Goal: Task Accomplishment & Management: Use online tool/utility

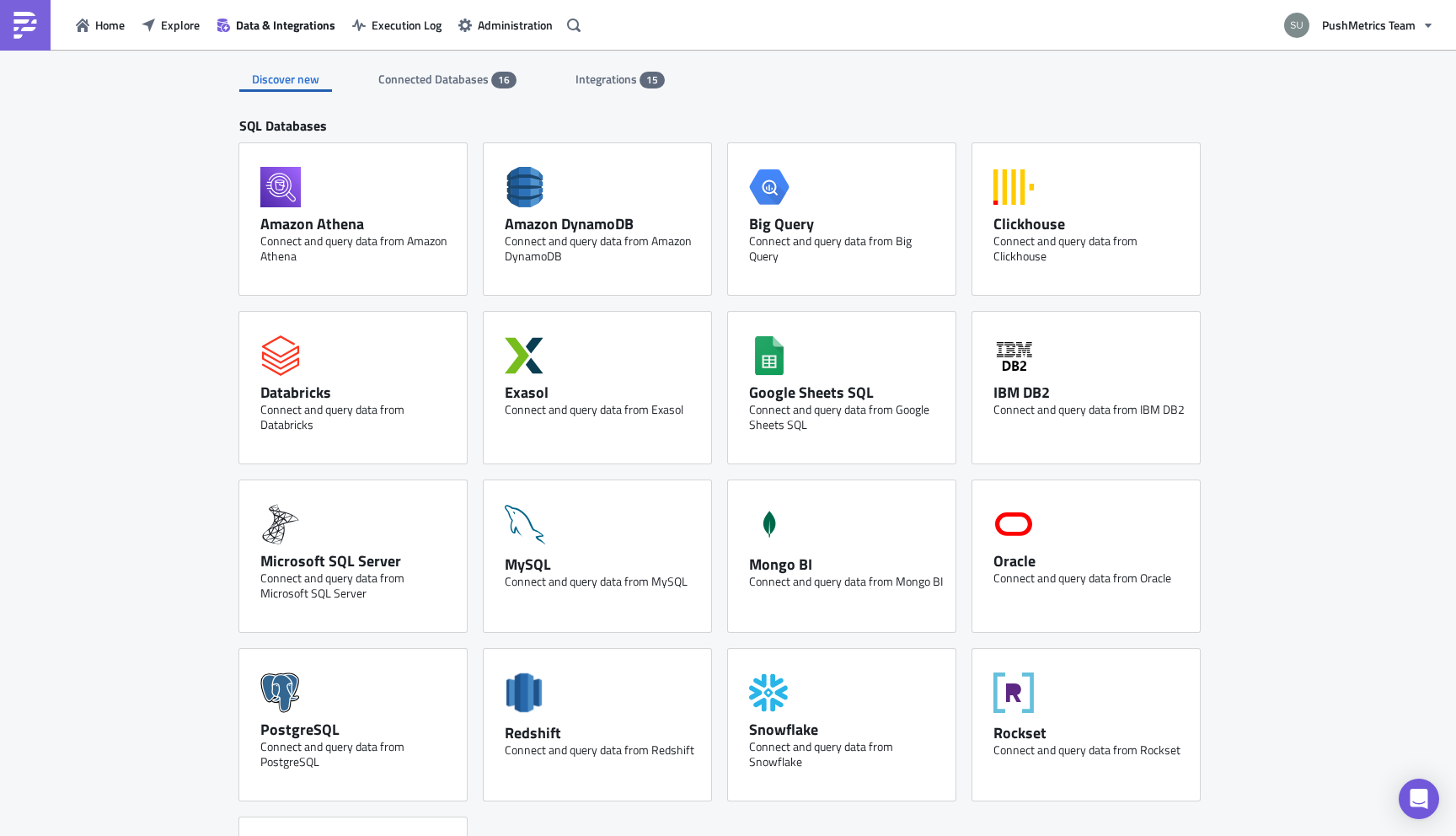
scroll to position [31, 0]
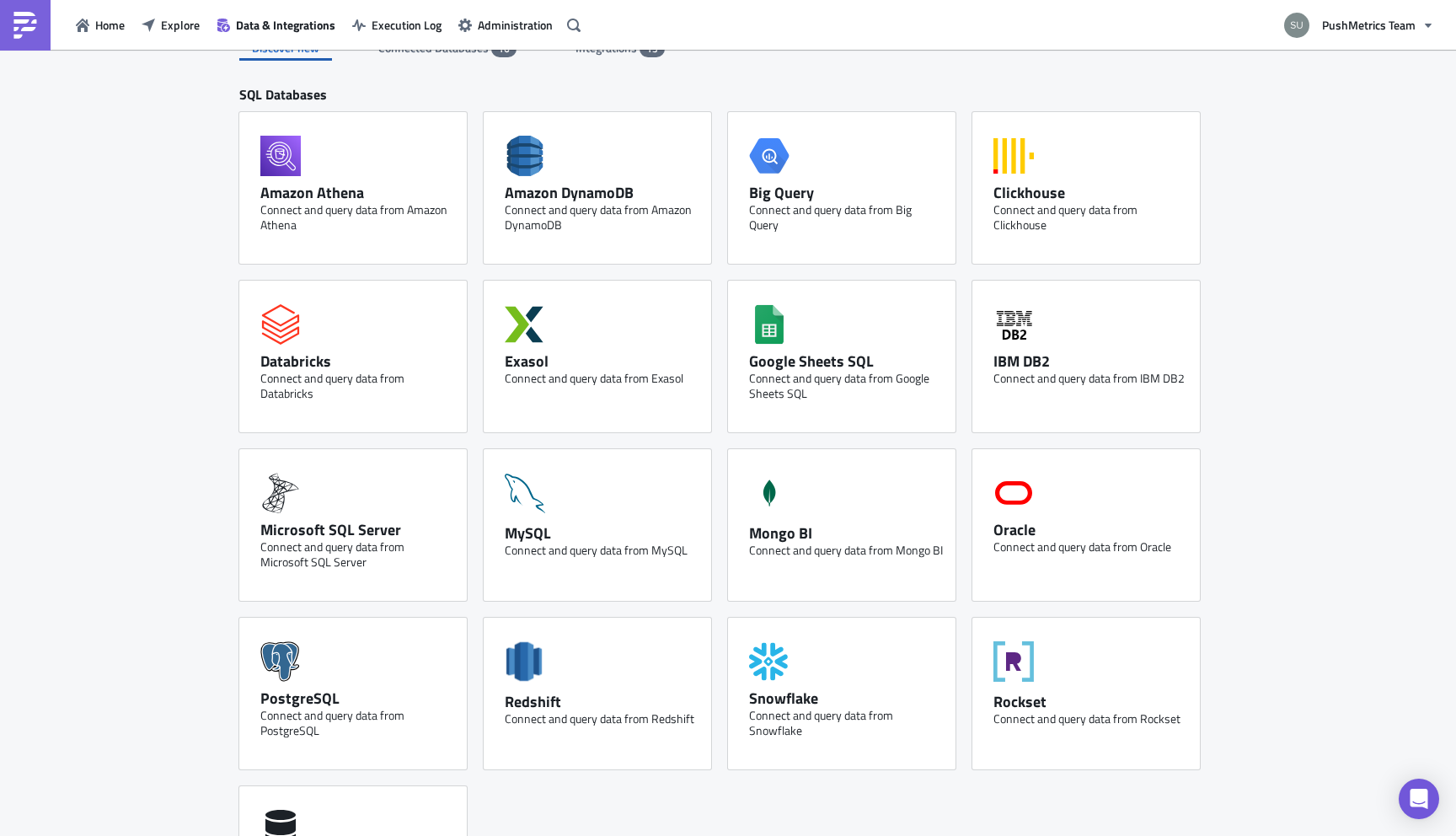
click at [176, 27] on span "Explore" at bounding box center [181, 24] width 38 height 17
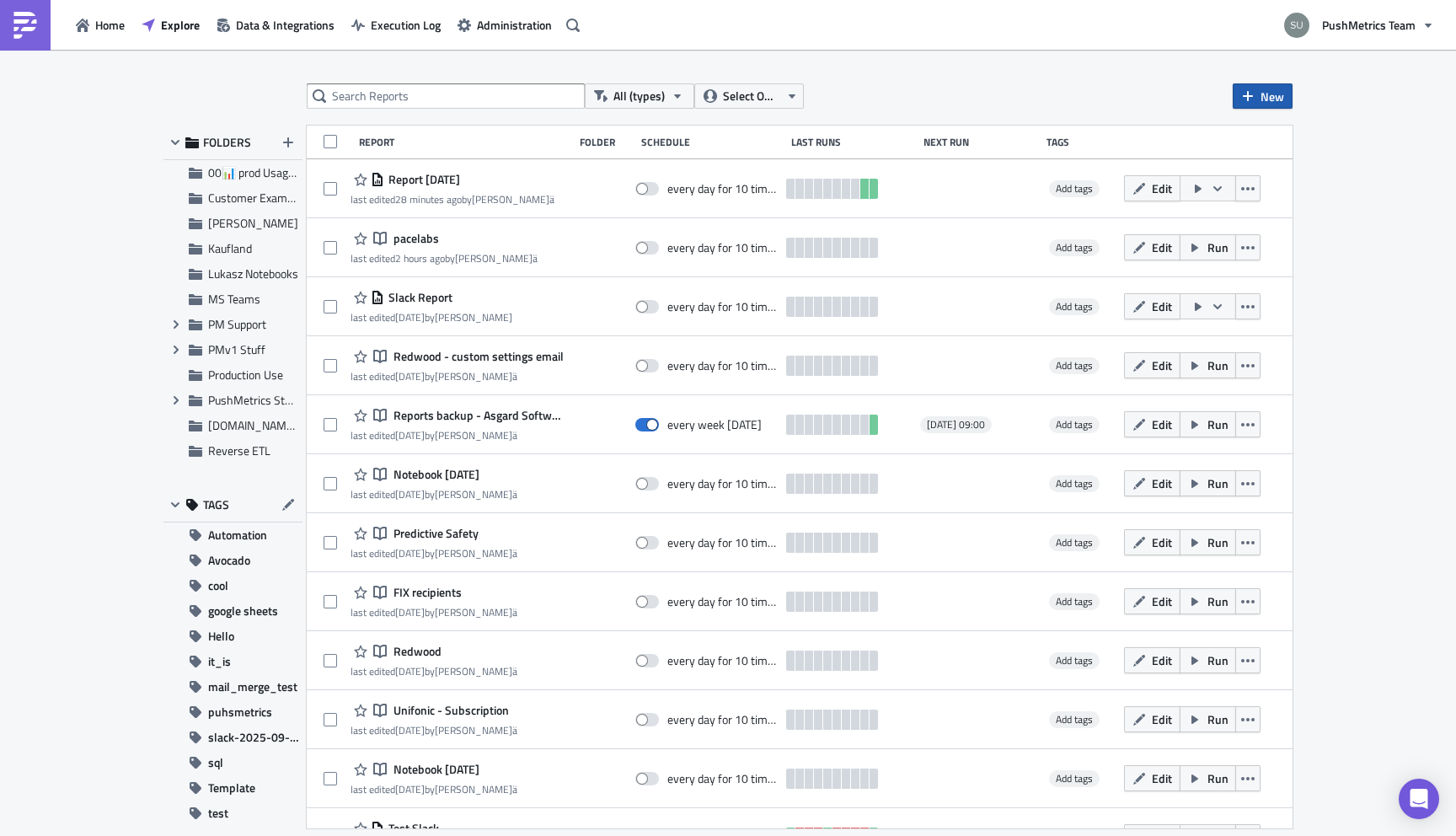
click at [1264, 95] on span "New" at bounding box center [1273, 96] width 24 height 17
click at [1272, 143] on div "Report" at bounding box center [1319, 138] width 112 height 16
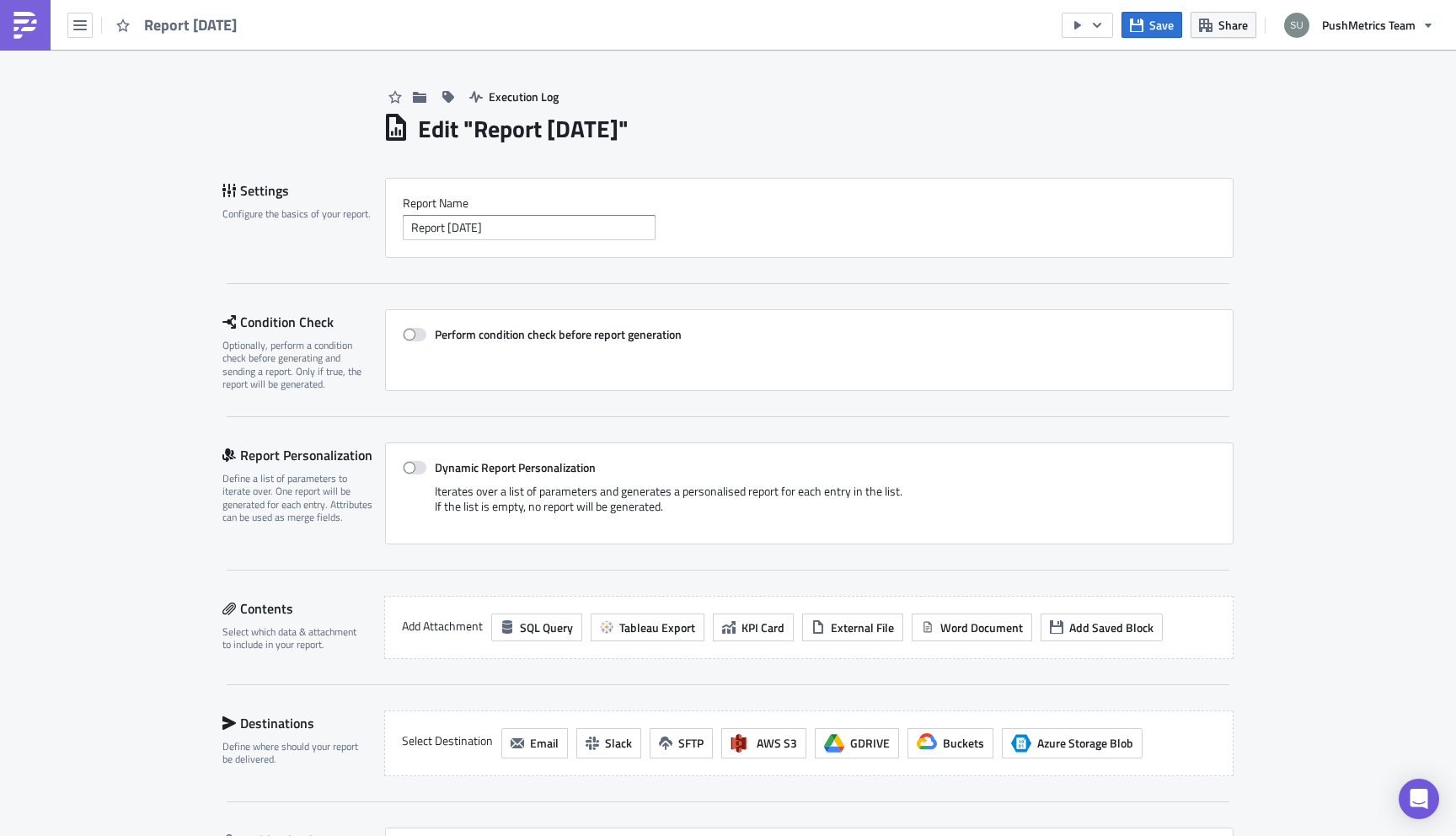
scroll to position [250, 0]
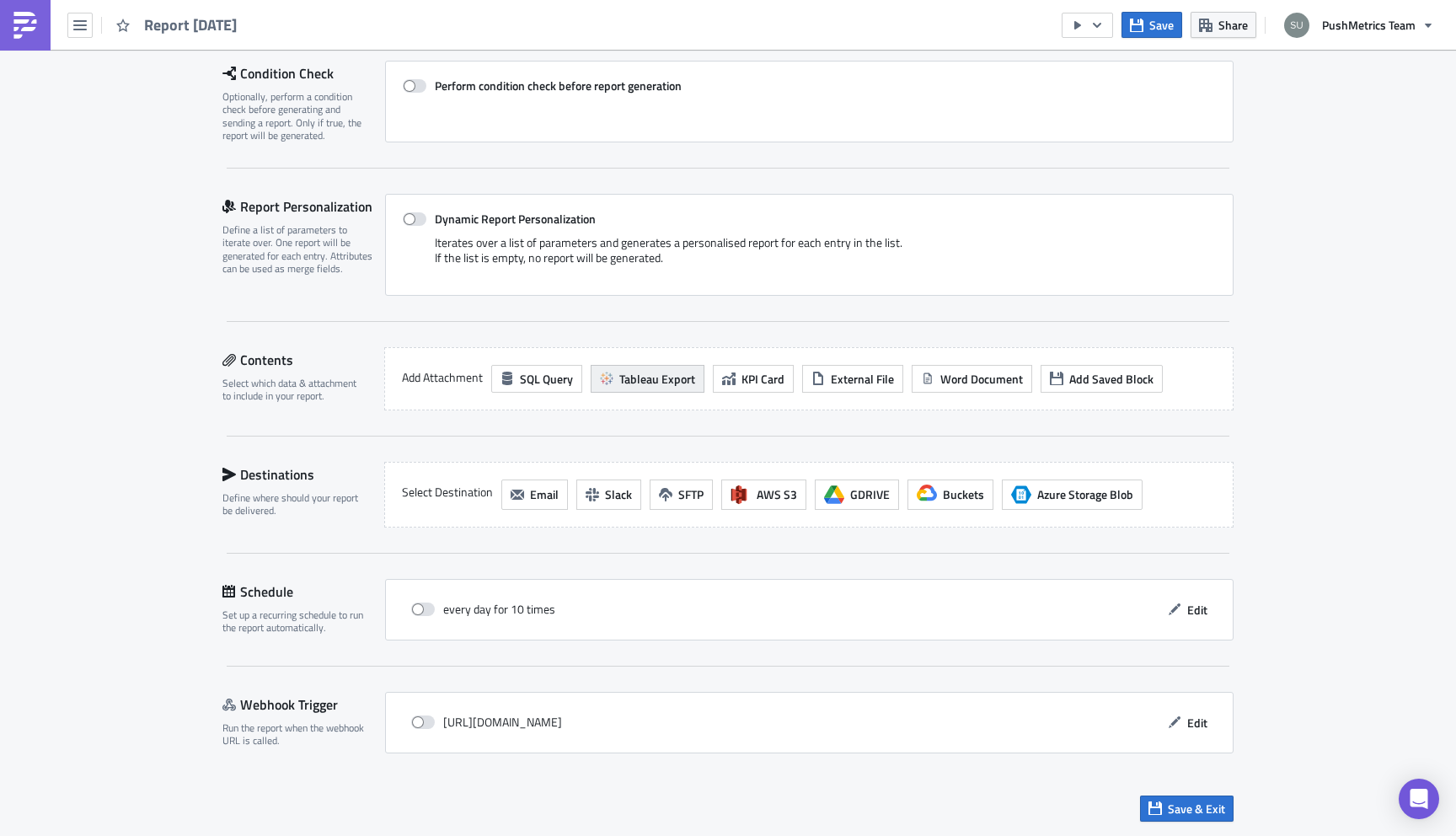
click at [675, 376] on span "Tableau Export" at bounding box center [657, 379] width 76 height 17
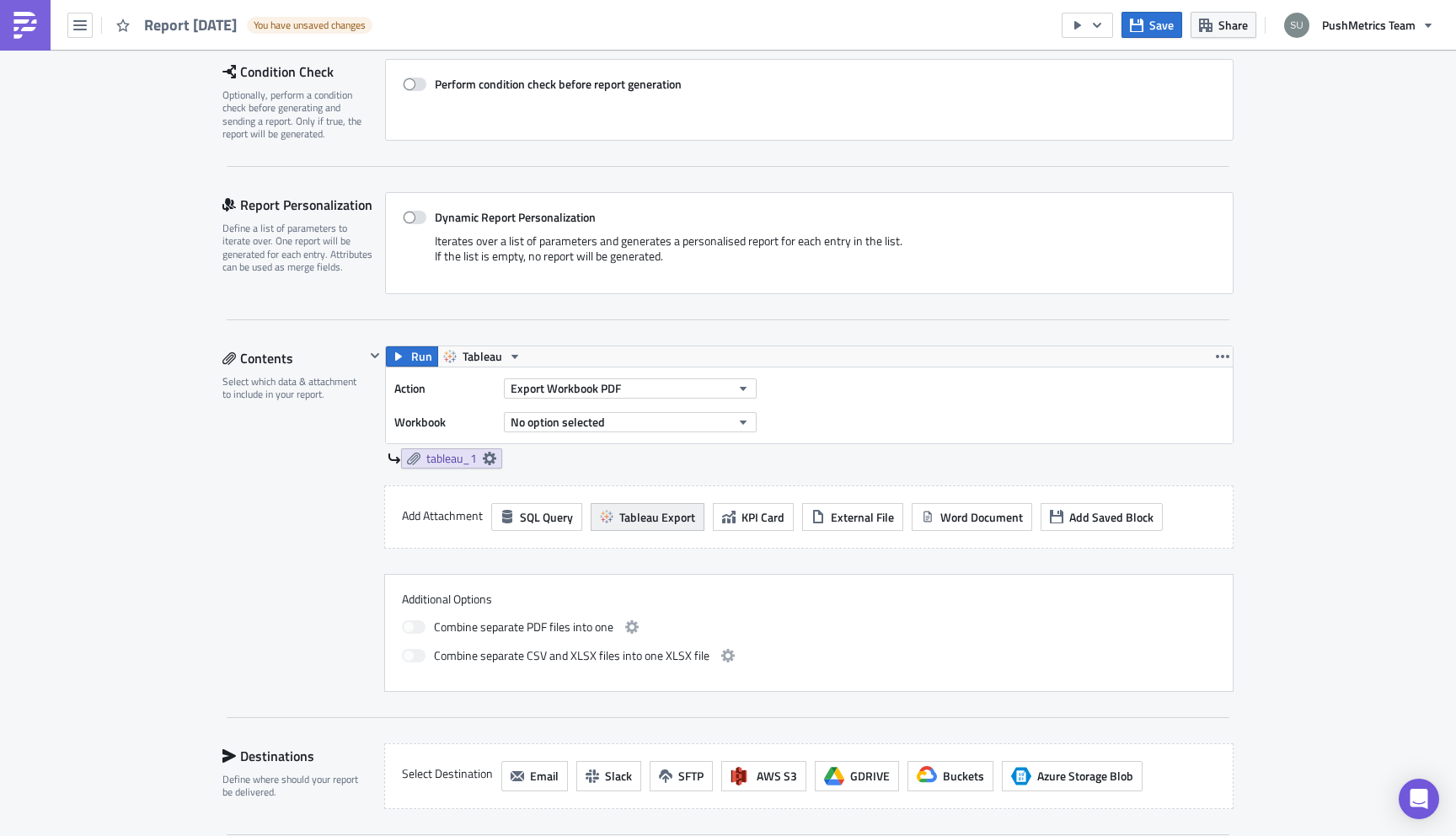
click at [673, 518] on span "Tableau Export" at bounding box center [657, 516] width 76 height 17
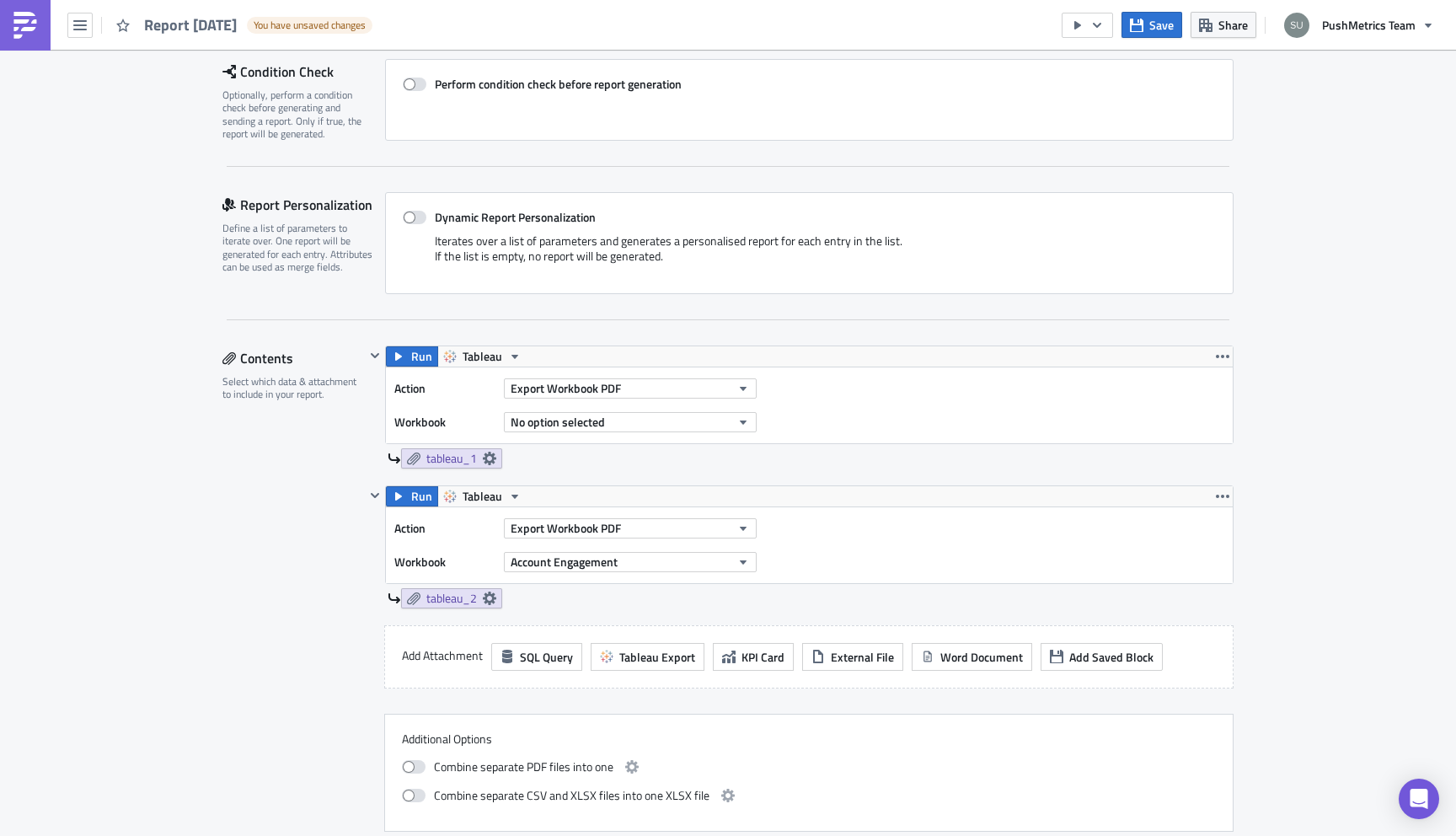
click at [1188, 361] on div "Run Tableau" at bounding box center [809, 357] width 847 height 20
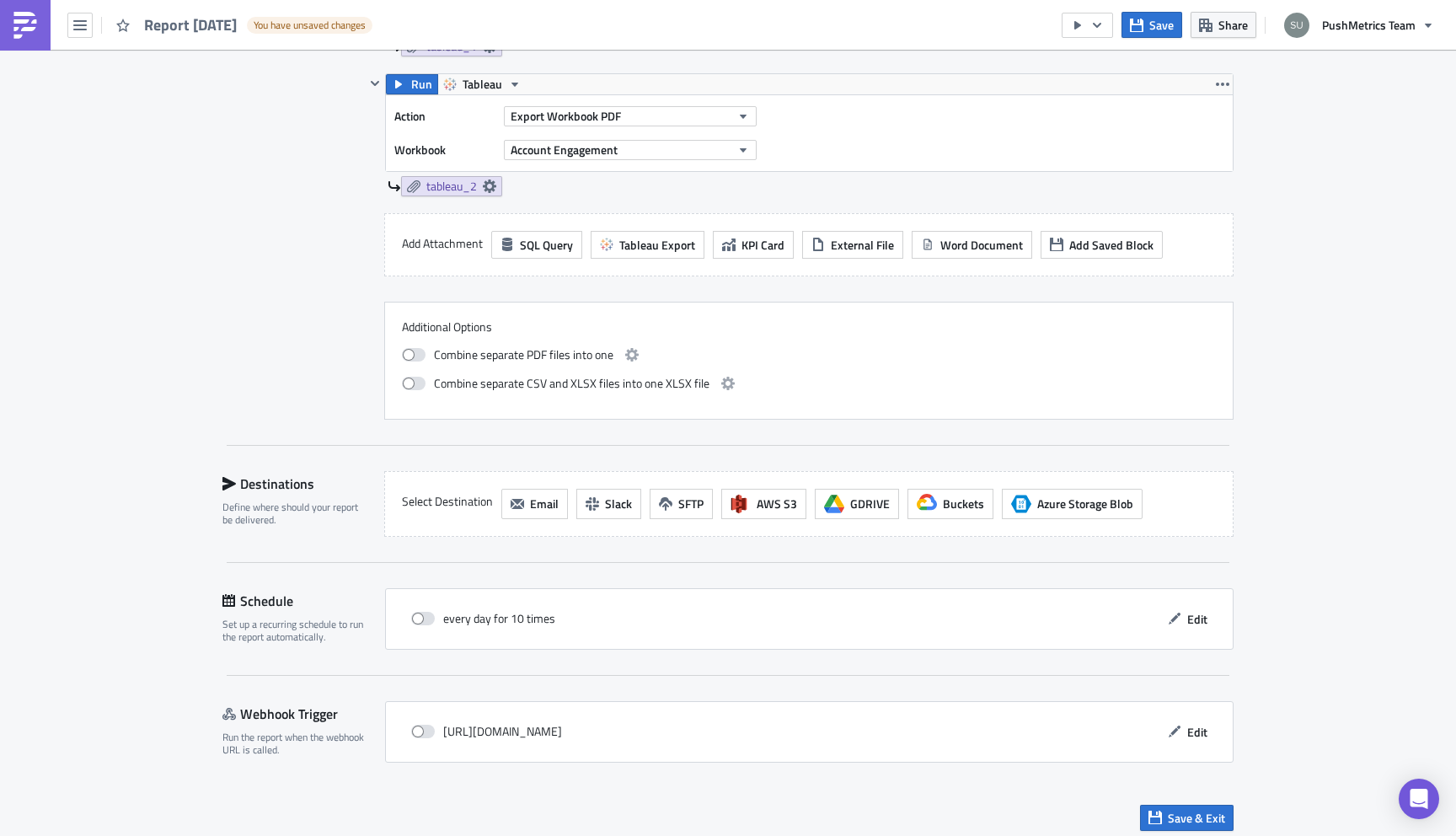
scroll to position [664, 0]
click at [964, 251] on span "Word Document" at bounding box center [981, 244] width 82 height 17
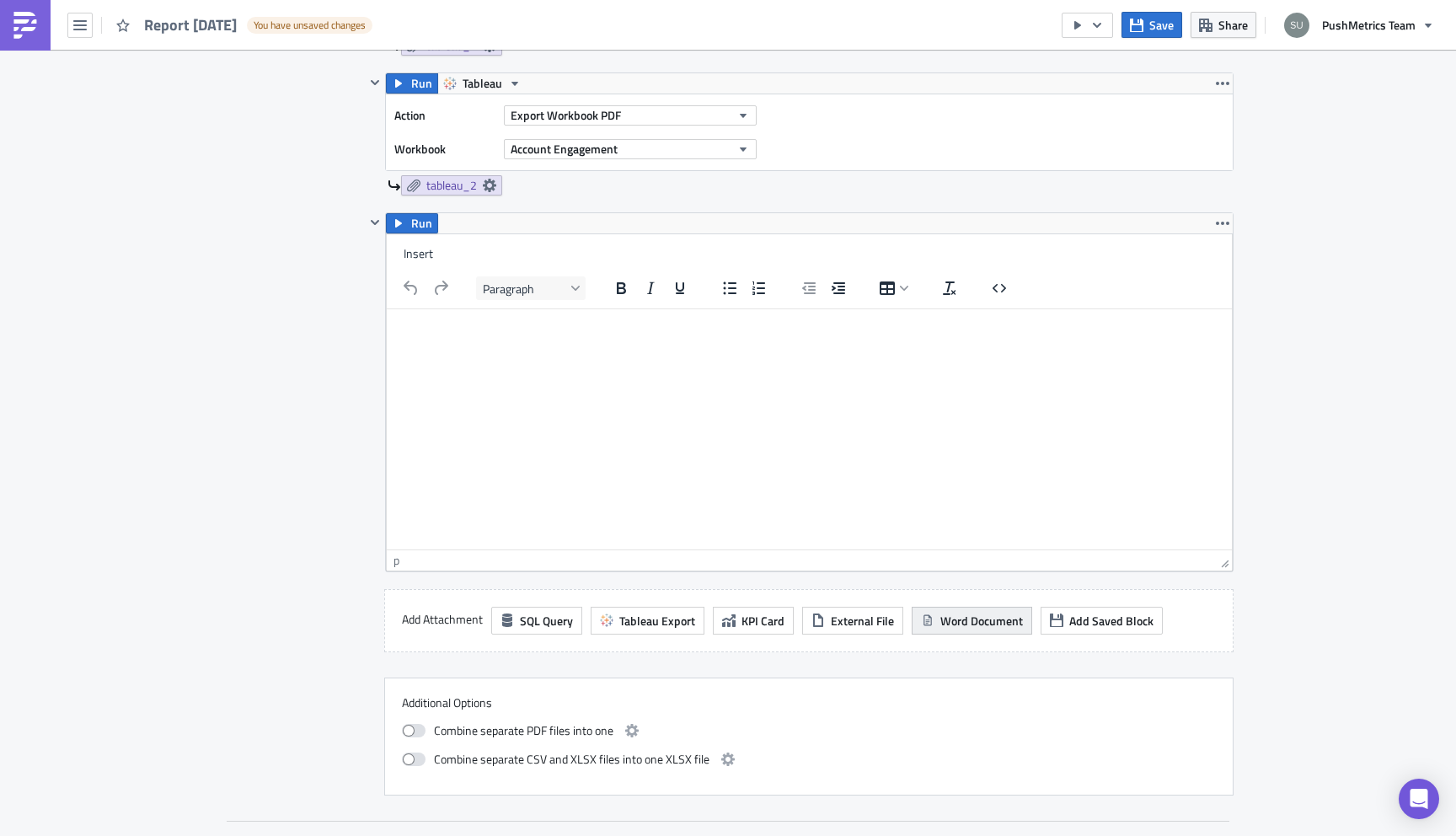
scroll to position [0, 0]
click at [1221, 220] on icon "button" at bounding box center [1222, 223] width 14 height 14
click at [1211, 301] on div "Remove" at bounding box center [1232, 297] width 112 height 16
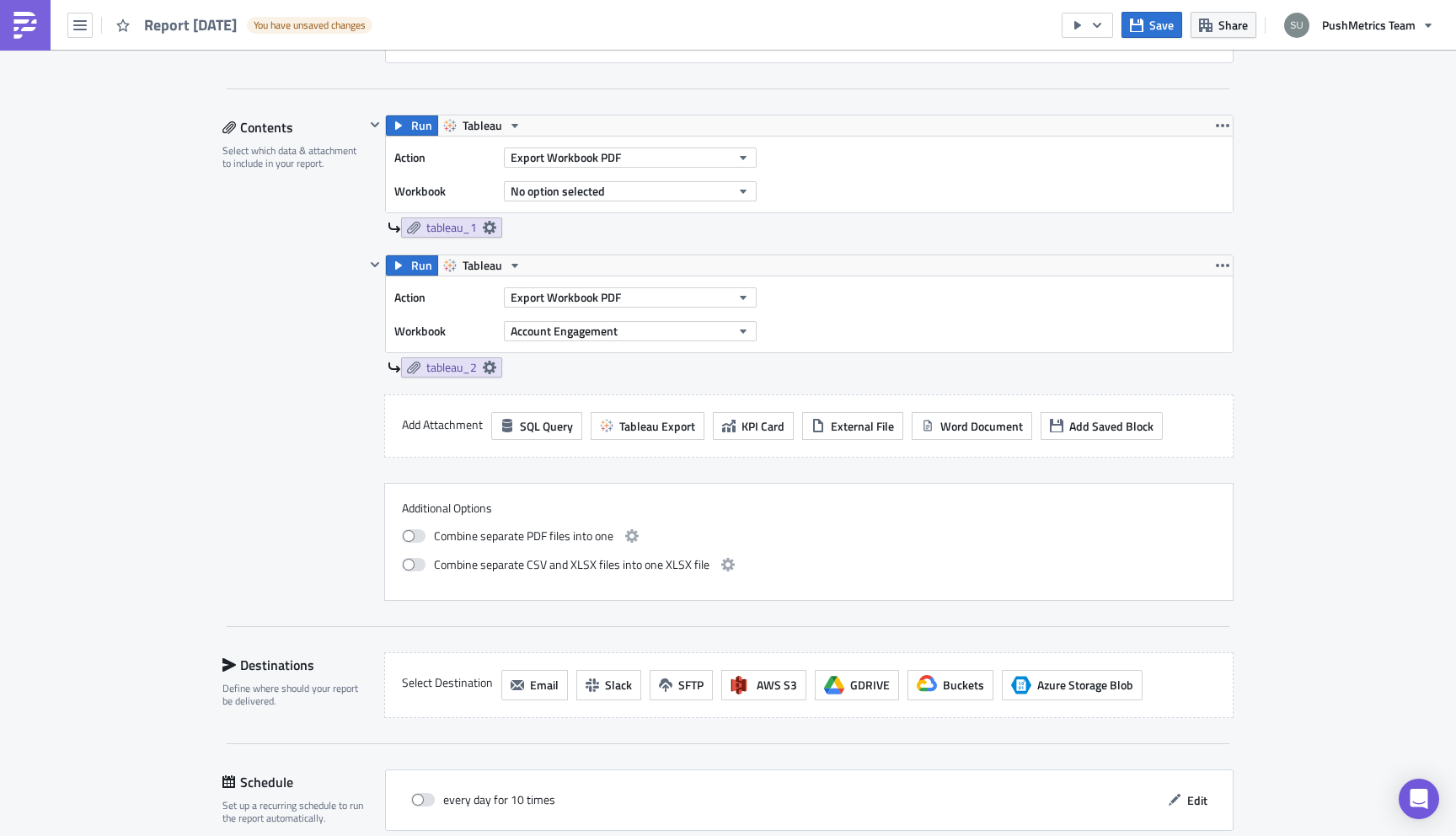
scroll to position [488, 0]
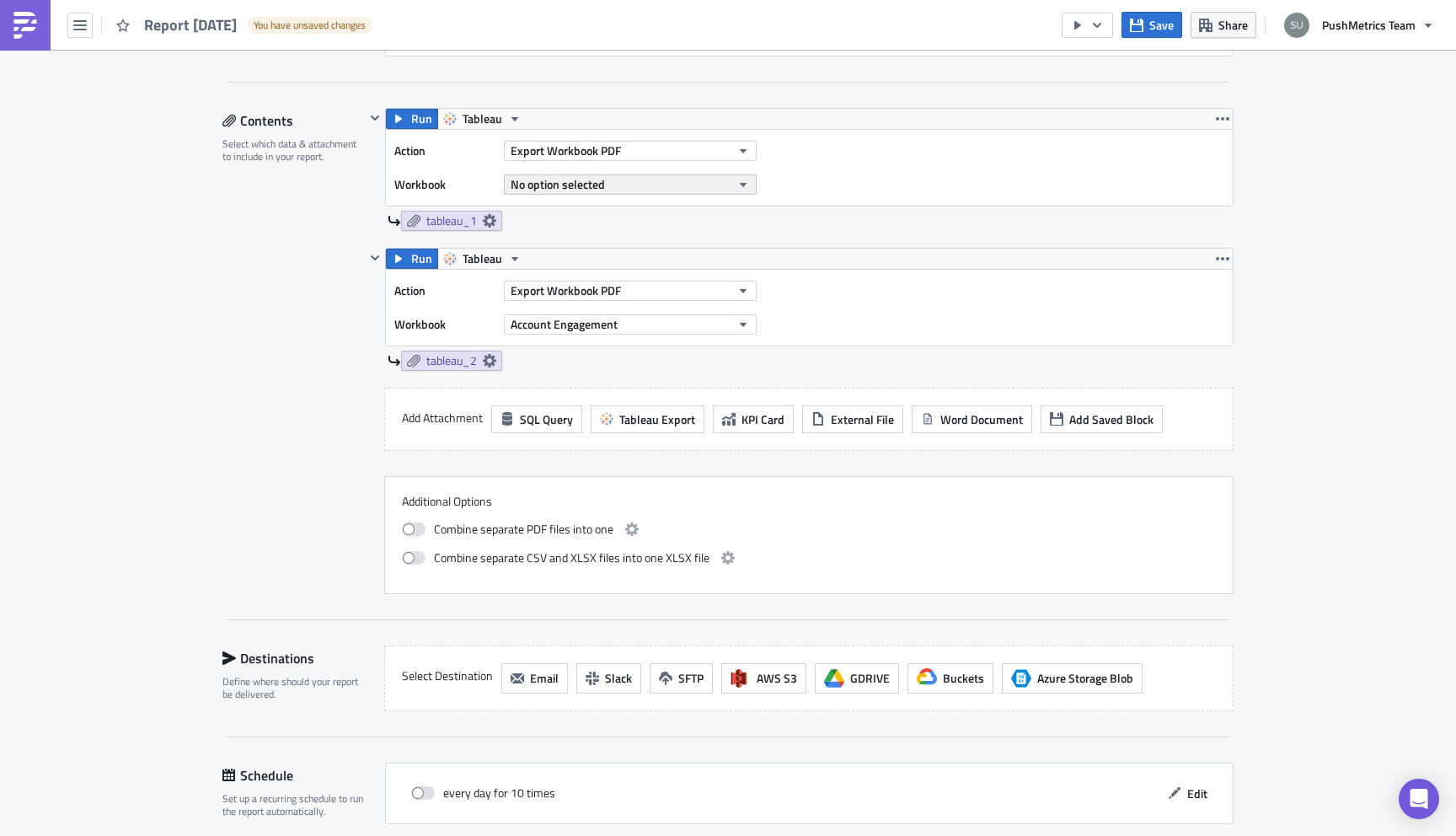
click at [608, 193] on button "No option selected" at bounding box center [630, 184] width 253 height 20
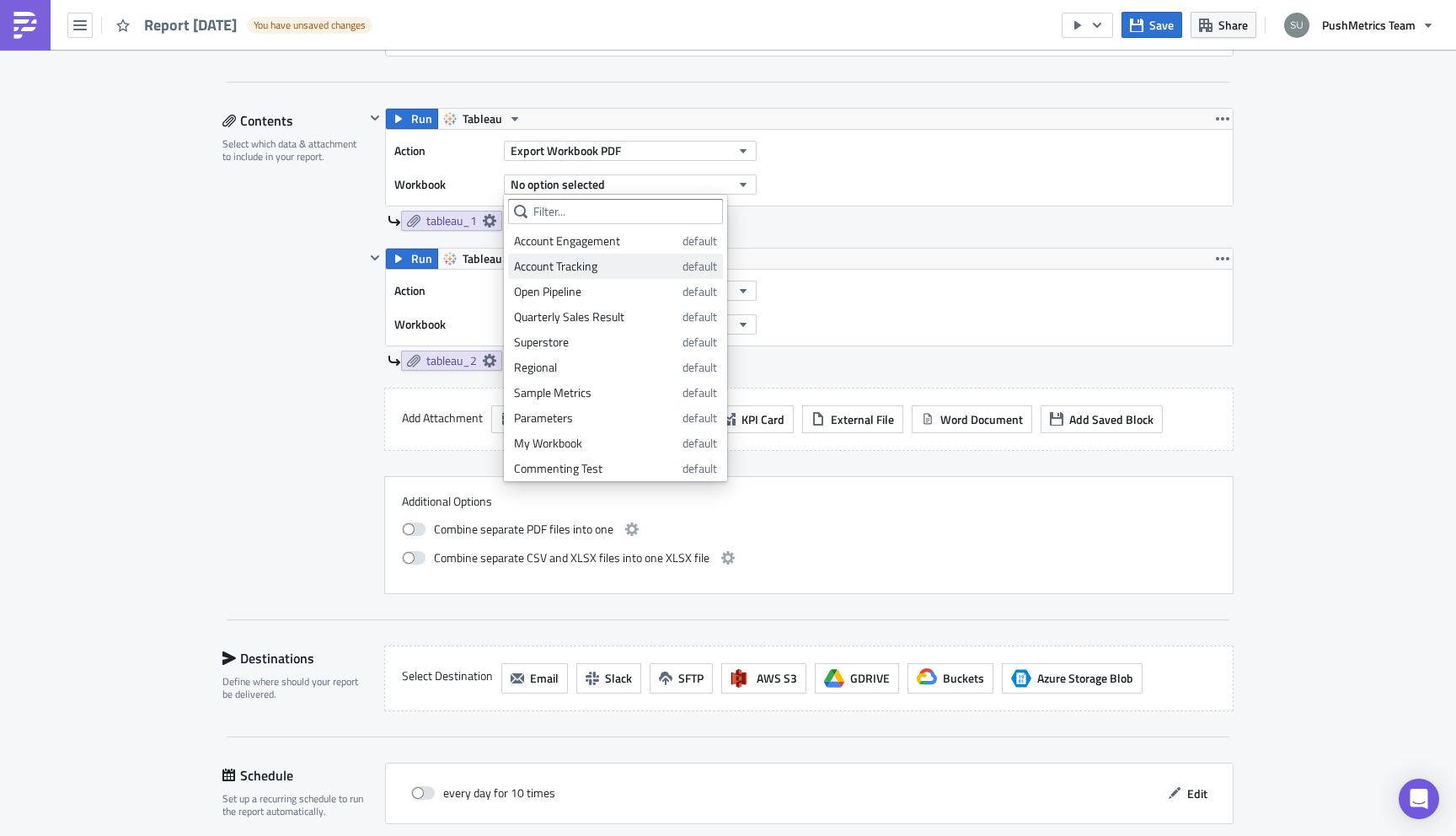
click at [583, 270] on div "Account Tracking" at bounding box center [595, 266] width 162 height 16
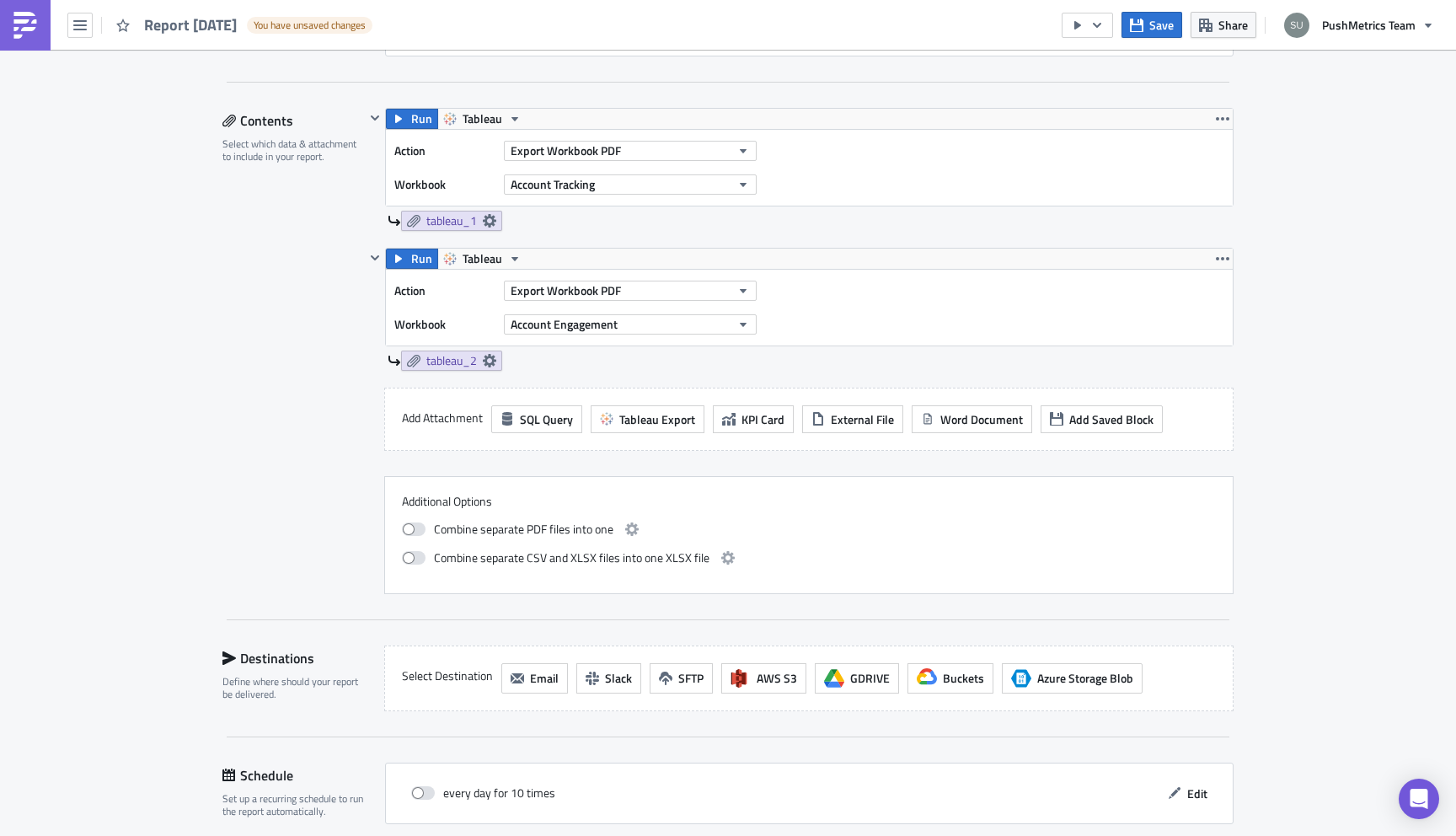
click at [376, 438] on div "Run Tableau Action Export Workbook PDF Workbook Account Tracking tableau_1 Run …" at bounding box center [799, 351] width 869 height 487
click at [413, 536] on label at bounding box center [418, 529] width 32 height 20
click at [413, 533] on input "checkbox" at bounding box center [411, 527] width 11 height 11
checkbox input "true"
click at [635, 530] on icon "button" at bounding box center [631, 529] width 14 height 14
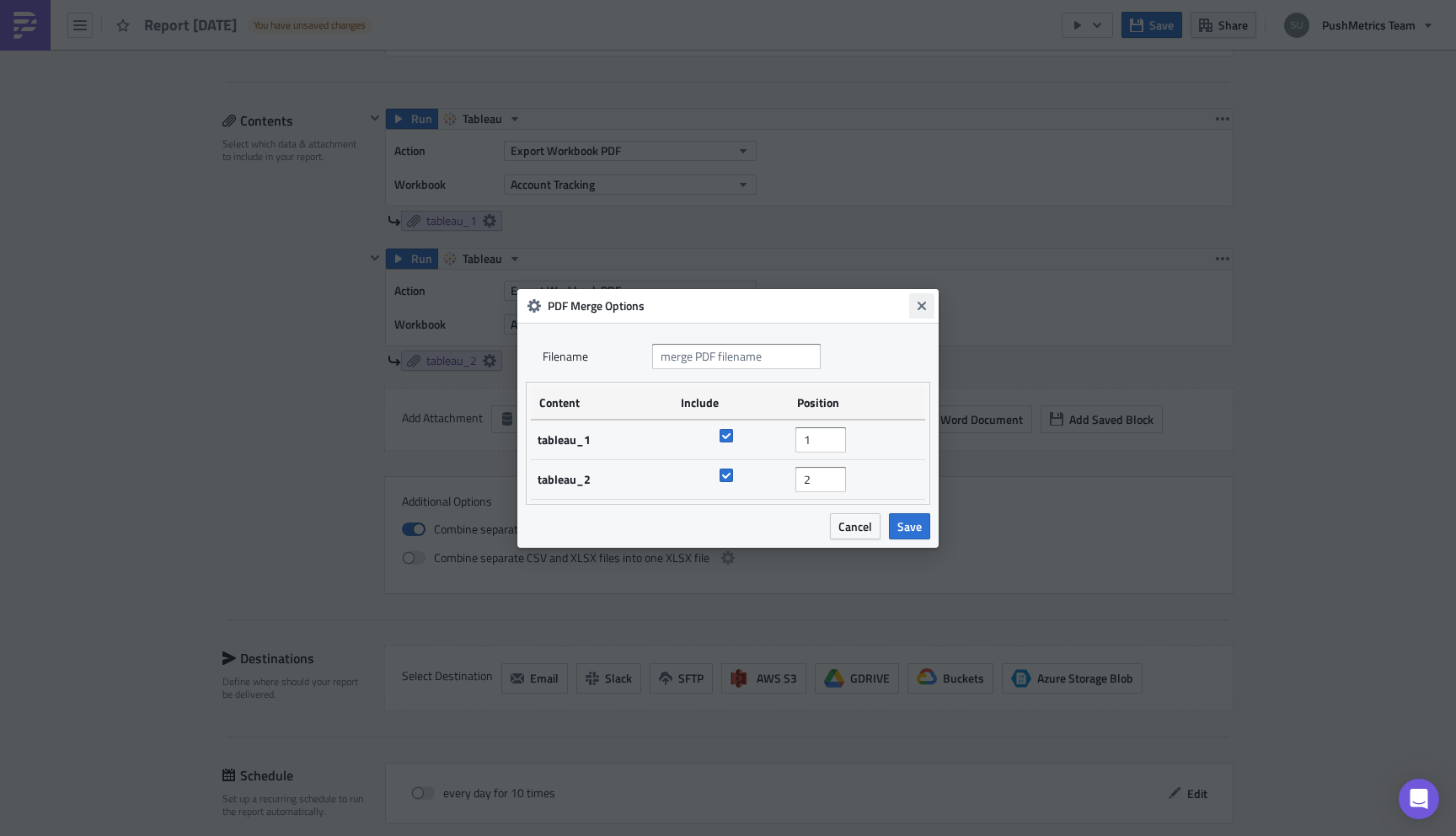
click at [923, 307] on icon "Close" at bounding box center [921, 304] width 8 height 8
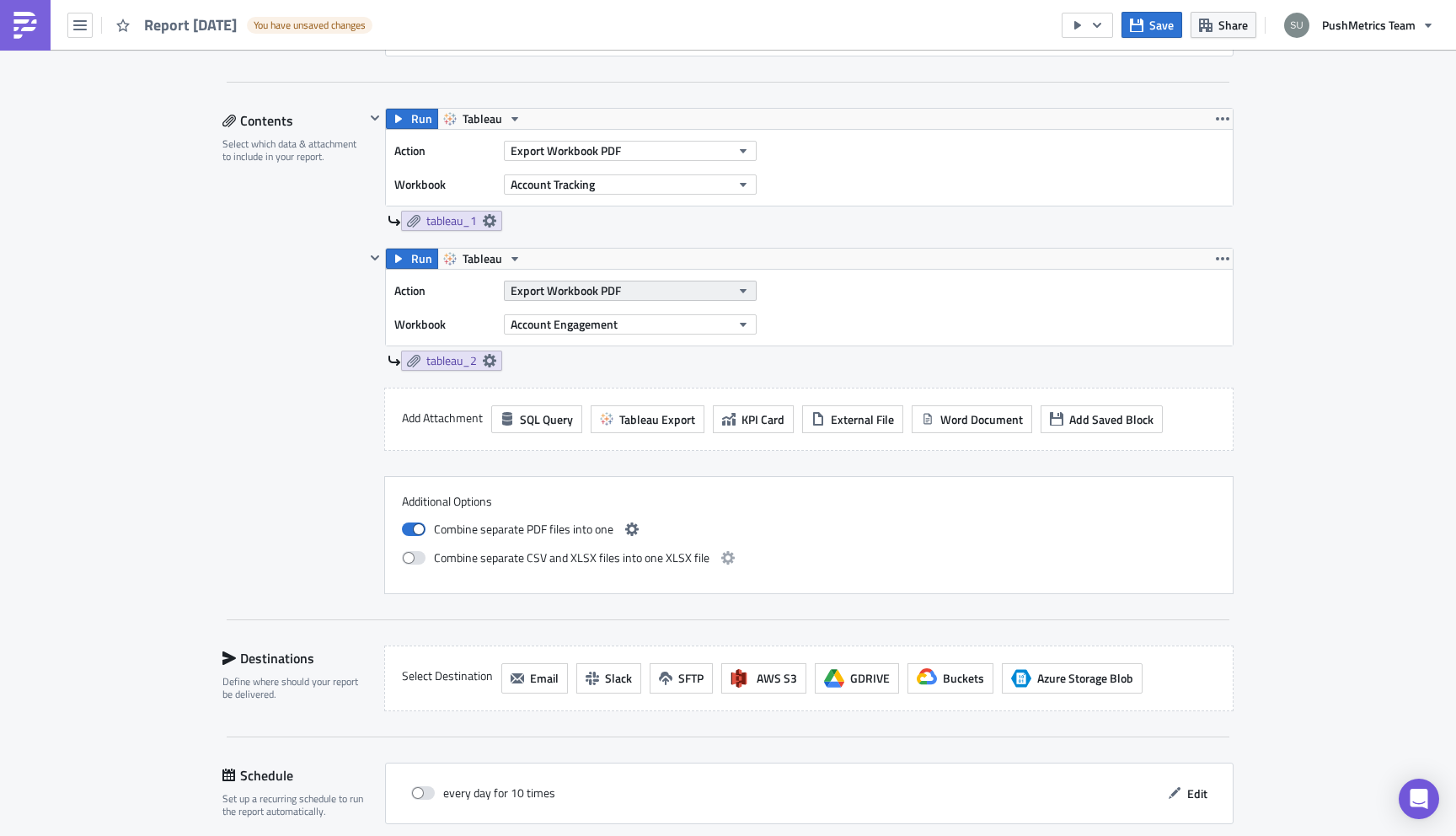
click at [622, 286] on button "Export Workbook PDF" at bounding box center [630, 291] width 253 height 20
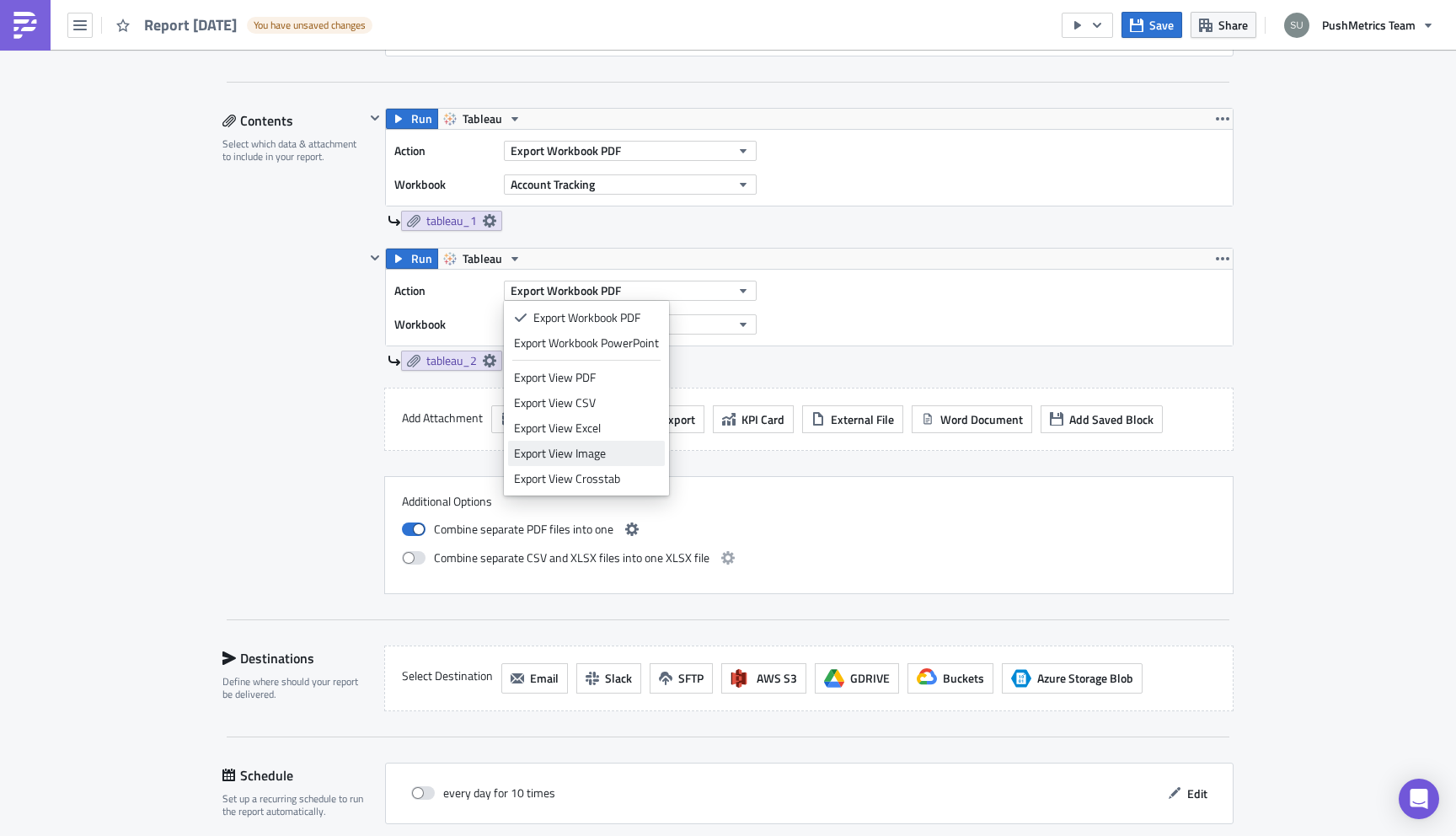
click at [623, 447] on div "Export View Image" at bounding box center [586, 453] width 145 height 16
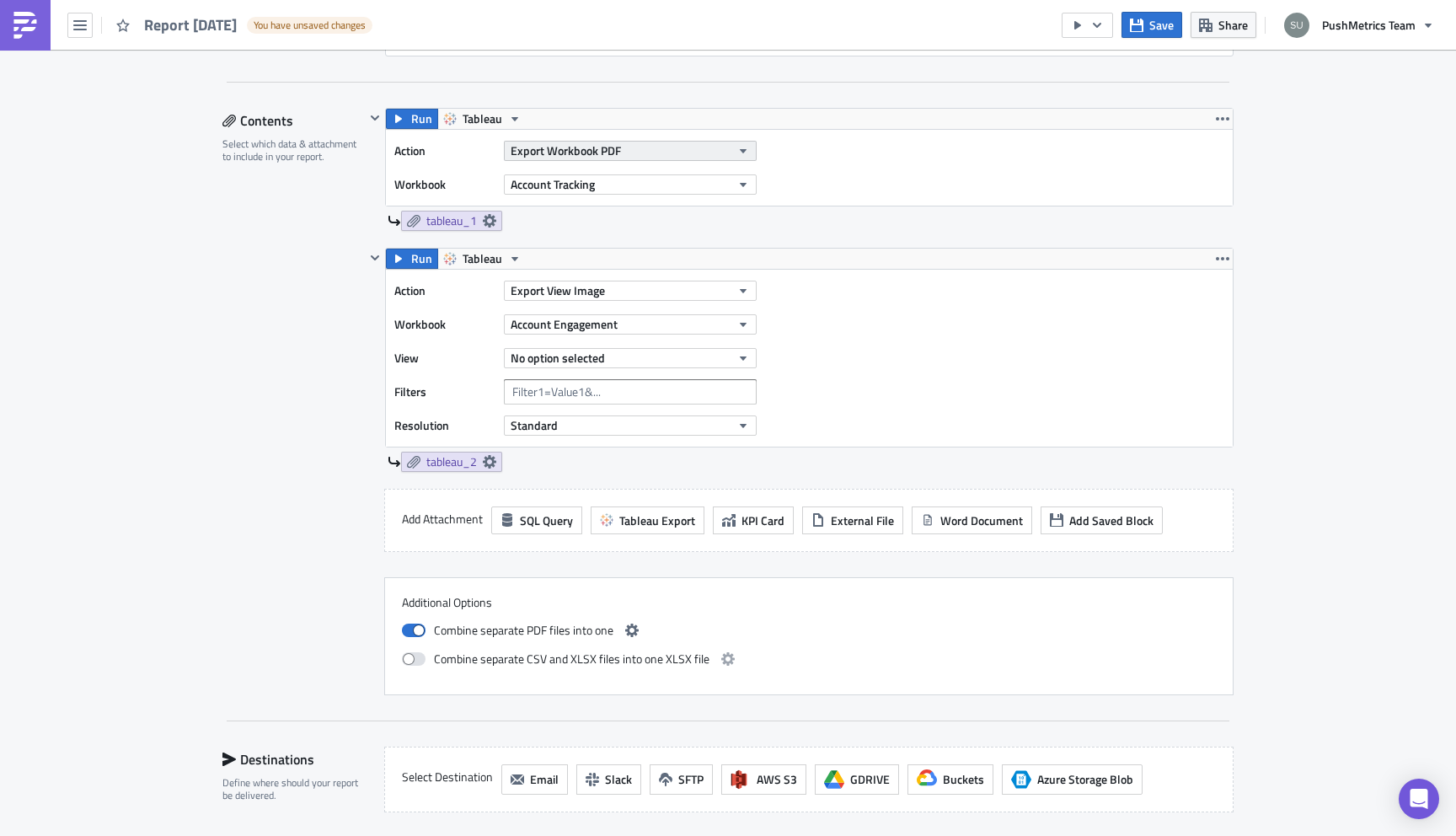
click at [640, 144] on button "Export Workbook PDF" at bounding box center [630, 151] width 253 height 20
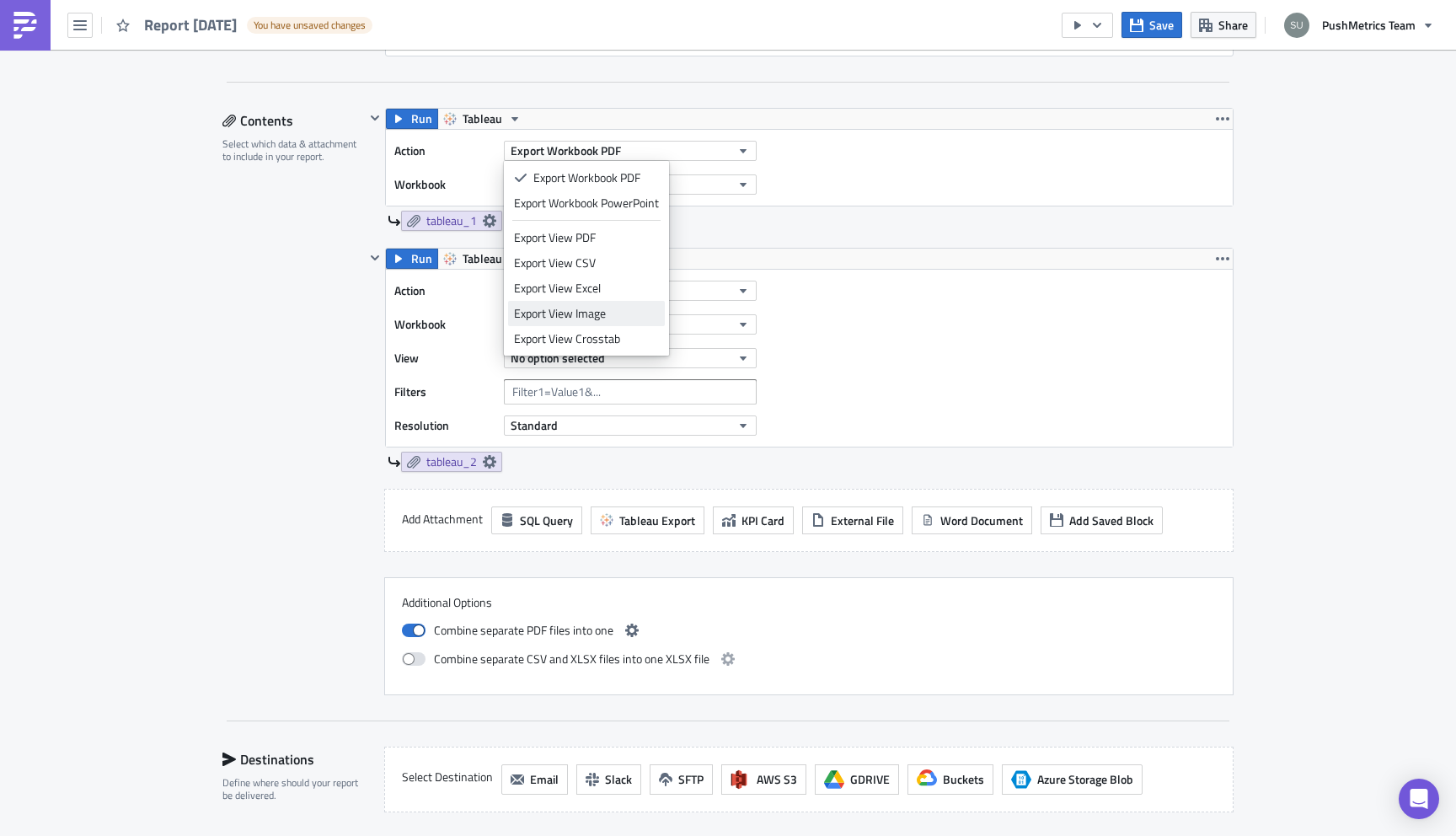
click at [610, 308] on div "Export View Image" at bounding box center [586, 314] width 145 height 16
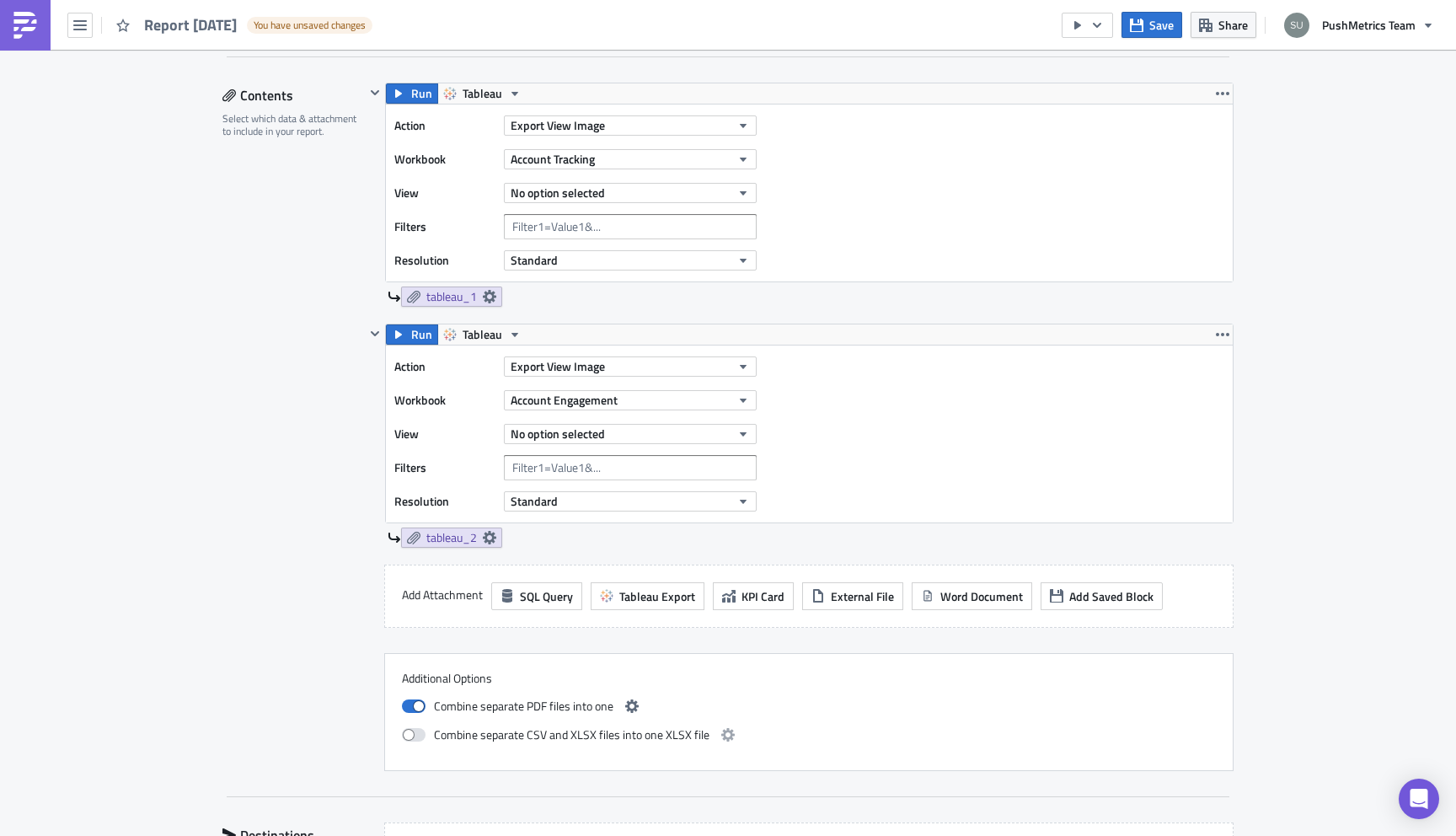
scroll to position [476, 0]
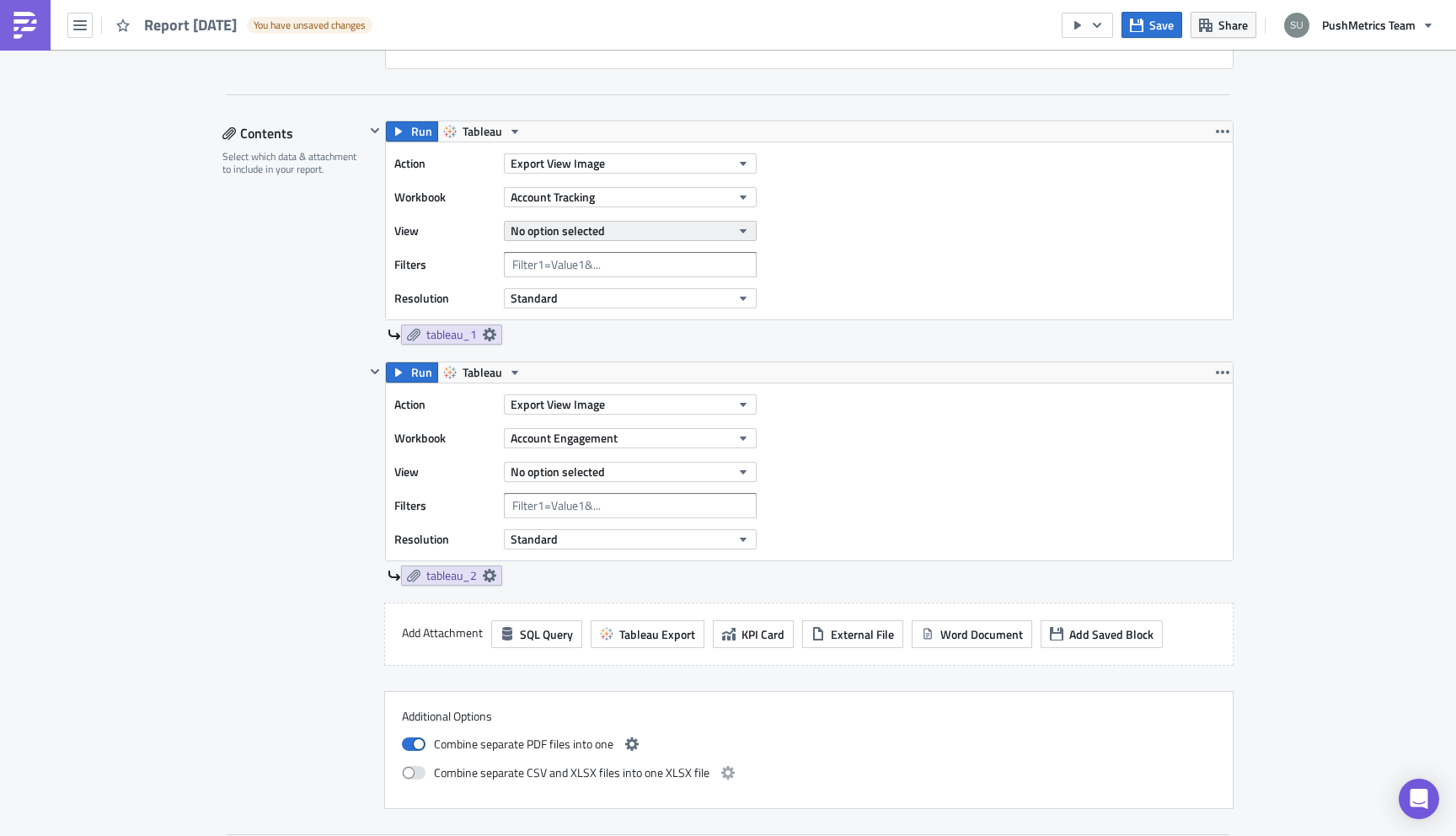
click at [611, 238] on button "No option selected" at bounding box center [630, 231] width 253 height 20
click at [567, 290] on div "Account Tracking" at bounding box center [604, 287] width 180 height 16
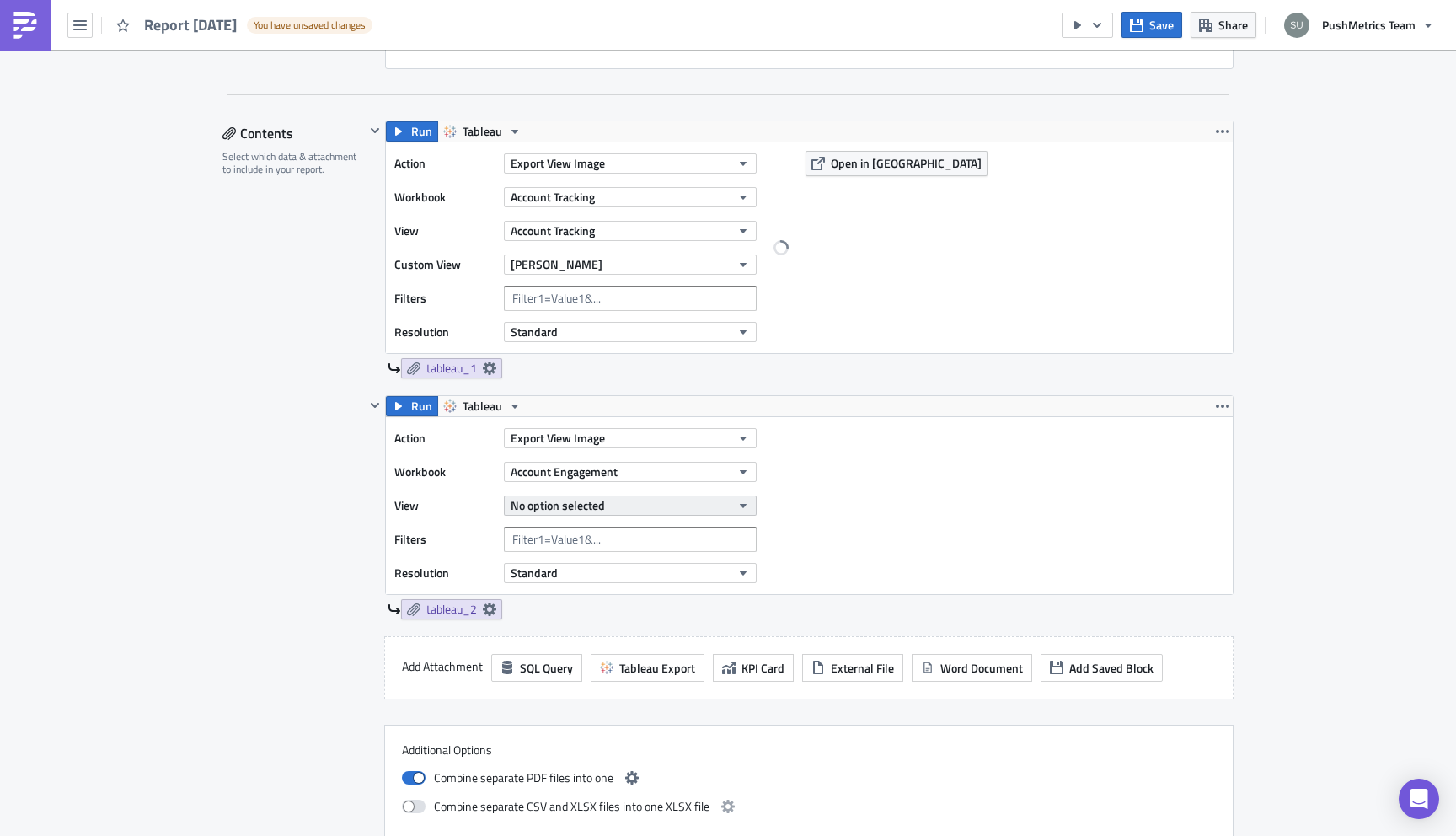
click at [621, 507] on button "No option selected" at bounding box center [630, 506] width 253 height 20
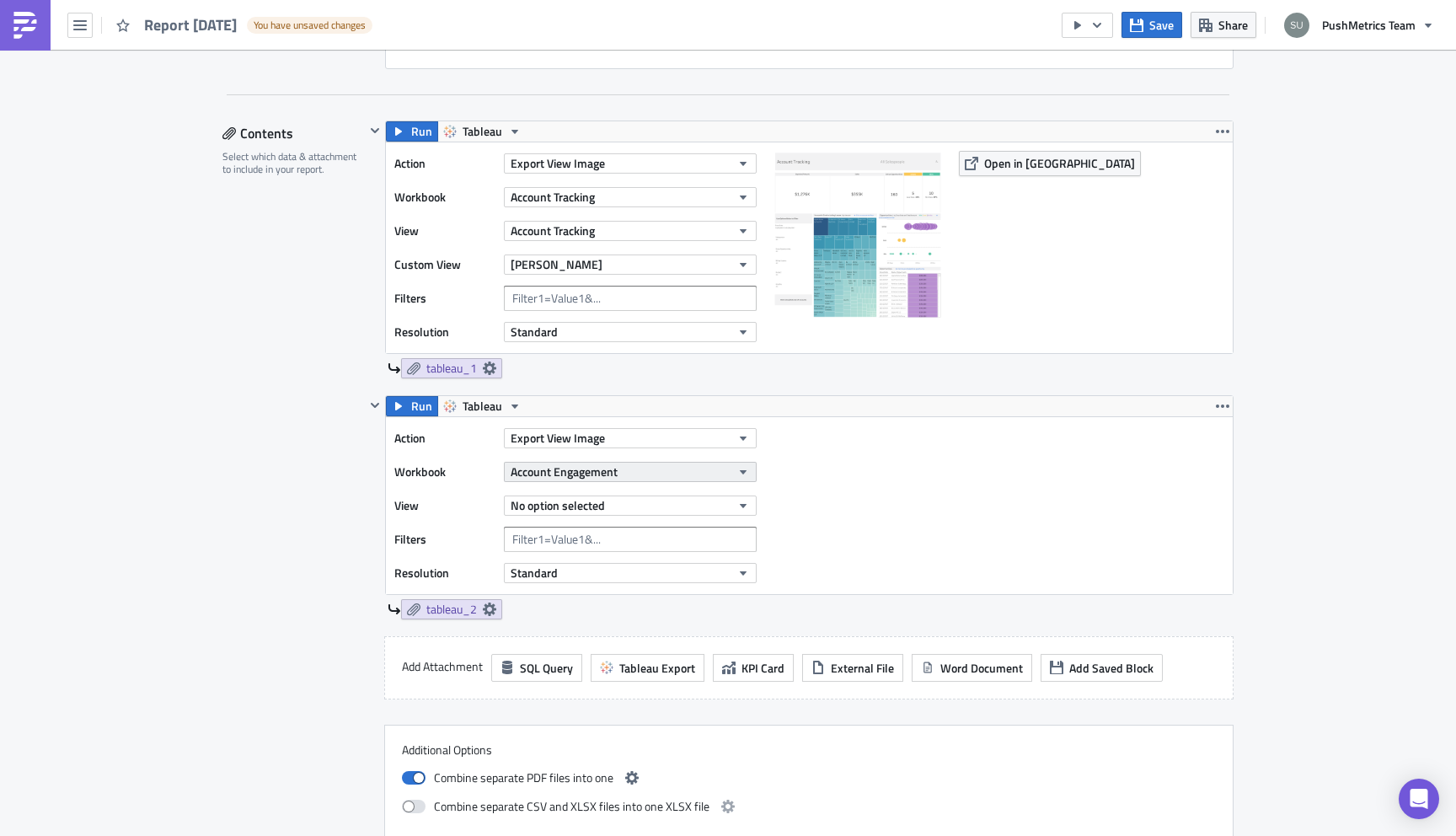
click at [556, 466] on span "Account Engagement" at bounding box center [564, 471] width 107 height 17
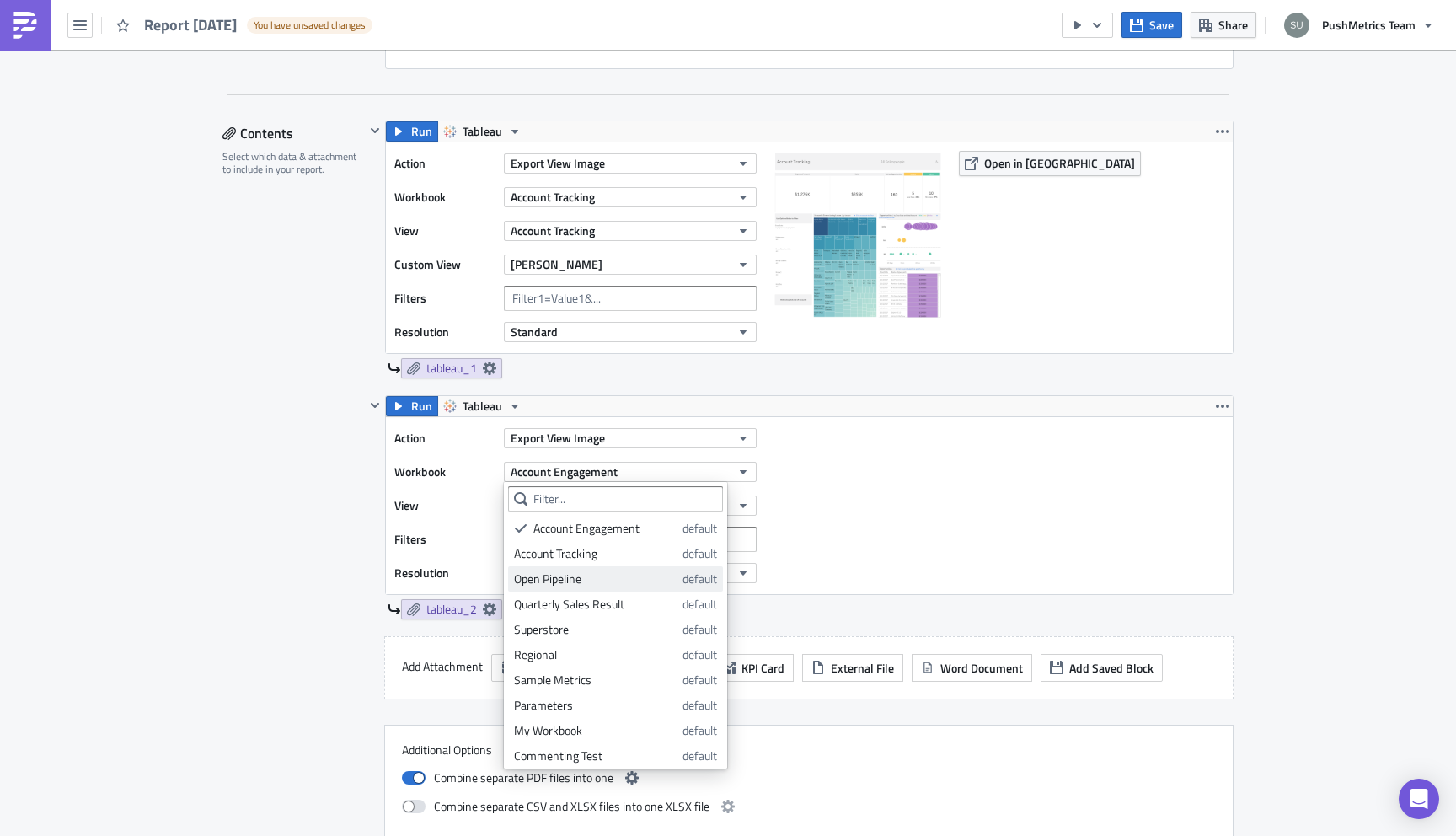
click at [562, 578] on div "Open Pipeline" at bounding box center [595, 579] width 162 height 16
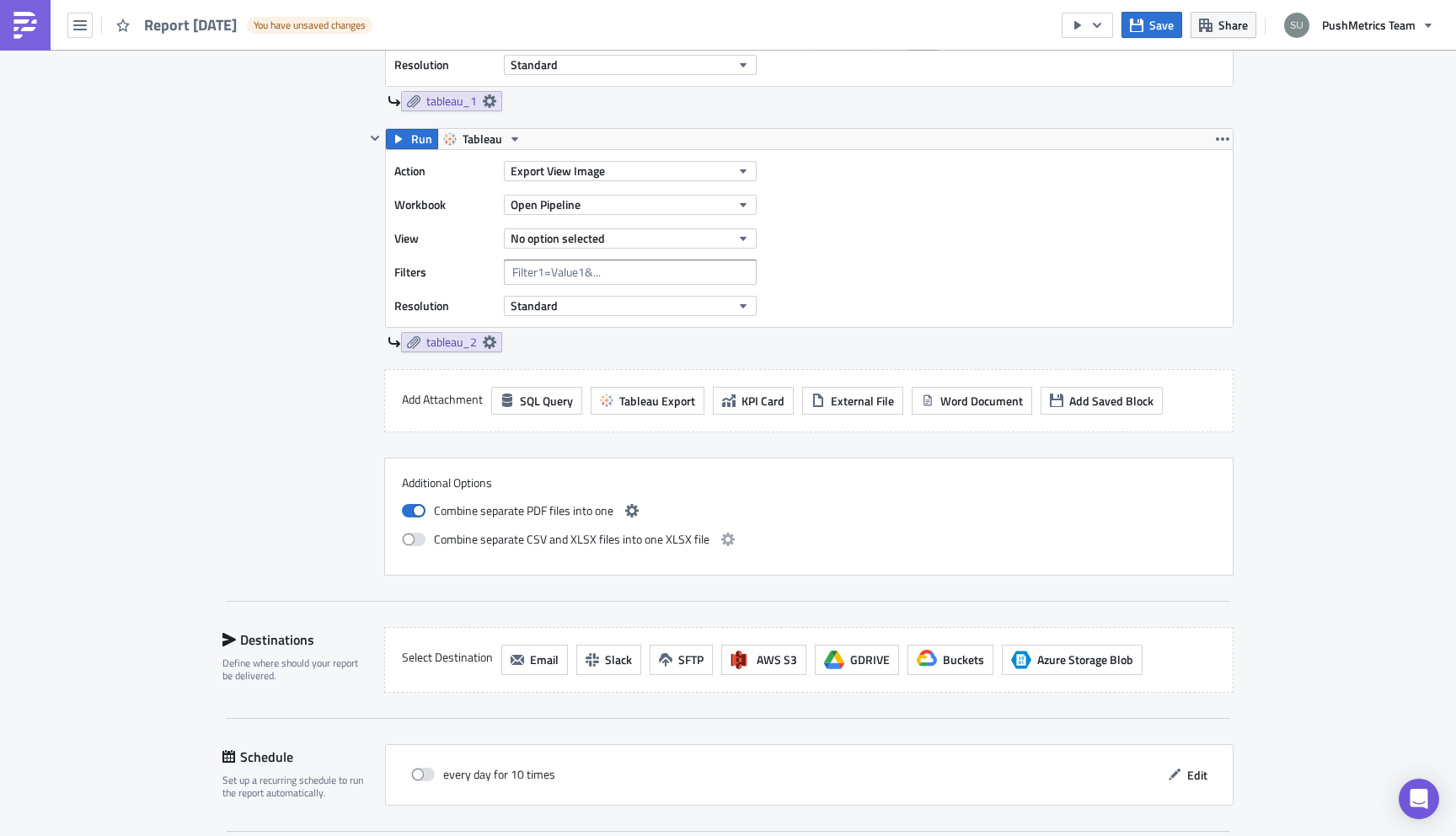
scroll to position [909, 0]
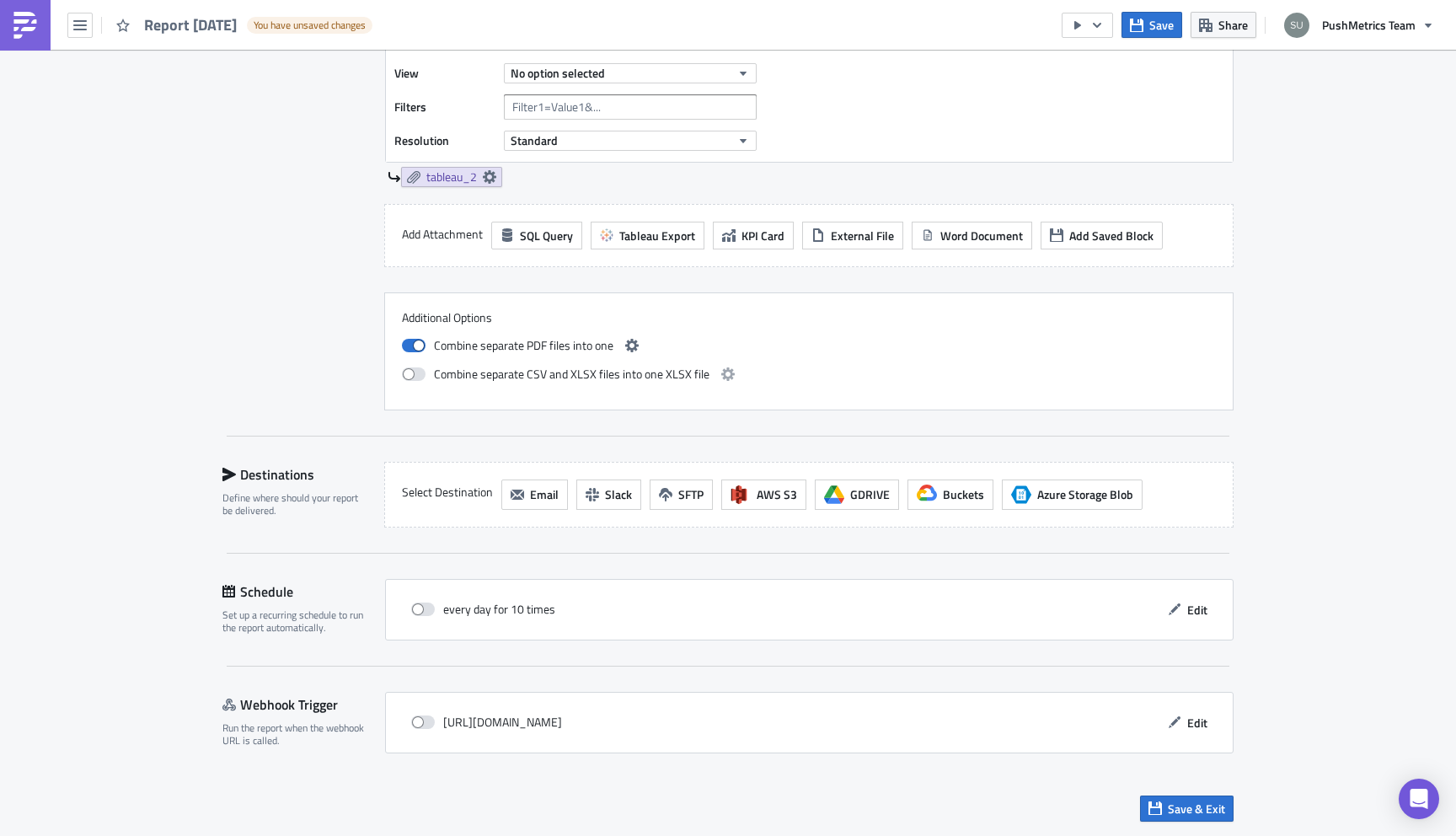
click at [523, 518] on div "Select Destination Email Slack SFTP AWS S3 GDRIVE Buckets Azure Storage Blob" at bounding box center [808, 495] width 849 height 66
click at [528, 498] on button "Email" at bounding box center [534, 494] width 67 height 30
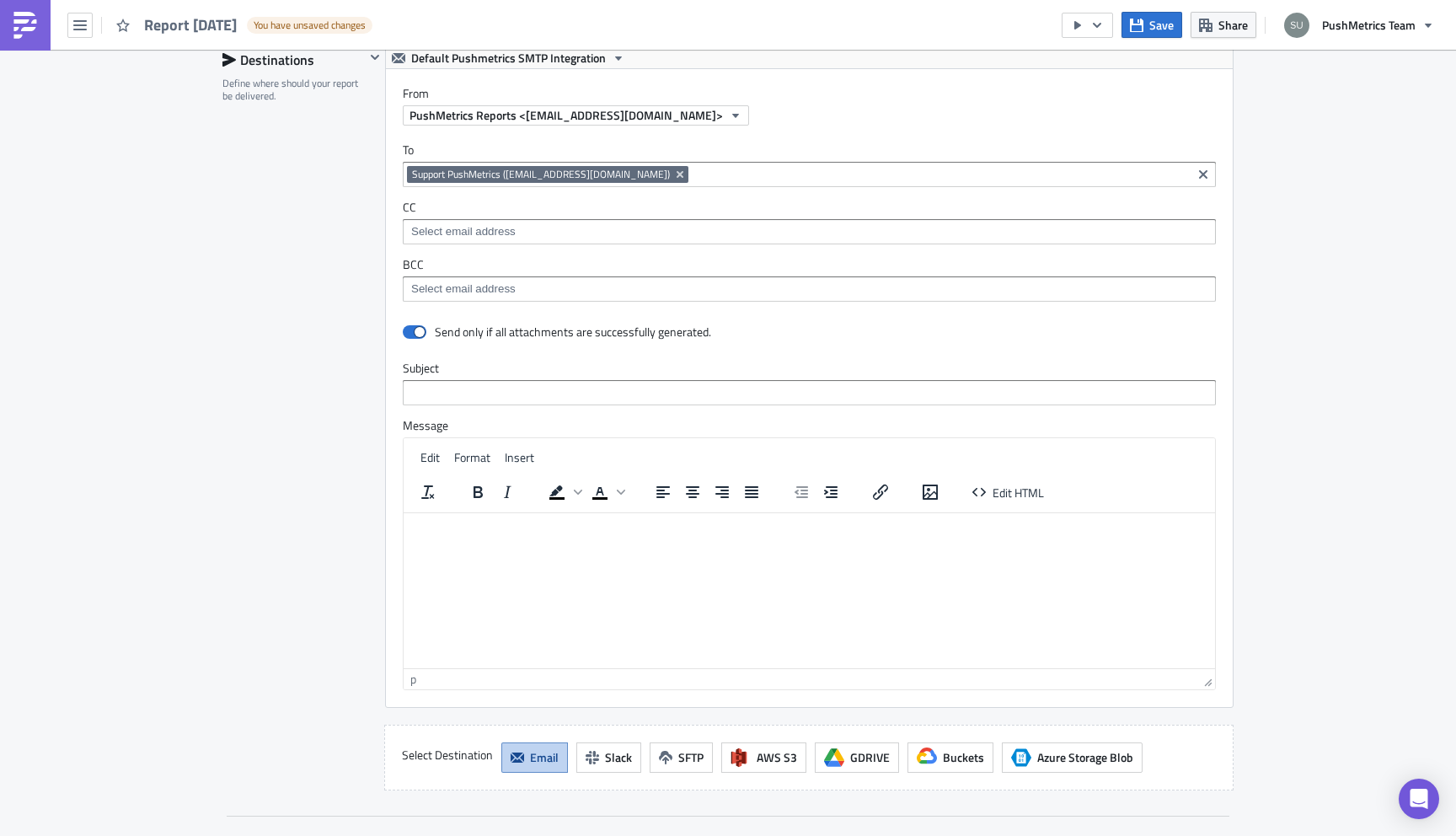
scroll to position [1370, 0]
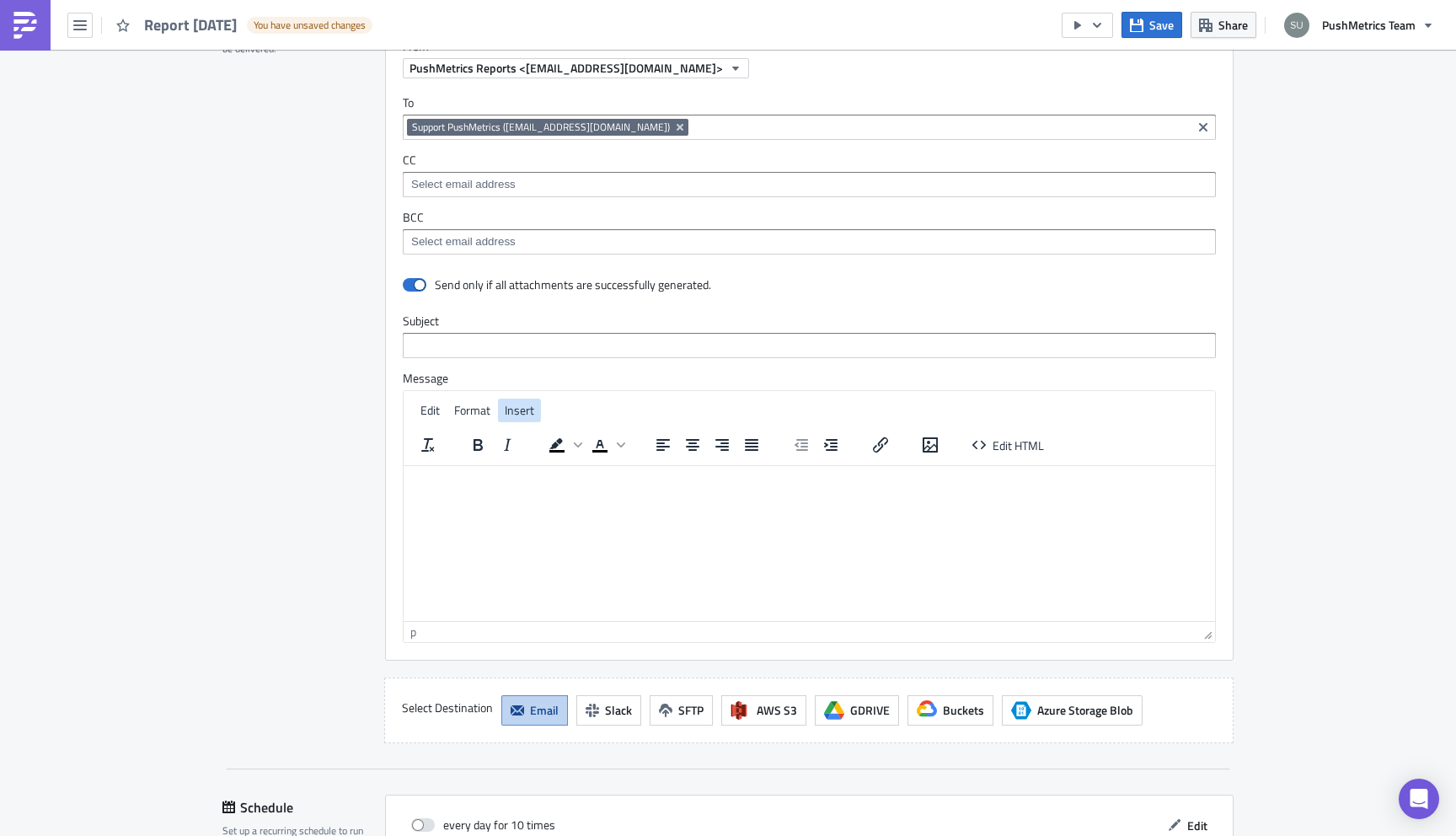
click at [518, 412] on span "Insert" at bounding box center [520, 410] width 29 height 17
click at [529, 440] on div "Image..." at bounding box center [557, 440] width 111 height 27
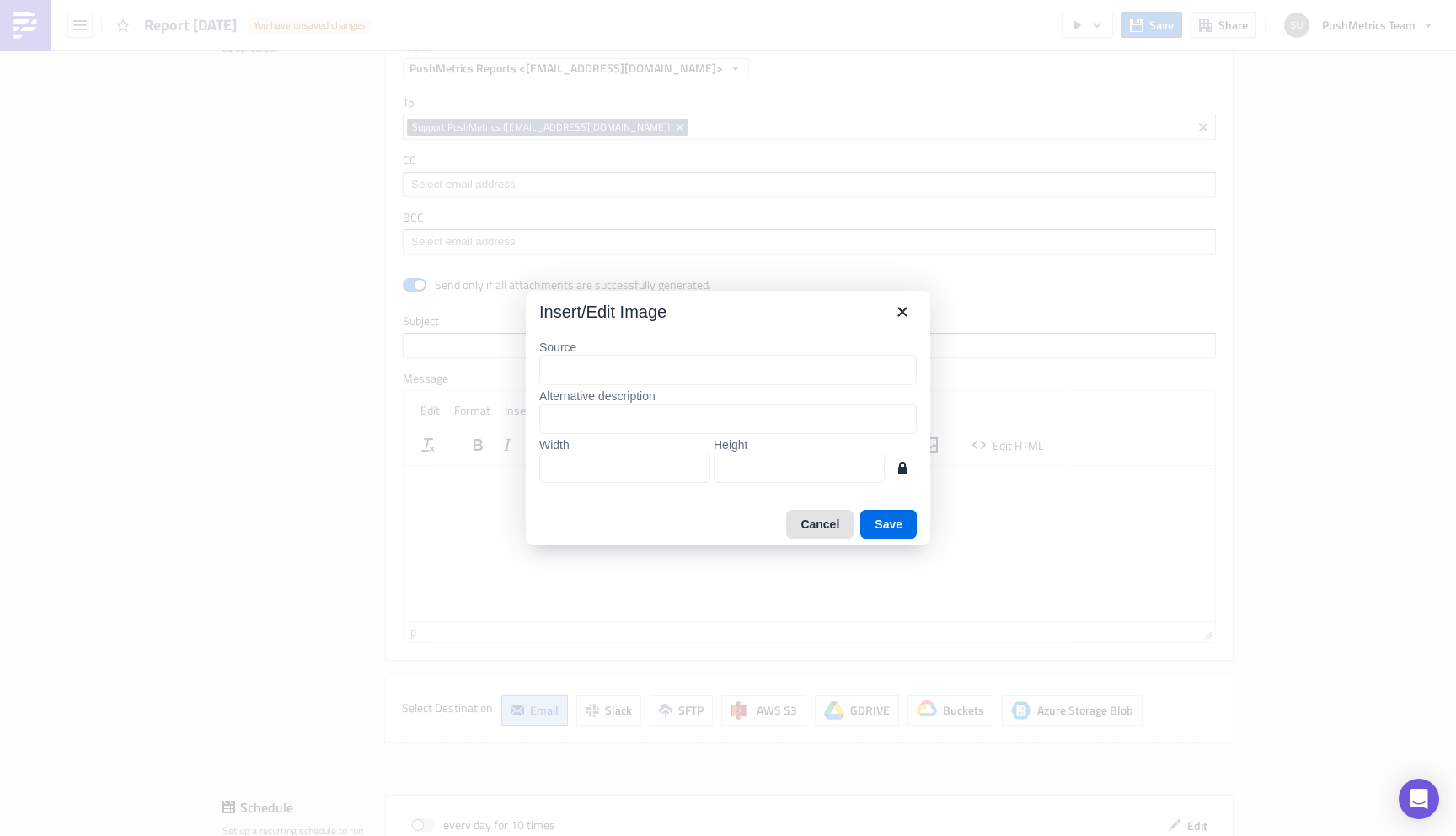
click at [821, 525] on button "Cancel" at bounding box center [820, 523] width 68 height 28
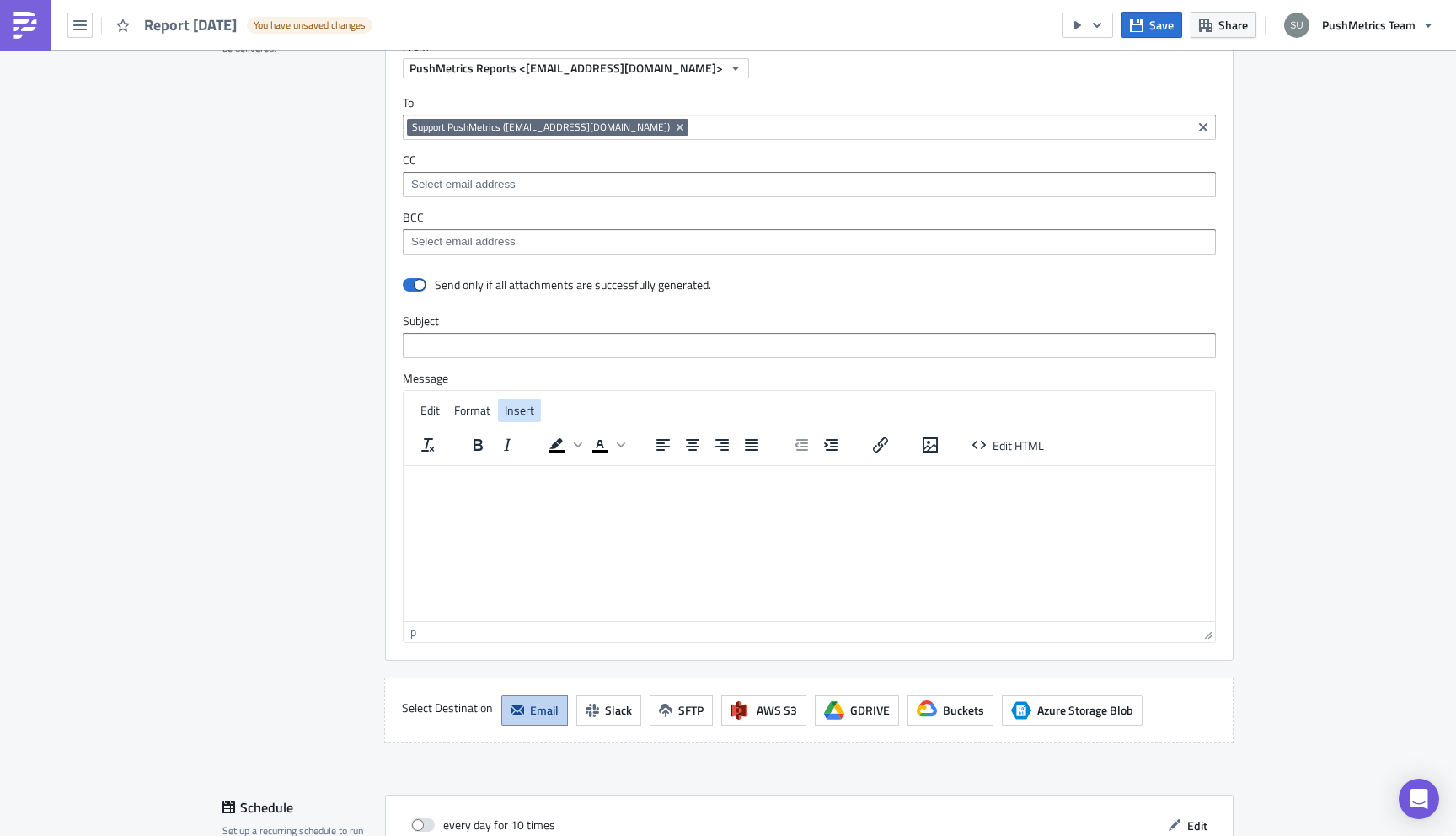
click at [507, 412] on span "Insert" at bounding box center [520, 410] width 29 height 17
click at [1149, 27] on button "Save" at bounding box center [1152, 25] width 60 height 27
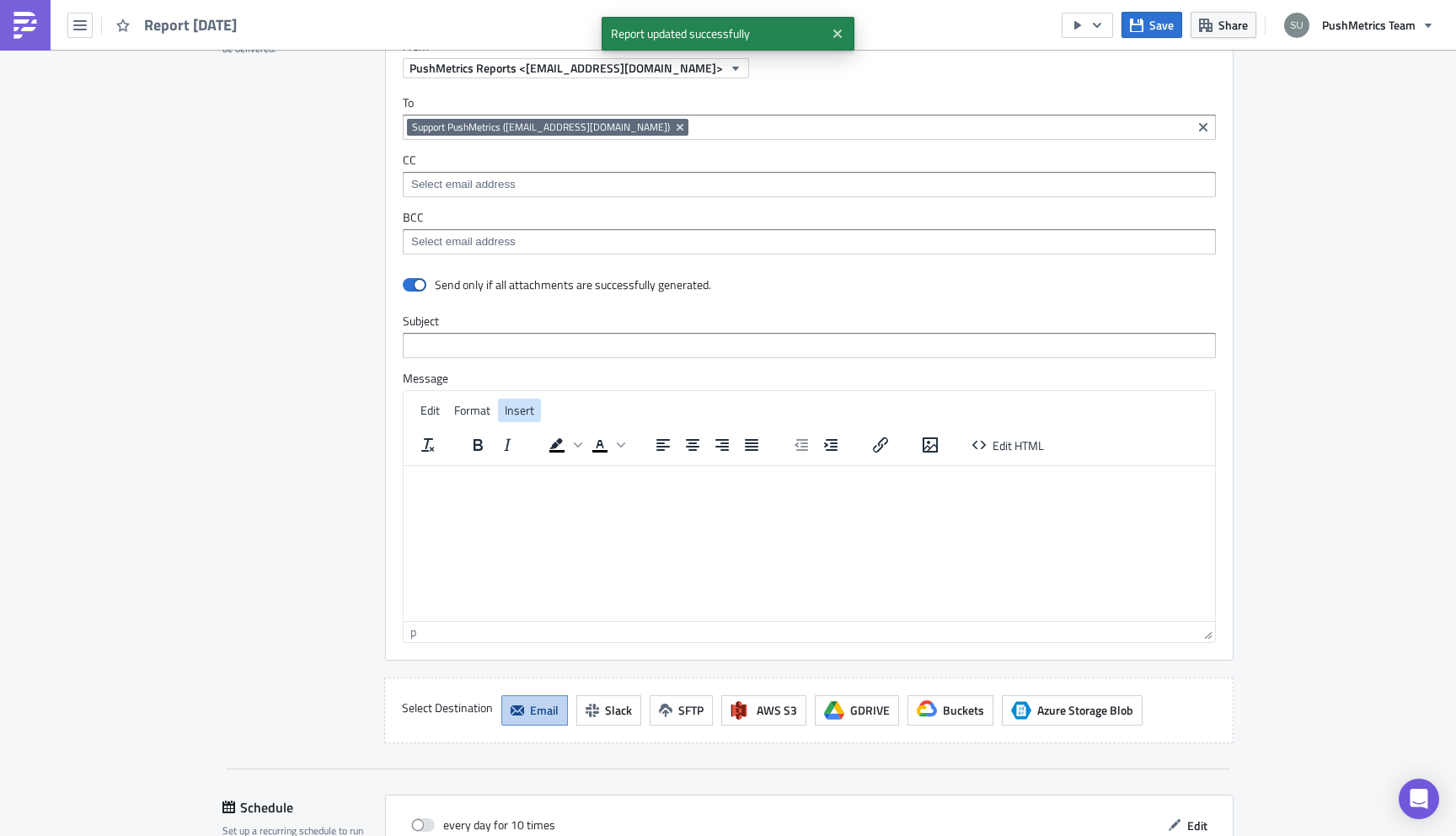
click at [519, 416] on span "Insert" at bounding box center [520, 410] width 29 height 17
click at [538, 449] on div "Image..." at bounding box center [571, 441] width 71 height 20
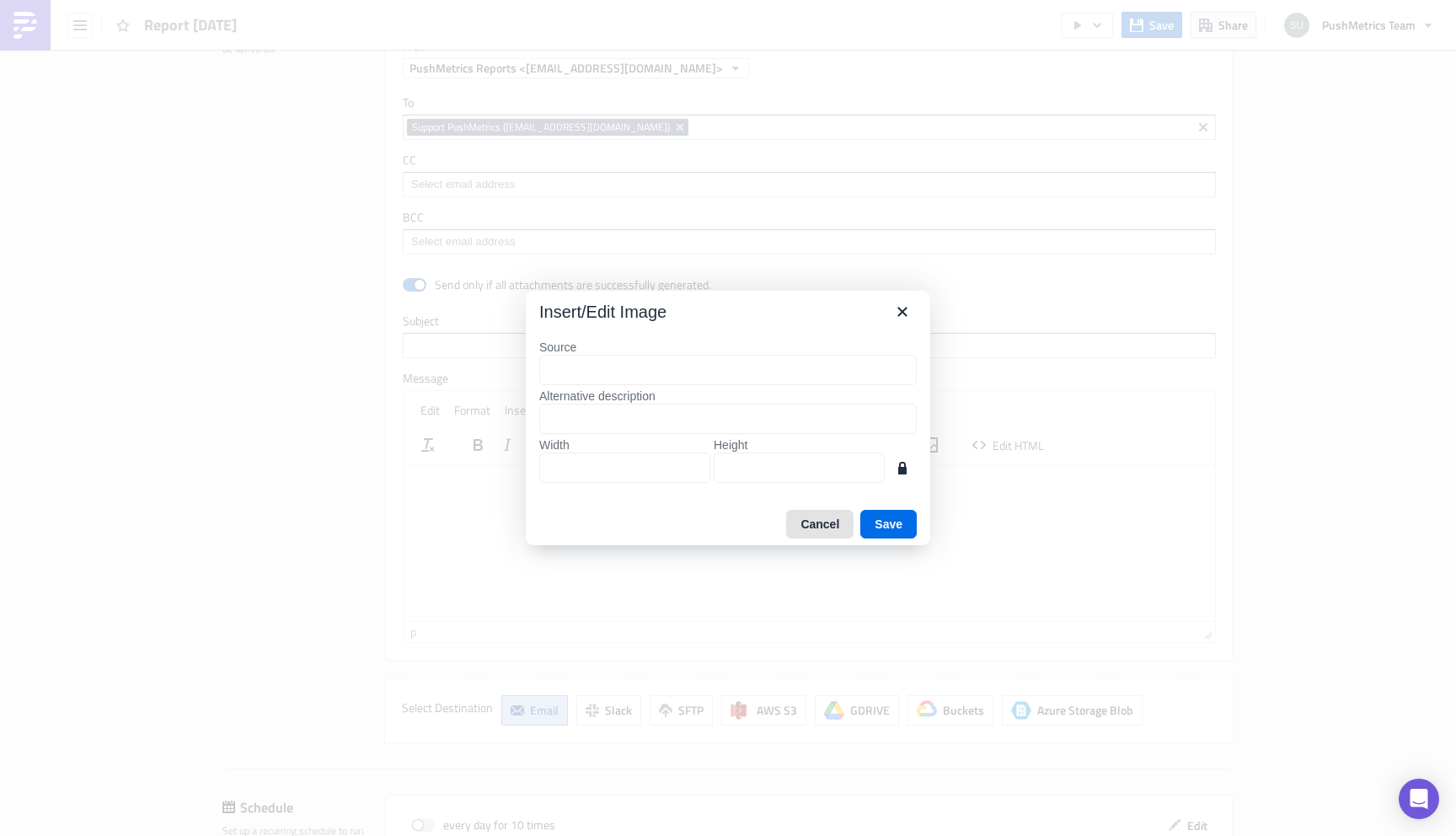
click at [822, 520] on button "Cancel" at bounding box center [820, 523] width 68 height 28
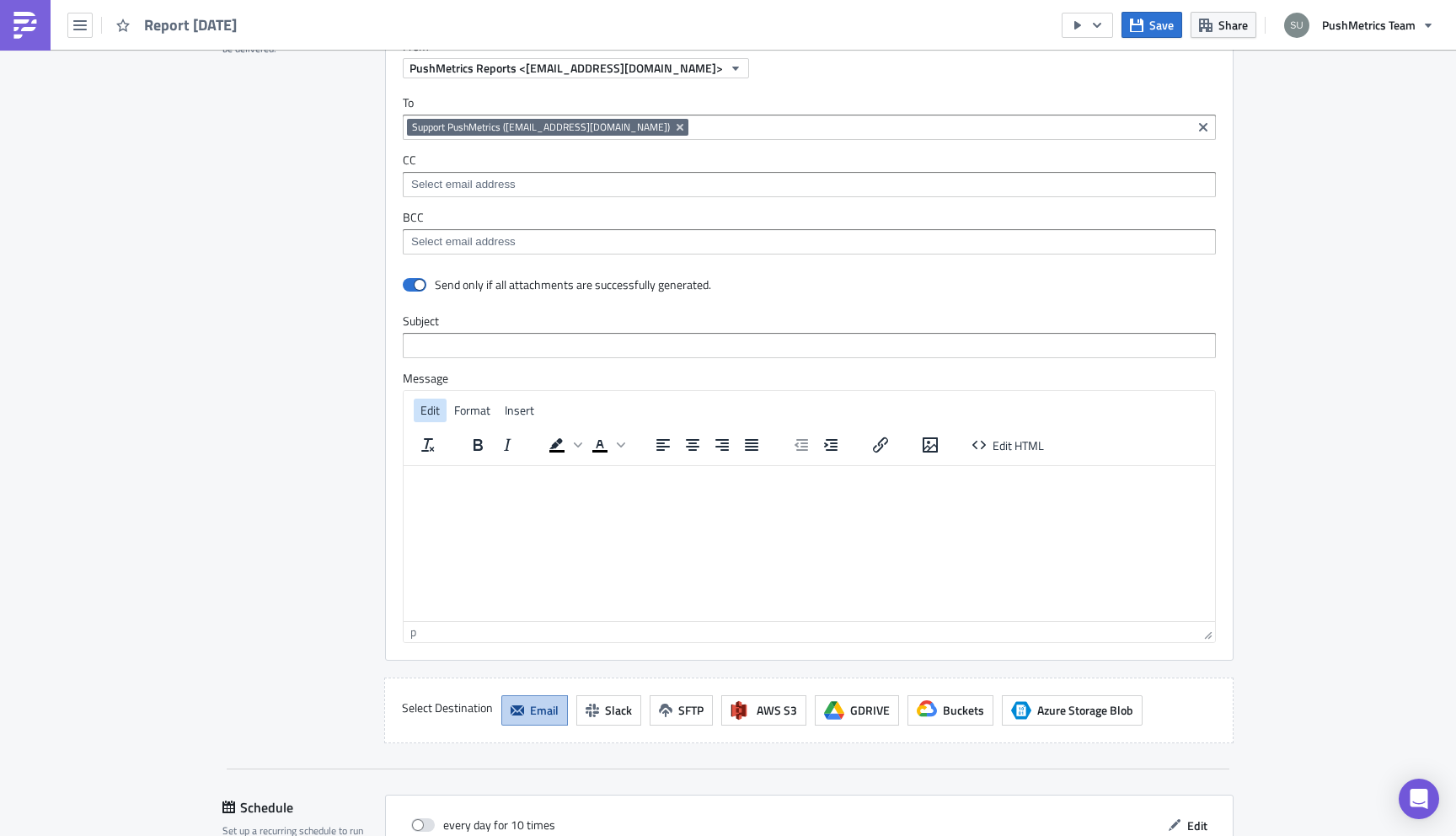
click at [425, 416] on span "Edit" at bounding box center [430, 410] width 19 height 17
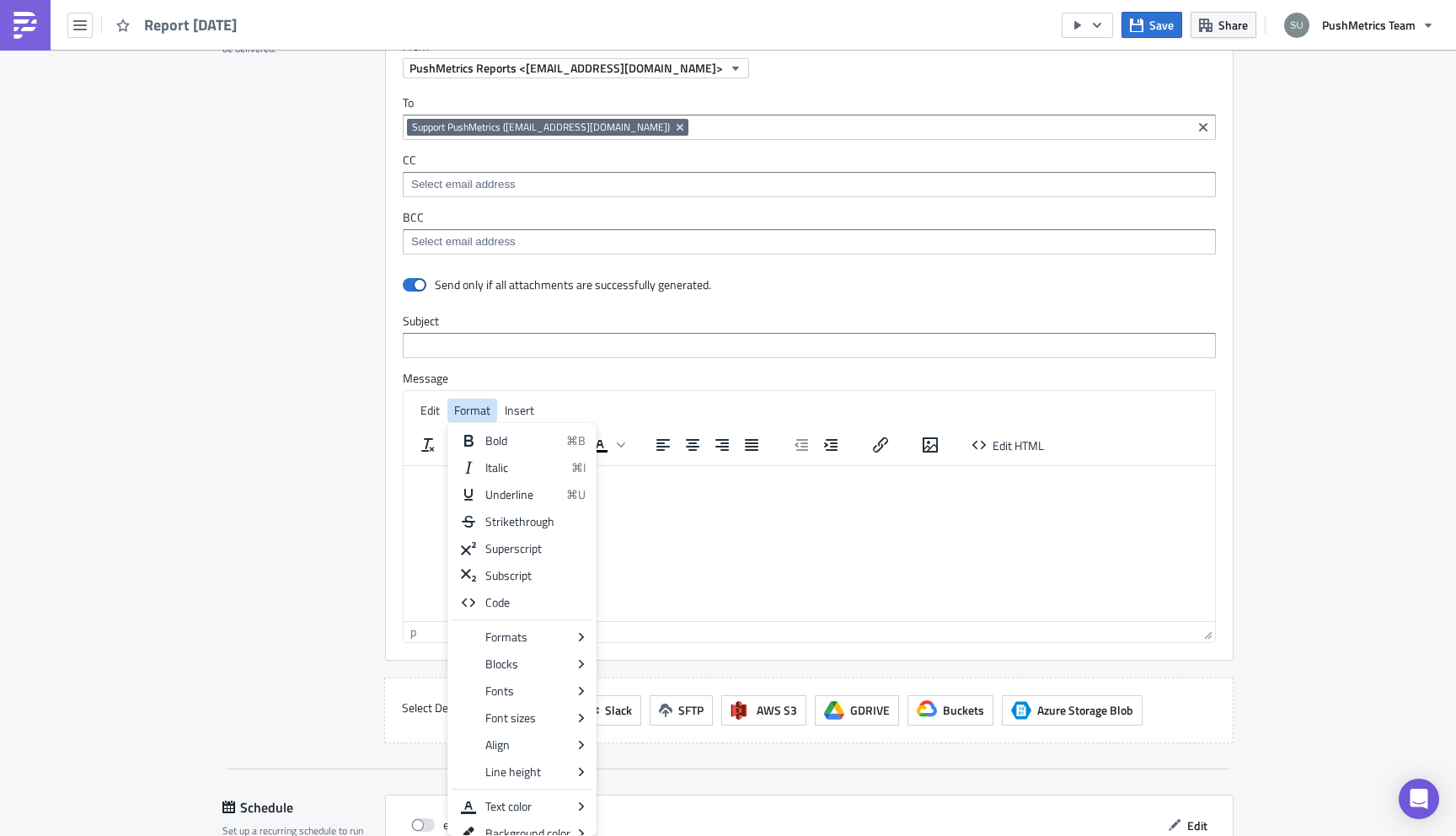
click at [459, 410] on span "Format" at bounding box center [473, 410] width 37 height 17
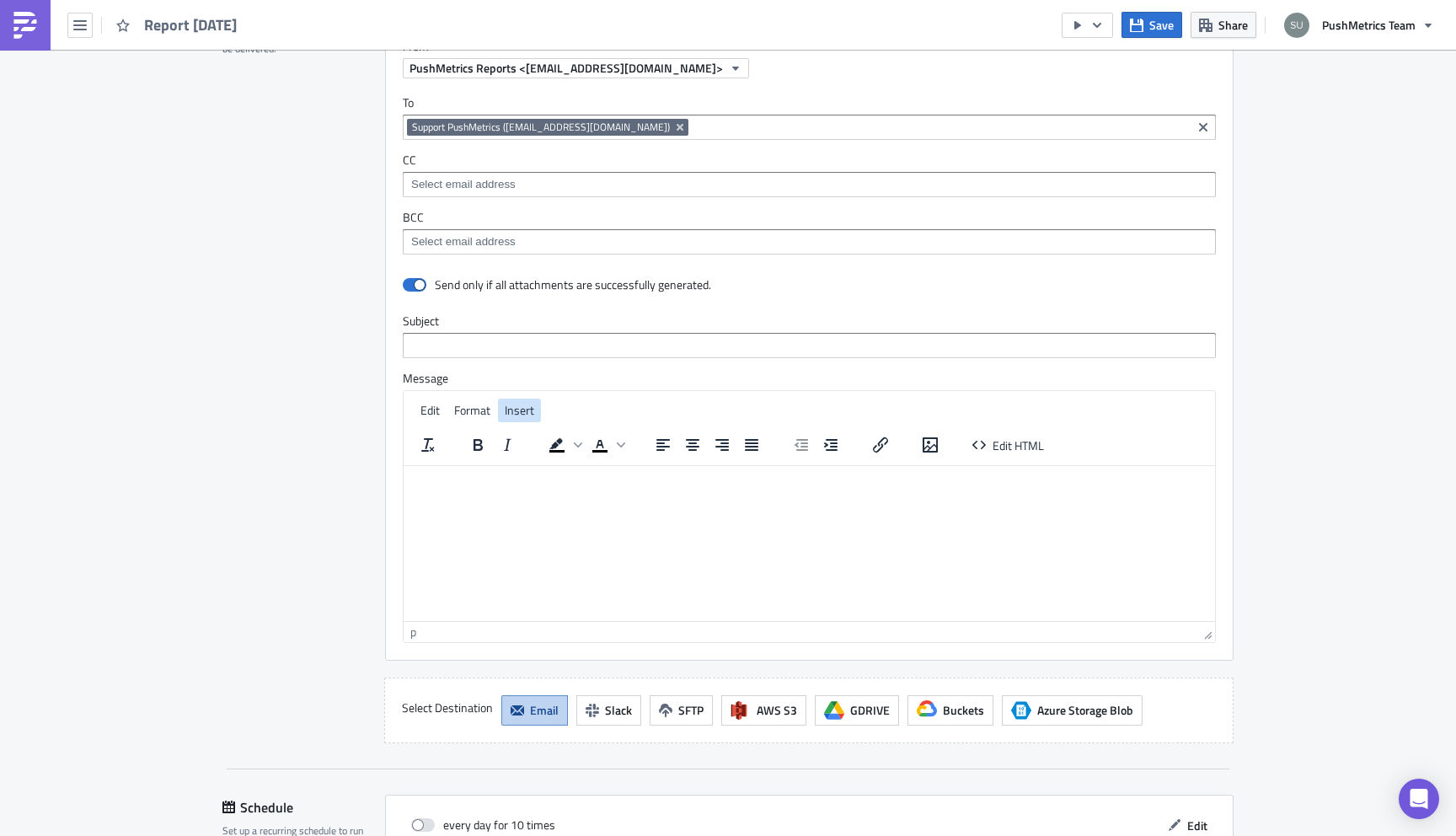
click at [520, 405] on span "Insert" at bounding box center [520, 410] width 29 height 17
click at [539, 460] on div "Link..." at bounding box center [559, 468] width 46 height 20
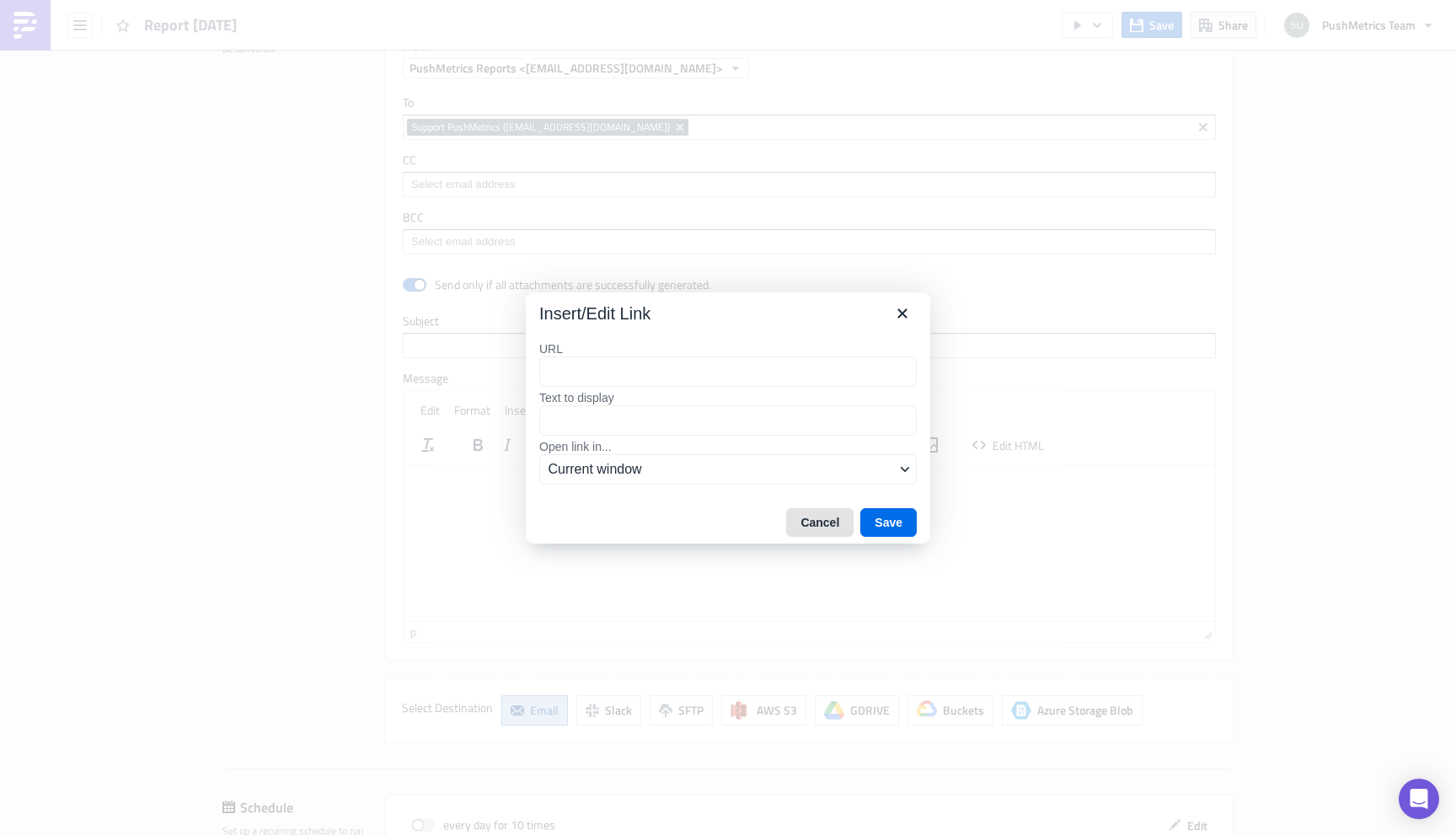
click at [822, 526] on button "Cancel" at bounding box center [820, 522] width 68 height 28
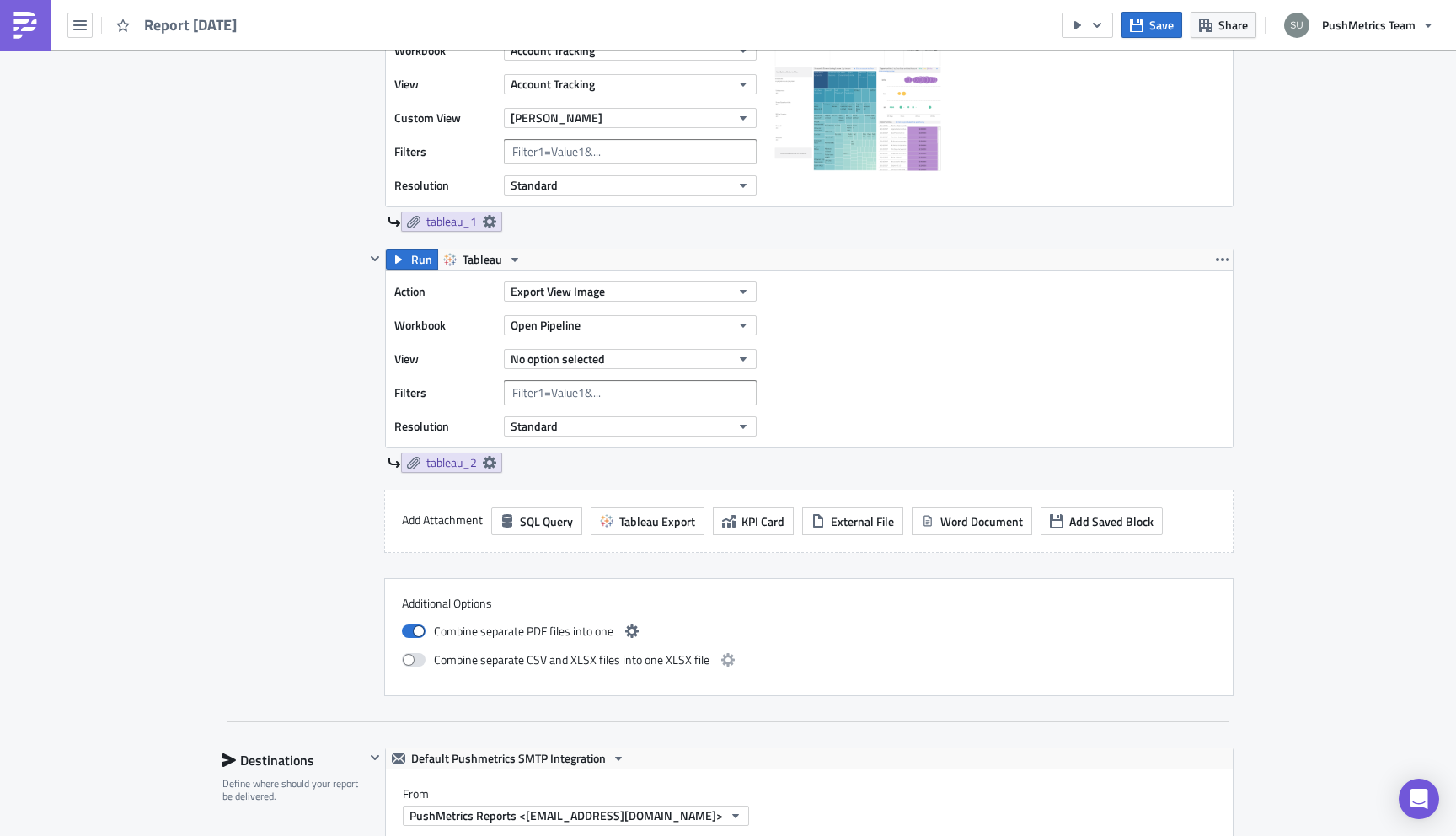
scroll to position [644, 0]
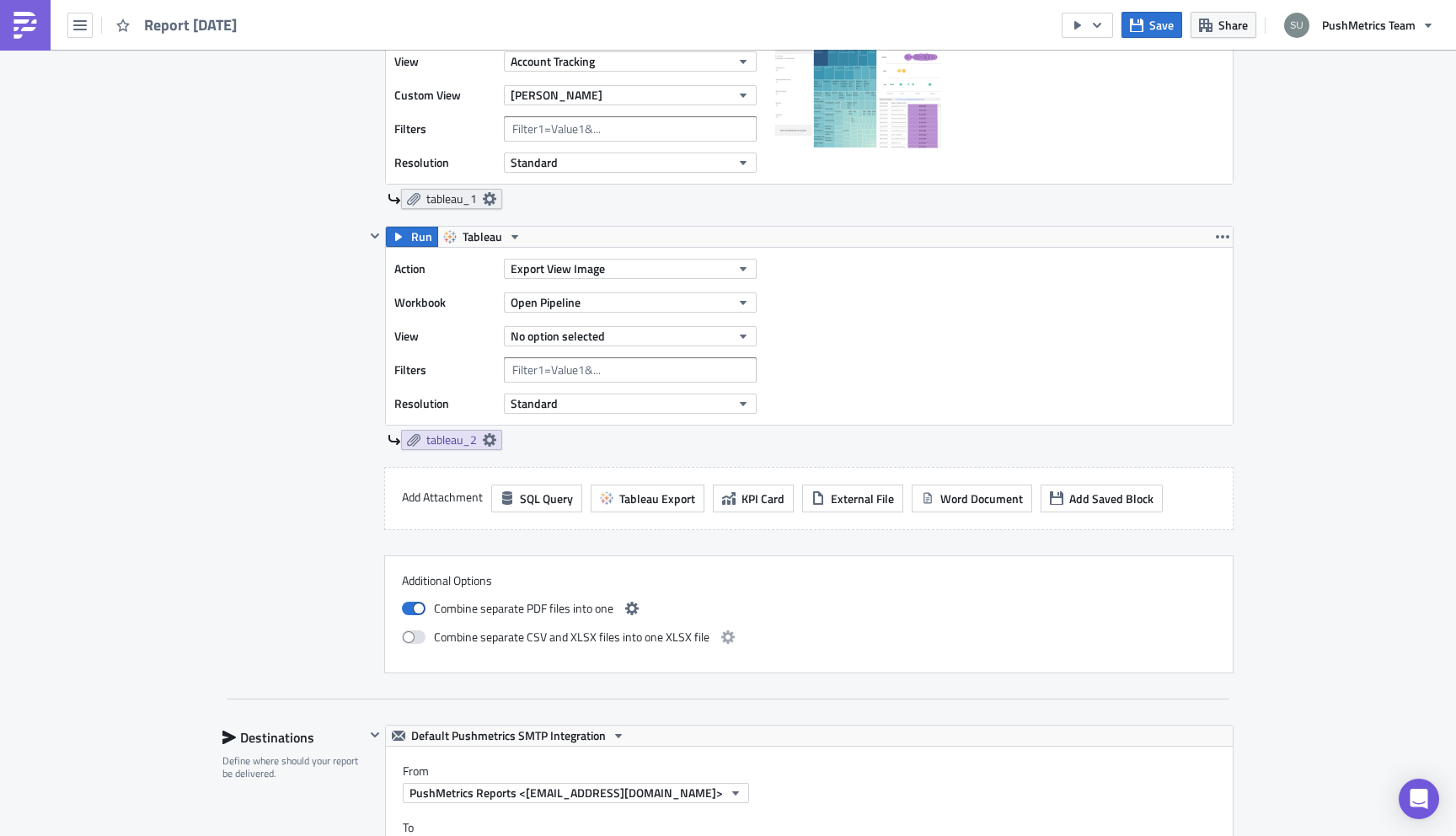
click at [492, 199] on icon at bounding box center [489, 199] width 14 height 14
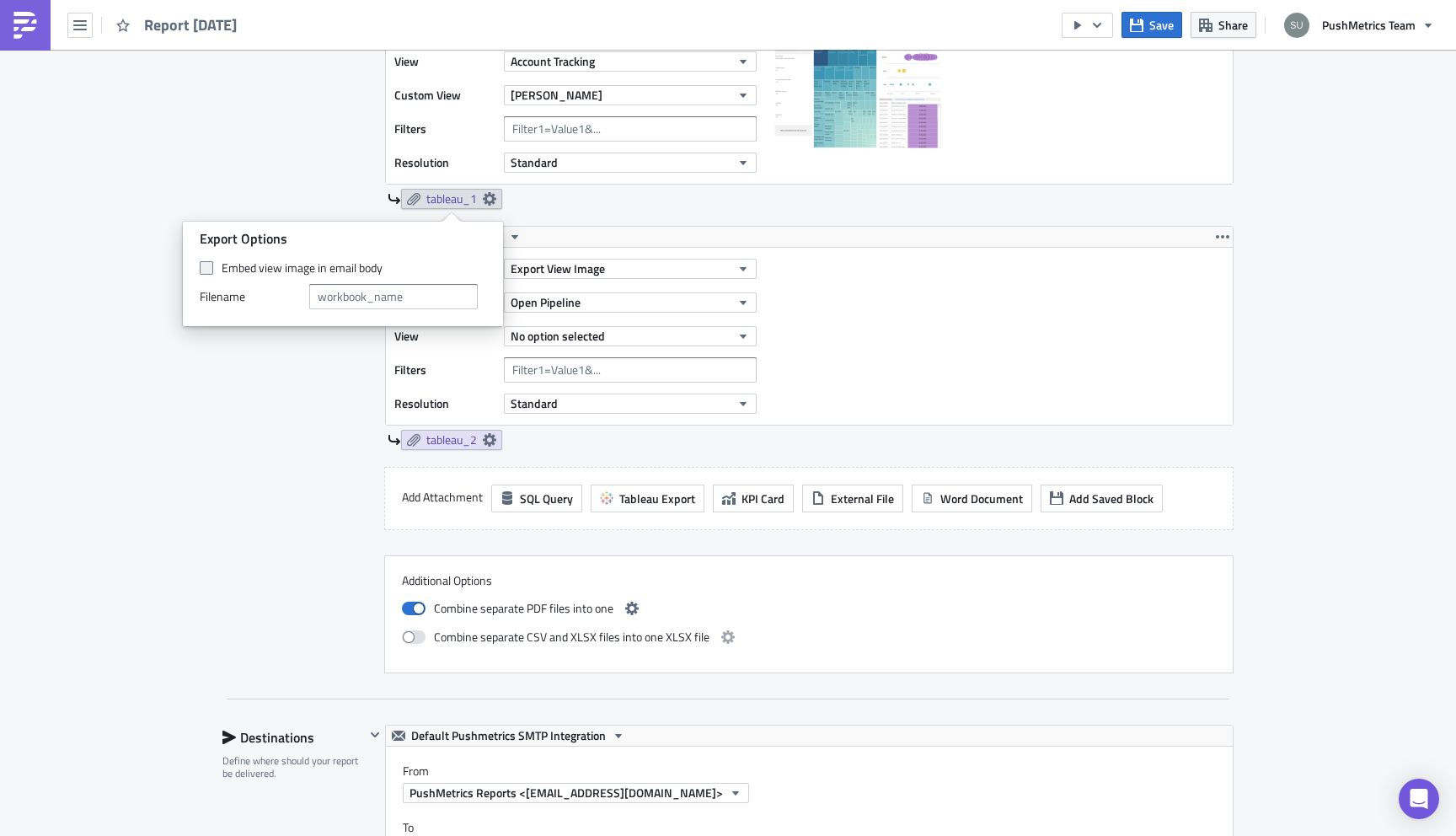
click at [204, 268] on span at bounding box center [206, 268] width 14 height 14
click at [204, 268] on input "Embed view image in email body" at bounding box center [209, 269] width 11 height 11
checkbox input "true"
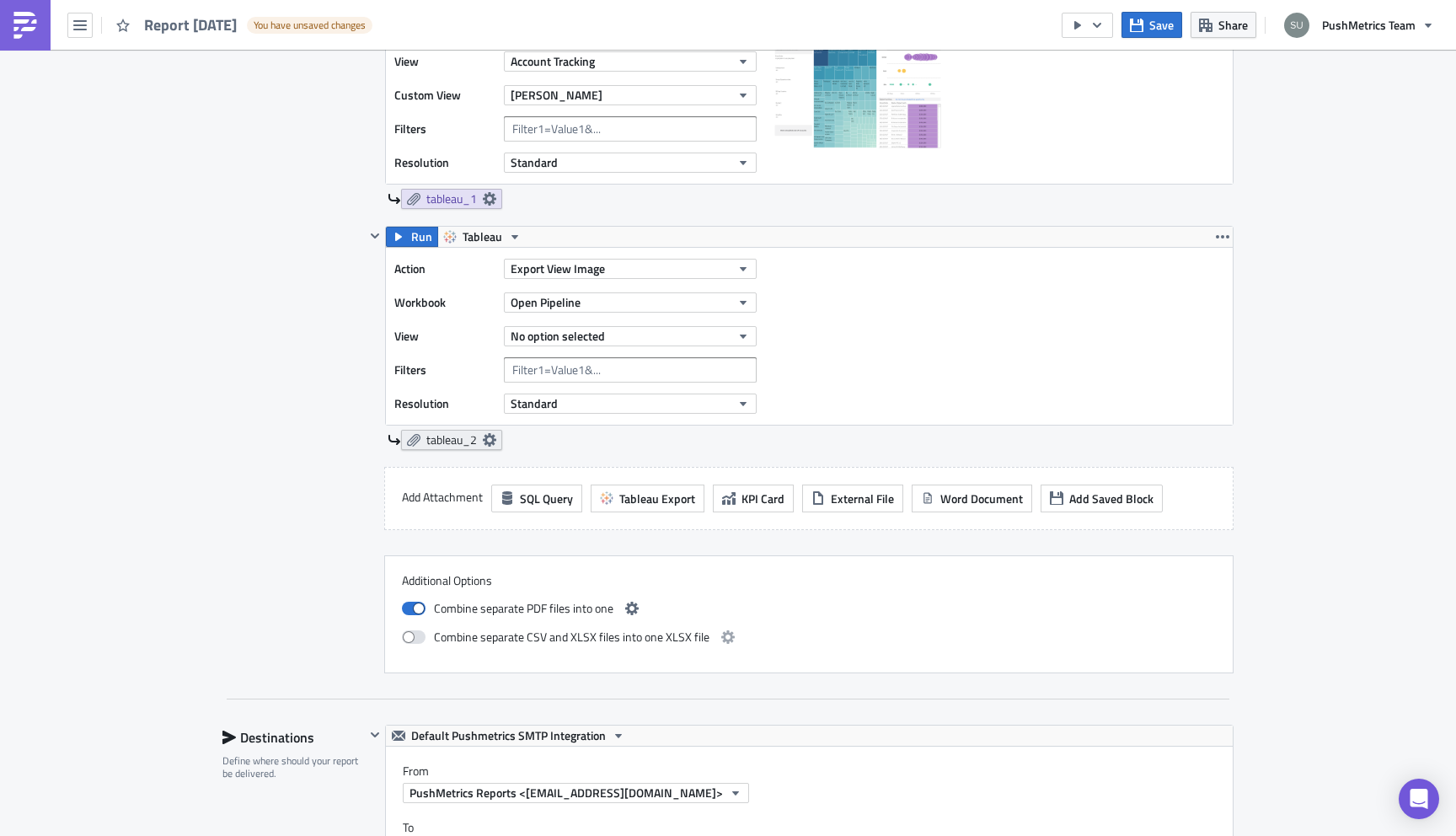
click at [490, 434] on icon at bounding box center [489, 440] width 14 height 14
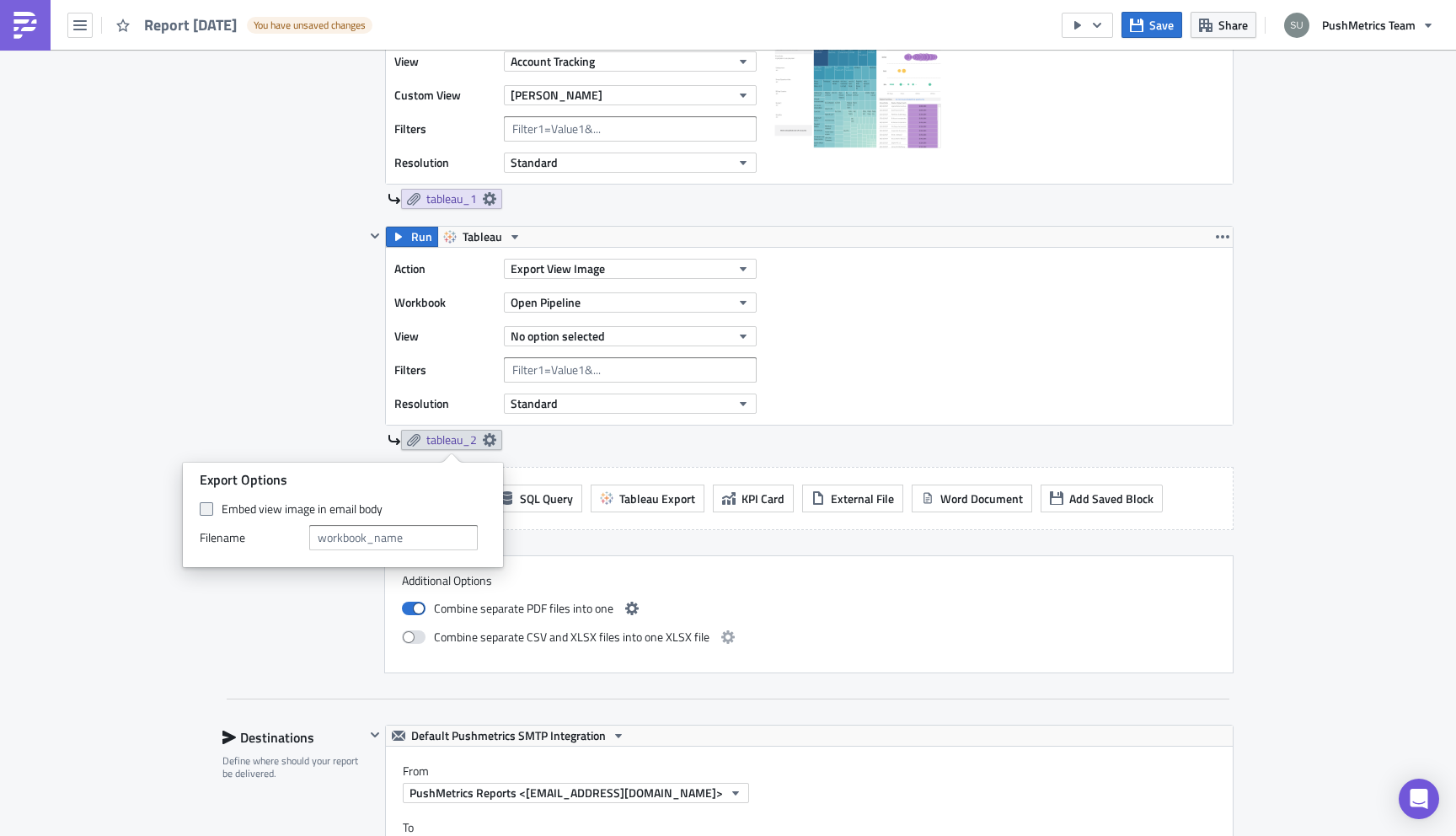
click at [213, 502] on label "Embed view image in email body" at bounding box center [343, 509] width 287 height 16
click at [213, 504] on input "Embed view image in email body" at bounding box center [209, 510] width 11 height 11
checkbox input "true"
click at [138, 577] on div "Execution Log Edit " Report 2025-10-09 " Draft Settings Configure the basics of…" at bounding box center [728, 592] width 1456 height 2374
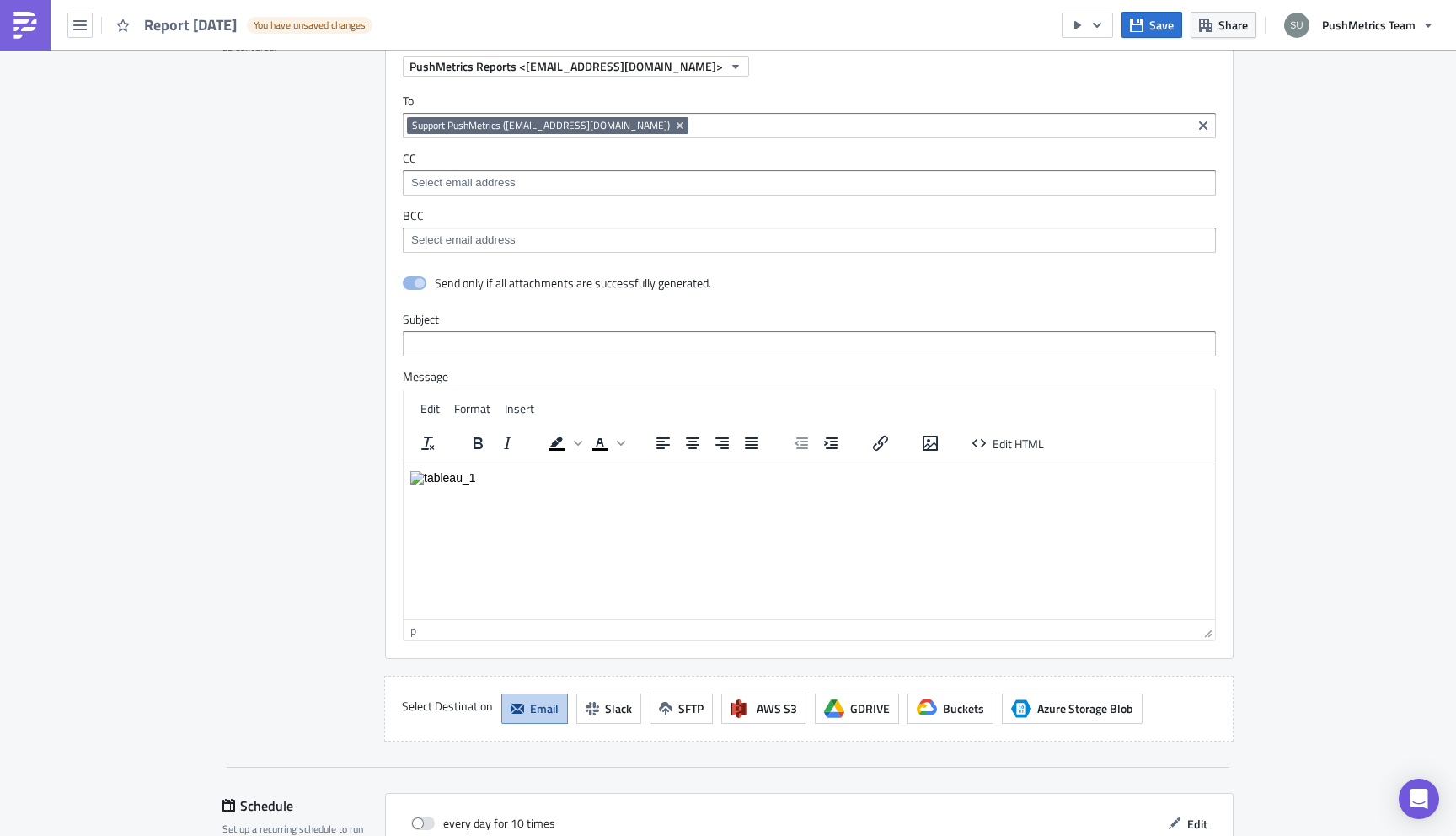
scroll to position [1338, 0]
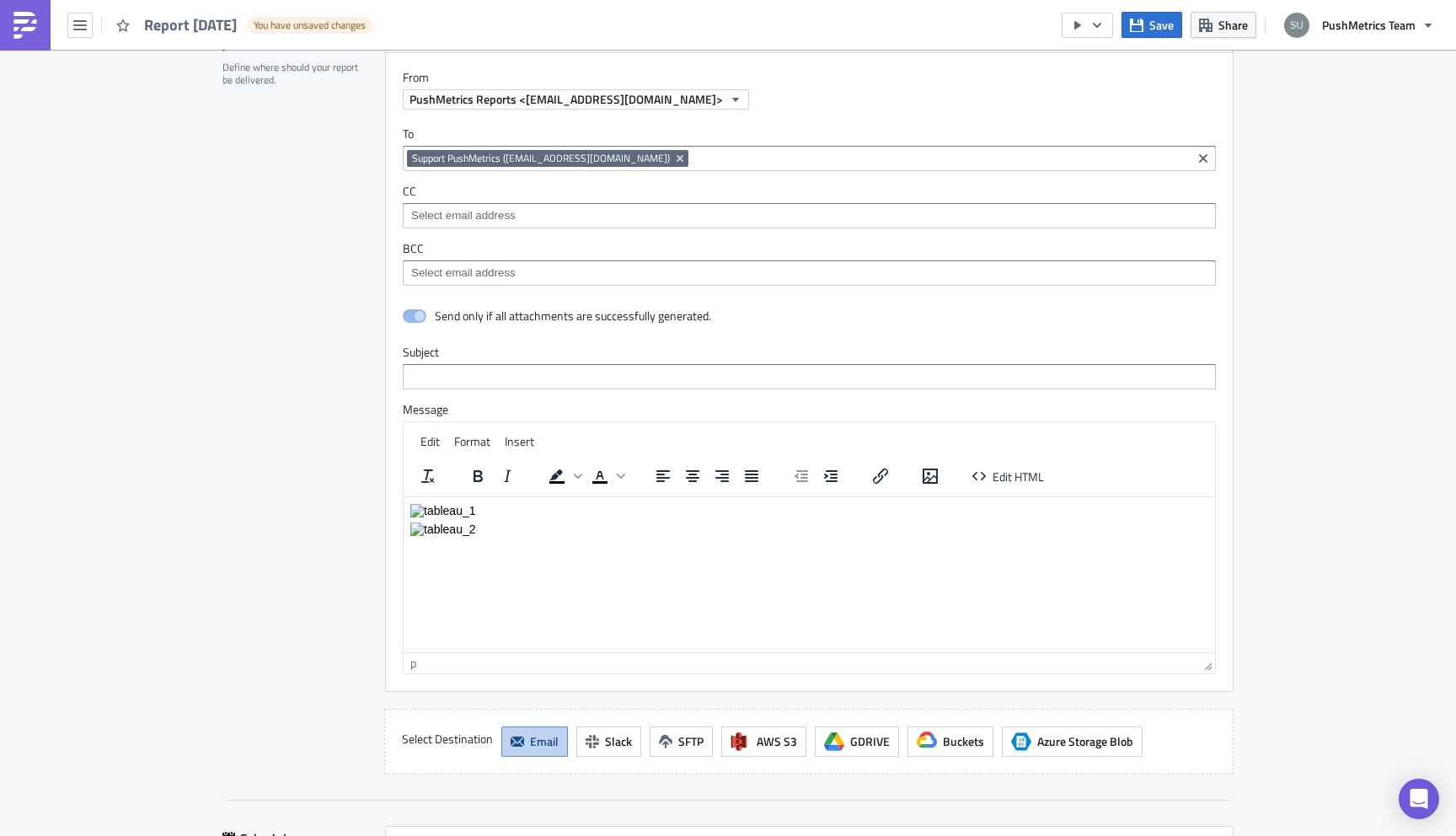
click at [485, 528] on p "Rich Text Area. Press ALT-0 for help." at bounding box center [809, 528] width 798 height 14
copy img "Rich Text Area. Press ALT-0 for help."
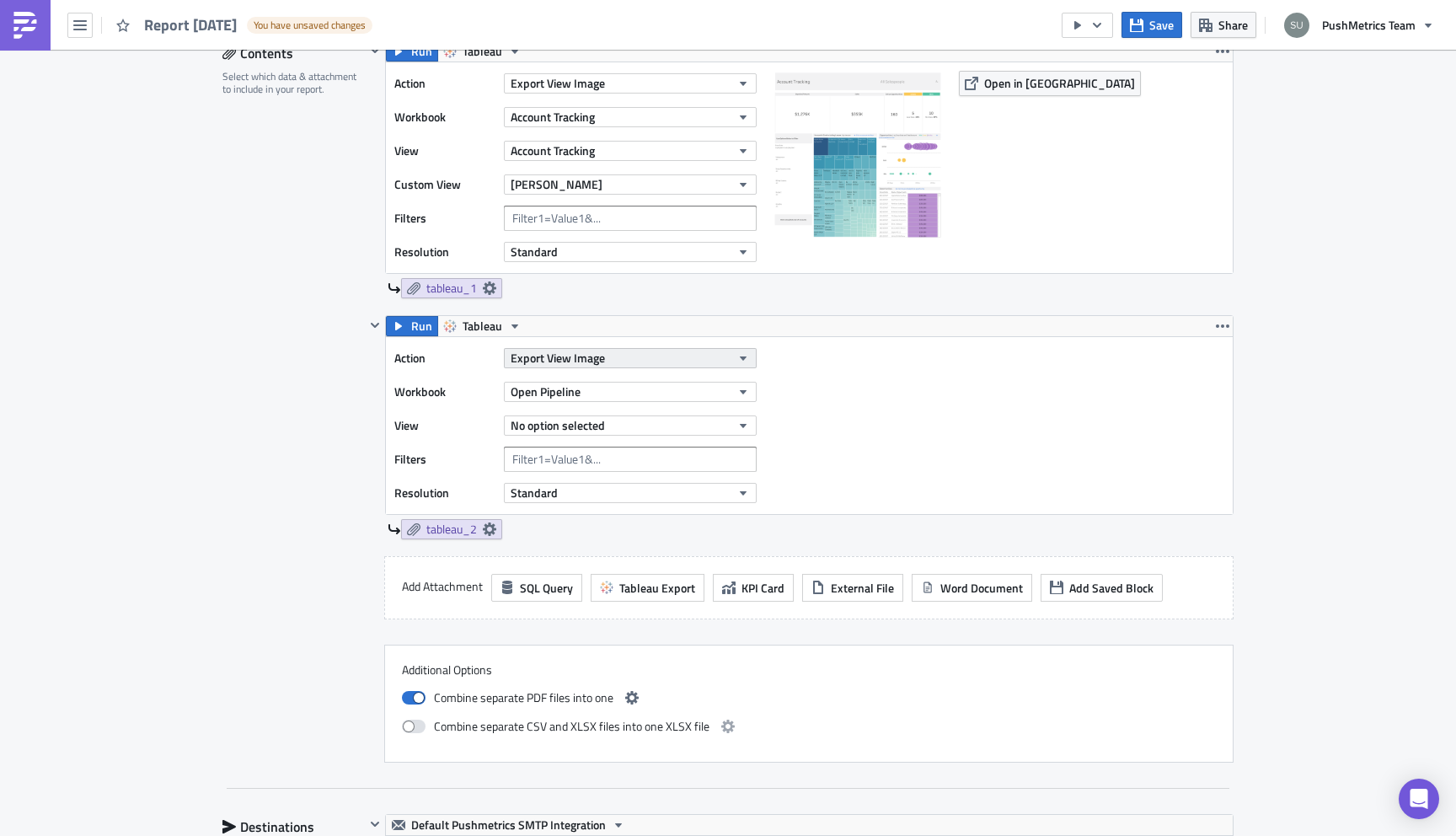
scroll to position [473, 0]
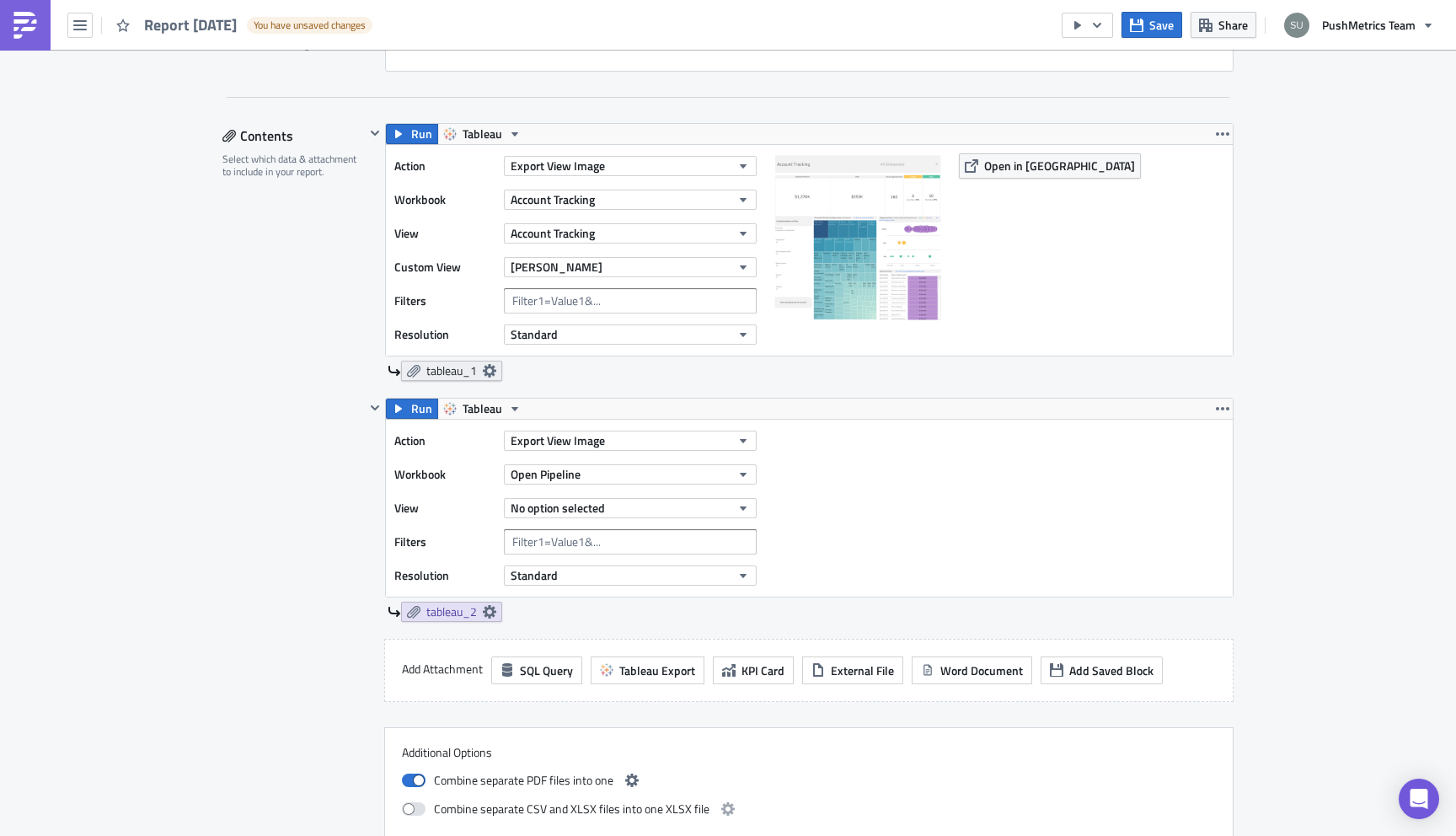
click at [492, 366] on icon at bounding box center [489, 370] width 14 height 14
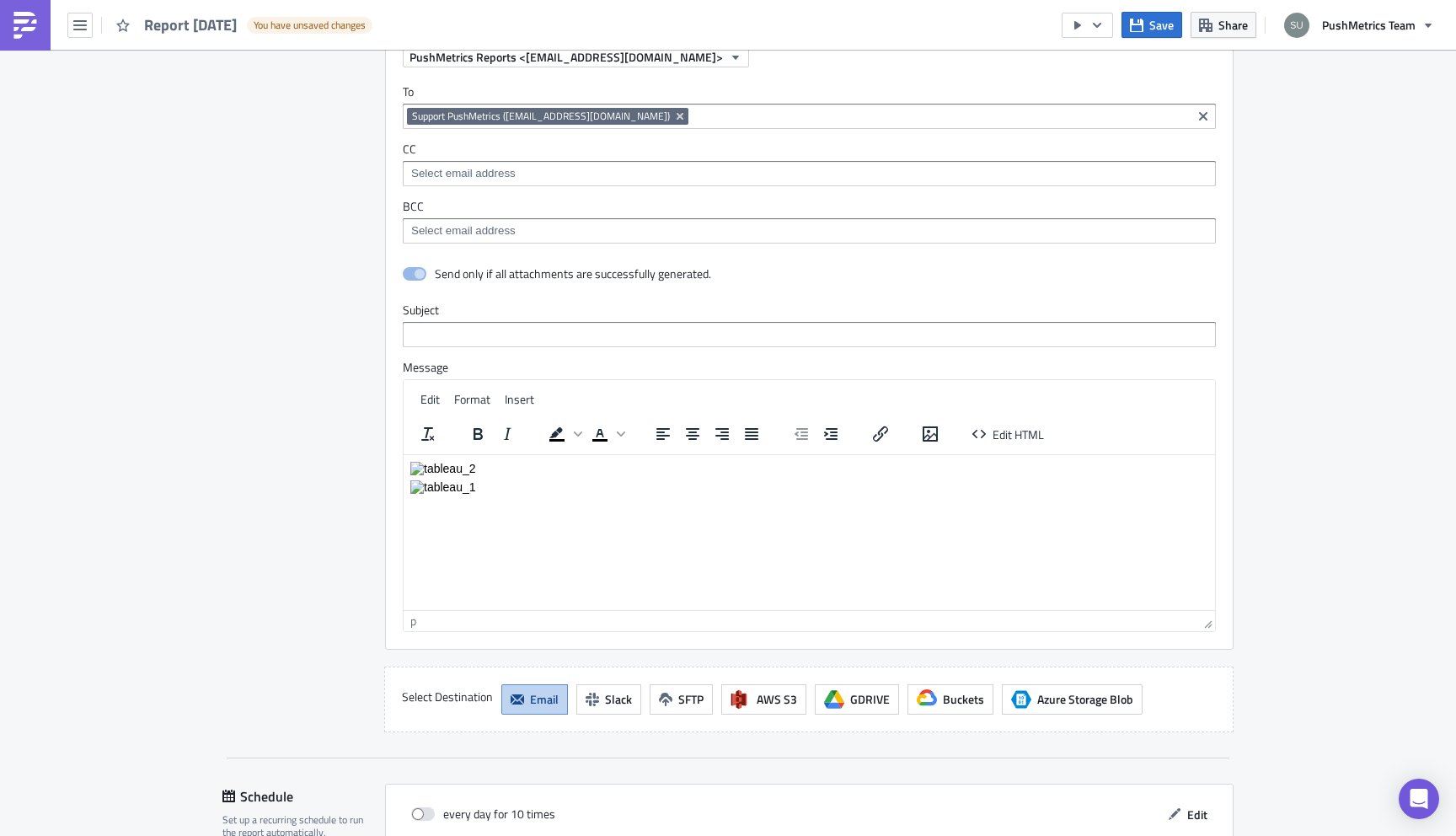
scroll to position [1415, 0]
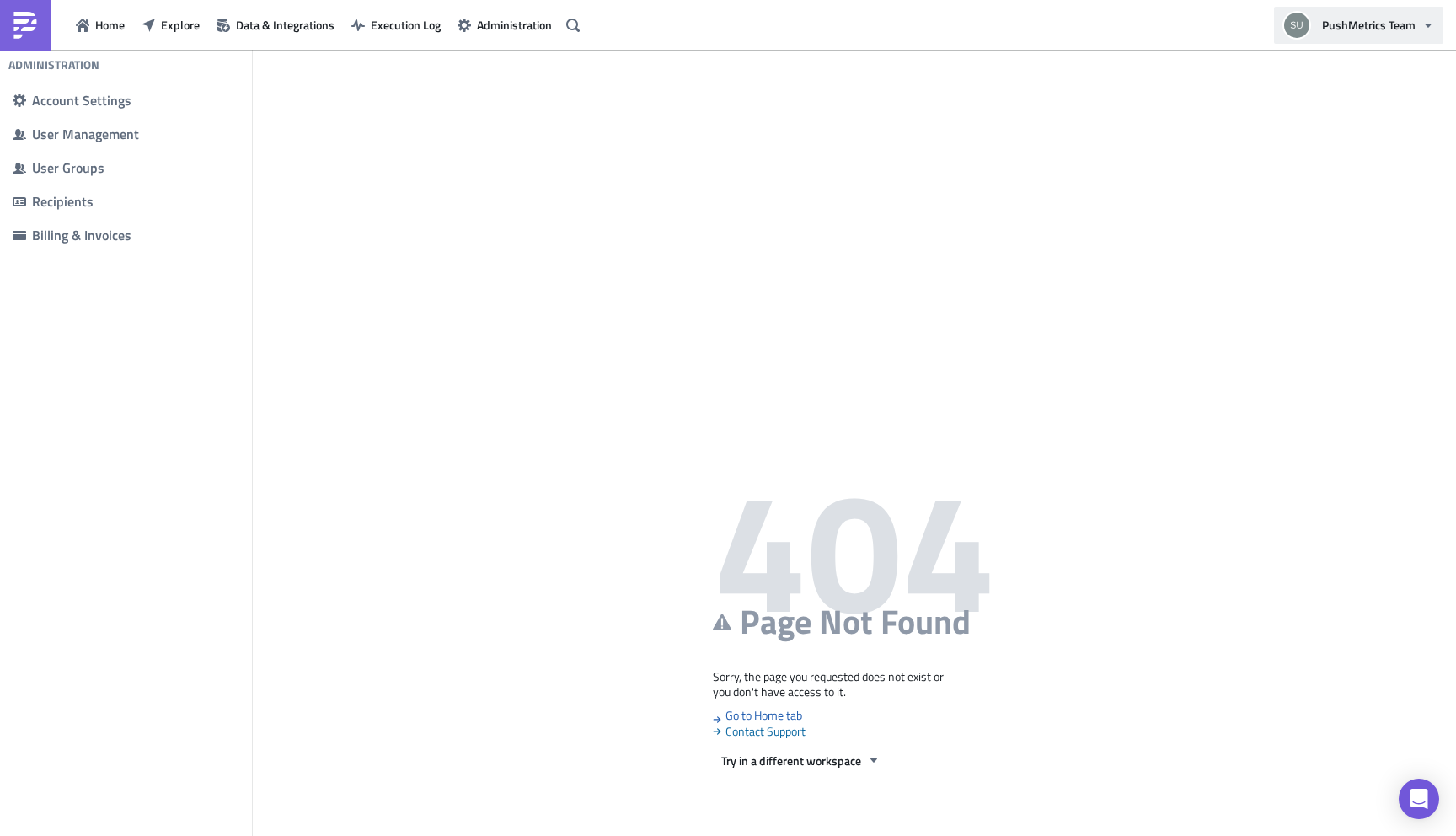
click at [1433, 23] on icon "button" at bounding box center [1428, 25] width 14 height 14
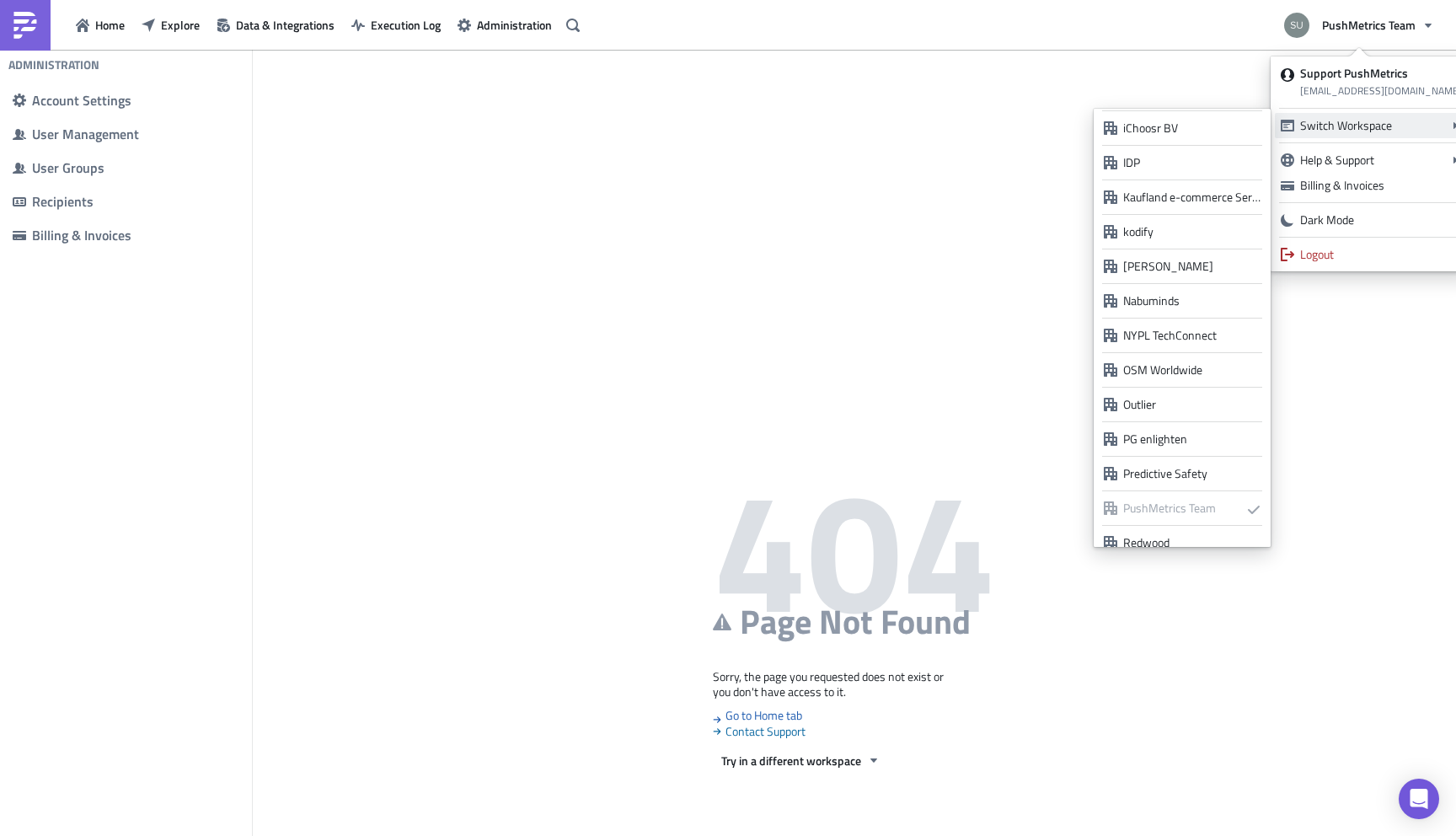
scroll to position [1157, 0]
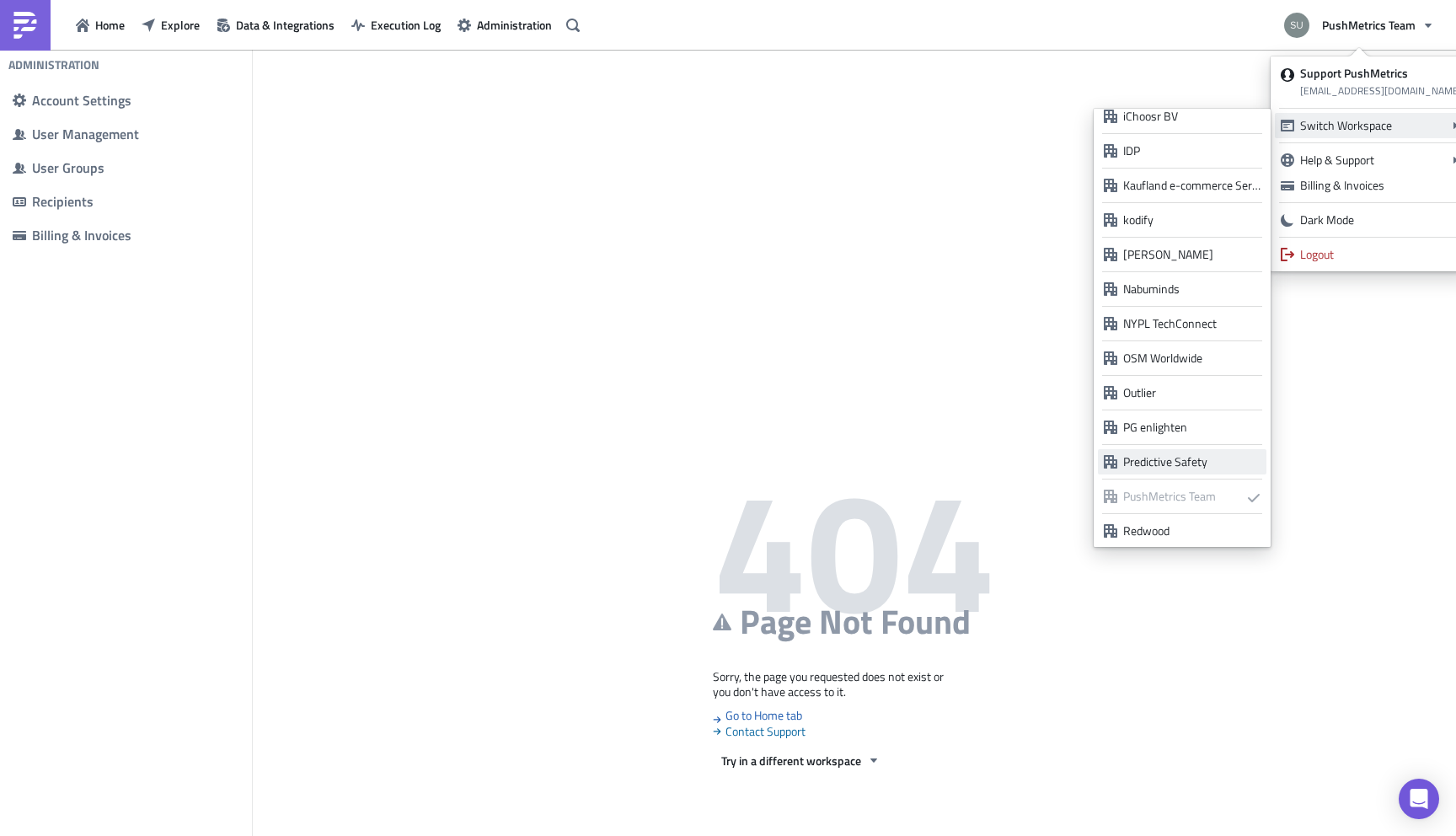
click at [1176, 462] on div "Predictive Safety" at bounding box center [1192, 462] width 137 height 16
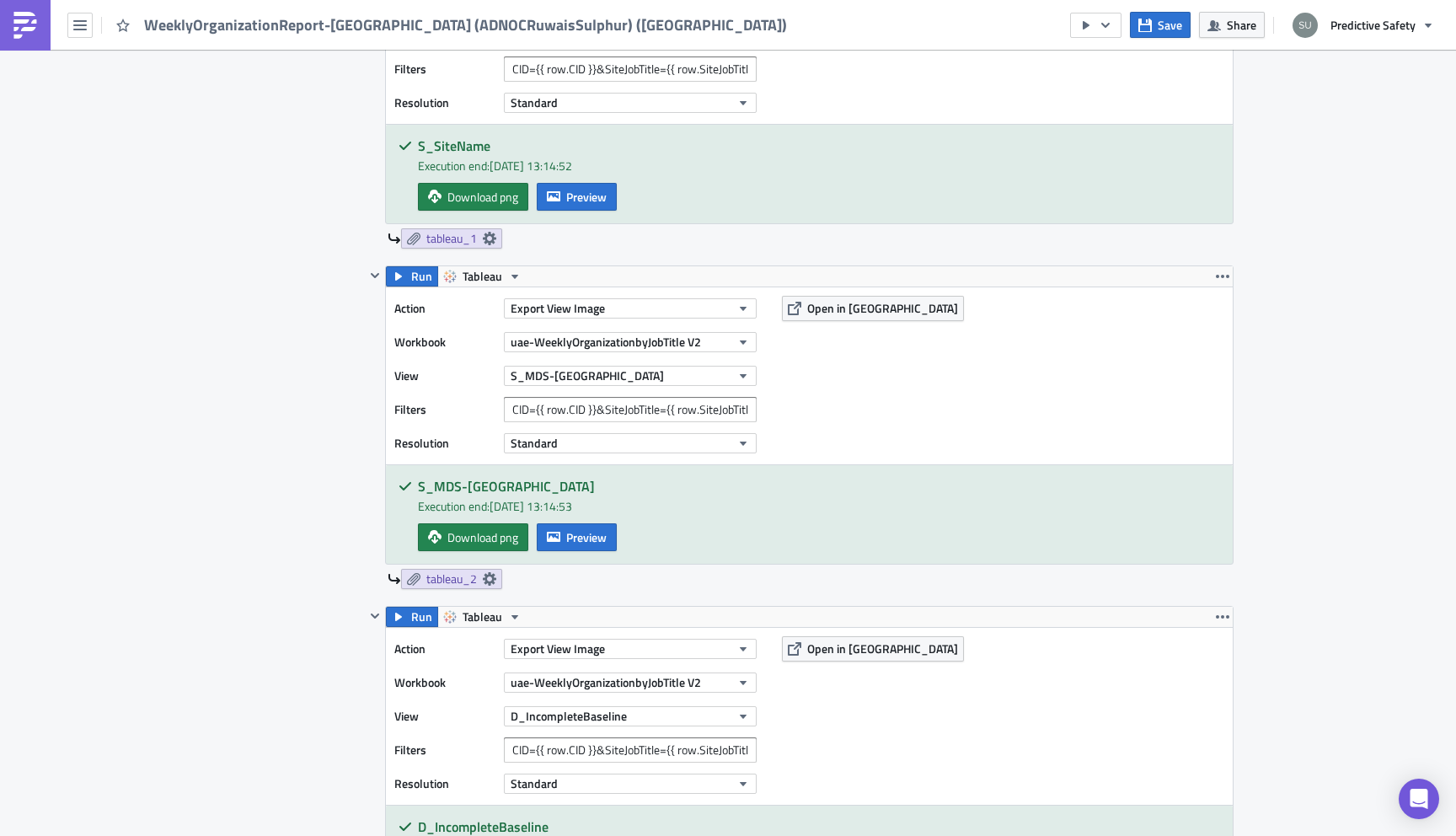
scroll to position [1050, 0]
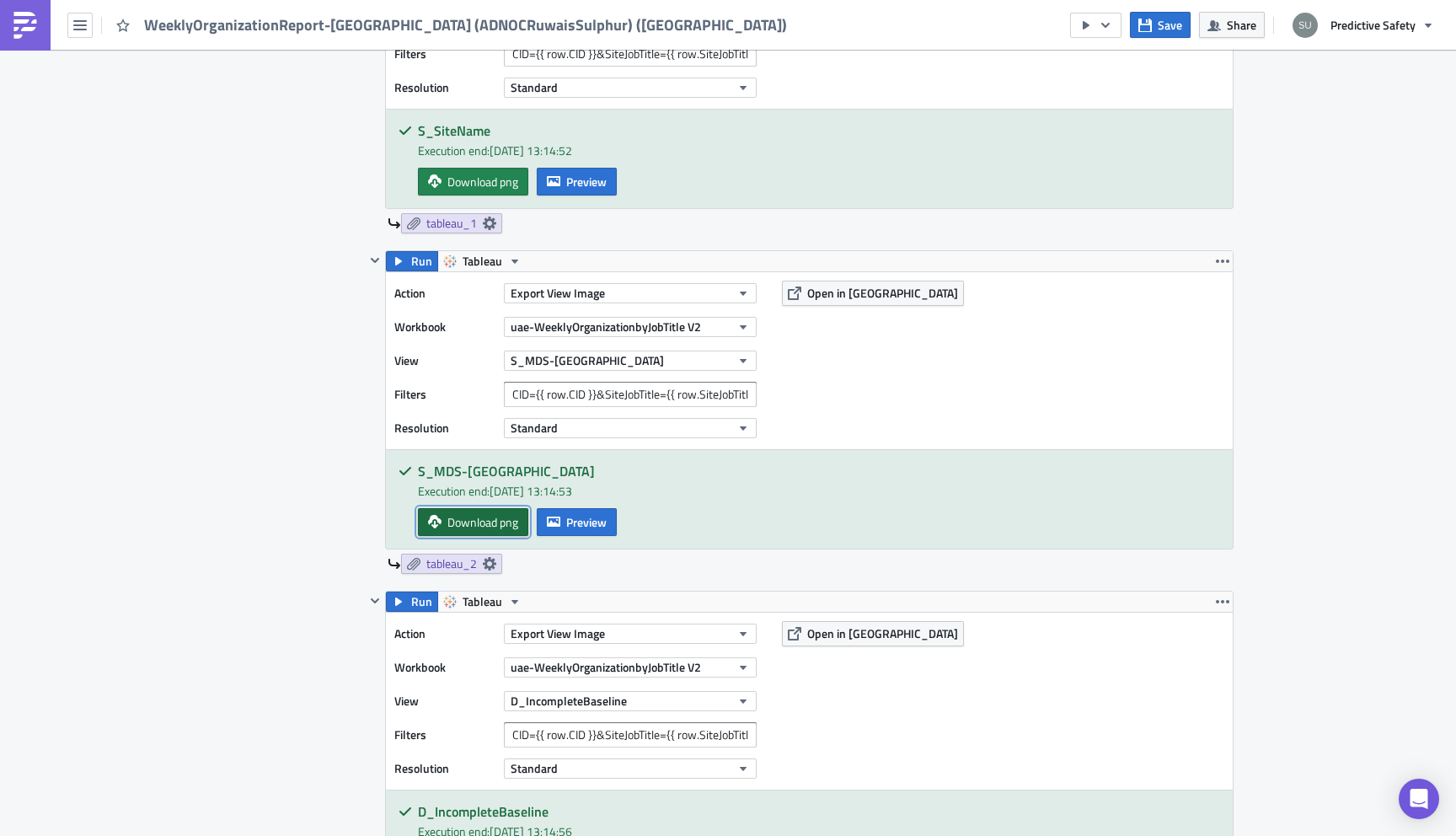
click at [494, 531] on span "Download png" at bounding box center [482, 522] width 71 height 17
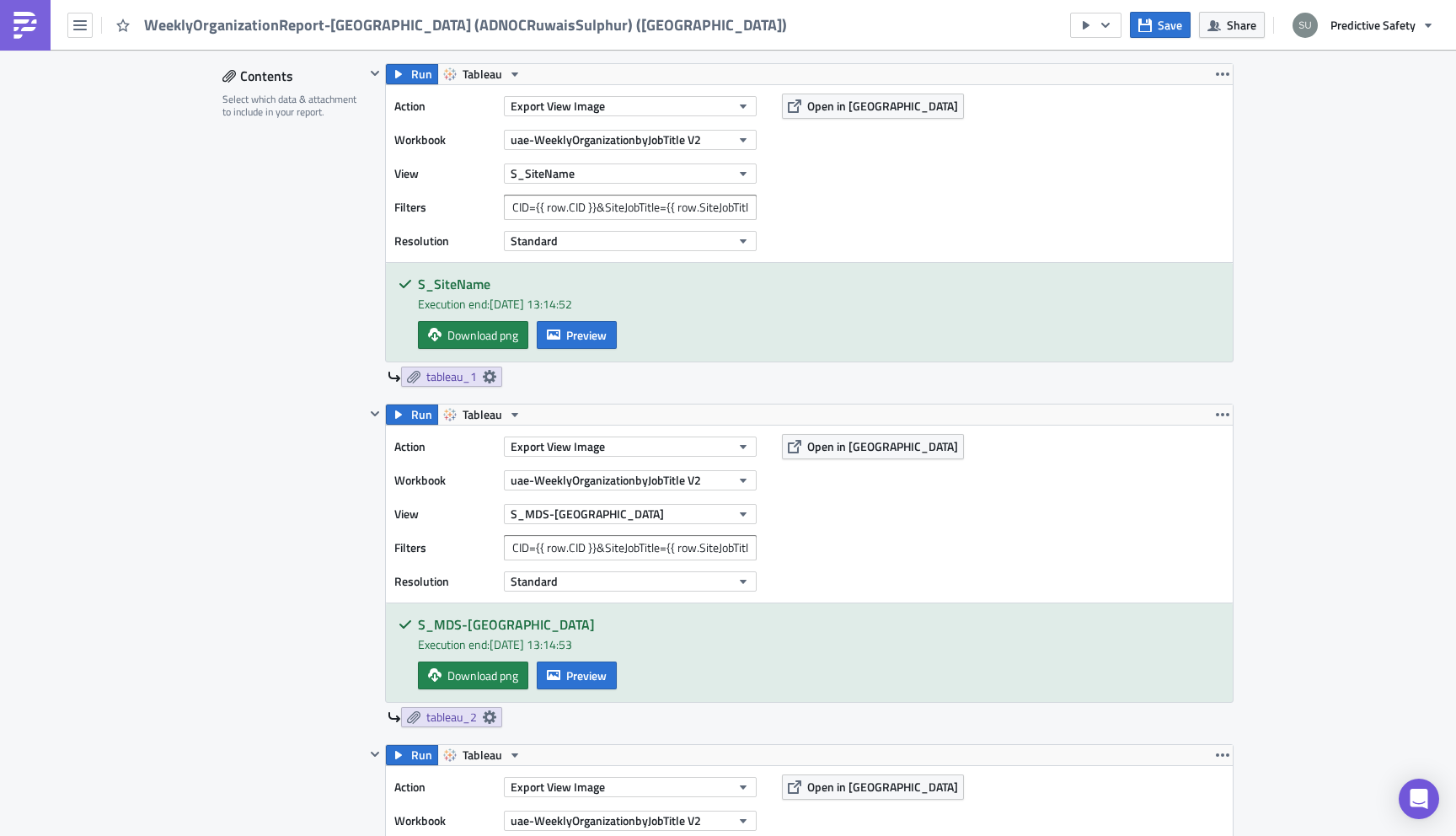
scroll to position [886, 0]
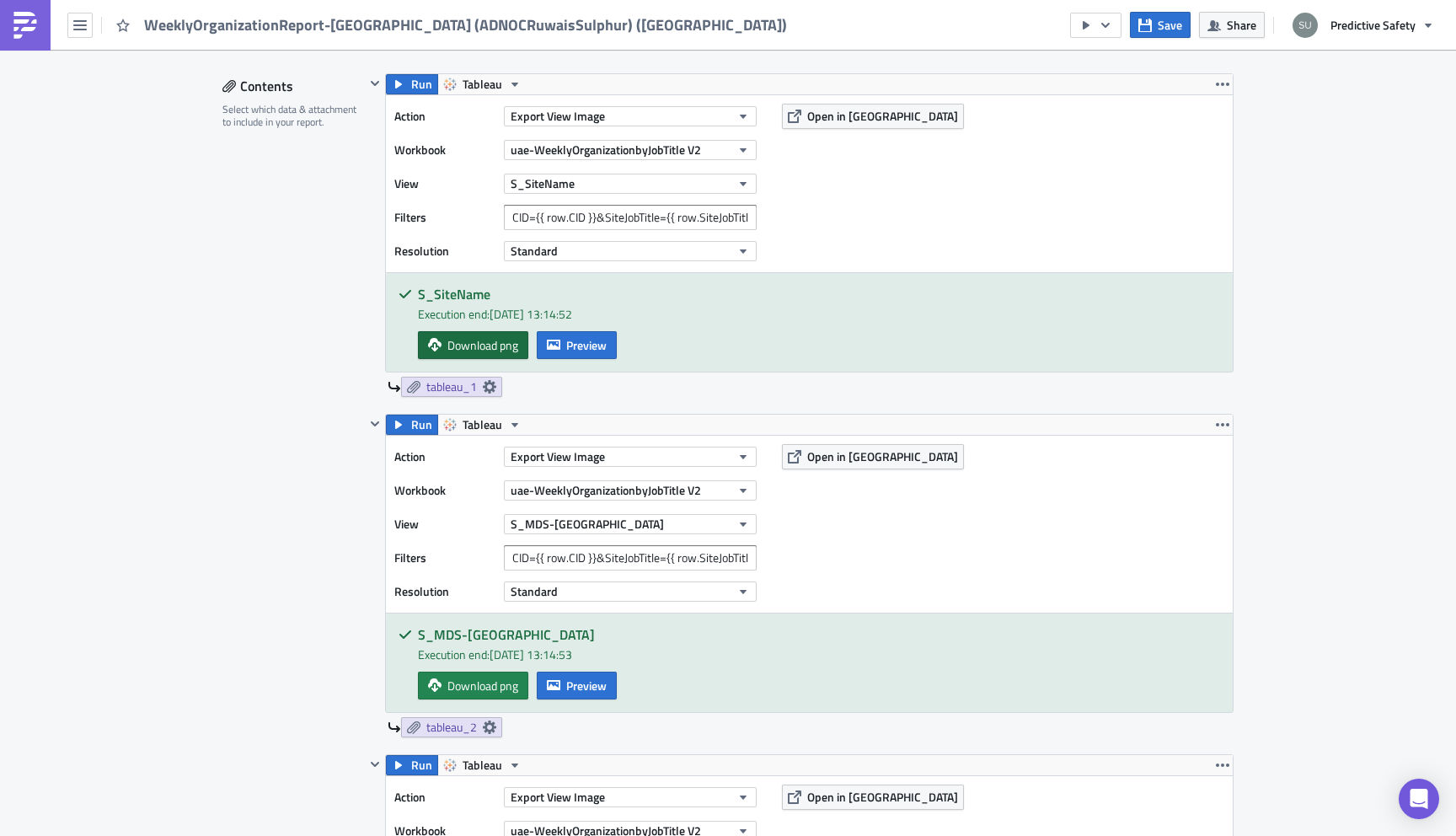
click at [473, 345] on span "Download png" at bounding box center [482, 345] width 71 height 17
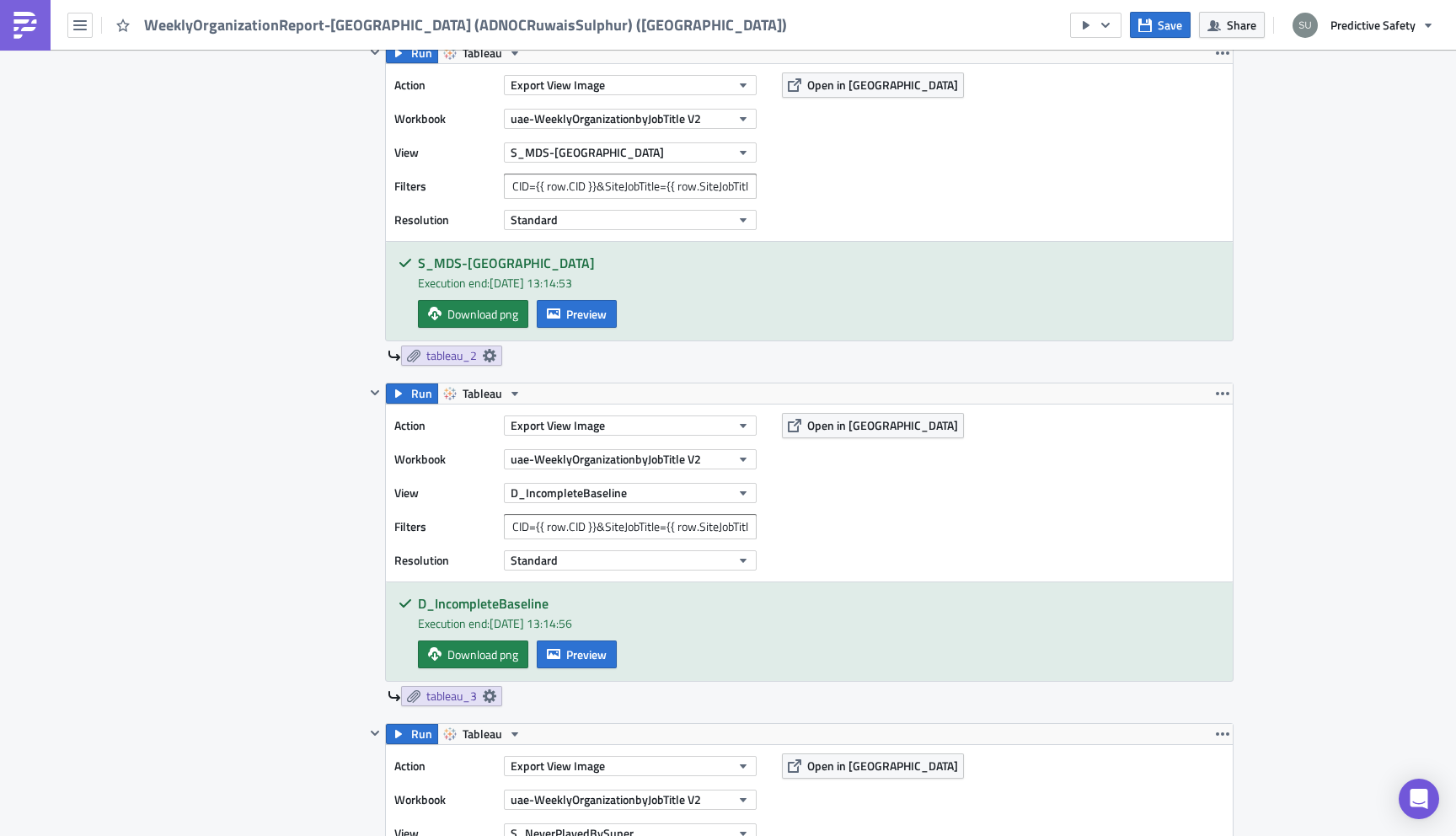
scroll to position [1326, 0]
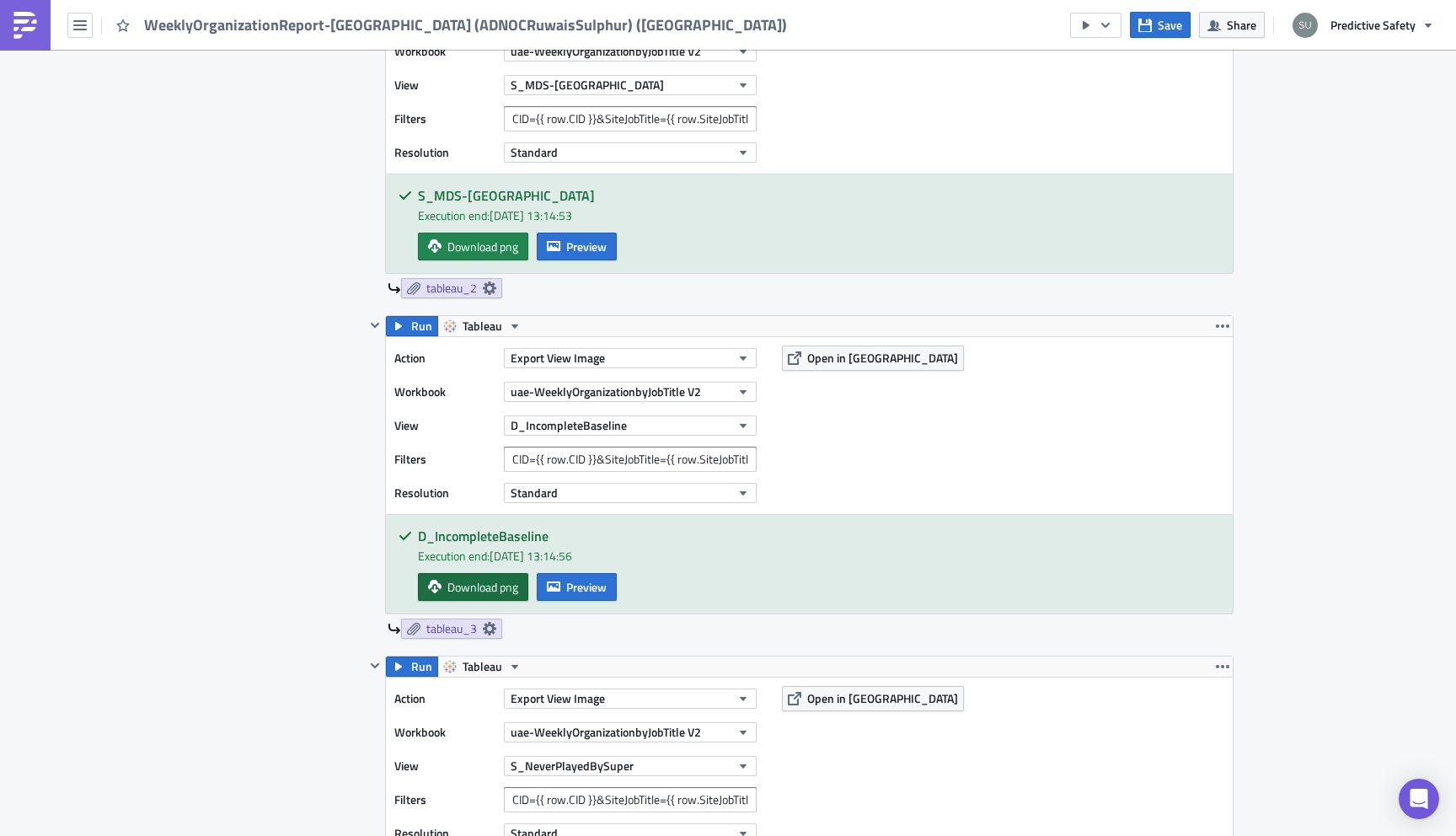
click at [467, 587] on span "Download png" at bounding box center [482, 587] width 71 height 17
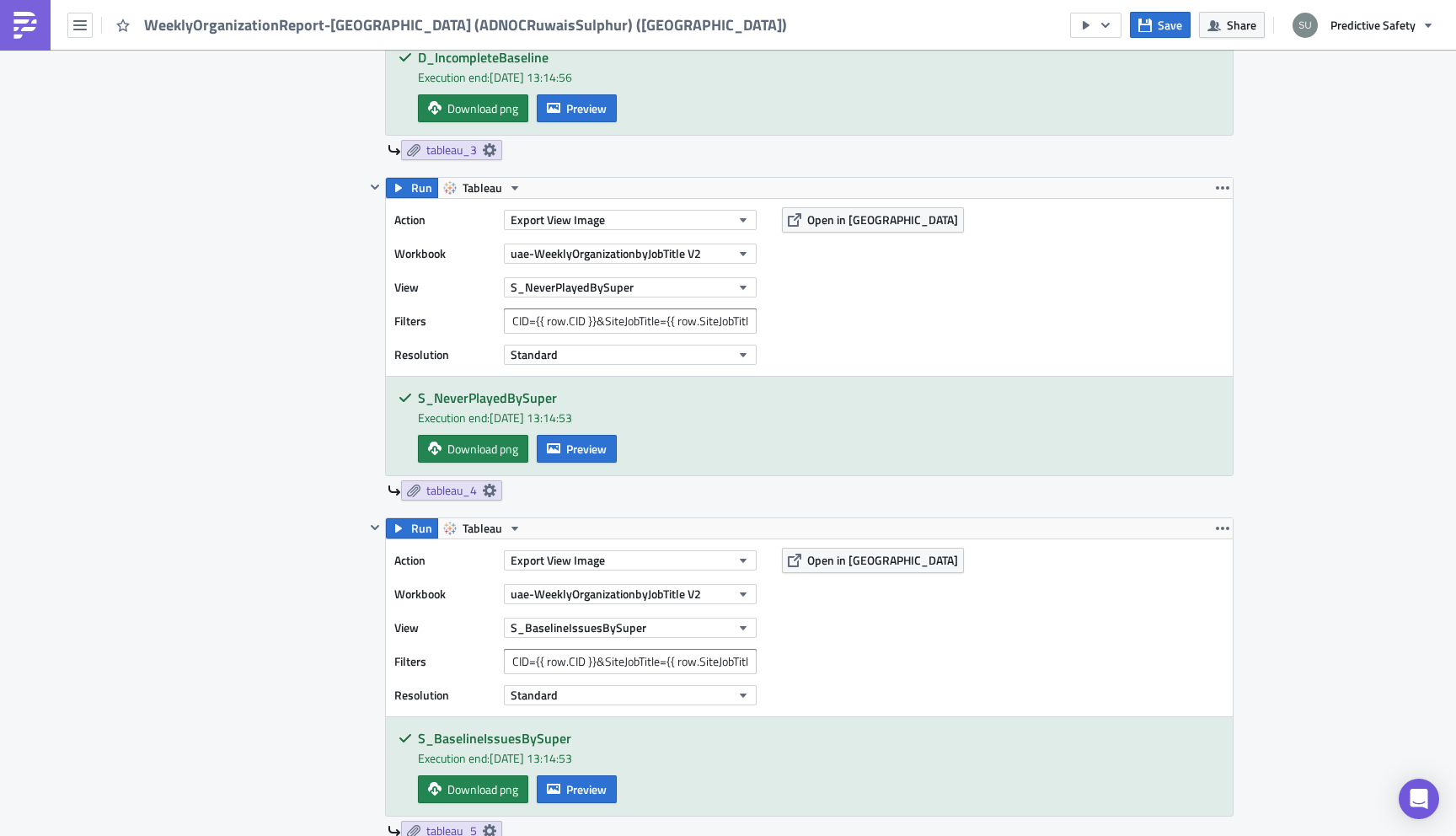
scroll to position [1820, 0]
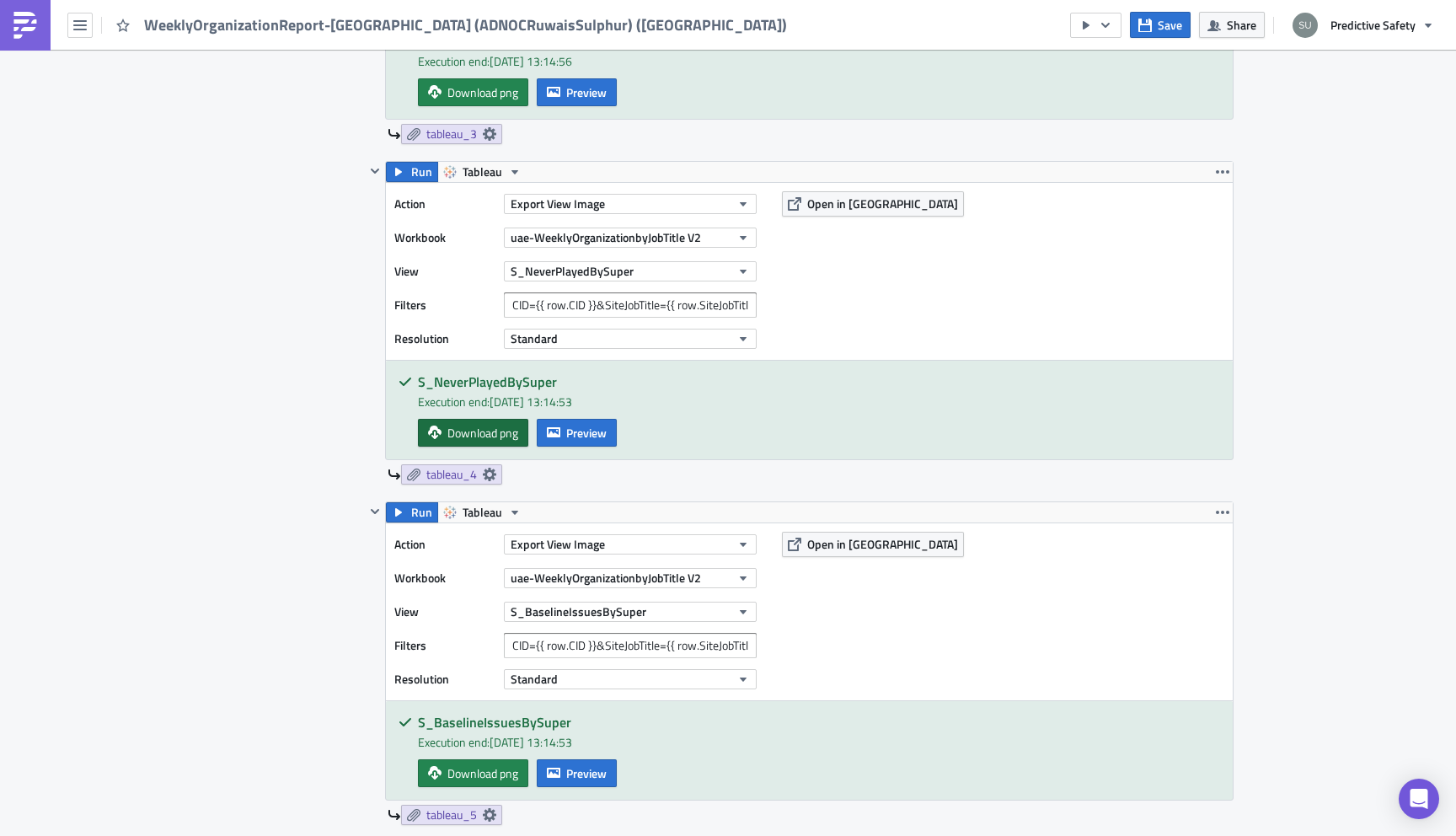
click at [487, 441] on span "Download png" at bounding box center [482, 433] width 71 height 17
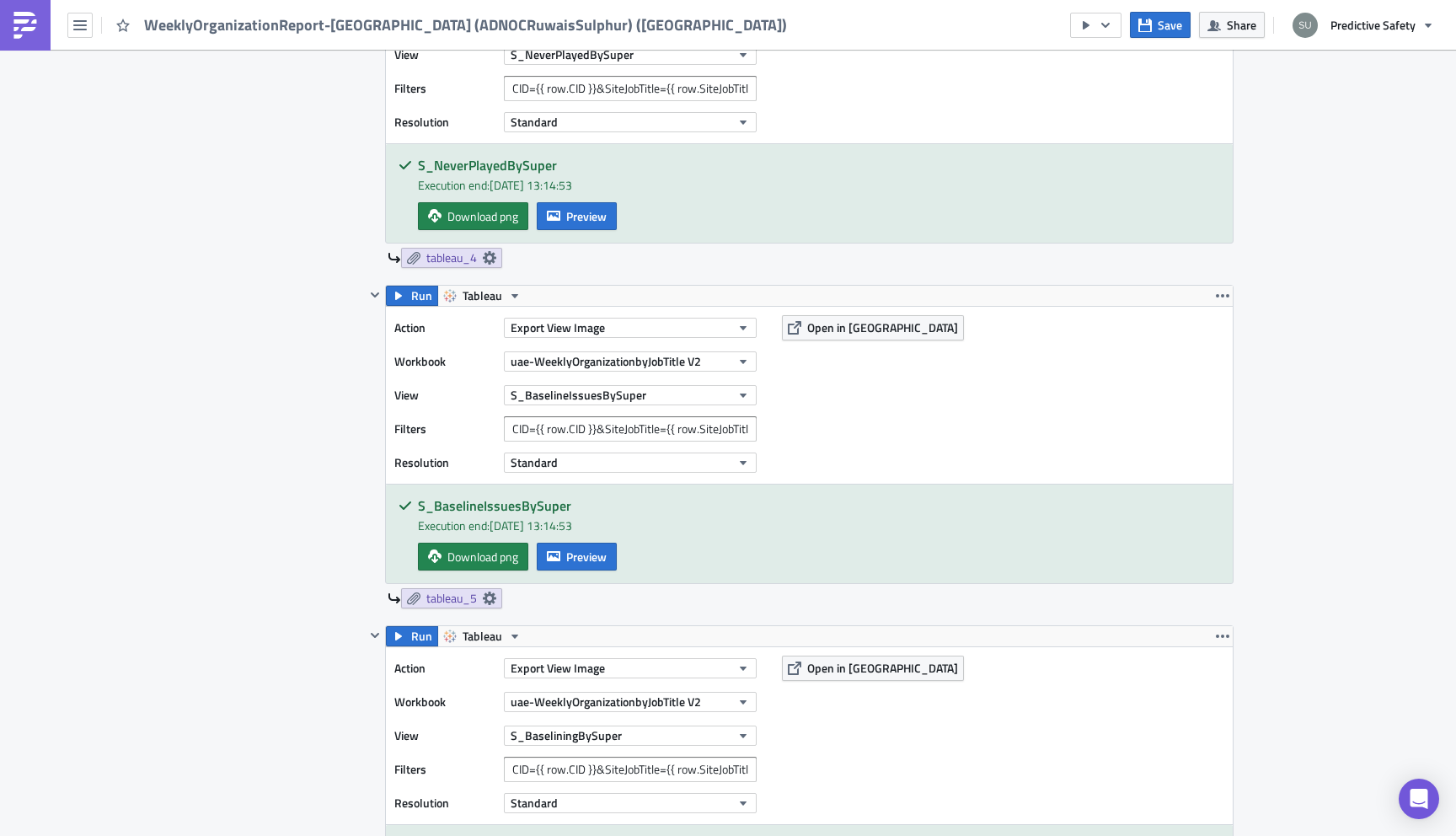
scroll to position [2056, 0]
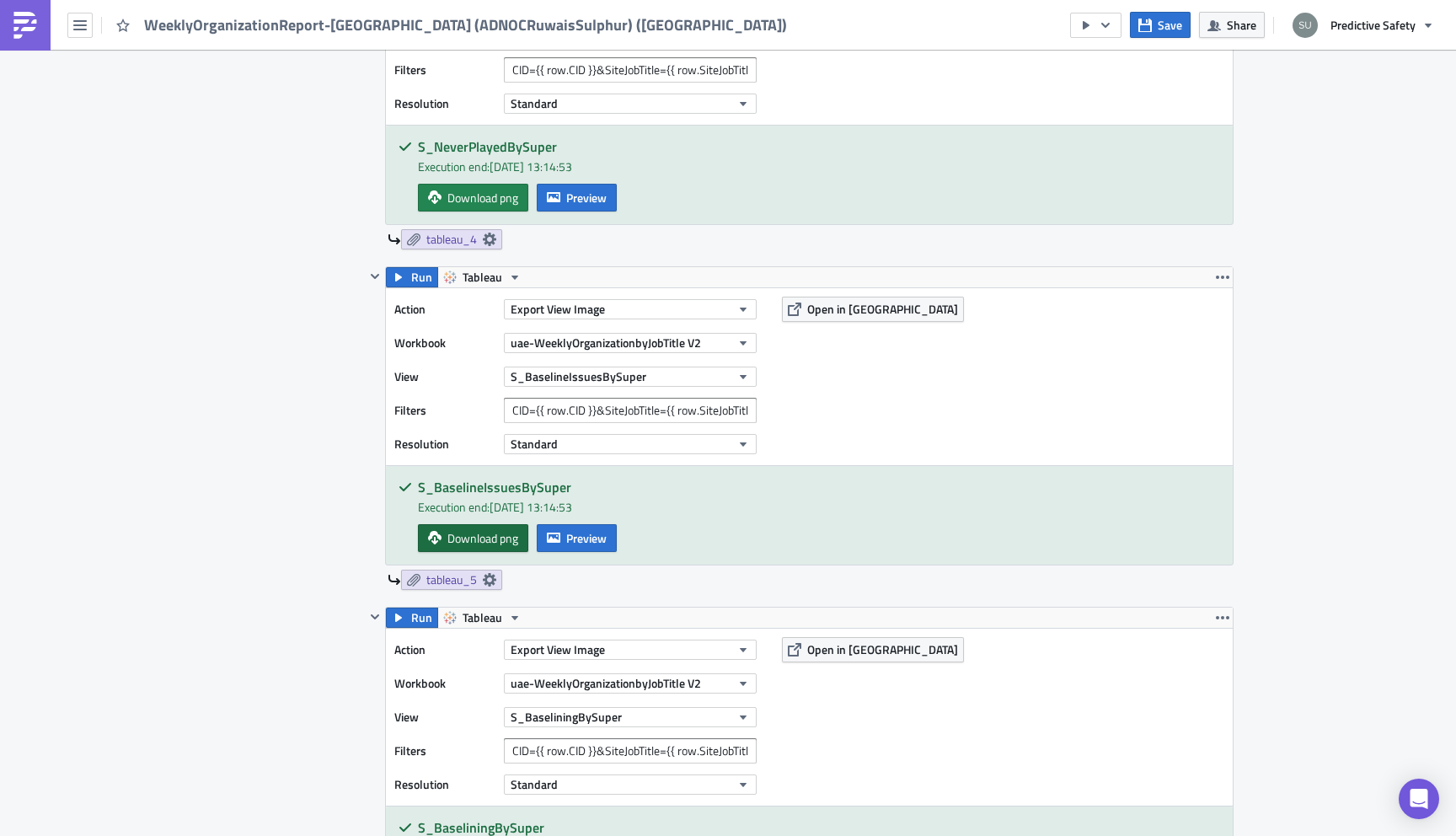
click at [480, 545] on span "Download png" at bounding box center [482, 537] width 71 height 17
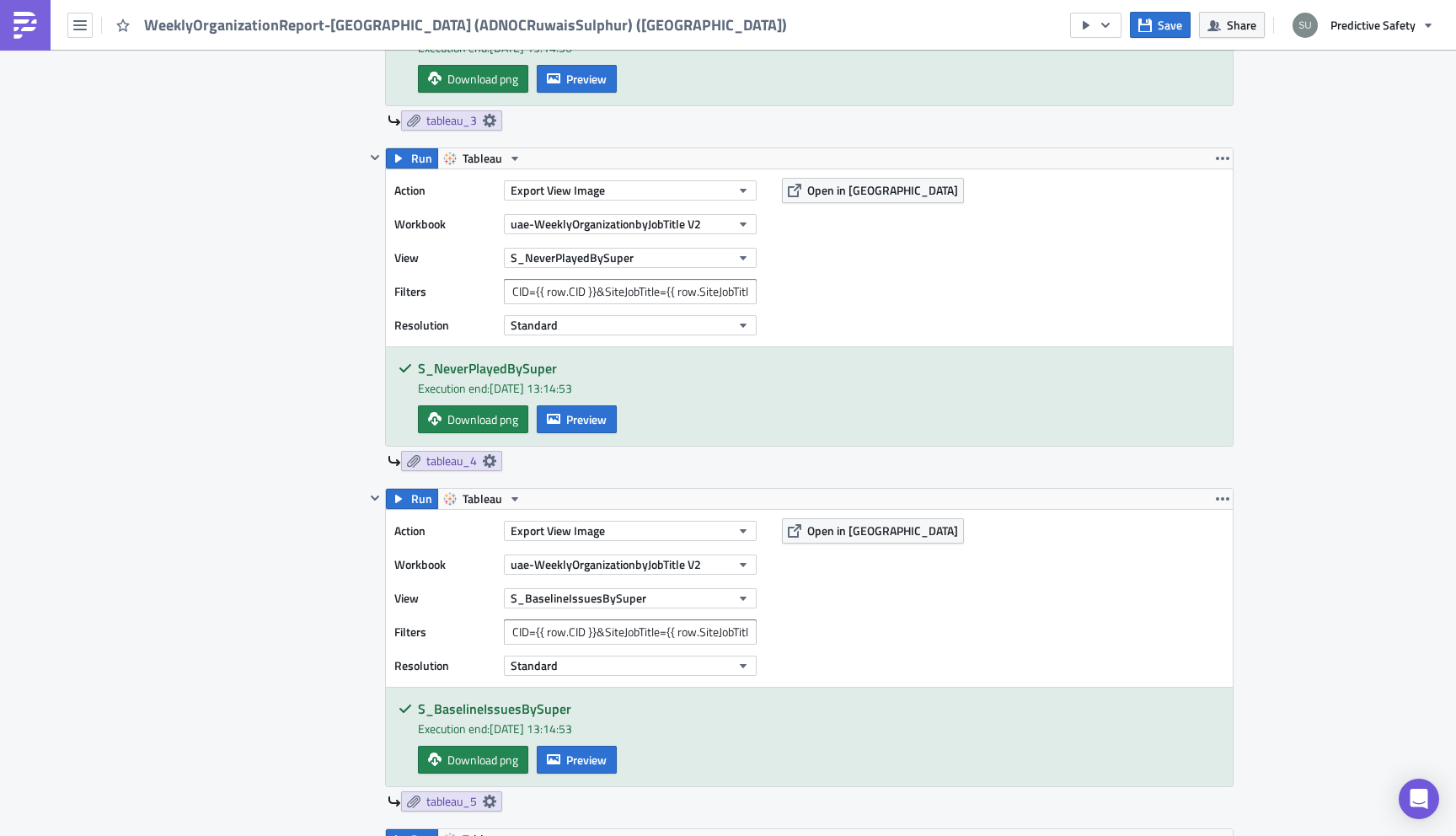
scroll to position [1732, 0]
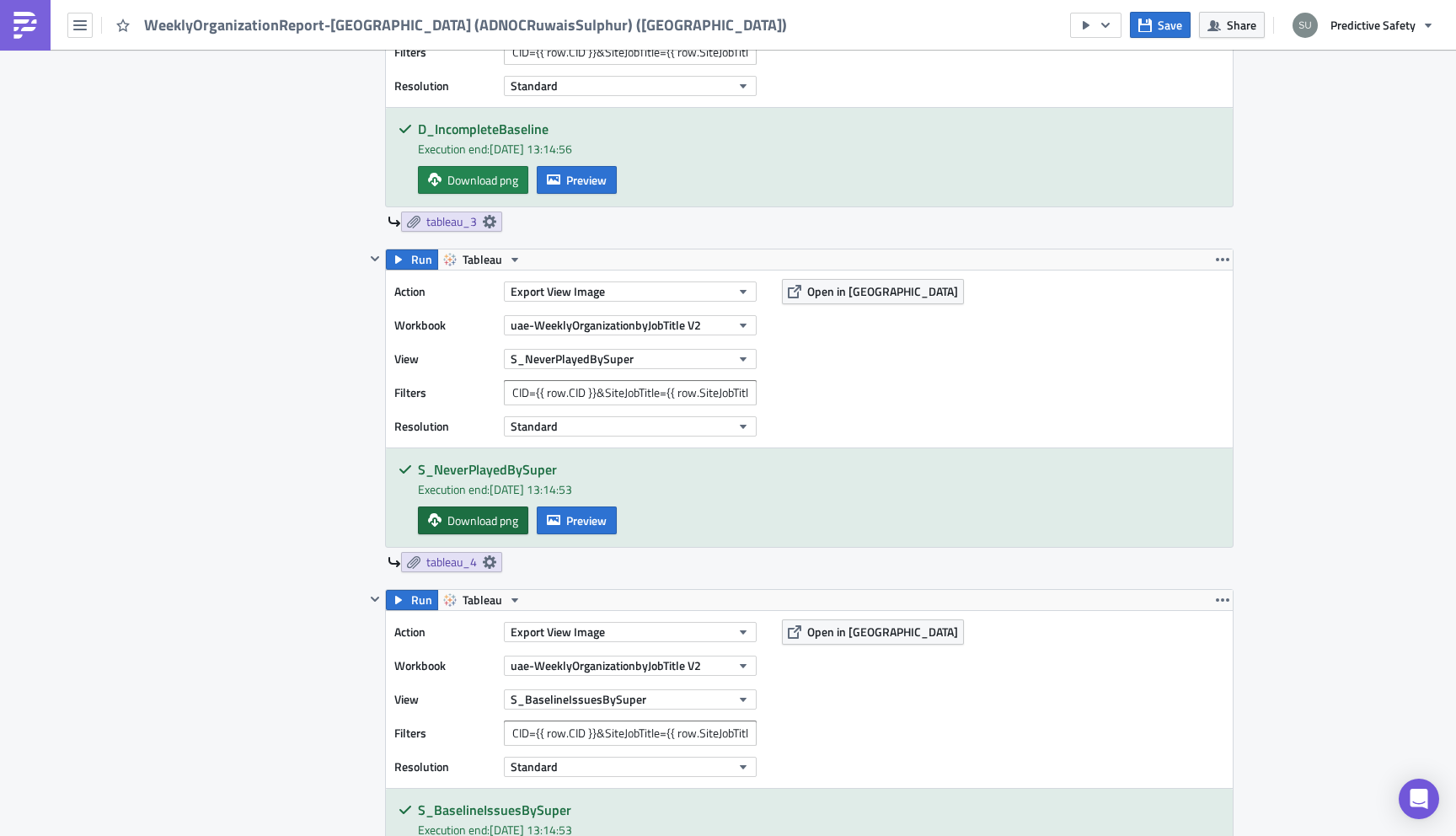
click at [483, 522] on span "Download png" at bounding box center [482, 520] width 71 height 17
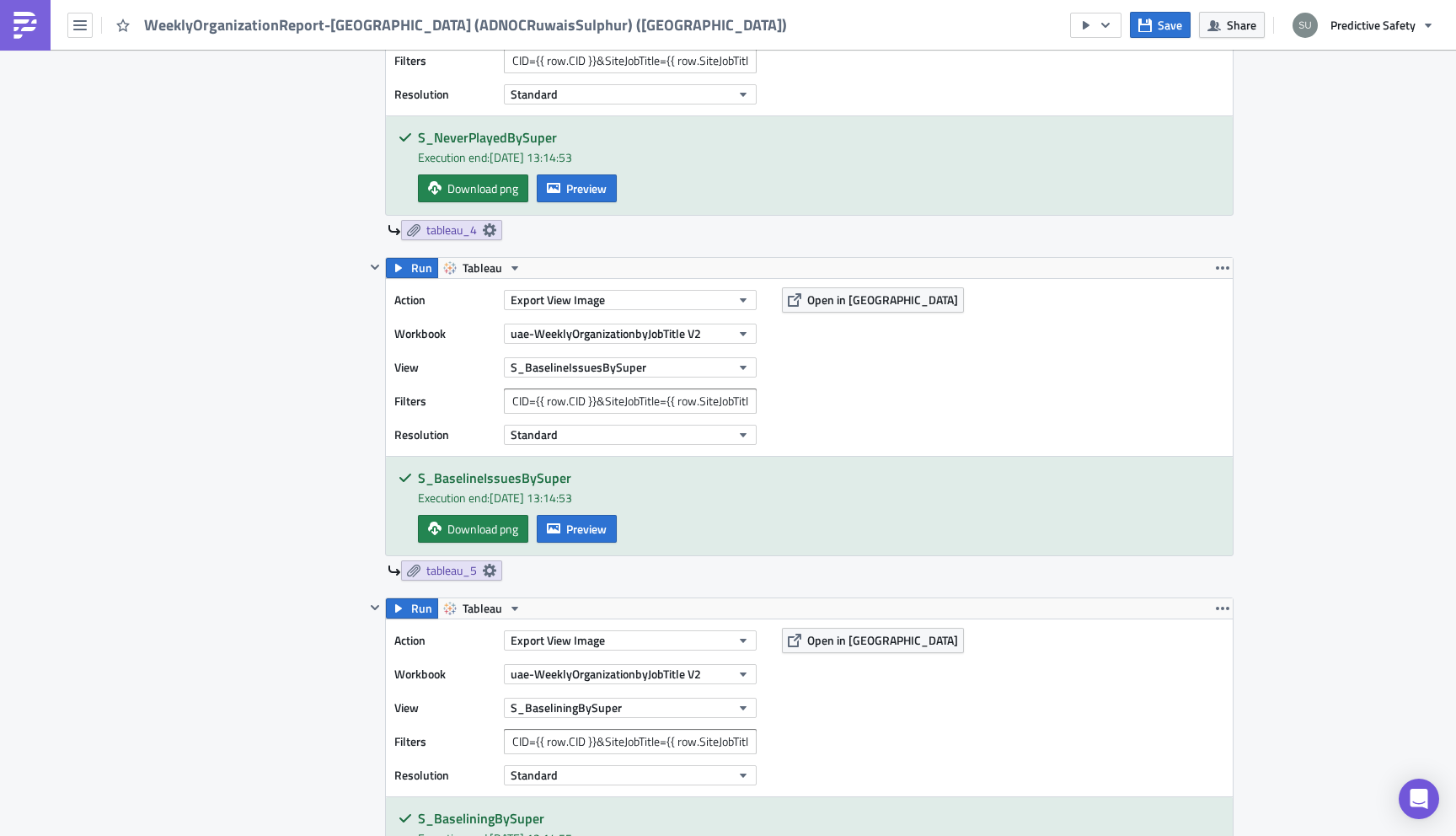
scroll to position [2090, 0]
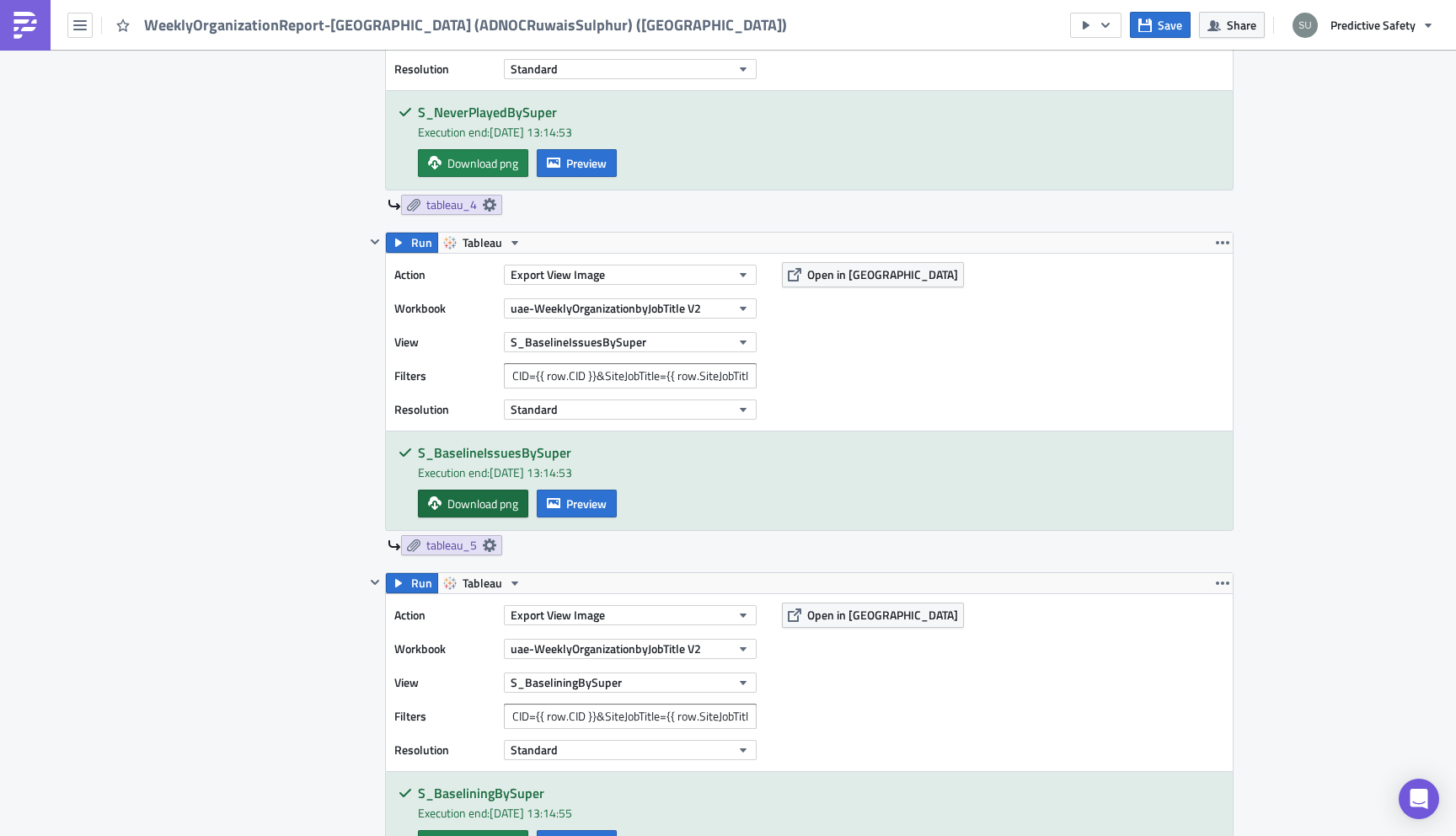
click at [487, 509] on span "Download png" at bounding box center [482, 503] width 71 height 17
click at [486, 502] on span "Download png" at bounding box center [482, 503] width 71 height 17
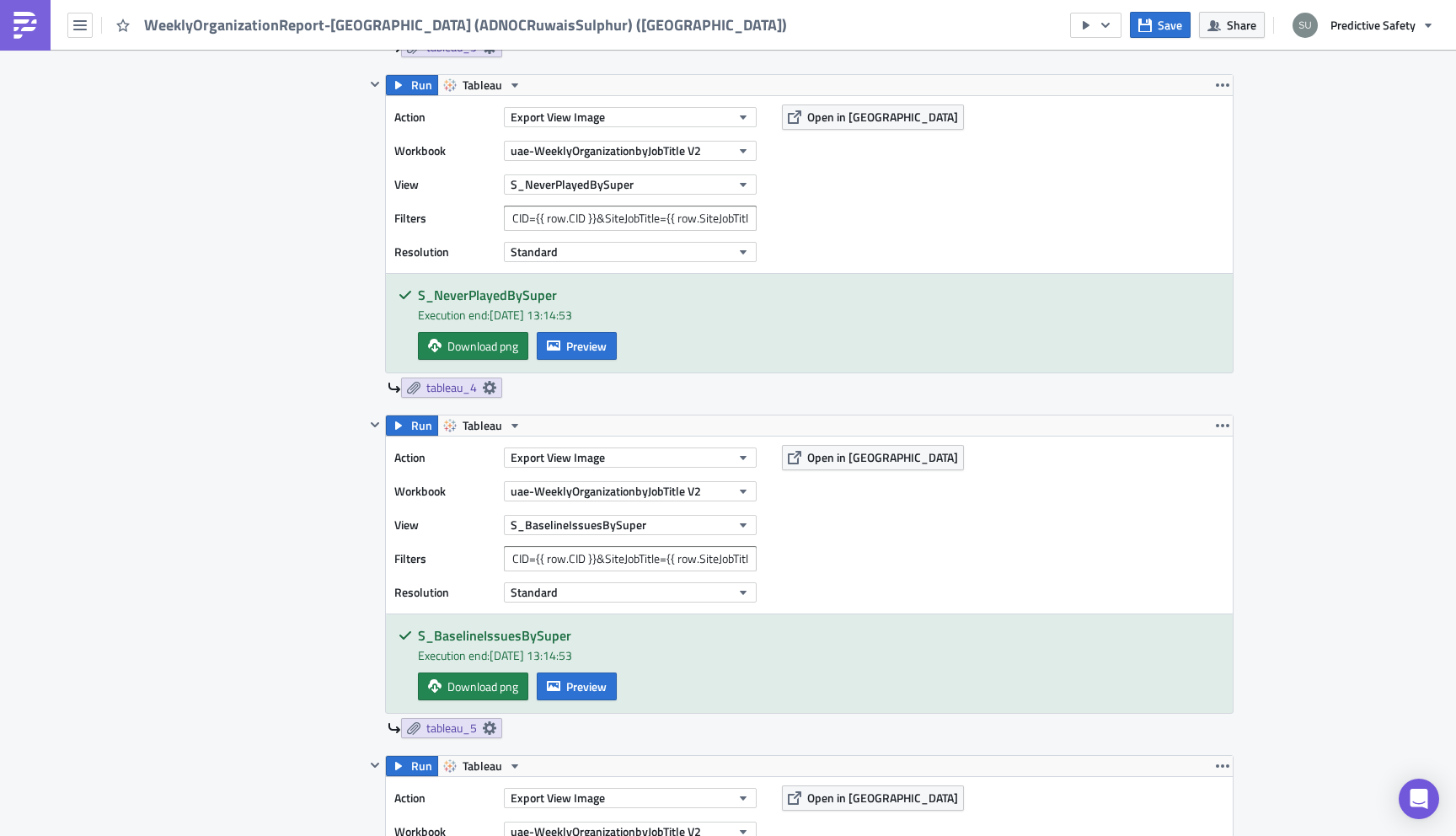
scroll to position [1886, 0]
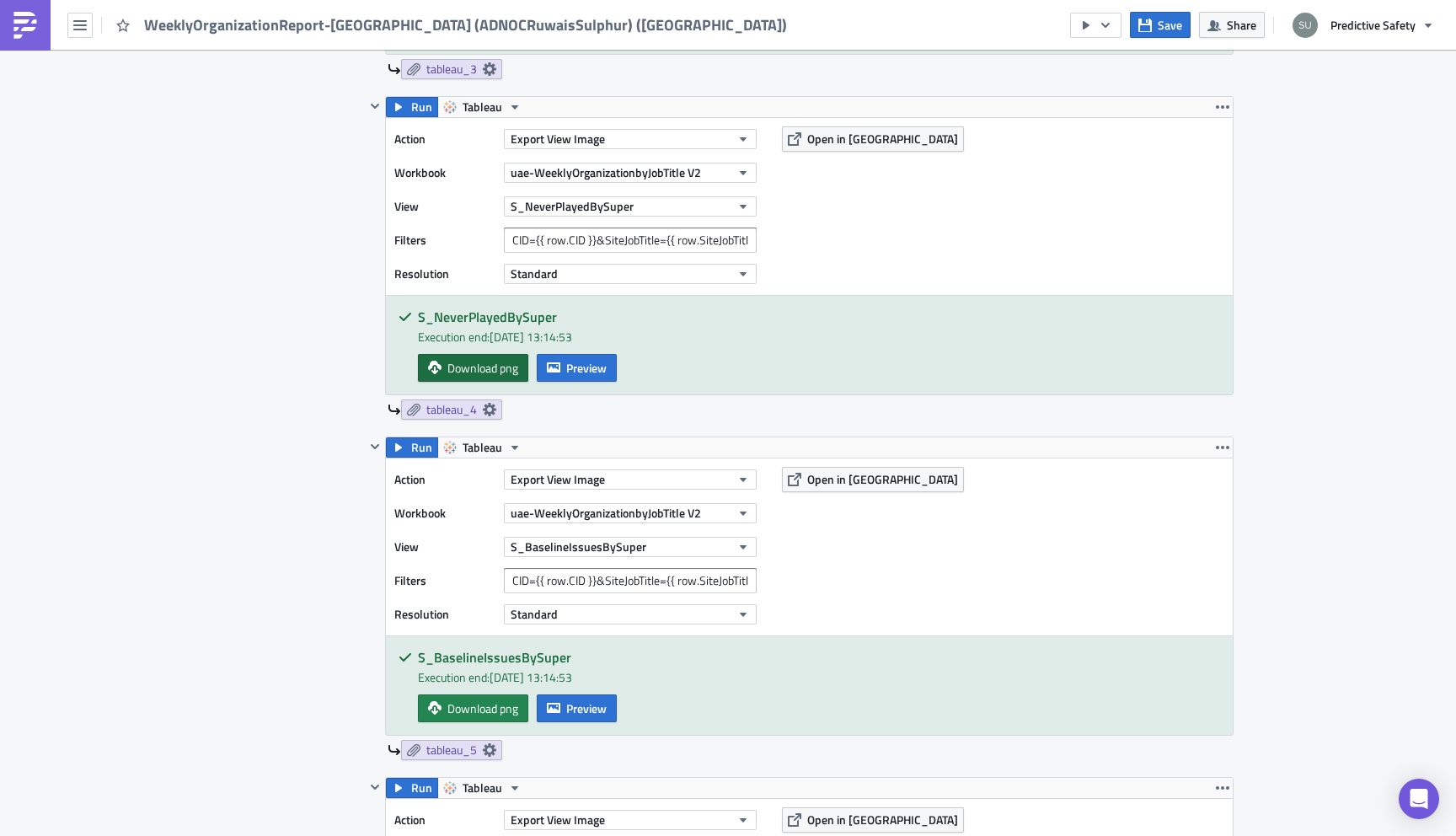
click at [490, 370] on span "Download png" at bounding box center [482, 368] width 71 height 17
click at [463, 707] on span "Download png" at bounding box center [482, 708] width 71 height 17
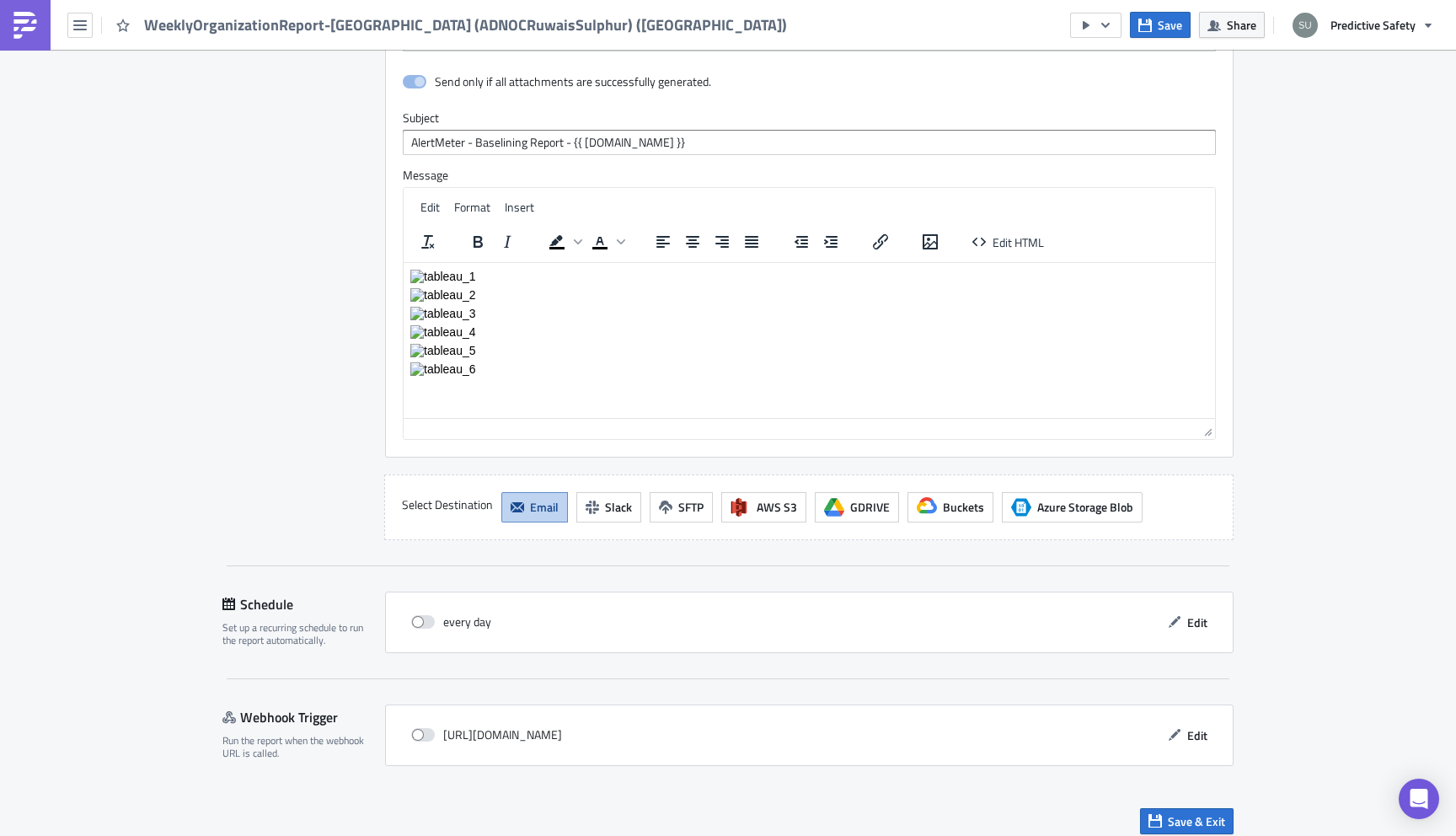
scroll to position [3459, 0]
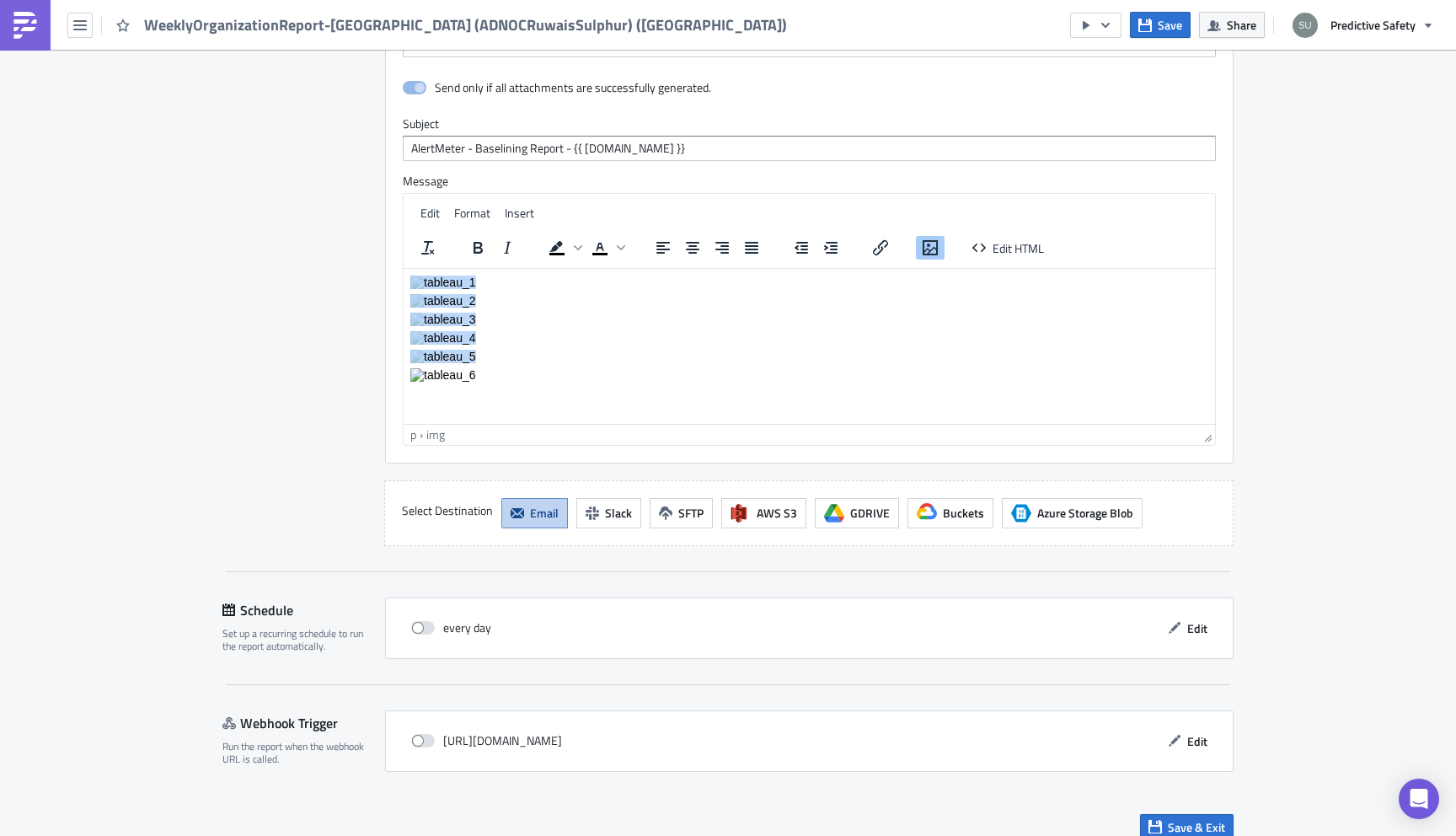
drag, startPoint x: 486, startPoint y: 373, endPoint x: 404, endPoint y: 277, distance: 126.3
click at [404, 277] on html at bounding box center [808, 327] width 811 height 120
copy body "Rich Text Area. Press ALT-0 for help."
click at [579, 385] on html at bounding box center [808, 327] width 811 height 120
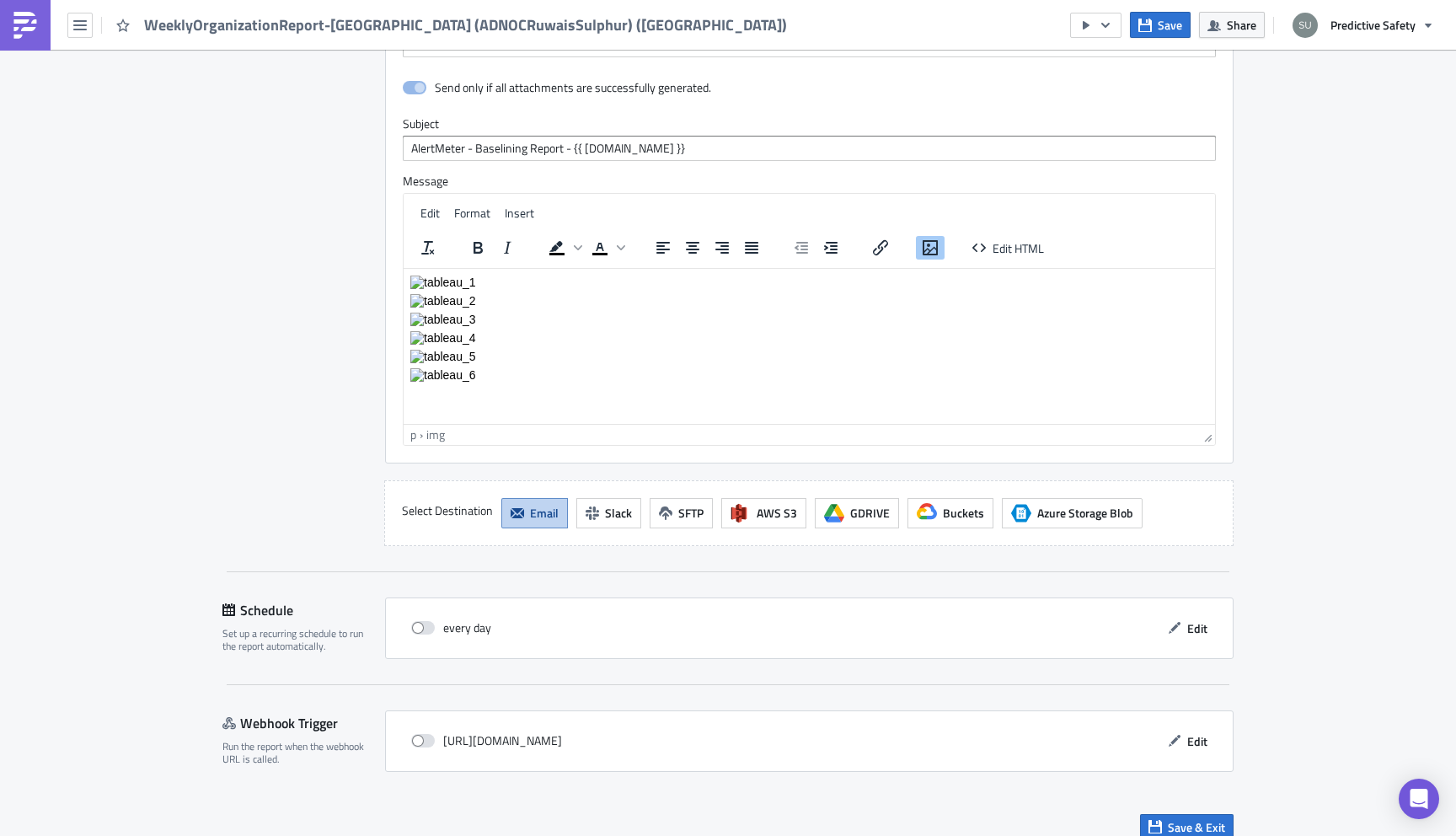
drag, startPoint x: 487, startPoint y: 355, endPoint x: 405, endPoint y: 354, distance: 82.0
click at [405, 354] on html at bounding box center [808, 327] width 811 height 120
click at [517, 319] on p "Rich Text Area. Press ALT-0 for help." at bounding box center [809, 318] width 798 height 14
click at [930, 254] on icon "Insert/edit image" at bounding box center [930, 248] width 20 height 20
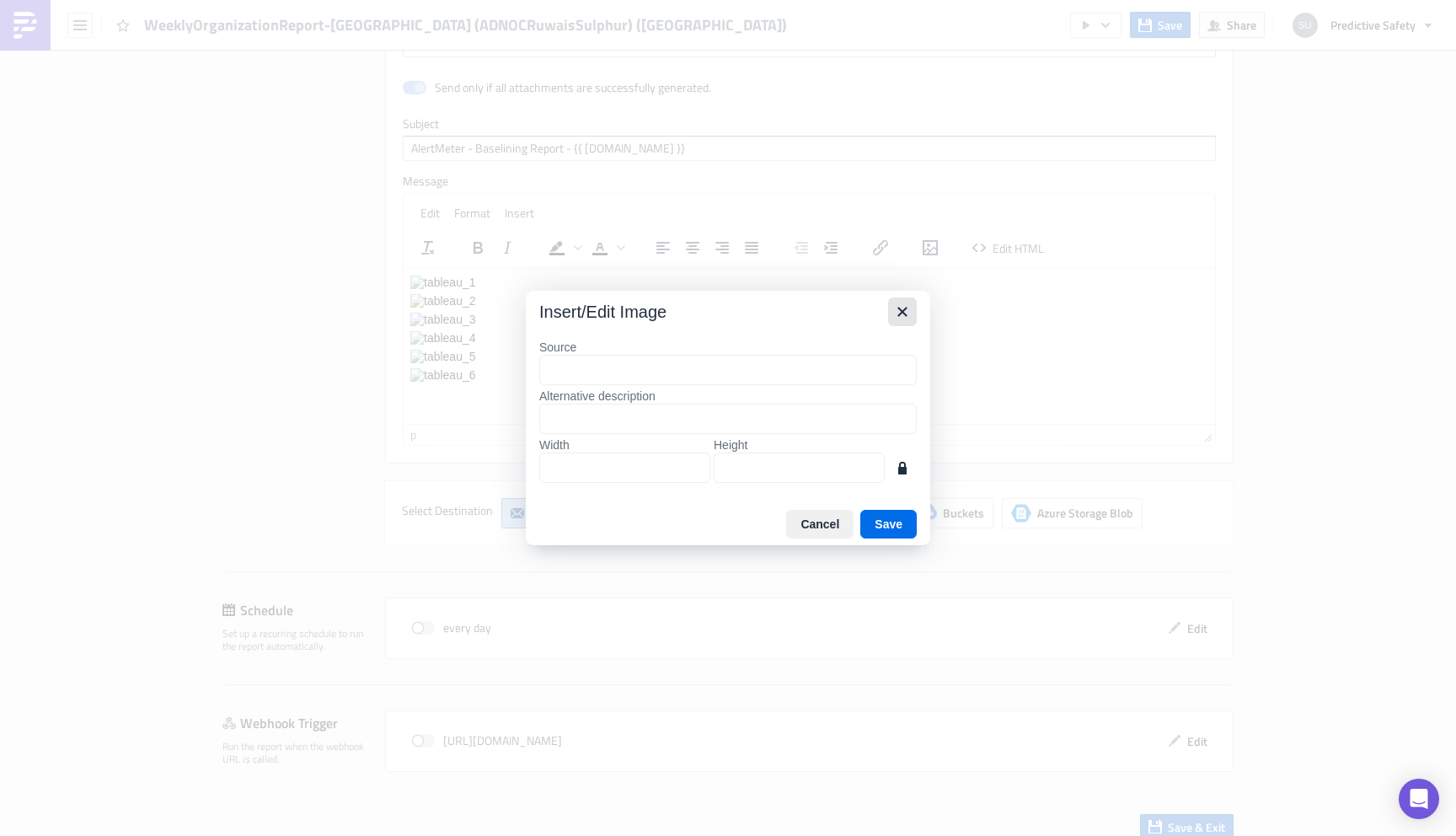
click at [900, 312] on icon "Close" at bounding box center [902, 312] width 9 height 9
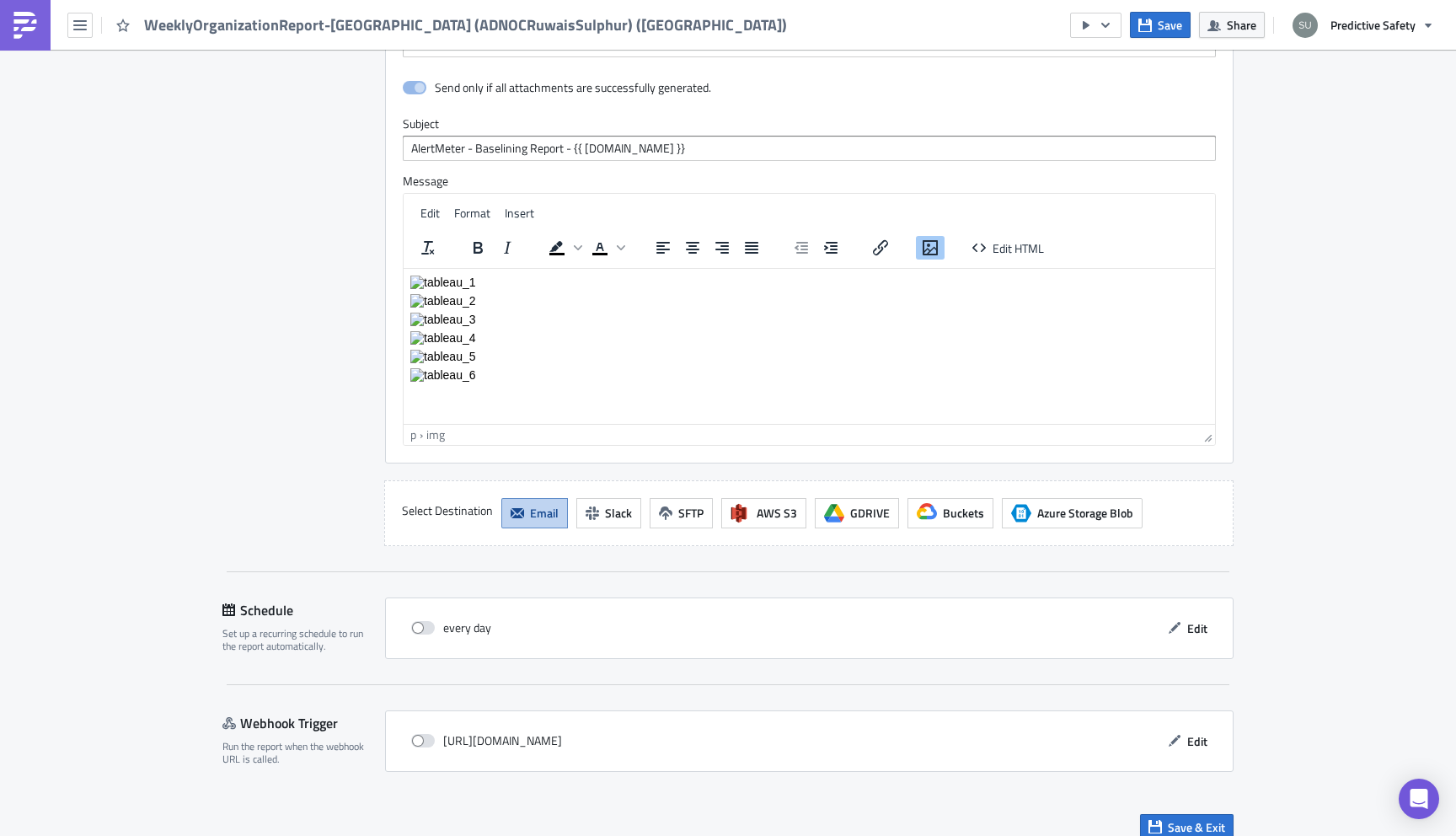
drag, startPoint x: 486, startPoint y: 358, endPoint x: 806, endPoint y: 630, distance: 420.0
click at [403, 358] on html at bounding box center [808, 327] width 811 height 120
click at [476, 314] on p "Rich Text Area. Press ALT-0 for help." at bounding box center [809, 318] width 798 height 14
click at [1171, 28] on span "Save" at bounding box center [1169, 24] width 25 height 17
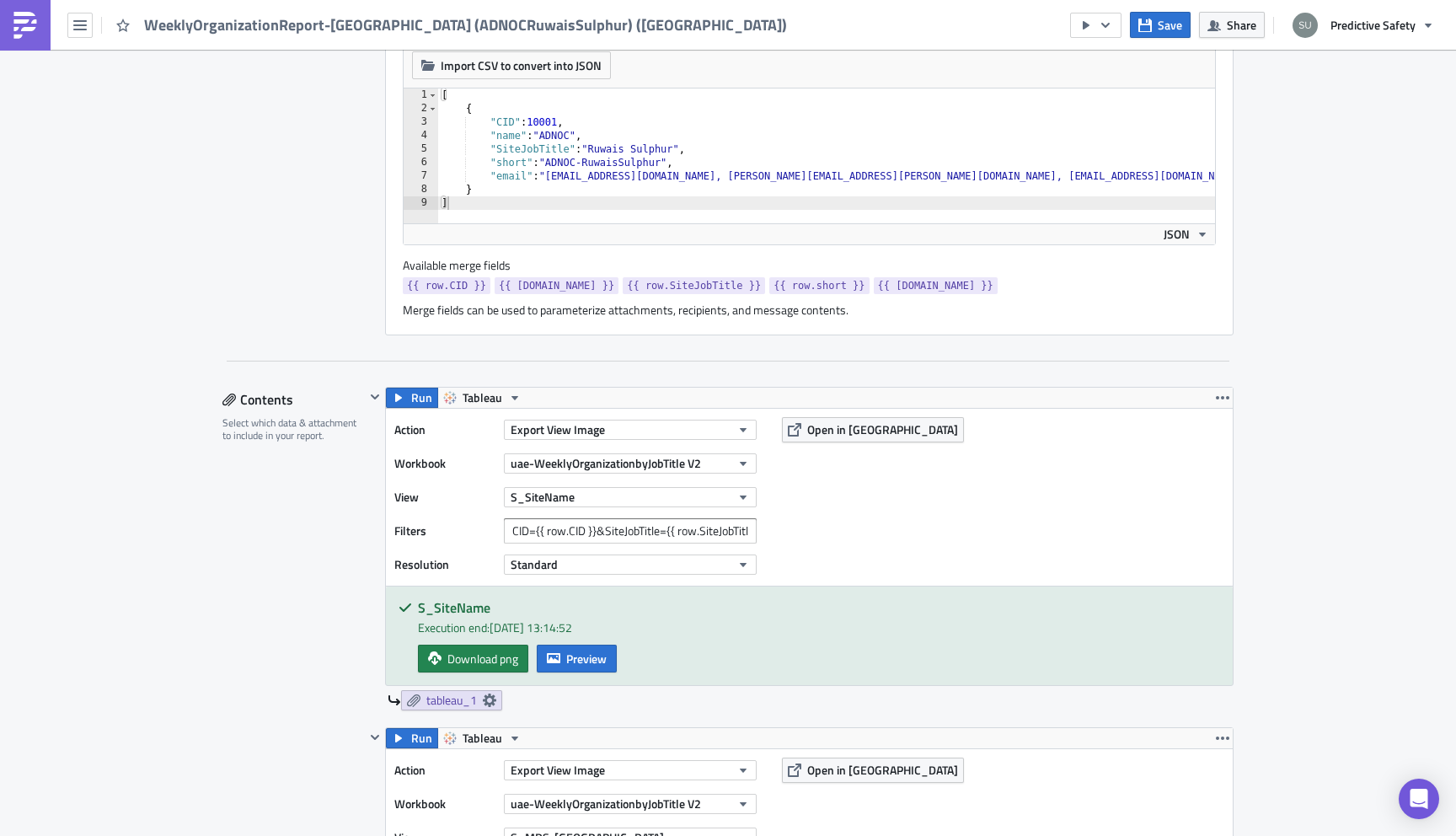
click at [26, 25] on img at bounding box center [25, 25] width 27 height 27
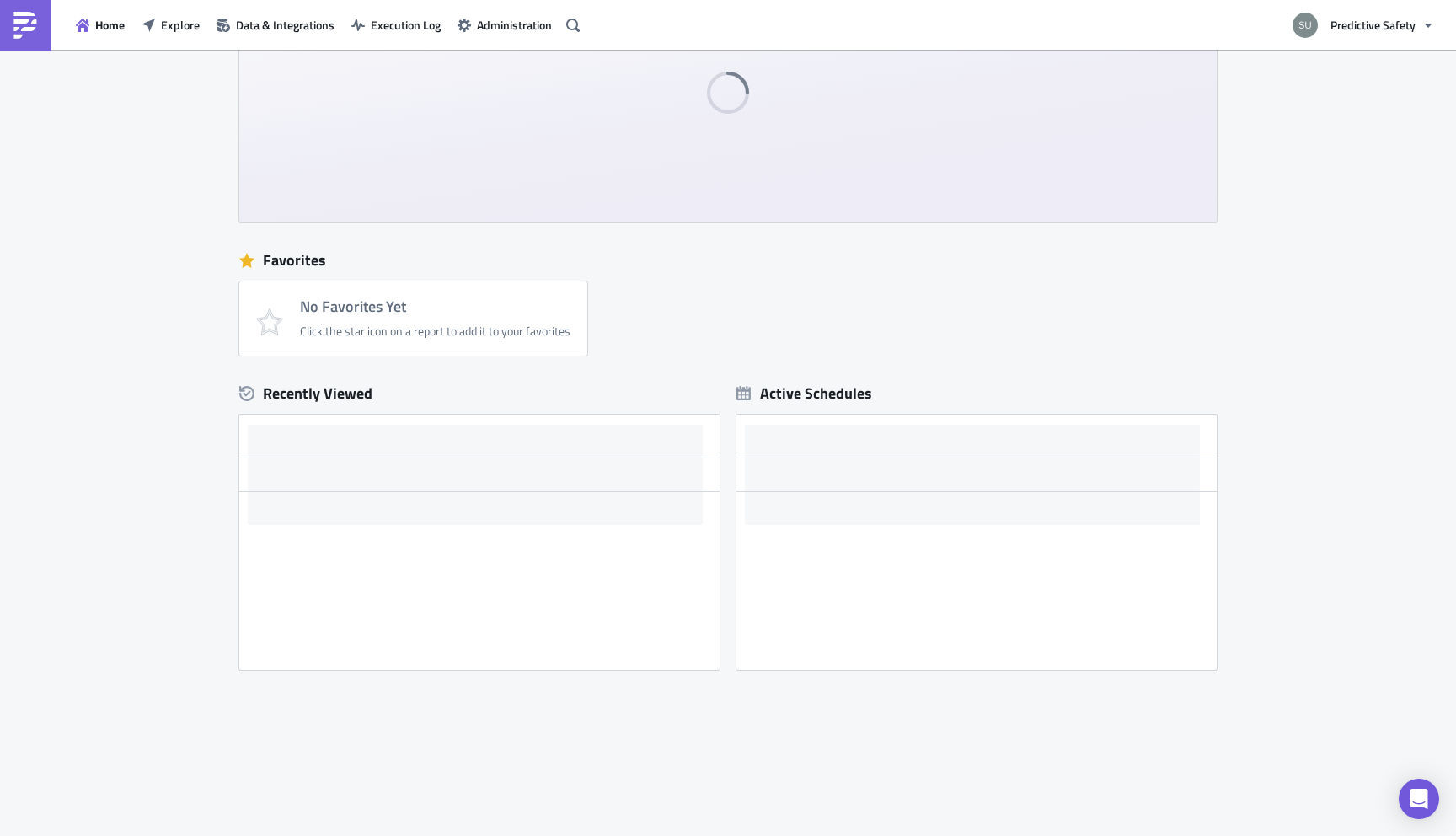
scroll to position [115, 0]
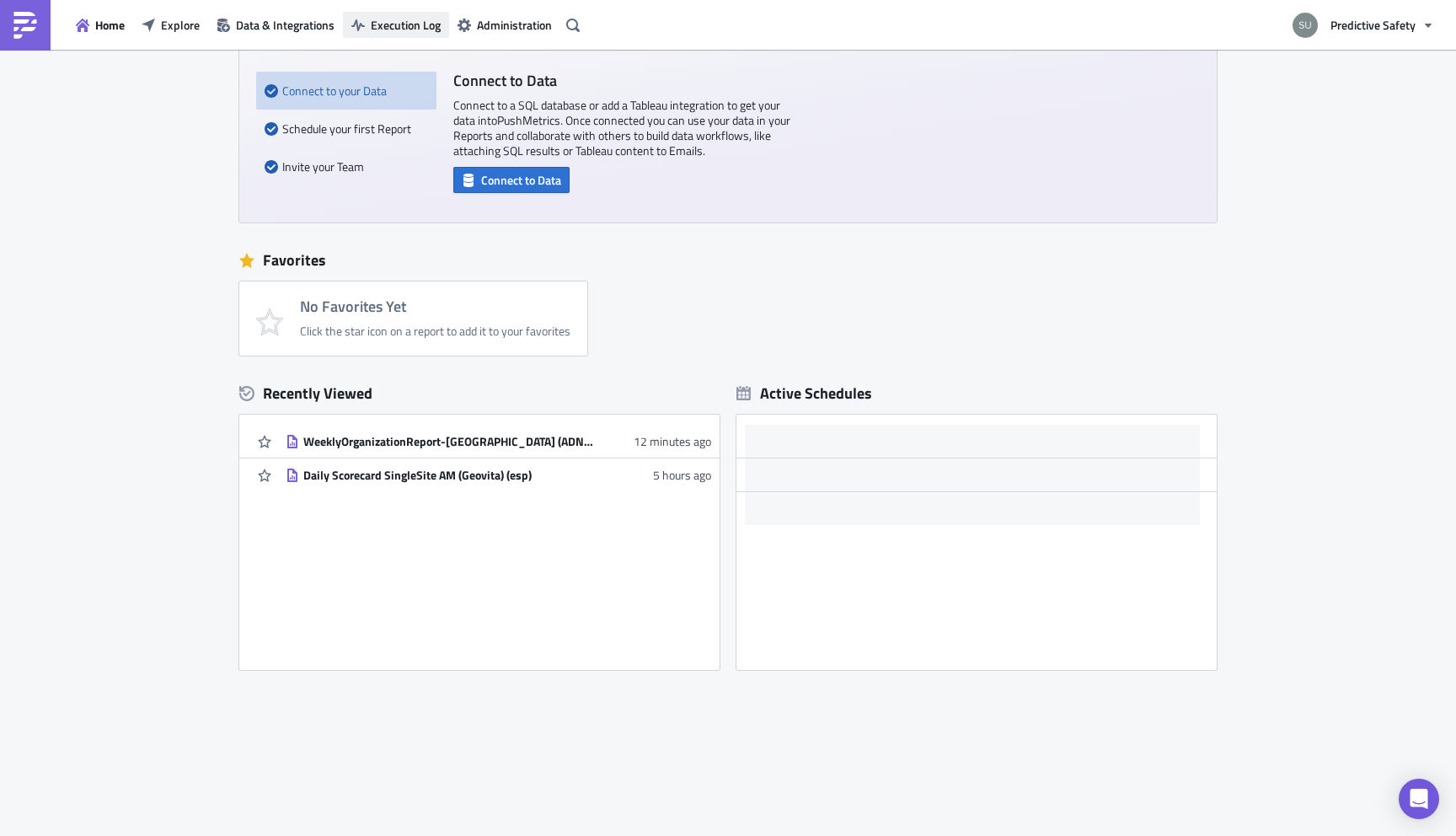
click at [388, 21] on span "Execution Log" at bounding box center [406, 24] width 70 height 17
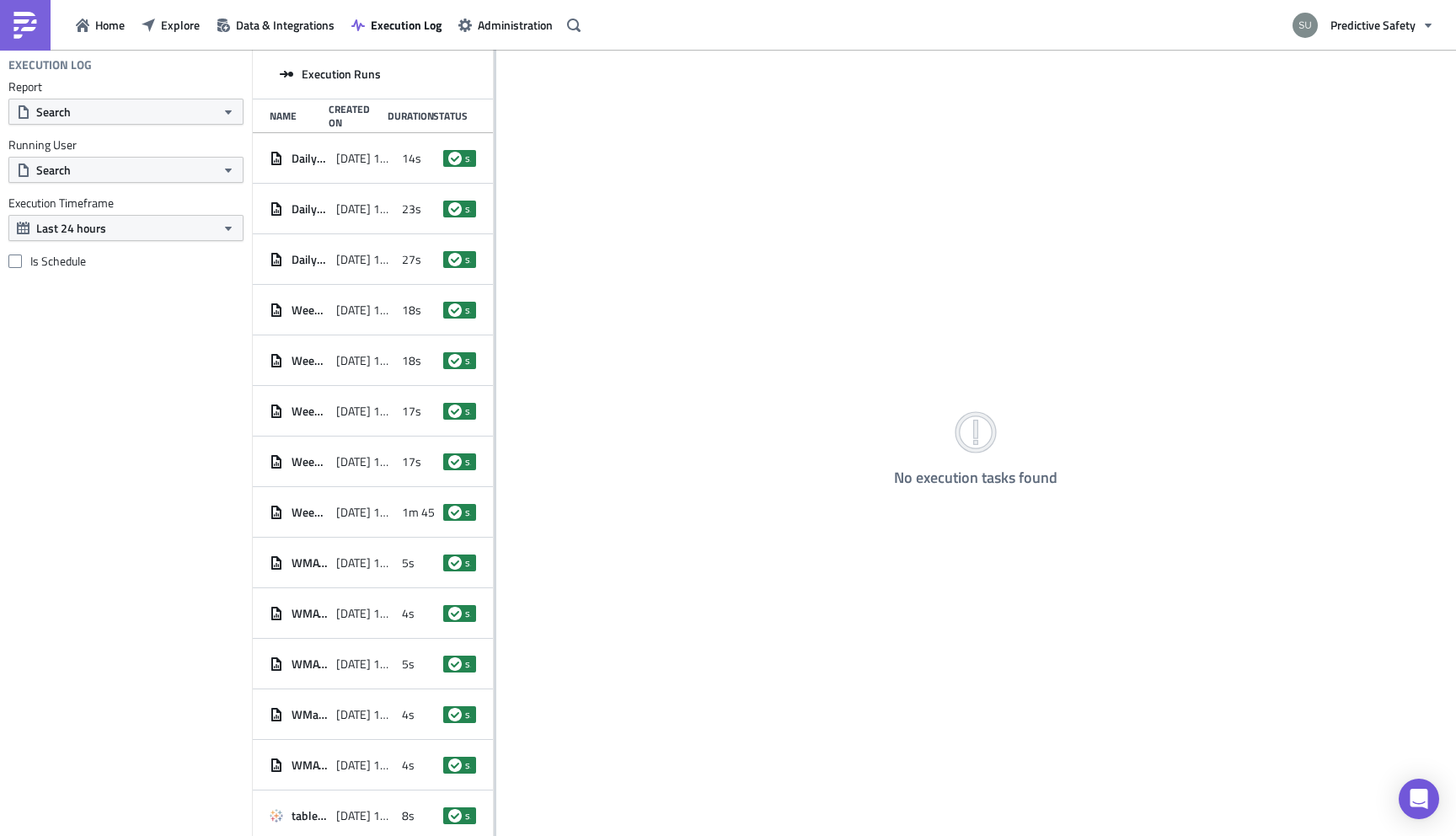
drag, startPoint x: 496, startPoint y: 281, endPoint x: 542, endPoint y: 280, distance: 46.0
click at [541, 280] on div "No execution tasks found" at bounding box center [976, 444] width 959 height 789
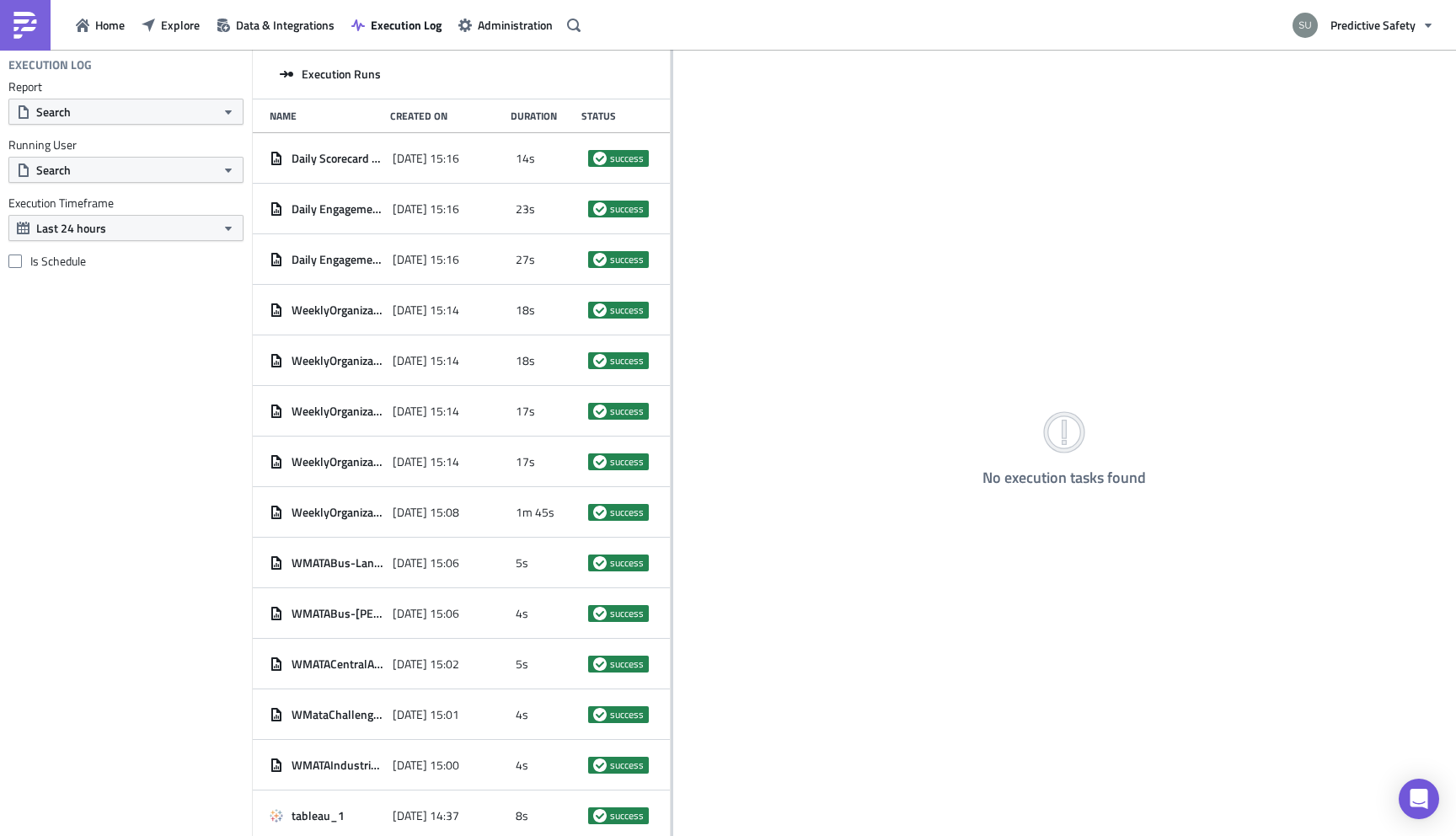
drag, startPoint x: 494, startPoint y: 290, endPoint x: 762, endPoint y: 289, distance: 268.0
click at [673, 289] on div at bounding box center [672, 444] width 3 height 789
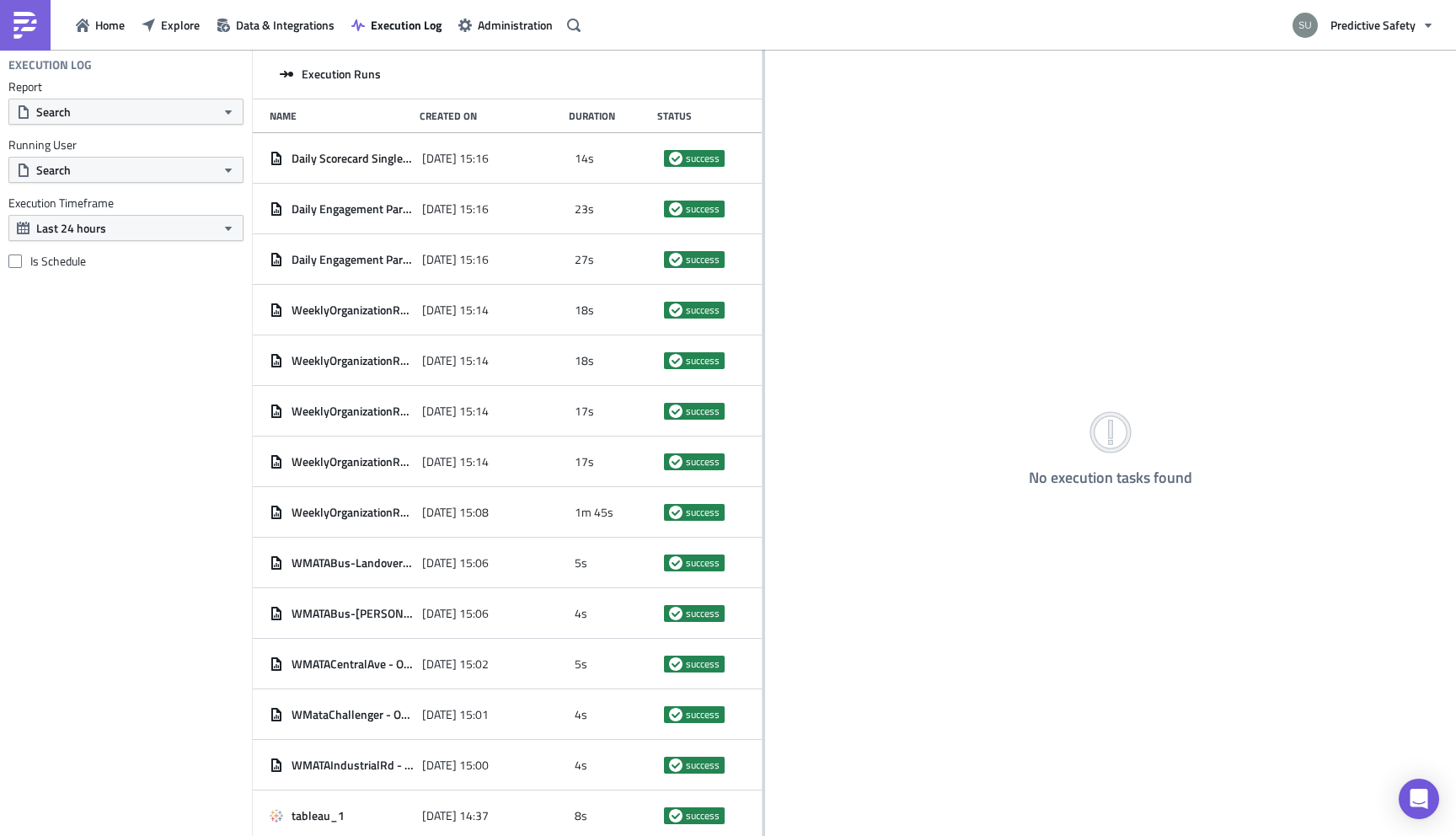
drag, startPoint x: 763, startPoint y: 277, endPoint x: 824, endPoint y: 277, distance: 61.0
click at [765, 277] on div at bounding box center [763, 444] width 3 height 789
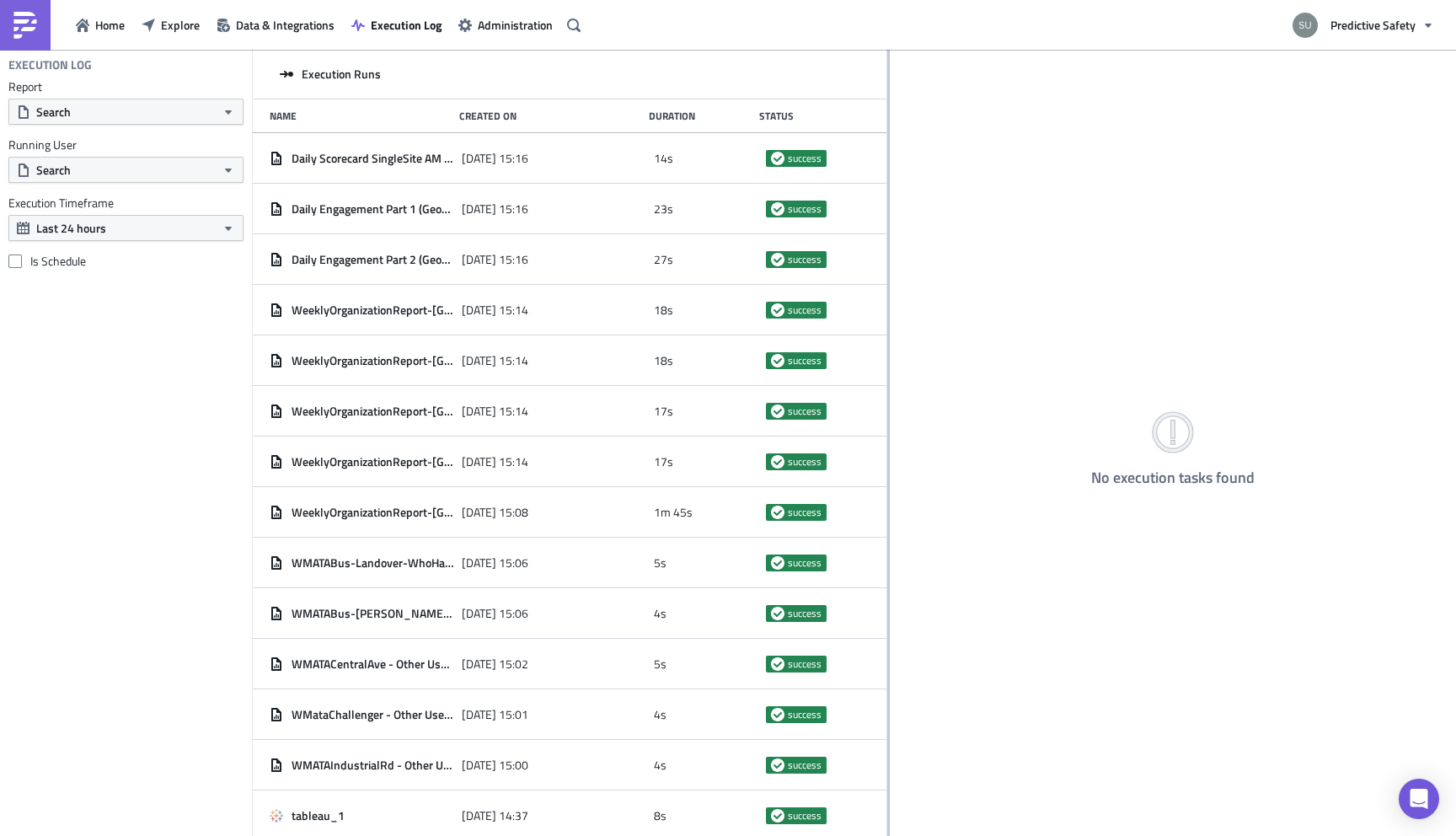
drag, startPoint x: 822, startPoint y: 176, endPoint x: 984, endPoint y: 187, distance: 162.4
click at [890, 187] on div at bounding box center [888, 444] width 3 height 789
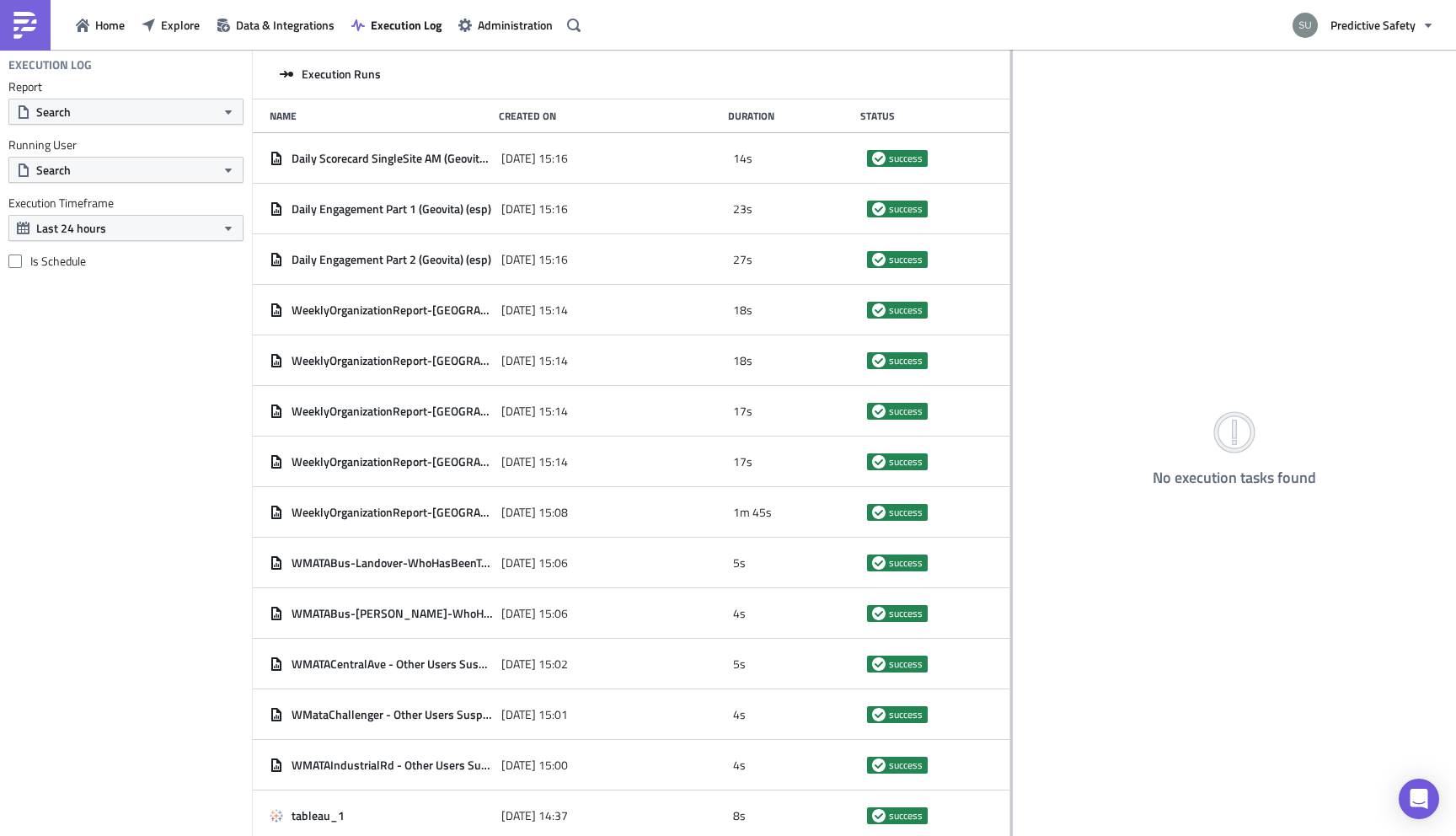
drag, startPoint x: 984, startPoint y: 172, endPoint x: 1146, endPoint y: 205, distance: 165.3
click at [1013, 205] on div at bounding box center [1011, 444] width 3 height 789
drag, startPoint x: 495, startPoint y: 321, endPoint x: 1017, endPoint y: 346, distance: 522.6
click at [1017, 346] on div at bounding box center [1016, 444] width 3 height 789
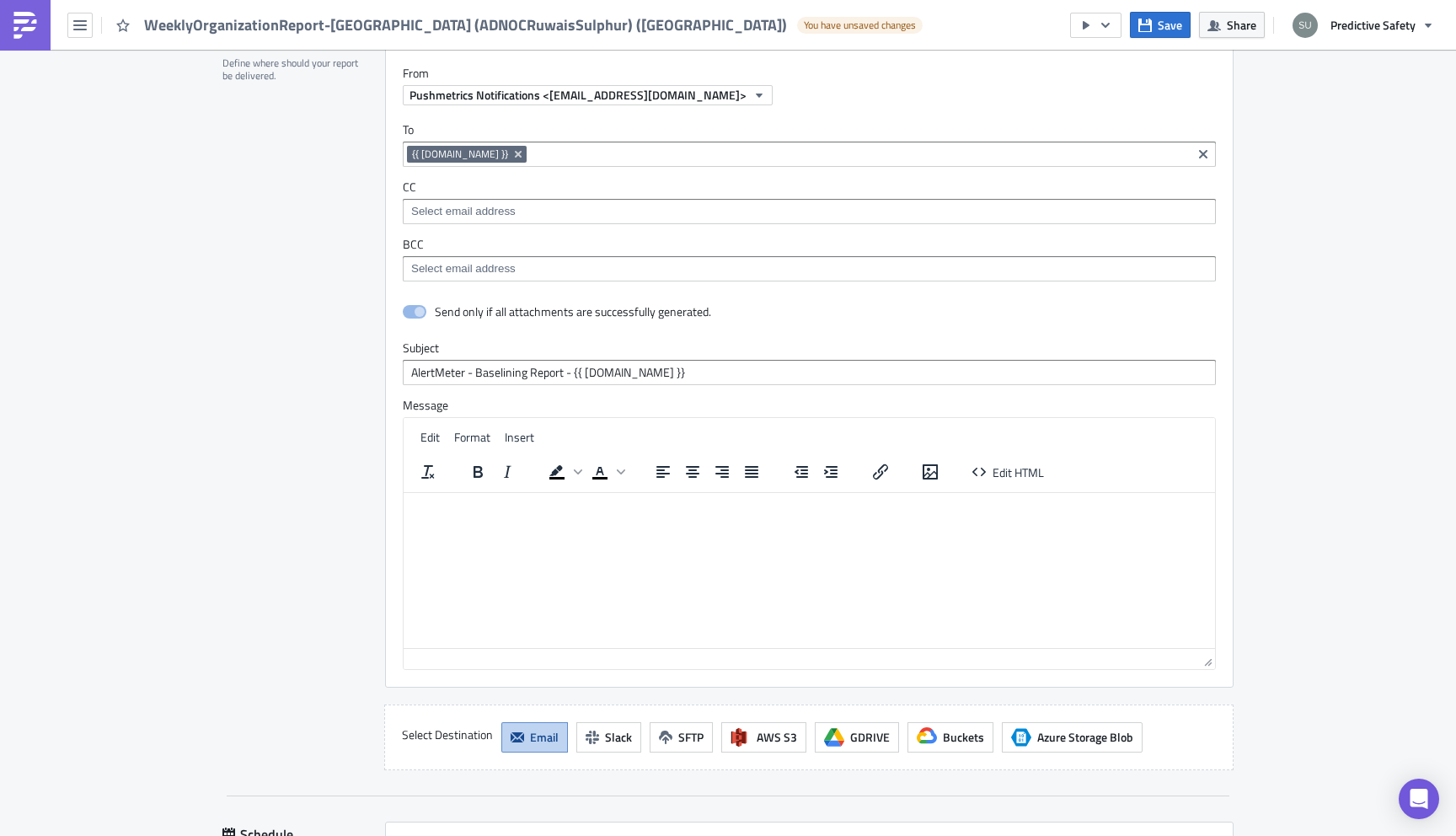
scroll to position [3356, 0]
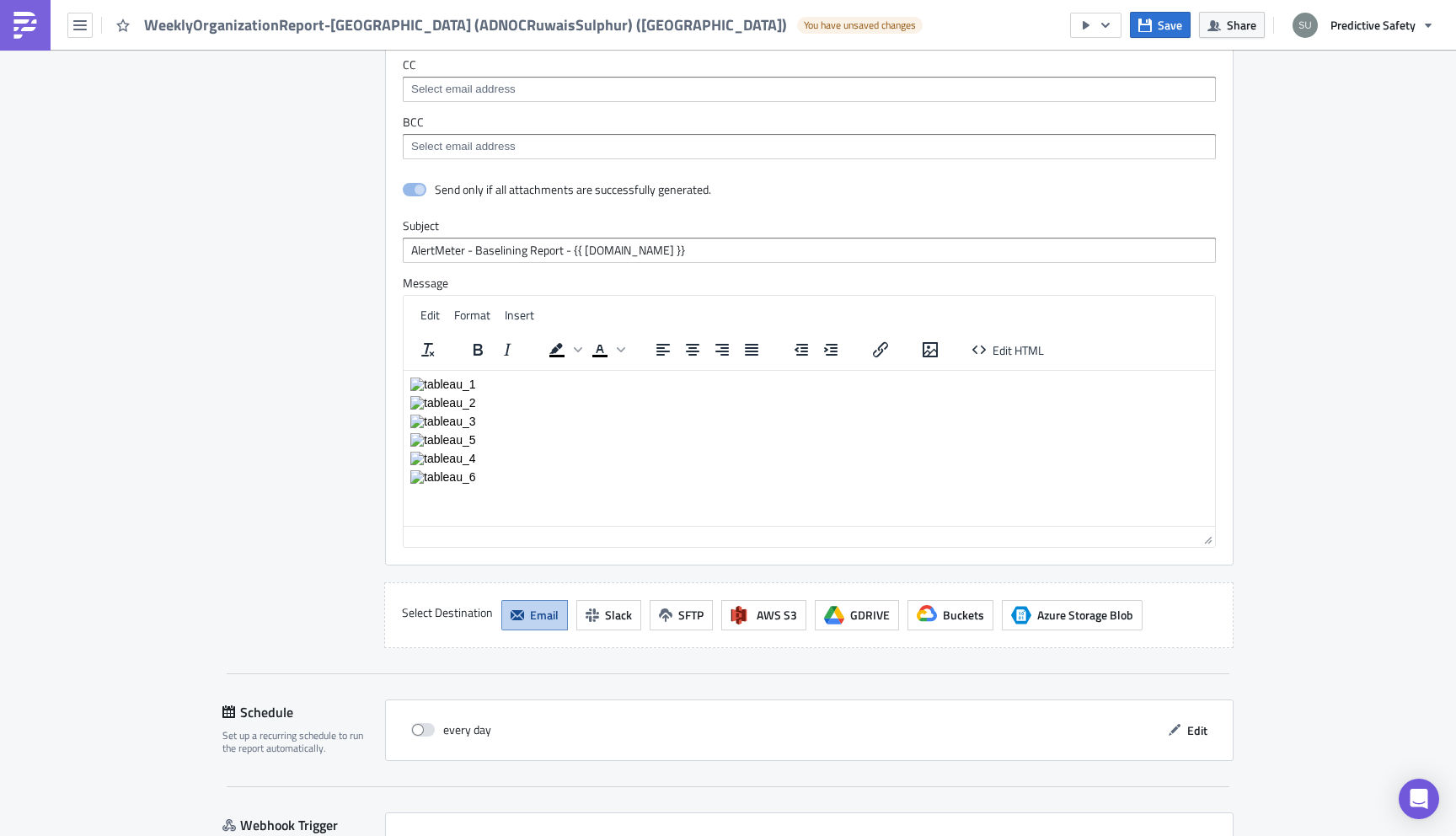
click at [498, 481] on p "Rich Text Area. Press ALT-0 for help." at bounding box center [809, 476] width 798 height 14
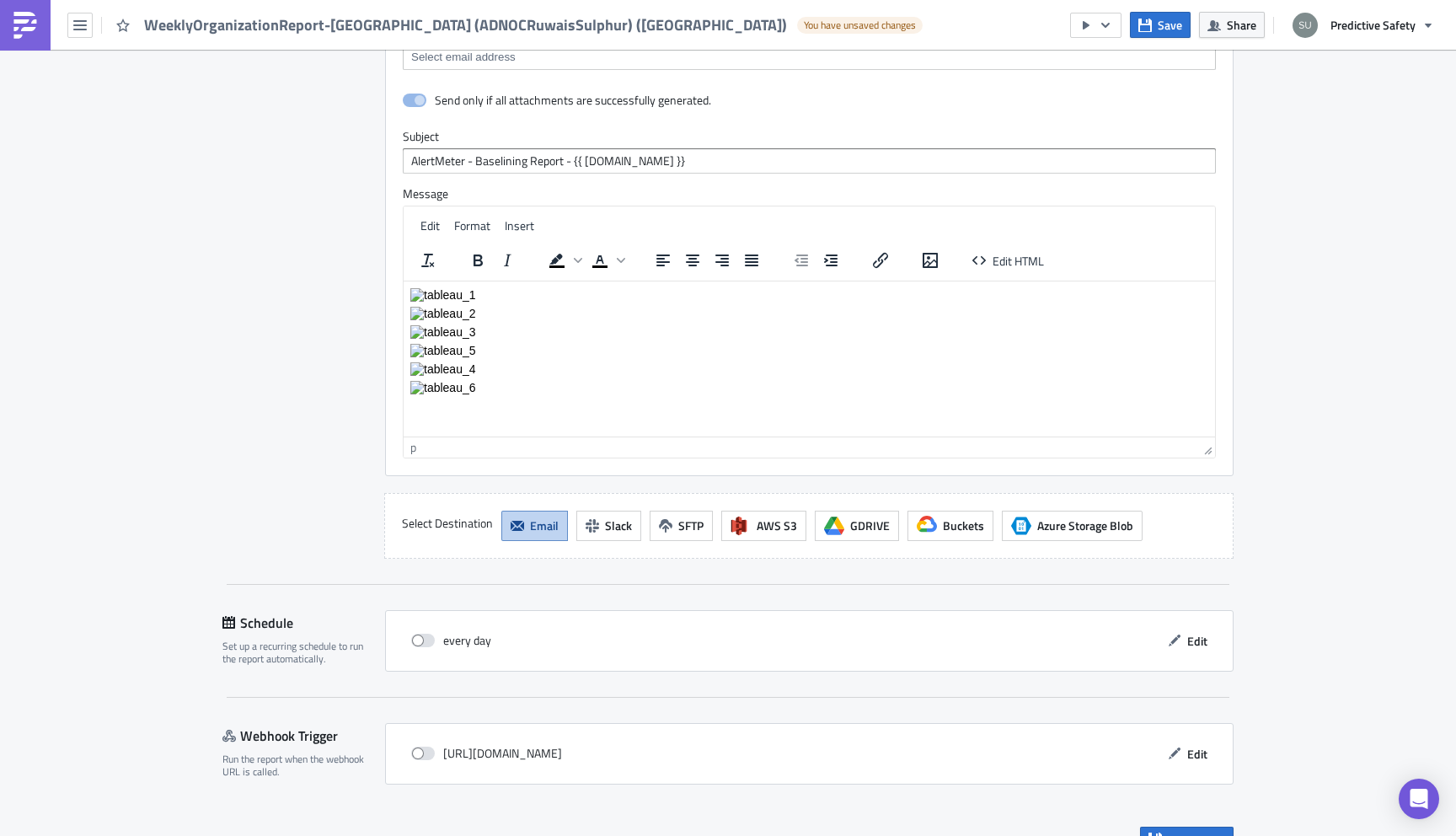
scroll to position [3482, 0]
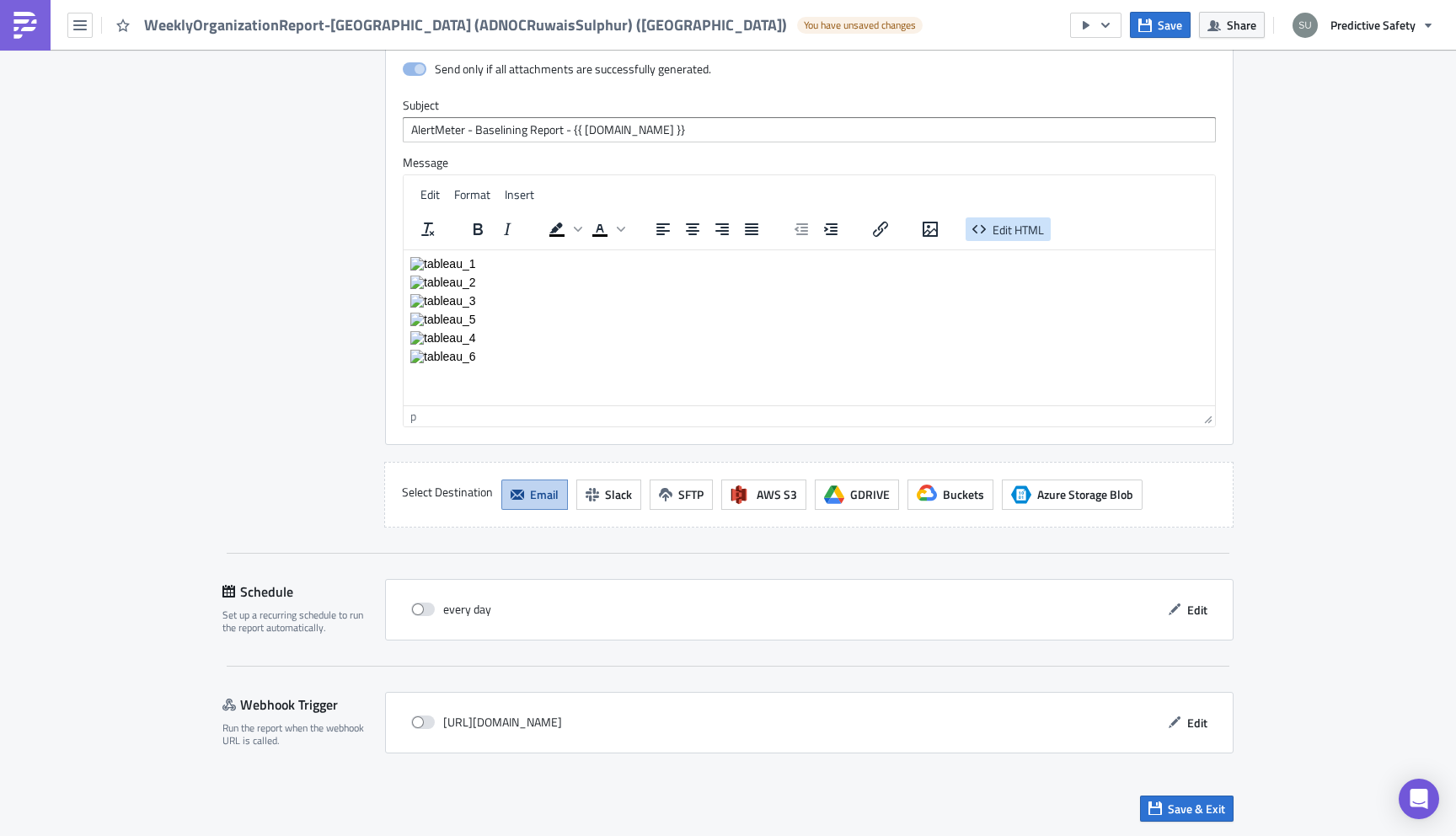
click at [998, 228] on span "Edit HTML" at bounding box center [1018, 228] width 51 height 17
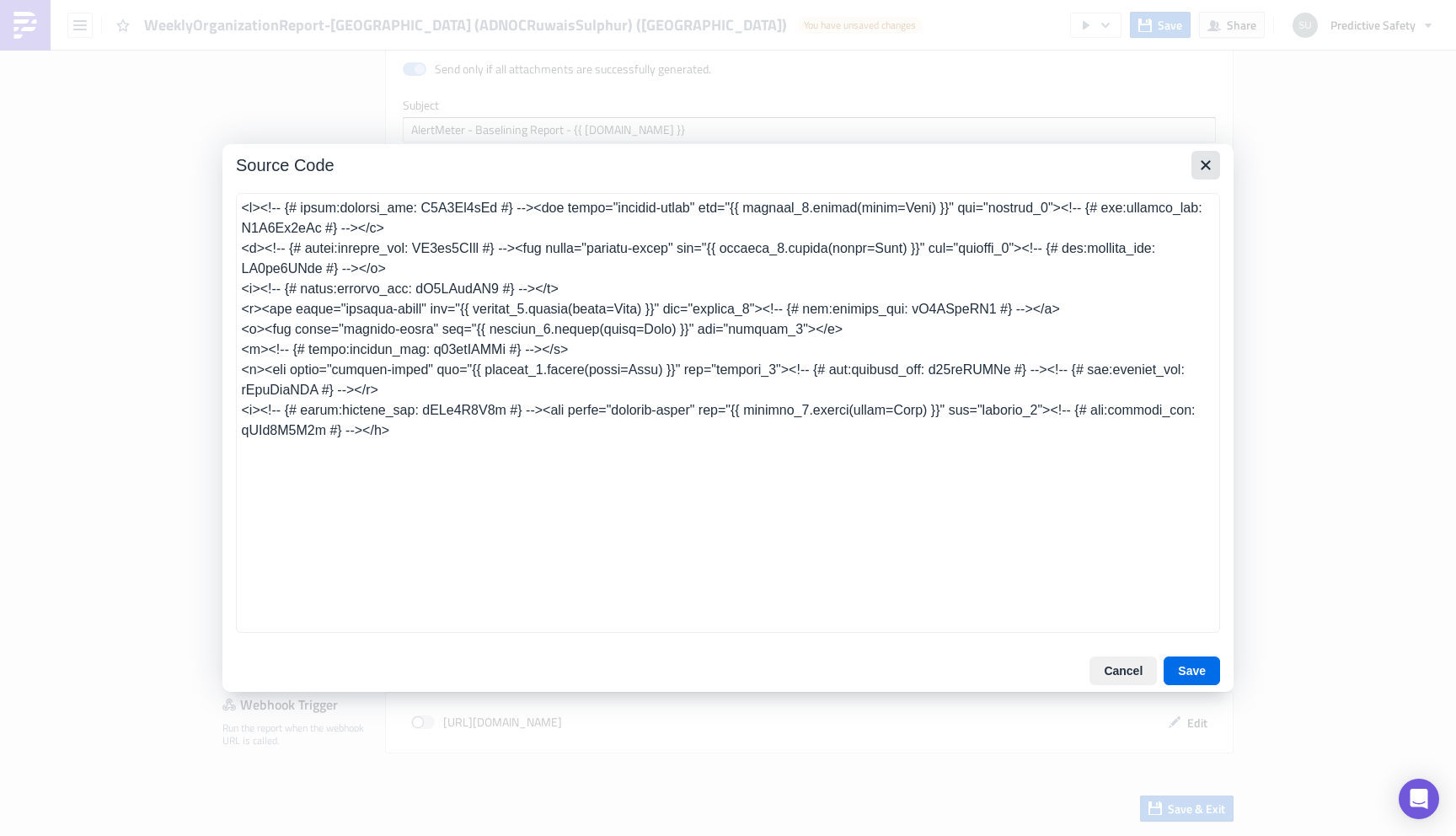
click at [1207, 167] on icon "Close" at bounding box center [1205, 165] width 9 height 9
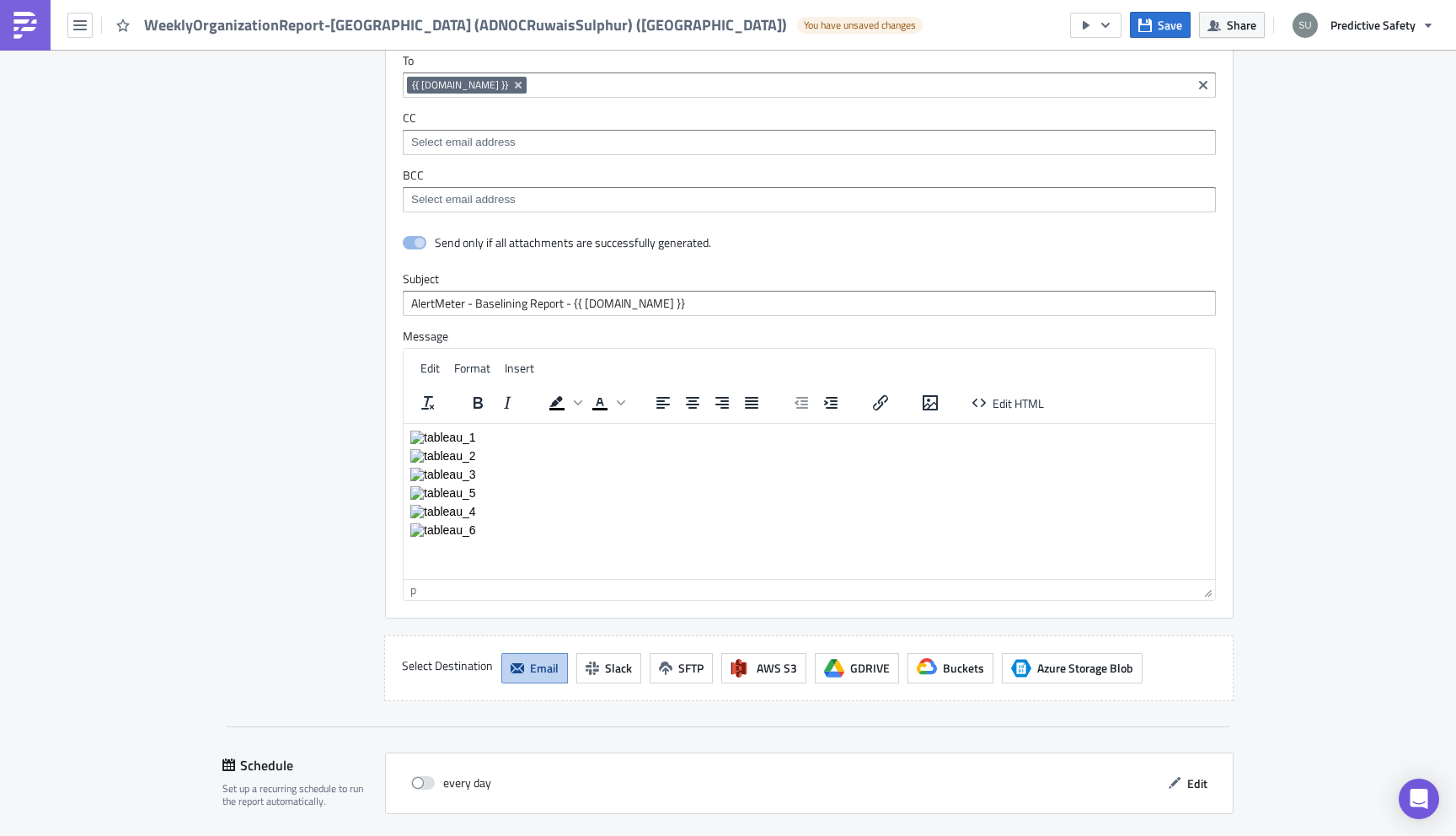
scroll to position [3312, 0]
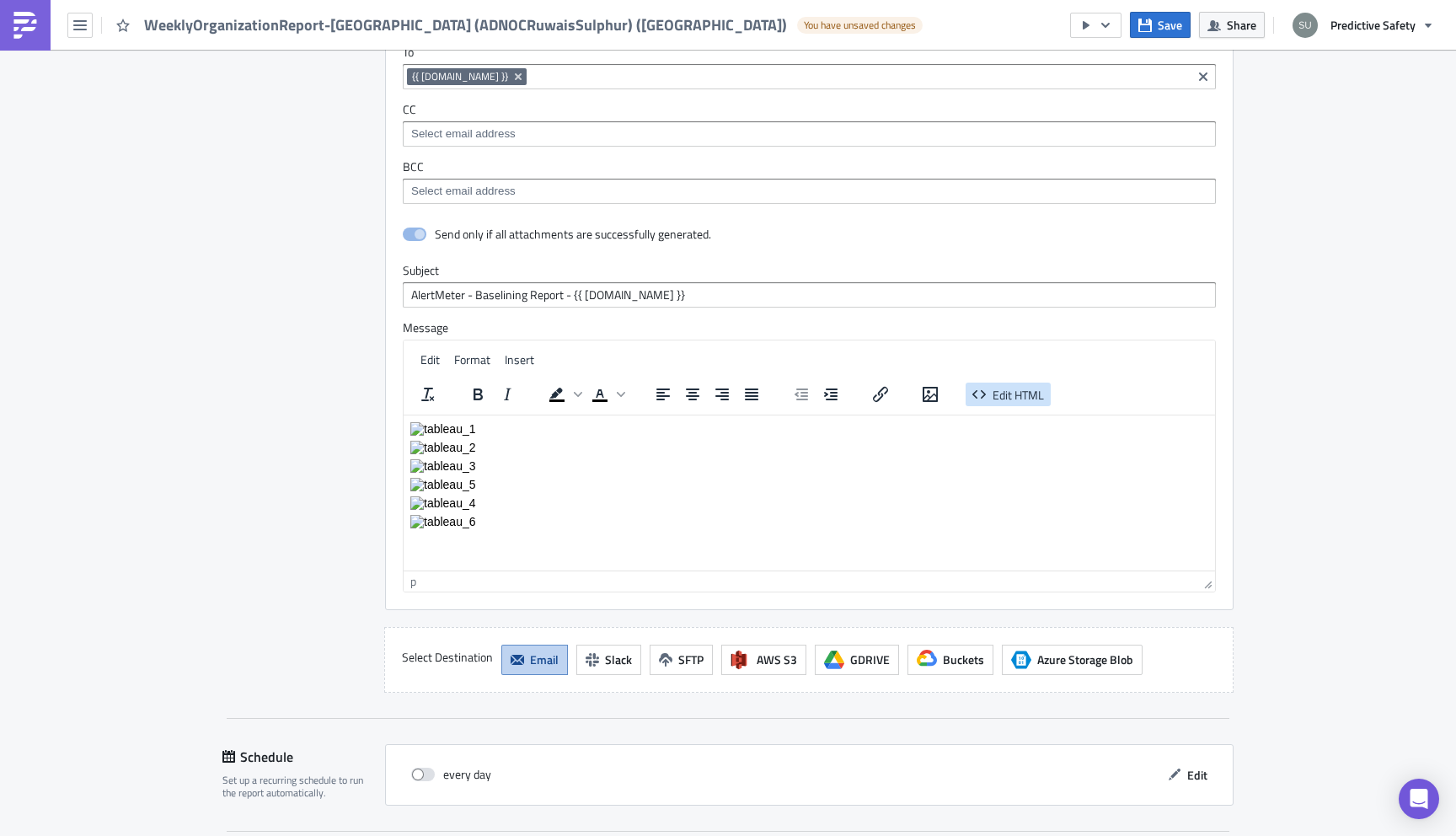
click at [1000, 396] on span "Edit HTML" at bounding box center [1018, 393] width 51 height 17
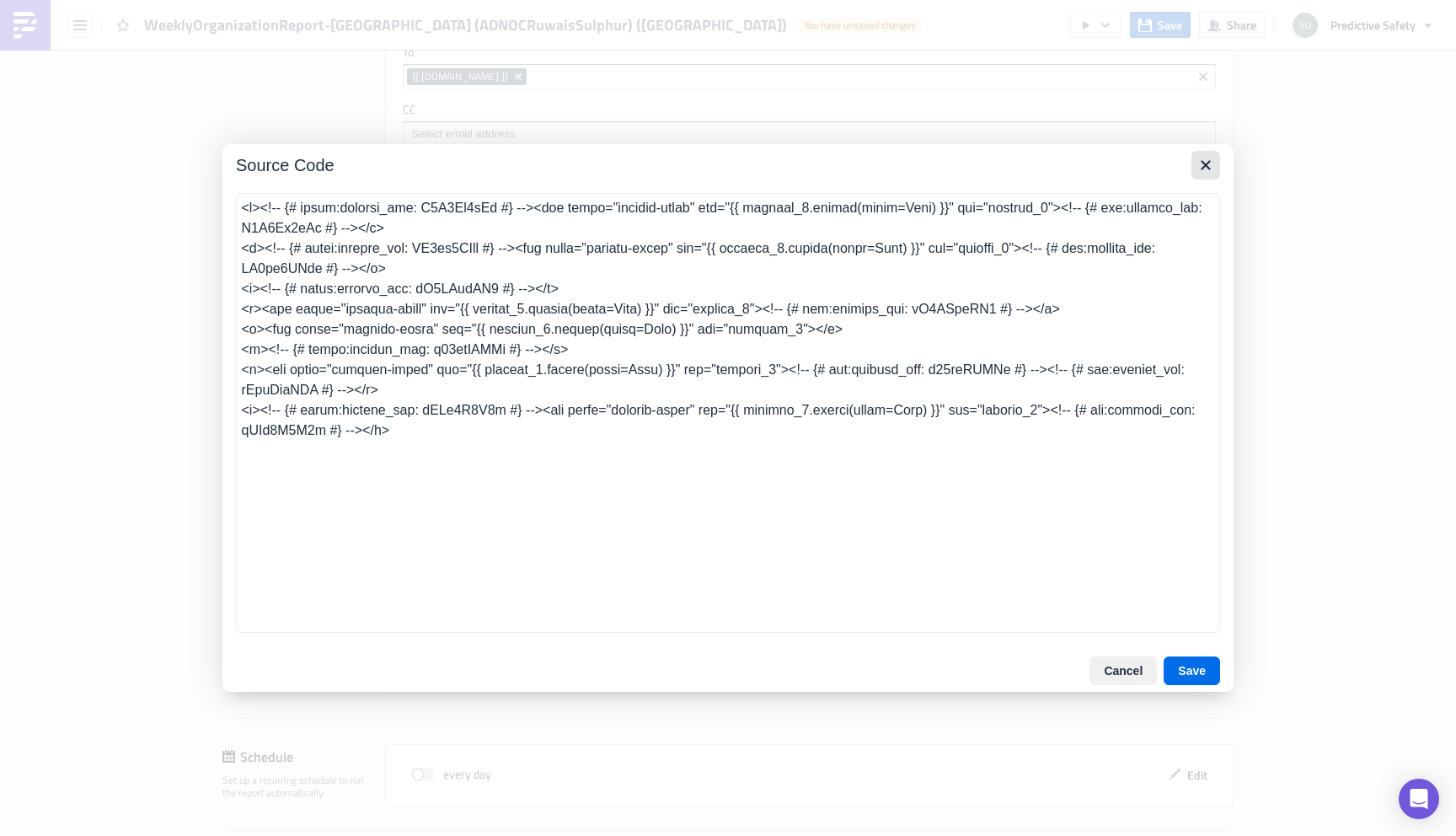
click at [1209, 167] on icon "Close" at bounding box center [1205, 165] width 9 height 9
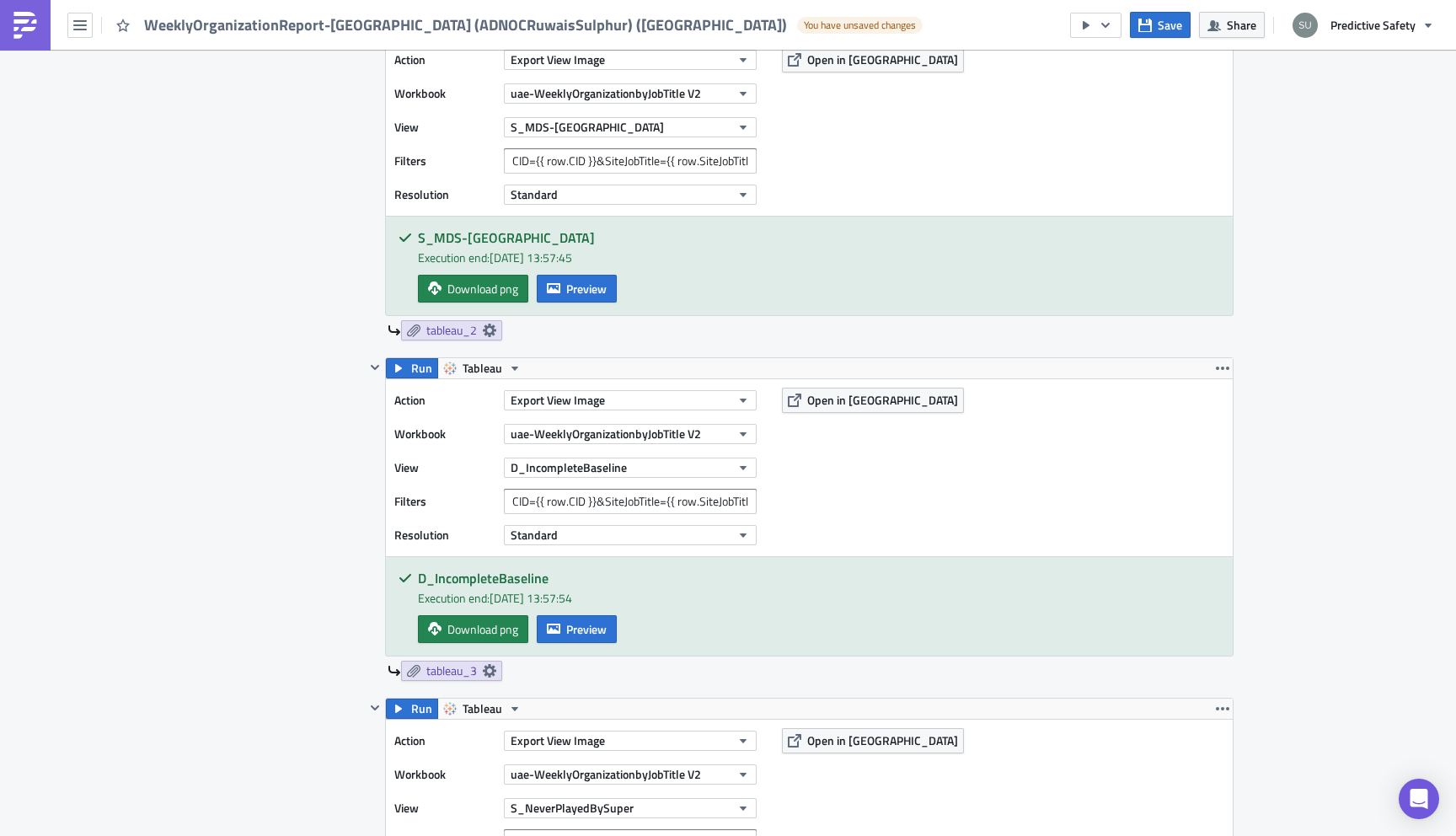
scroll to position [1388, 0]
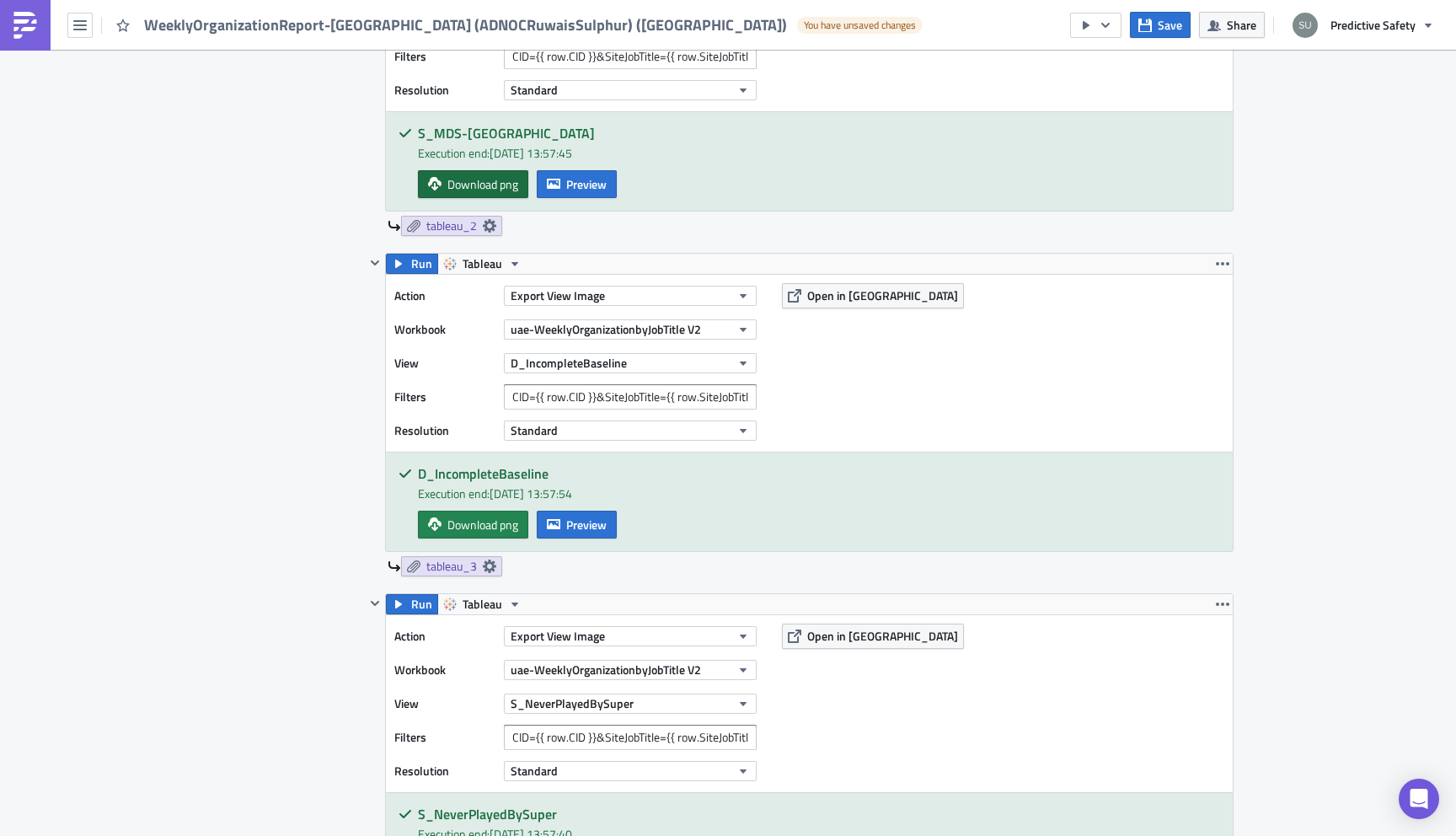
click at [497, 192] on span "Download png" at bounding box center [482, 183] width 71 height 17
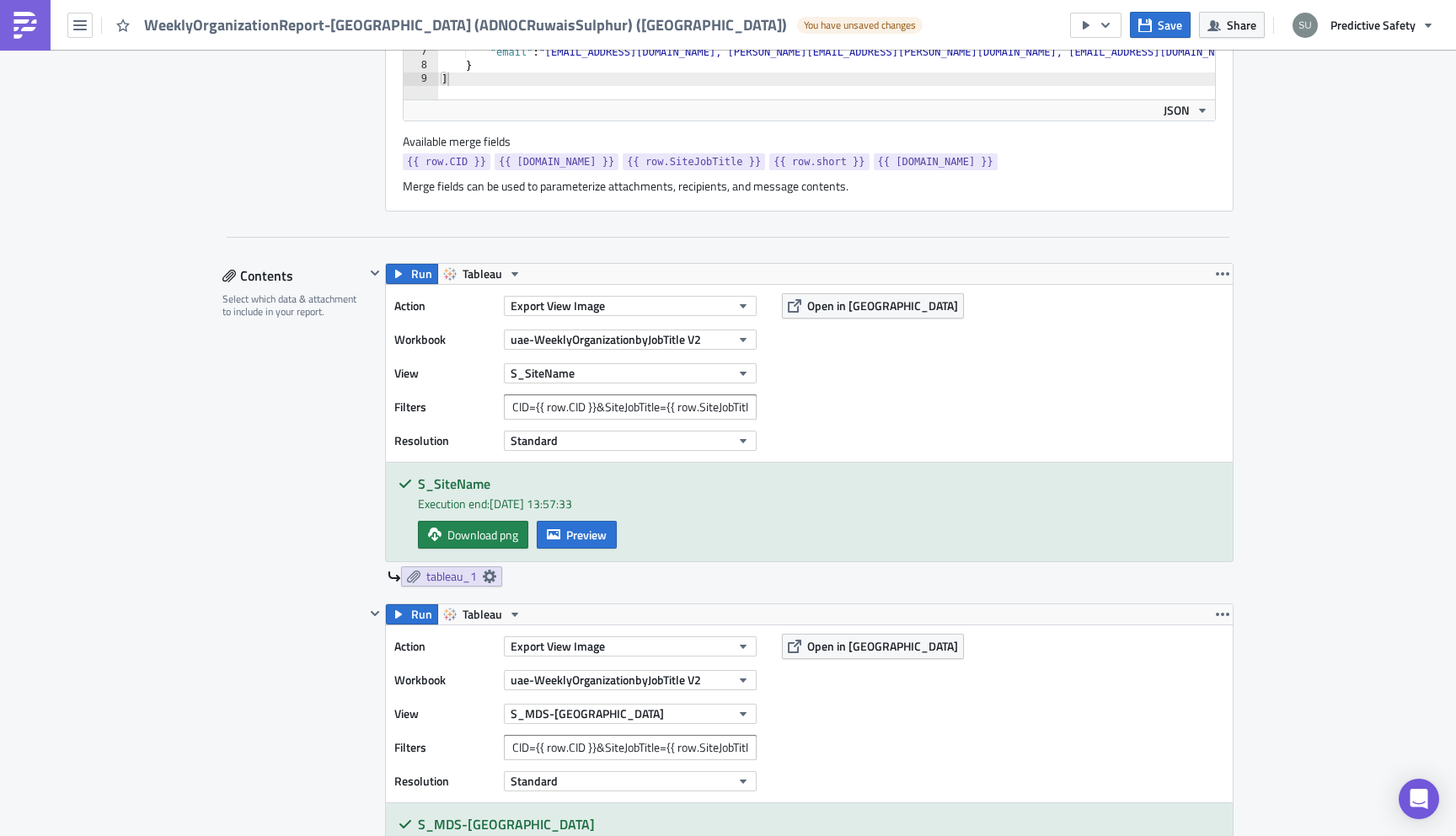
scroll to position [791, 0]
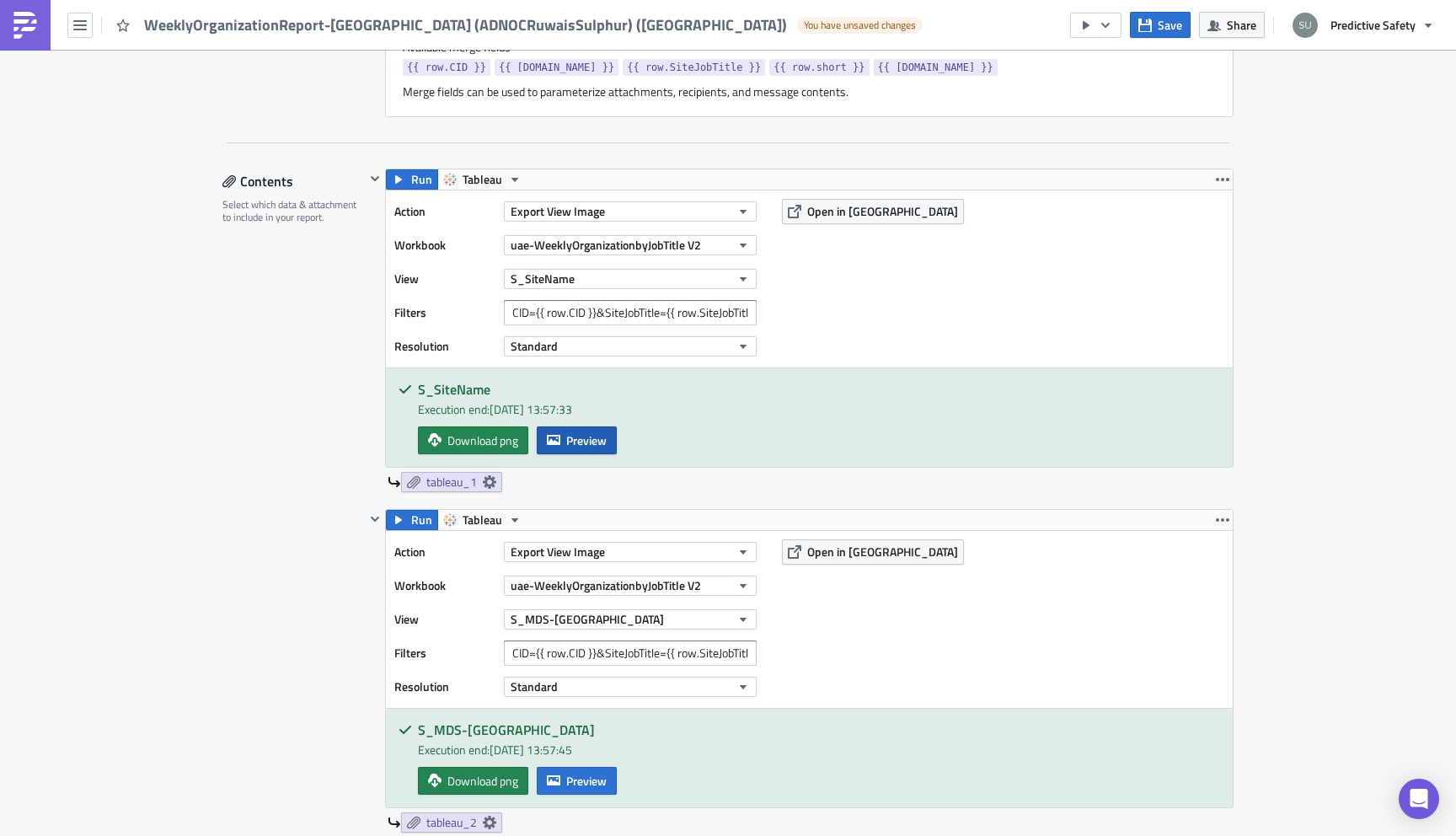
click at [598, 444] on span "Preview" at bounding box center [586, 440] width 40 height 17
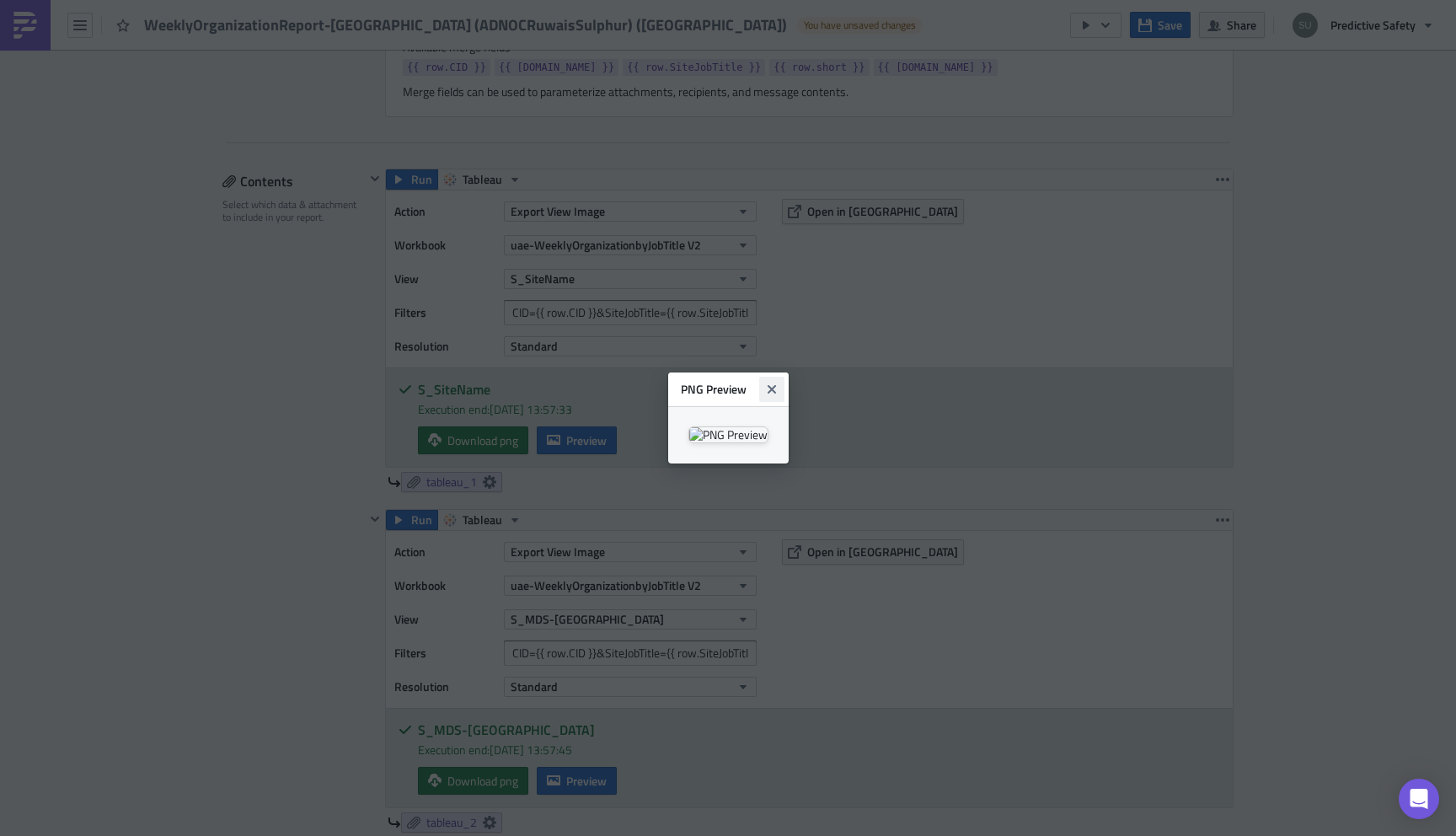
click at [775, 385] on icon "Close" at bounding box center [771, 389] width 8 height 8
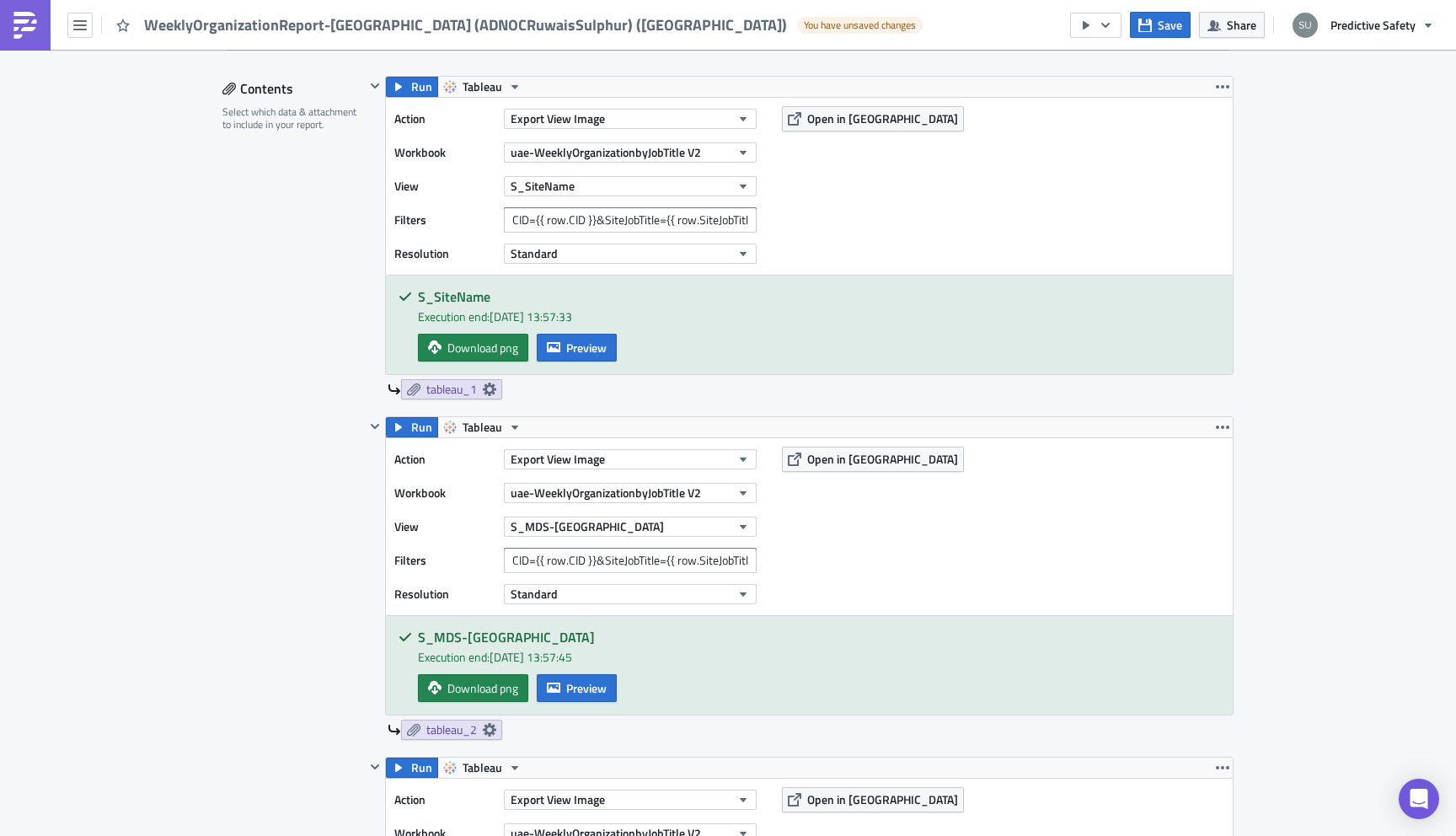
scroll to position [914, 0]
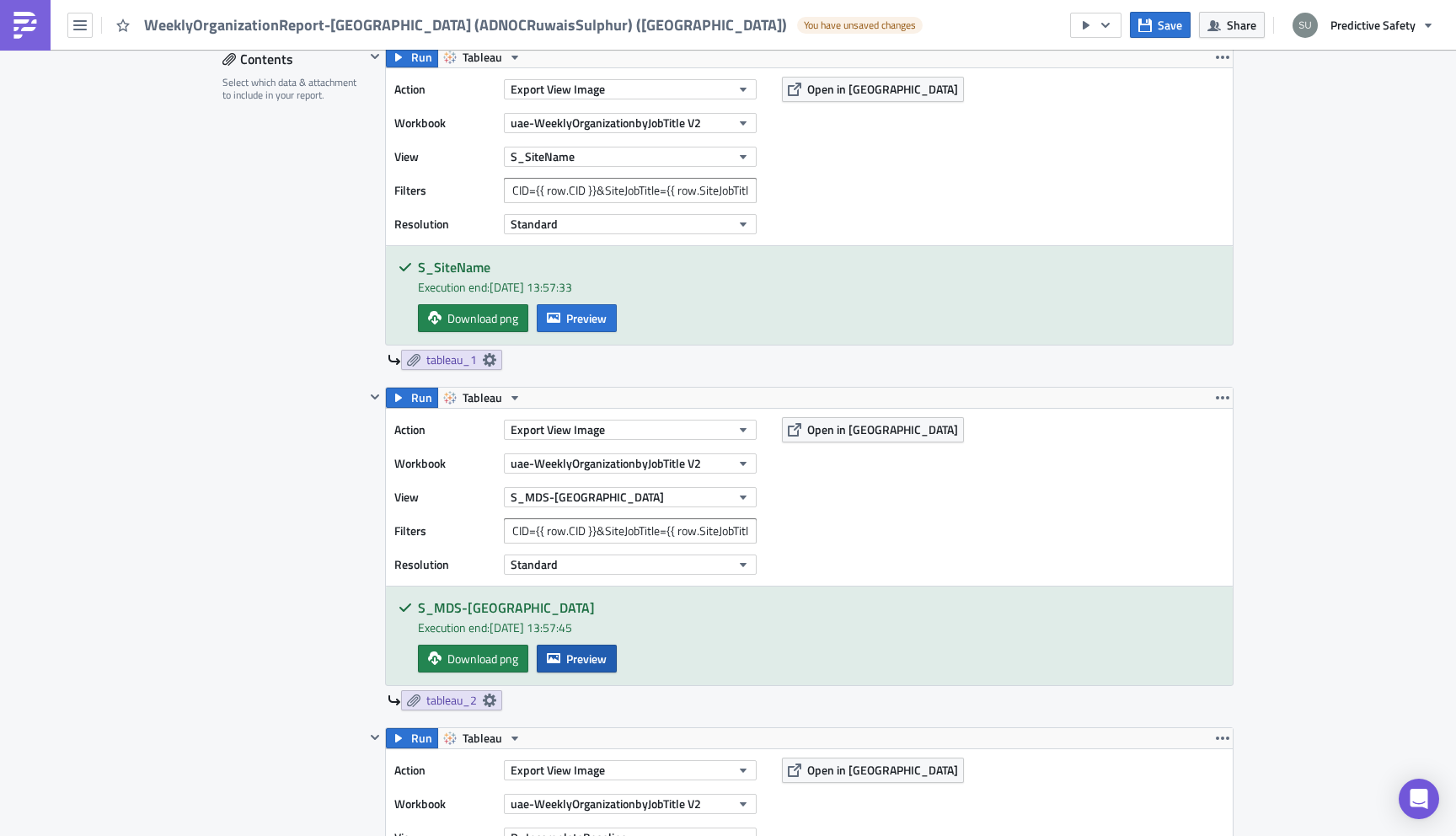
click at [585, 662] on span "Preview" at bounding box center [586, 658] width 40 height 17
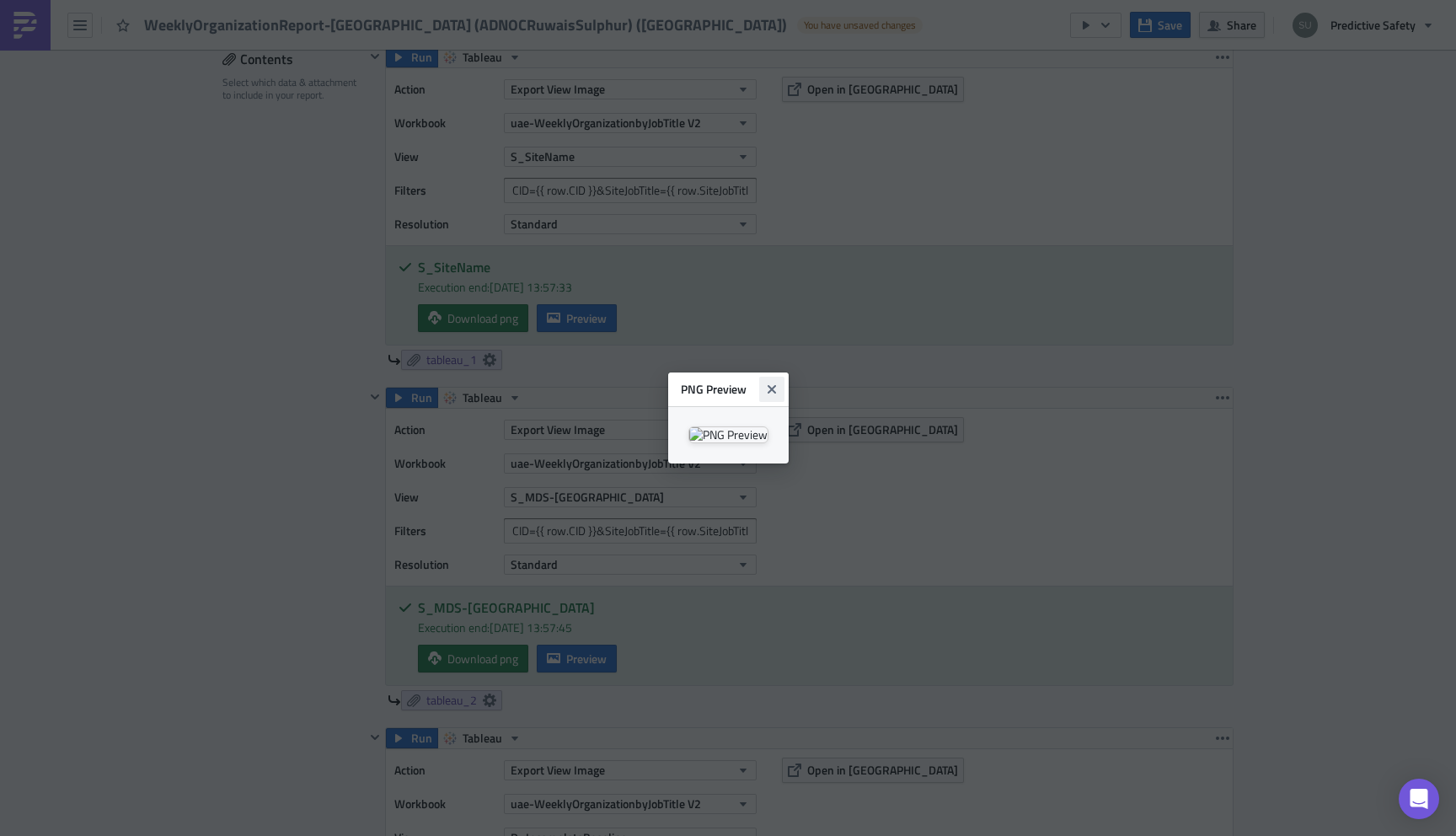
click at [775, 385] on icon "Close" at bounding box center [771, 389] width 8 height 8
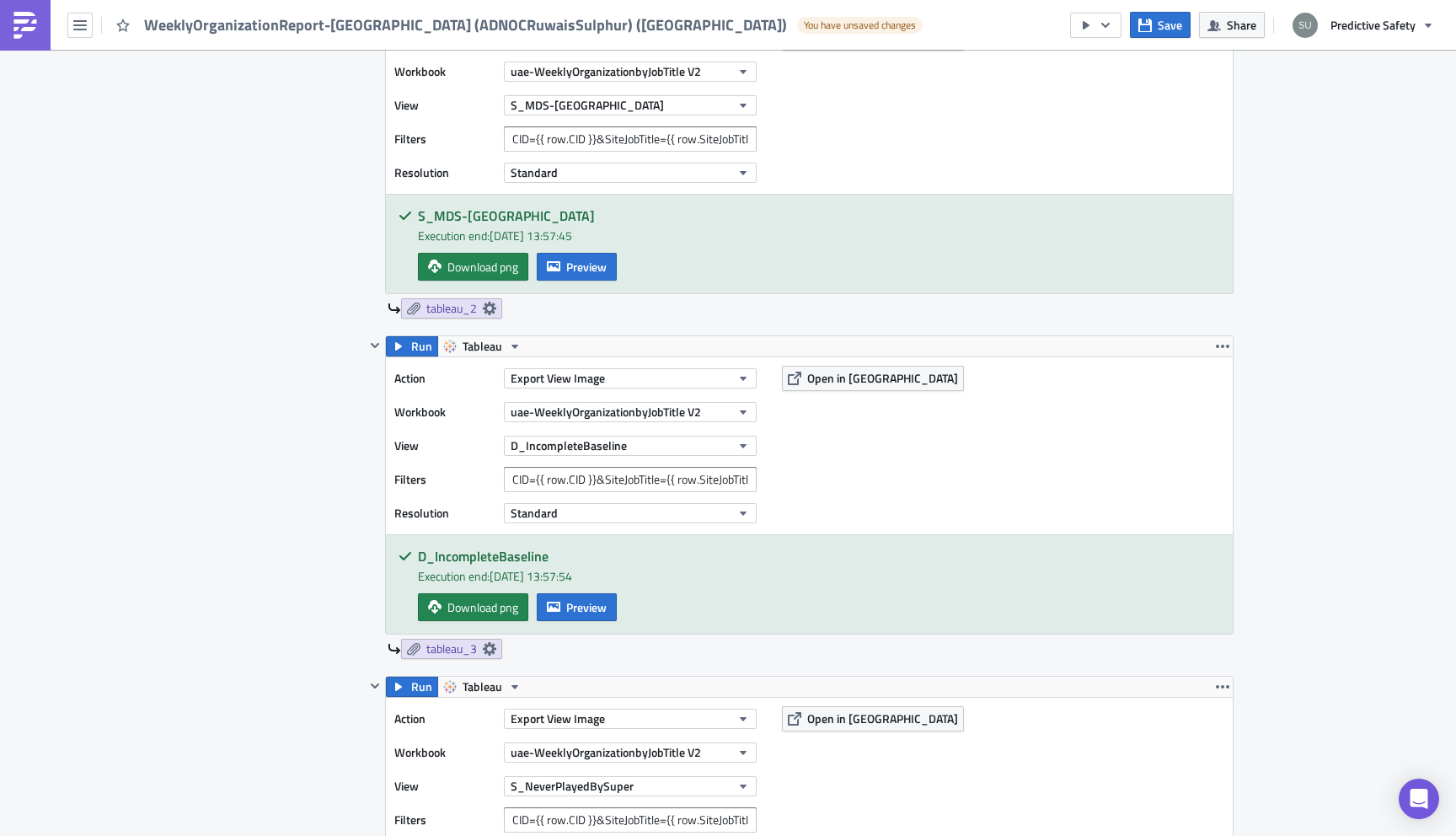
scroll to position [1397, 0]
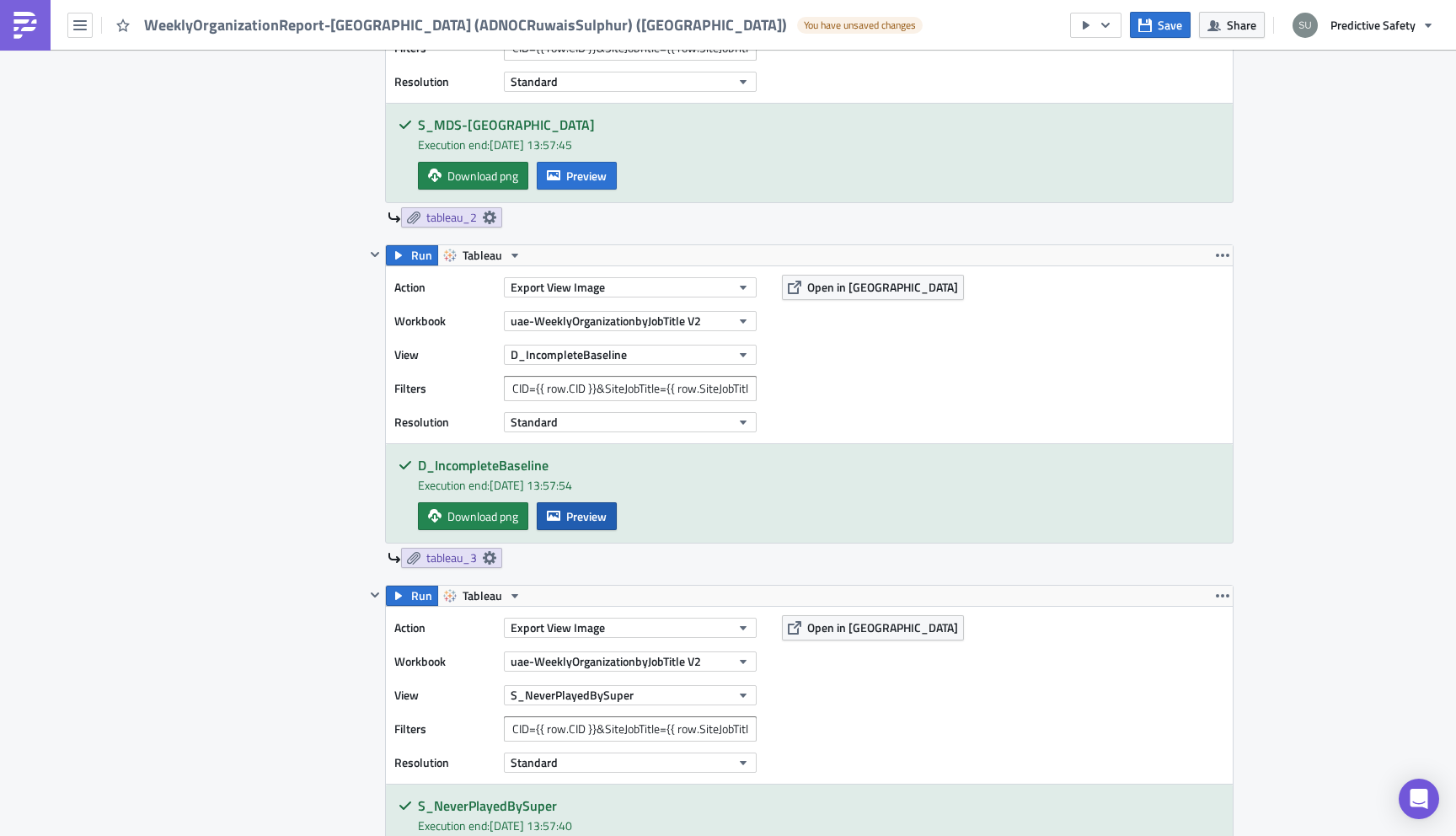
click at [588, 518] on span "Preview" at bounding box center [586, 516] width 40 height 17
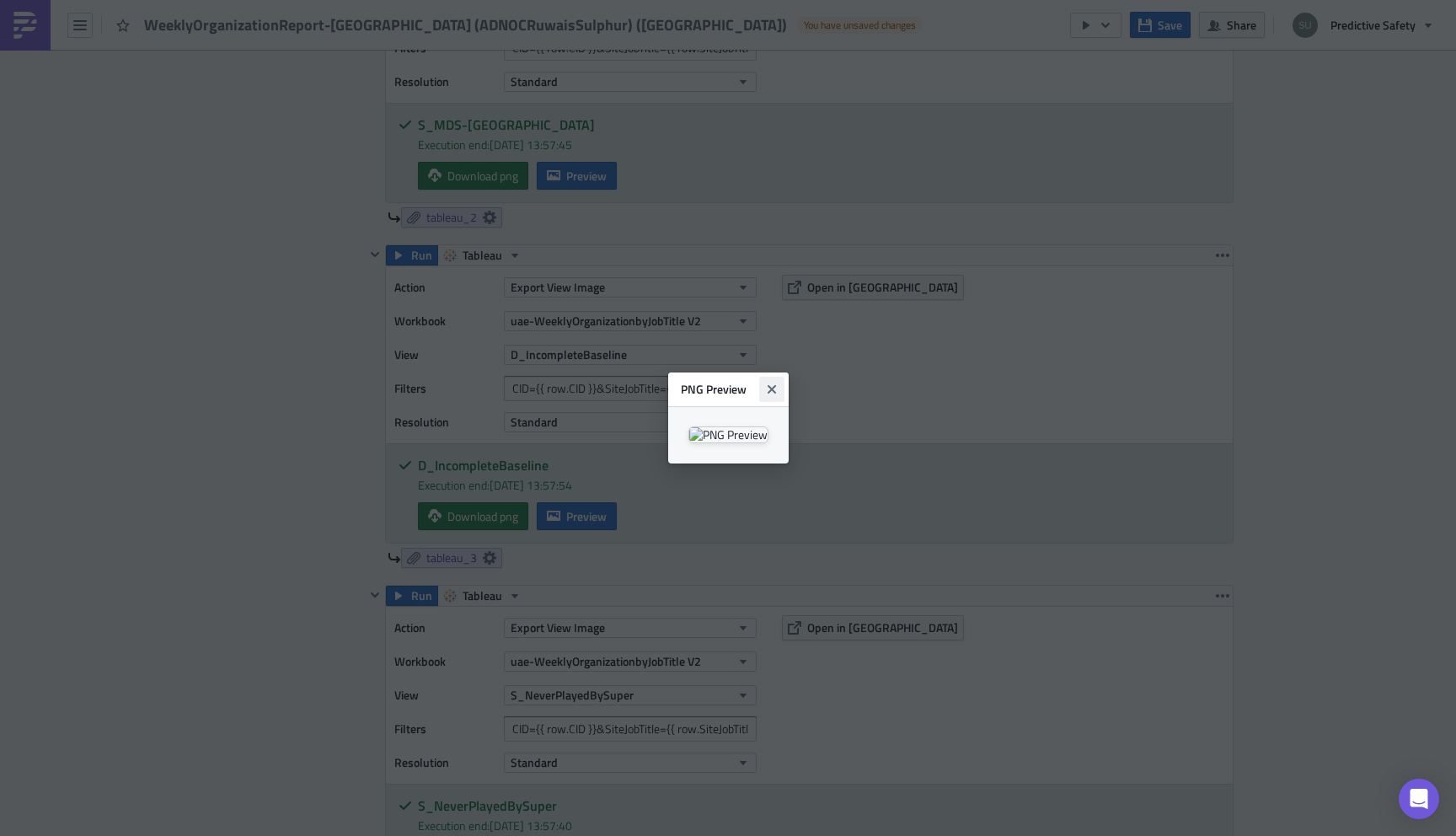
click at [775, 385] on icon "Close" at bounding box center [771, 389] width 8 height 8
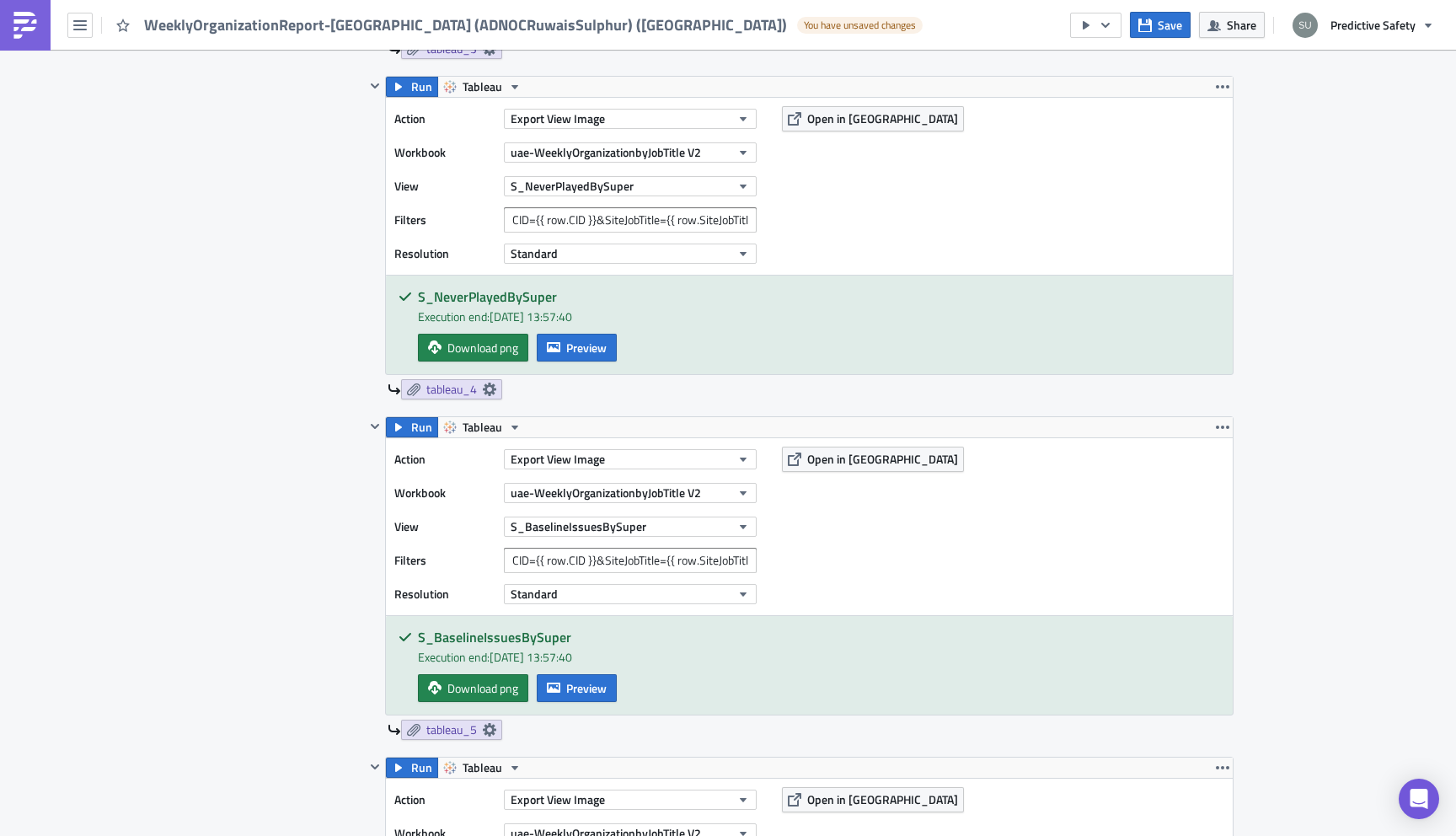
scroll to position [1910, 0]
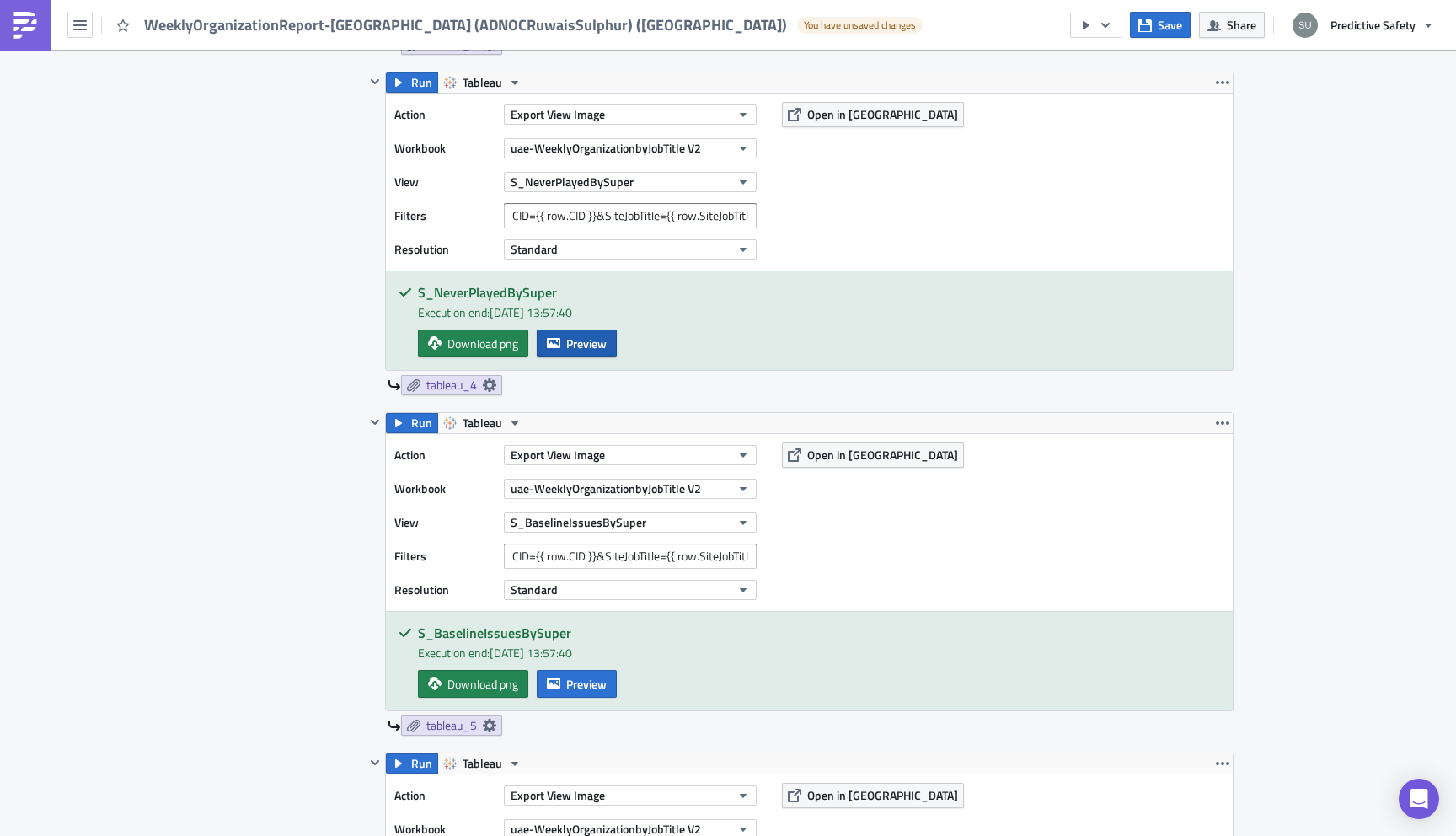
click at [588, 345] on span "Preview" at bounding box center [586, 343] width 40 height 17
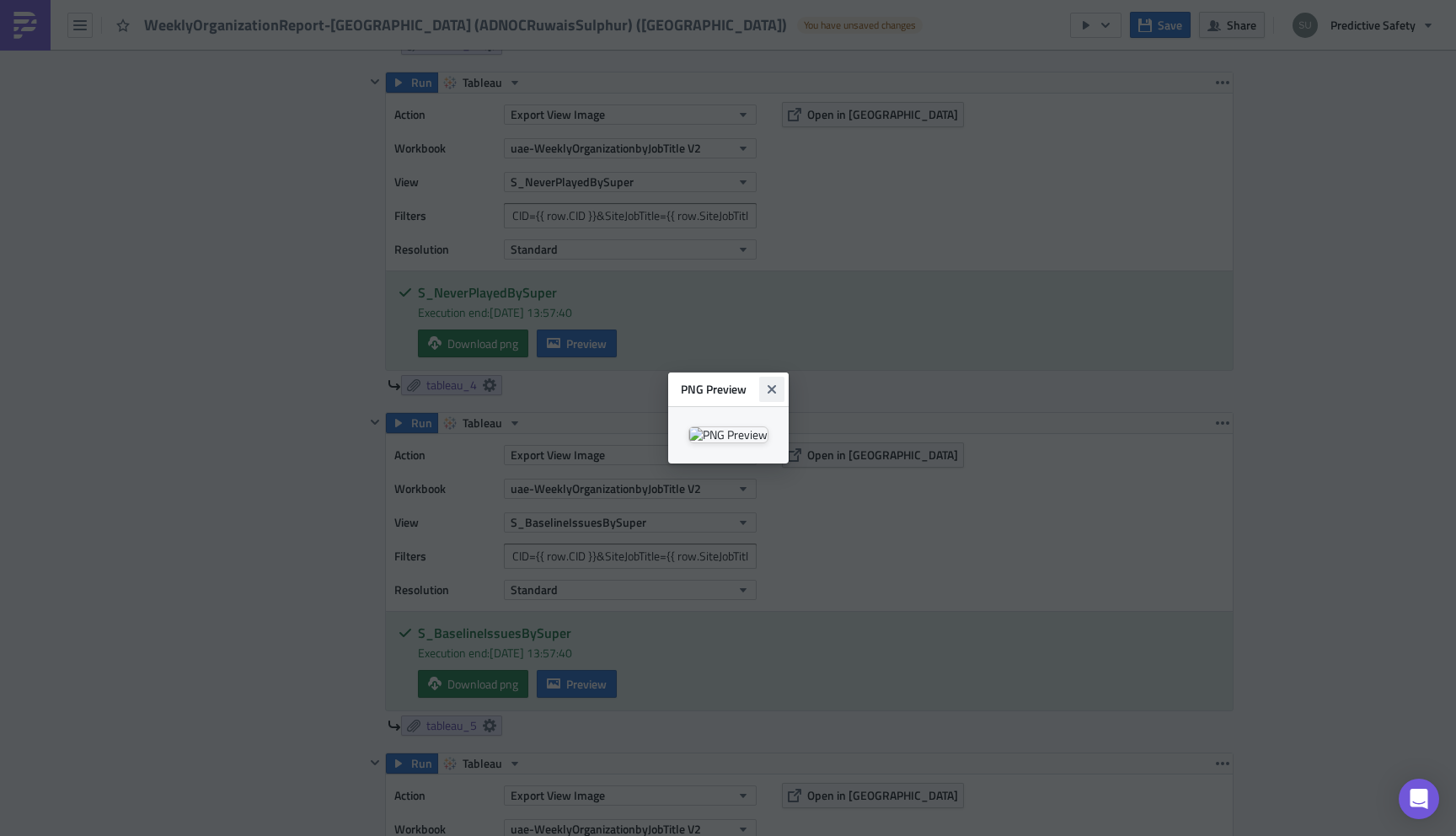
click at [779, 382] on icon "Close" at bounding box center [772, 389] width 14 height 14
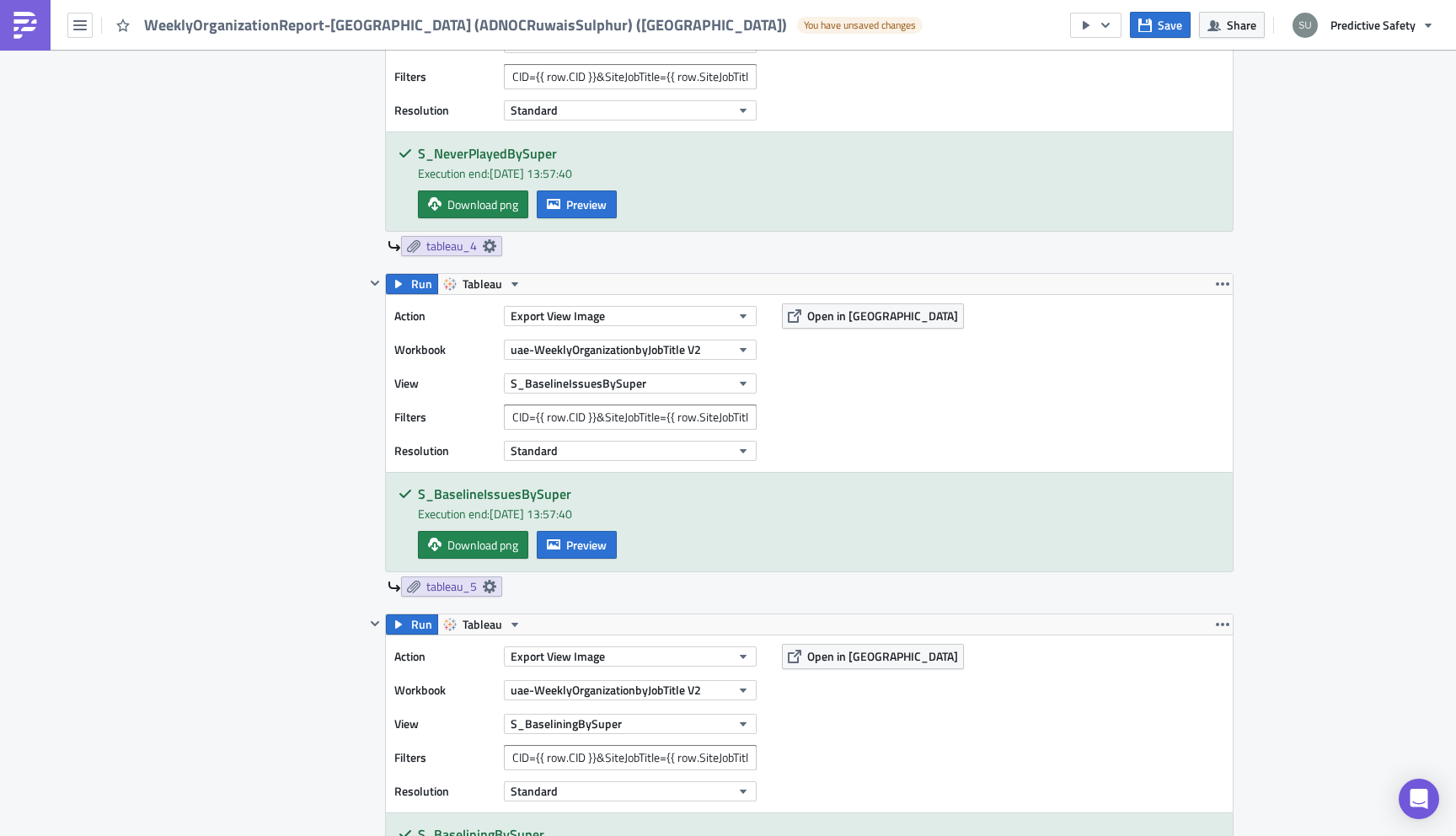
scroll to position [2135, 0]
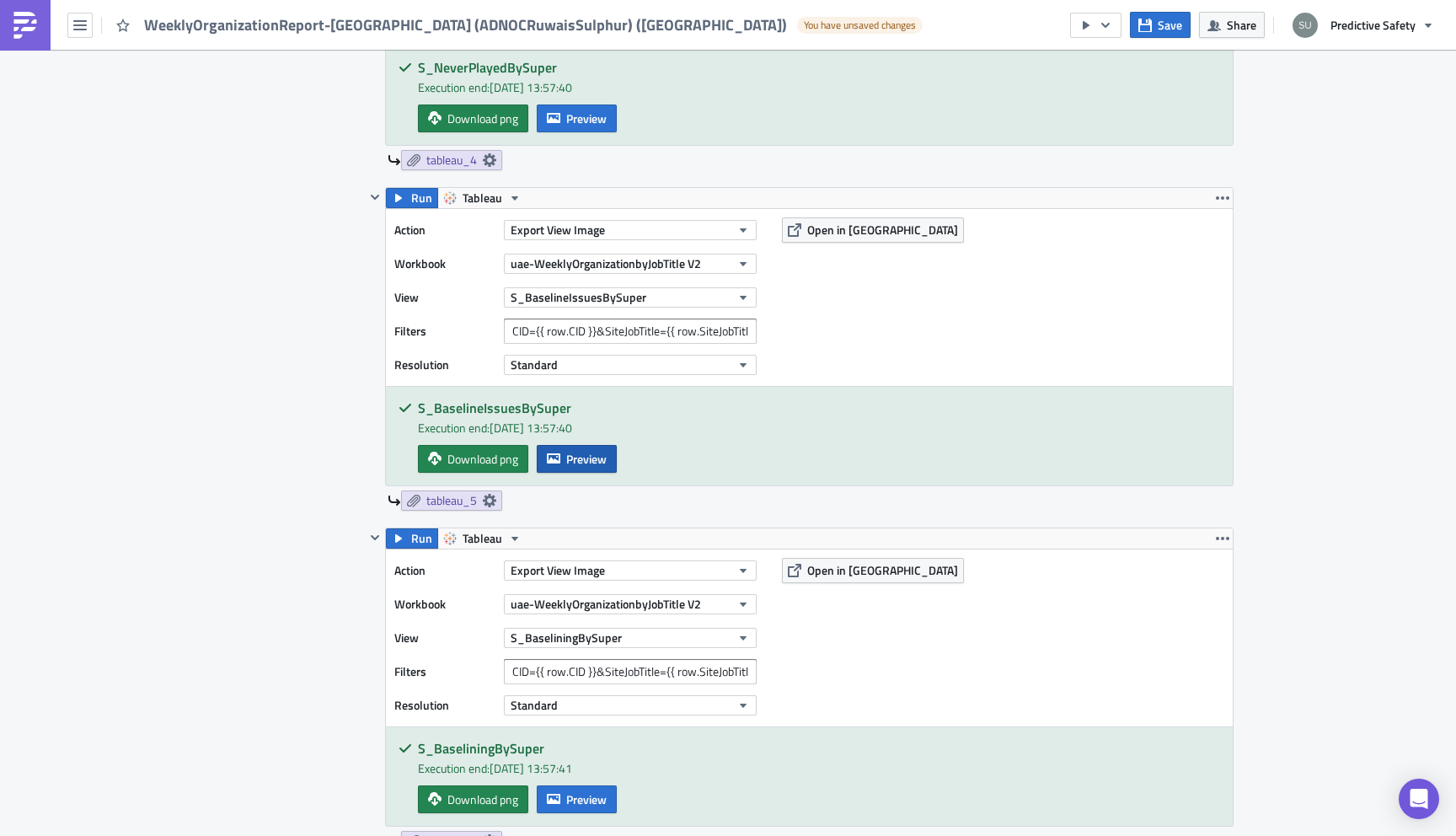
click at [595, 461] on span "Preview" at bounding box center [586, 458] width 40 height 17
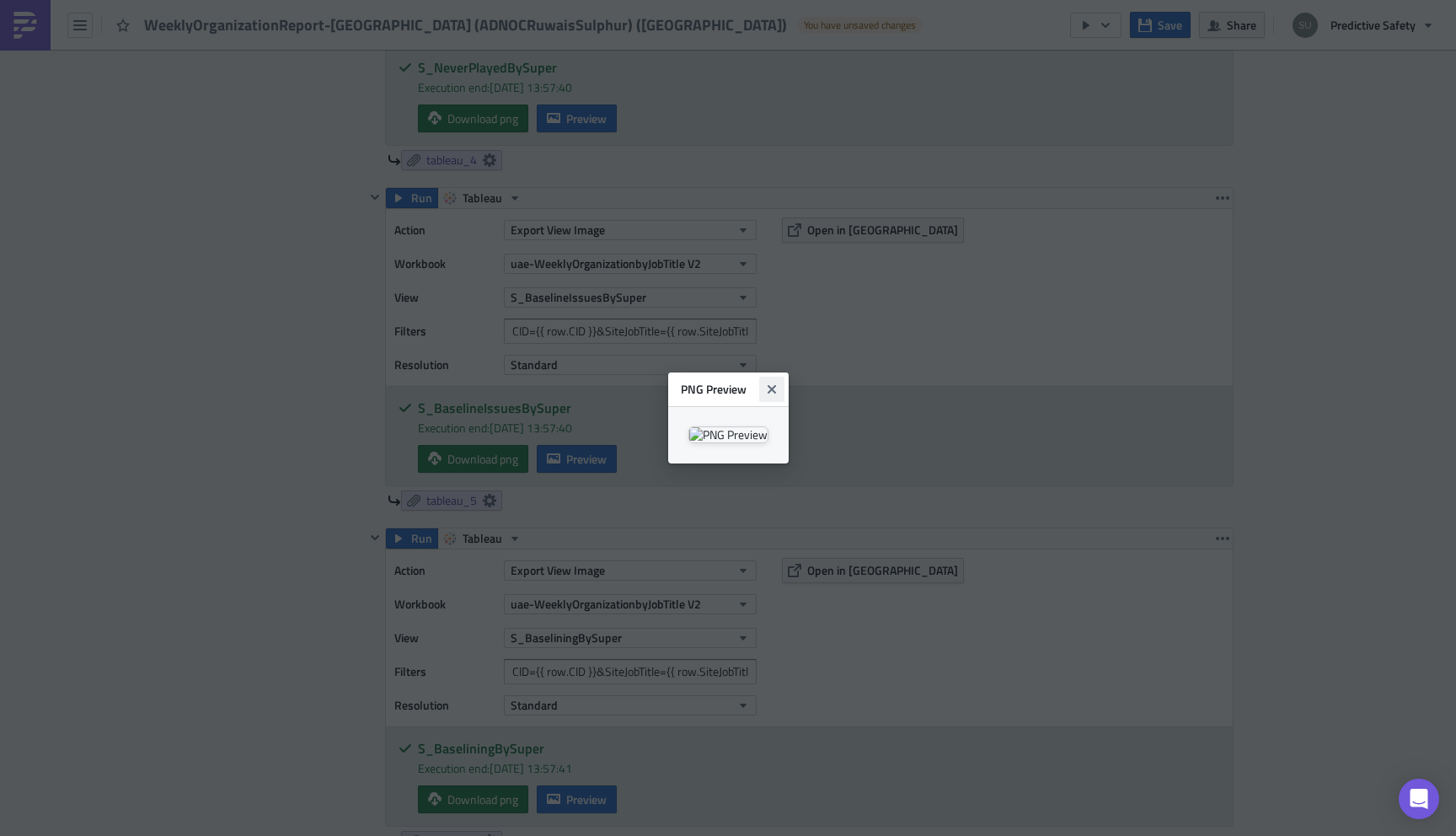
click at [775, 385] on icon "Close" at bounding box center [771, 389] width 8 height 8
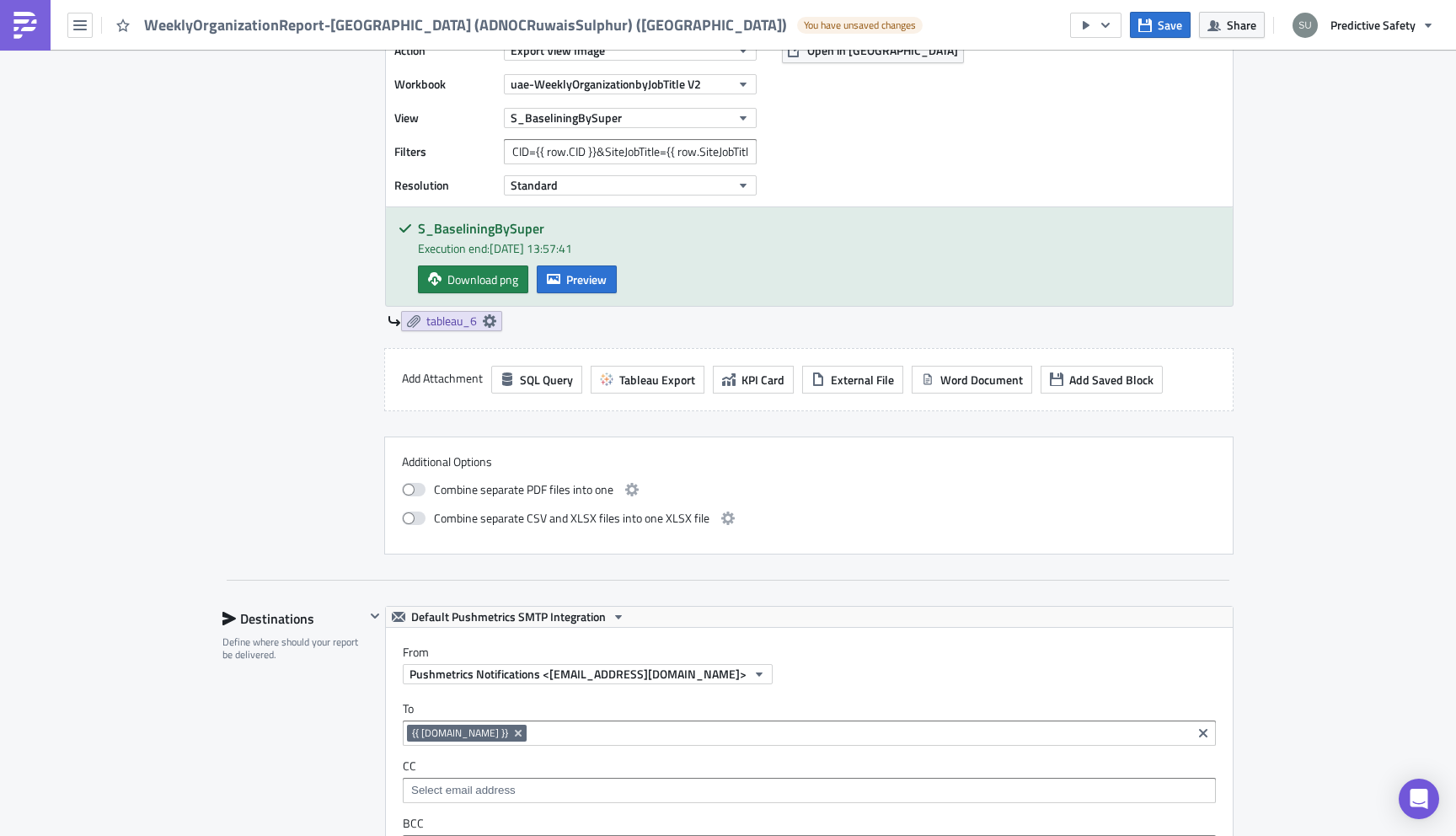
scroll to position [2701, 0]
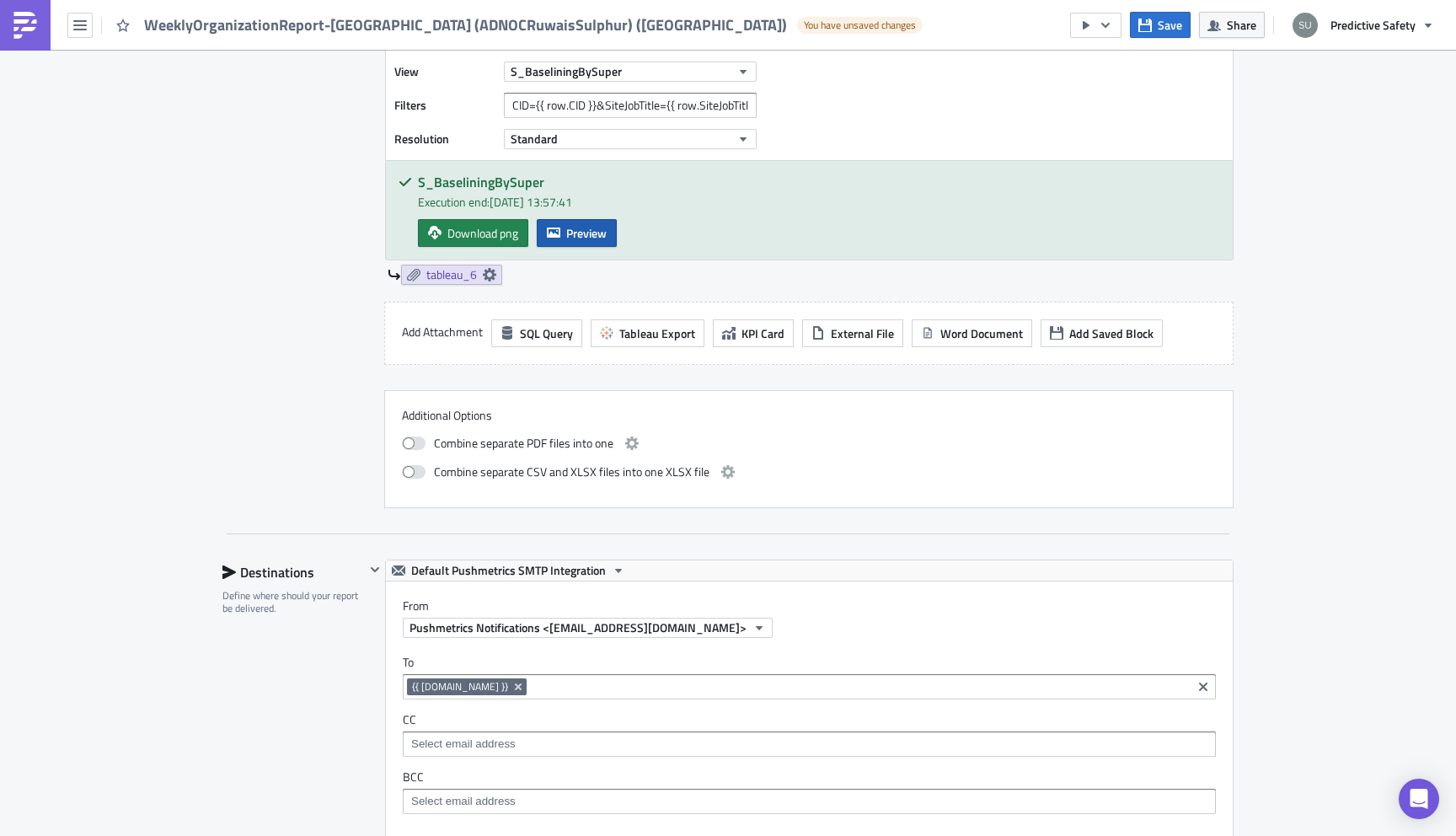
click at [586, 240] on span "Preview" at bounding box center [586, 233] width 40 height 17
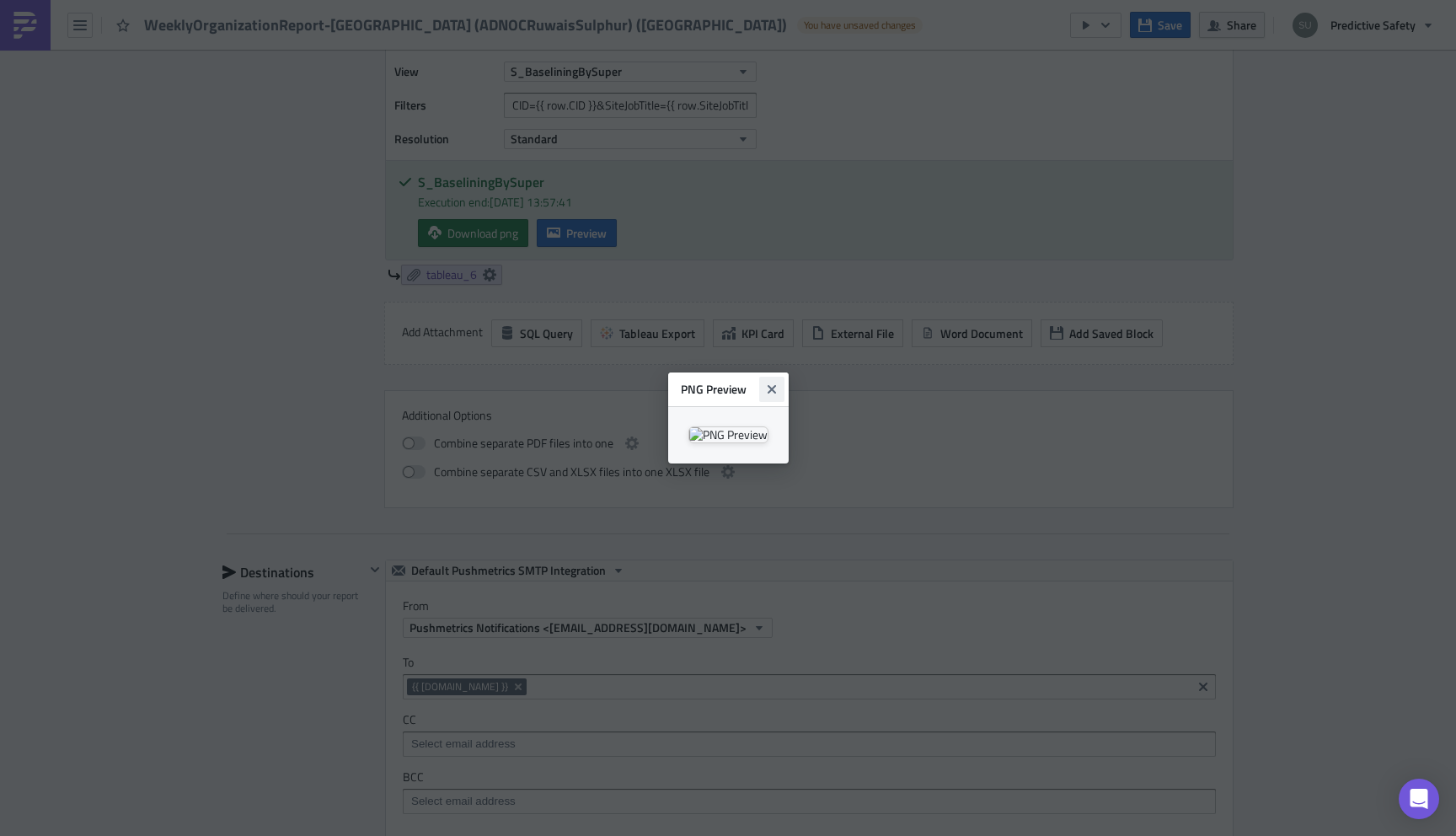
click at [775, 385] on icon "Close" at bounding box center [771, 389] width 8 height 8
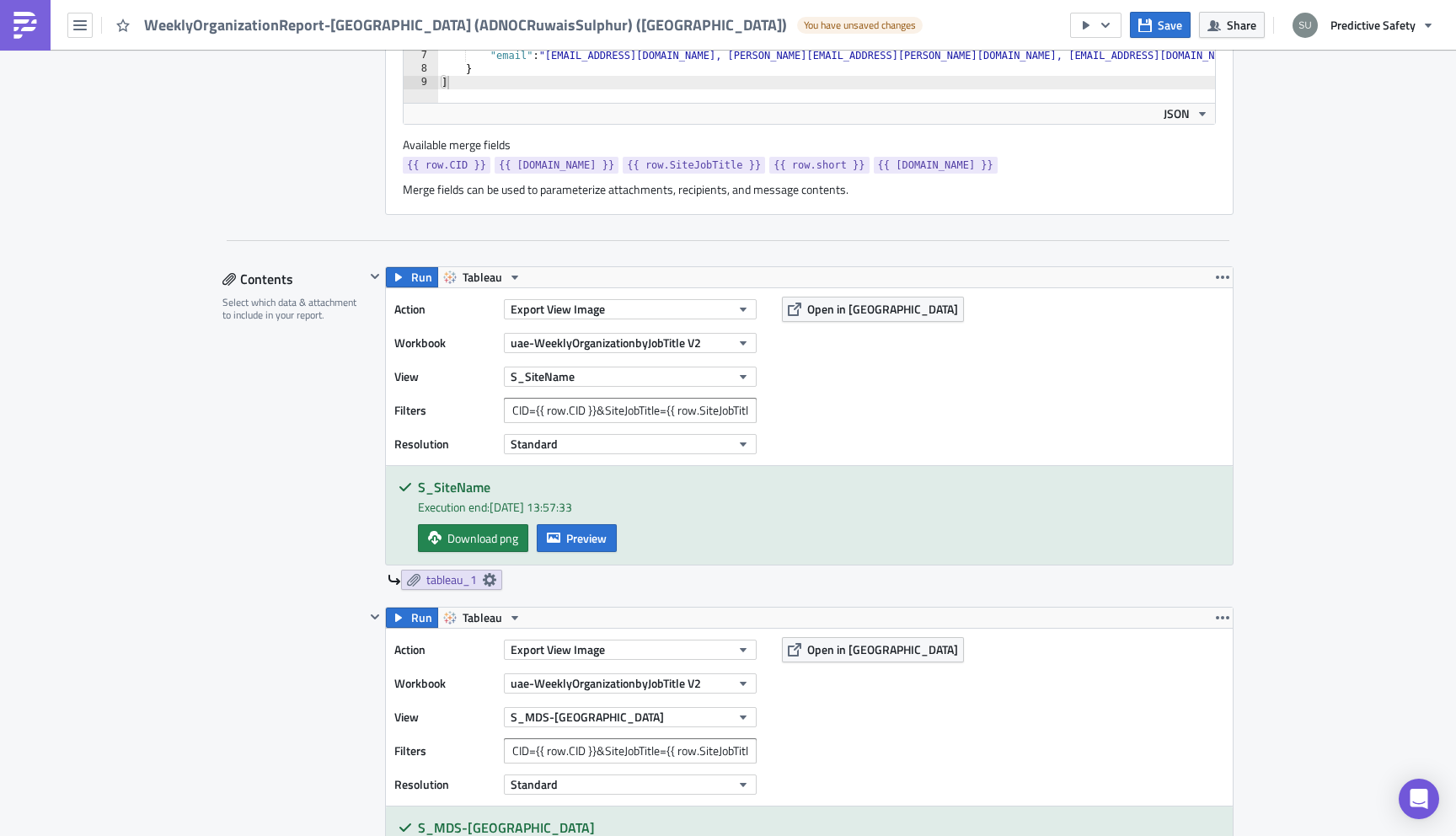
scroll to position [698, 0]
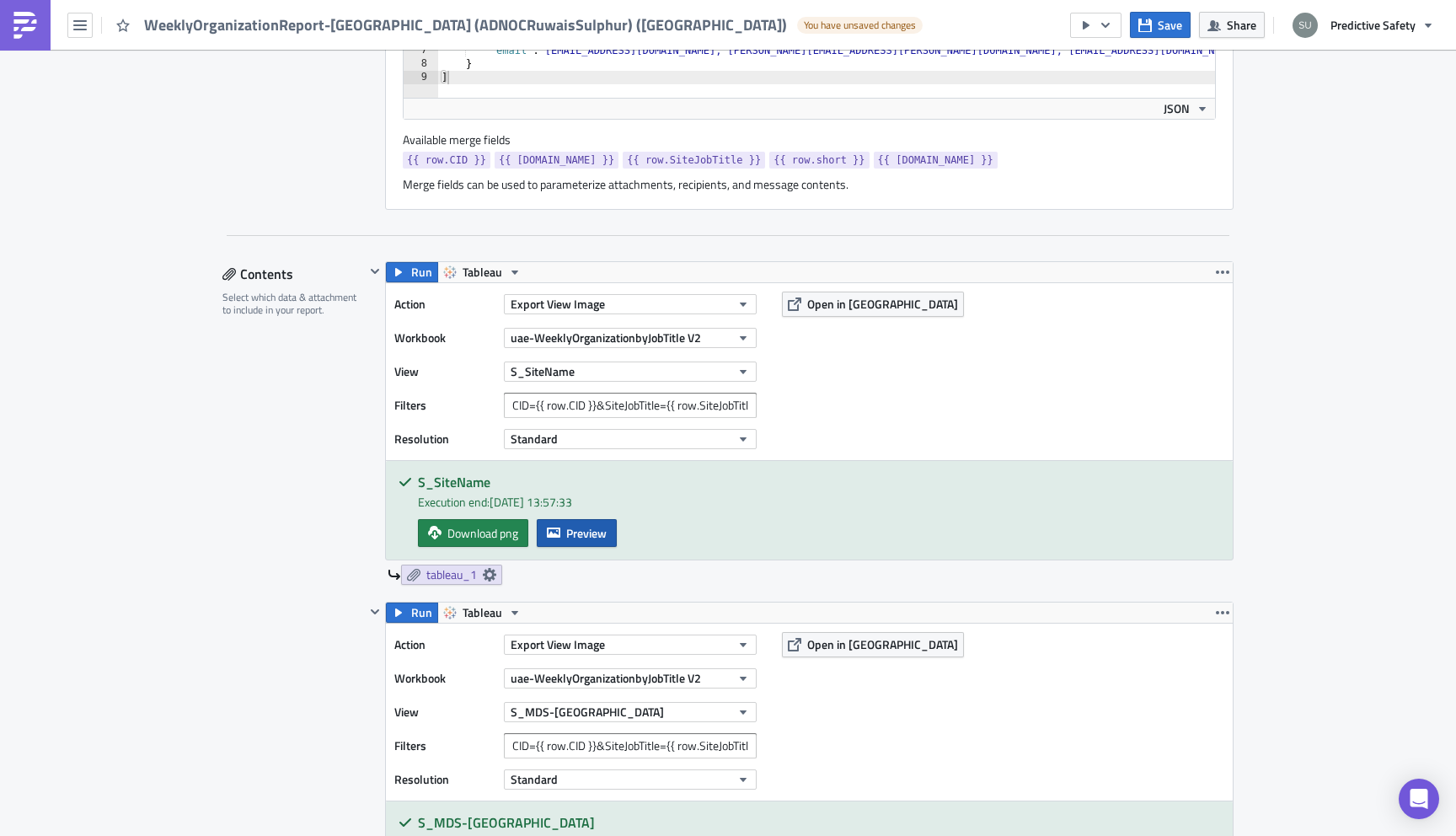
click at [586, 535] on span "Preview" at bounding box center [586, 533] width 40 height 17
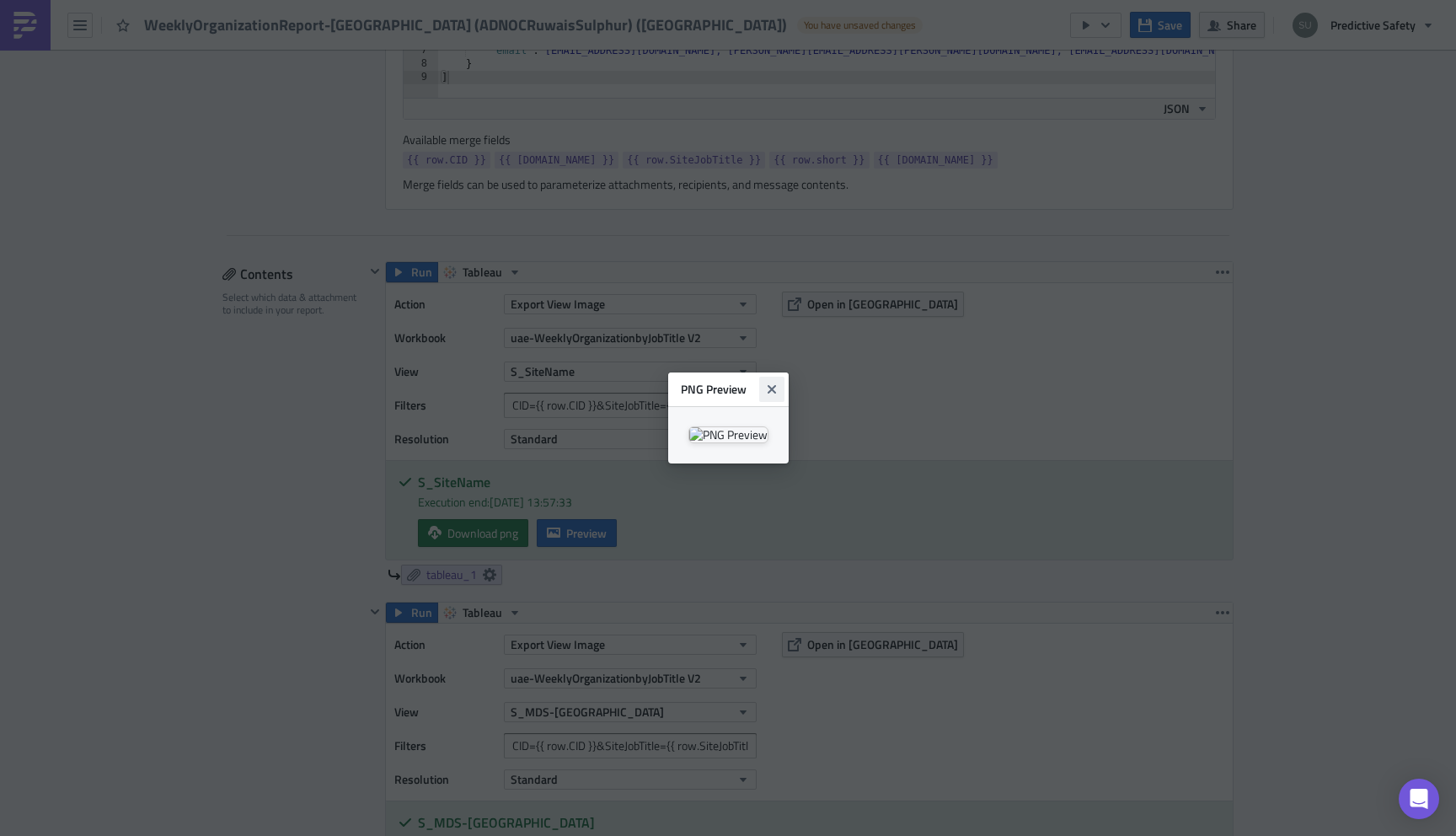
click at [775, 385] on icon "Close" at bounding box center [771, 389] width 8 height 8
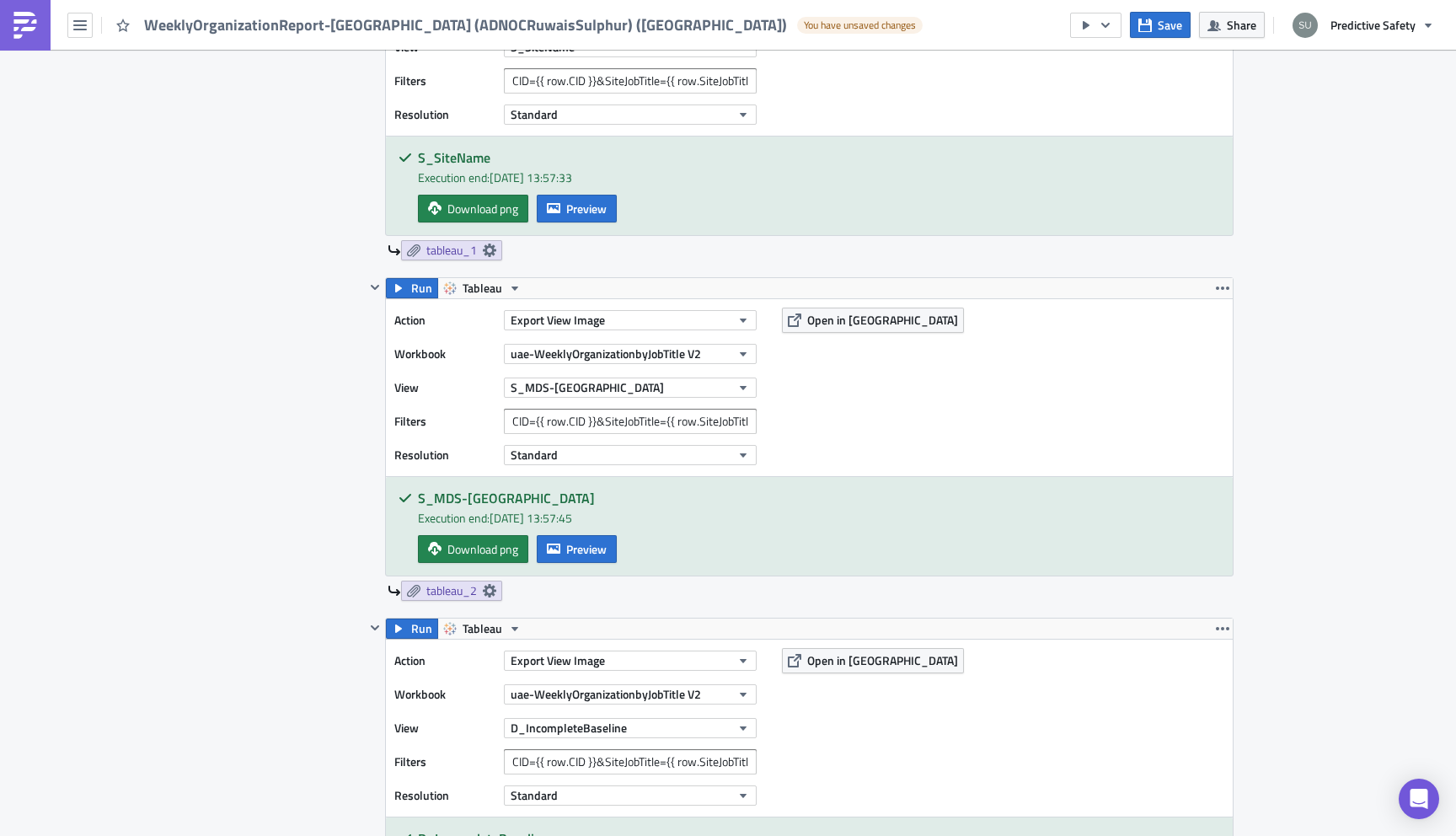
scroll to position [1062, 0]
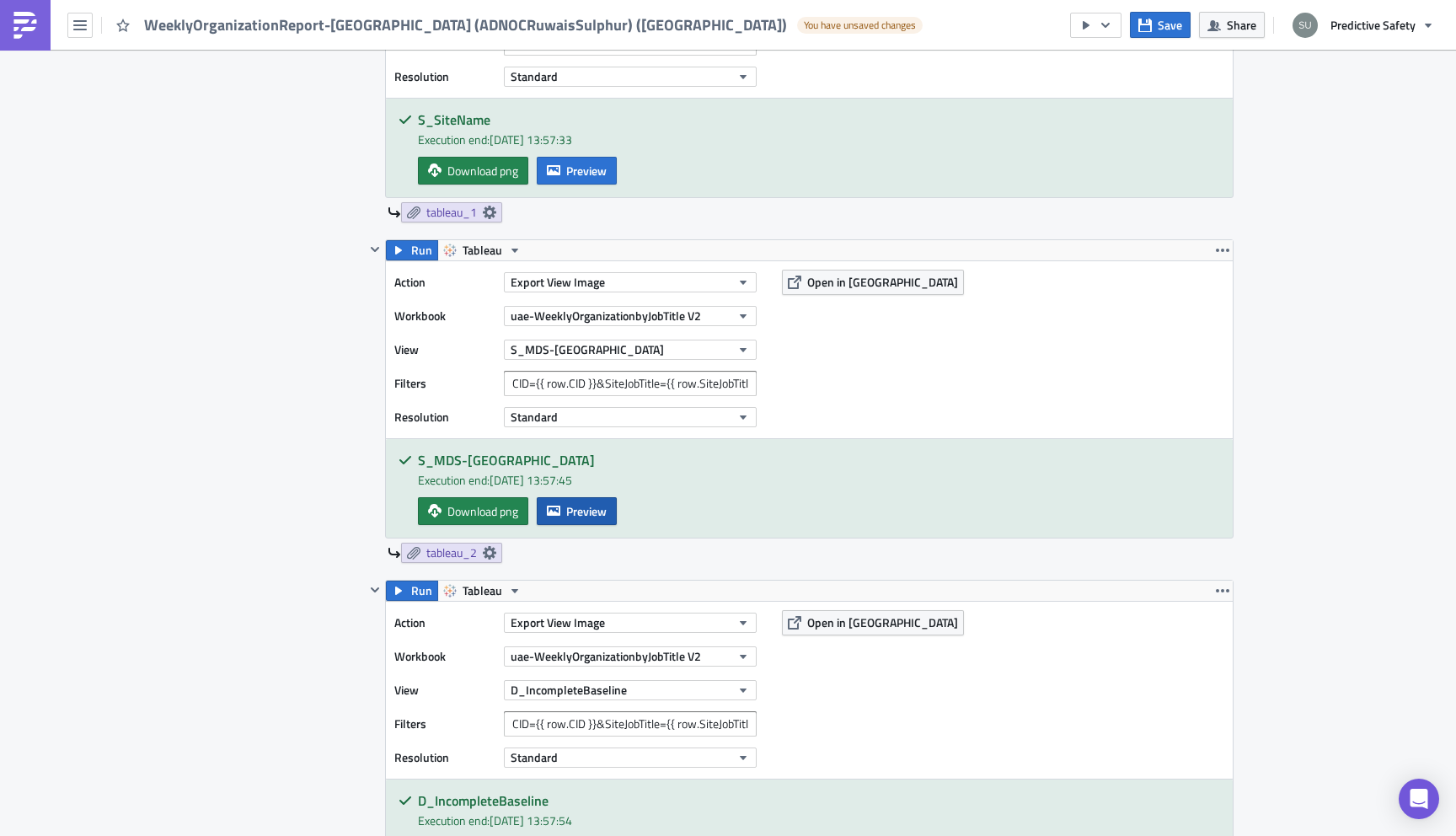
click at [591, 517] on span "Preview" at bounding box center [586, 511] width 40 height 17
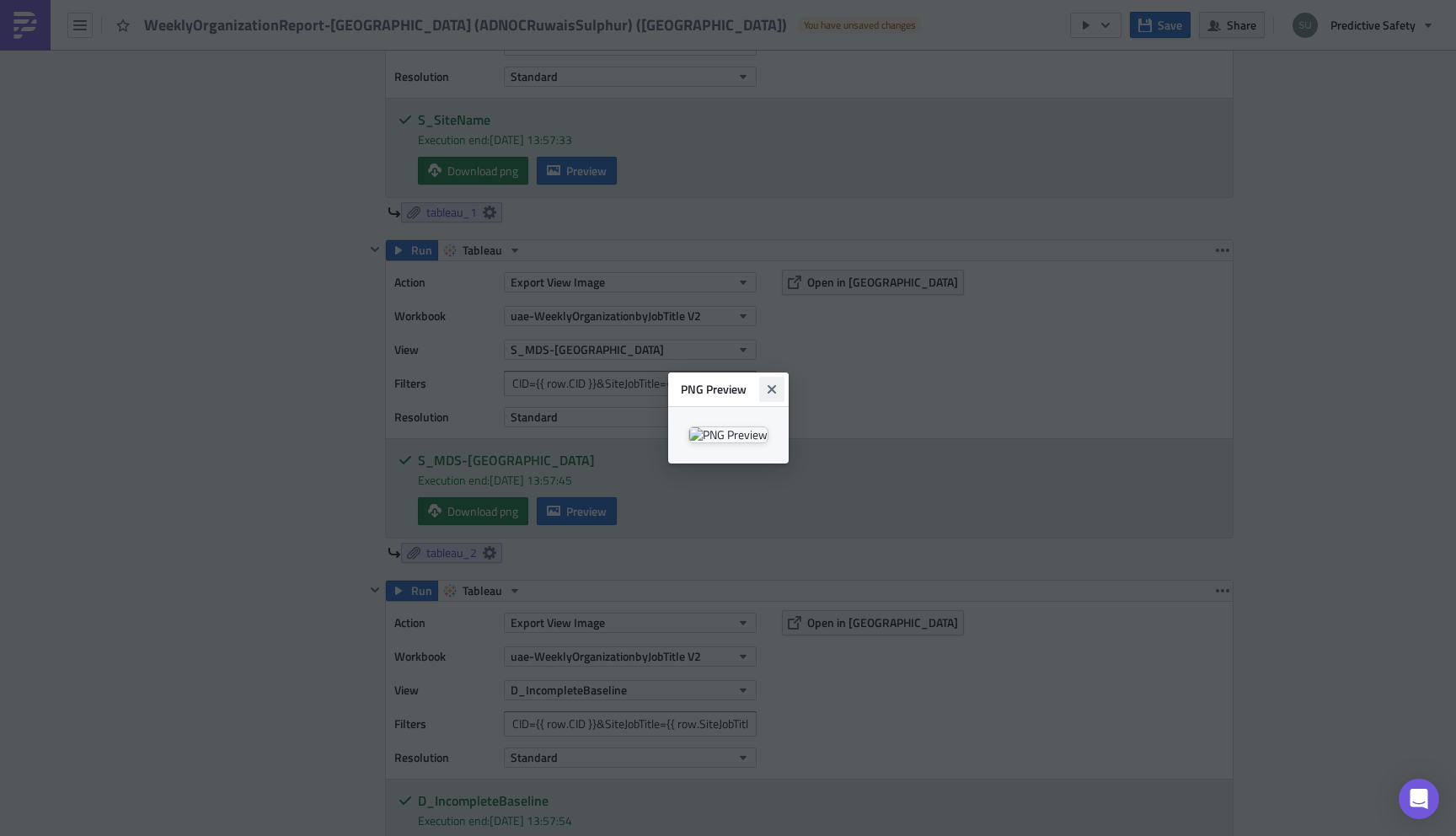
click at [779, 382] on icon "Close" at bounding box center [772, 389] width 14 height 14
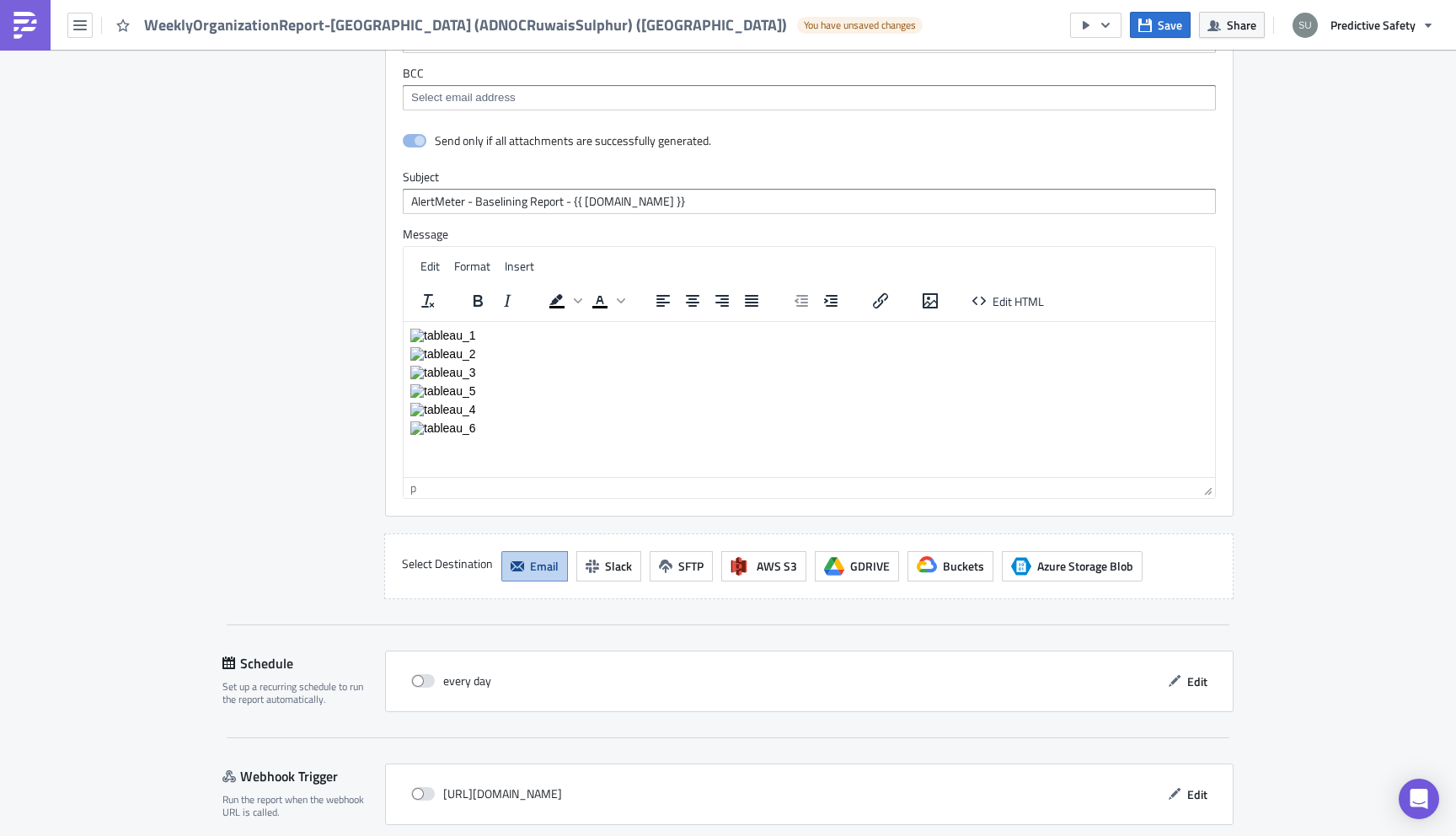
scroll to position [3408, 0]
click at [1002, 307] on span "Edit HTML" at bounding box center [1018, 297] width 51 height 17
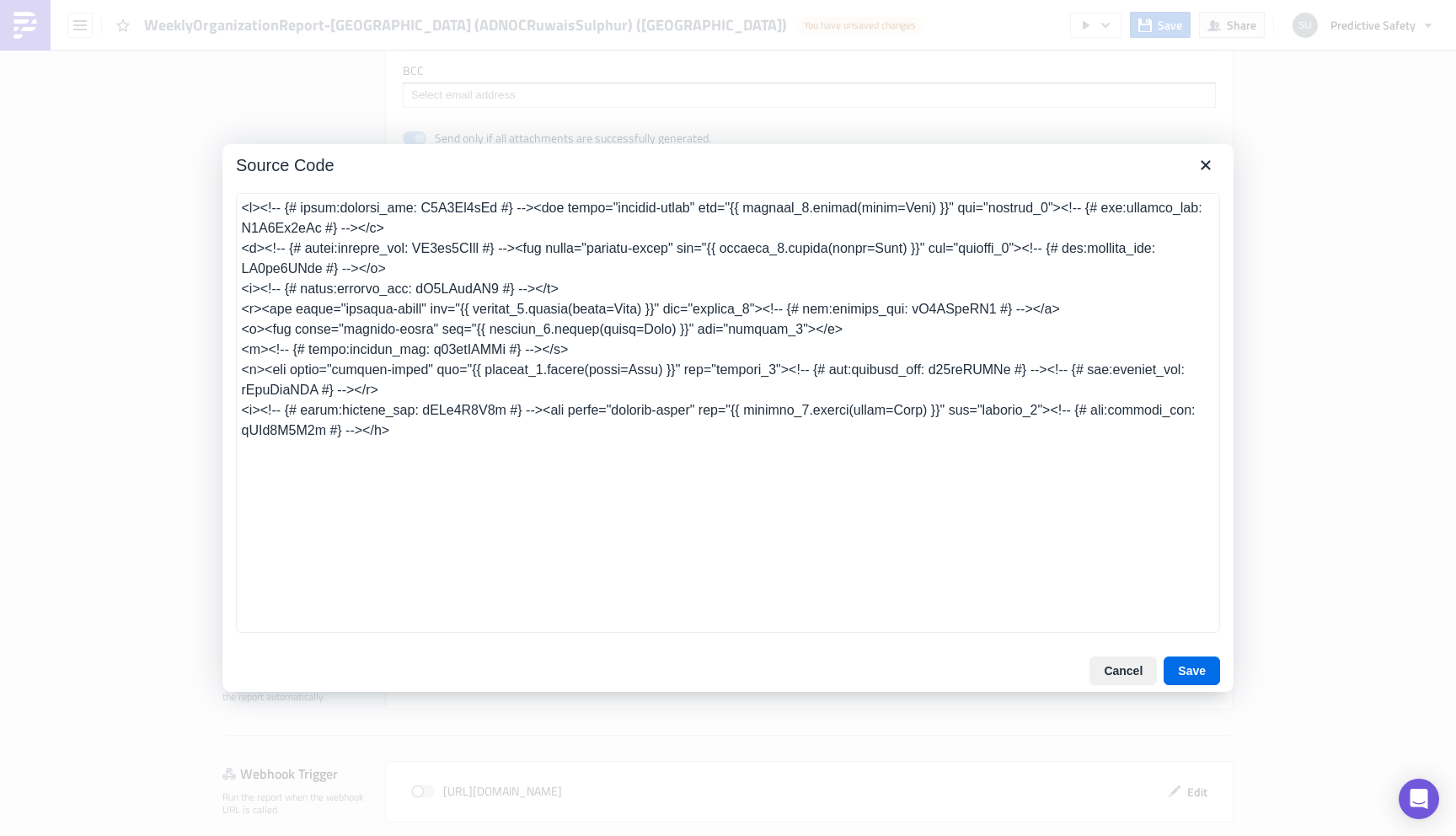
drag, startPoint x: 516, startPoint y: 433, endPoint x: 214, endPoint y: 183, distance: 392.1
click at [214, 184] on div "Source Code Cancel Save" at bounding box center [728, 418] width 1456 height 836
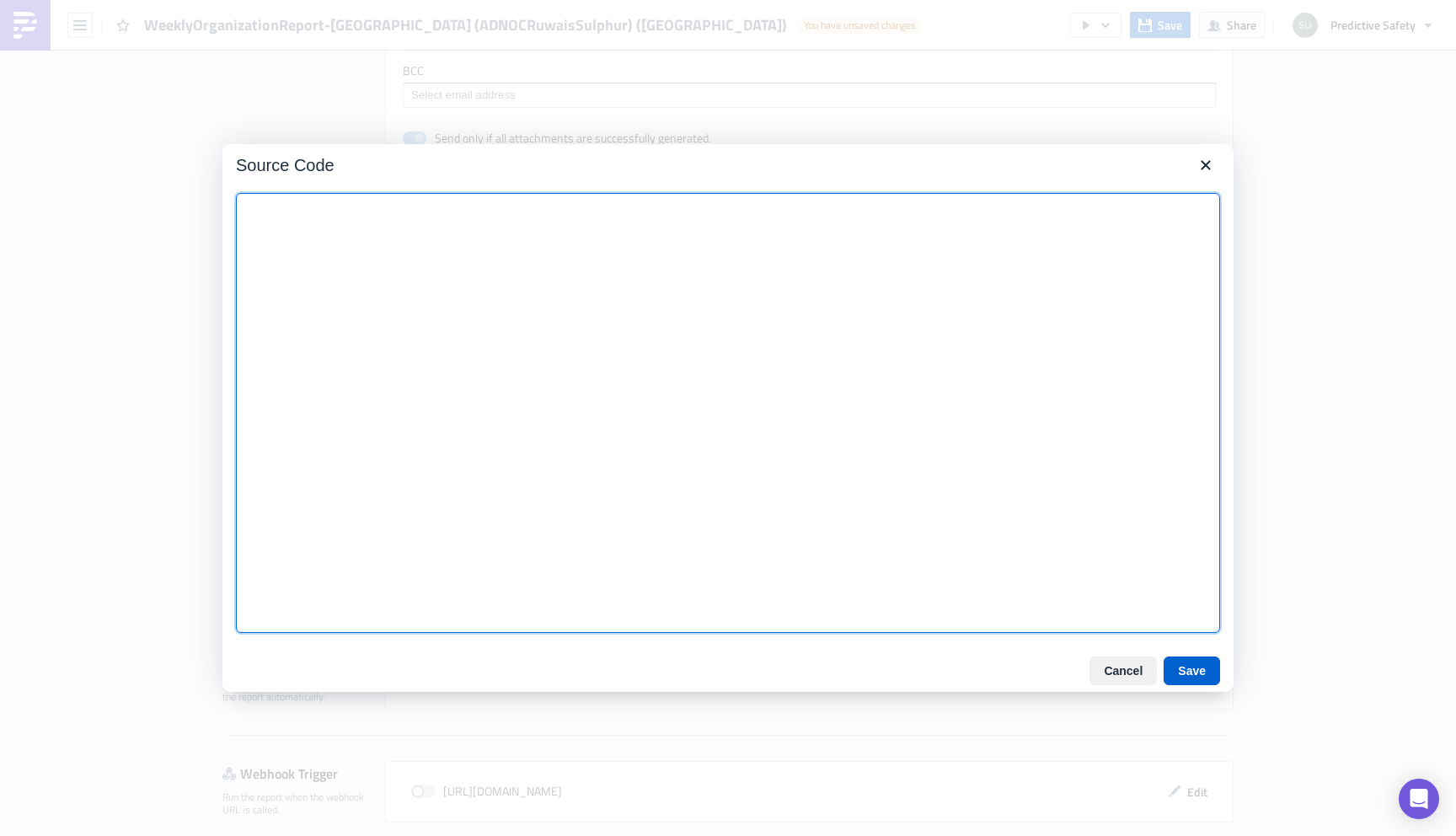
click at [1198, 677] on button "Save" at bounding box center [1192, 670] width 57 height 28
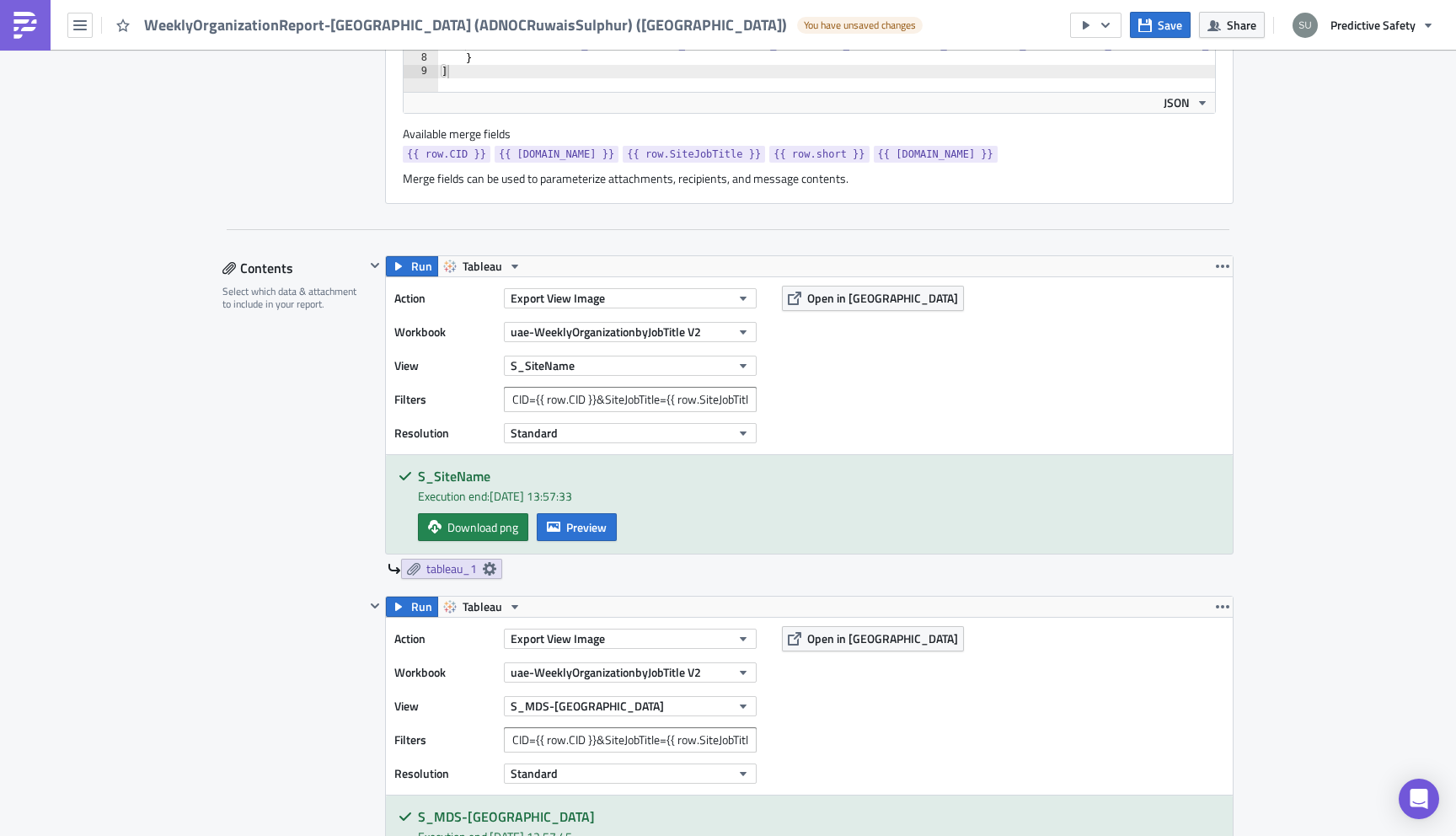
scroll to position [873, 0]
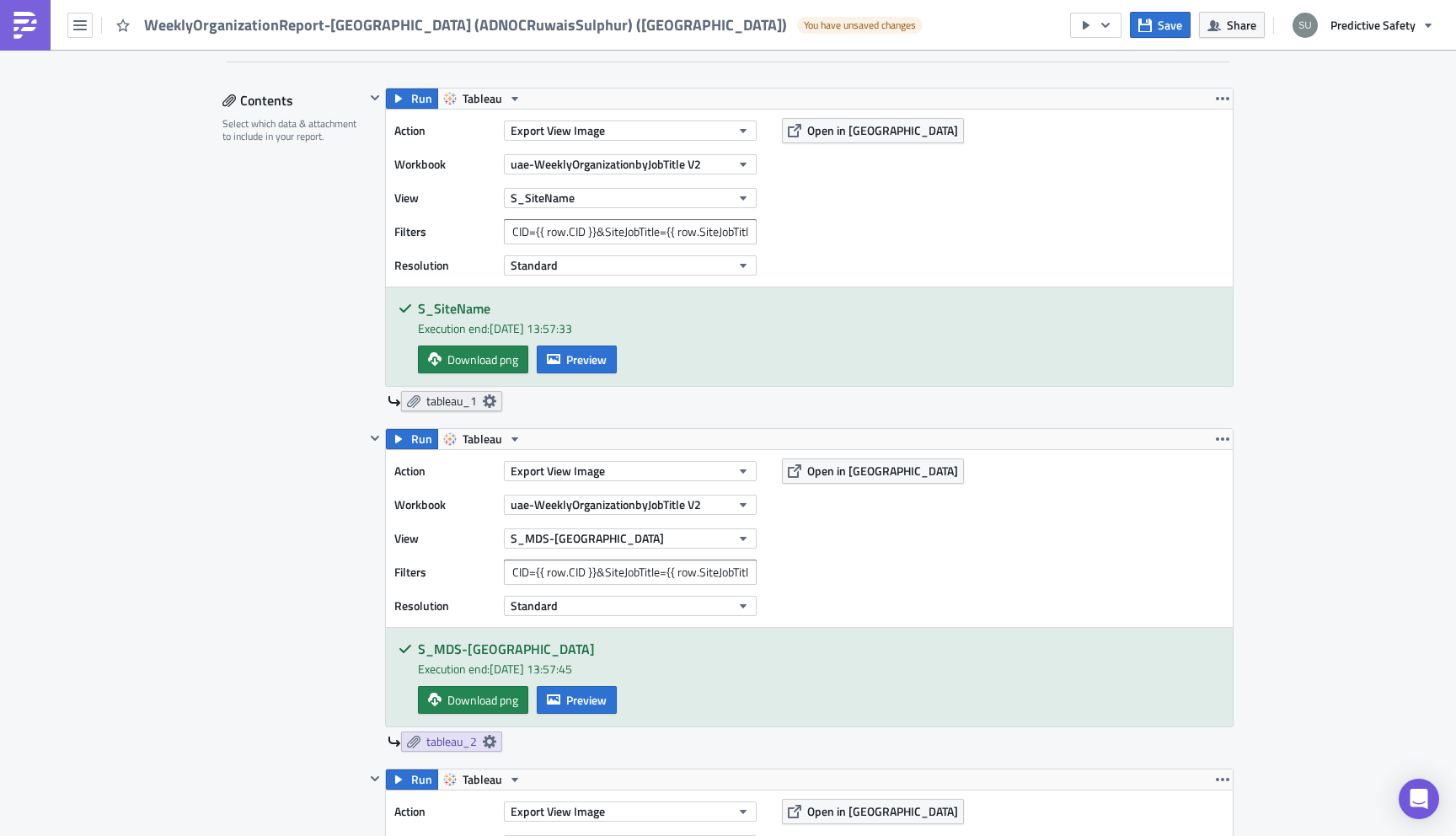
click at [490, 399] on icon at bounding box center [489, 401] width 14 height 14
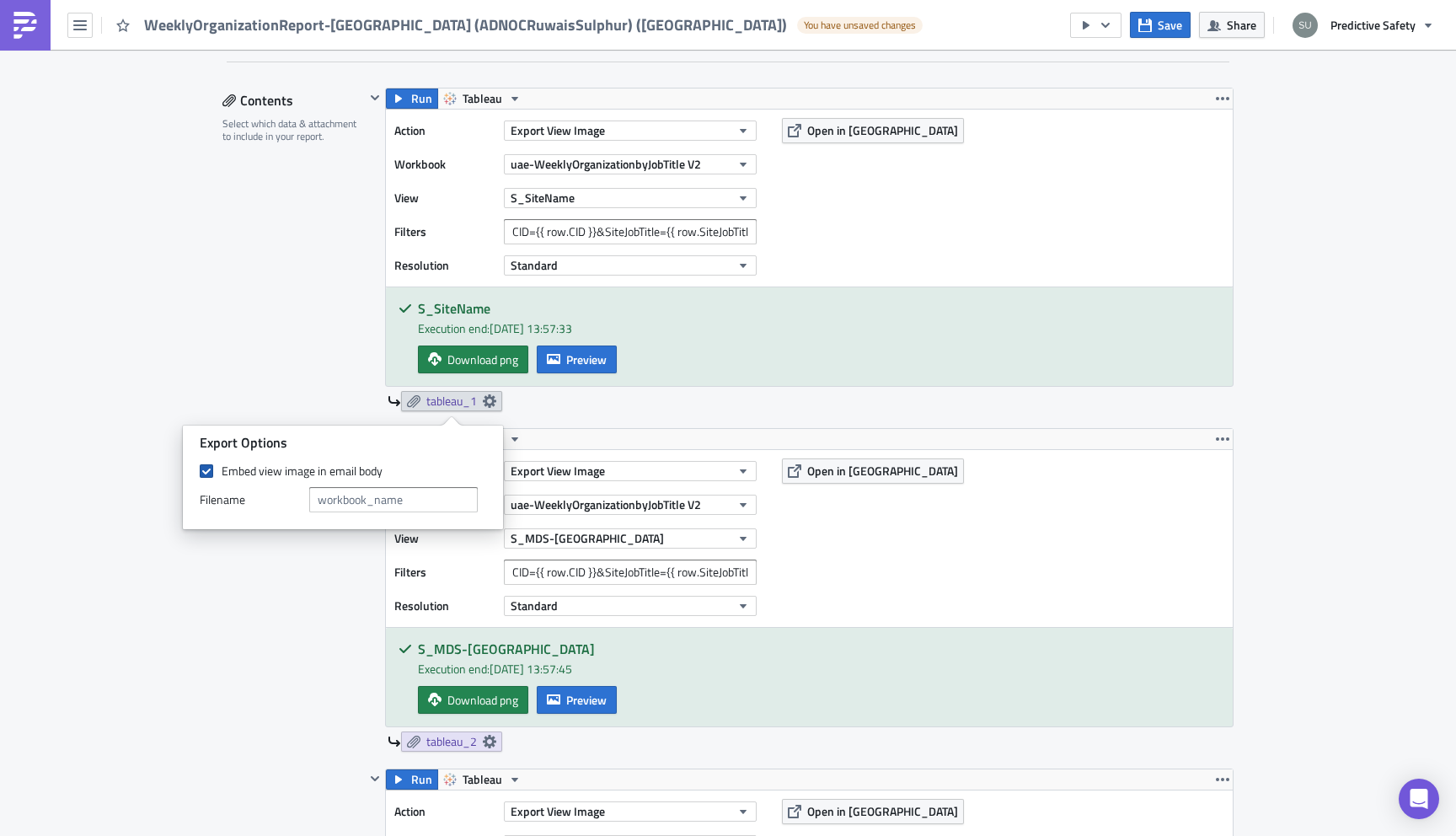
click at [205, 474] on span at bounding box center [206, 471] width 14 height 14
click at [205, 474] on input "Embed view image in email body" at bounding box center [209, 471] width 11 height 11
checkbox input "false"
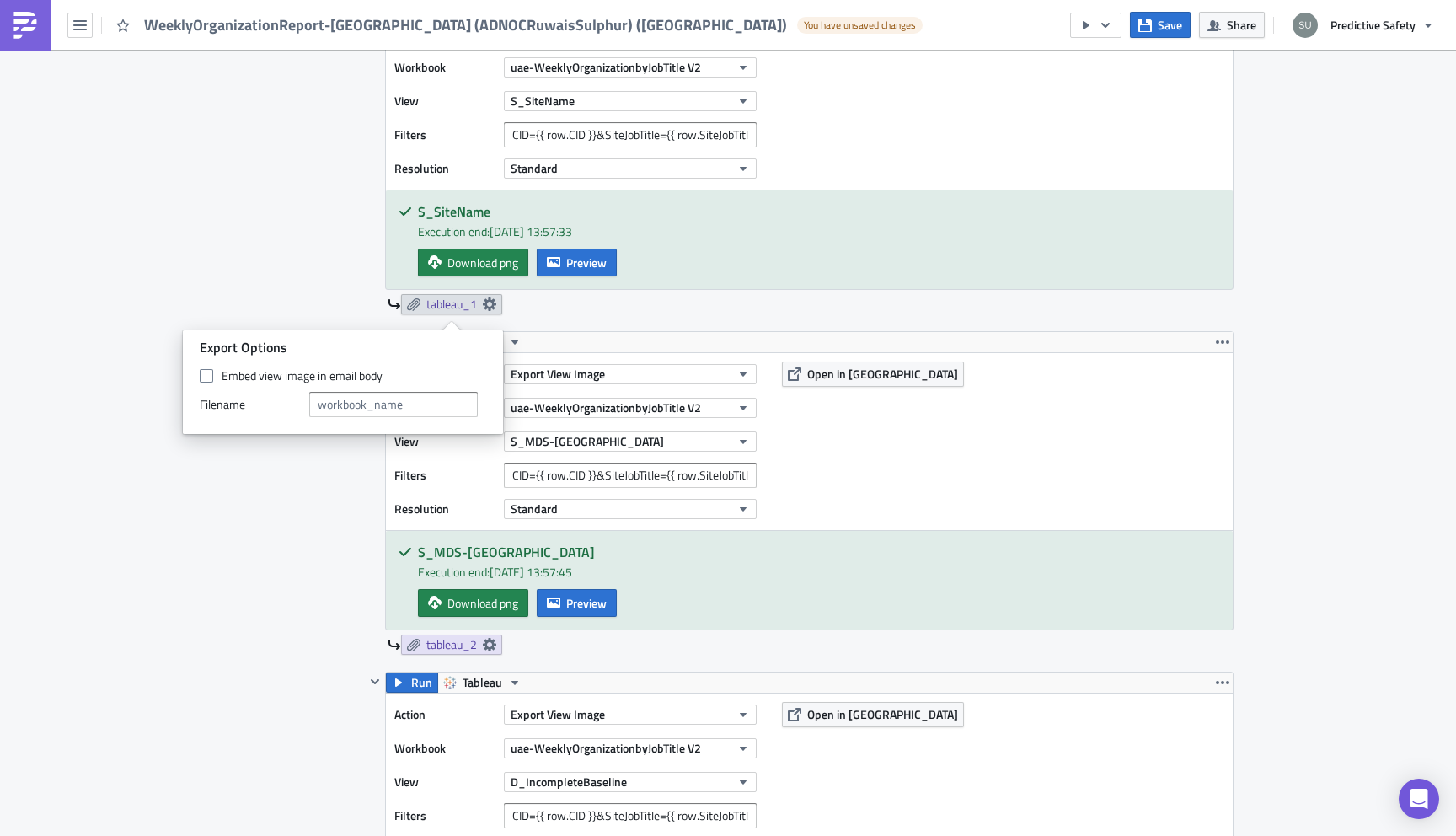
scroll to position [961, 0]
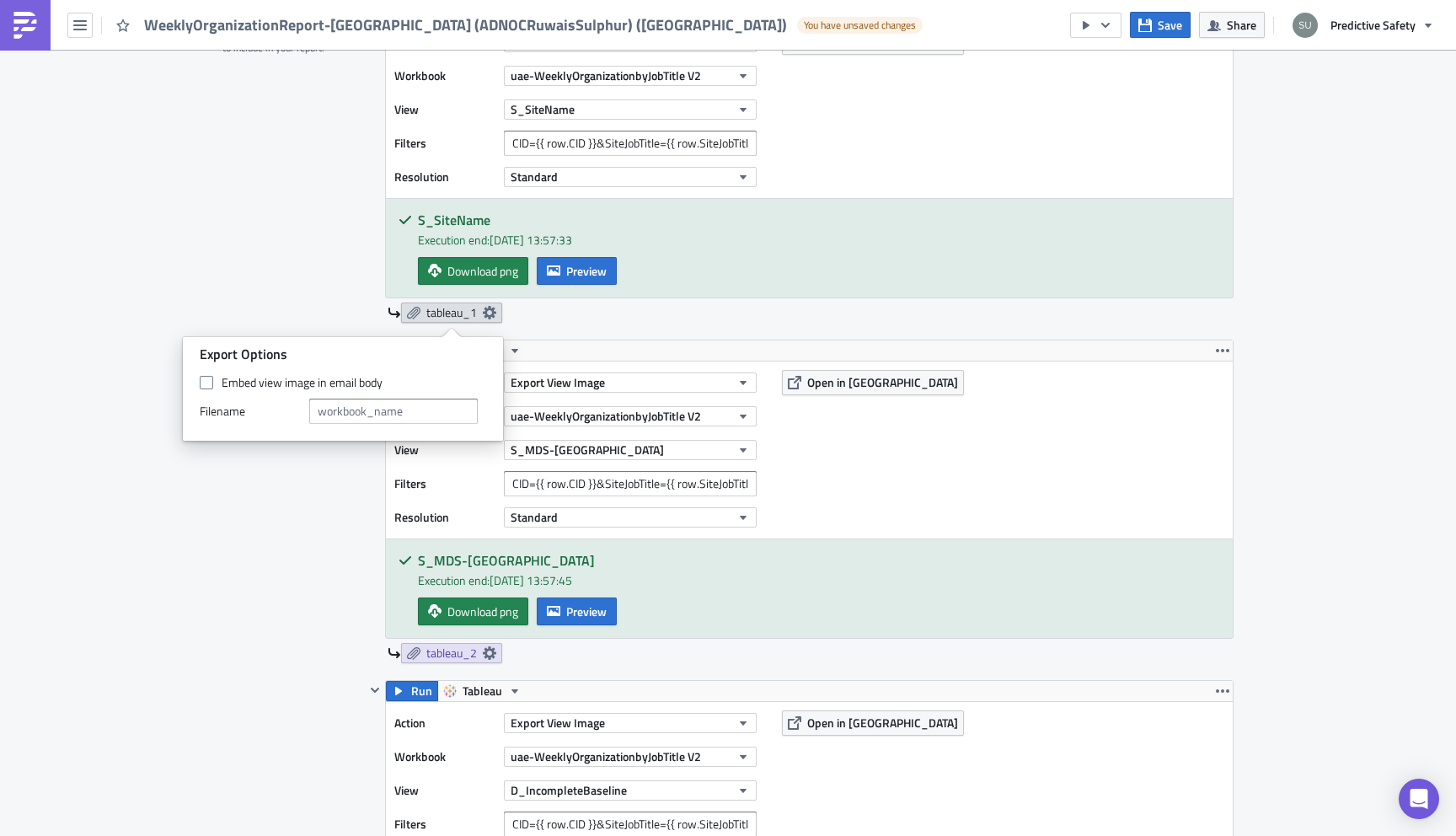
click at [491, 317] on icon at bounding box center [489, 313] width 14 height 14
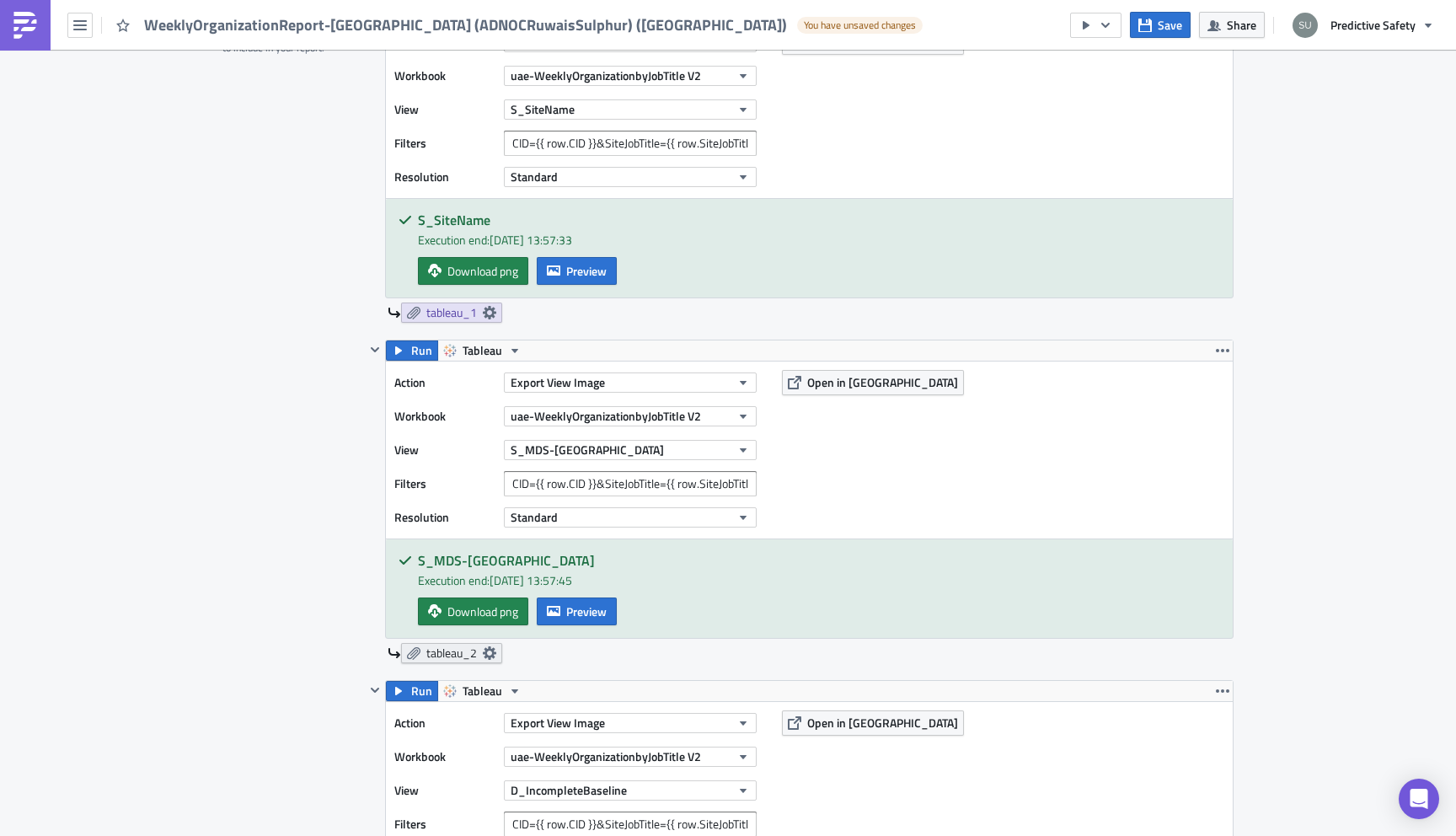
click at [487, 651] on icon at bounding box center [489, 653] width 14 height 14
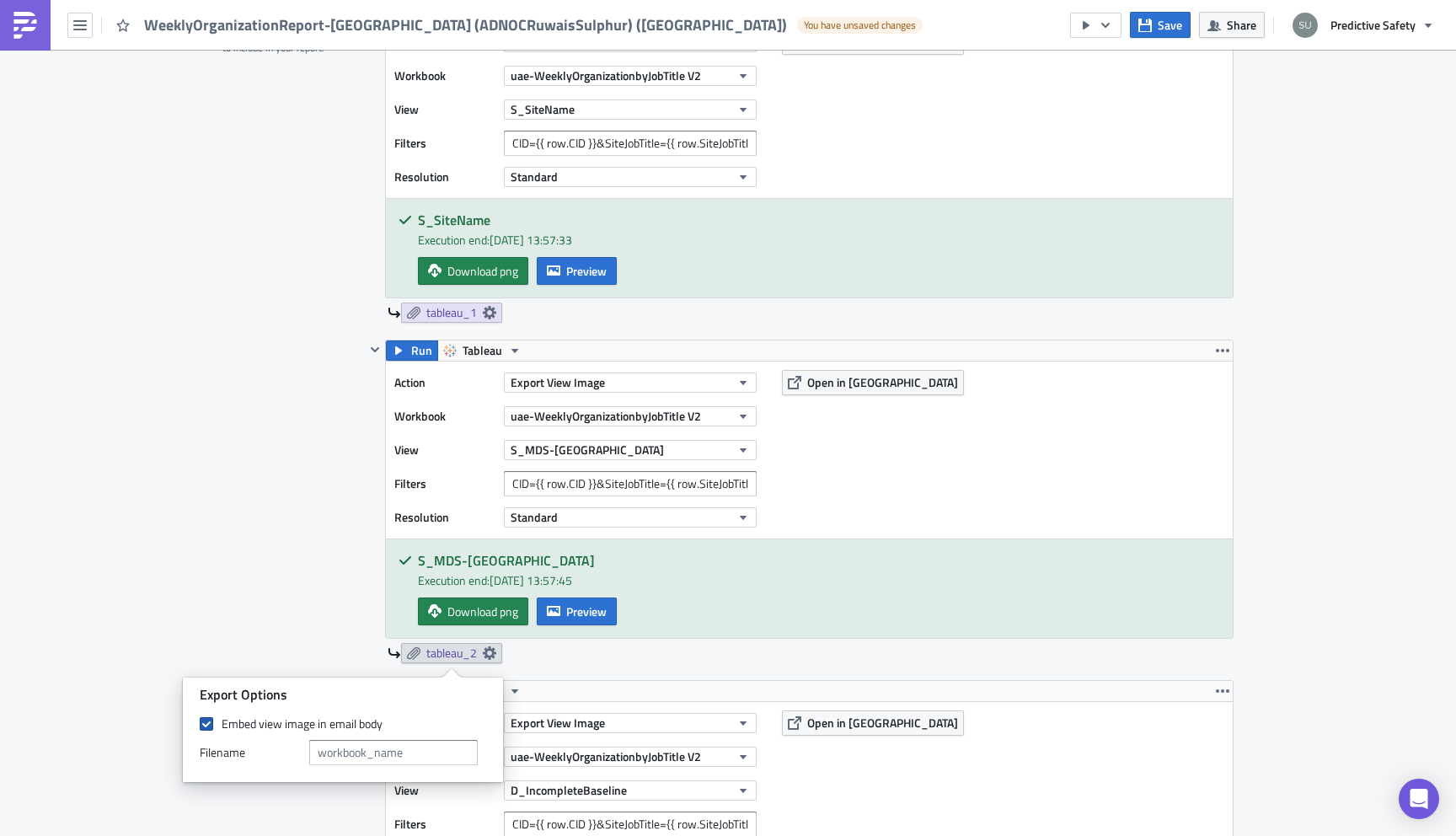
click at [204, 726] on span at bounding box center [206, 723] width 14 height 14
click at [204, 726] on input "Embed view image in email body" at bounding box center [209, 724] width 11 height 11
checkbox input "false"
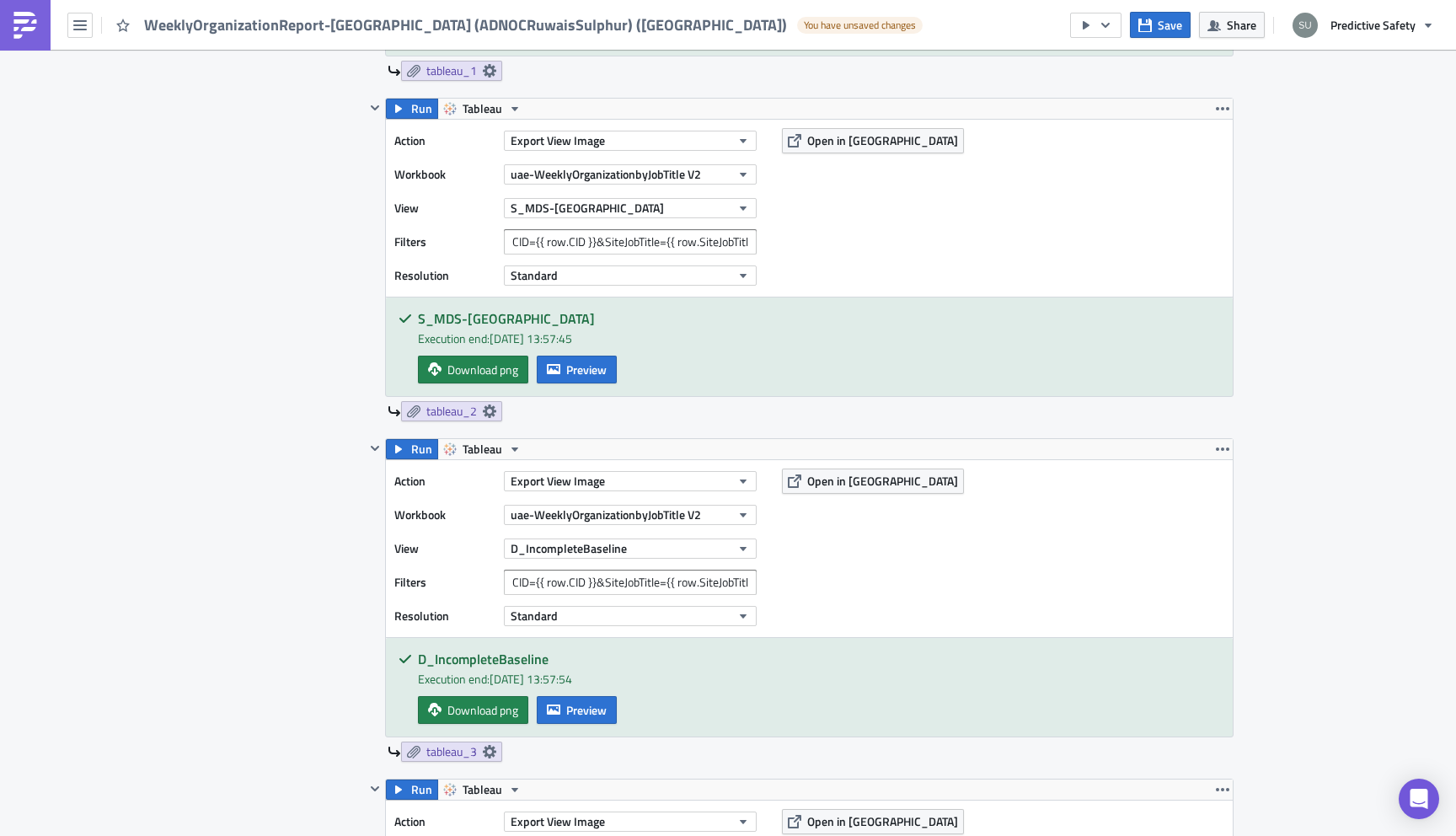
scroll to position [1510, 0]
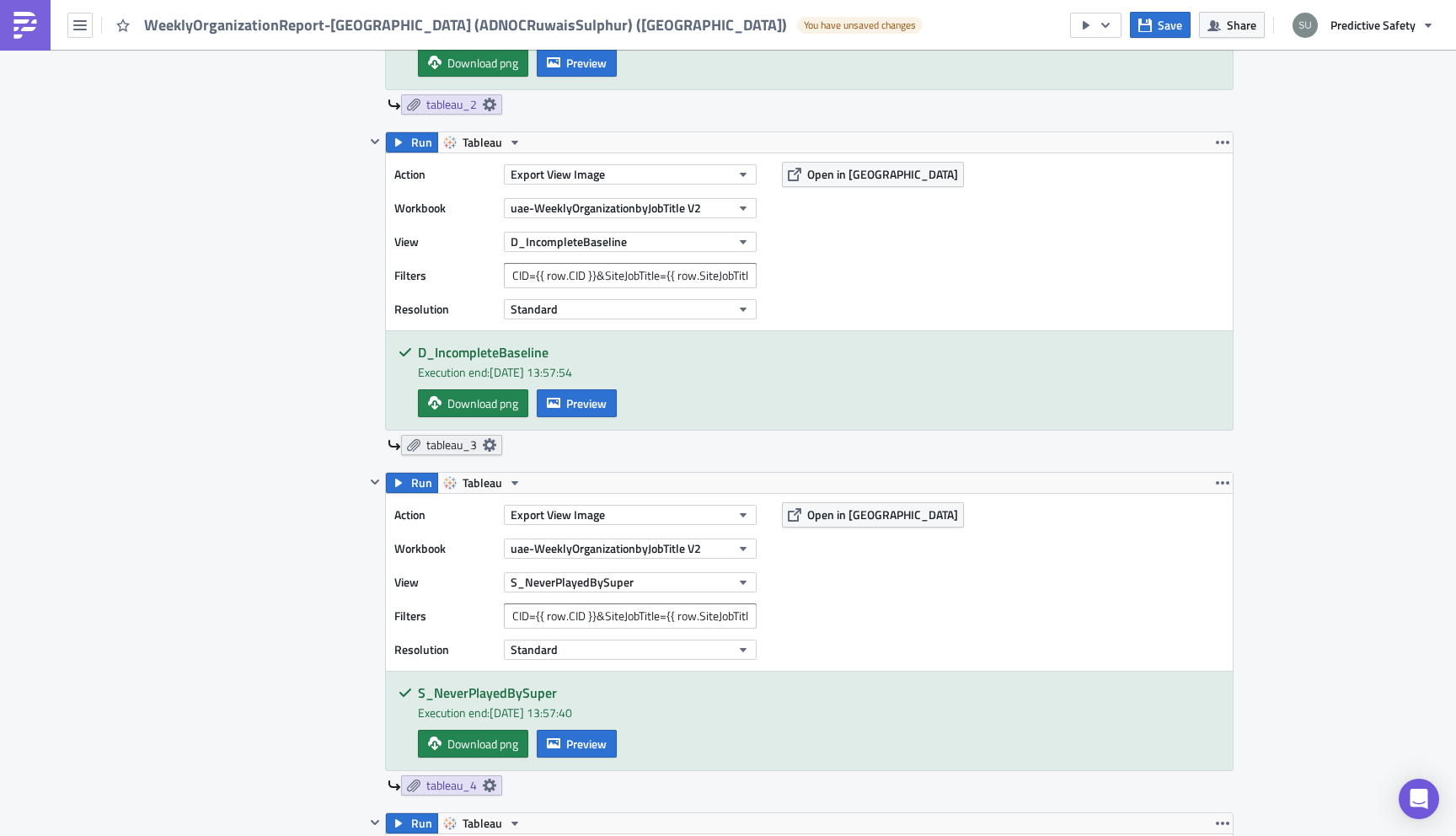
click at [491, 441] on icon at bounding box center [489, 445] width 14 height 14
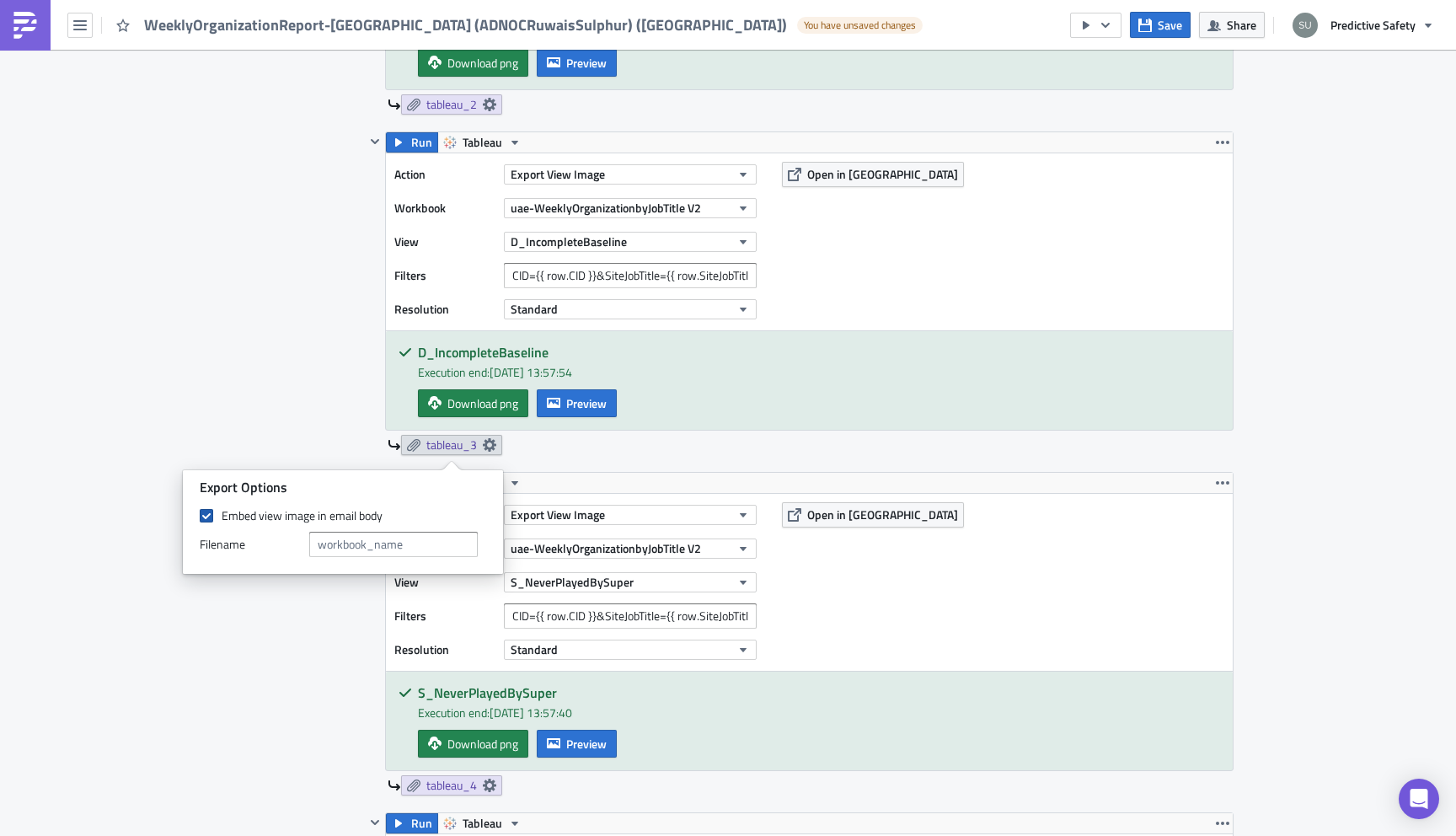
click at [206, 516] on span at bounding box center [206, 515] width 14 height 14
click at [206, 516] on input "Embed view image in email body" at bounding box center [209, 516] width 11 height 11
checkbox input "false"
click at [203, 718] on div "Execution Log Edit " WeeklyOrganizationReport-BaseliningONLY (ADNOCRuwaisSulphu…" at bounding box center [728, 673] width 1456 height 4266
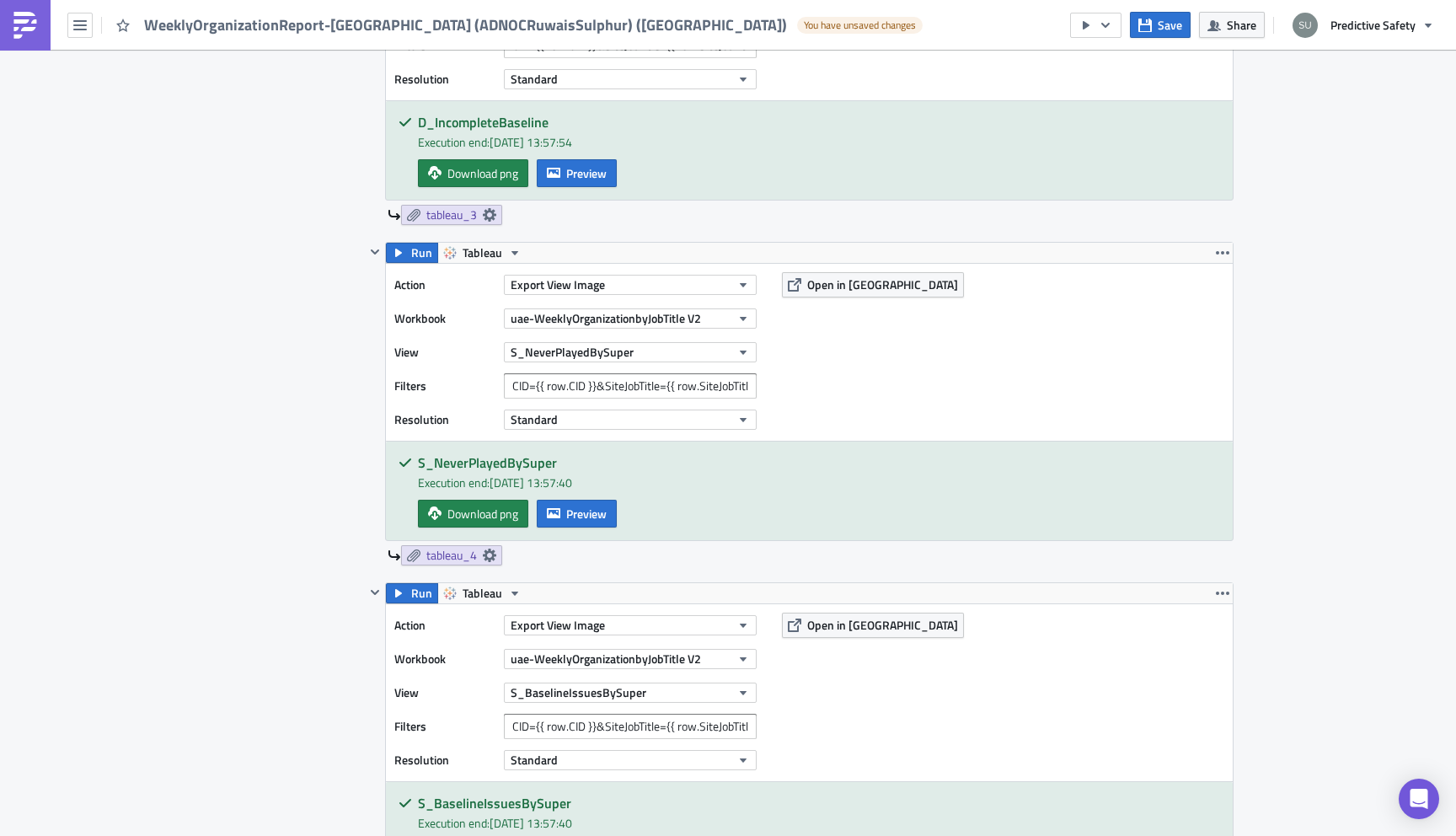
scroll to position [1871, 0]
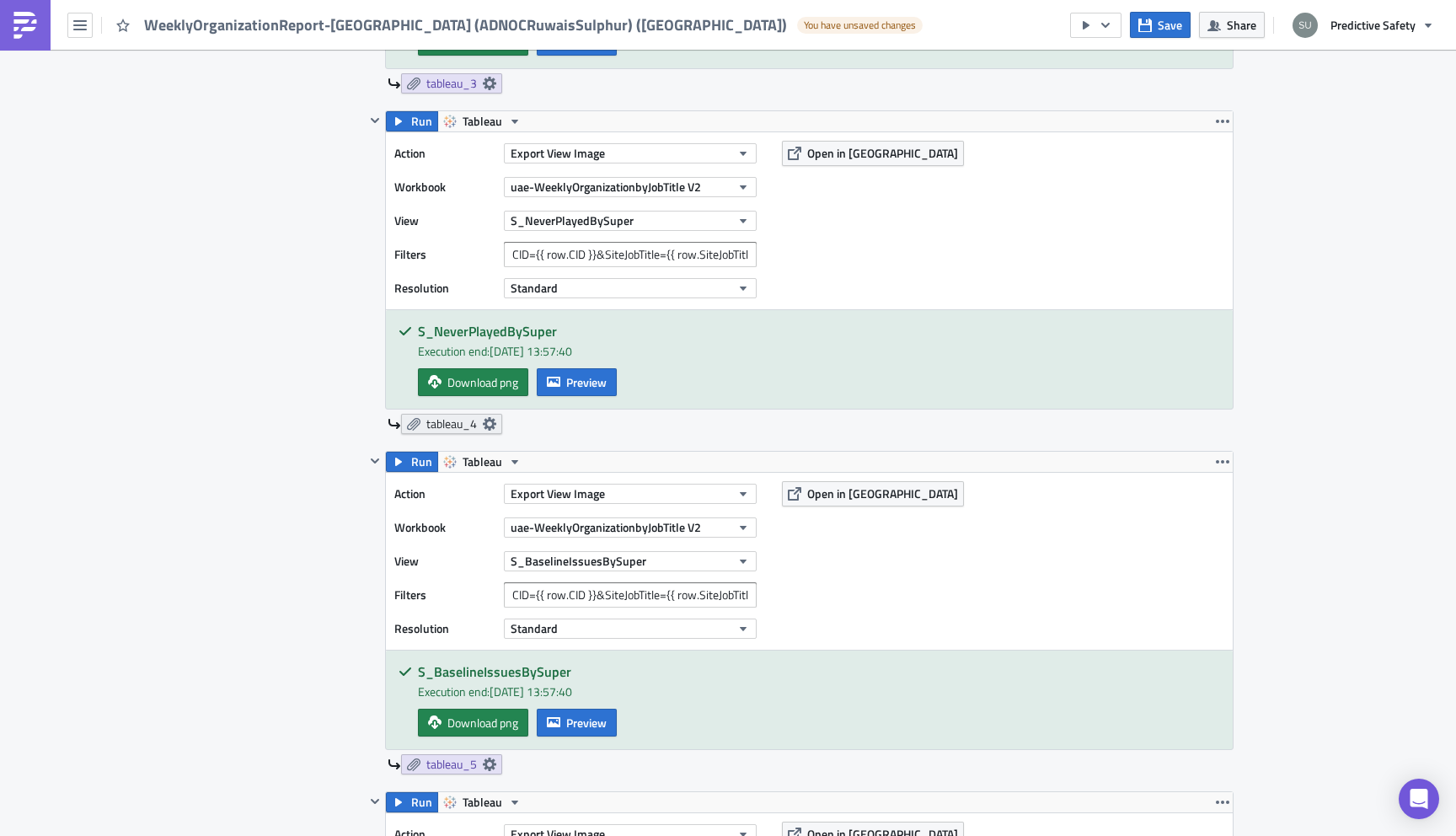
click at [488, 423] on icon at bounding box center [489, 424] width 14 height 14
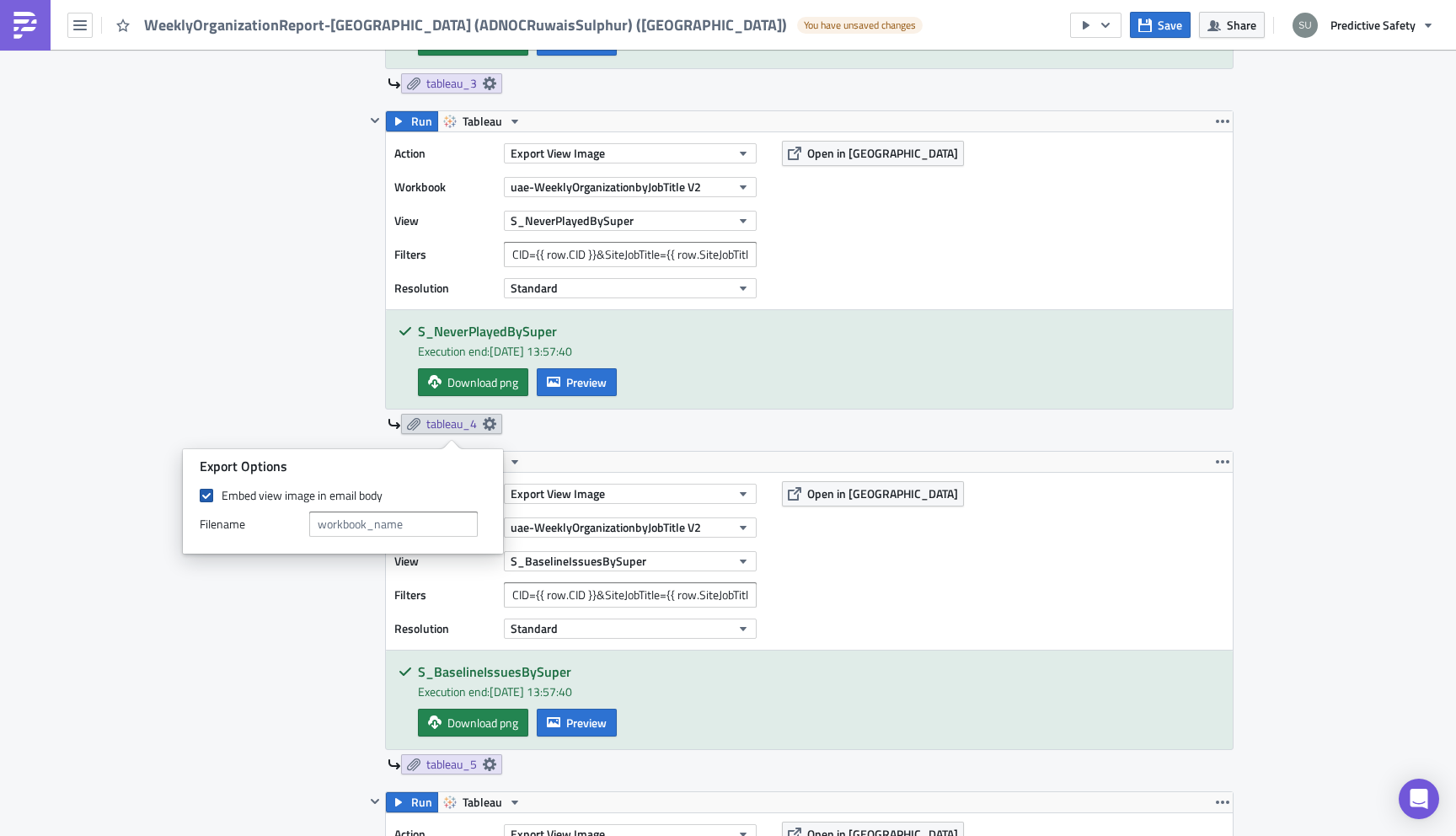
click at [206, 495] on span at bounding box center [206, 495] width 14 height 14
click at [206, 495] on input "Embed view image in email body" at bounding box center [209, 496] width 11 height 11
checkbox input "false"
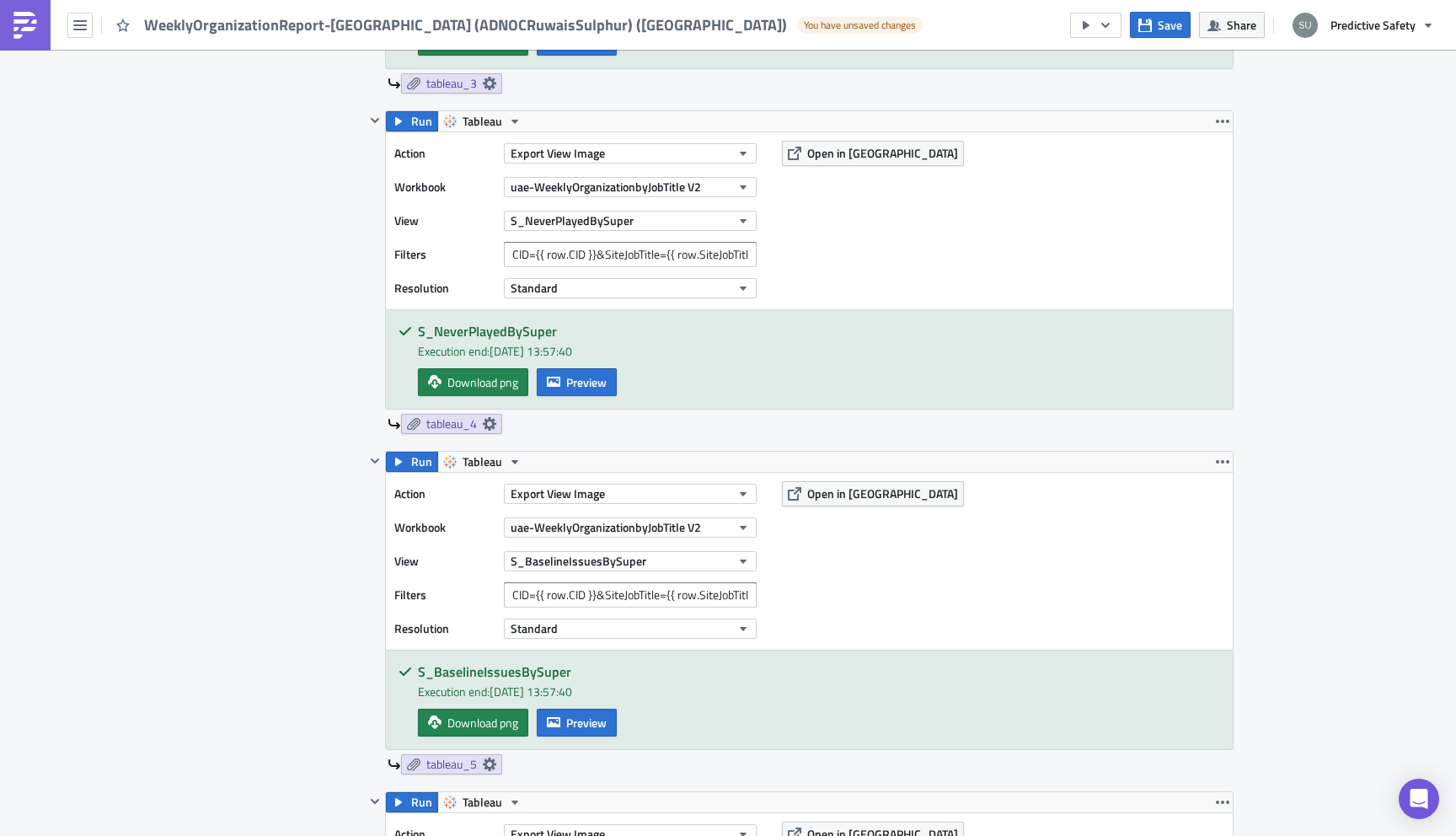
click at [269, 670] on div "Contents Select which data & attachment to include in your report." at bounding box center [293, 214] width 142 height 2250
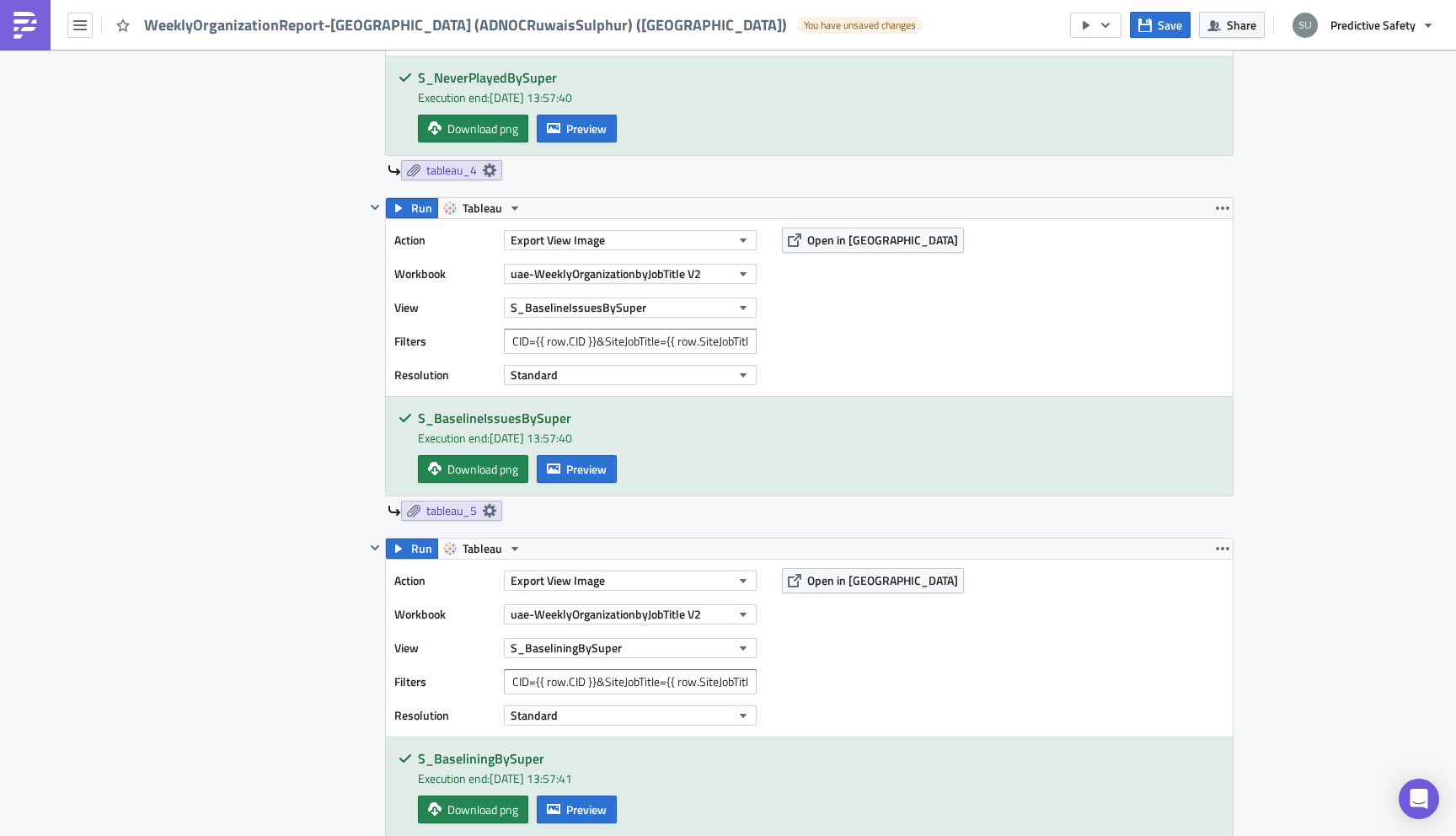
scroll to position [2294, 0]
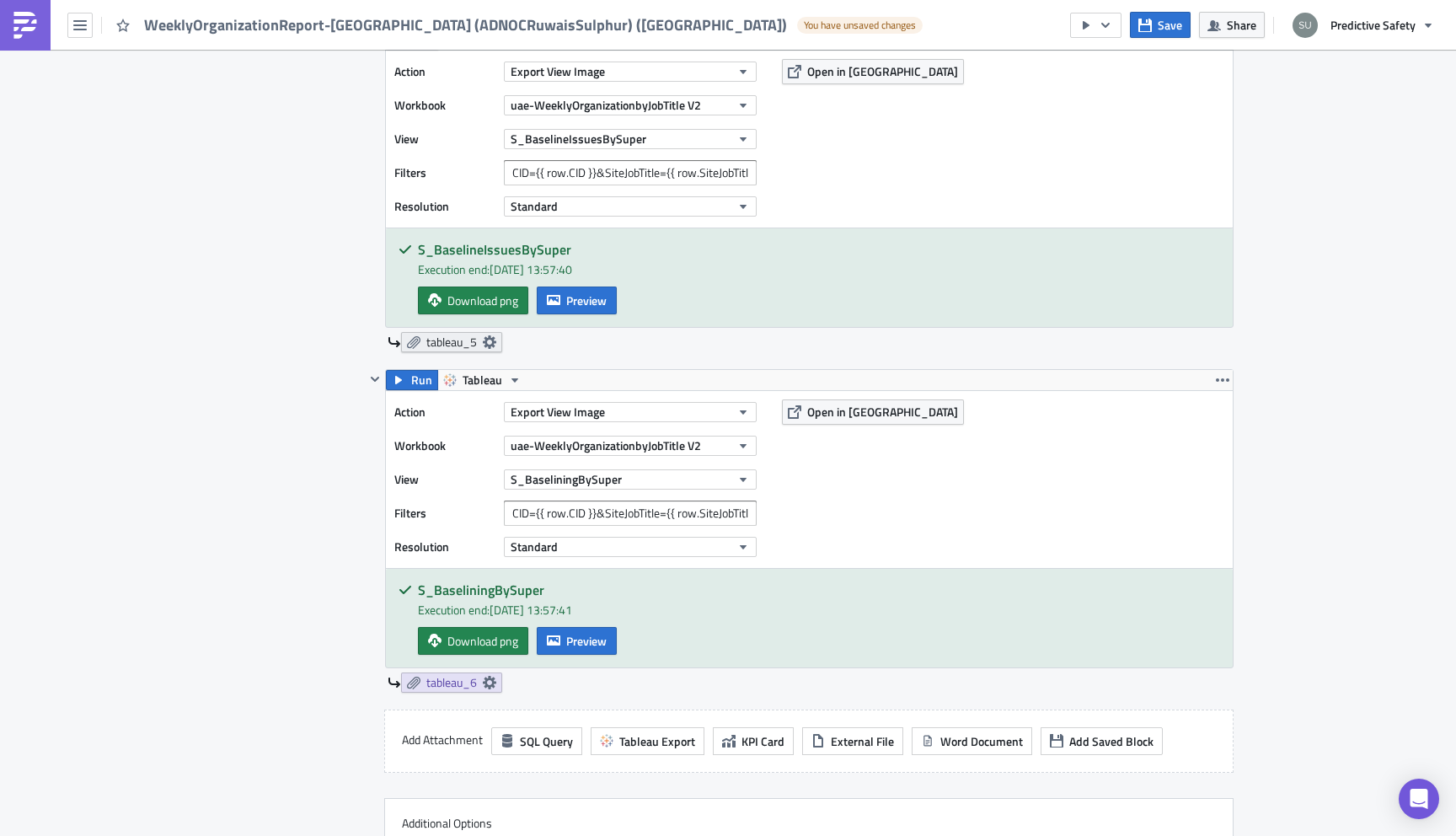
click at [487, 340] on icon at bounding box center [489, 342] width 14 height 14
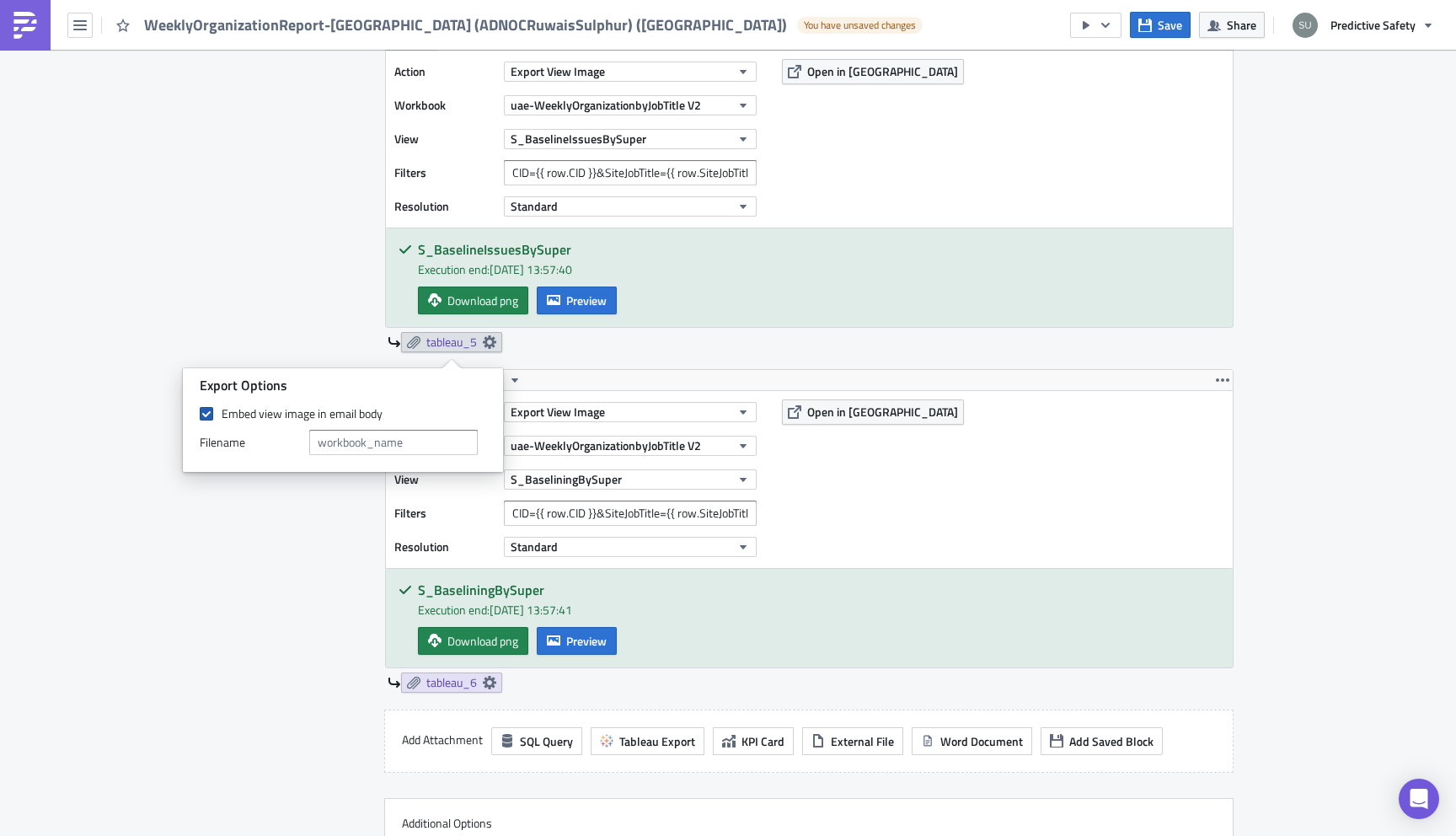
click at [204, 415] on span at bounding box center [206, 413] width 14 height 14
click at [204, 415] on input "Embed view image in email body" at bounding box center [209, 414] width 11 height 11
checkbox input "false"
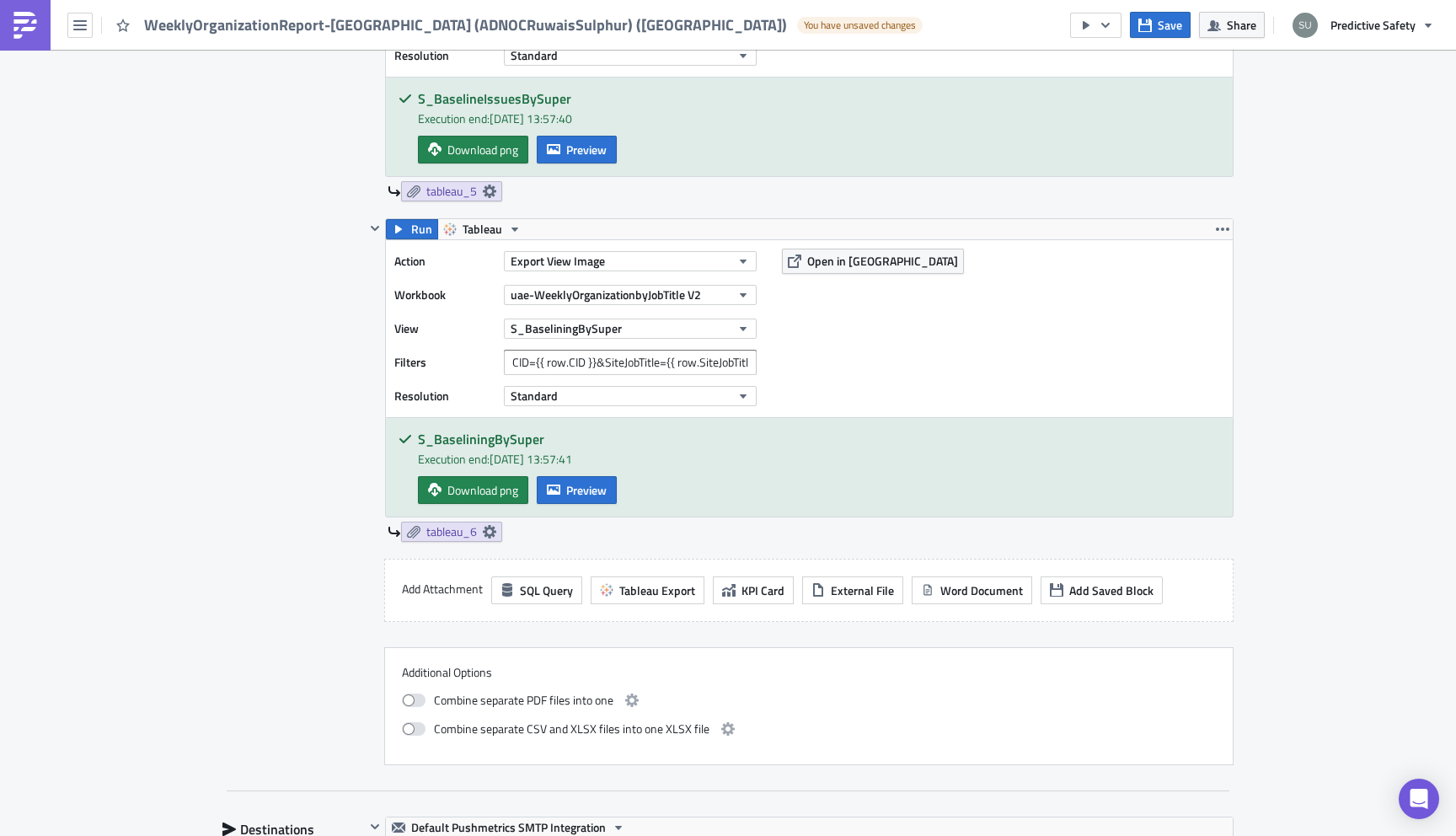
scroll to position [2498, 0]
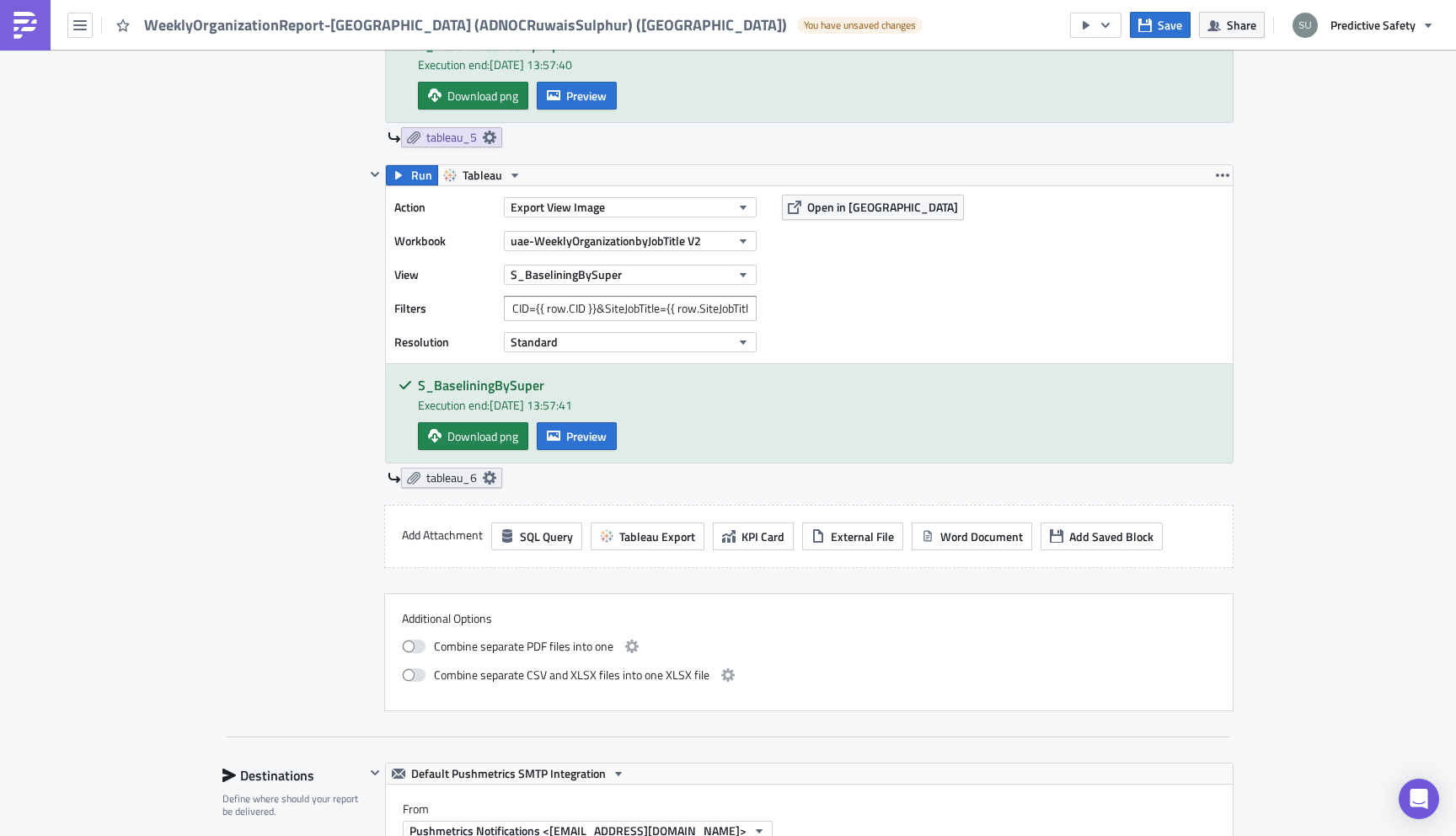
click at [487, 478] on icon at bounding box center [489, 478] width 14 height 14
click at [198, 548] on div "Export Options Embed view image in email body Filenam﻿e" at bounding box center [343, 556] width 320 height 104
click at [211, 550] on span at bounding box center [206, 550] width 14 height 14
click at [211, 550] on input "Embed view image in email body" at bounding box center [209, 551] width 11 height 11
checkbox input "false"
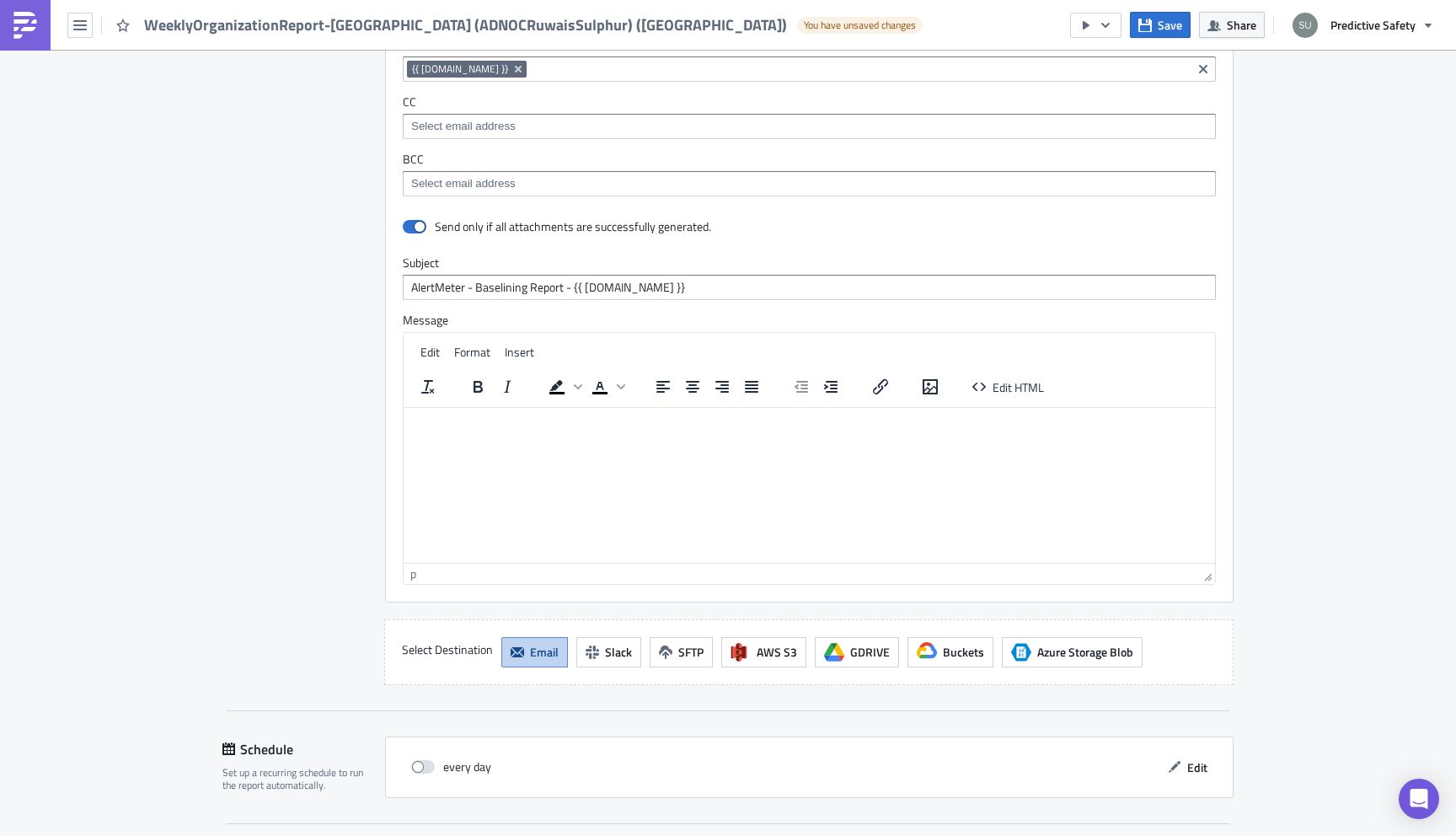
scroll to position [3366, 0]
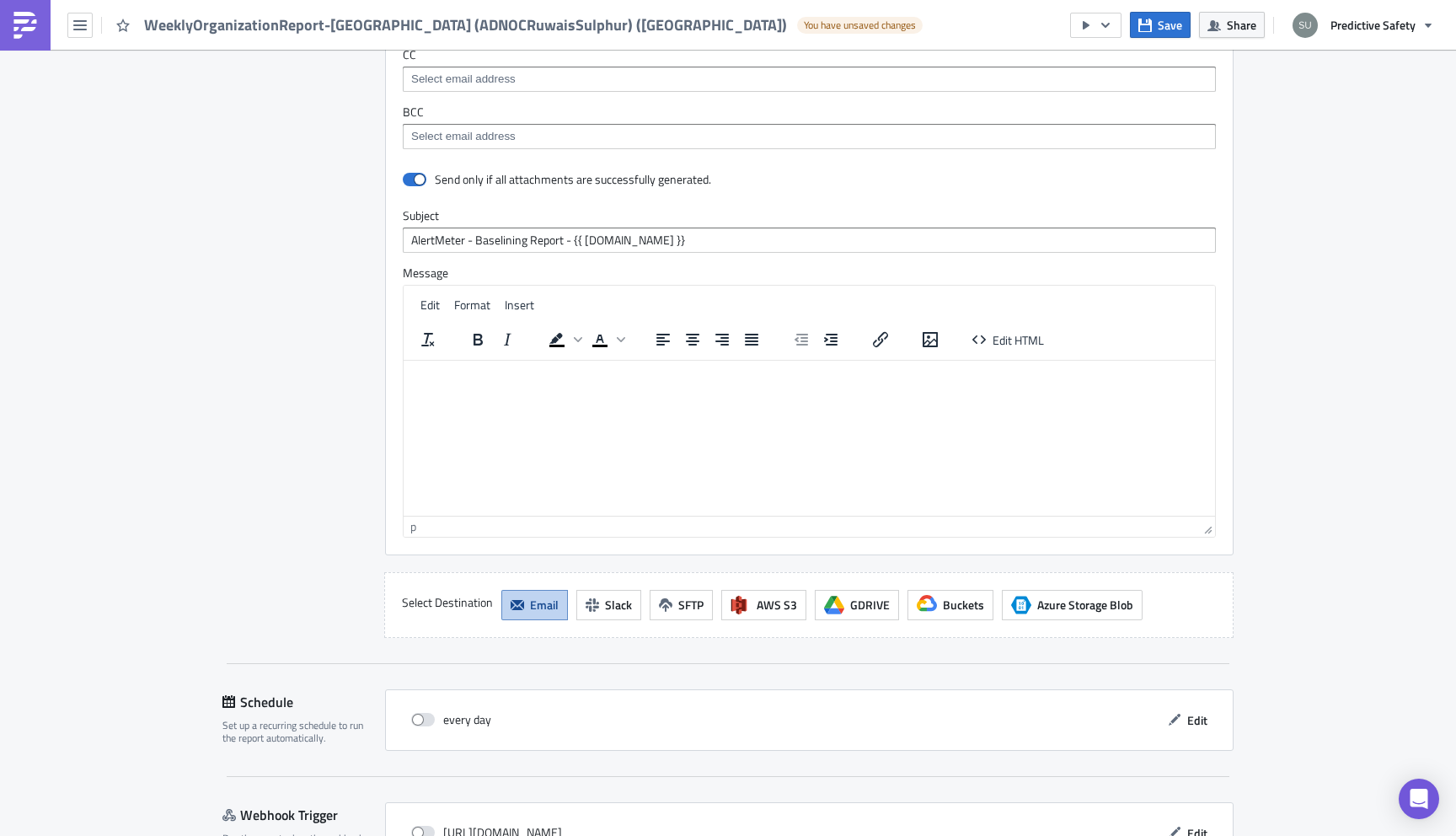
click at [511, 461] on html at bounding box center [808, 411] width 811 height 101
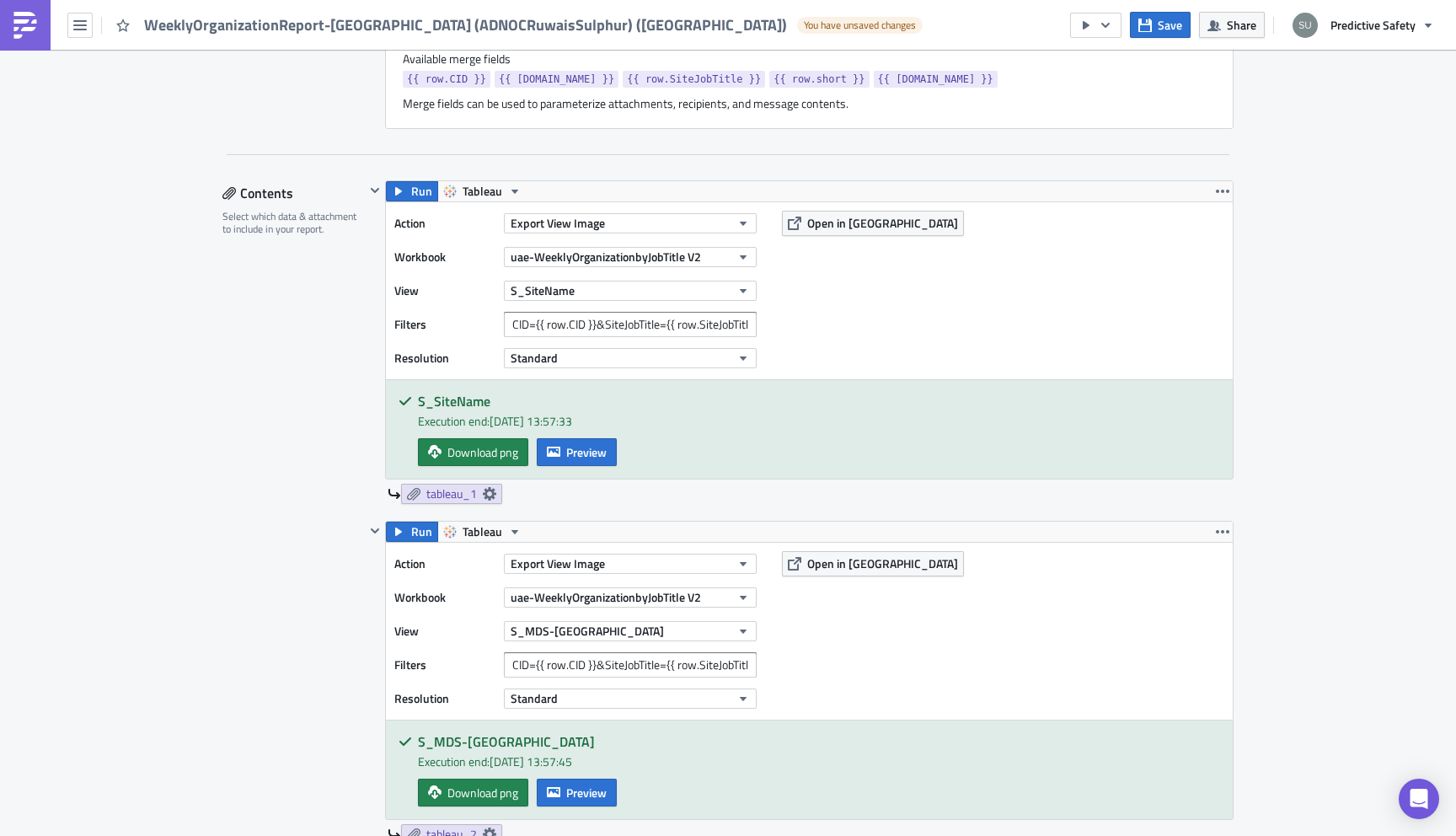
scroll to position [842, 0]
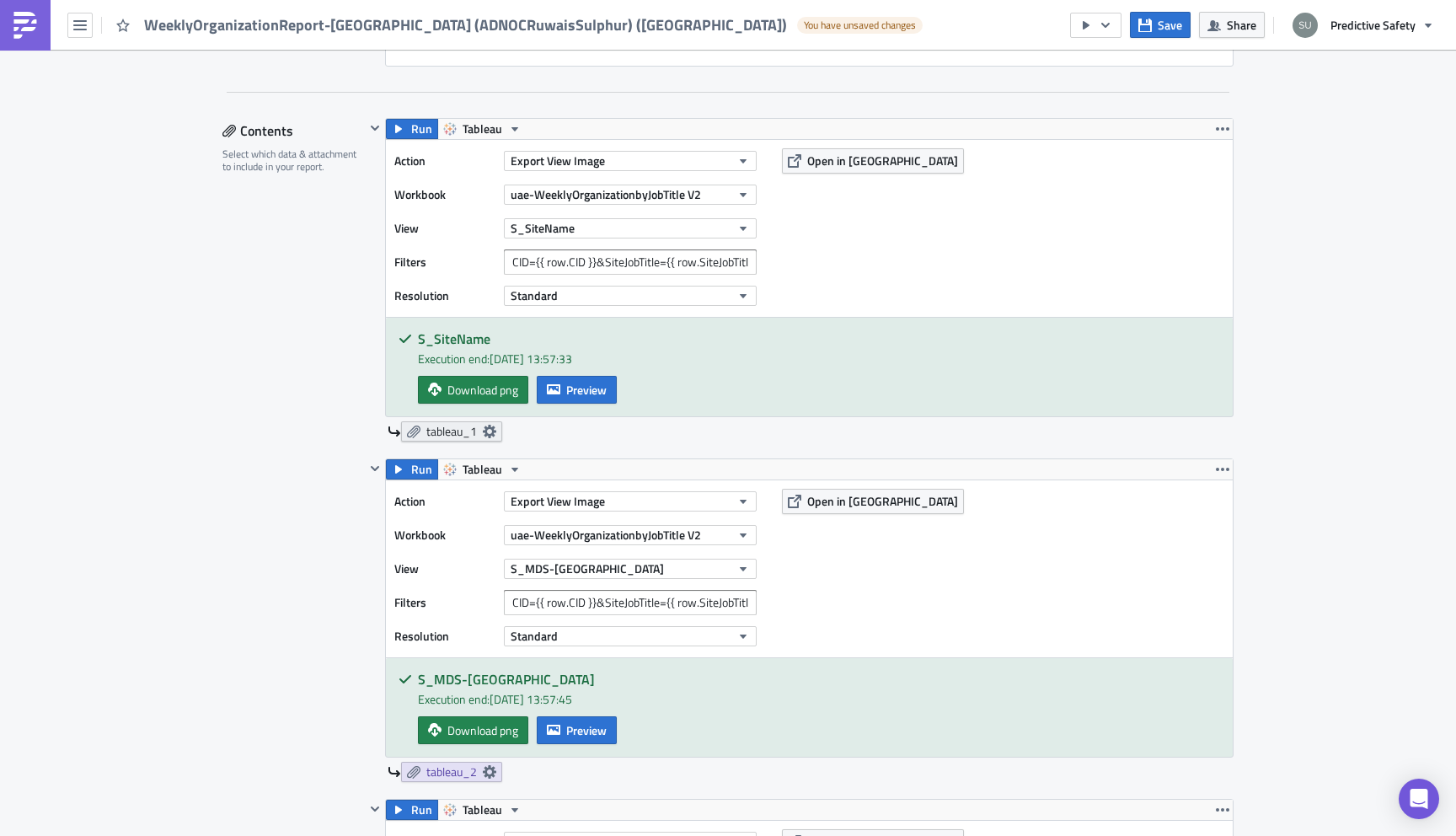
click at [487, 438] on icon at bounding box center [489, 431] width 14 height 14
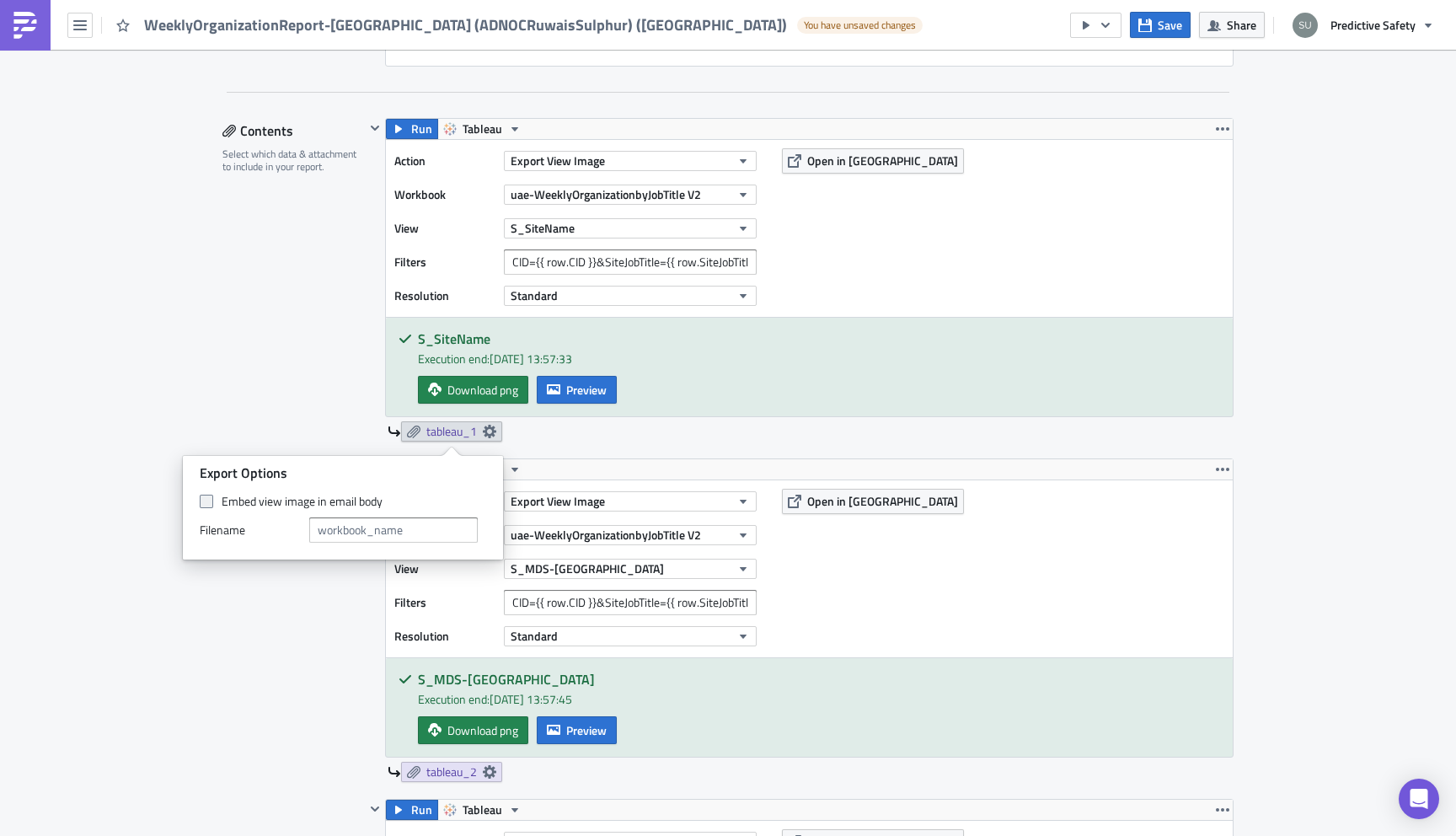
click at [202, 502] on span at bounding box center [206, 501] width 14 height 14
click at [203, 502] on input "Embed view image in email body" at bounding box center [209, 502] width 11 height 11
checkbox input "true"
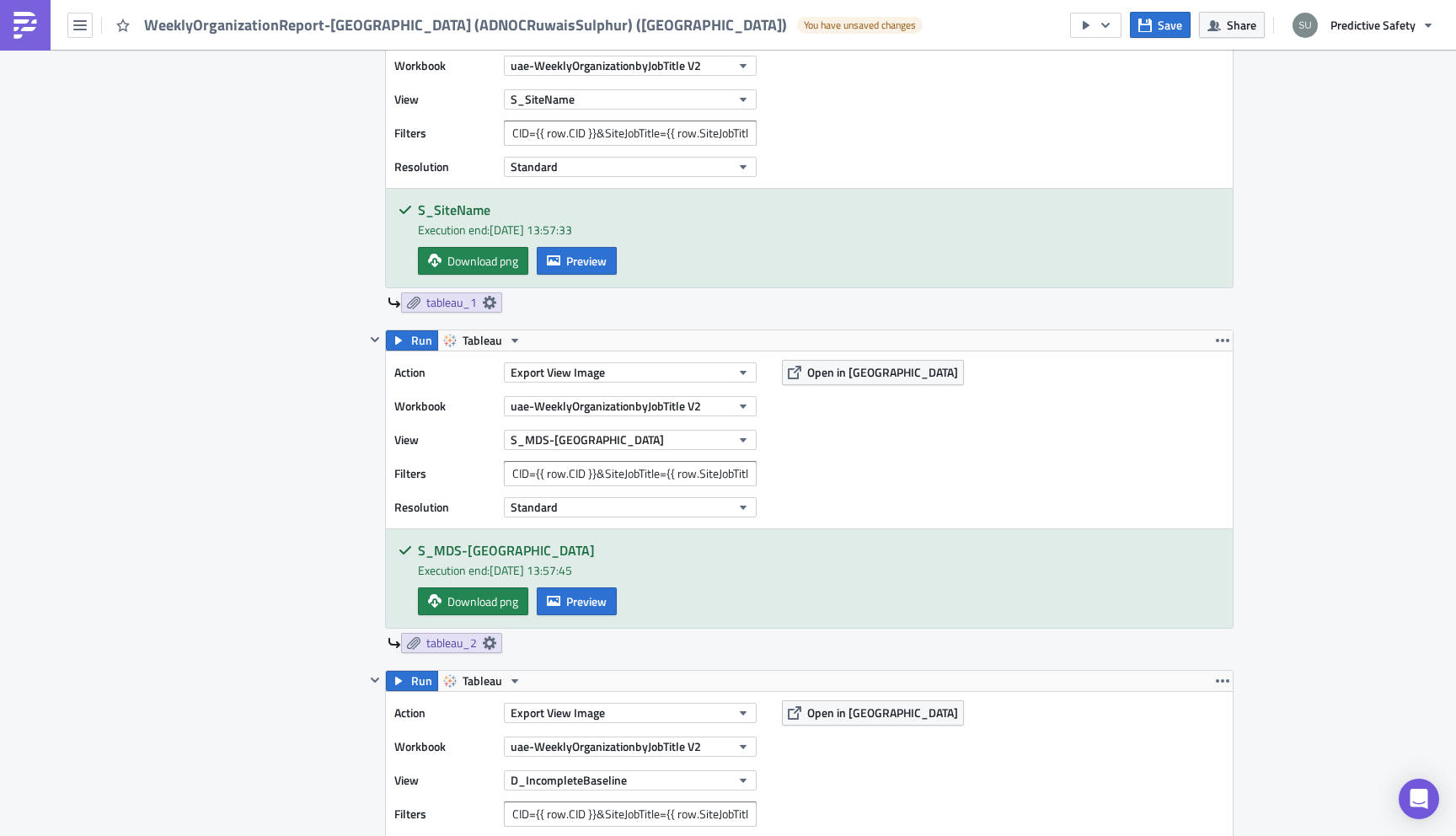
scroll to position [1143, 0]
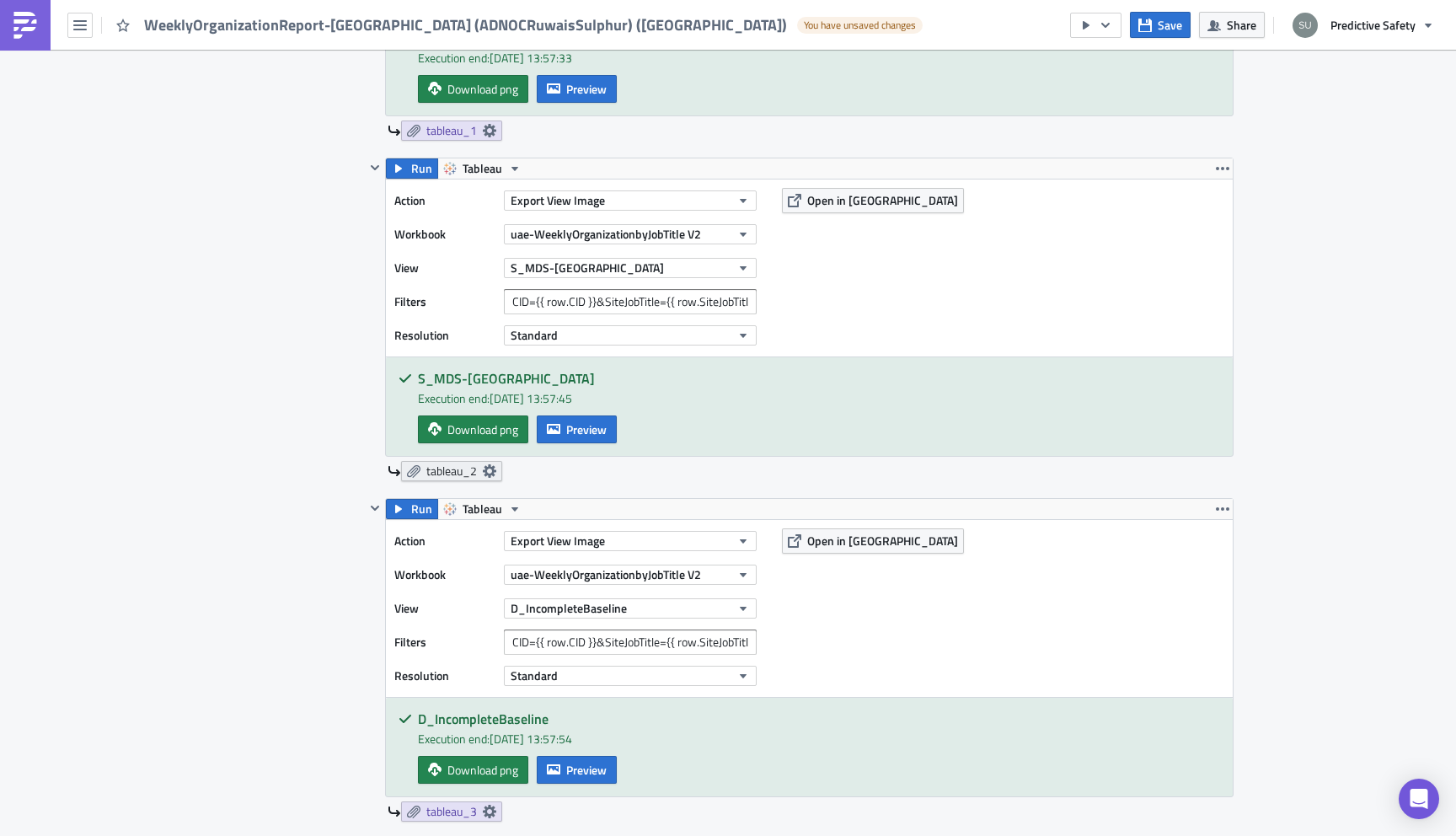
click at [489, 470] on icon at bounding box center [489, 471] width 14 height 14
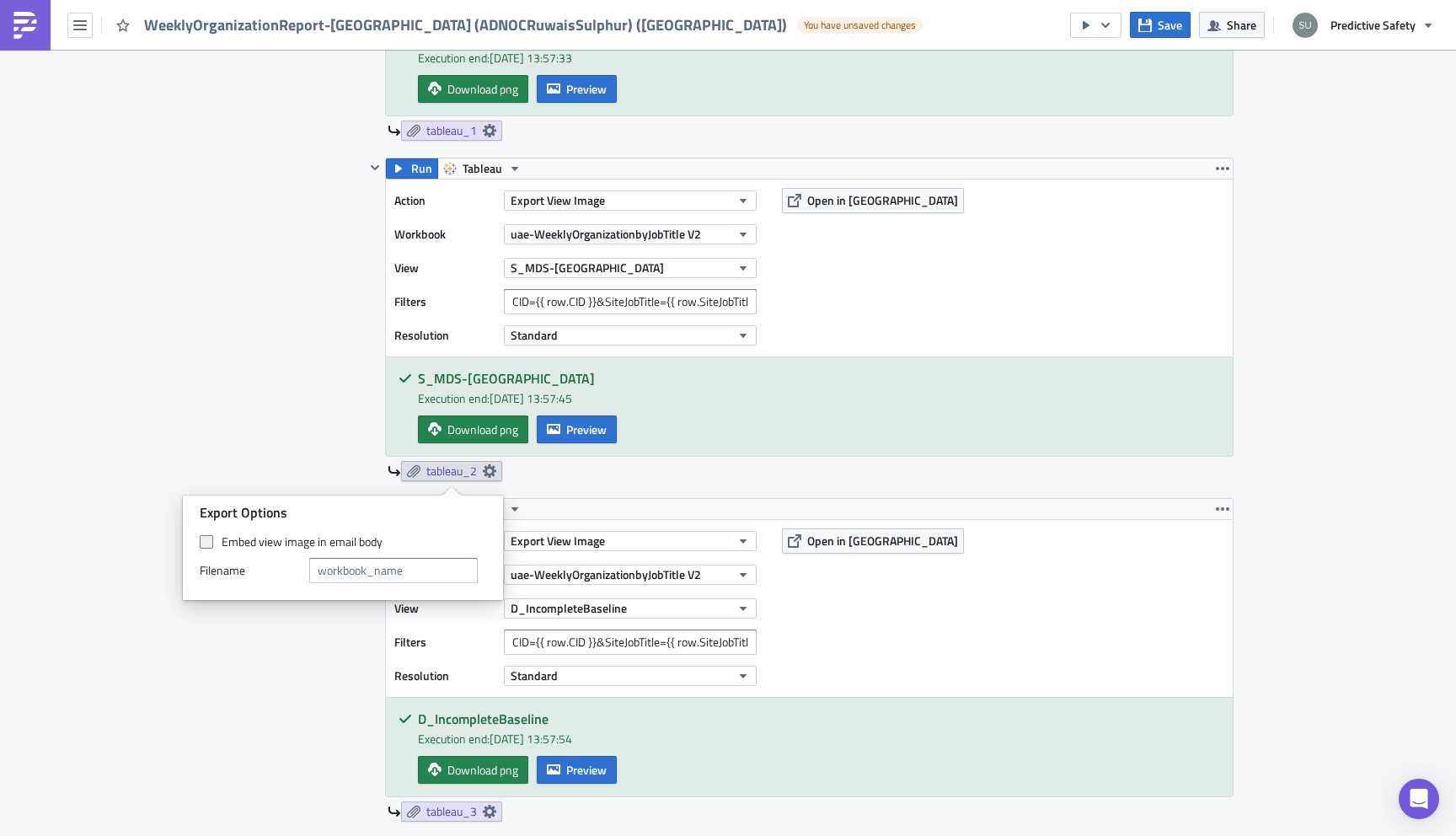
click at [206, 546] on span at bounding box center [206, 542] width 14 height 14
click at [206, 546] on input "Embed view image in email body" at bounding box center [209, 543] width 11 height 11
checkbox input "true"
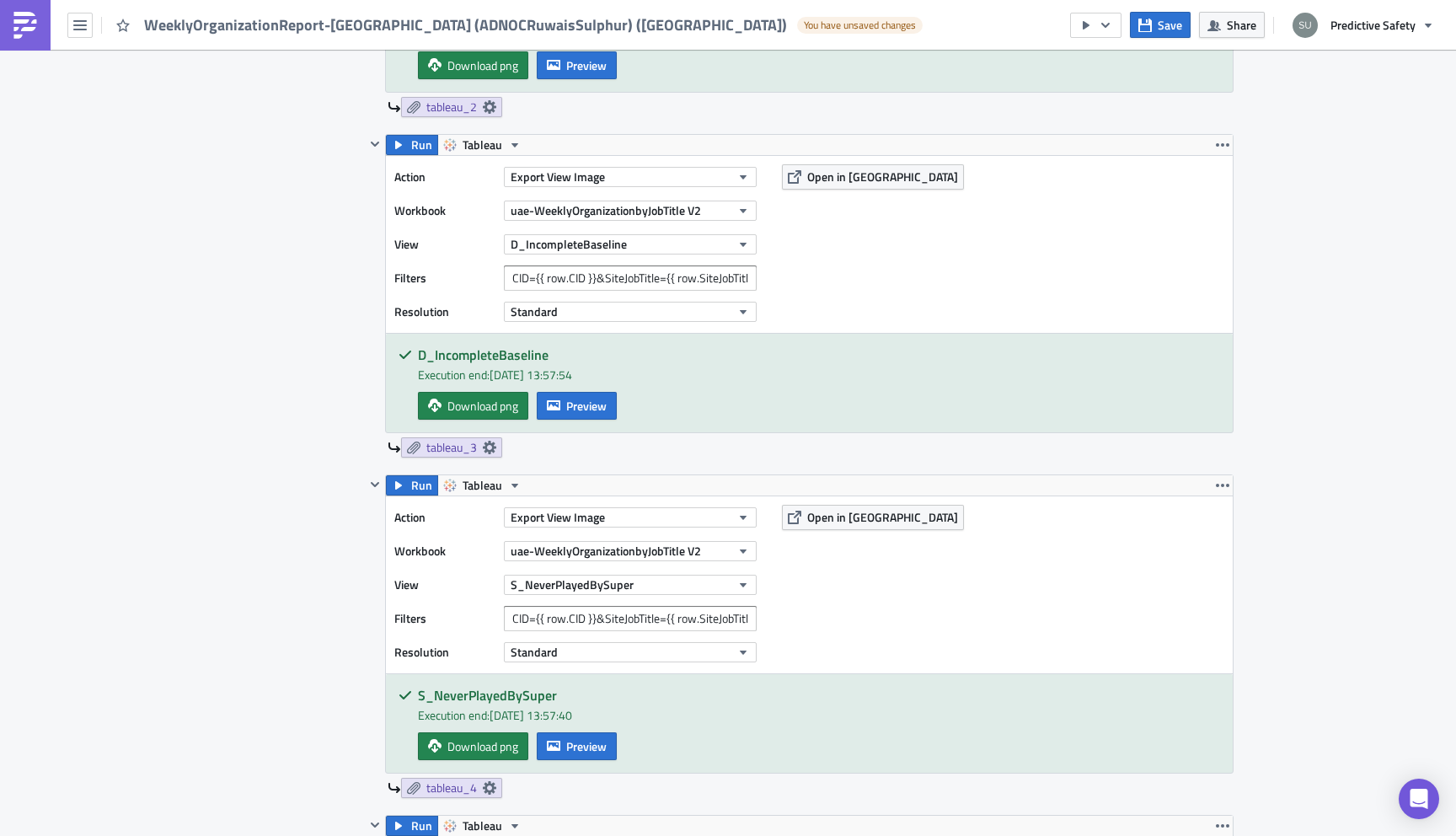
scroll to position [1566, 0]
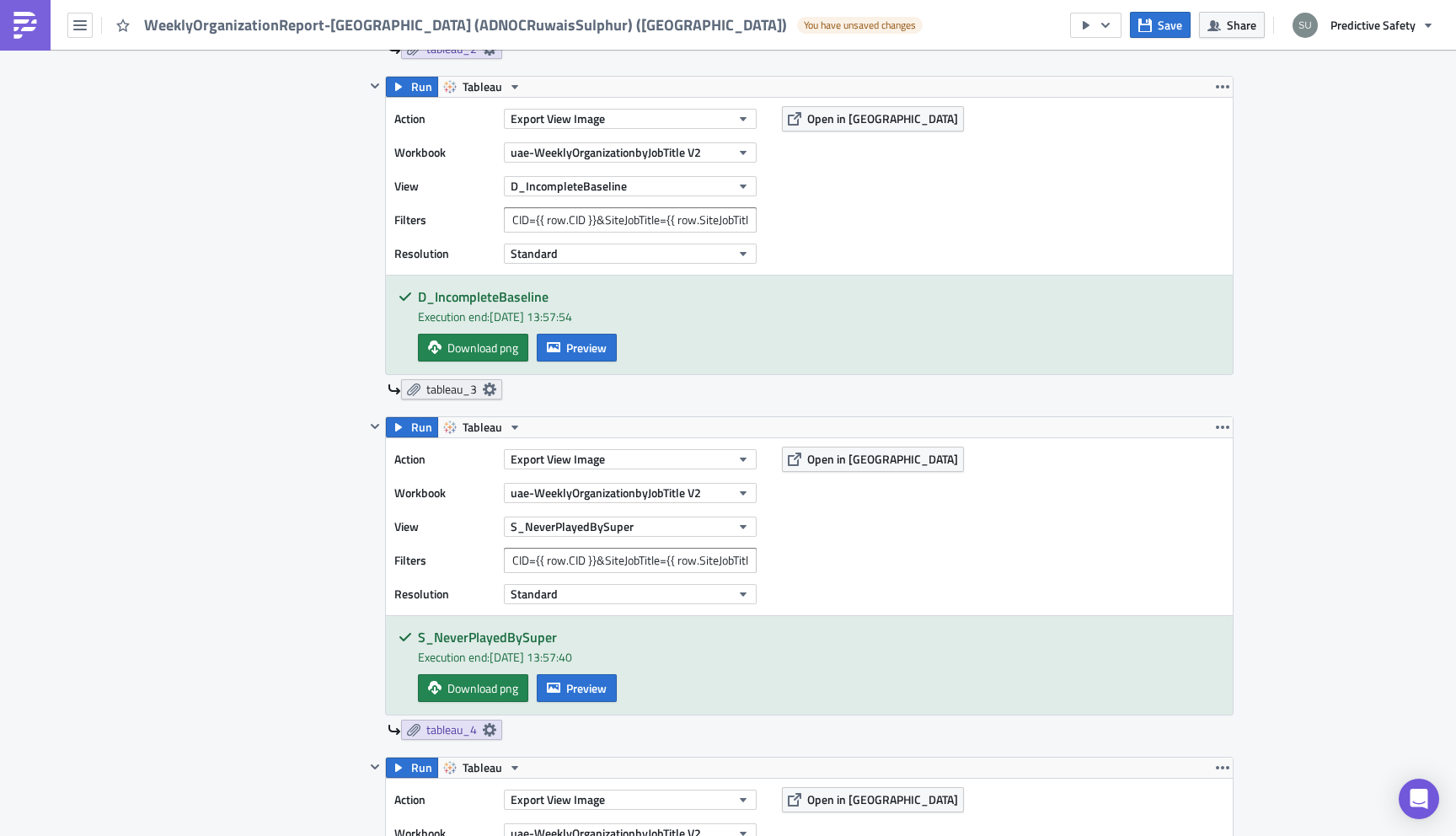
click at [488, 389] on icon at bounding box center [489, 389] width 14 height 14
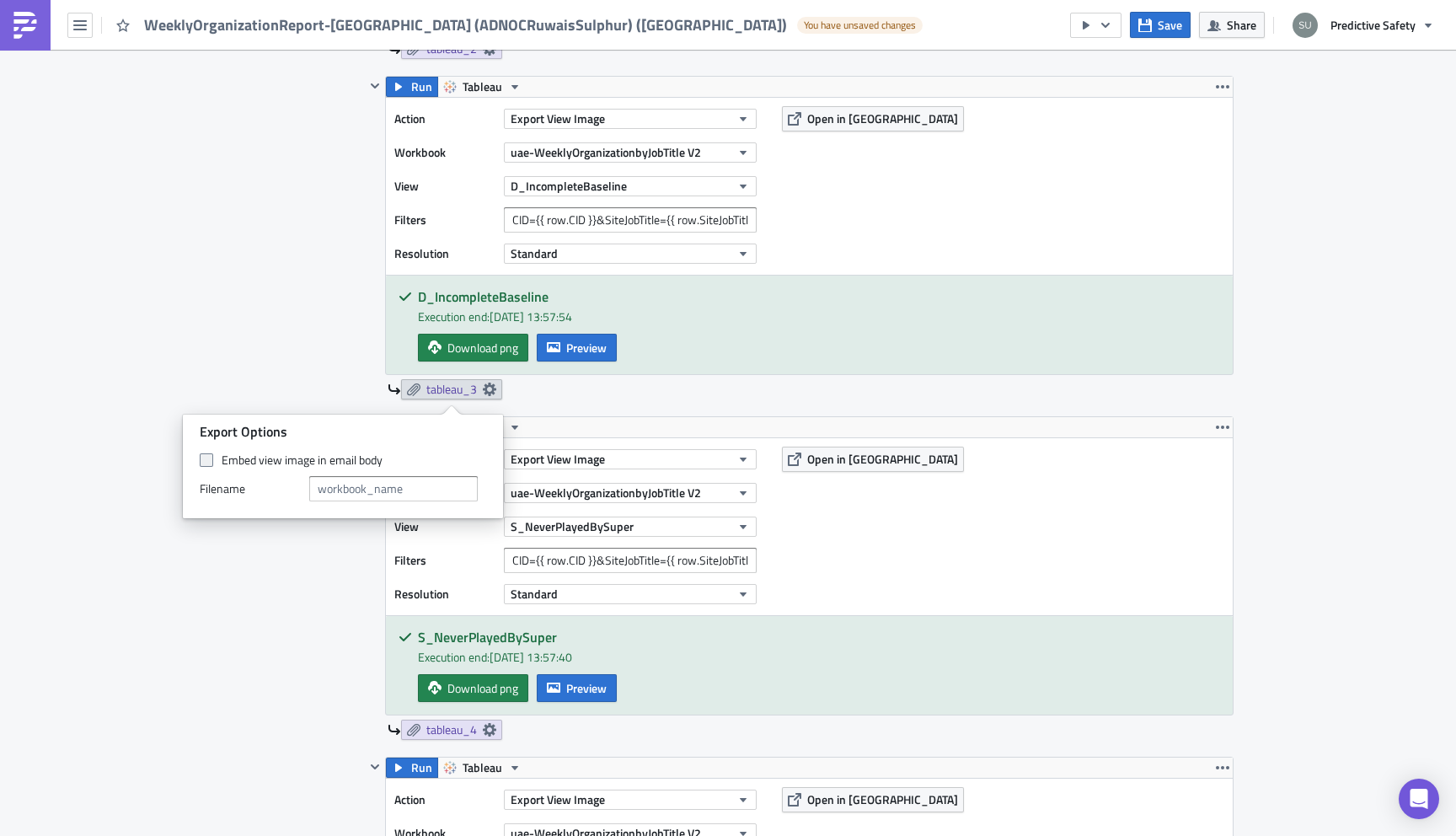
click at [205, 458] on span at bounding box center [206, 460] width 14 height 14
click at [205, 458] on input "Embed view image in email body" at bounding box center [209, 461] width 11 height 11
checkbox input "true"
click at [266, 698] on div "Contents Select which data & attachment to include in your report." at bounding box center [293, 520] width 142 height 2250
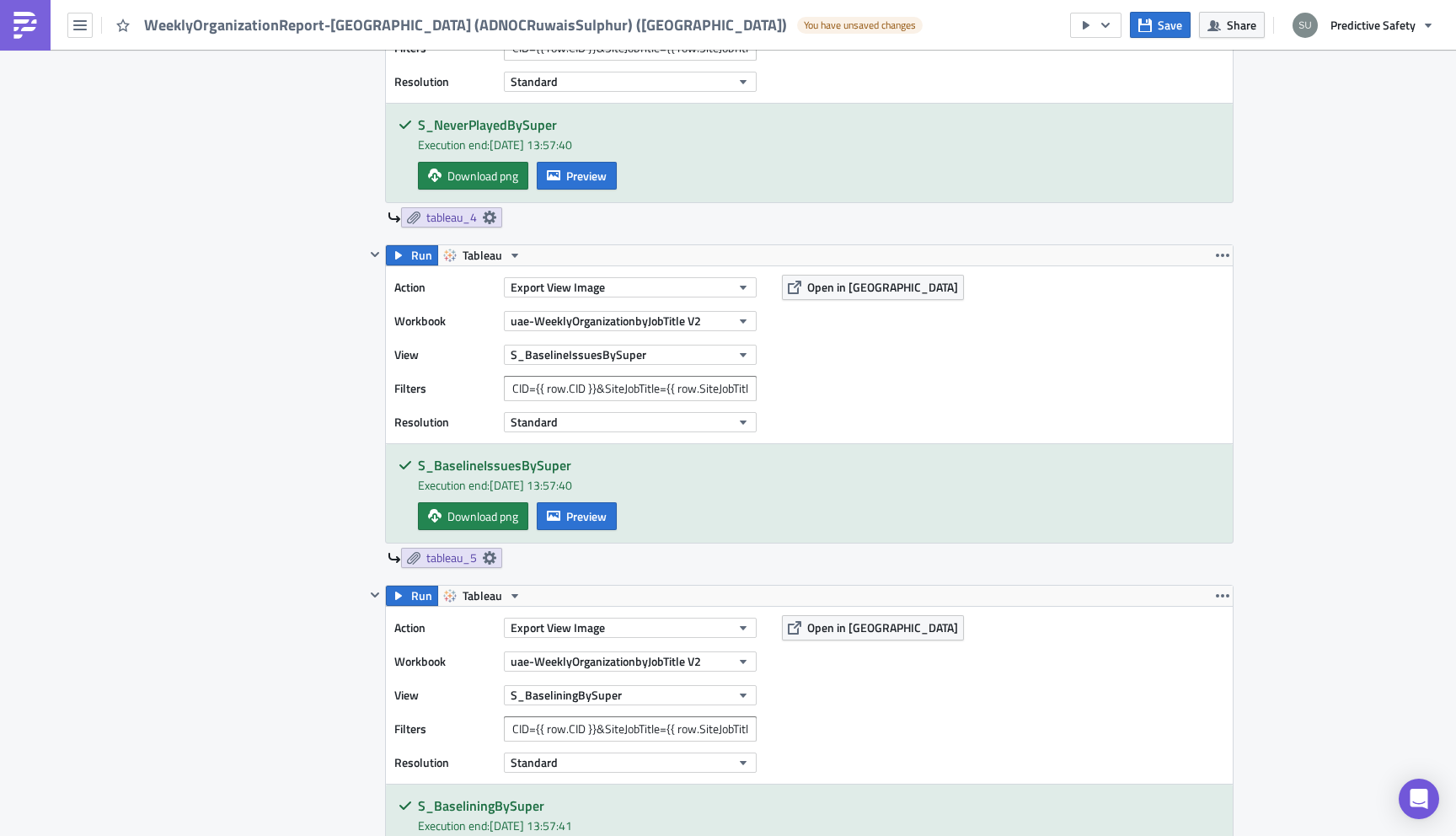
scroll to position [2099, 0]
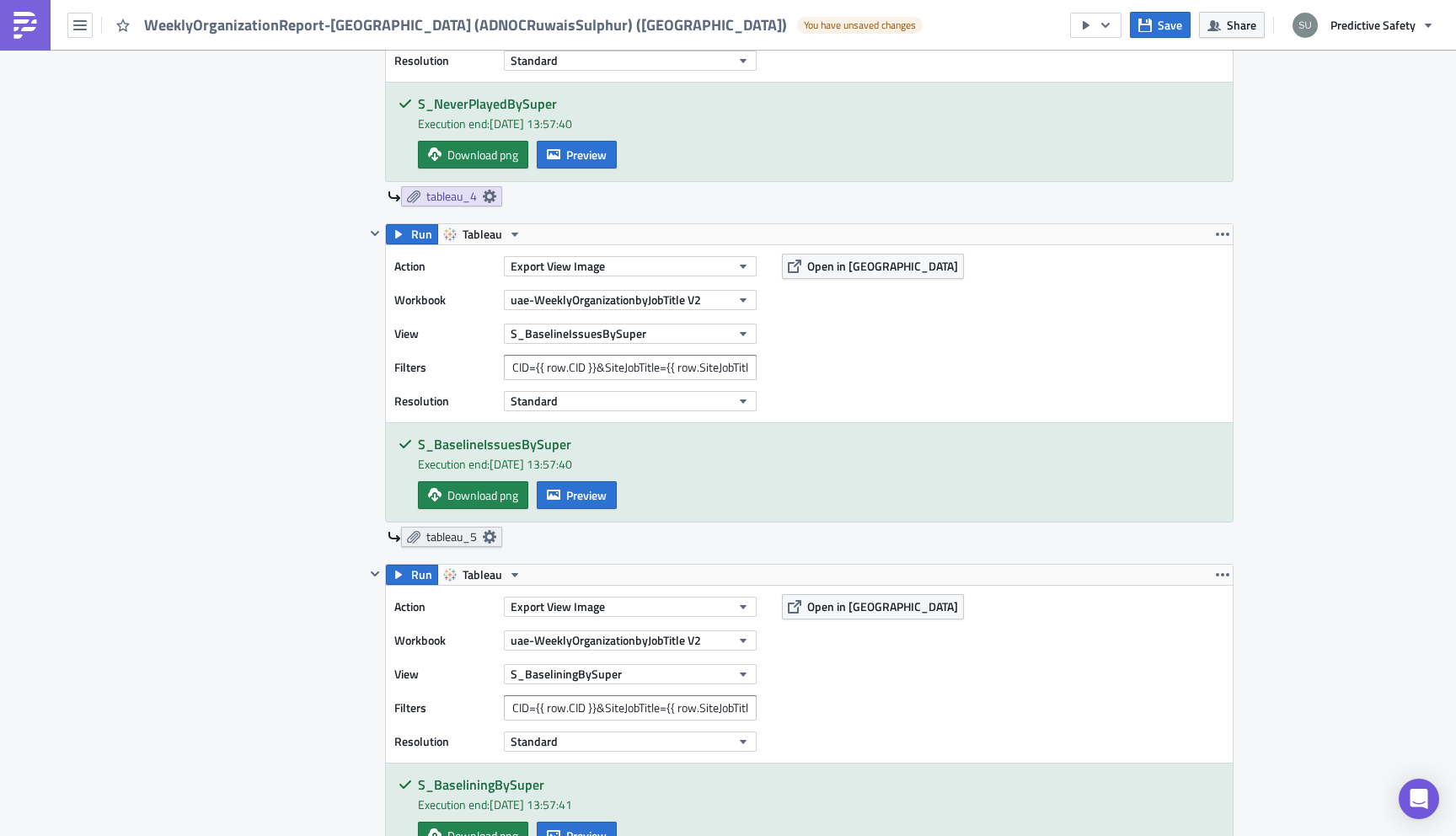
click at [491, 538] on icon at bounding box center [489, 536] width 14 height 14
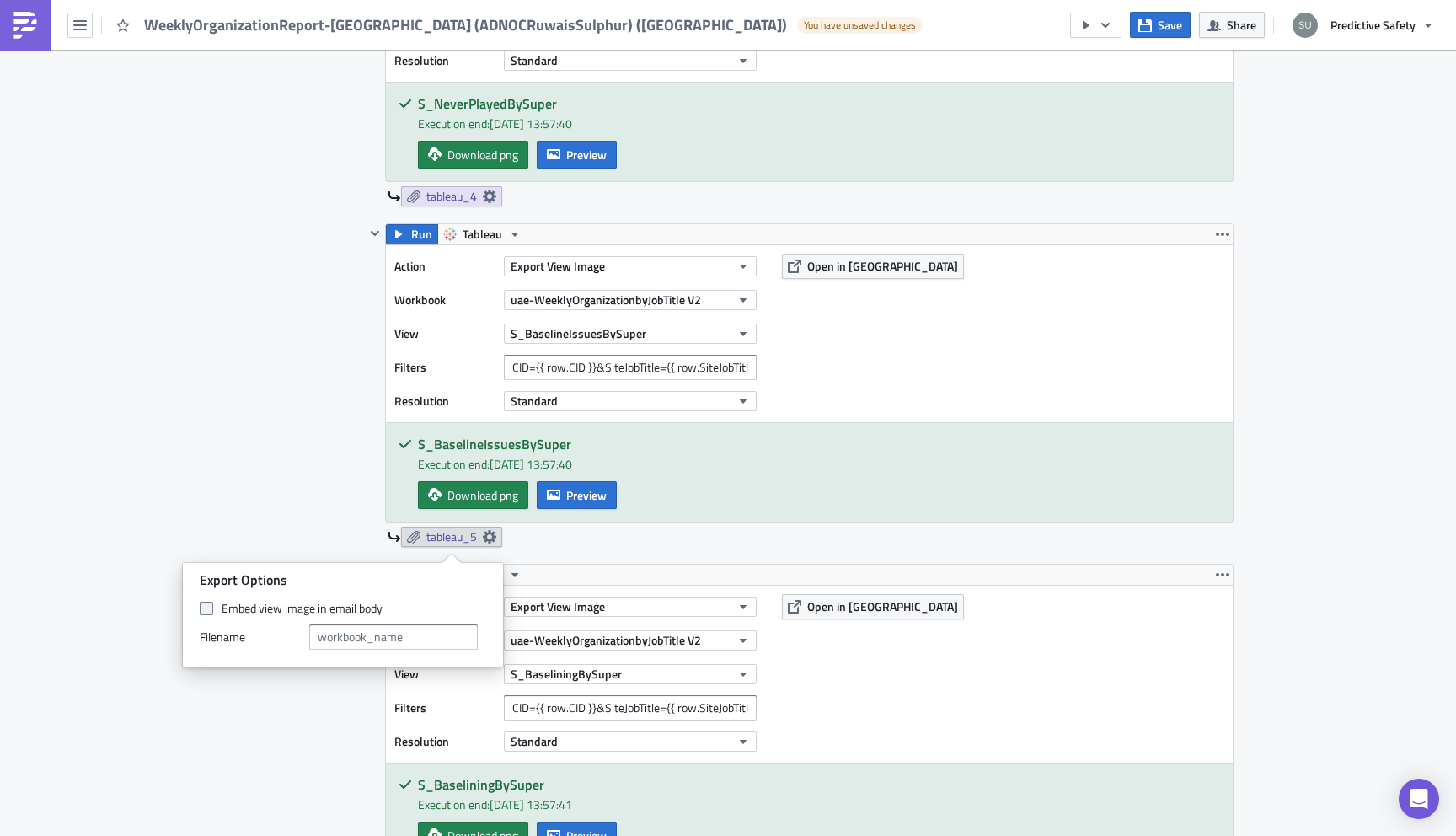
click at [206, 611] on span at bounding box center [206, 609] width 14 height 14
click at [206, 611] on input "Embed view image in email body" at bounding box center [209, 609] width 11 height 11
checkbox input "true"
click at [211, 445] on div "Execution Log Edit " WeeklyOrganizationReport-BaseliningONLY (ADNOCRuwaisSulphu…" at bounding box center [728, 84] width 1045 height 4266
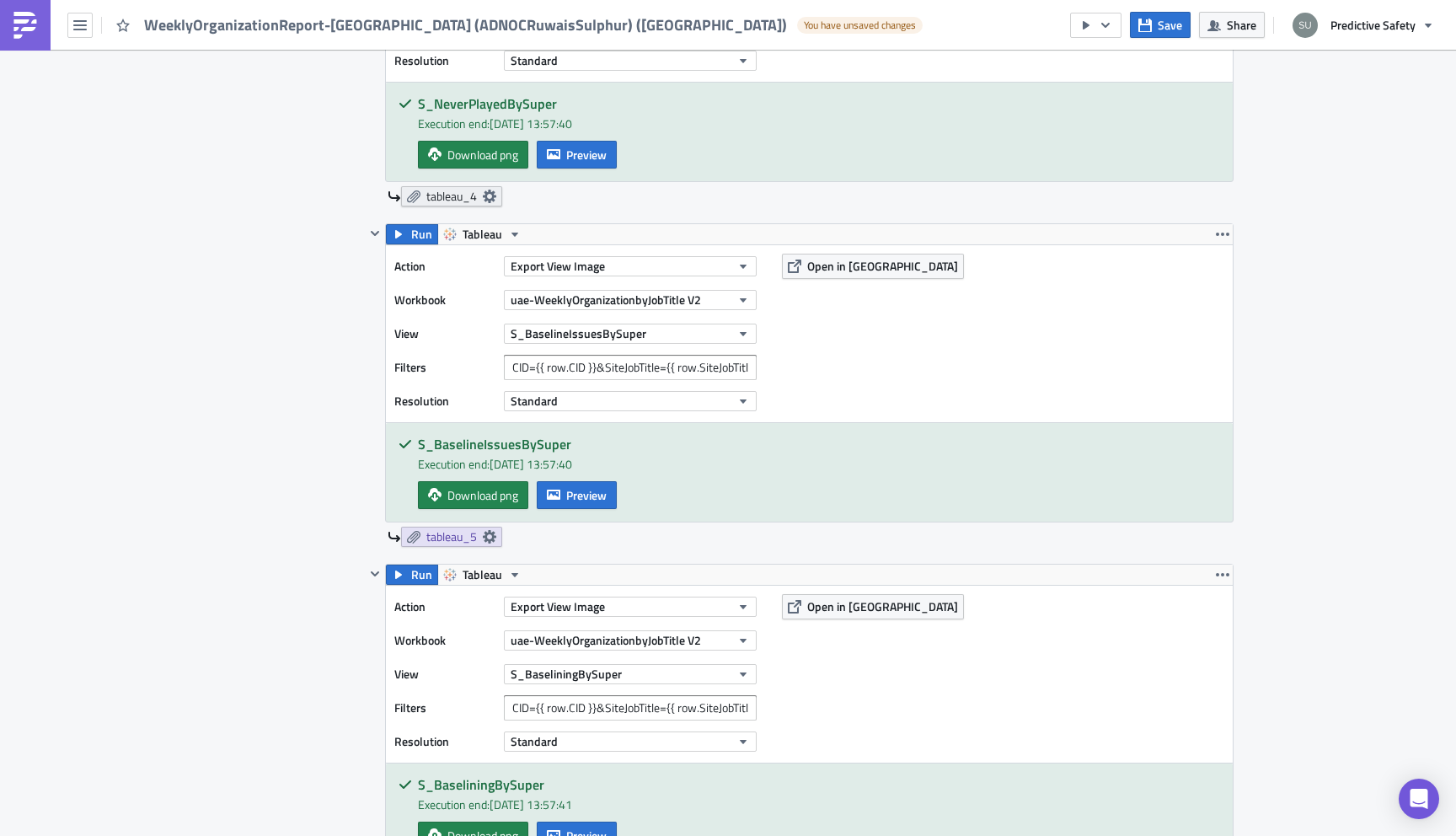
click at [487, 201] on icon at bounding box center [489, 196] width 14 height 14
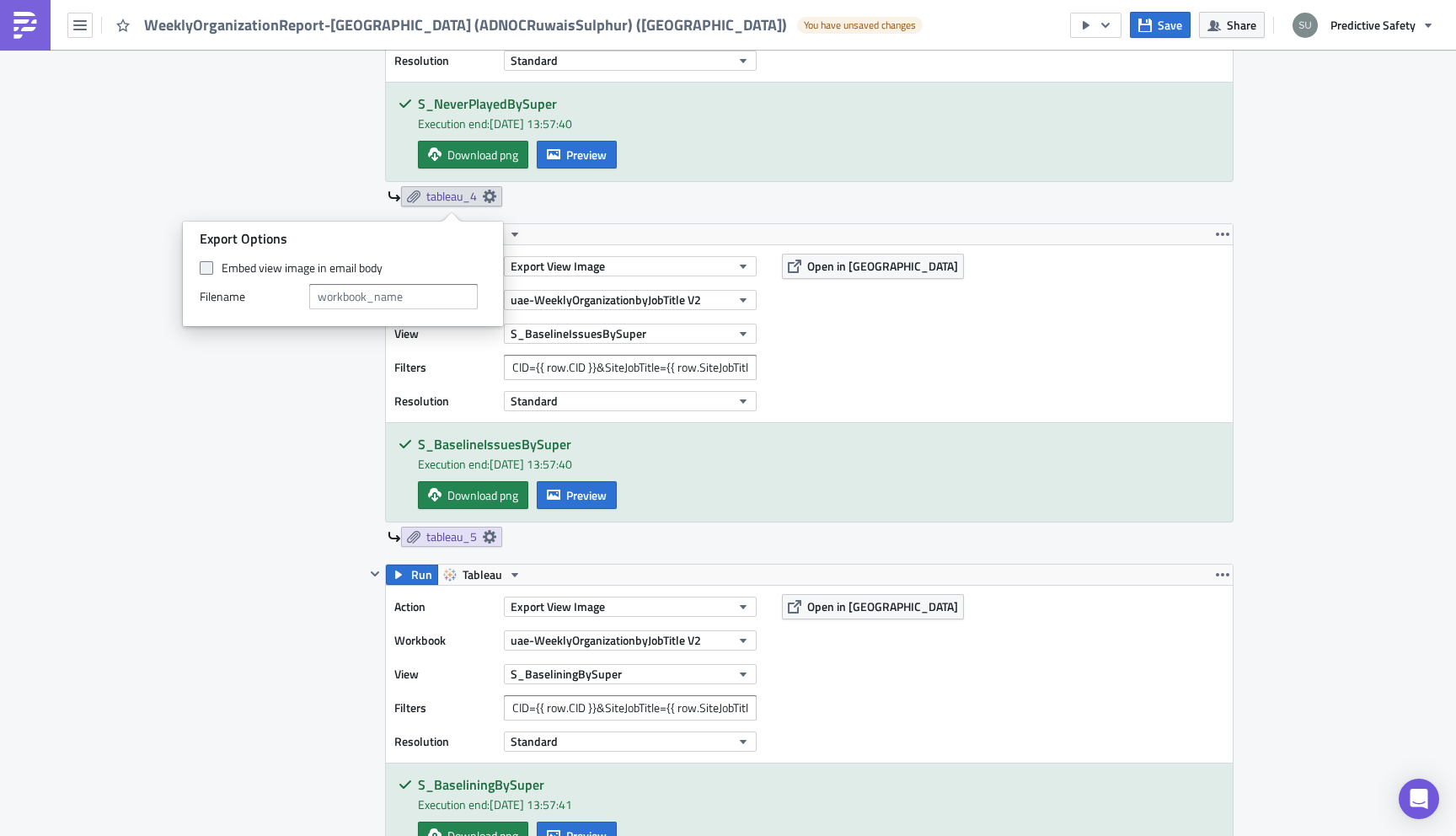
click at [208, 267] on span at bounding box center [206, 268] width 14 height 14
click at [208, 267] on input "Embed view image in email body" at bounding box center [209, 269] width 11 height 11
checkbox input "true"
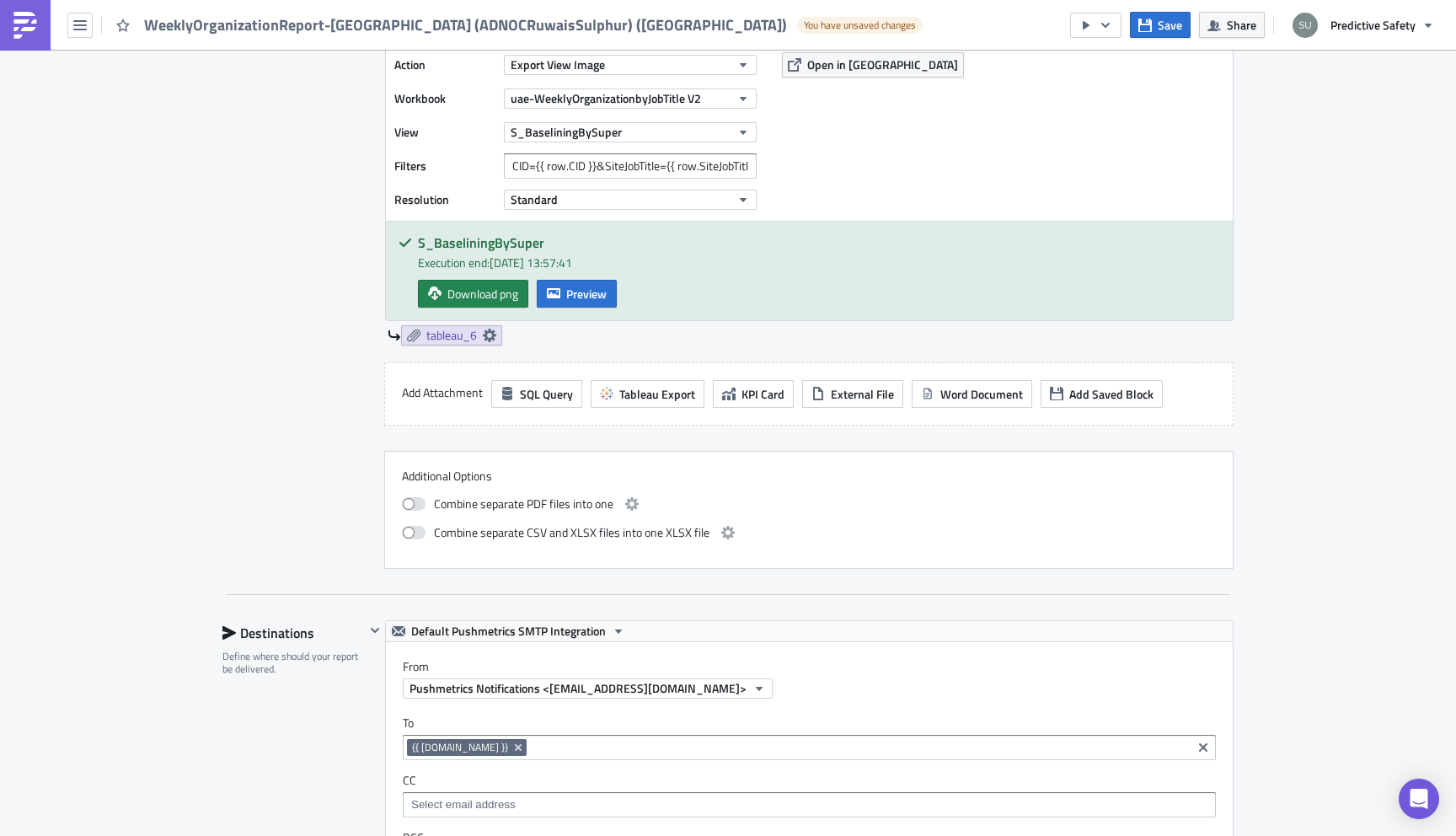
scroll to position [2658, 0]
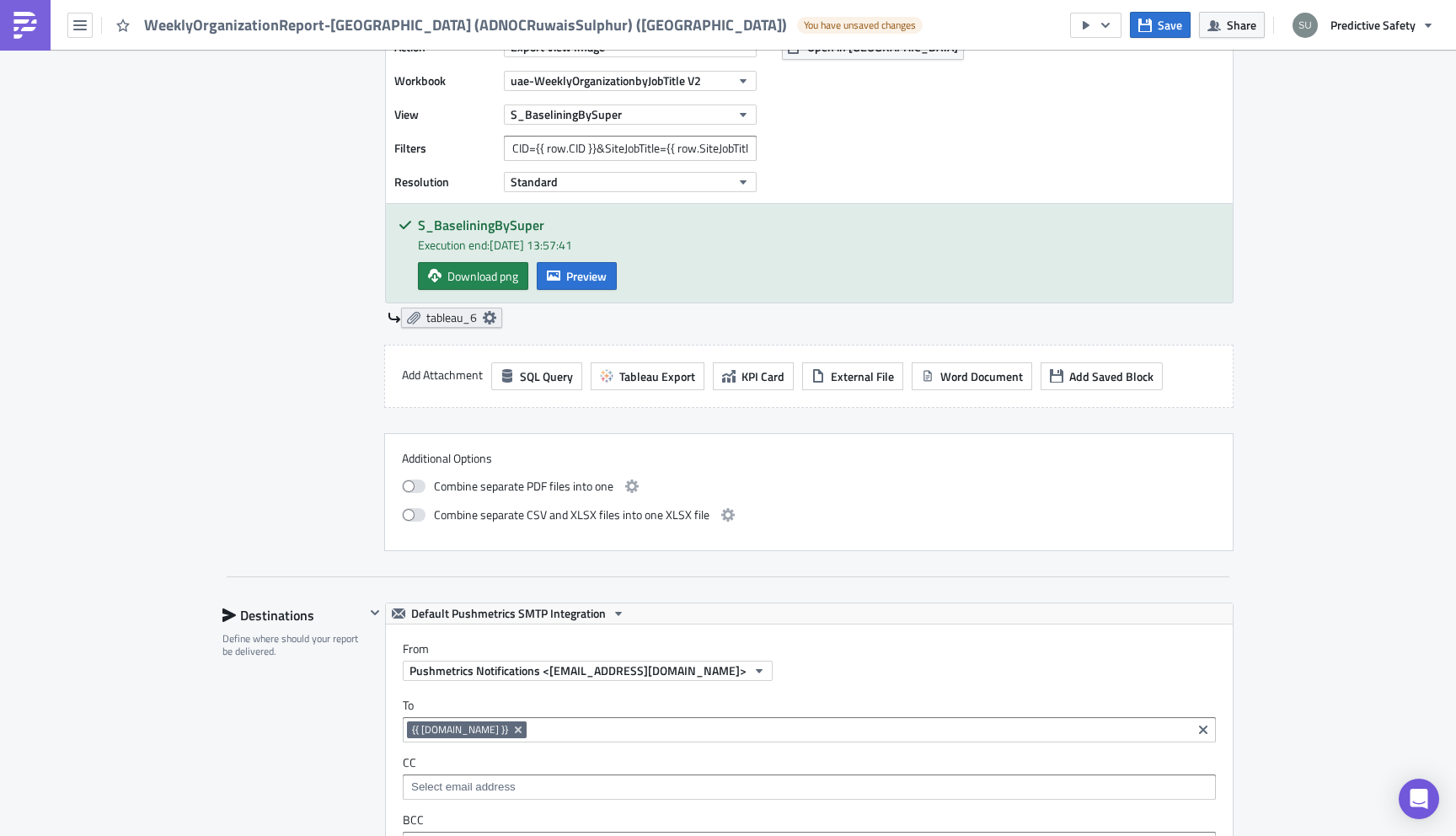
click at [488, 324] on icon at bounding box center [489, 317] width 14 height 14
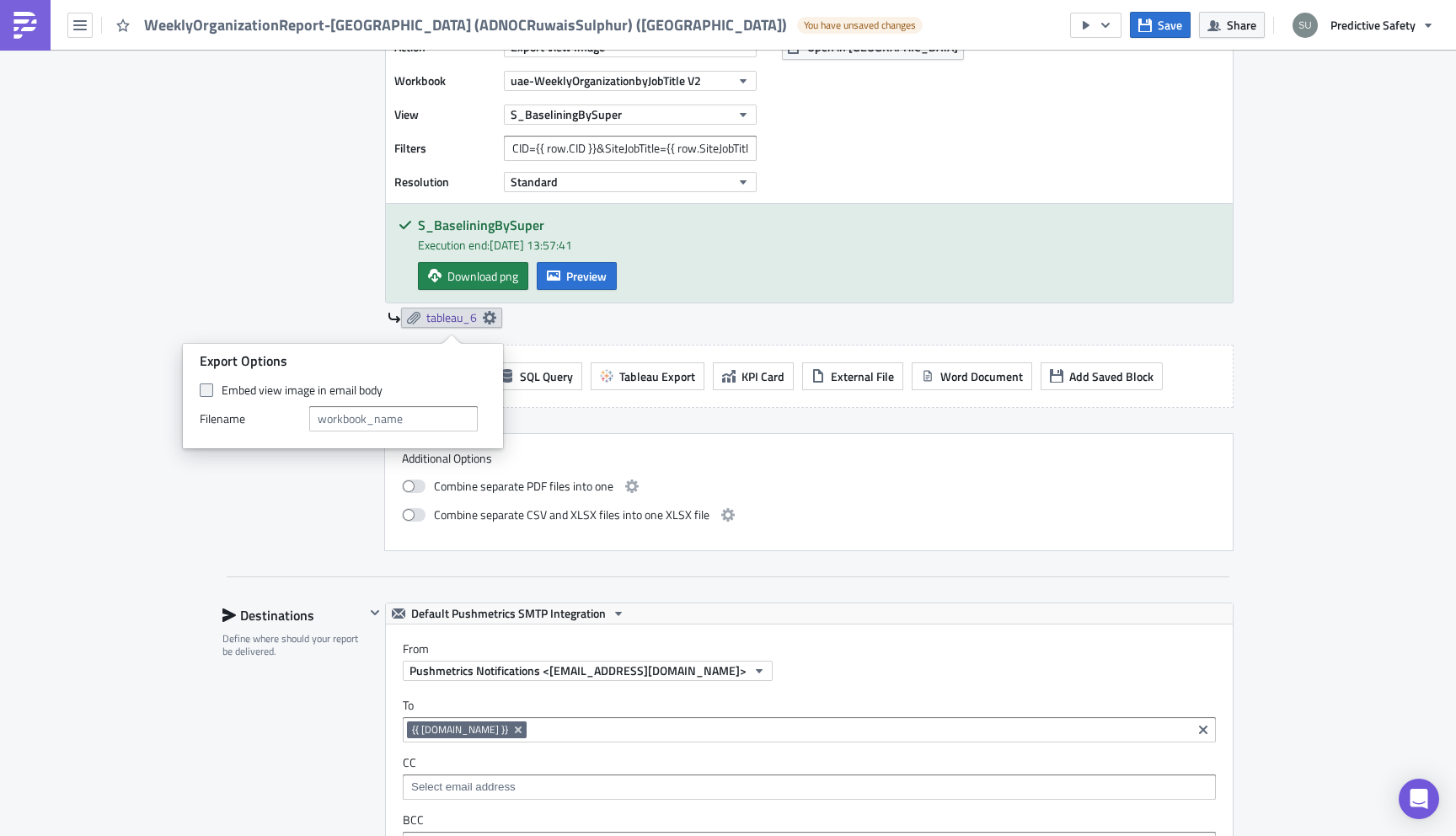
click at [200, 396] on label "Embed view image in email body" at bounding box center [343, 390] width 287 height 16
click at [203, 396] on input "Embed view image in email body" at bounding box center [209, 390] width 11 height 11
checkbox input "true"
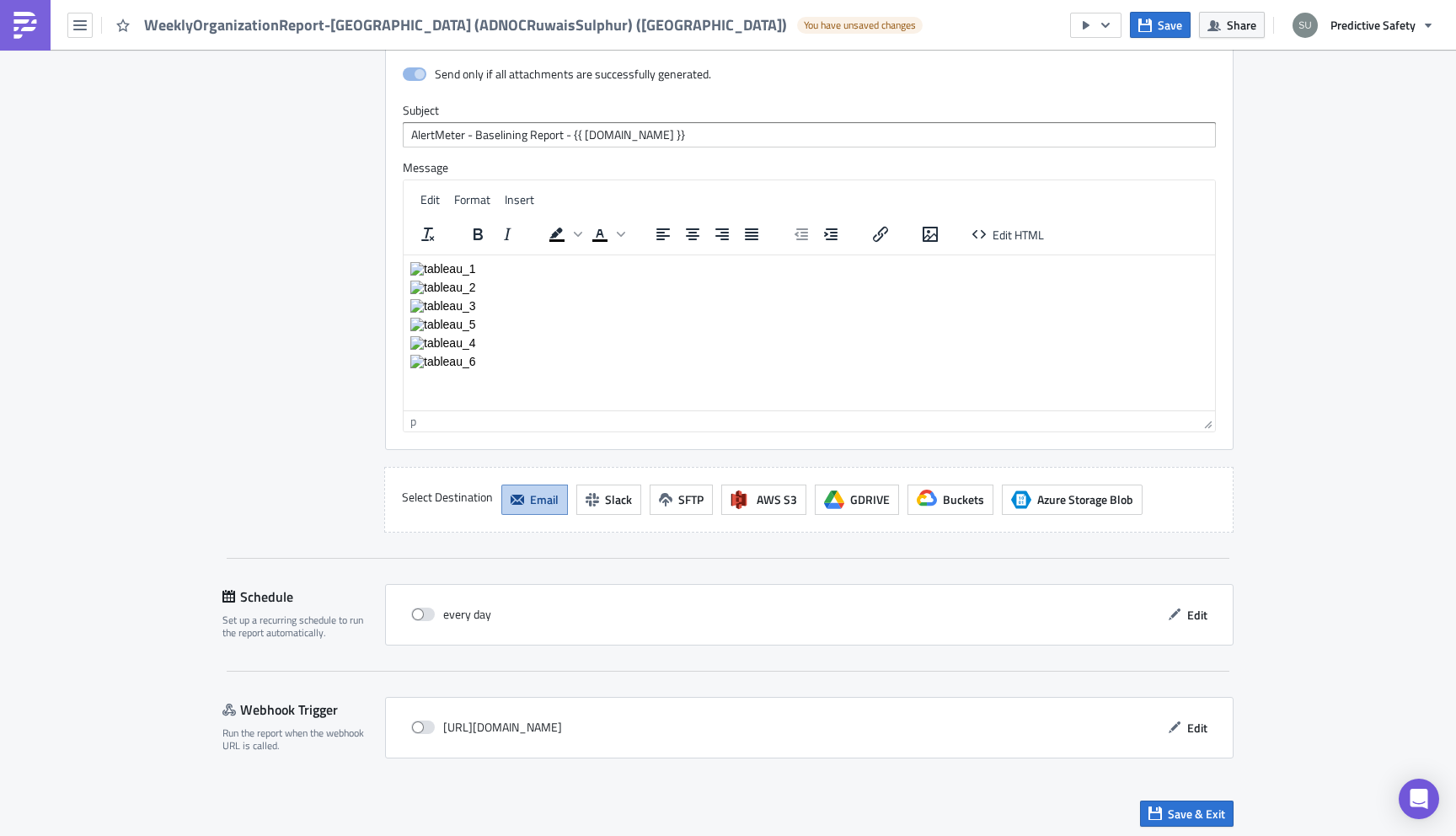
scroll to position [3482, 0]
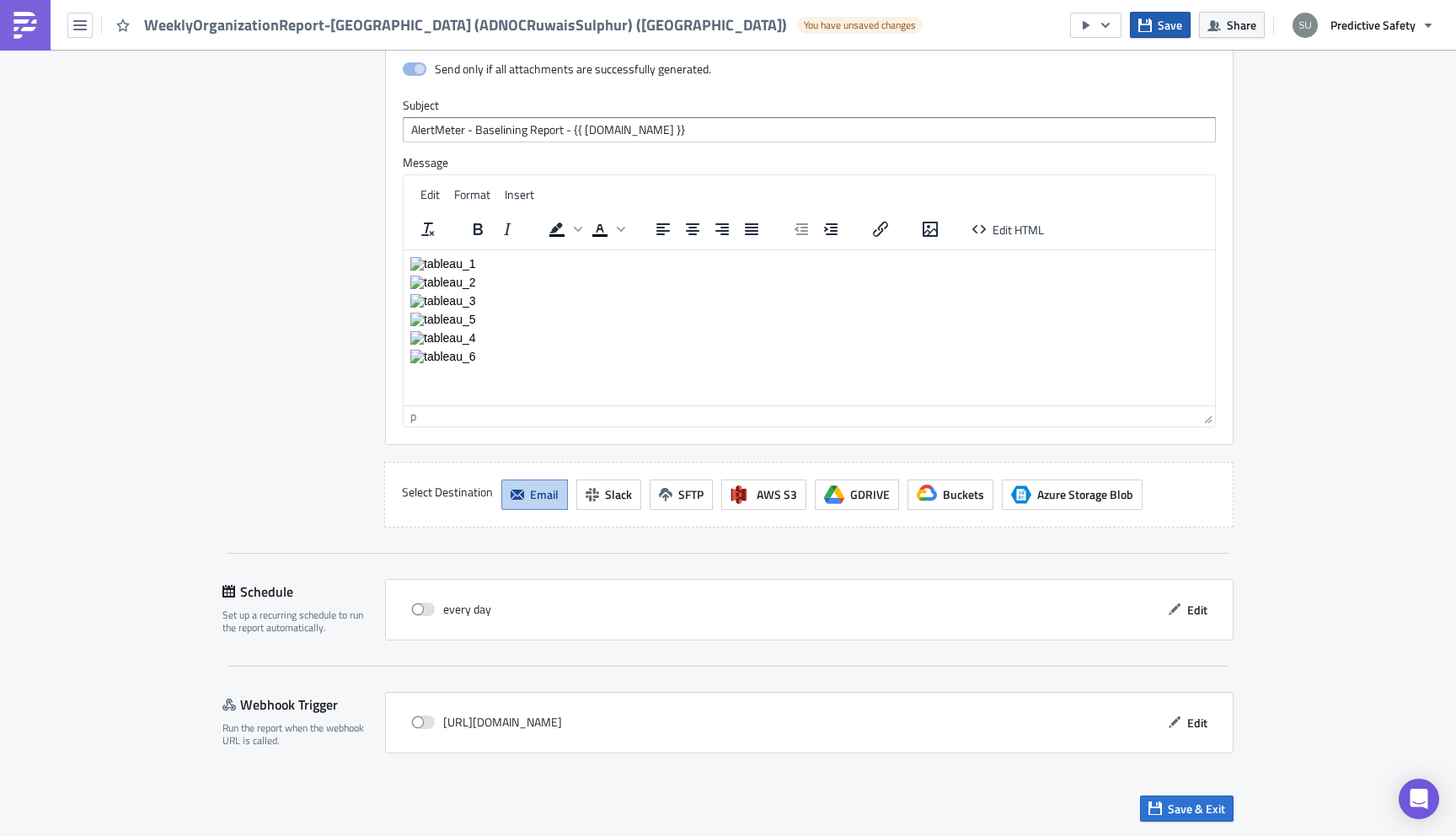
click at [1169, 28] on span "Save" at bounding box center [1169, 24] width 25 height 17
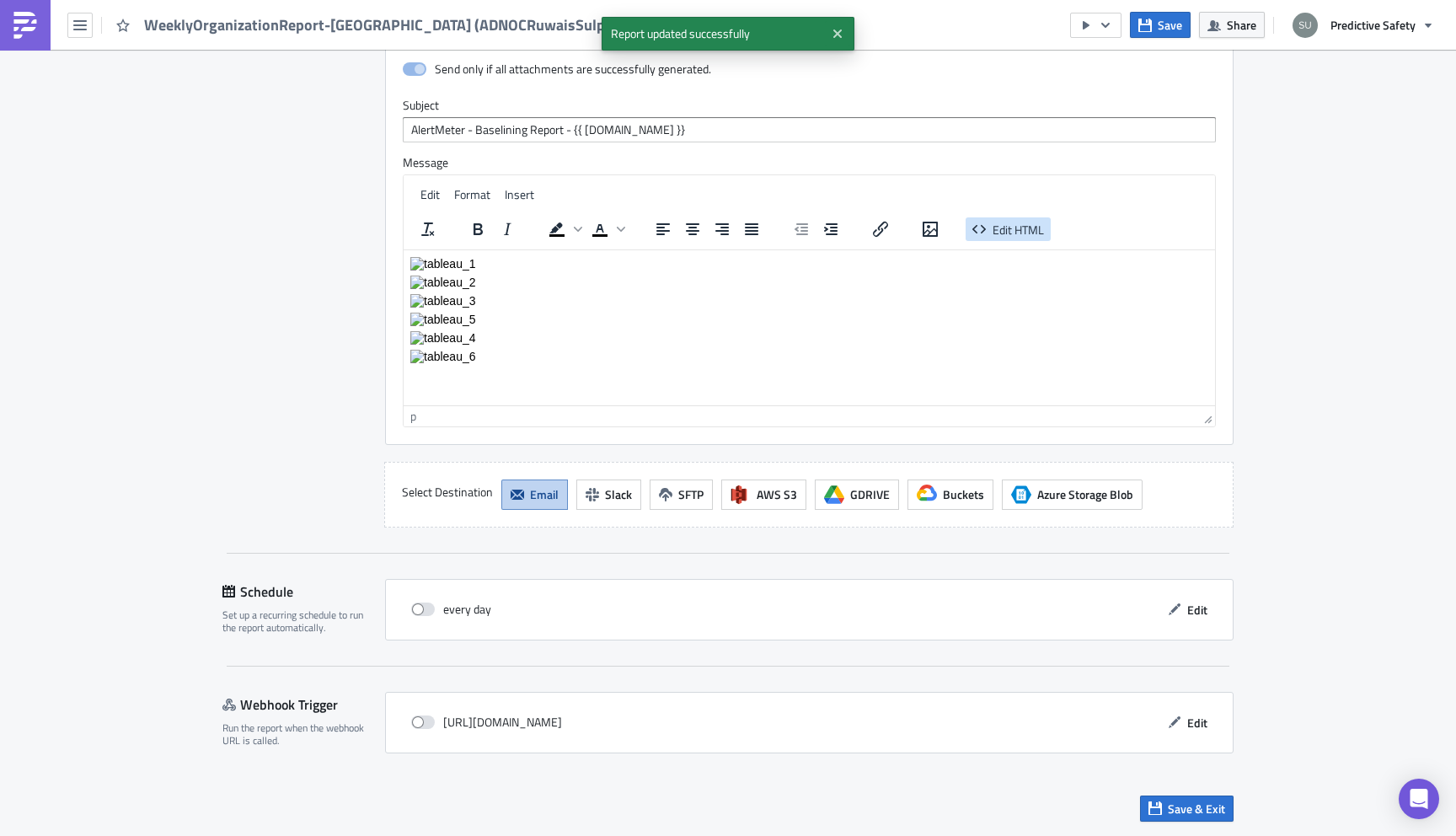
click at [1004, 226] on span "Edit HTML" at bounding box center [1018, 228] width 51 height 17
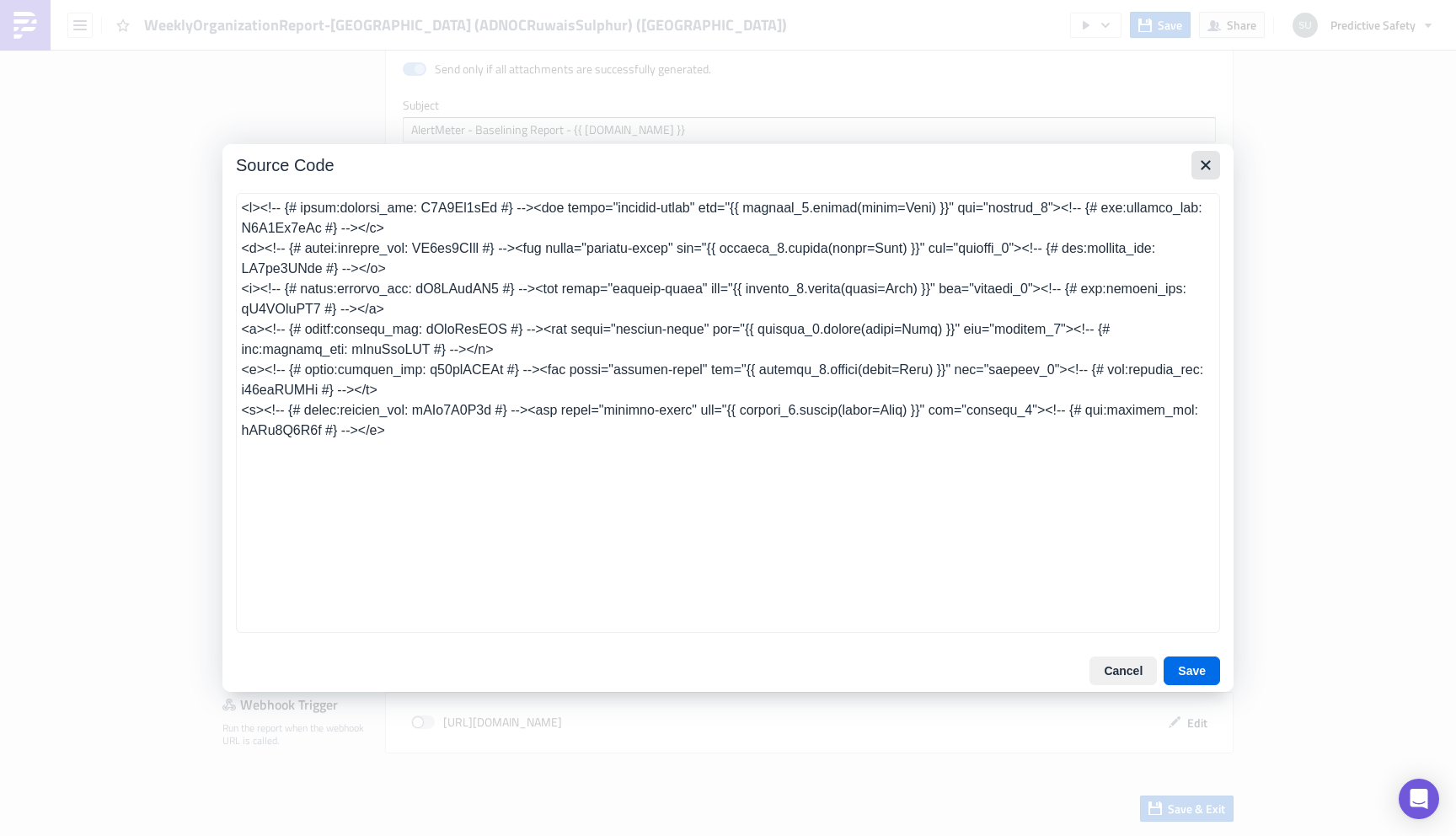
click at [1209, 169] on icon "Close" at bounding box center [1205, 165] width 9 height 9
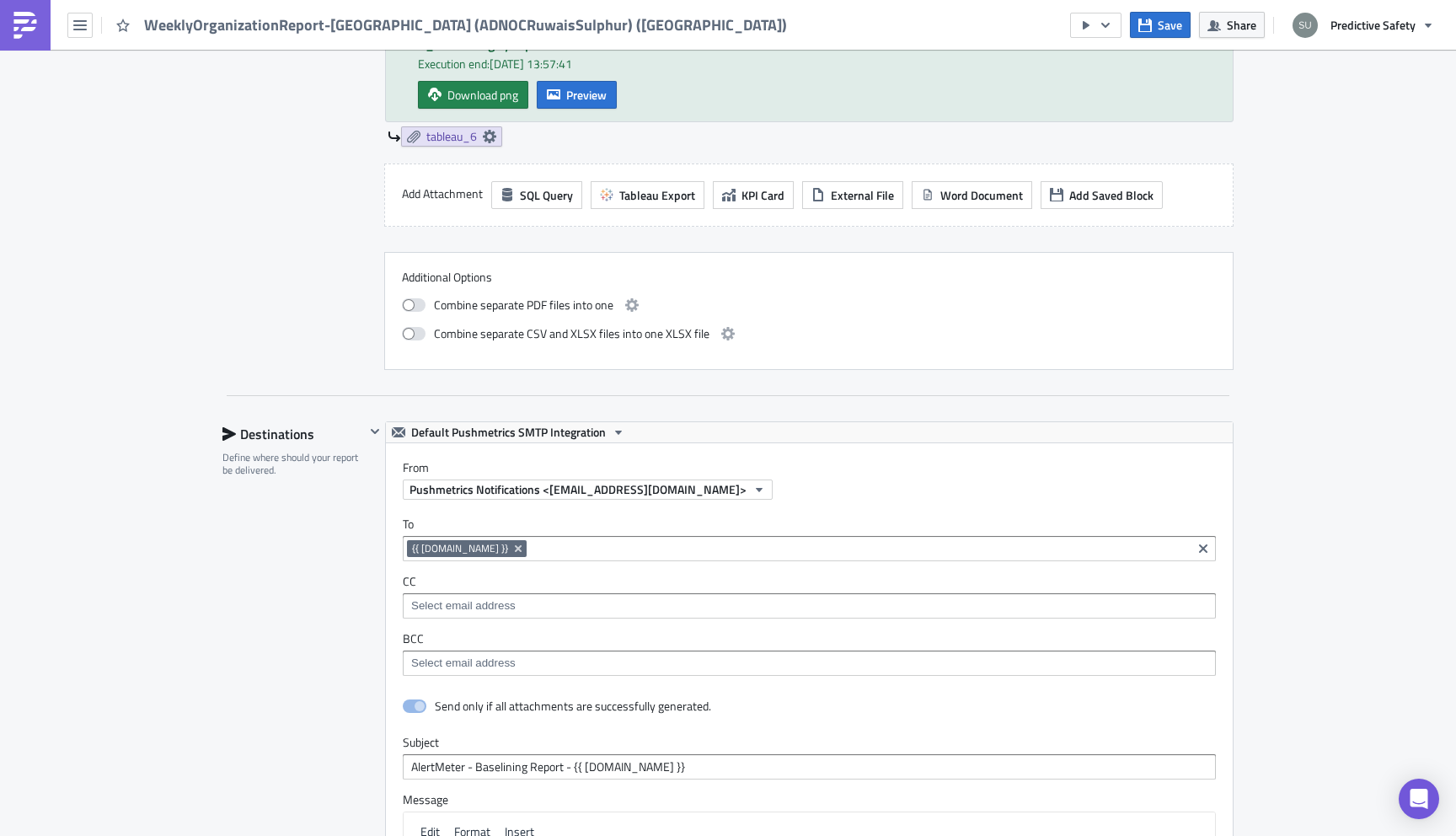
scroll to position [2739, 0]
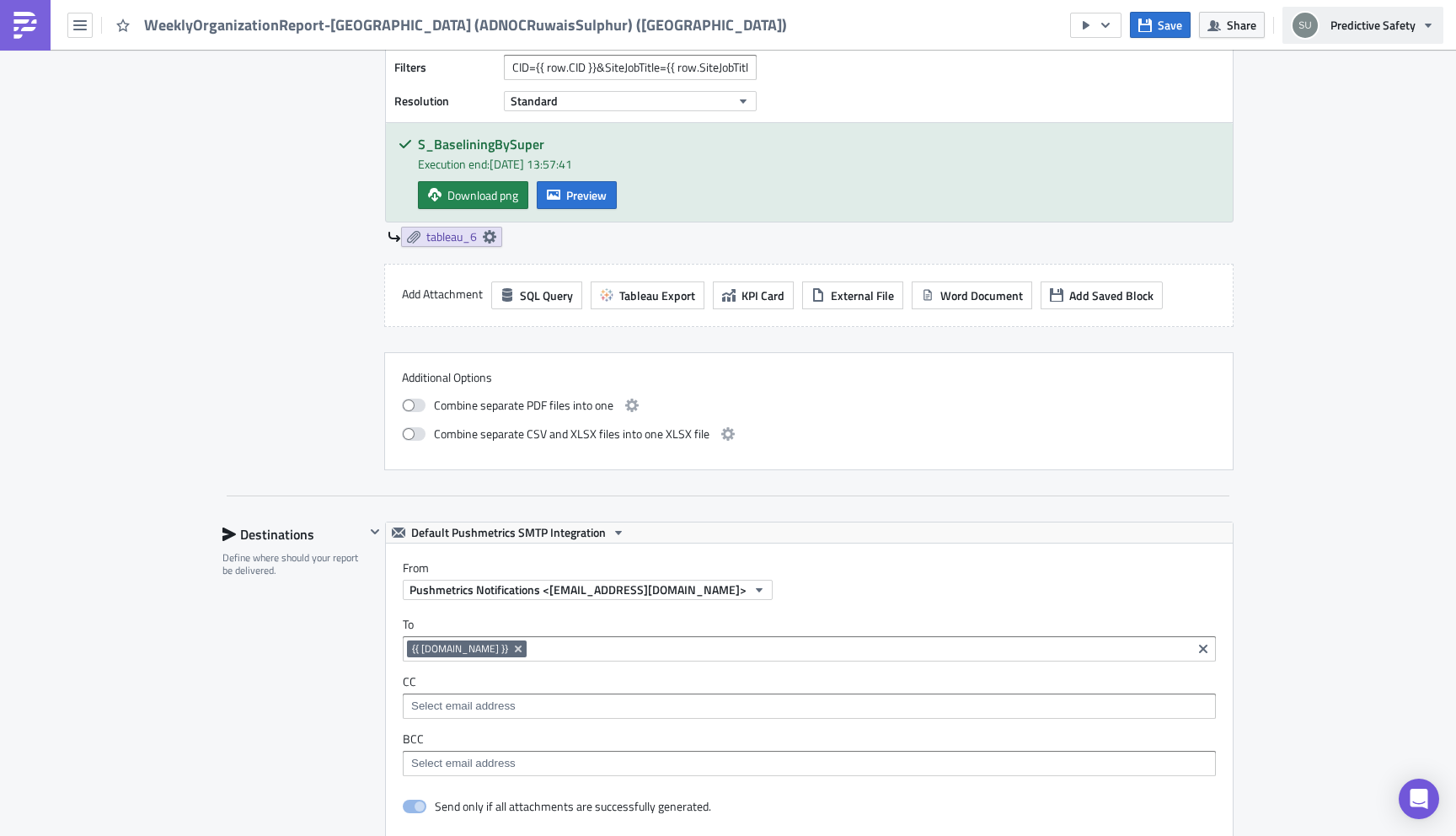
click at [1397, 20] on span "Predictive Safety" at bounding box center [1373, 24] width 85 height 17
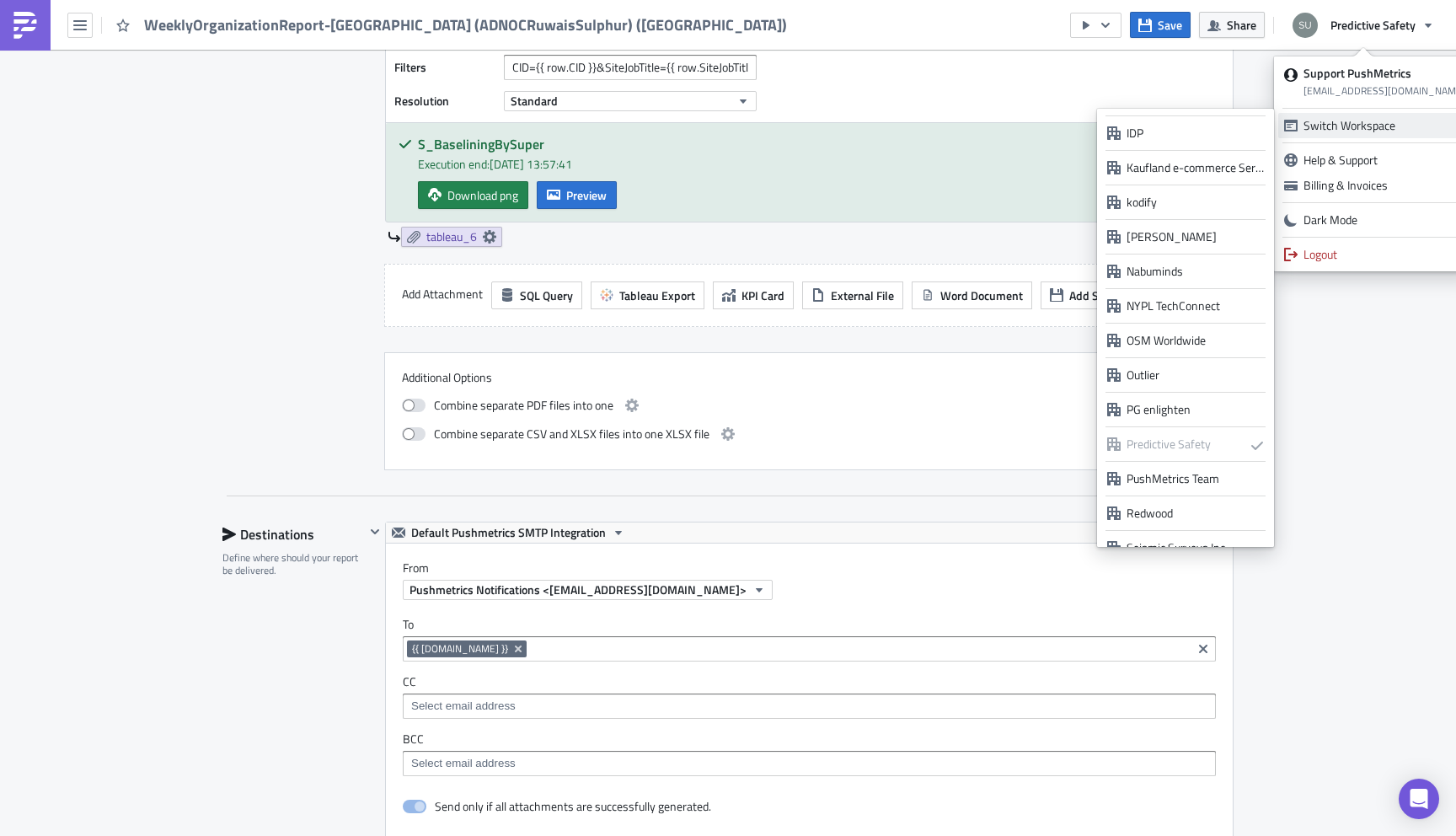
scroll to position [1331, 0]
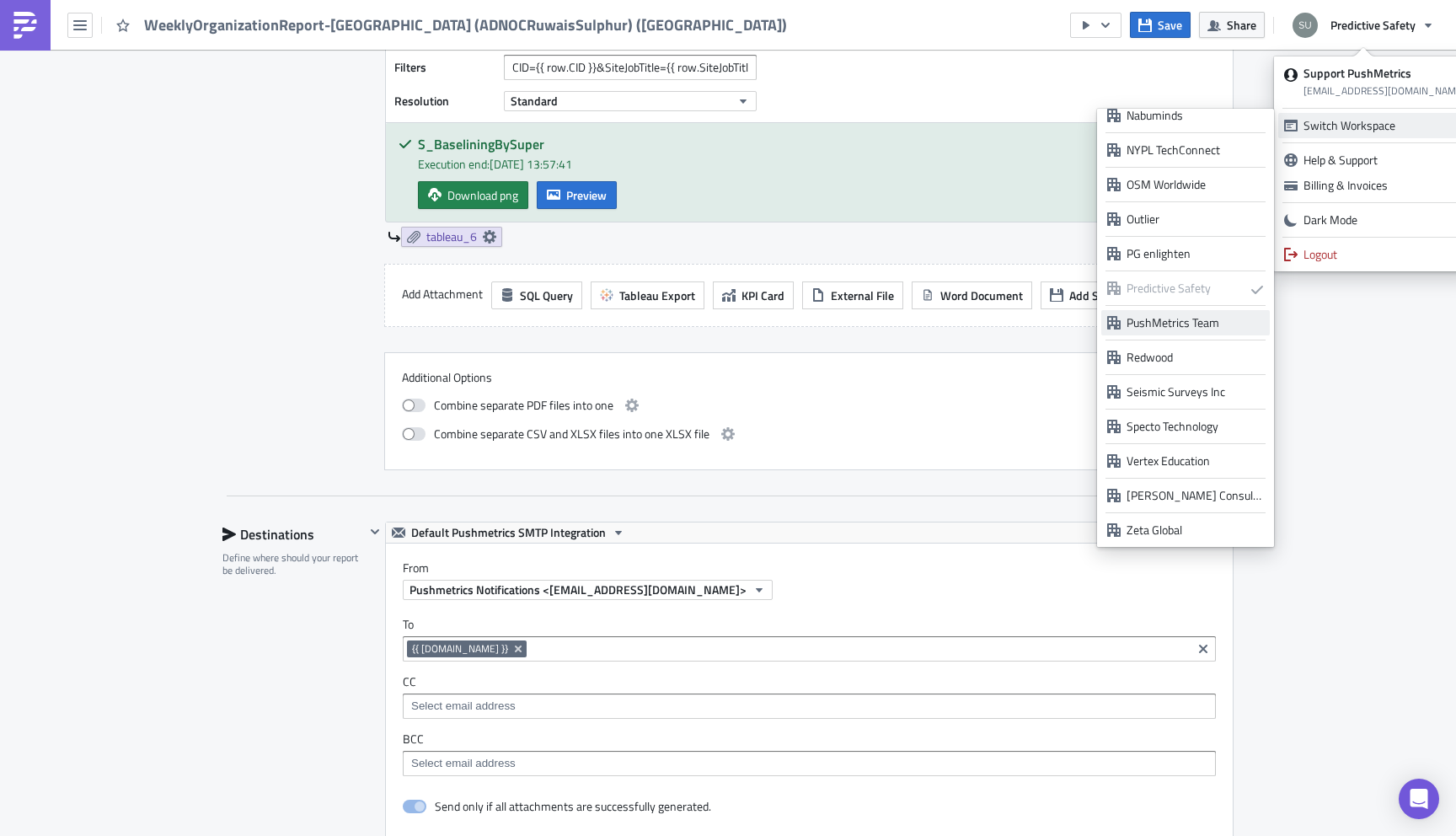
click at [1188, 324] on div "PushMetrics Team" at bounding box center [1195, 323] width 137 height 16
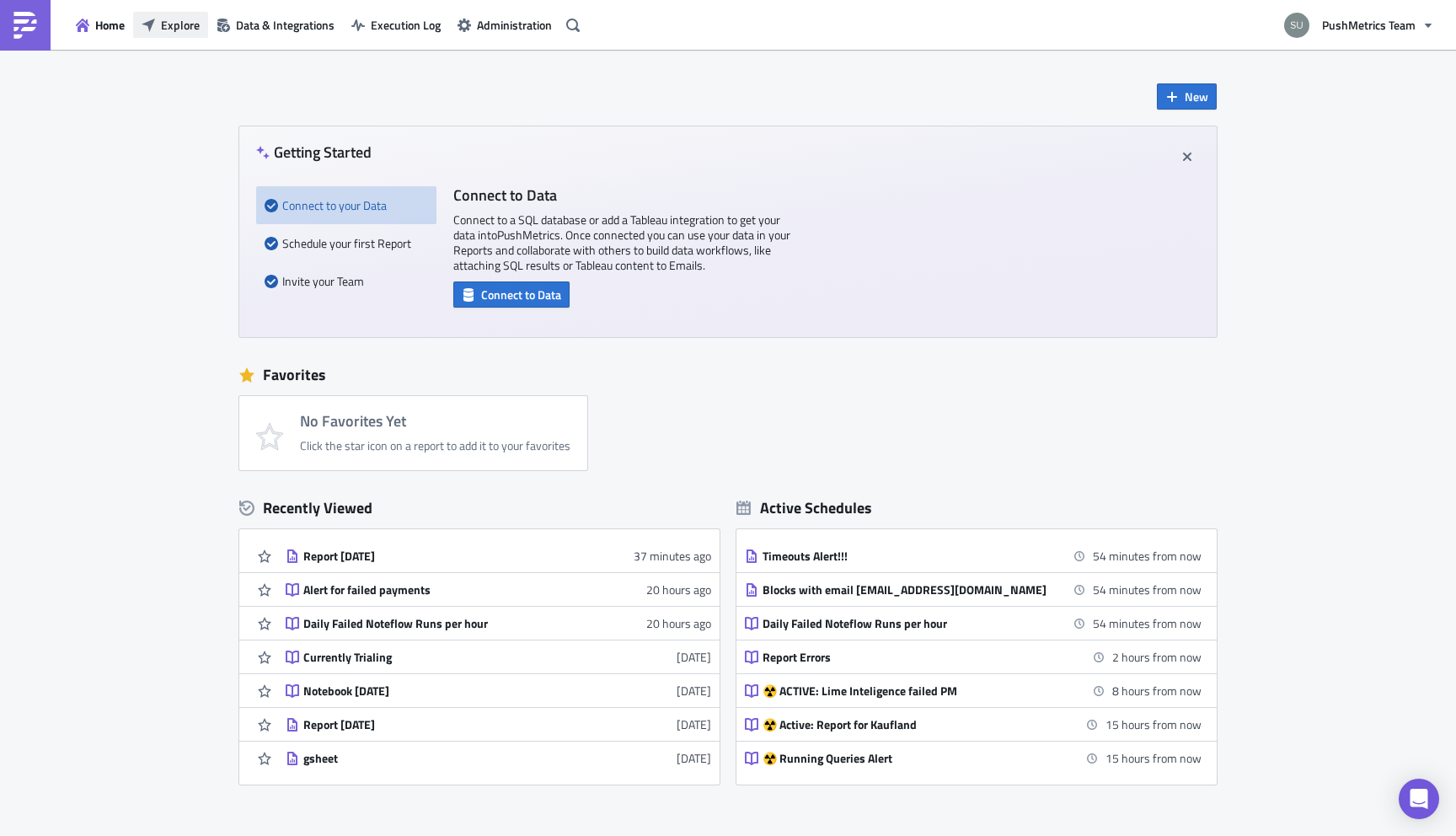
click at [181, 30] on span "Explore" at bounding box center [181, 24] width 38 height 17
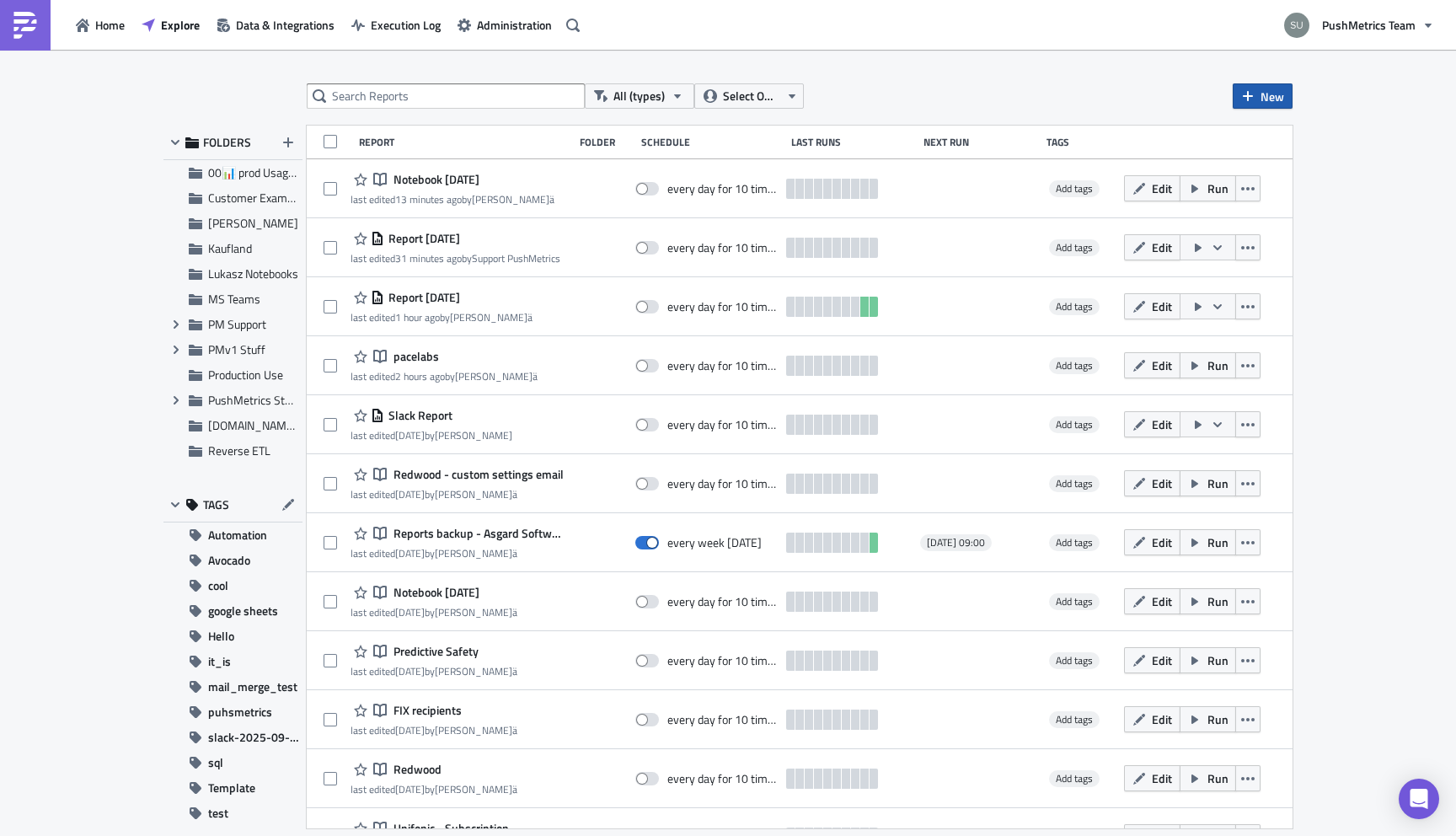
click at [1243, 94] on icon "button" at bounding box center [1247, 95] width 14 height 14
click at [1330, 133] on div "Report" at bounding box center [1319, 138] width 112 height 16
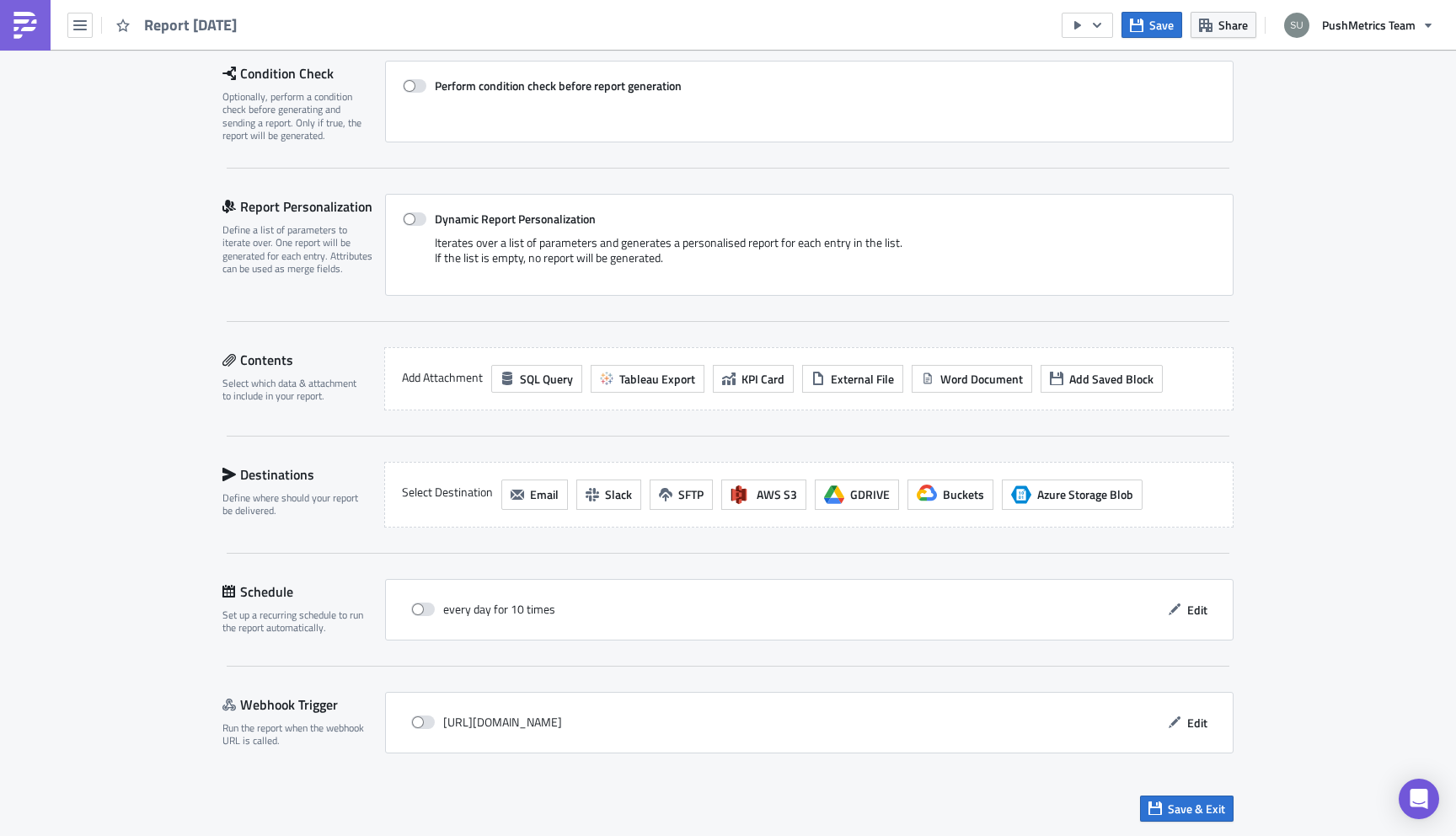
scroll to position [250, 0]
click at [651, 385] on span "Tableau Export" at bounding box center [657, 379] width 76 height 17
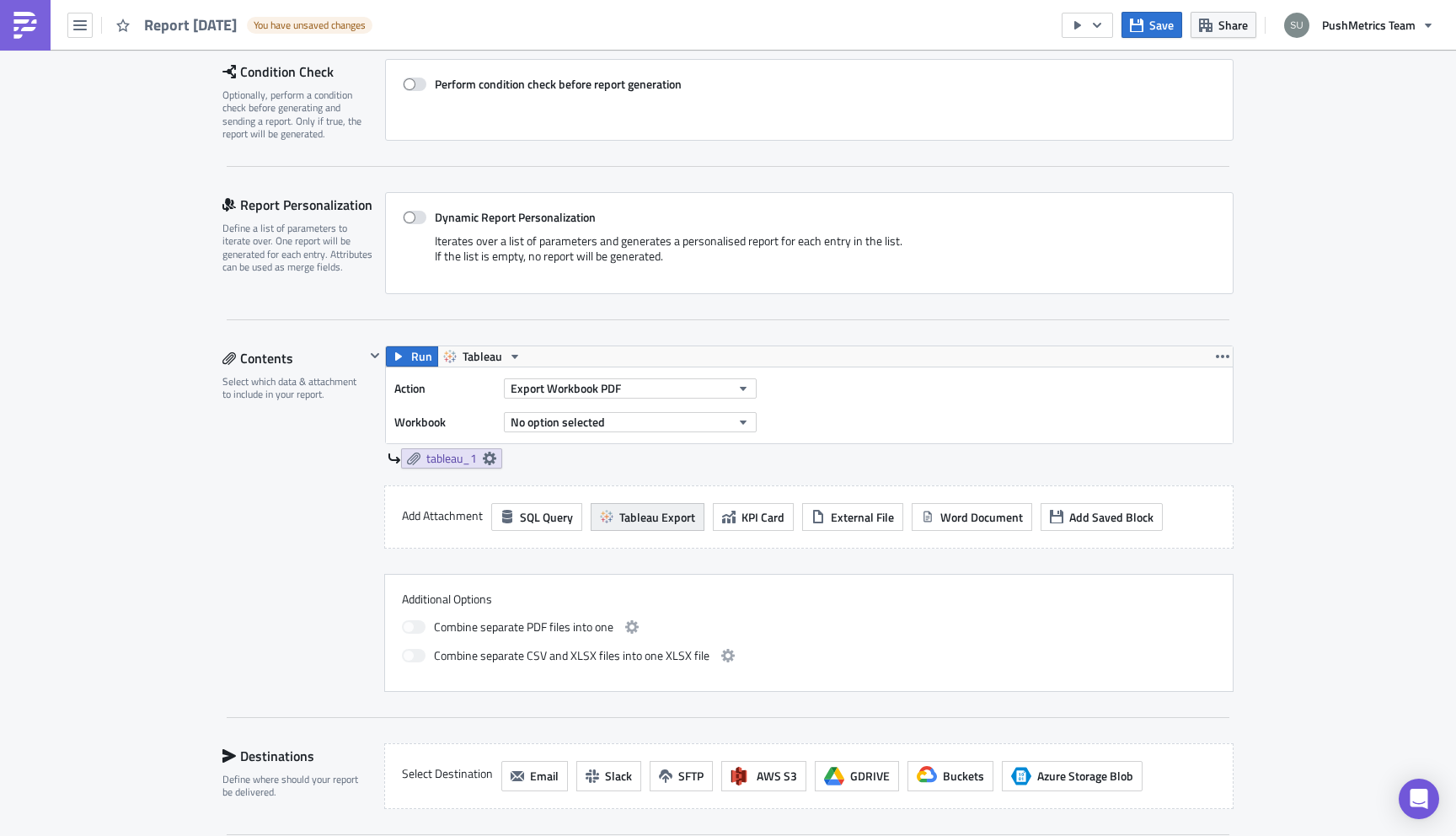
click at [654, 512] on span "Tableau Export" at bounding box center [657, 516] width 76 height 17
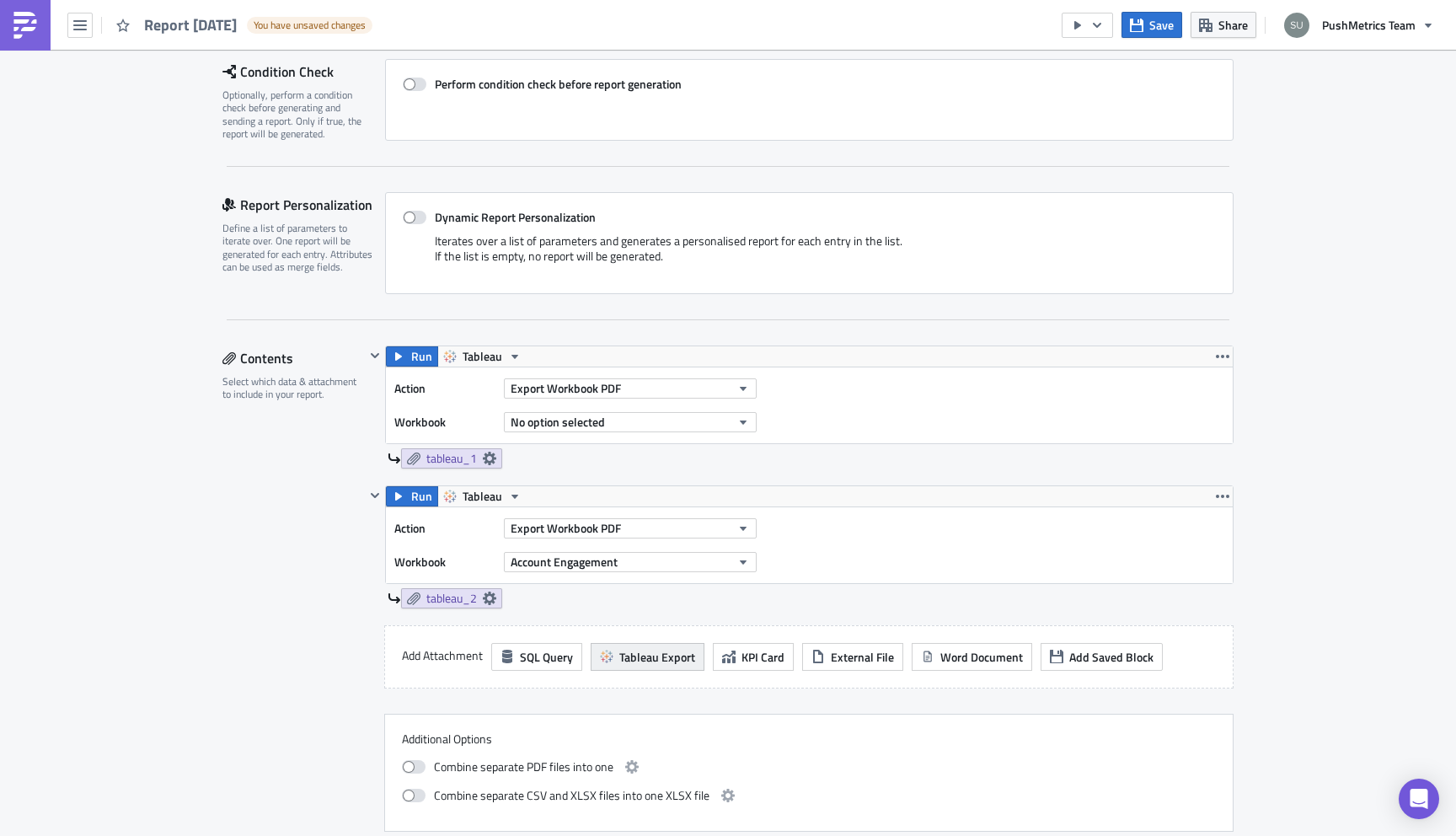
click at [636, 660] on span "Tableau Export" at bounding box center [657, 656] width 76 height 17
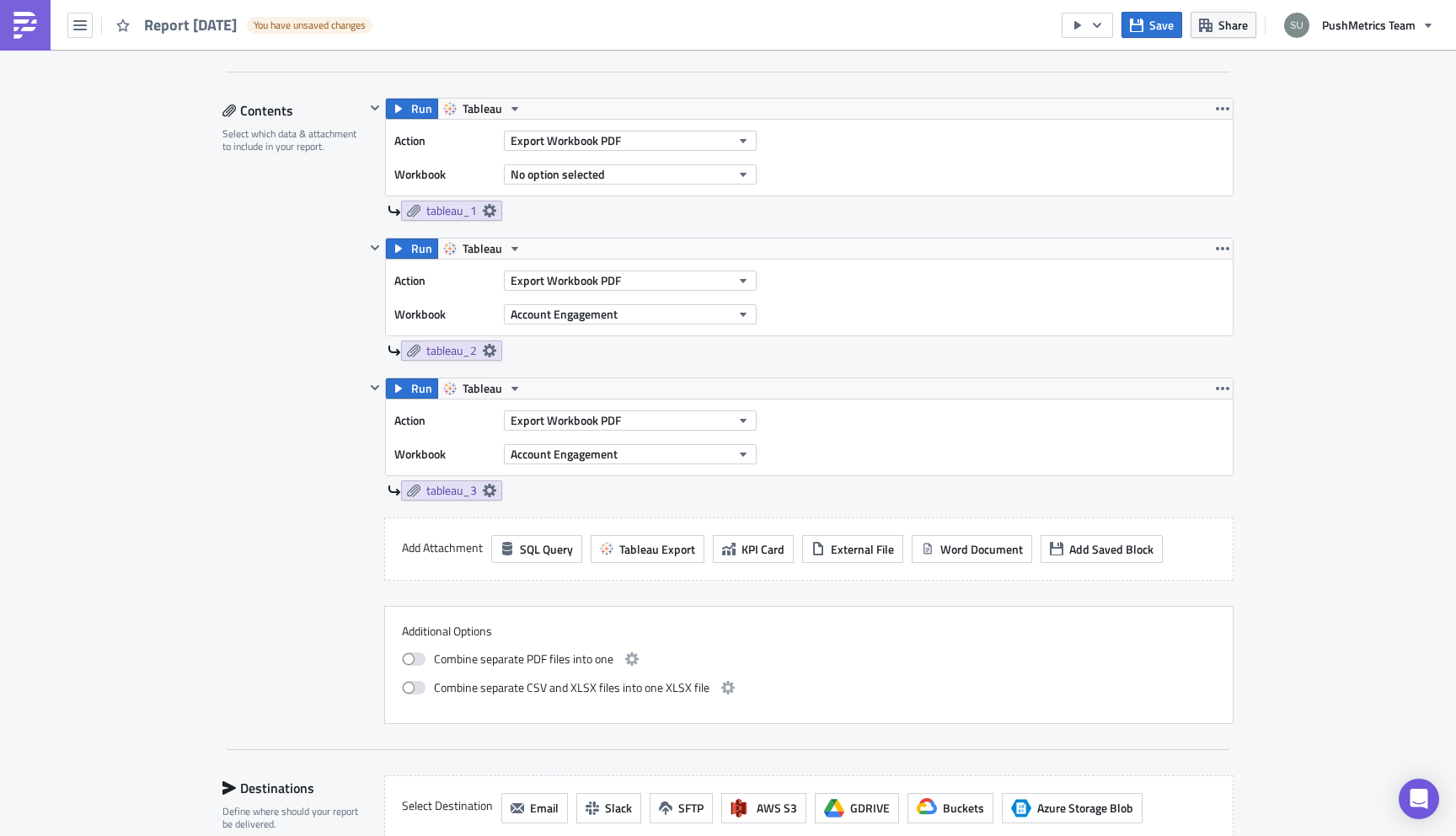
scroll to position [493, 0]
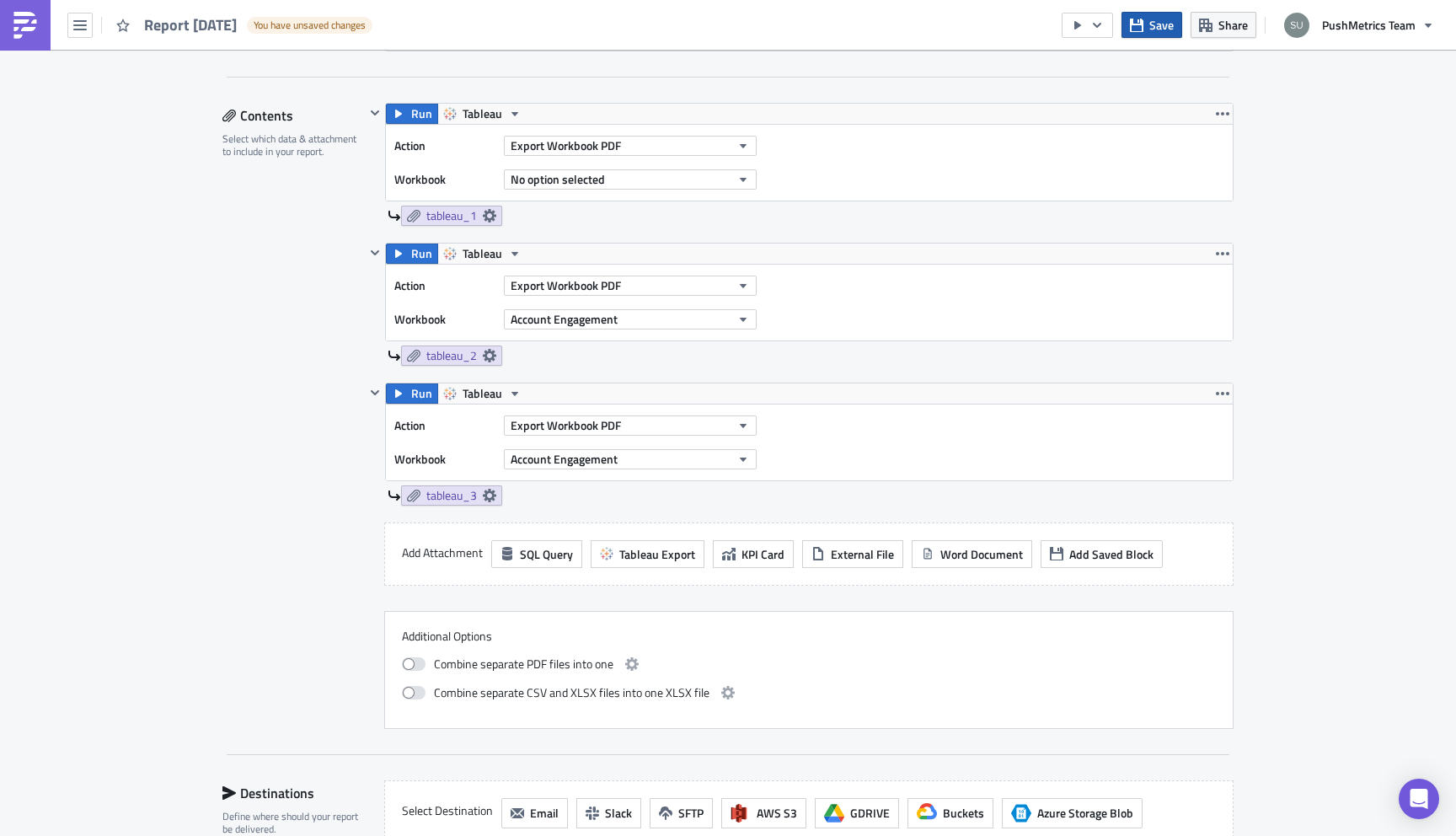
click at [1150, 24] on span "Save" at bounding box center [1161, 24] width 25 height 17
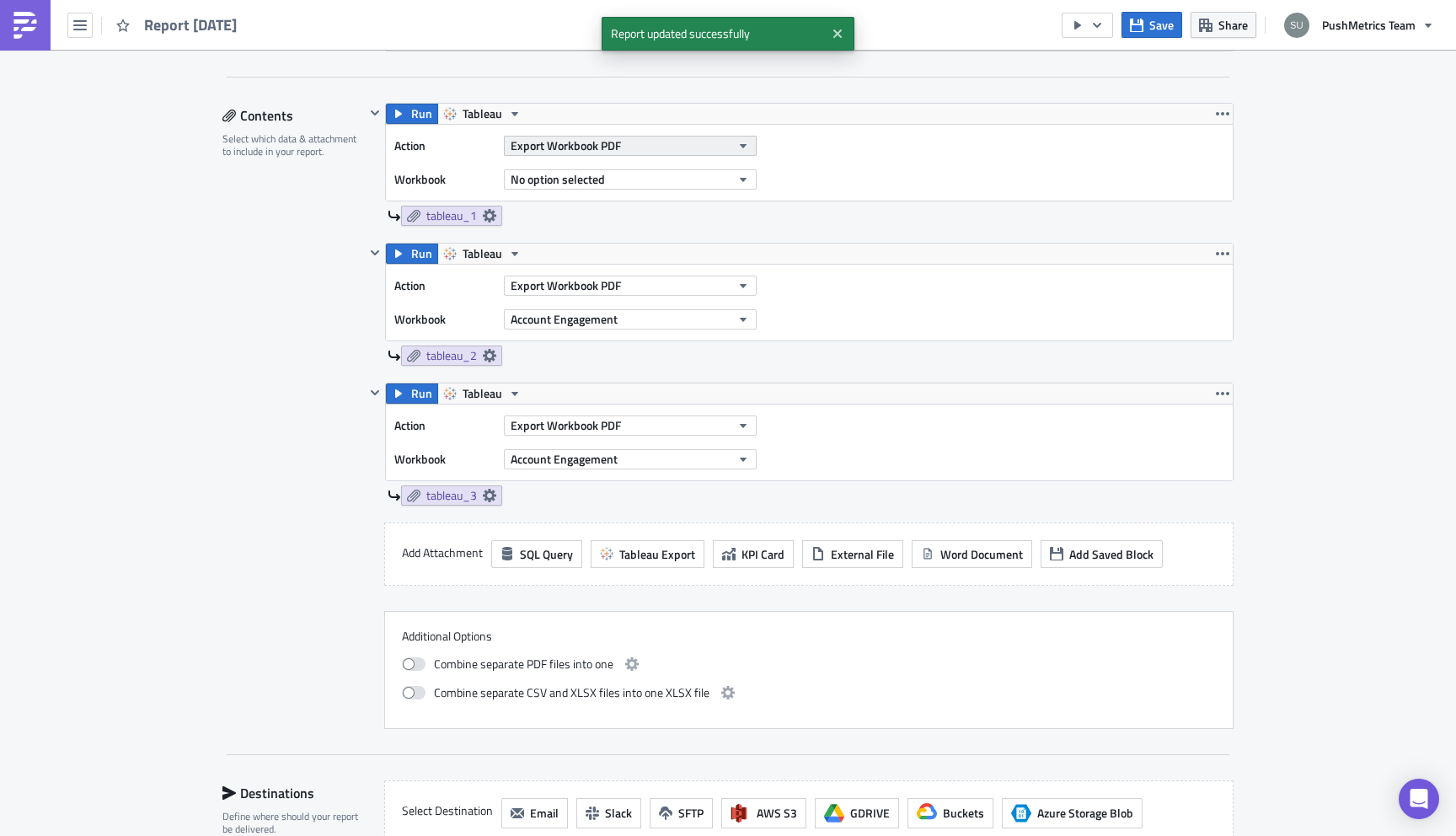
click at [640, 145] on button "Export Workbook PDF" at bounding box center [630, 146] width 253 height 20
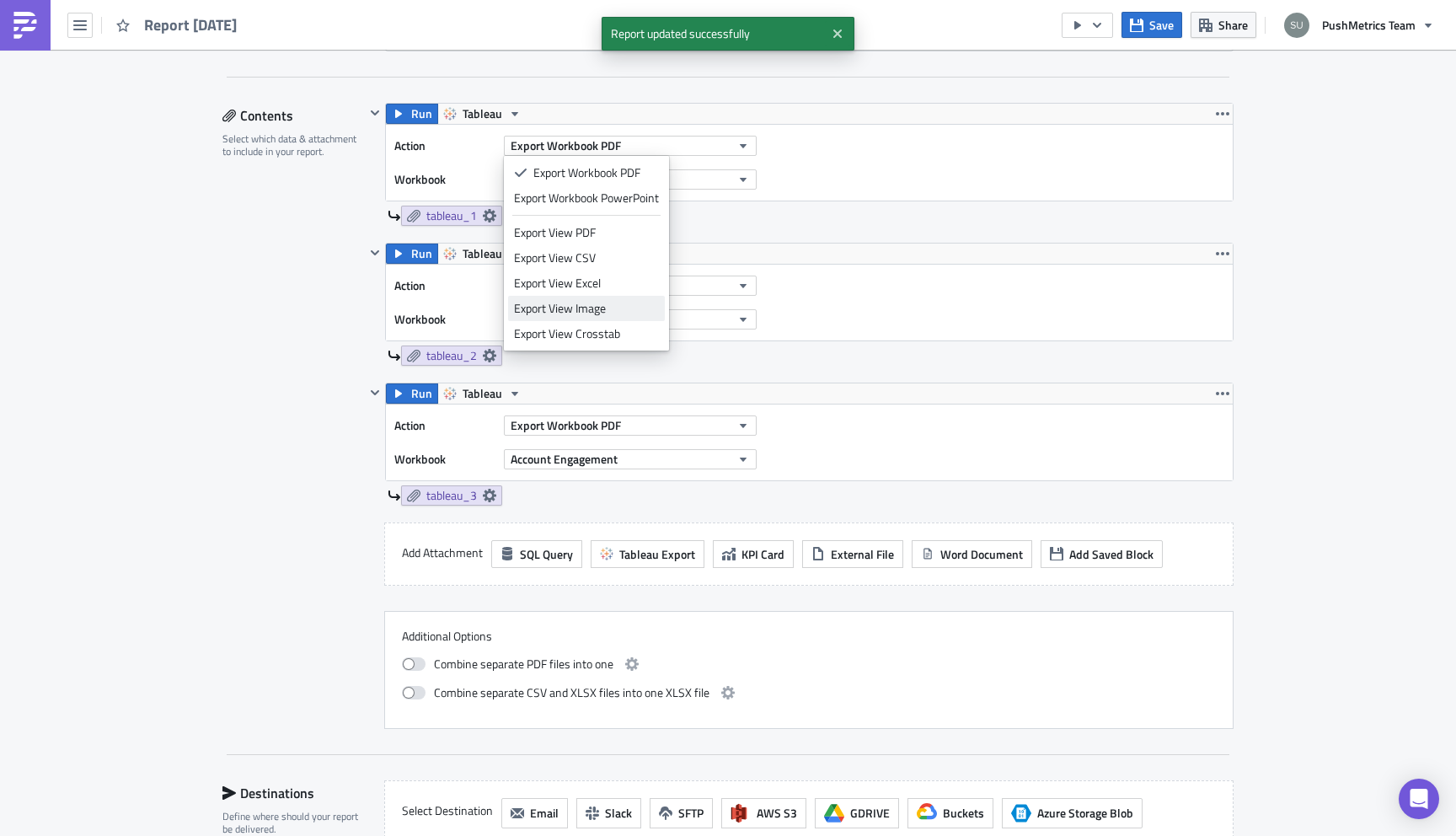
click at [610, 303] on div "Export View Image" at bounding box center [586, 308] width 145 height 16
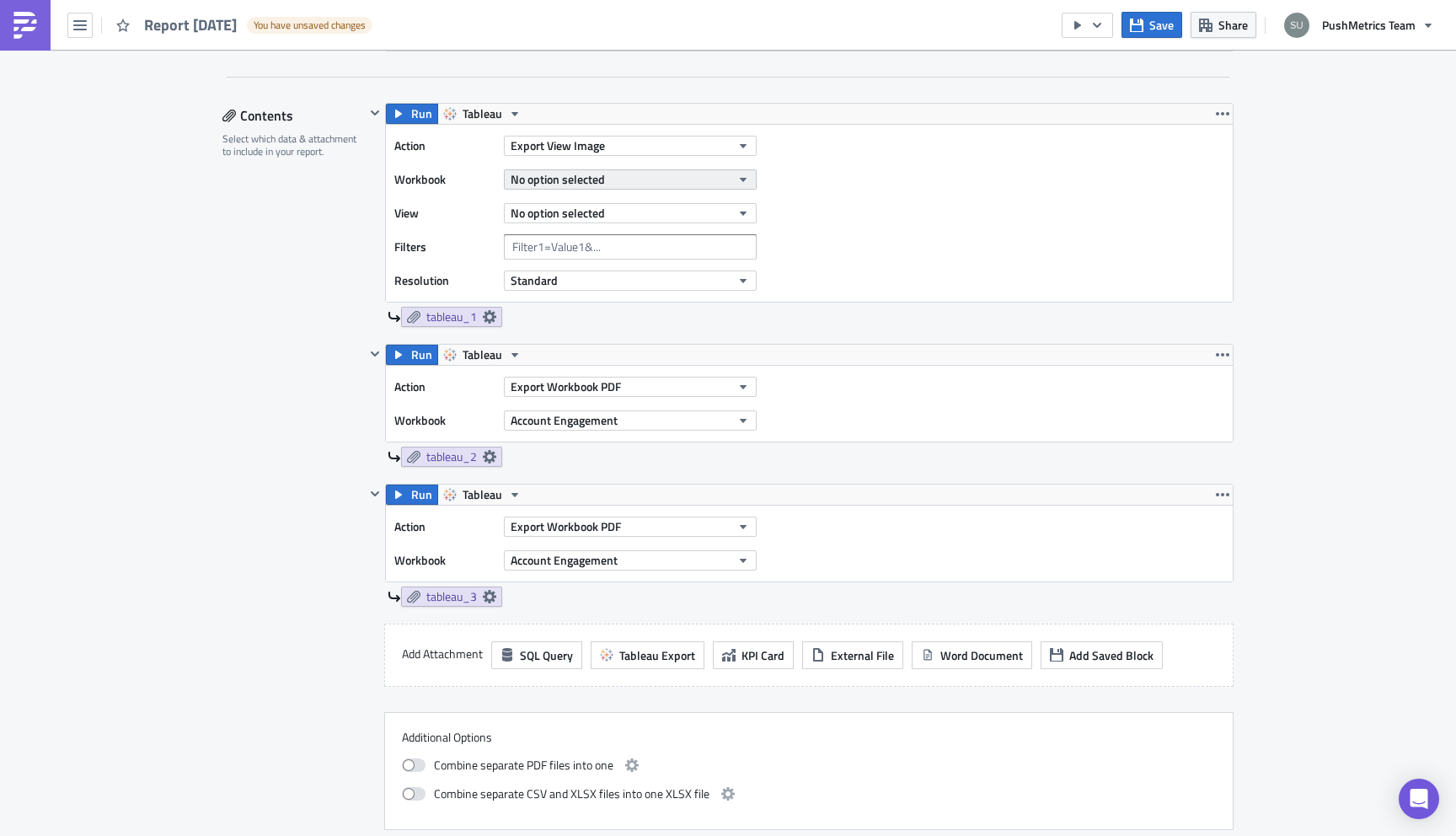
click at [641, 182] on button "No option selected" at bounding box center [630, 180] width 253 height 20
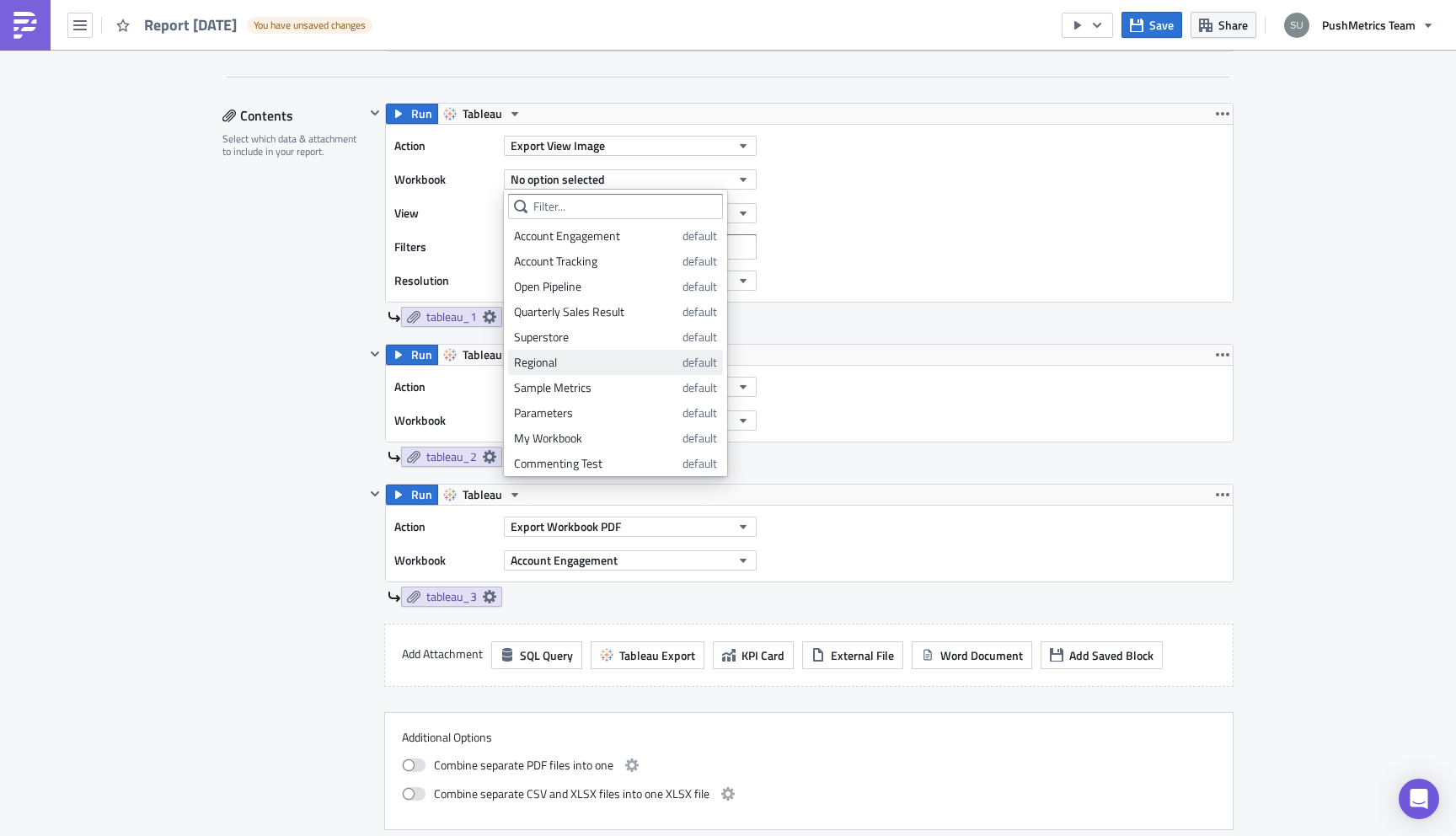
click at [568, 359] on div "Regional" at bounding box center [595, 362] width 162 height 16
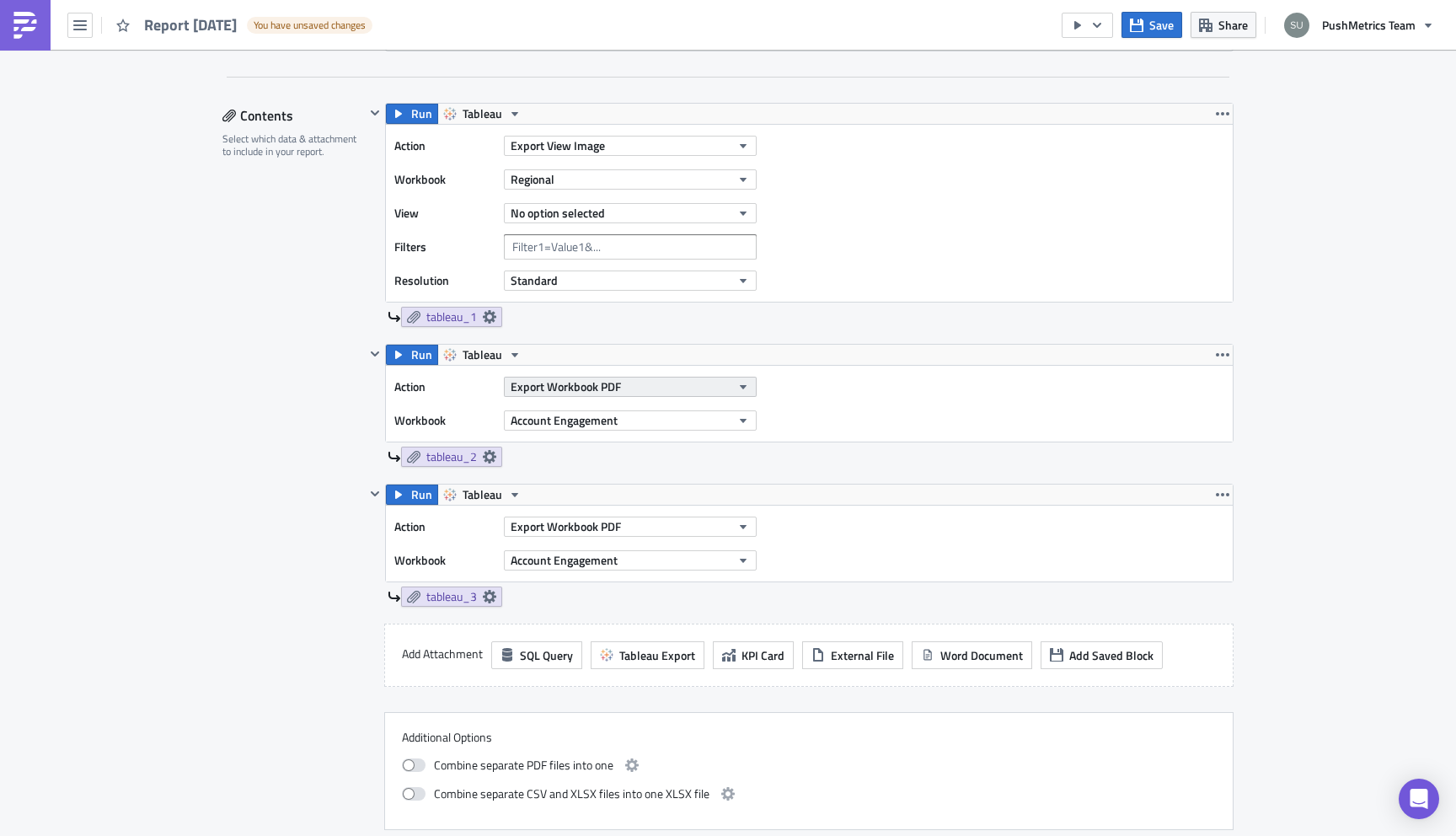
click at [656, 385] on button "Export Workbook PDF" at bounding box center [630, 387] width 253 height 20
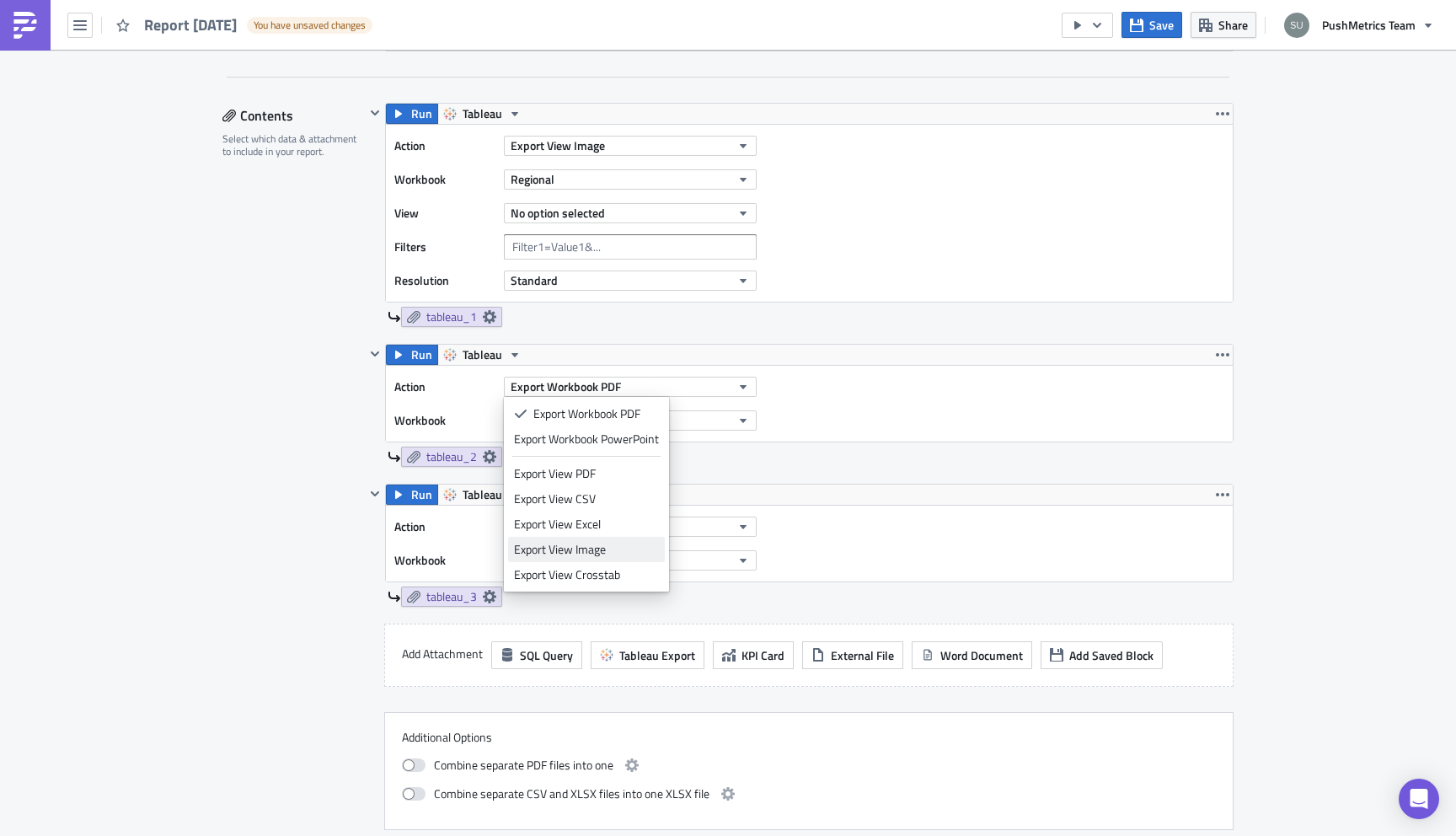
click at [605, 550] on div "Export View Image" at bounding box center [586, 549] width 145 height 16
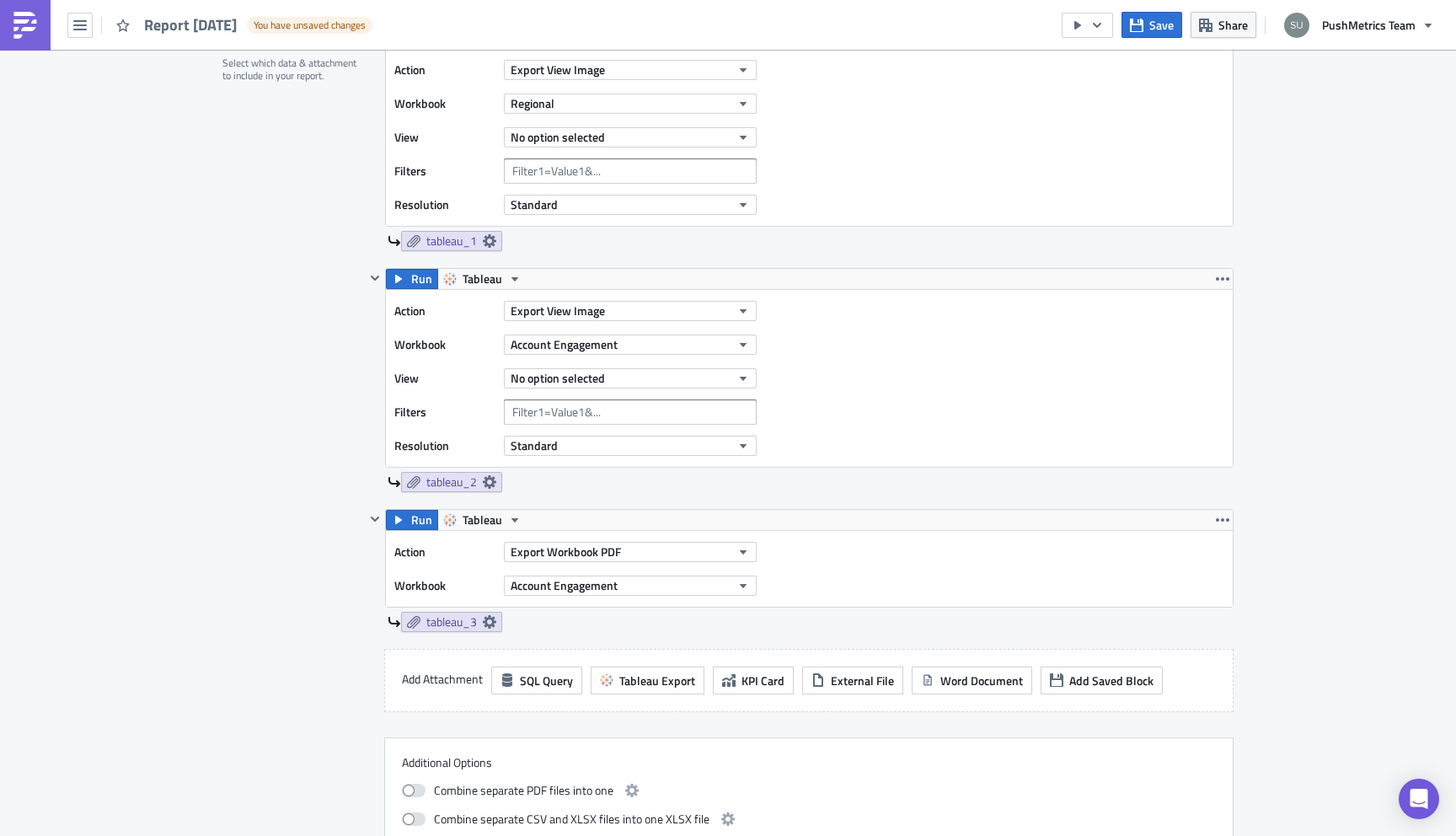
scroll to position [617, 0]
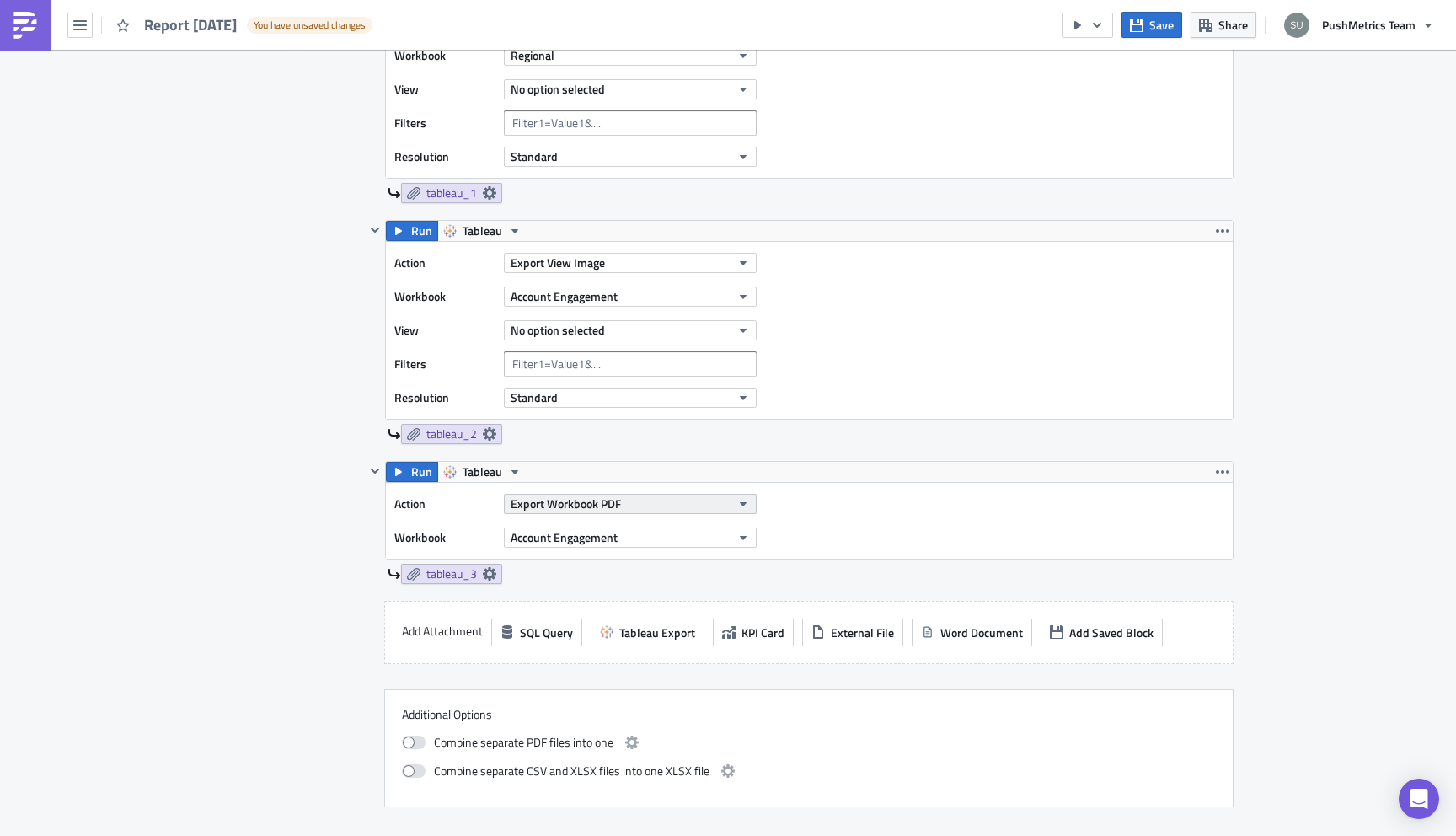
click at [684, 500] on button "Export Workbook PDF" at bounding box center [630, 504] width 253 height 20
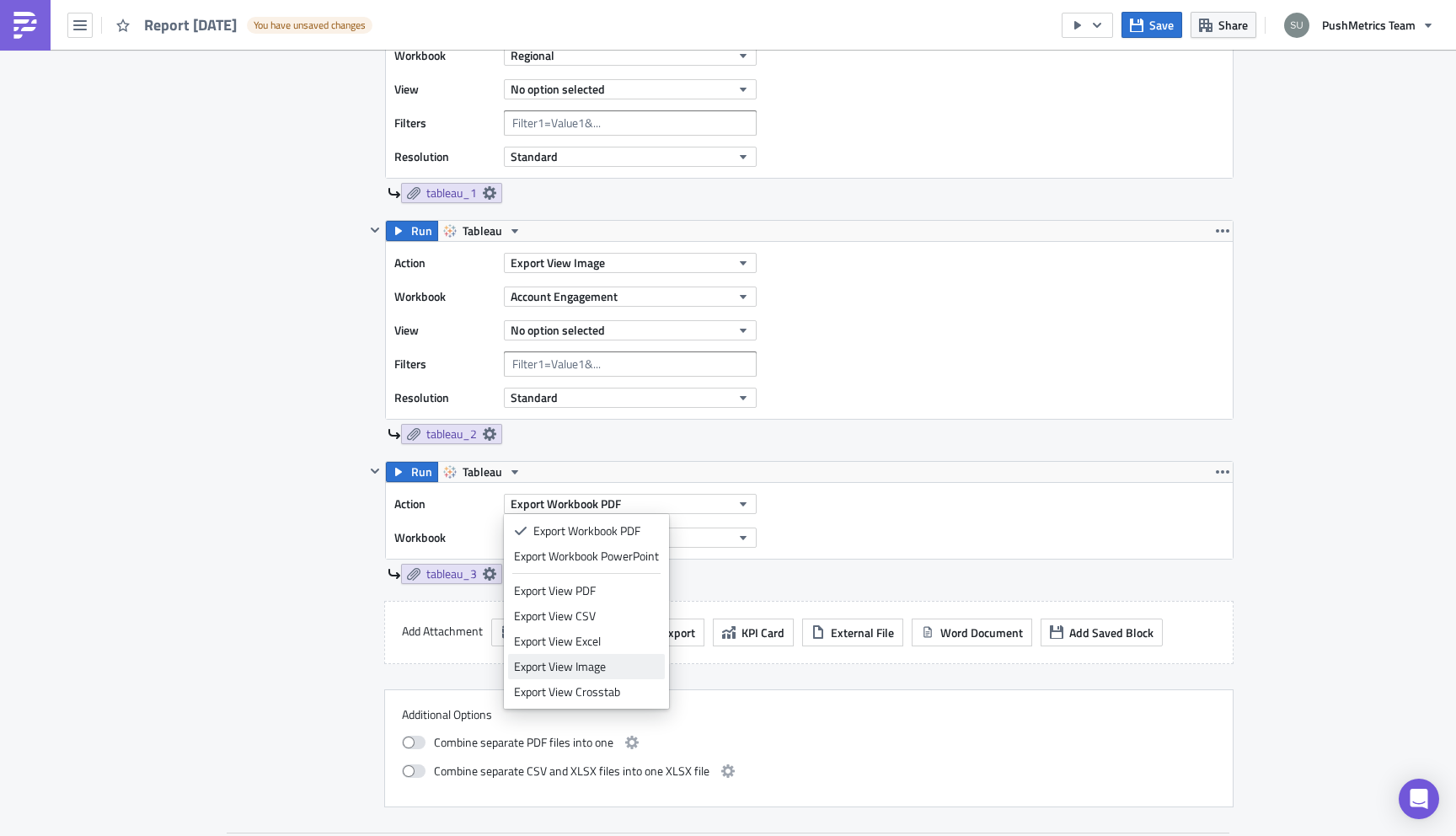
click at [591, 666] on div "Export View Image" at bounding box center [586, 666] width 145 height 16
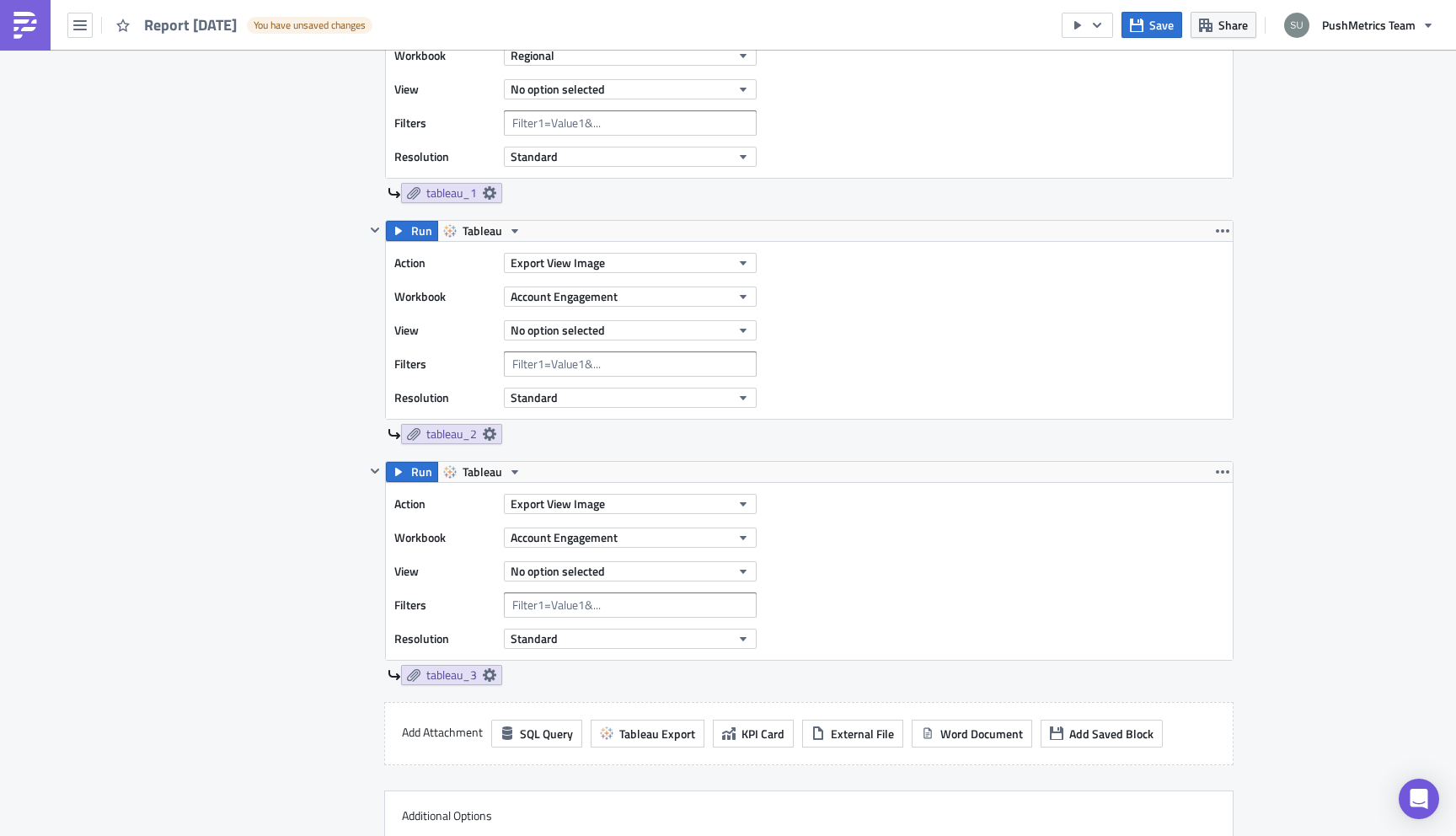
click at [264, 577] on div "Contents Select which data & attachment to include in your report." at bounding box center [293, 444] width 142 height 930
click at [1165, 27] on span "Save" at bounding box center [1161, 24] width 25 height 17
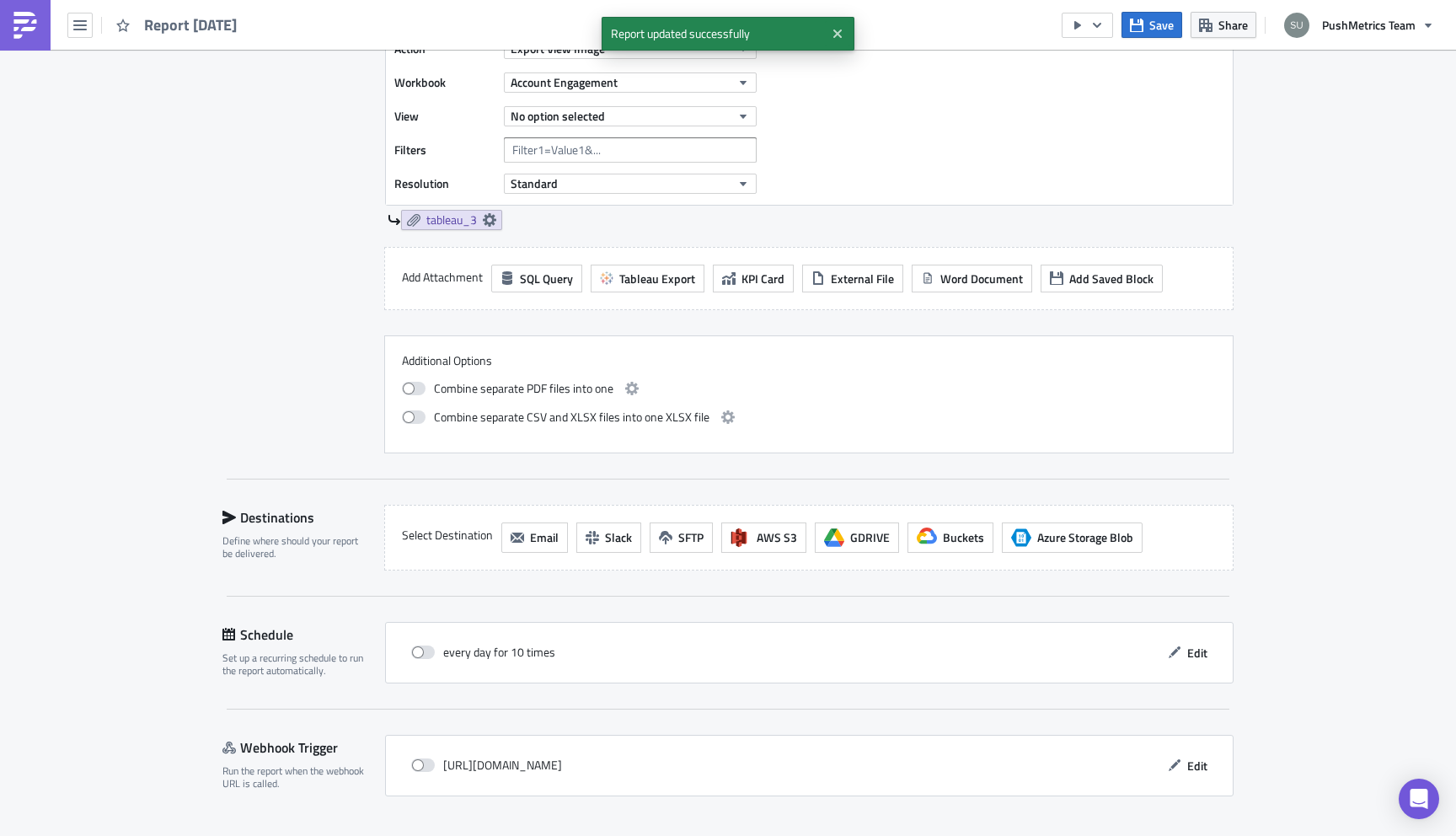
scroll to position [1116, 0]
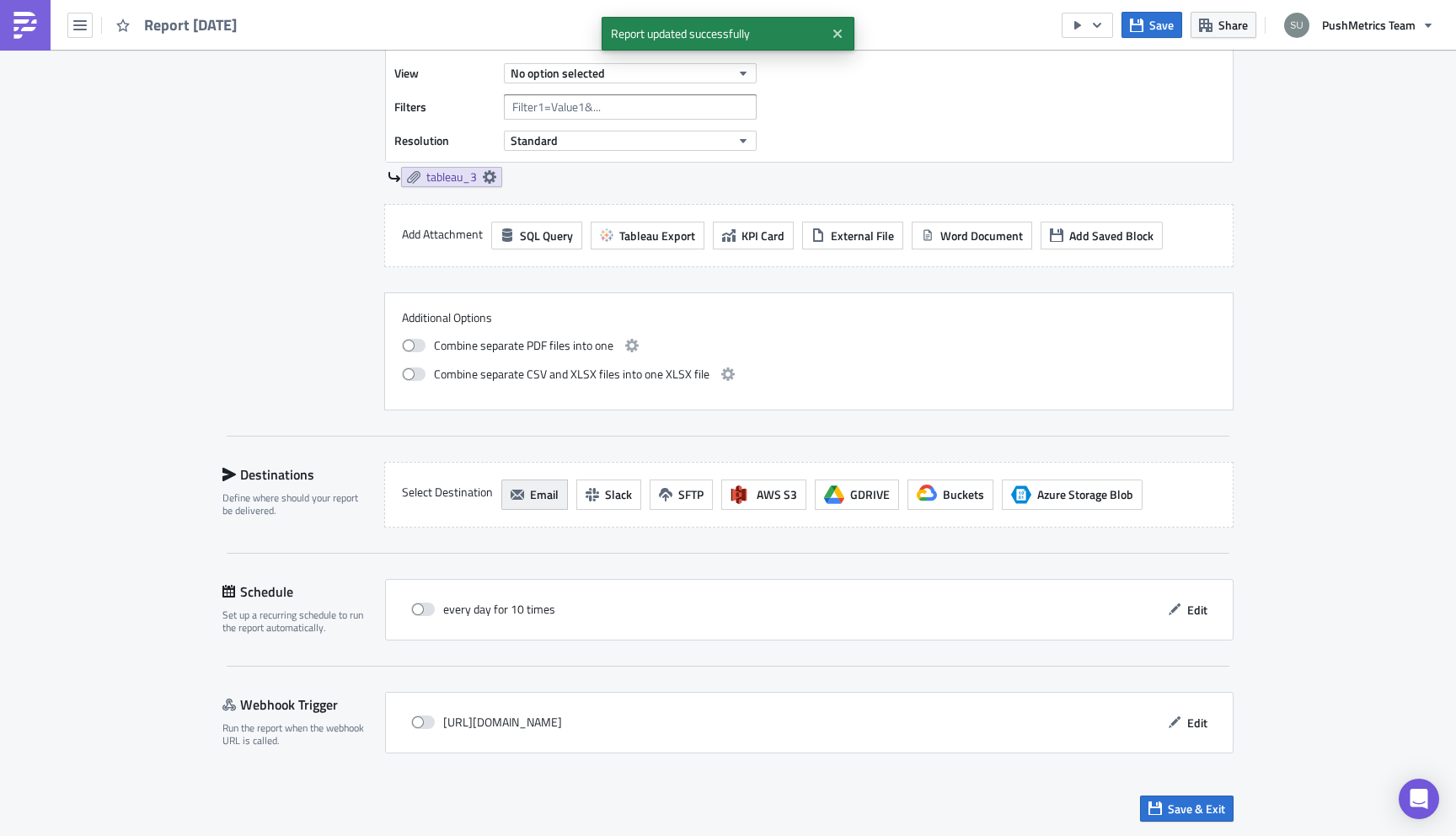
click at [533, 505] on button "Email" at bounding box center [534, 494] width 67 height 30
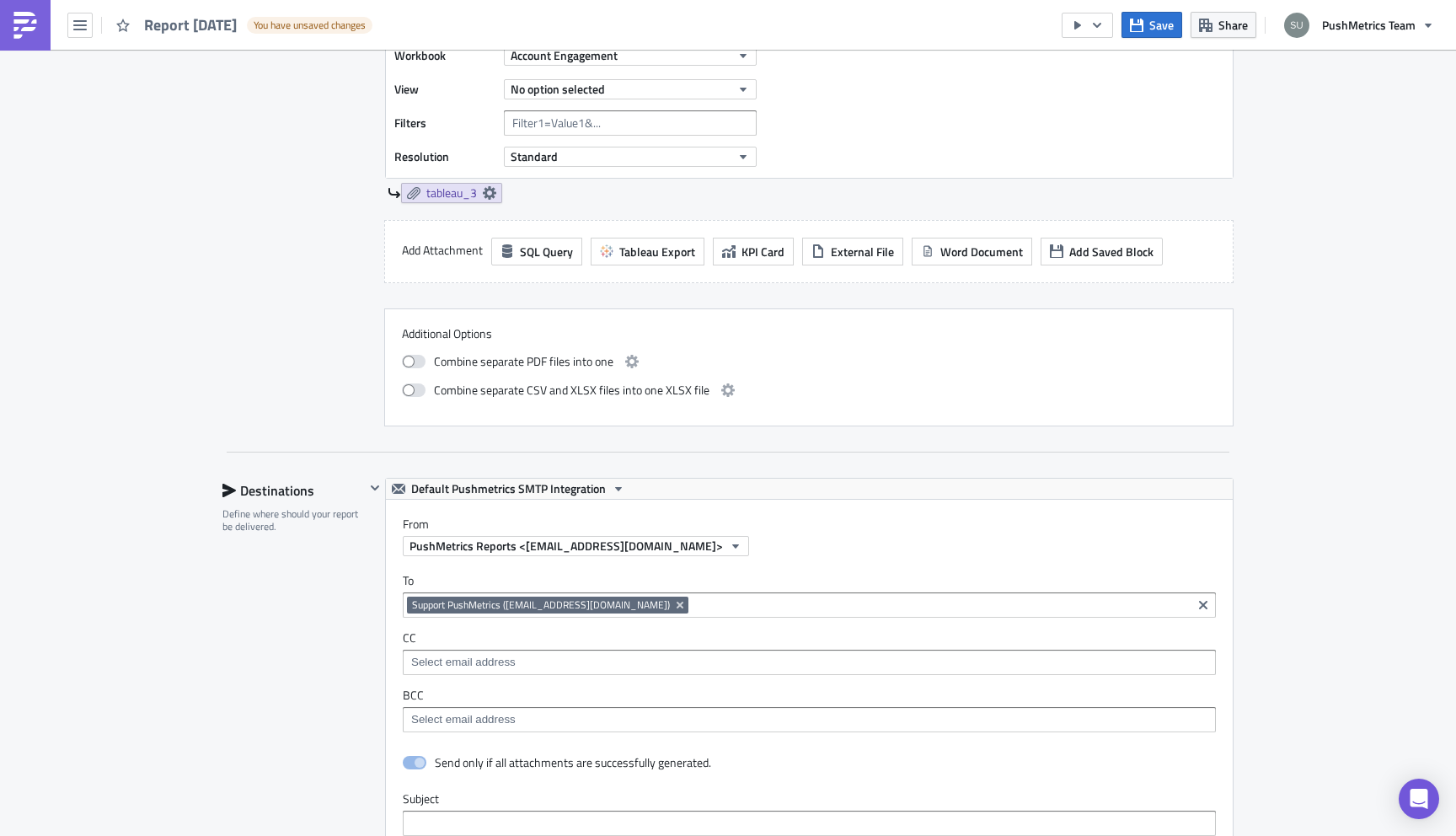
scroll to position [1090, 0]
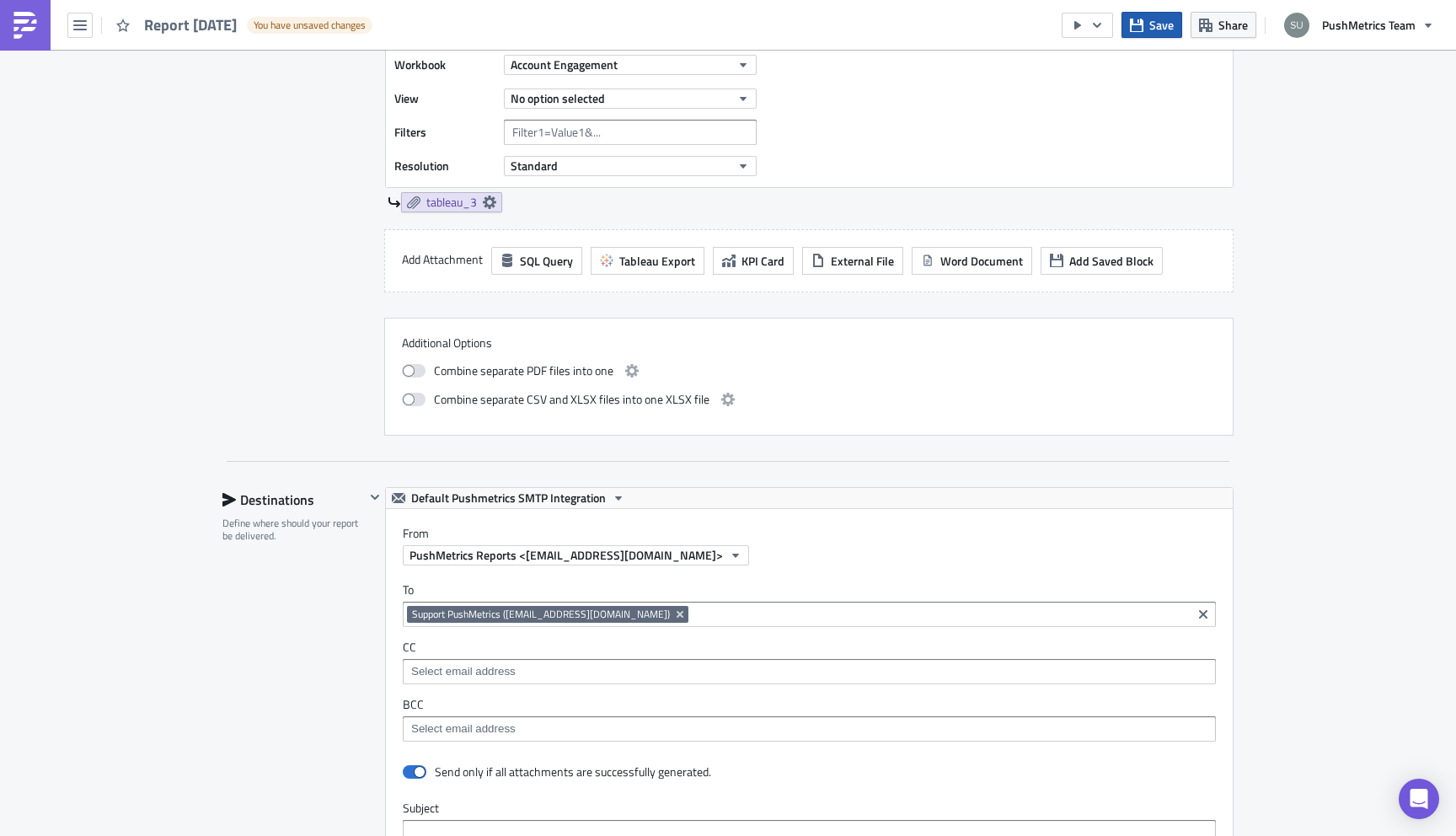
click at [1154, 22] on span "Save" at bounding box center [1161, 24] width 25 height 17
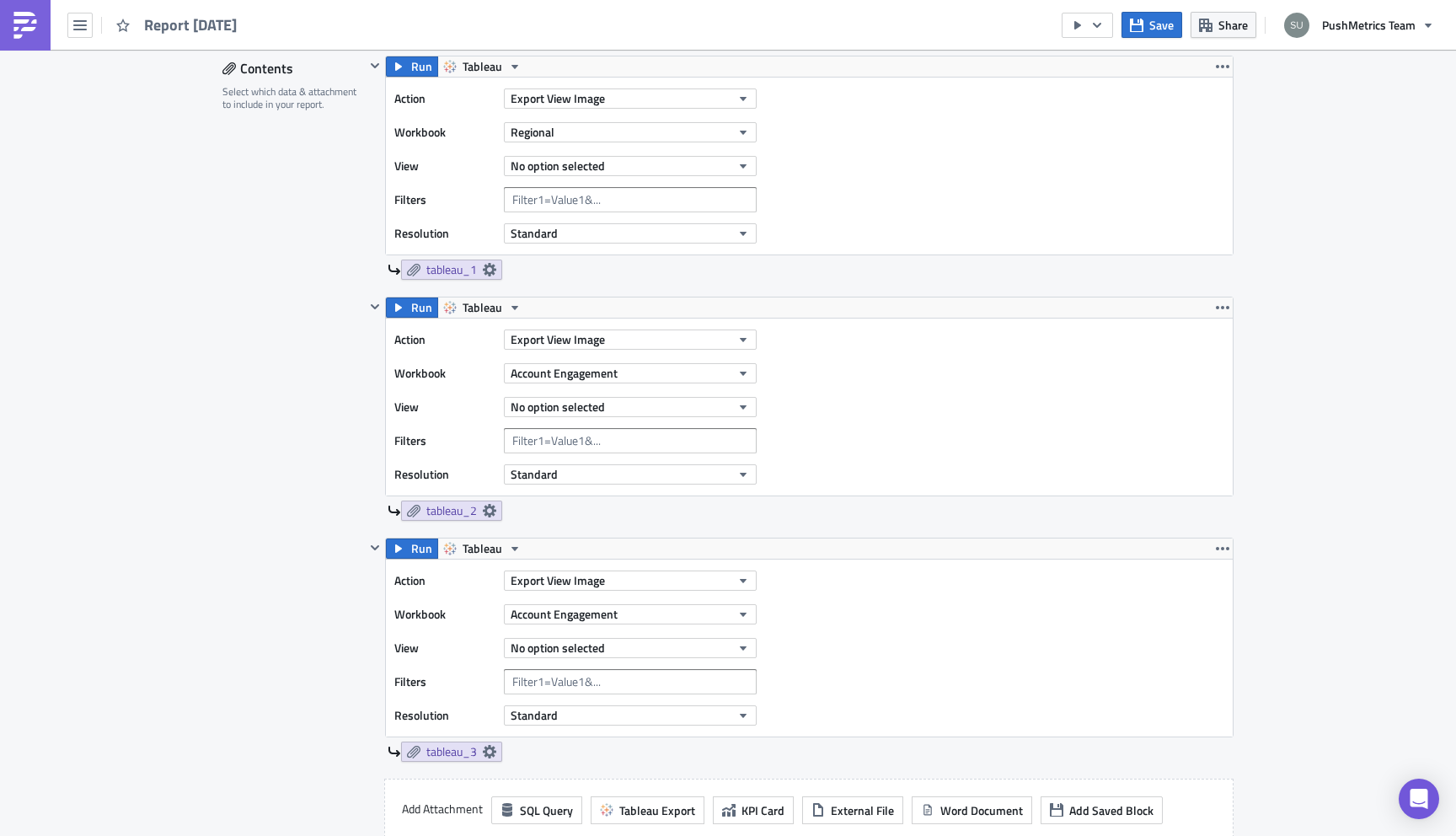
scroll to position [522, 0]
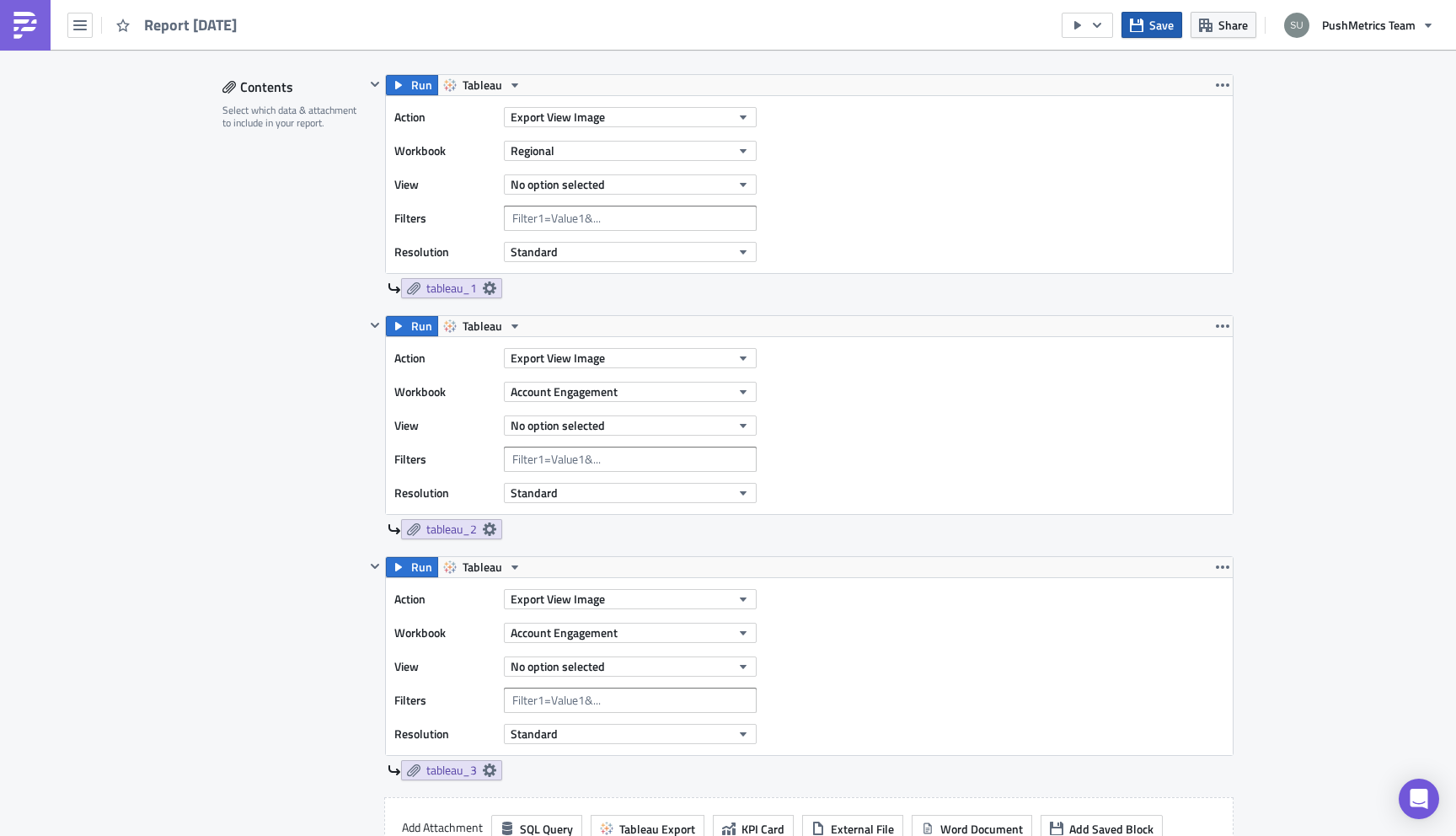
click at [1158, 23] on span "Save" at bounding box center [1161, 24] width 25 height 17
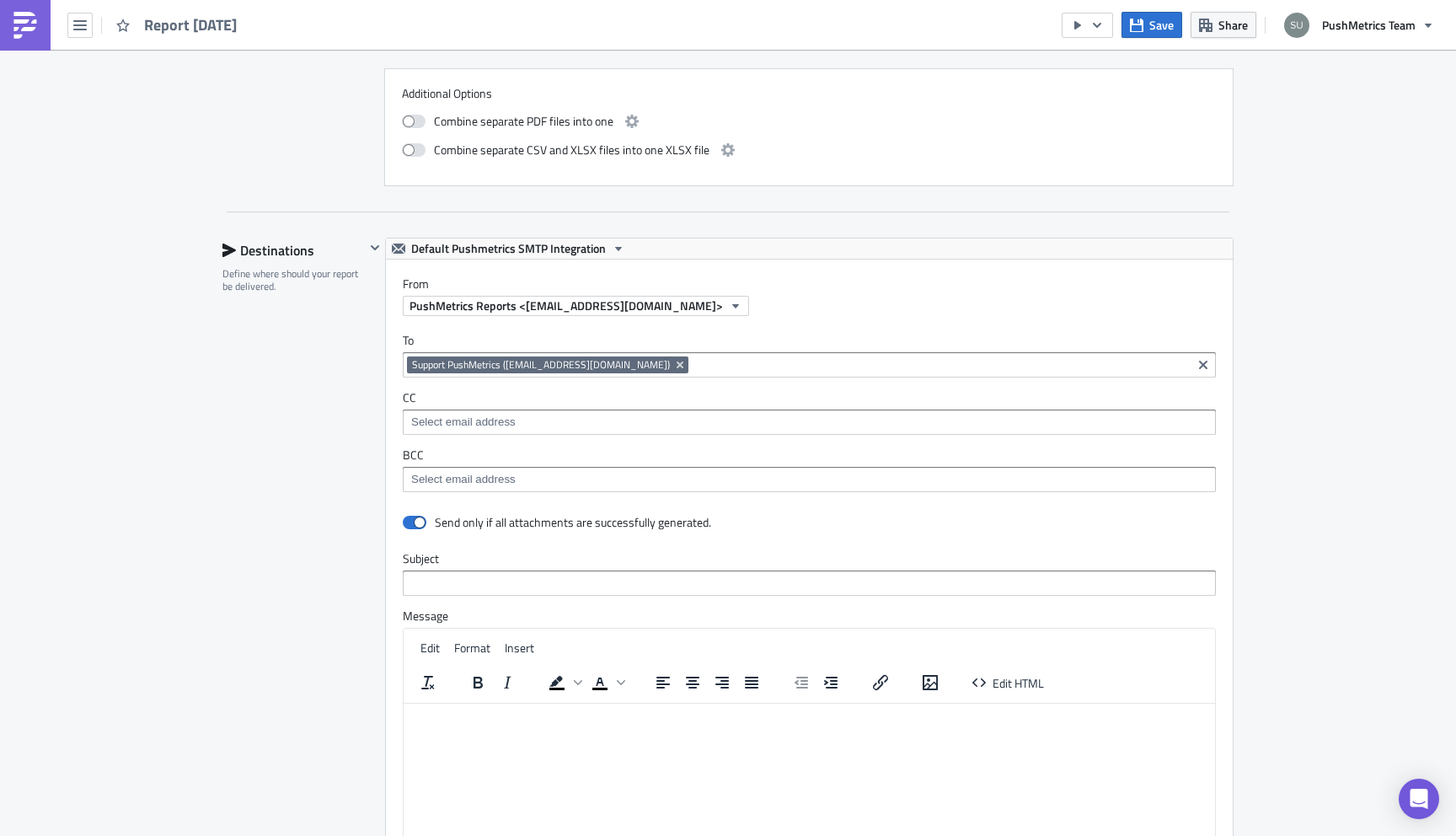
scroll to position [1508, 0]
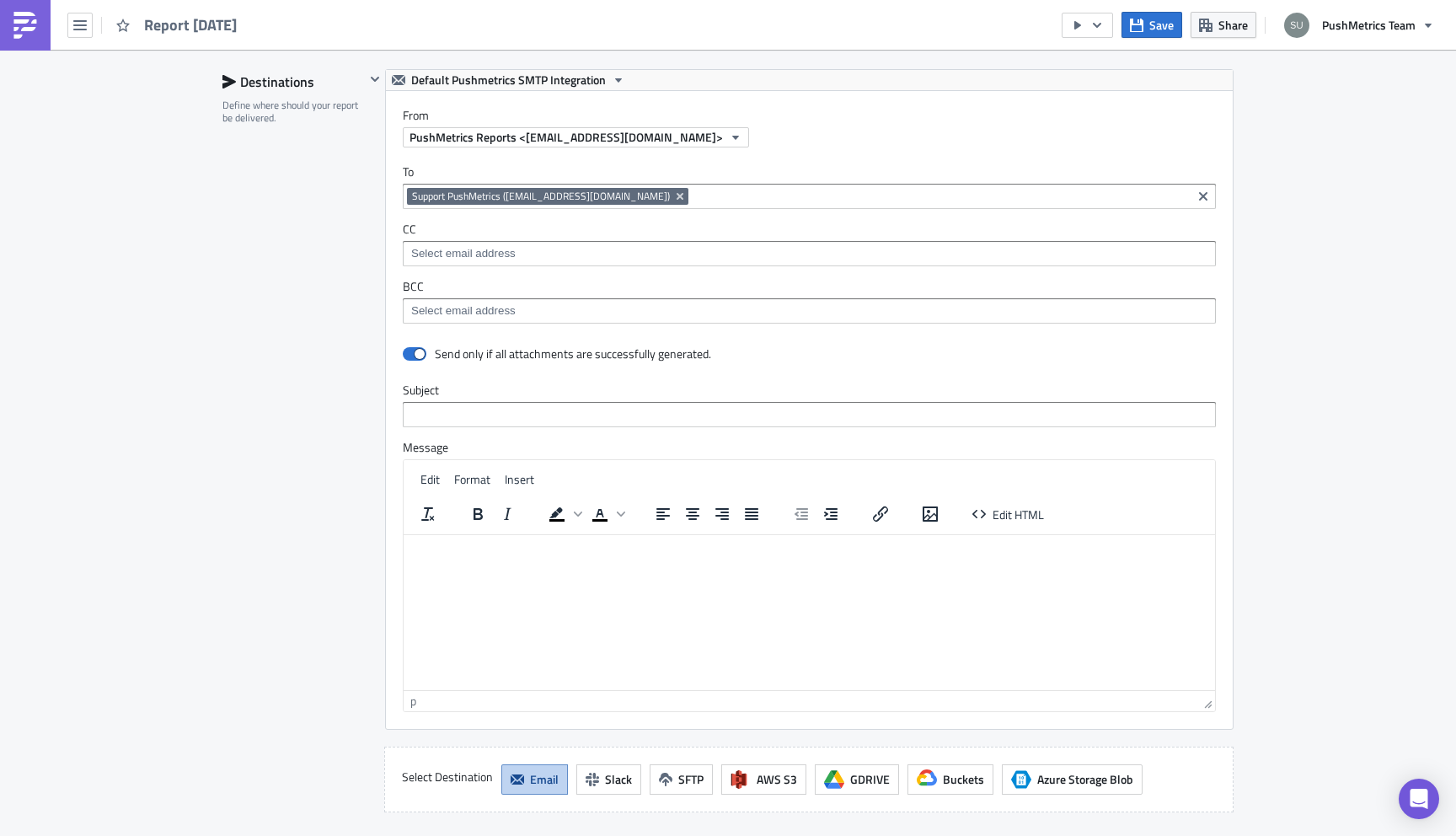
click at [509, 561] on html at bounding box center [808, 547] width 811 height 27
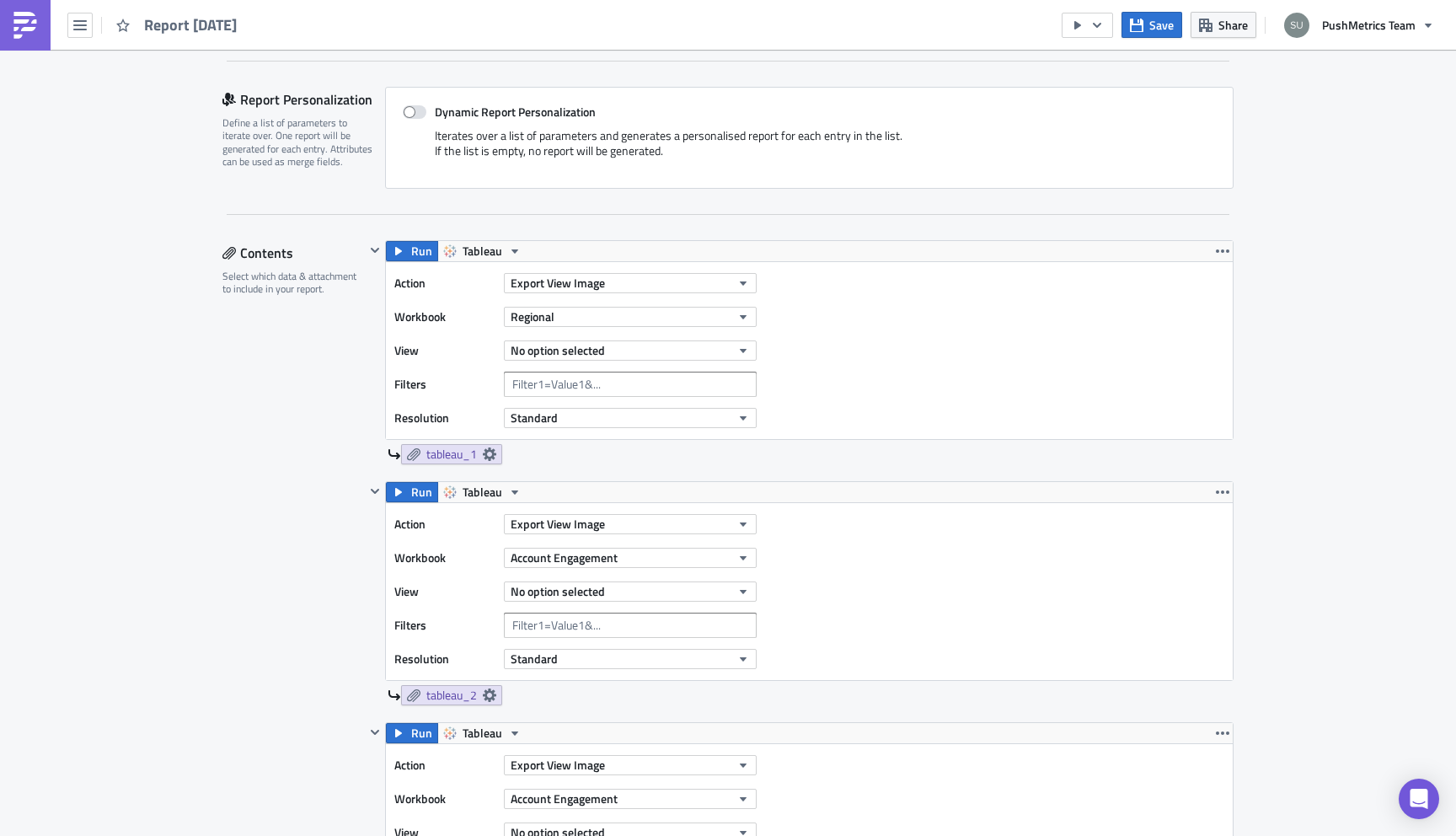
scroll to position [335, 0]
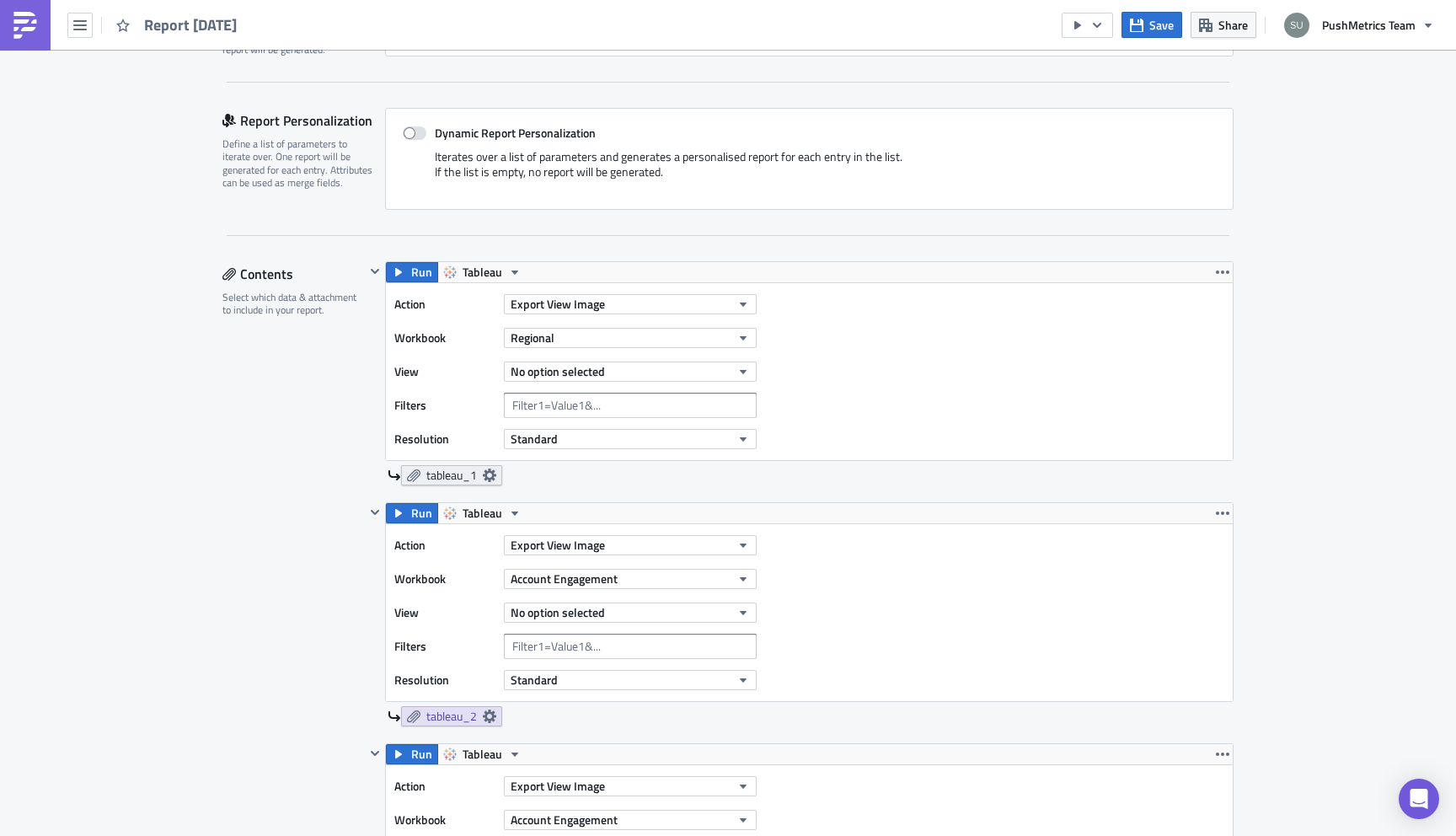
click at [488, 475] on icon at bounding box center [489, 475] width 14 height 14
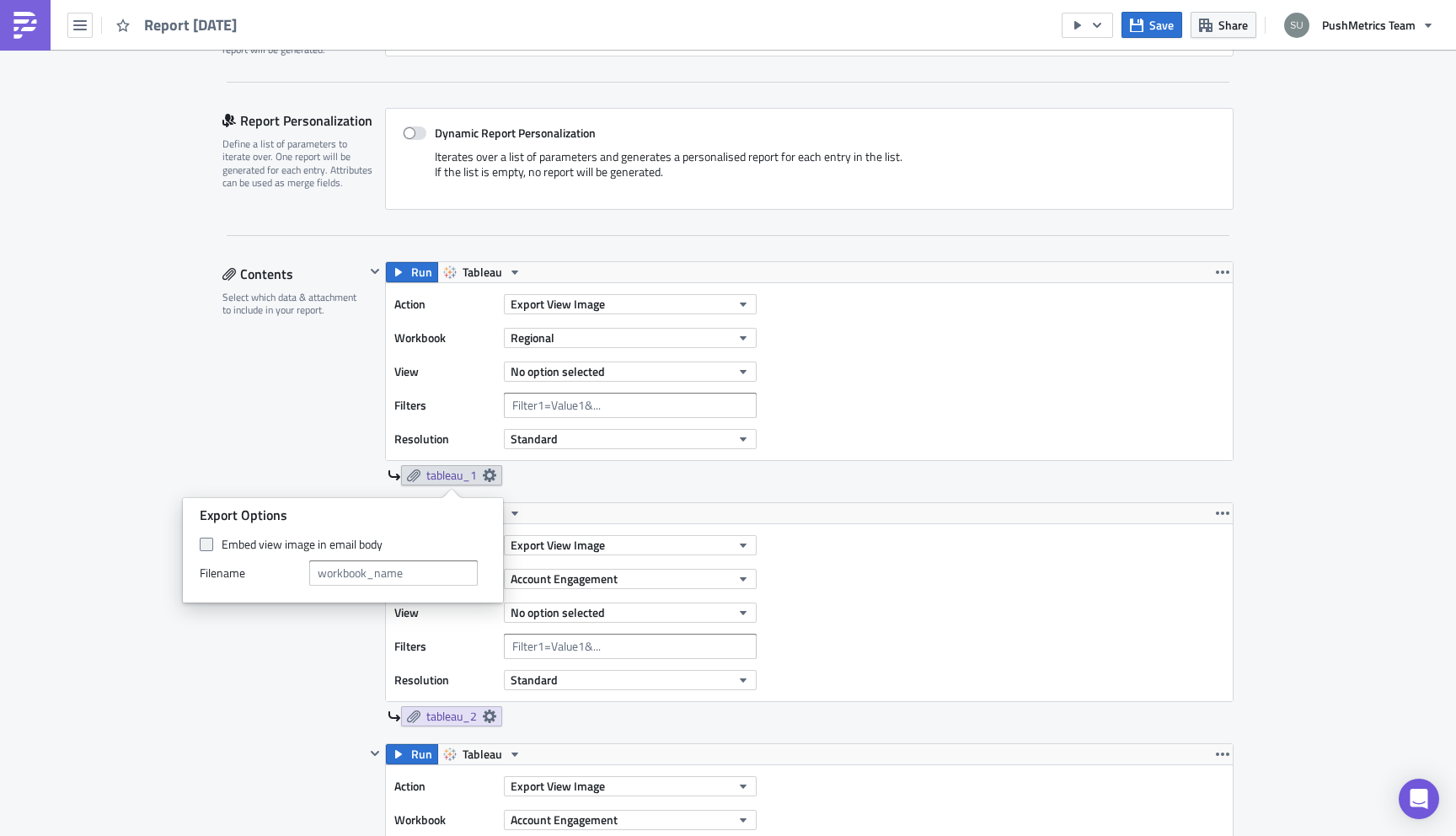
click at [202, 544] on span at bounding box center [206, 544] width 14 height 14
click at [203, 544] on input "Embed view image in email body" at bounding box center [209, 544] width 11 height 11
checkbox input "true"
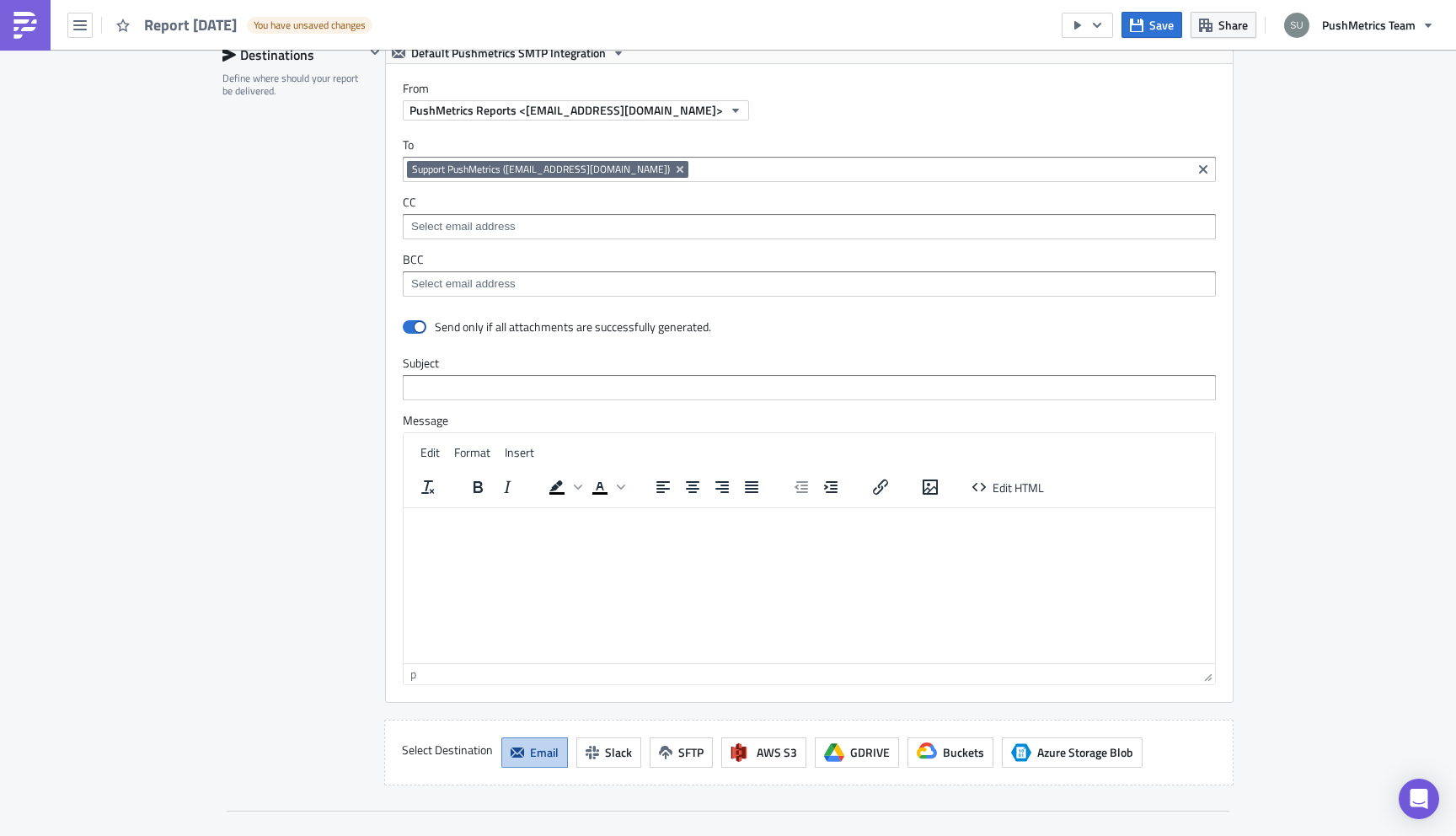
scroll to position [1544, 0]
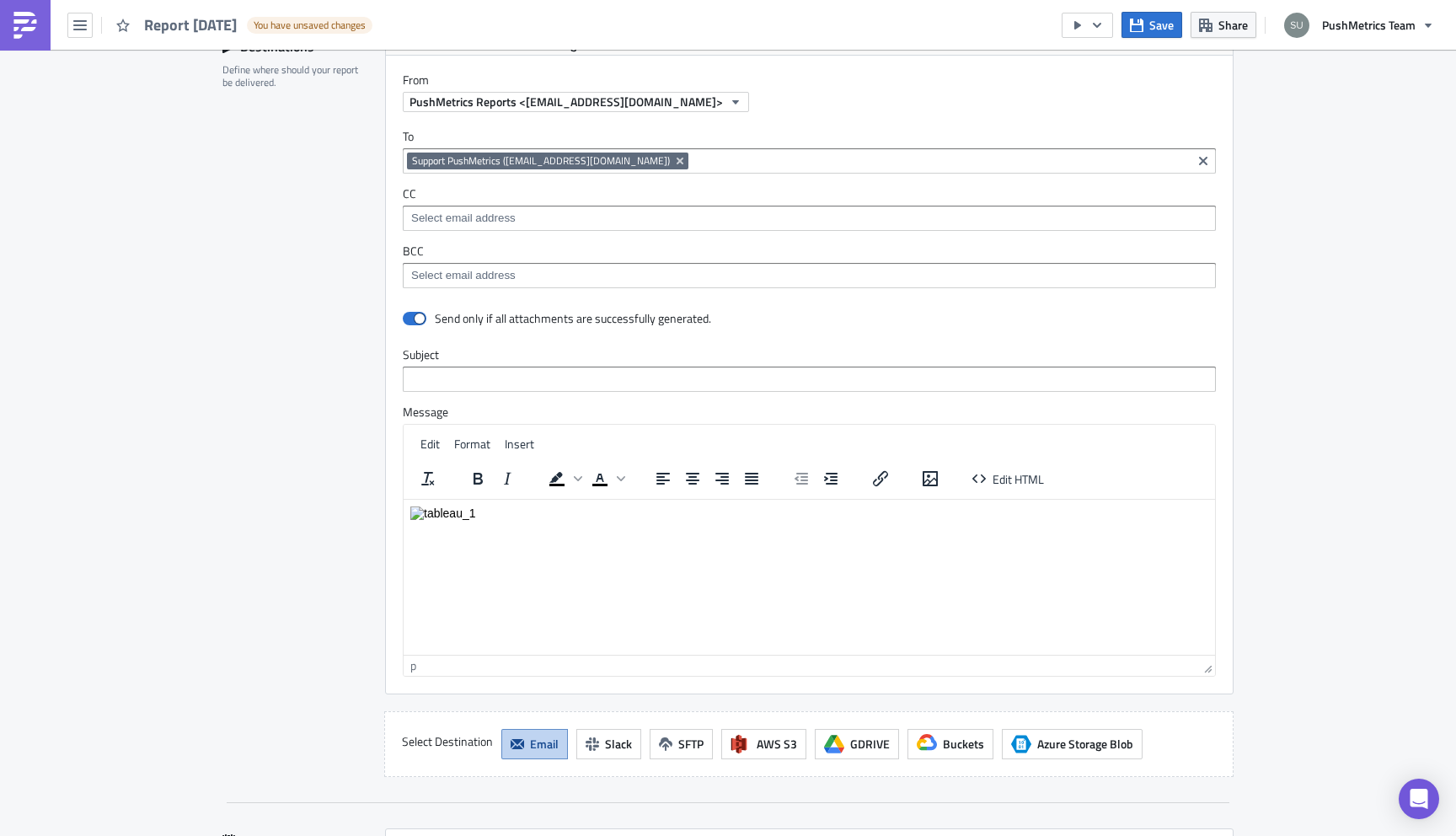
click at [481, 518] on p "Rich Text Area. Press ALT-0 for help." at bounding box center [809, 512] width 798 height 14
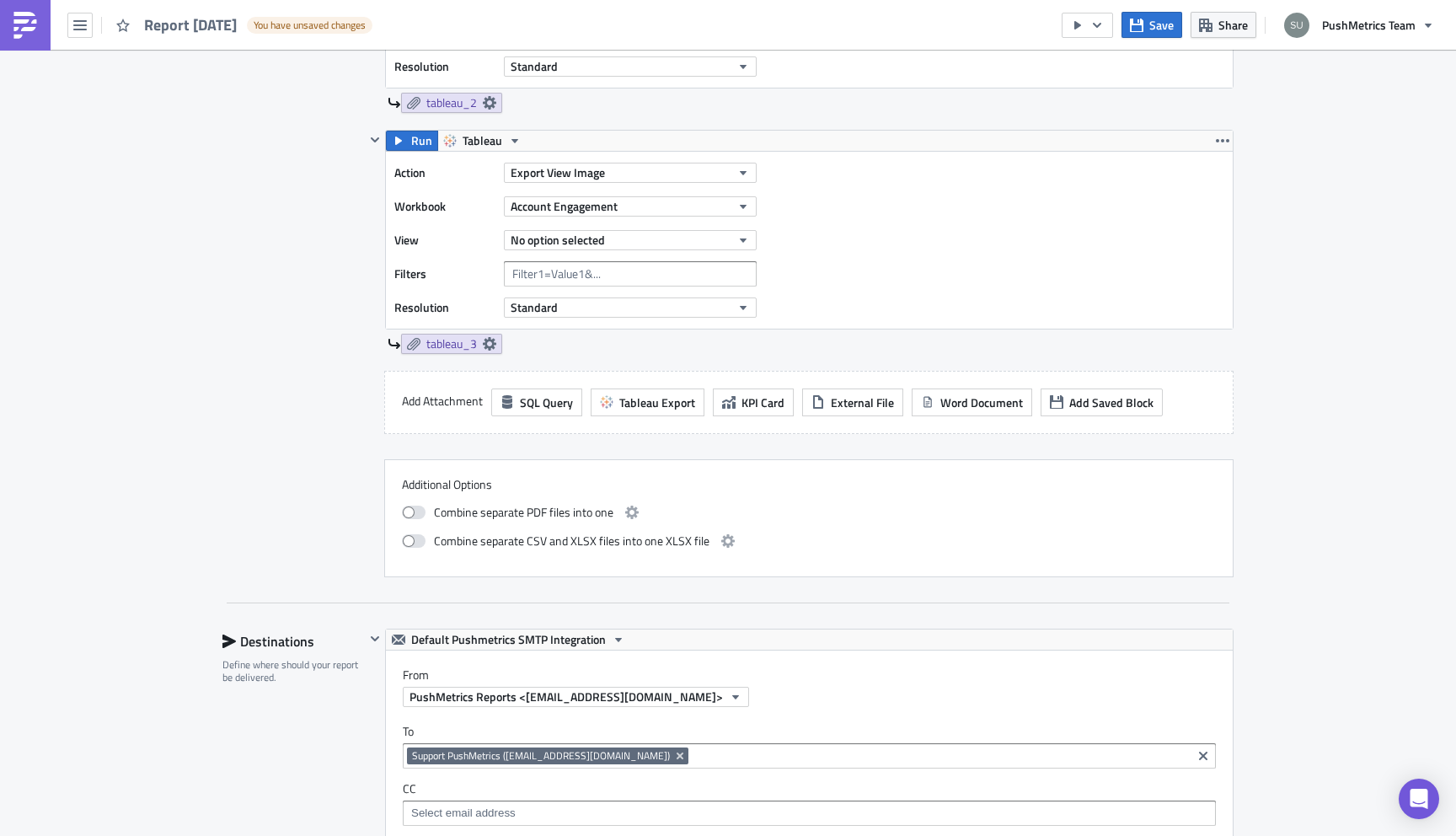
scroll to position [872, 0]
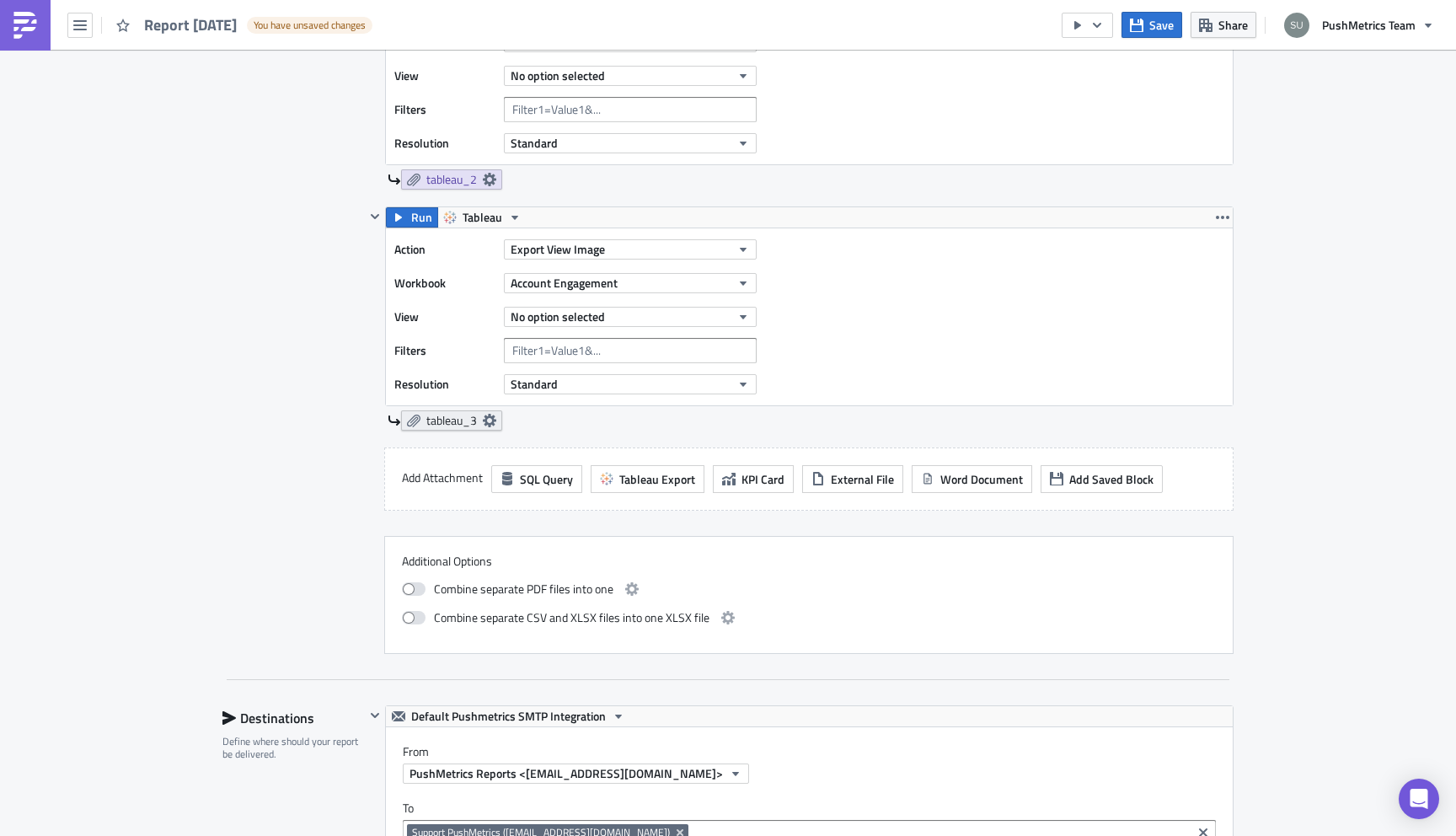
click at [495, 424] on icon at bounding box center [489, 420] width 14 height 14
click at [204, 489] on span at bounding box center [206, 490] width 14 height 14
click at [204, 489] on input "Embed view image in email body" at bounding box center [209, 490] width 11 height 11
checkbox input "true"
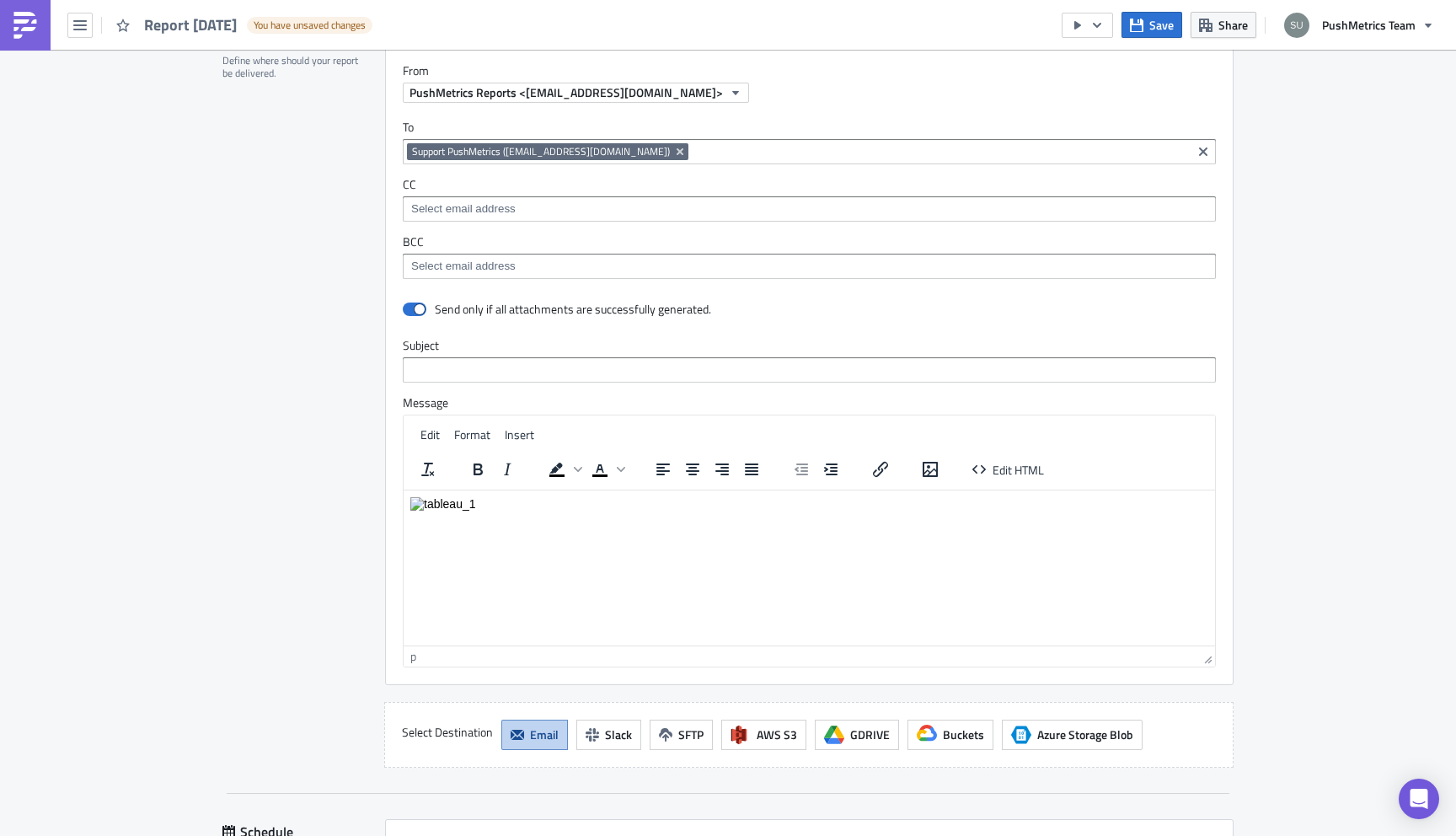
scroll to position [1554, 0]
click at [481, 522] on p "Rich Text Area. Press ALT-0 for help." at bounding box center [809, 521] width 798 height 14
click at [302, 556] on div "Destinations Define where should your report be delivered." at bounding box center [293, 395] width 142 height 743
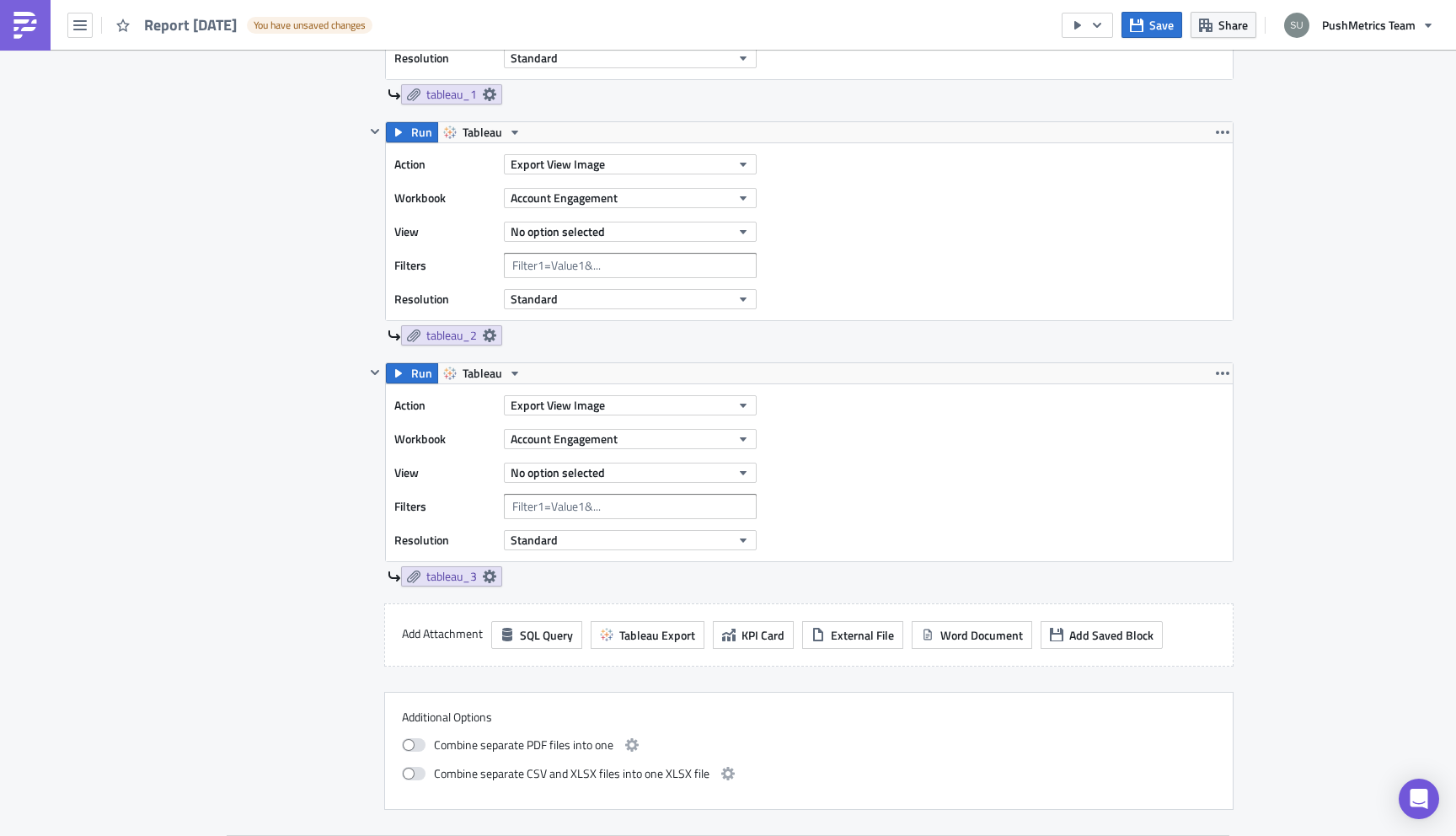
scroll to position [708, 0]
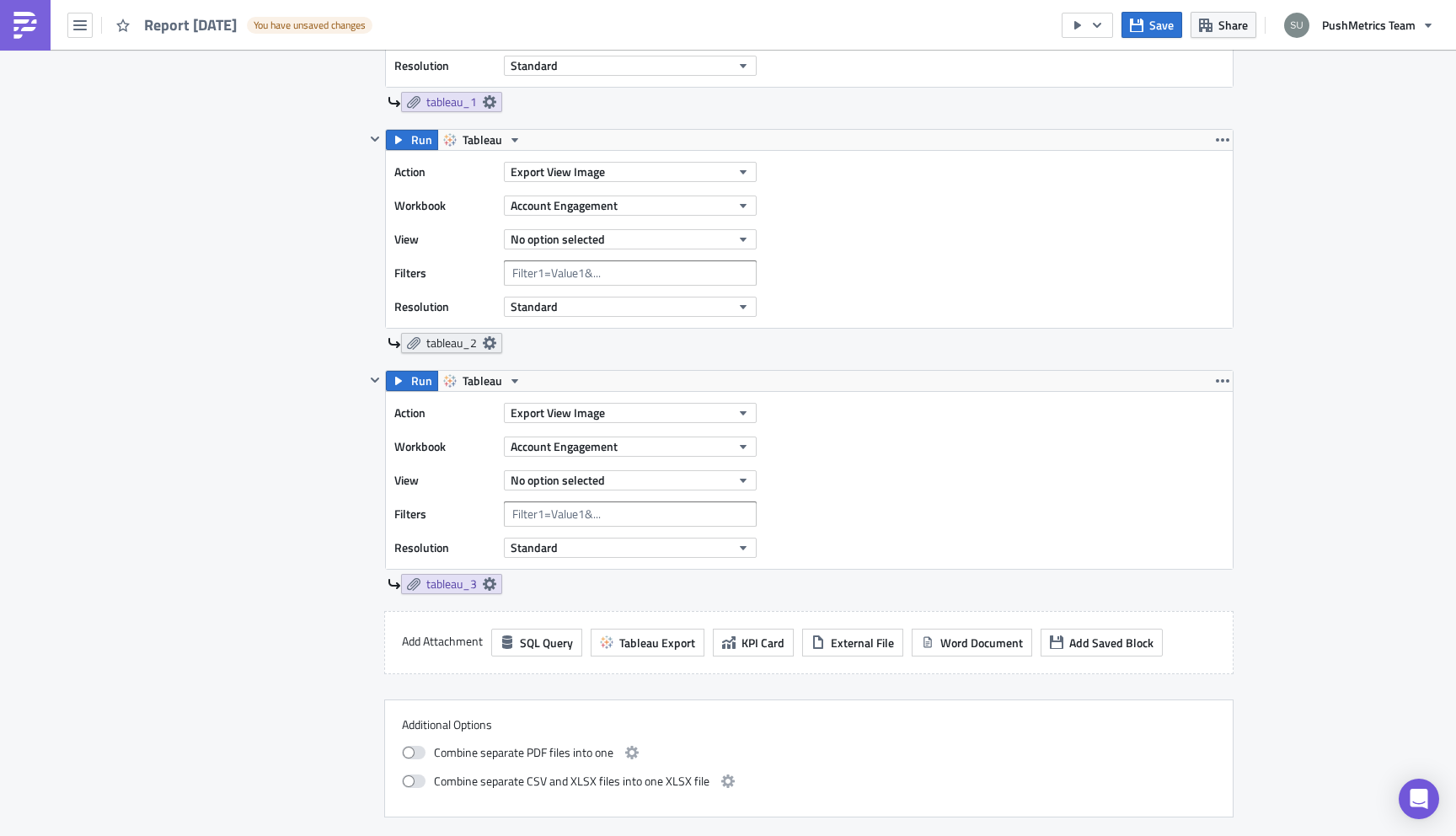
click at [488, 341] on icon at bounding box center [489, 343] width 14 height 14
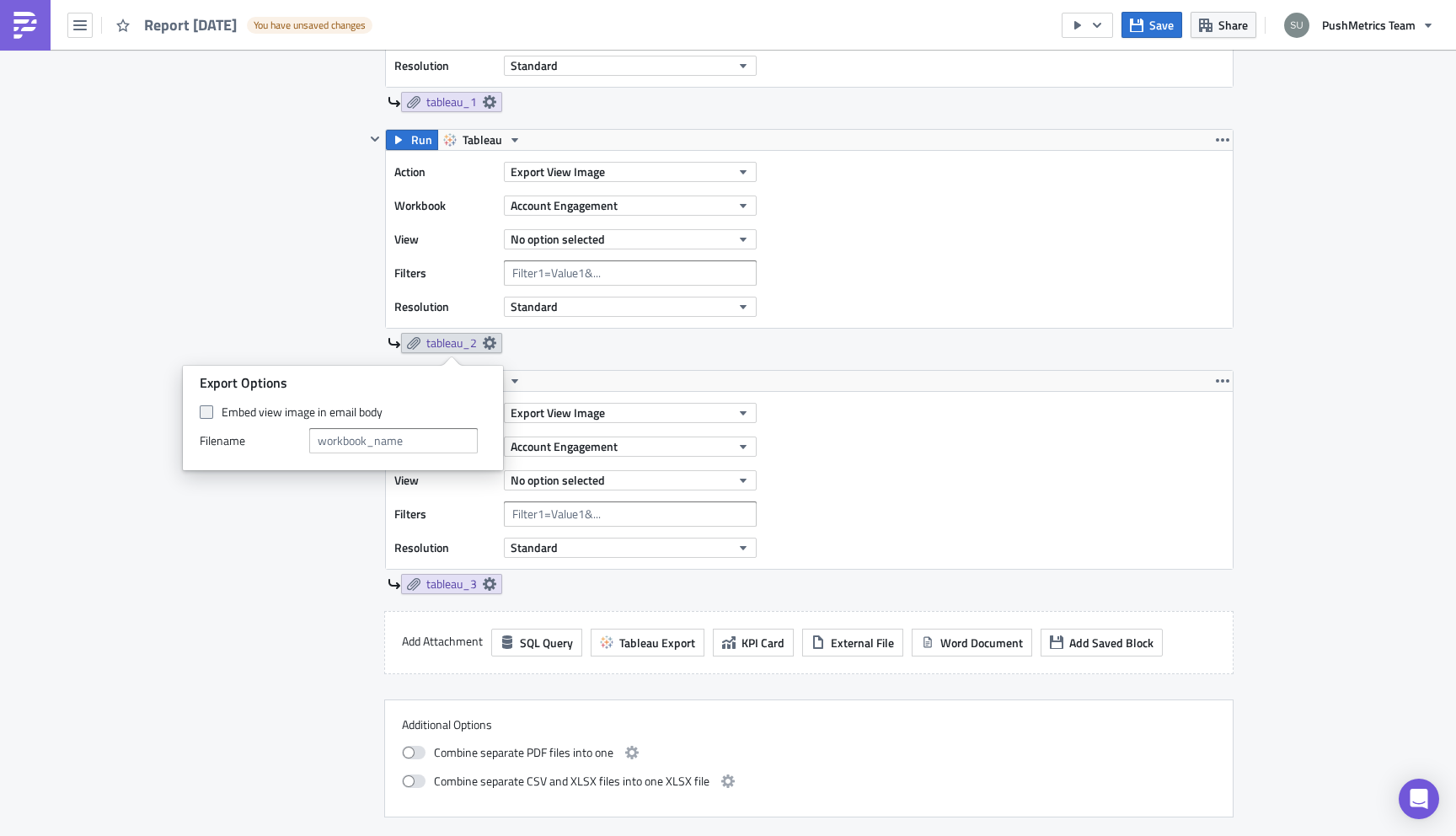
click at [209, 408] on span at bounding box center [206, 412] width 14 height 14
click at [209, 408] on input "Embed view image in email body" at bounding box center [209, 412] width 11 height 11
checkbox input "true"
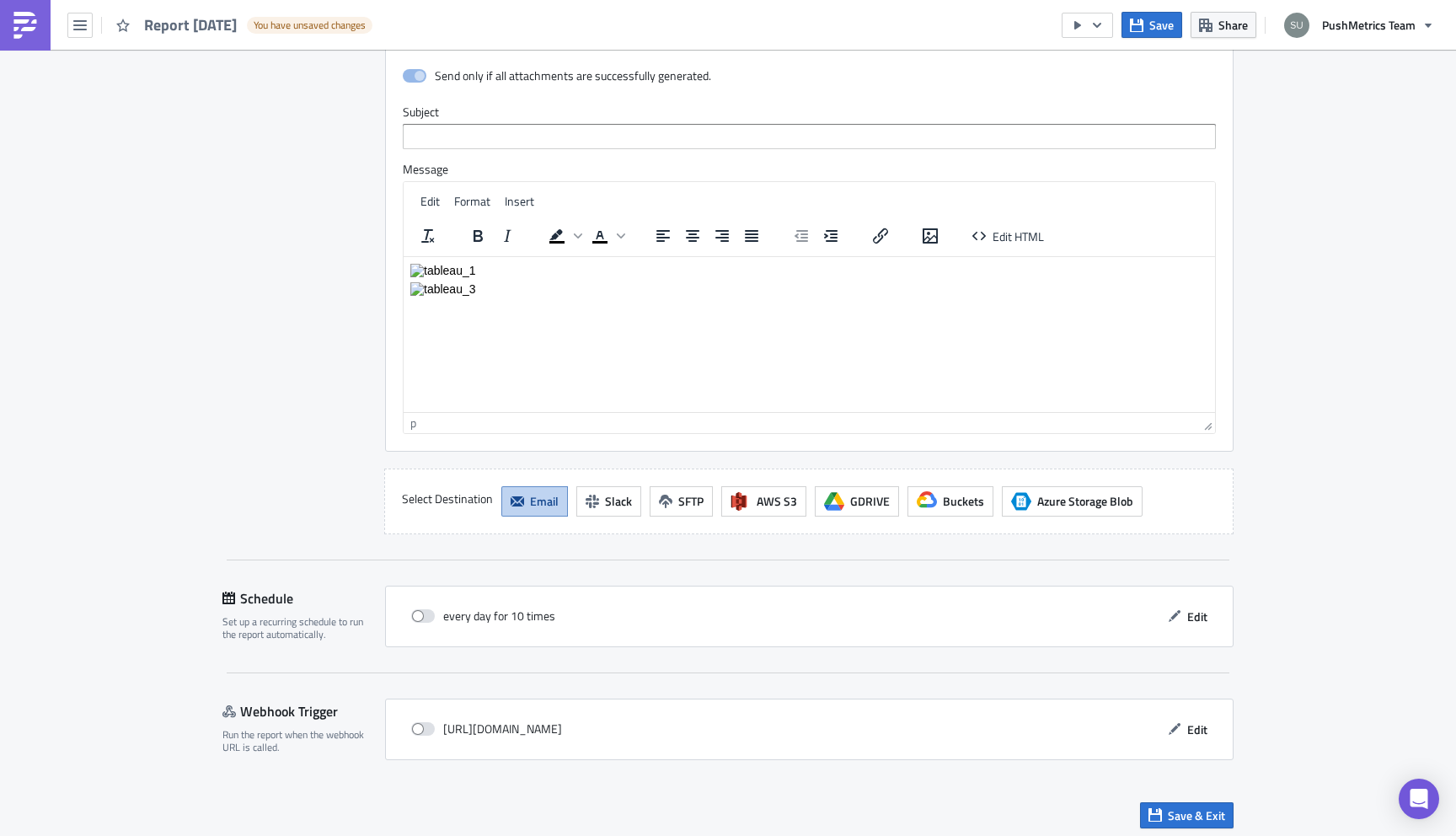
scroll to position [1795, 0]
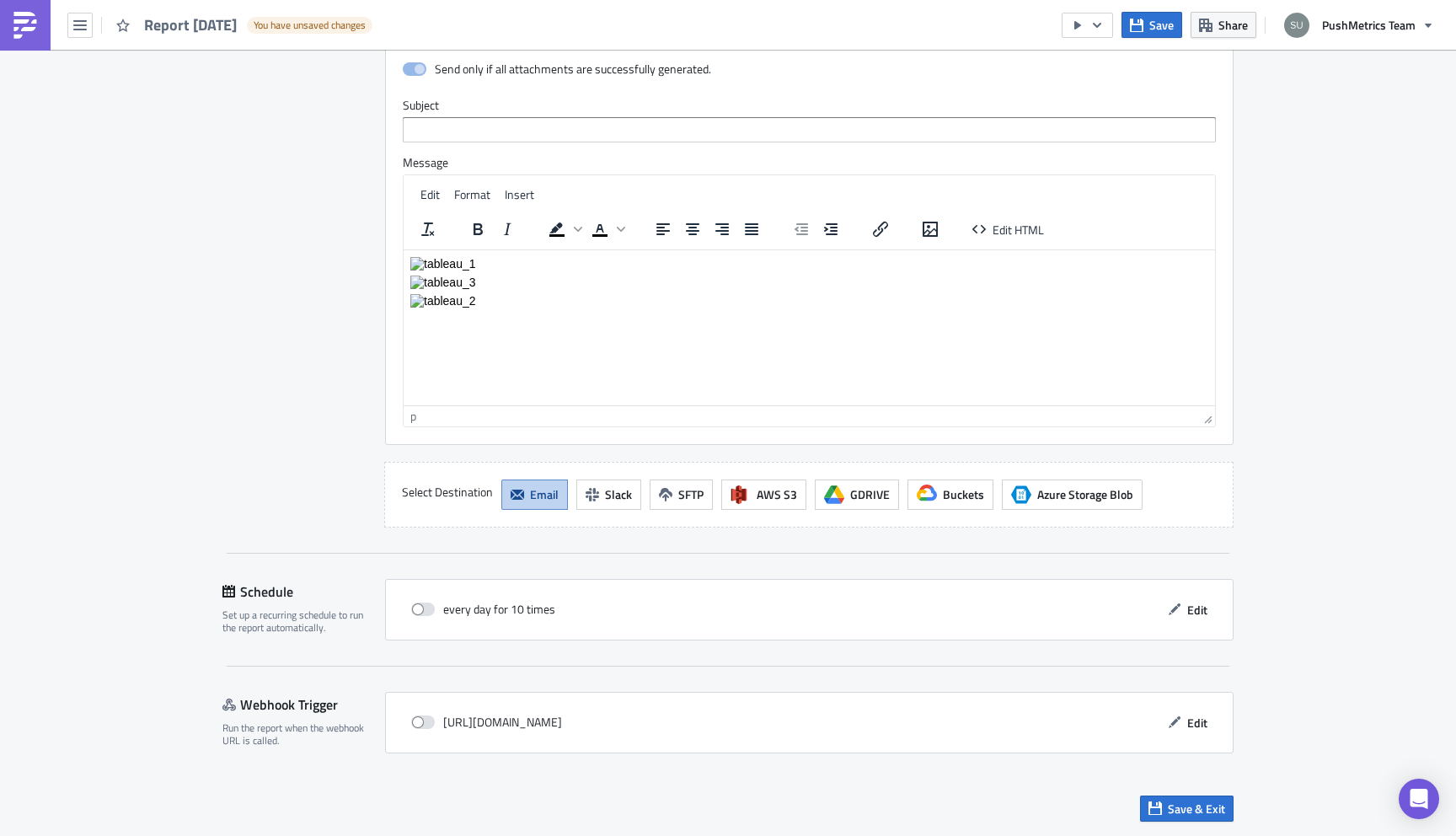
click at [518, 314] on html at bounding box center [808, 281] width 811 height 64
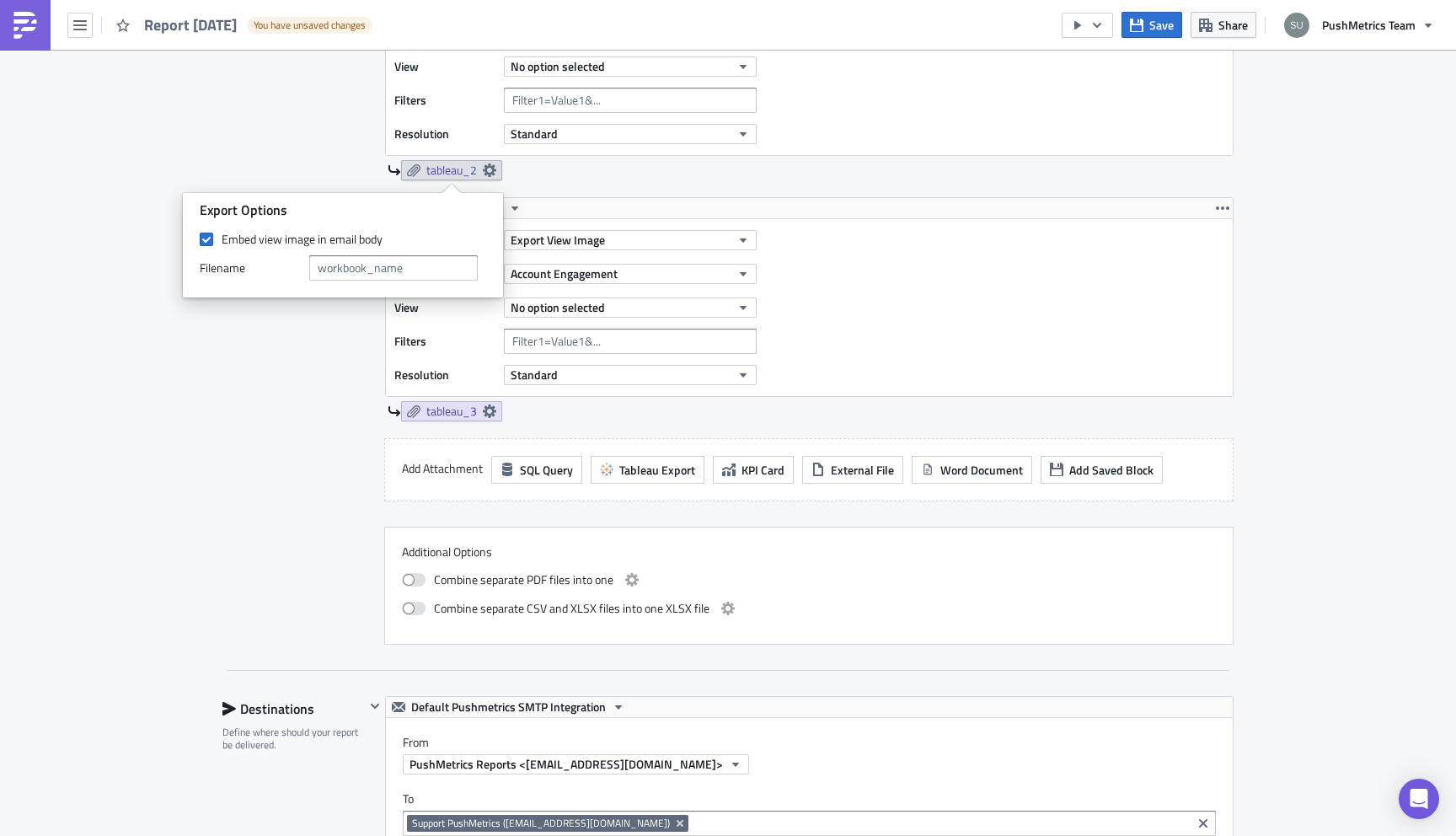
scroll to position [880, 0]
click at [493, 167] on icon at bounding box center [489, 170] width 14 height 14
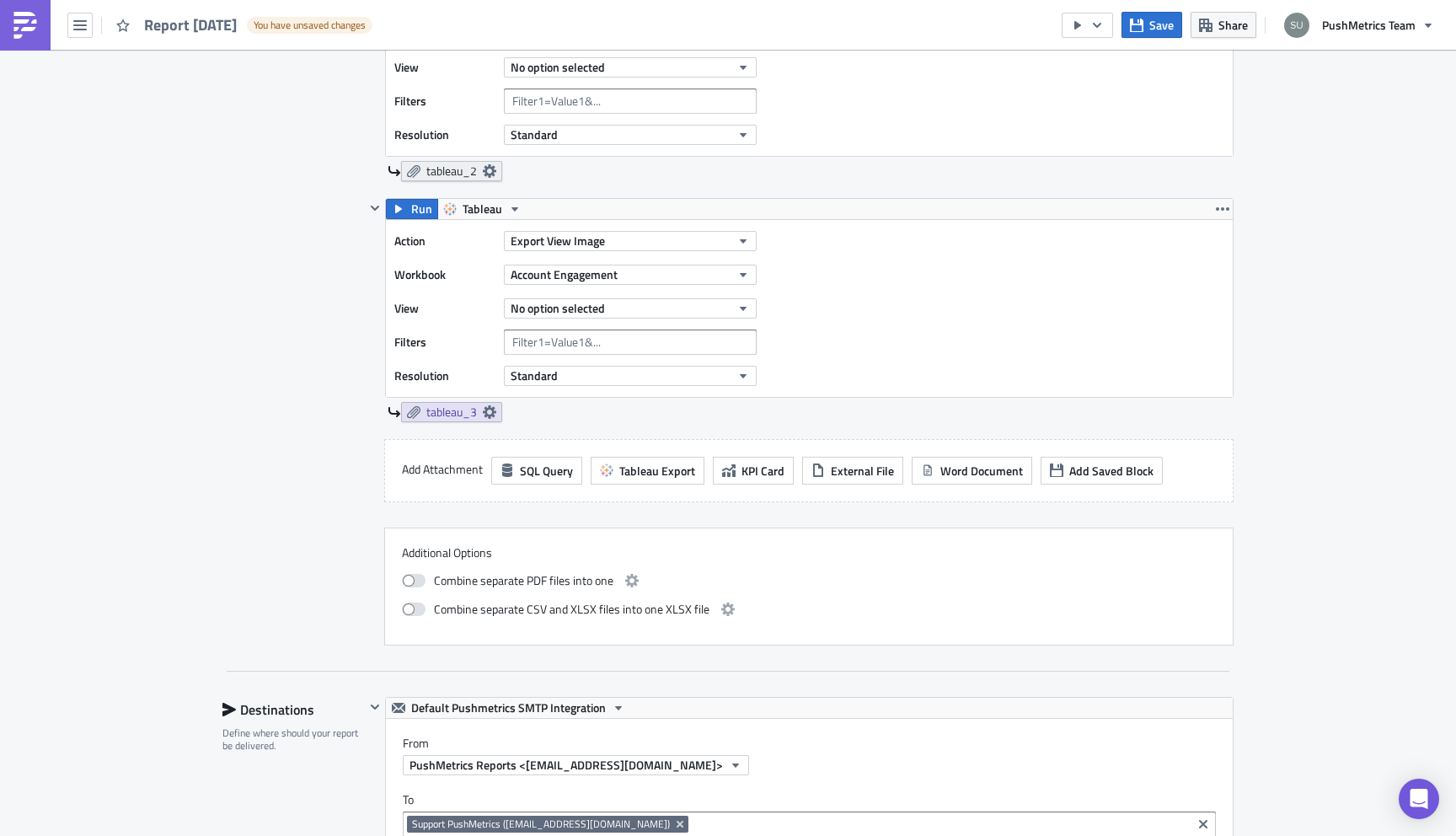
click at [493, 170] on icon at bounding box center [489, 170] width 14 height 14
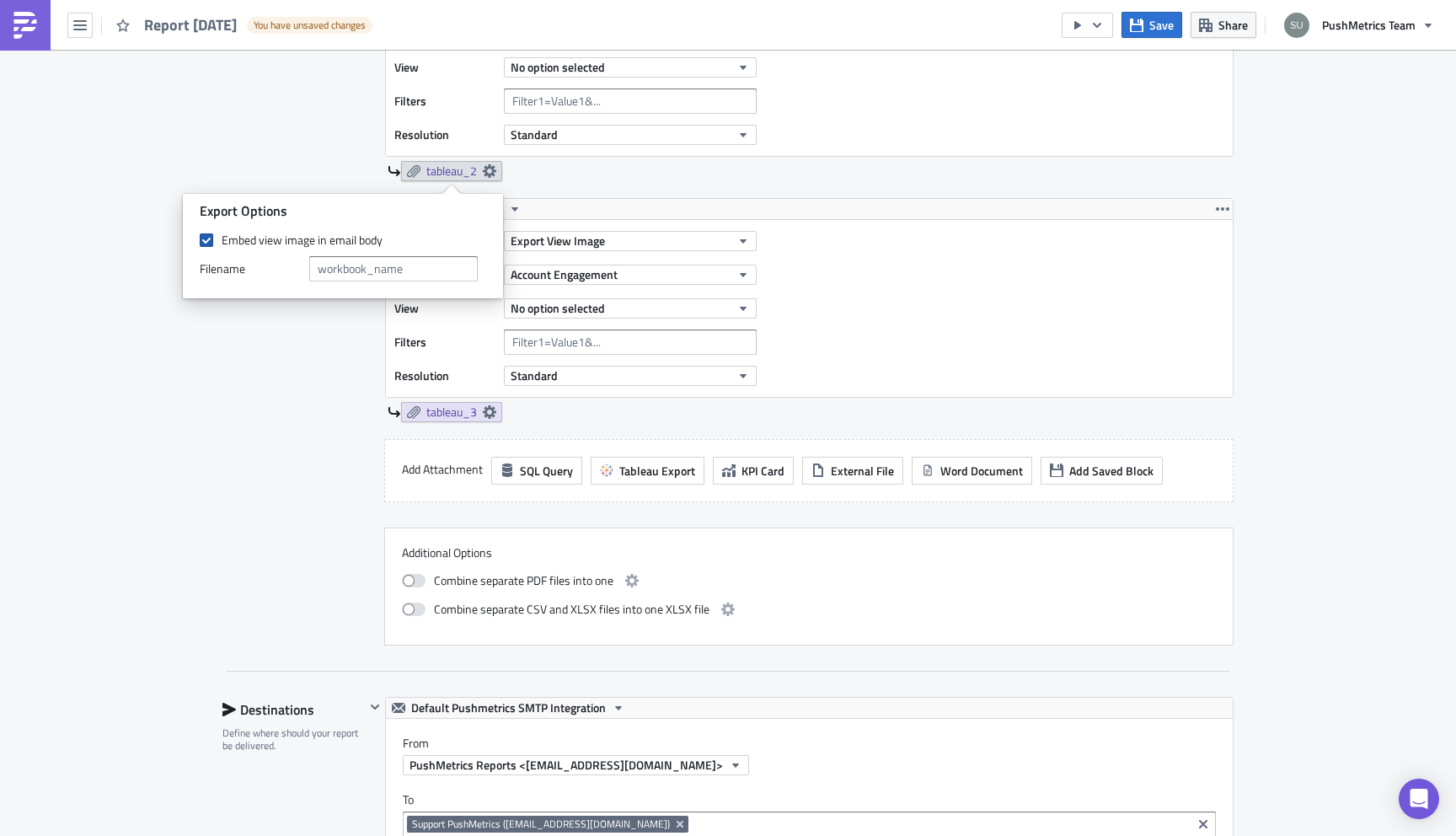
click at [208, 240] on span at bounding box center [206, 240] width 14 height 14
click at [208, 240] on input "Embed view image in email body" at bounding box center [209, 241] width 11 height 11
checkbox input "false"
click at [246, 482] on div "Contents Select which data & attachment to include in your report." at bounding box center [293, 181] width 142 height 930
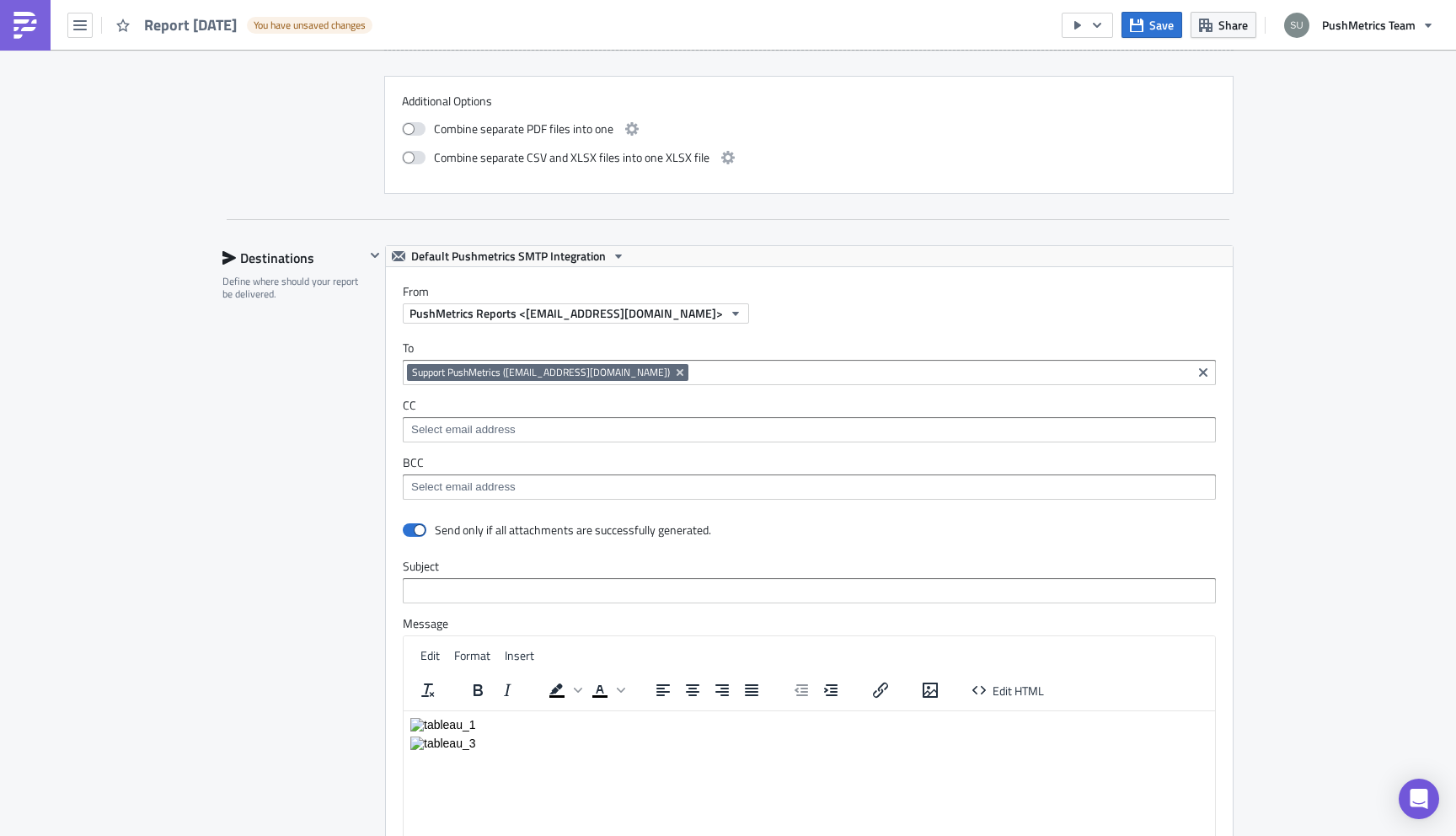
scroll to position [1007, 0]
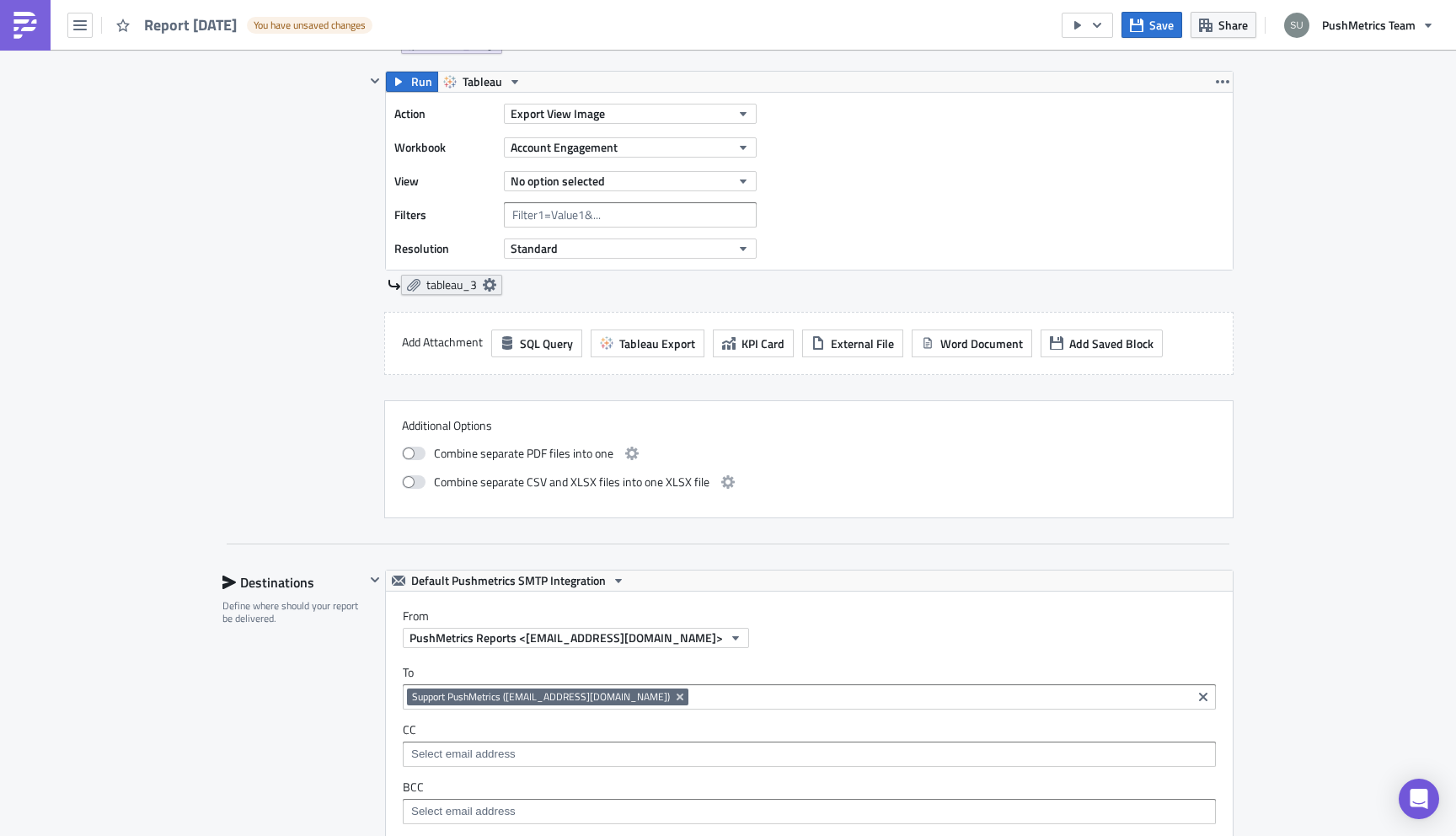
click at [490, 285] on icon at bounding box center [489, 284] width 14 height 14
click at [214, 358] on label "Embed view image in email body" at bounding box center [343, 354] width 287 height 16
click at [214, 358] on input "Embed view image in email body" at bounding box center [209, 355] width 11 height 11
checkbox input "false"
click at [286, 498] on div "Contents Select which data & attachment to include in your report." at bounding box center [293, 53] width 142 height 930
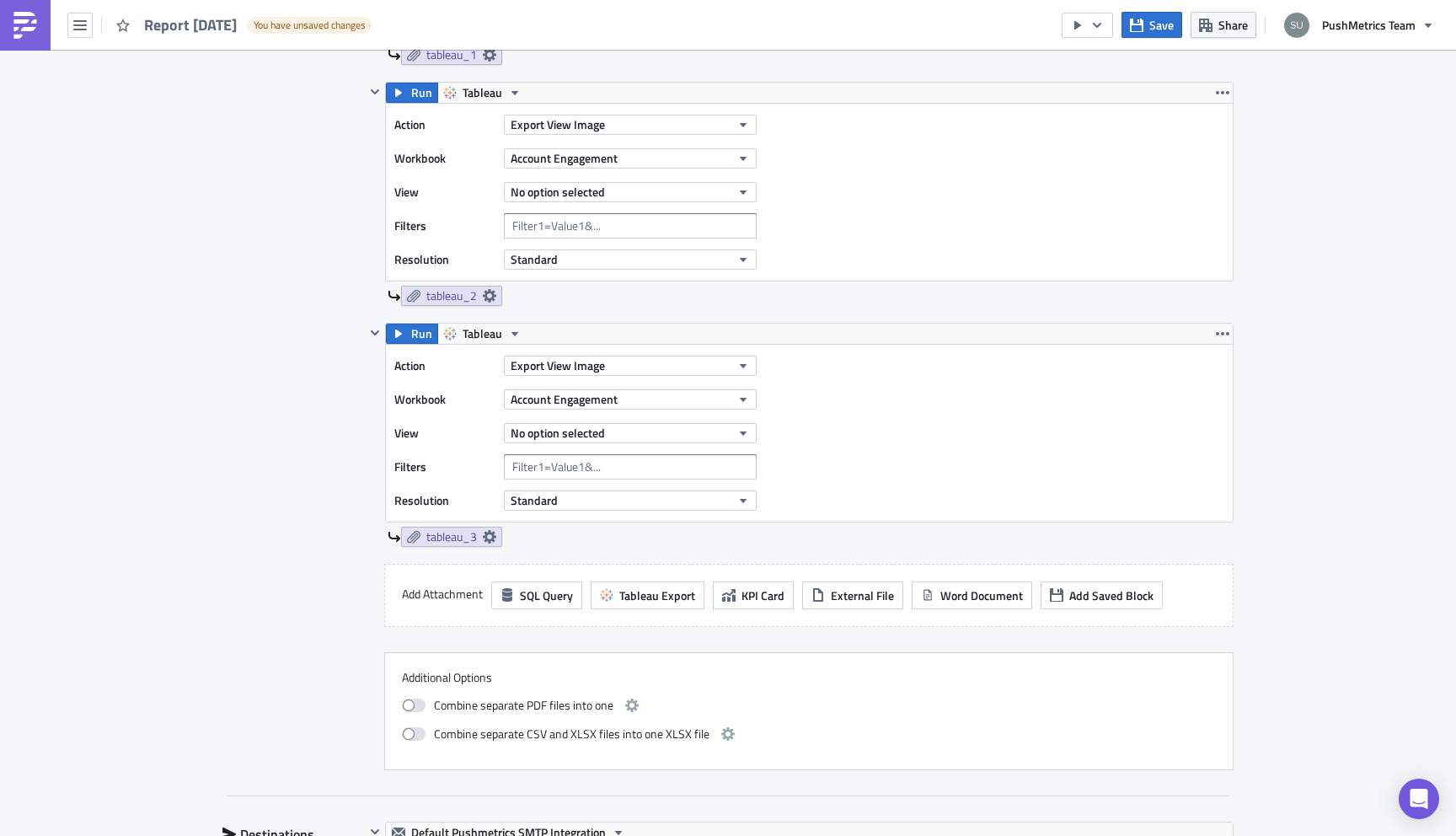
scroll to position [738, 0]
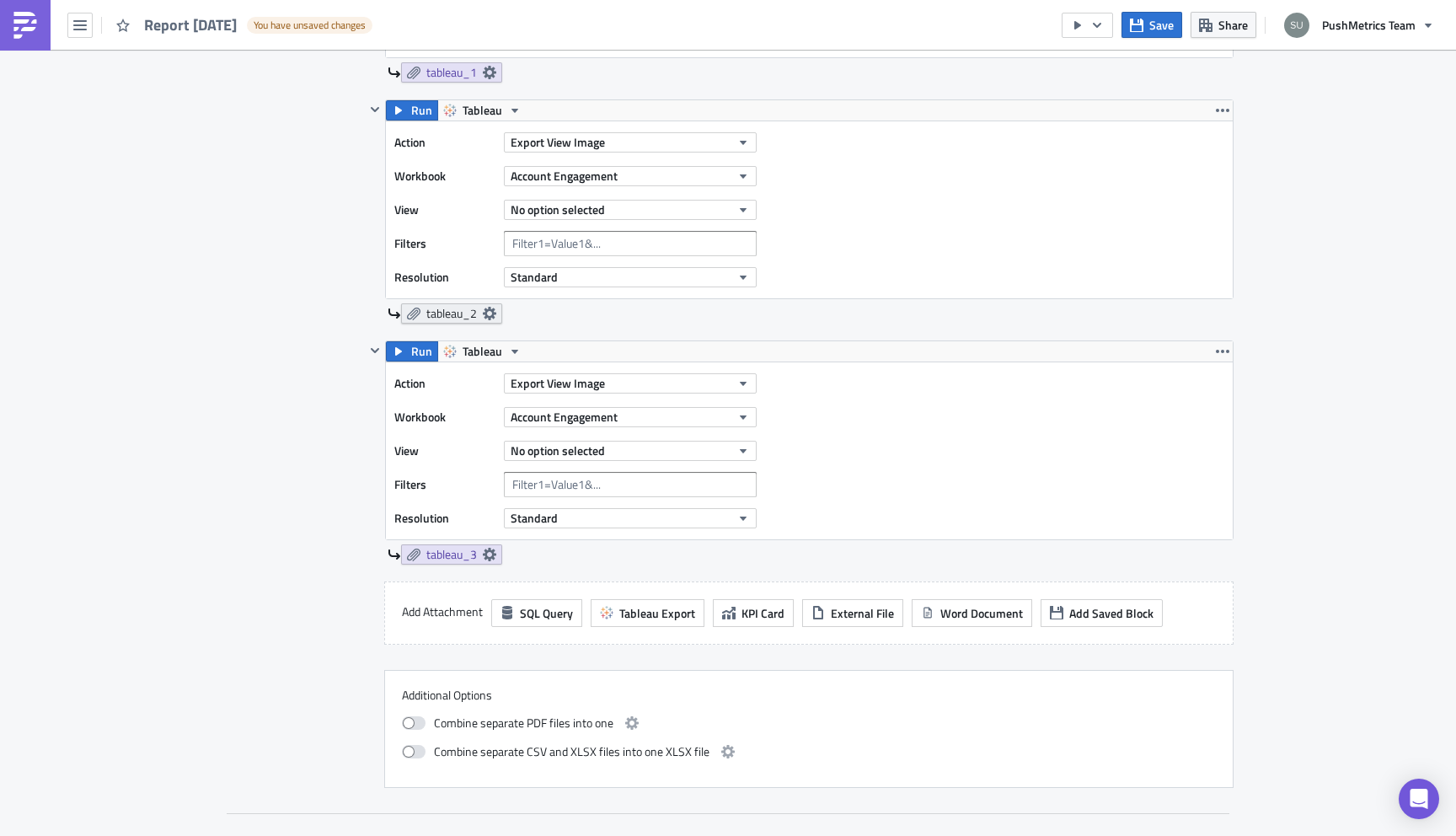
click at [494, 308] on icon at bounding box center [489, 314] width 14 height 14
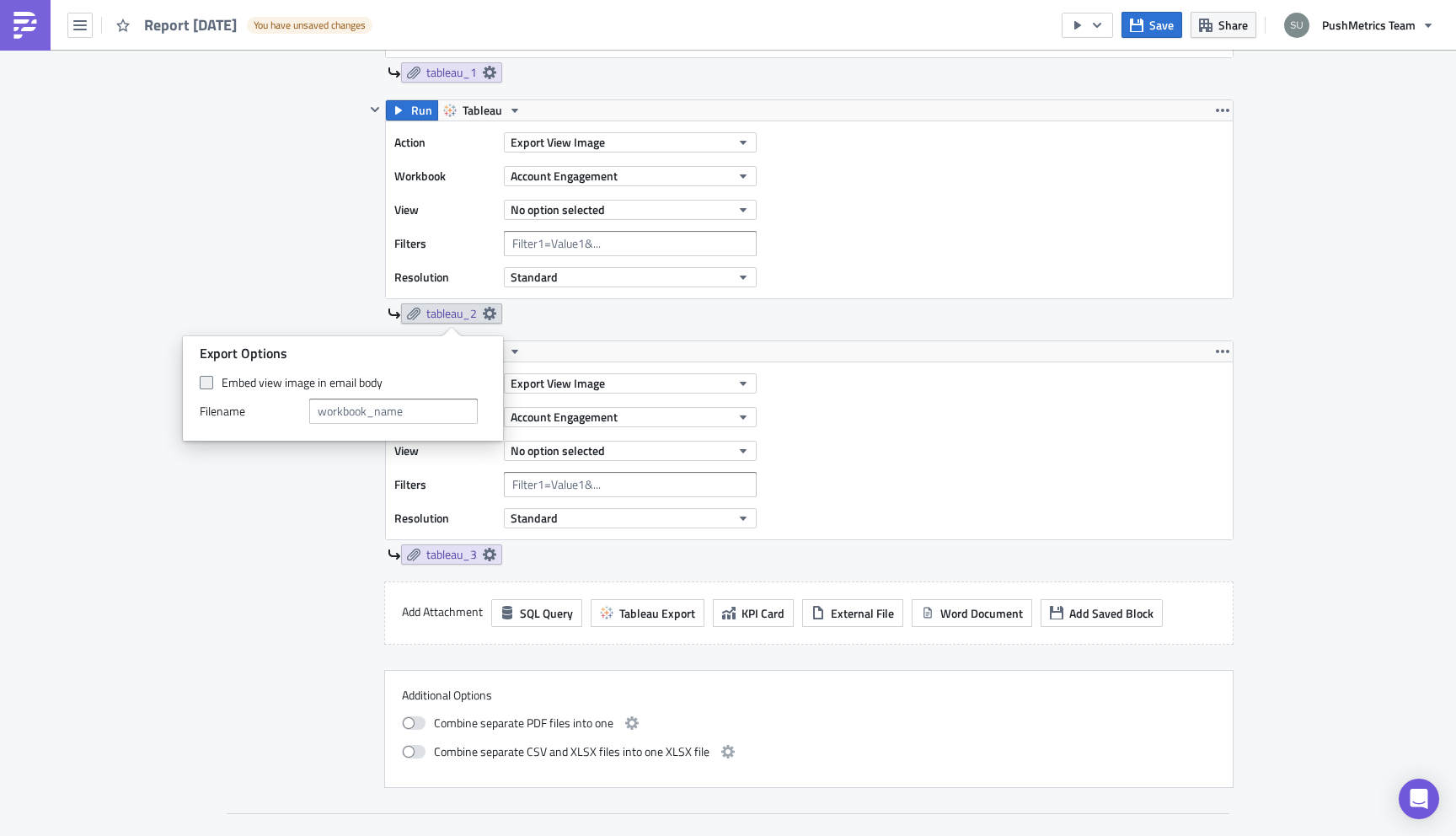
click at [227, 386] on label "Embed view image in email body" at bounding box center [343, 382] width 287 height 16
click at [214, 386] on input "Embed view image in email body" at bounding box center [209, 383] width 11 height 11
checkbox input "true"
click at [278, 544] on div "Contents Select which data & attachment to include in your report." at bounding box center [293, 324] width 142 height 930
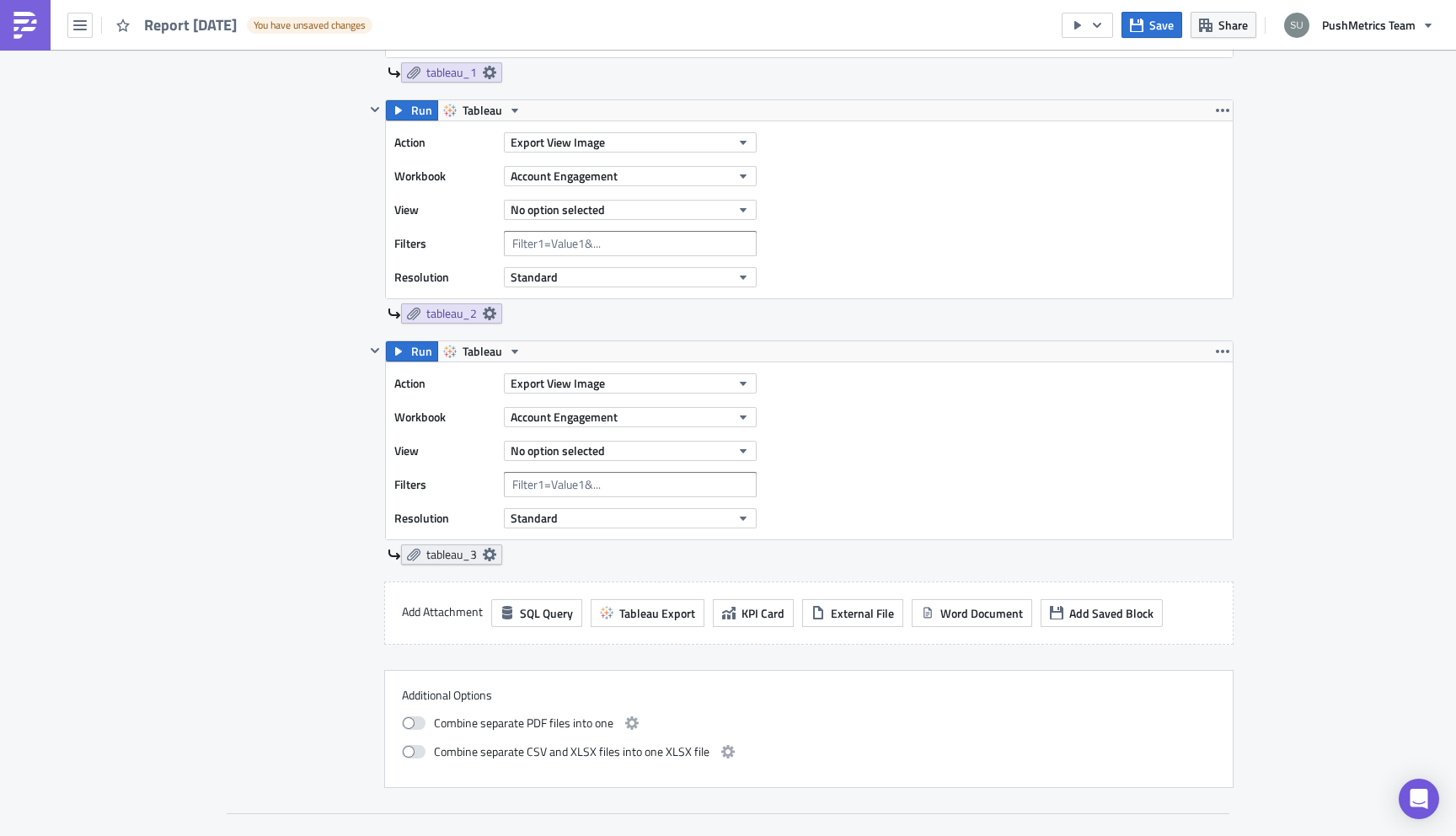
click at [500, 546] on link "tableau_3" at bounding box center [452, 555] width 101 height 20
click at [235, 623] on label "Embed view image in email body" at bounding box center [343, 623] width 287 height 16
click at [214, 623] on input "Embed view image in email body" at bounding box center [209, 624] width 11 height 11
checkbox input "true"
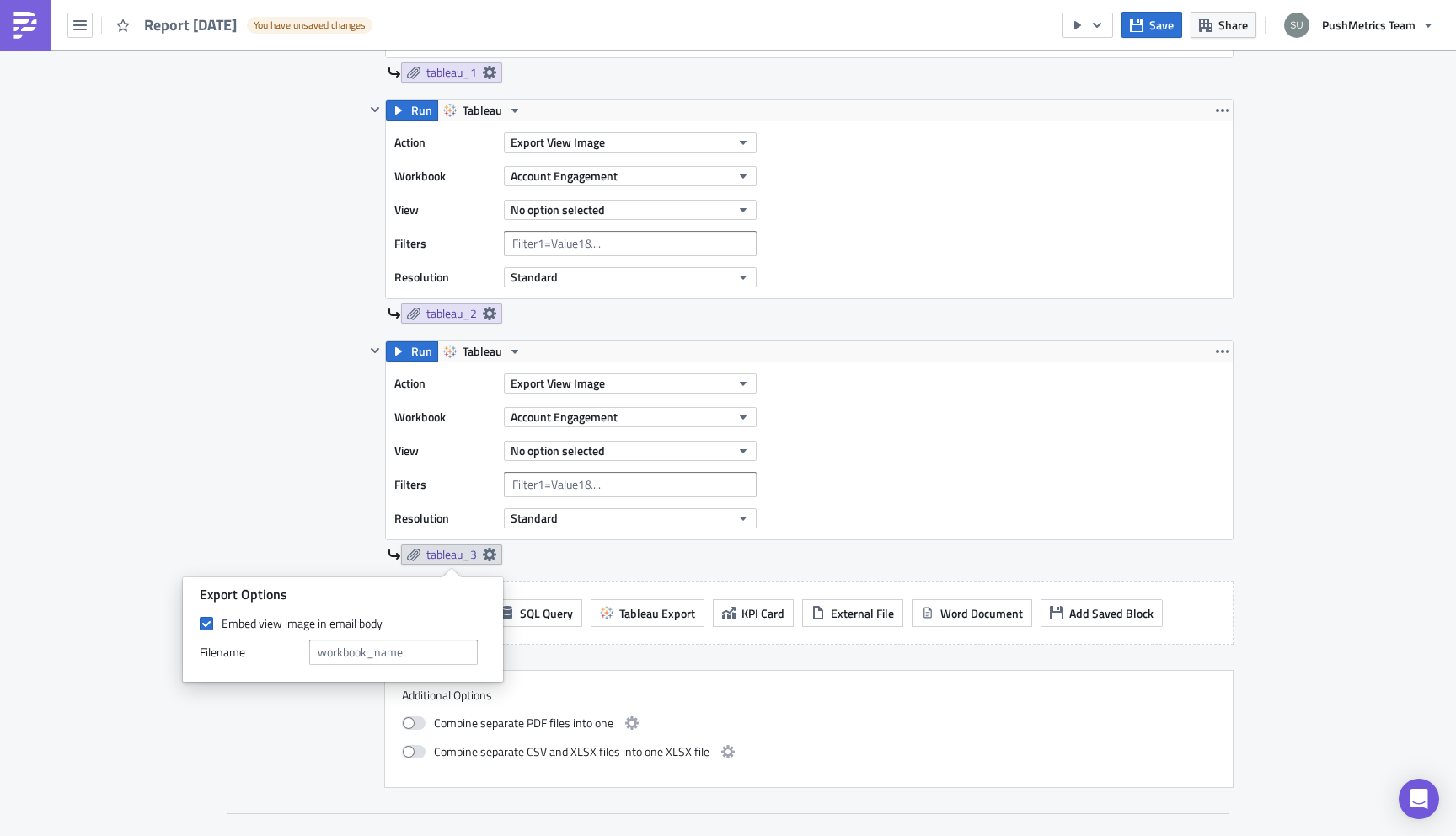
click at [283, 740] on div "Contents Select which data & attachment to include in your report." at bounding box center [293, 324] width 142 height 930
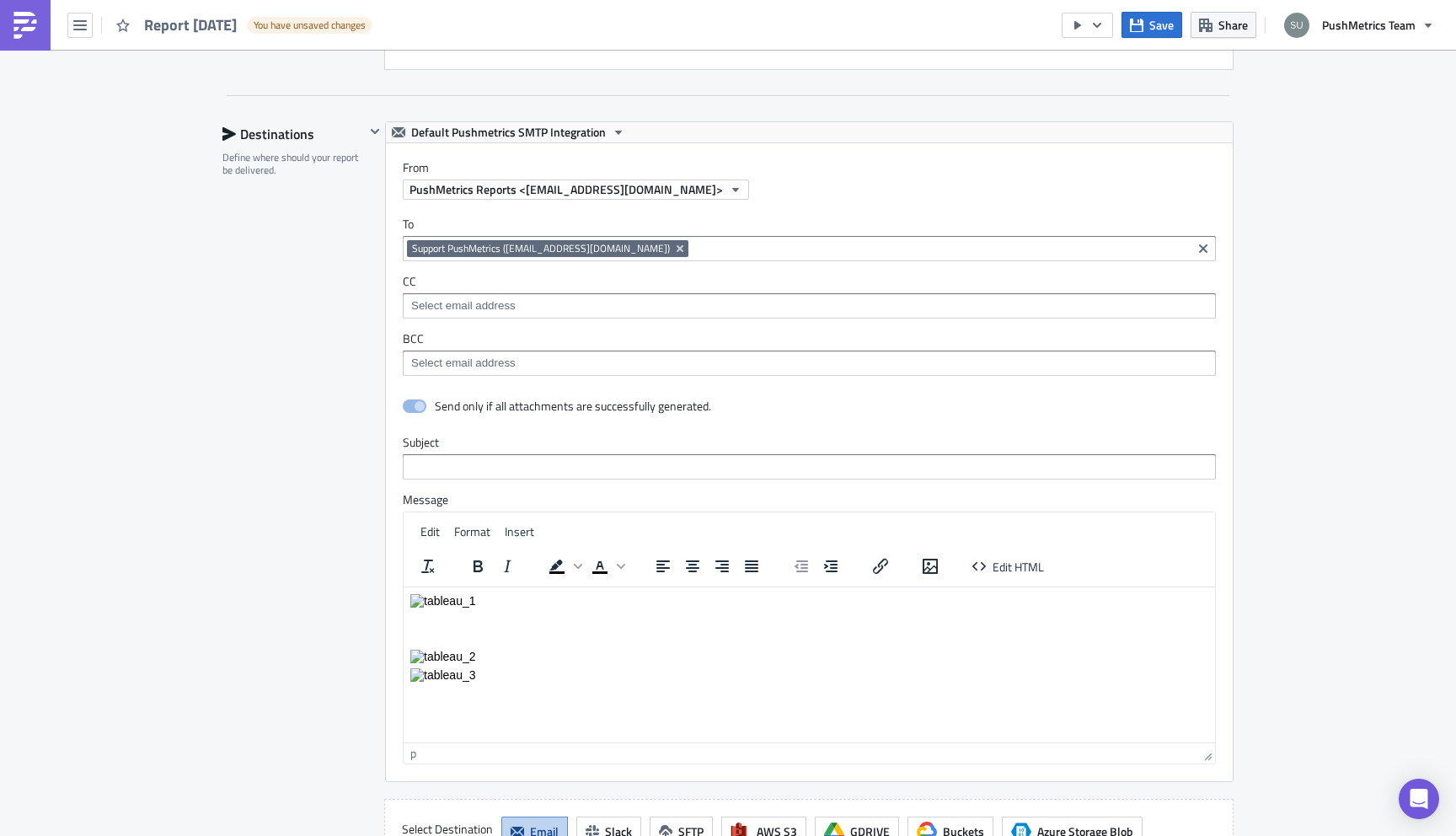
scroll to position [1457, 0]
click at [463, 629] on body "Rich Text Area. Press ALT-0 for help." at bounding box center [809, 636] width 798 height 88
click at [1018, 569] on span "Edit HTML" at bounding box center [1018, 565] width 51 height 17
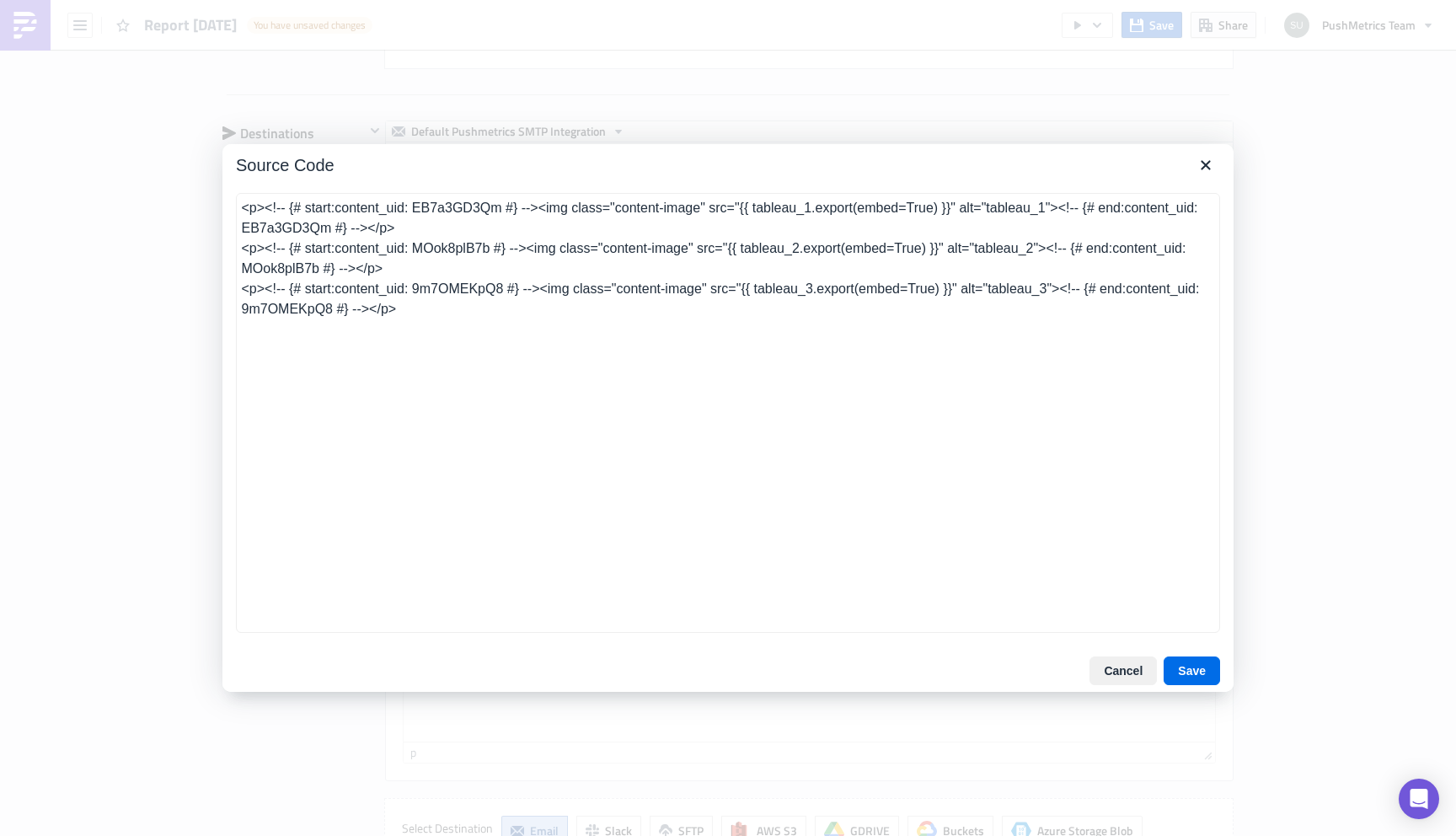
drag, startPoint x: 535, startPoint y: 309, endPoint x: 264, endPoint y: 196, distance: 293.6
click at [265, 196] on textarea "<p><!-- {# start:content_uid: EB7a3GD3Qm #} --><img class="content-image" src="…" at bounding box center [728, 413] width 984 height 440
click at [1196, 673] on button "Save" at bounding box center [1192, 670] width 57 height 28
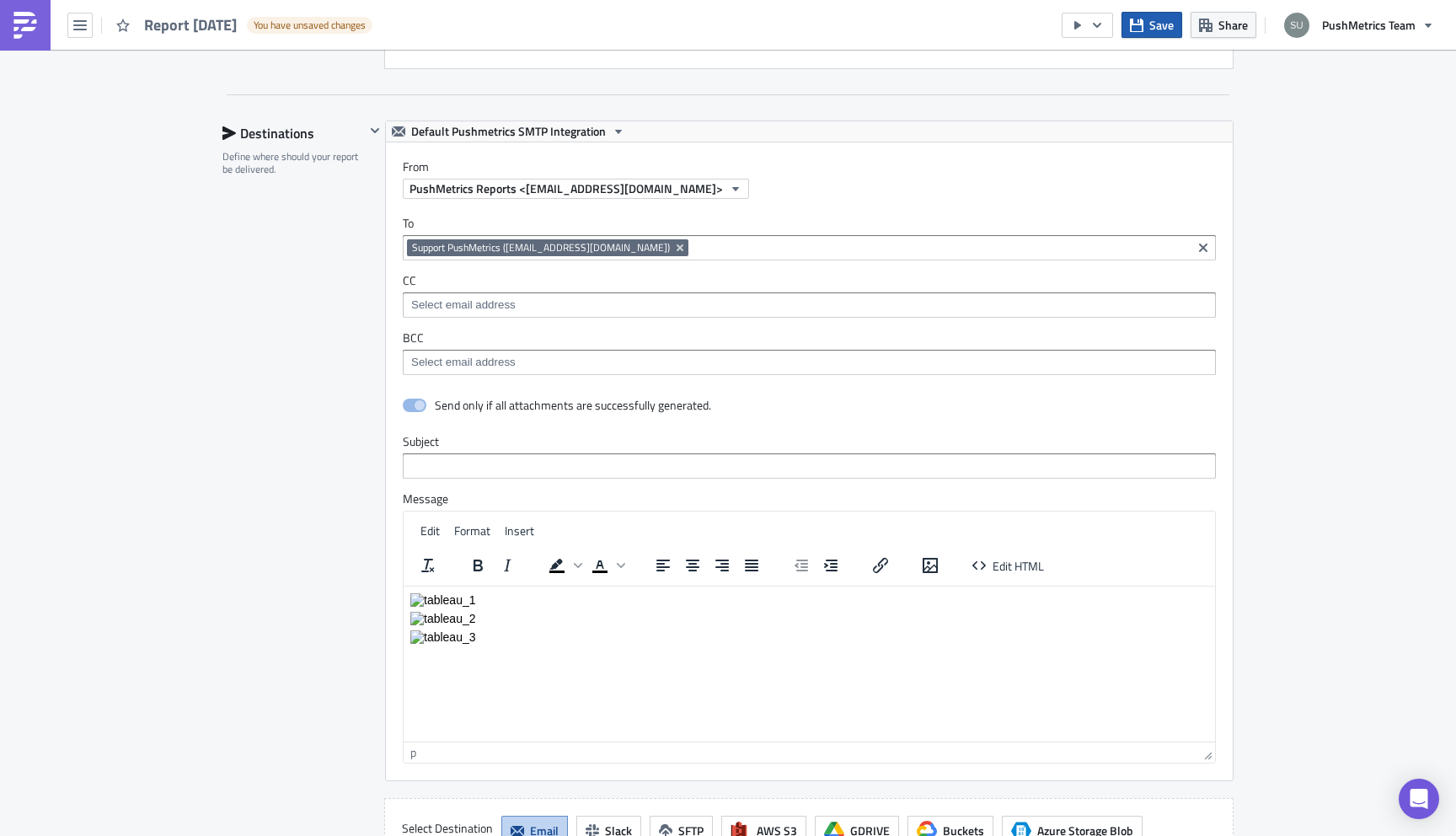
click at [1146, 19] on button "Save" at bounding box center [1152, 25] width 60 height 27
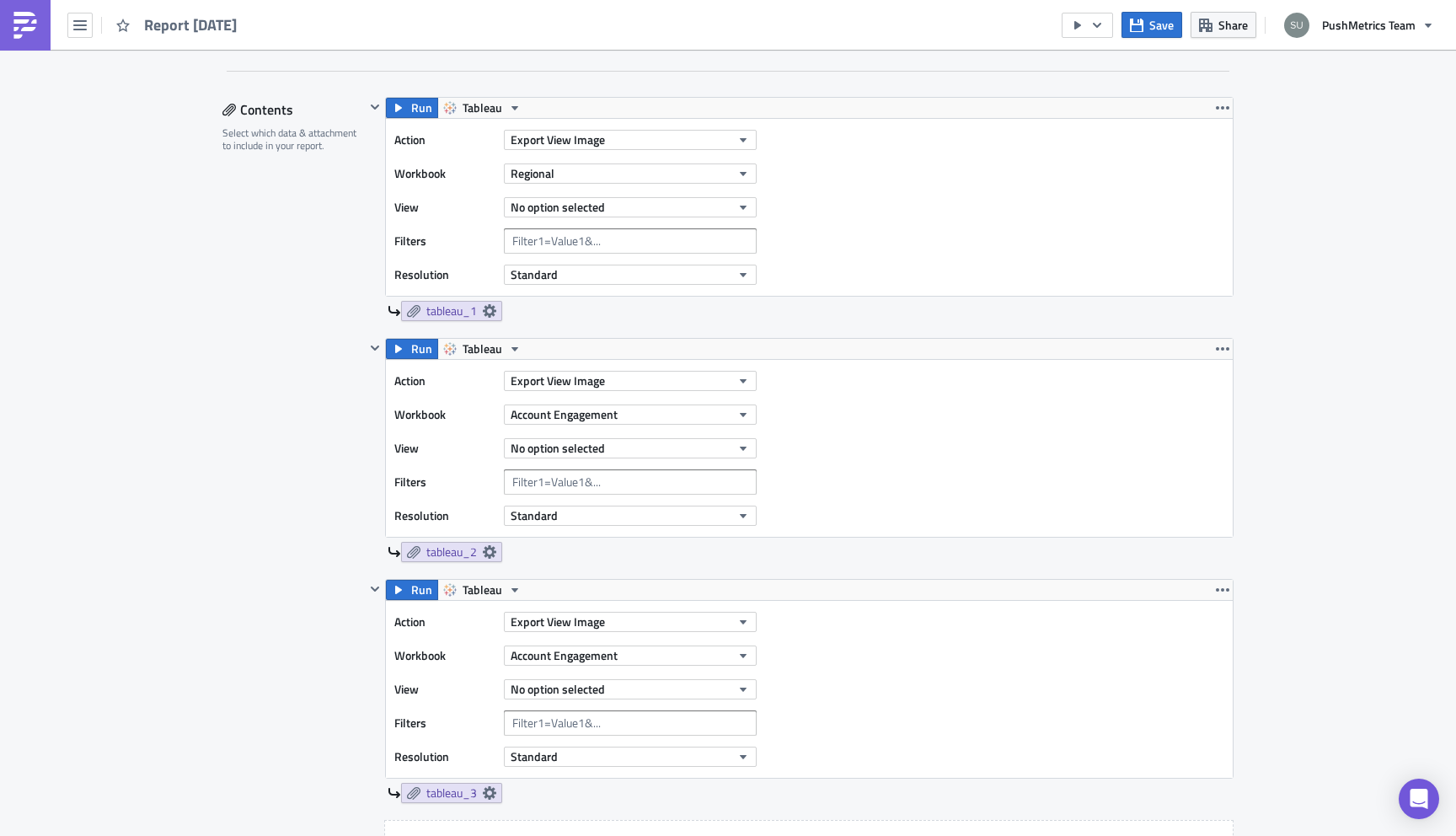
scroll to position [487, 0]
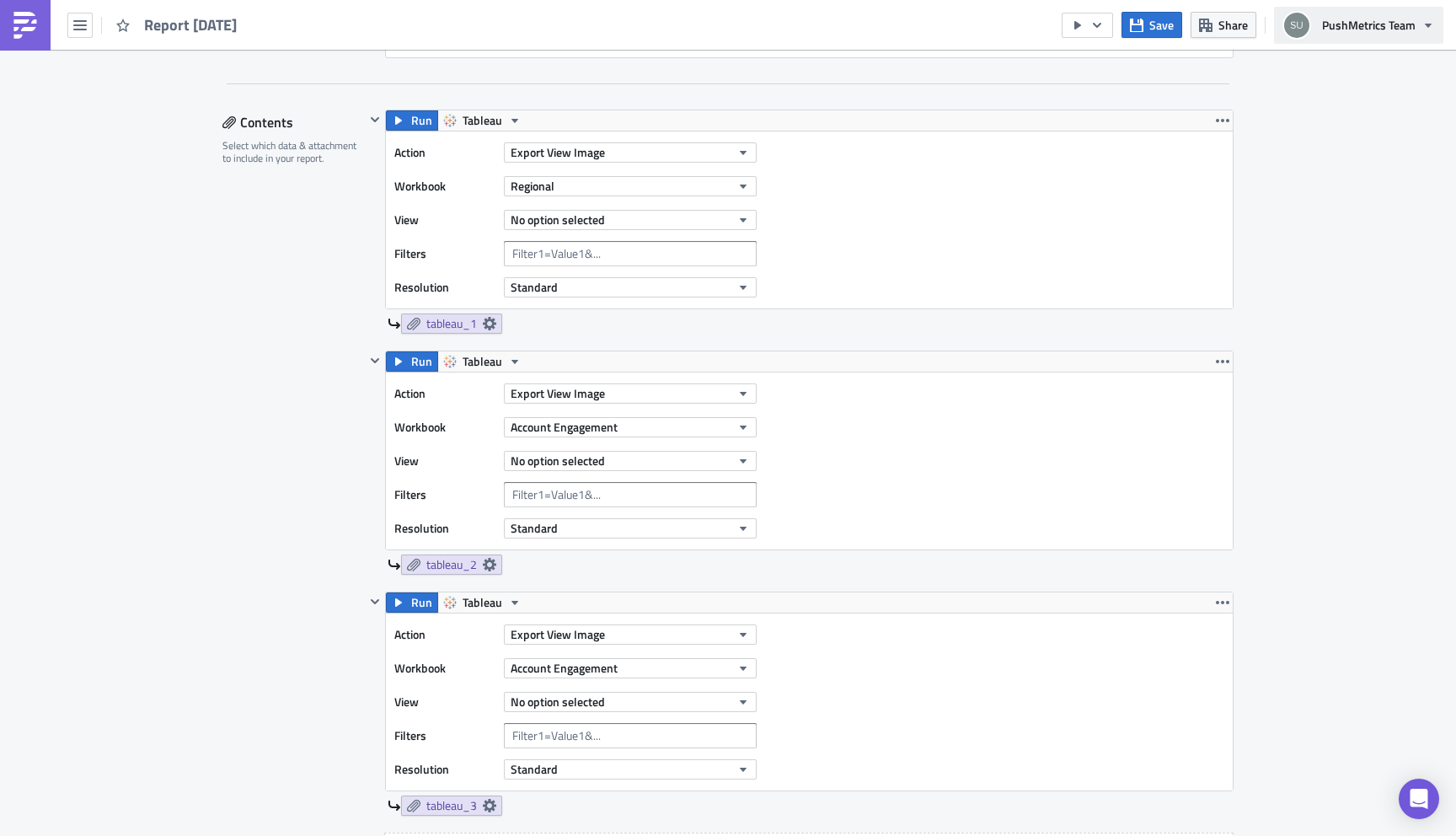
click at [1407, 16] on span "PushMetrics Team" at bounding box center [1369, 24] width 93 height 17
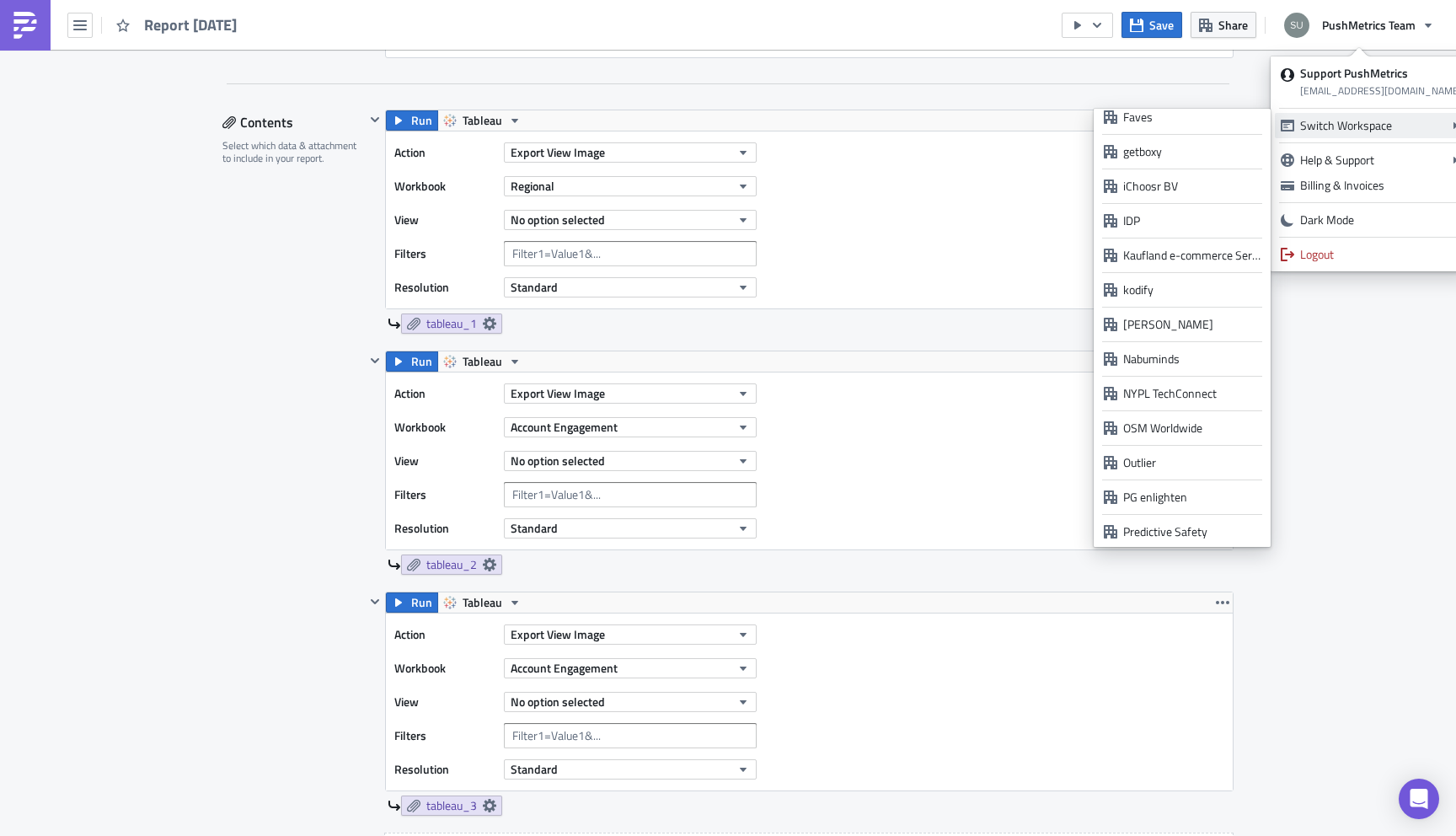
scroll to position [1206, 0]
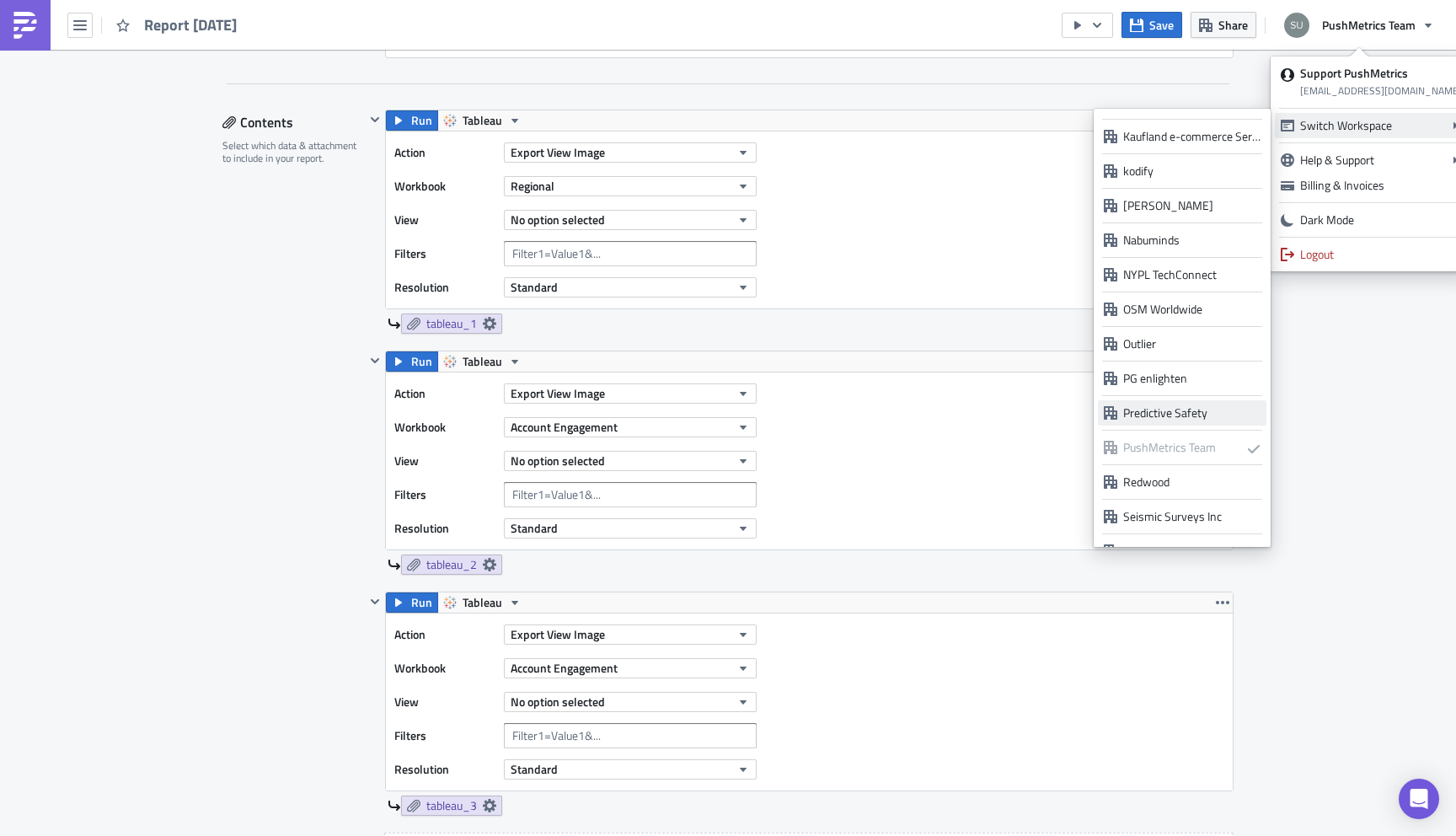
click at [1173, 413] on div "Predictive Safety" at bounding box center [1192, 412] width 137 height 16
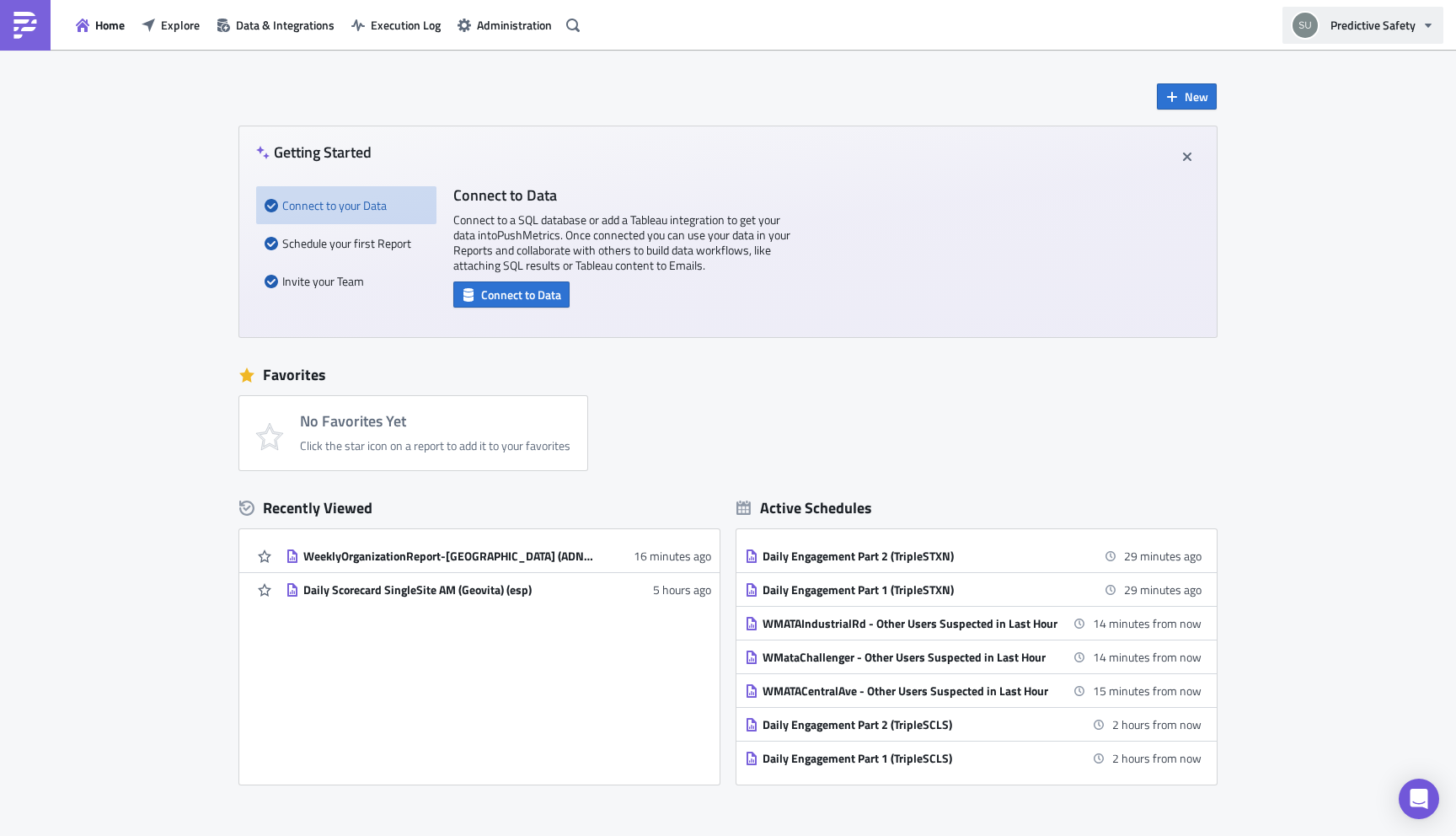
click at [1412, 23] on span "Predictive Safety" at bounding box center [1373, 24] width 85 height 17
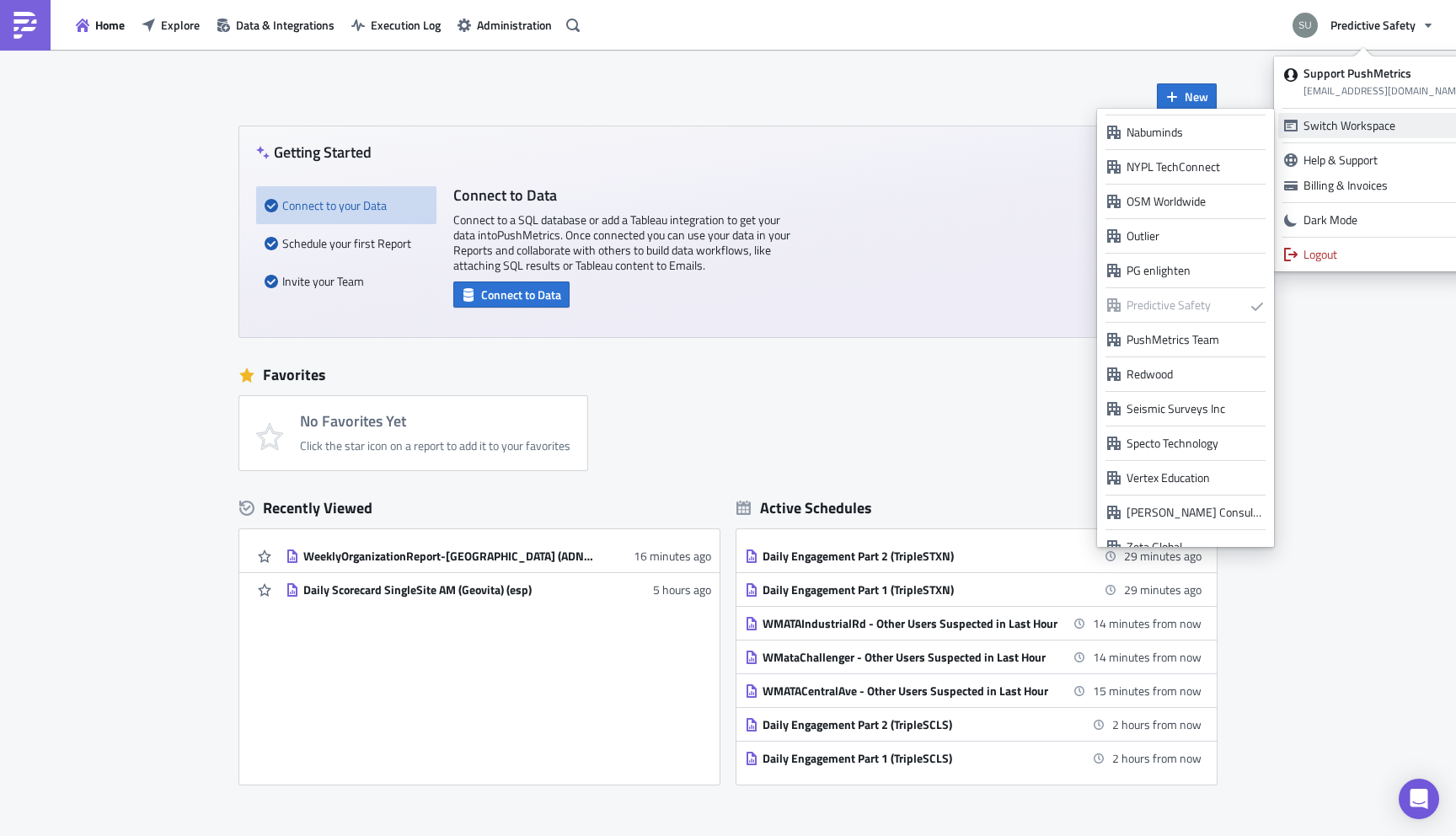
scroll to position [1331, 0]
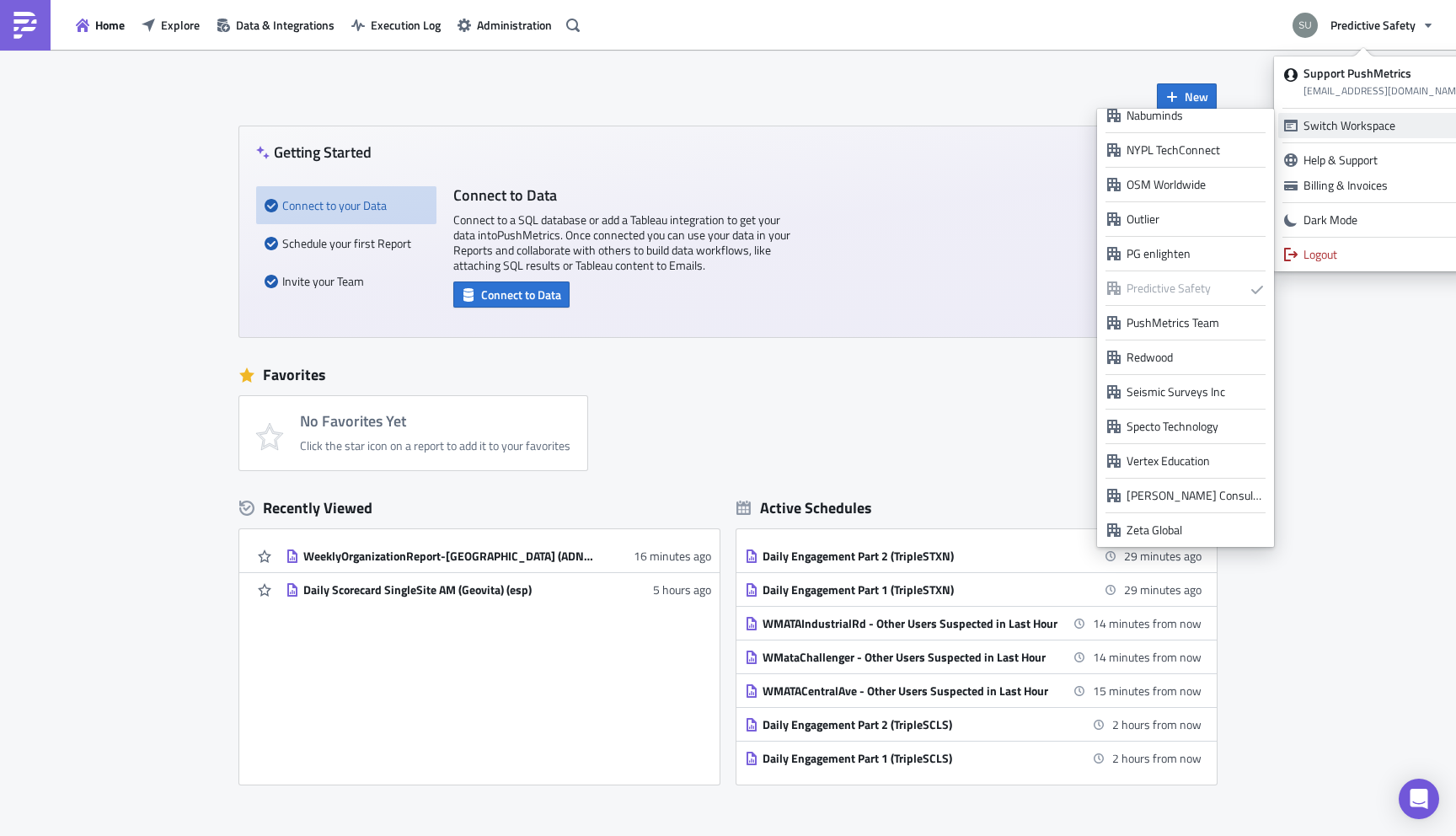
click at [1180, 325] on div "PushMetrics Team" at bounding box center [1195, 323] width 137 height 16
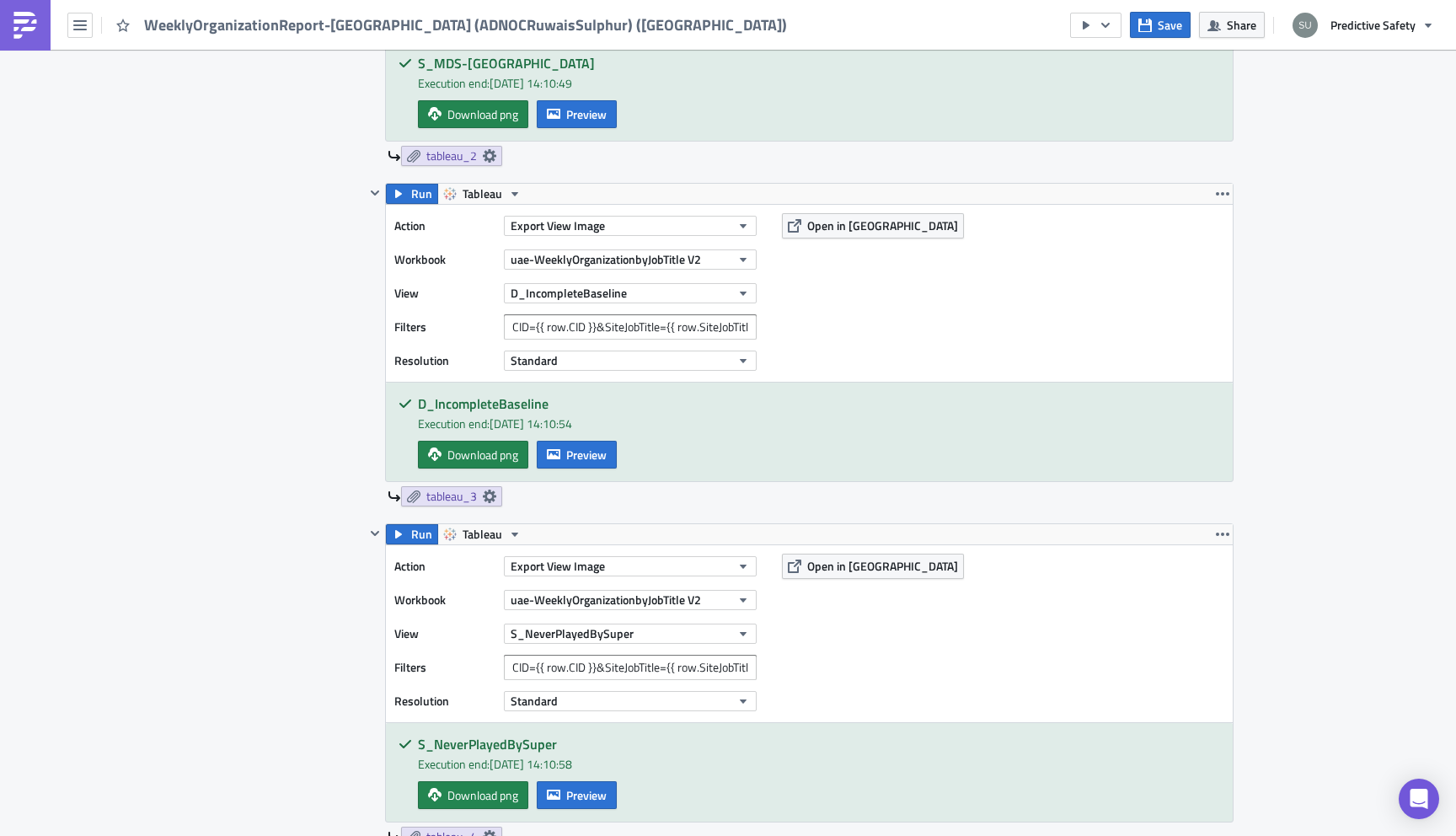
scroll to position [1476, 0]
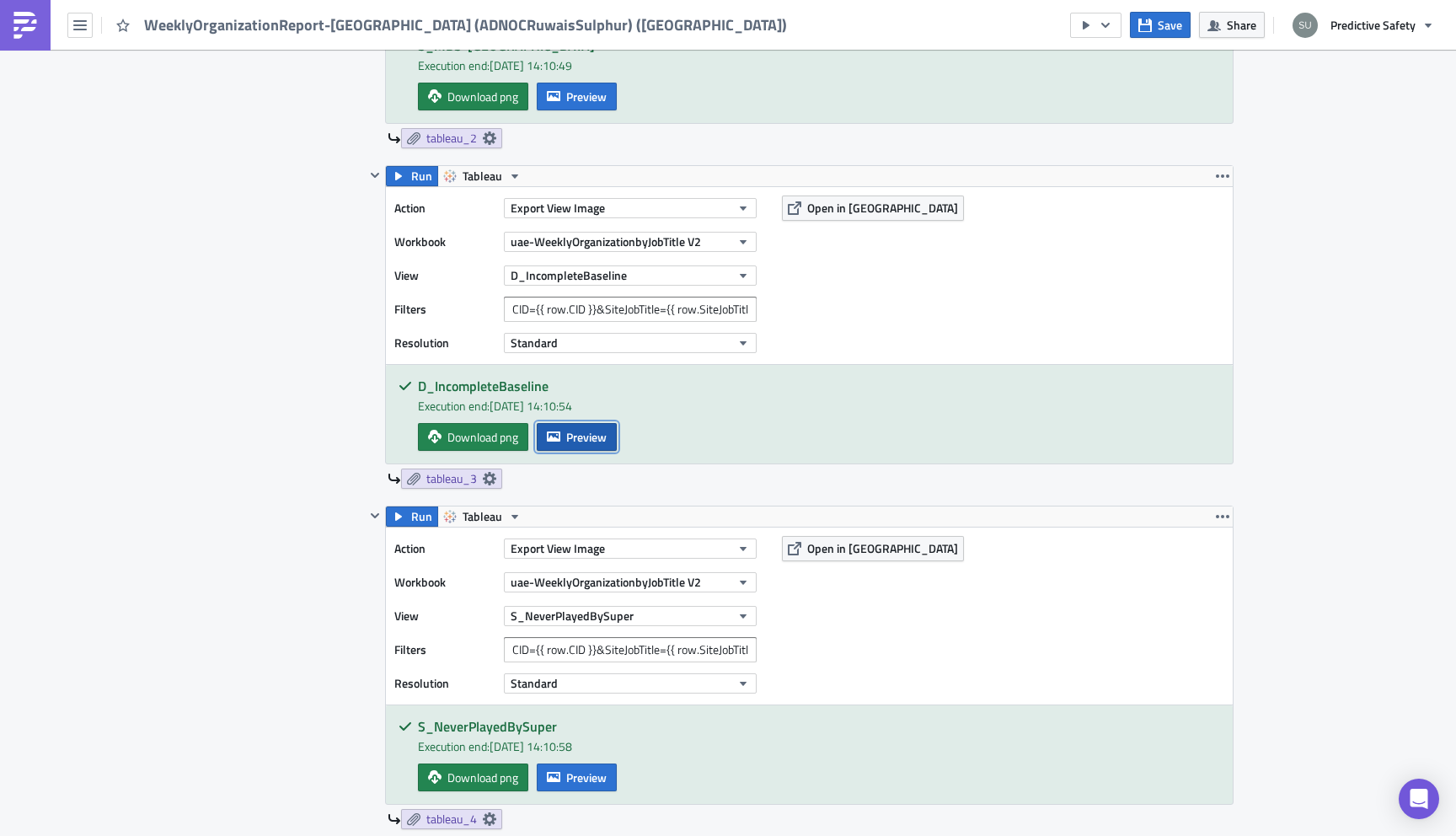
click at [593, 441] on span "Preview" at bounding box center [586, 436] width 40 height 17
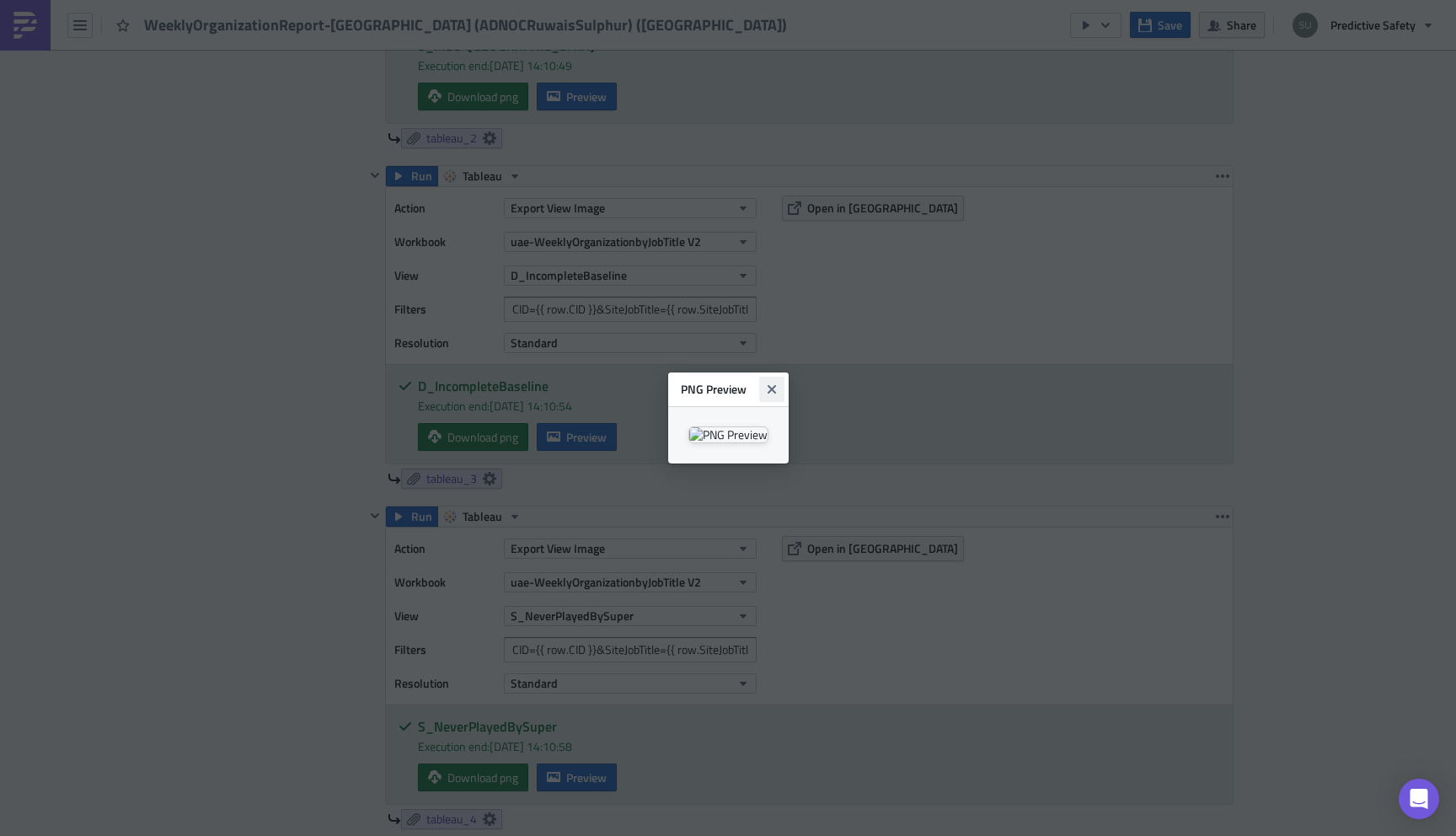
click at [779, 382] on icon "Close" at bounding box center [772, 389] width 14 height 14
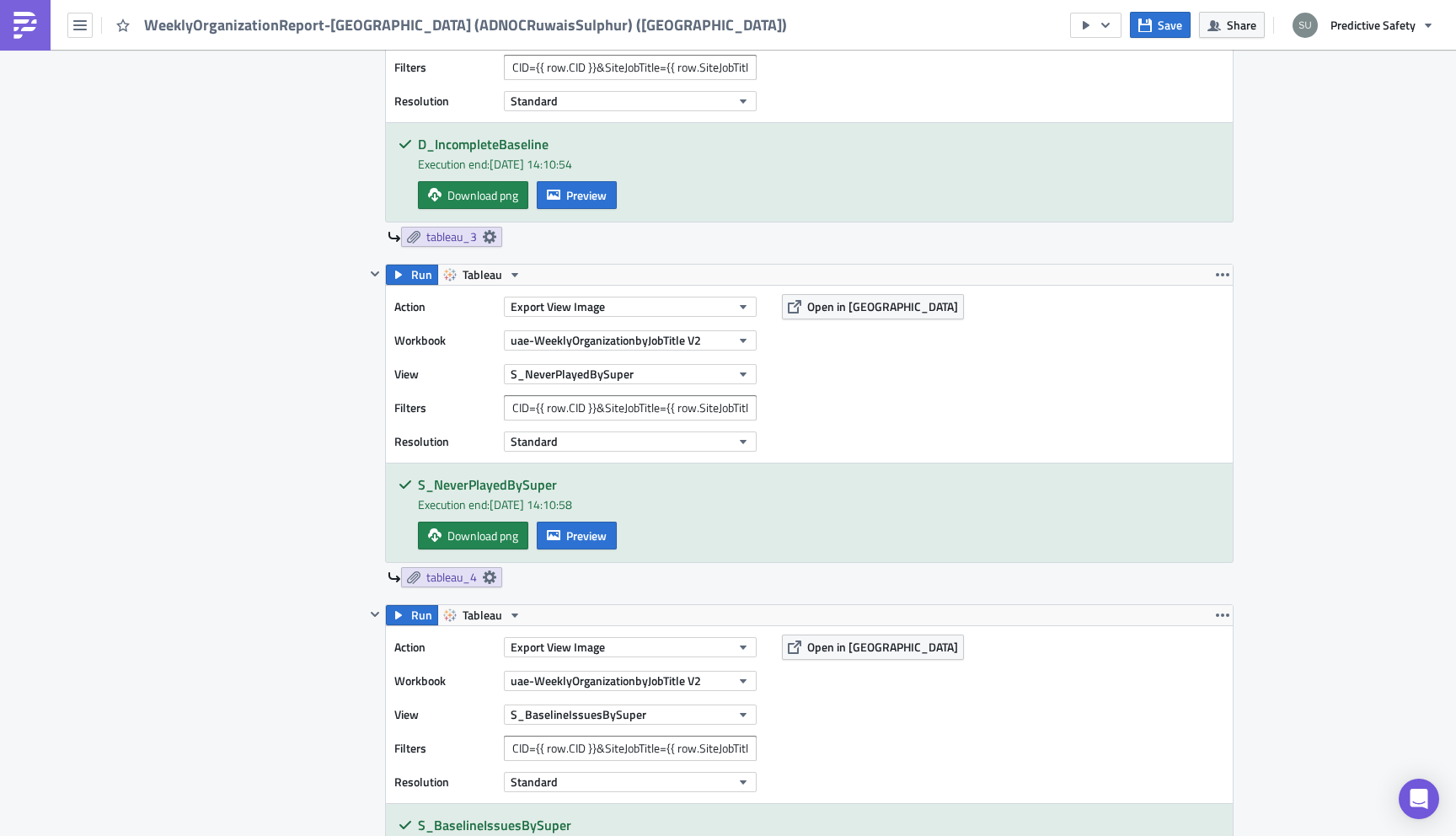
scroll to position [1799, 0]
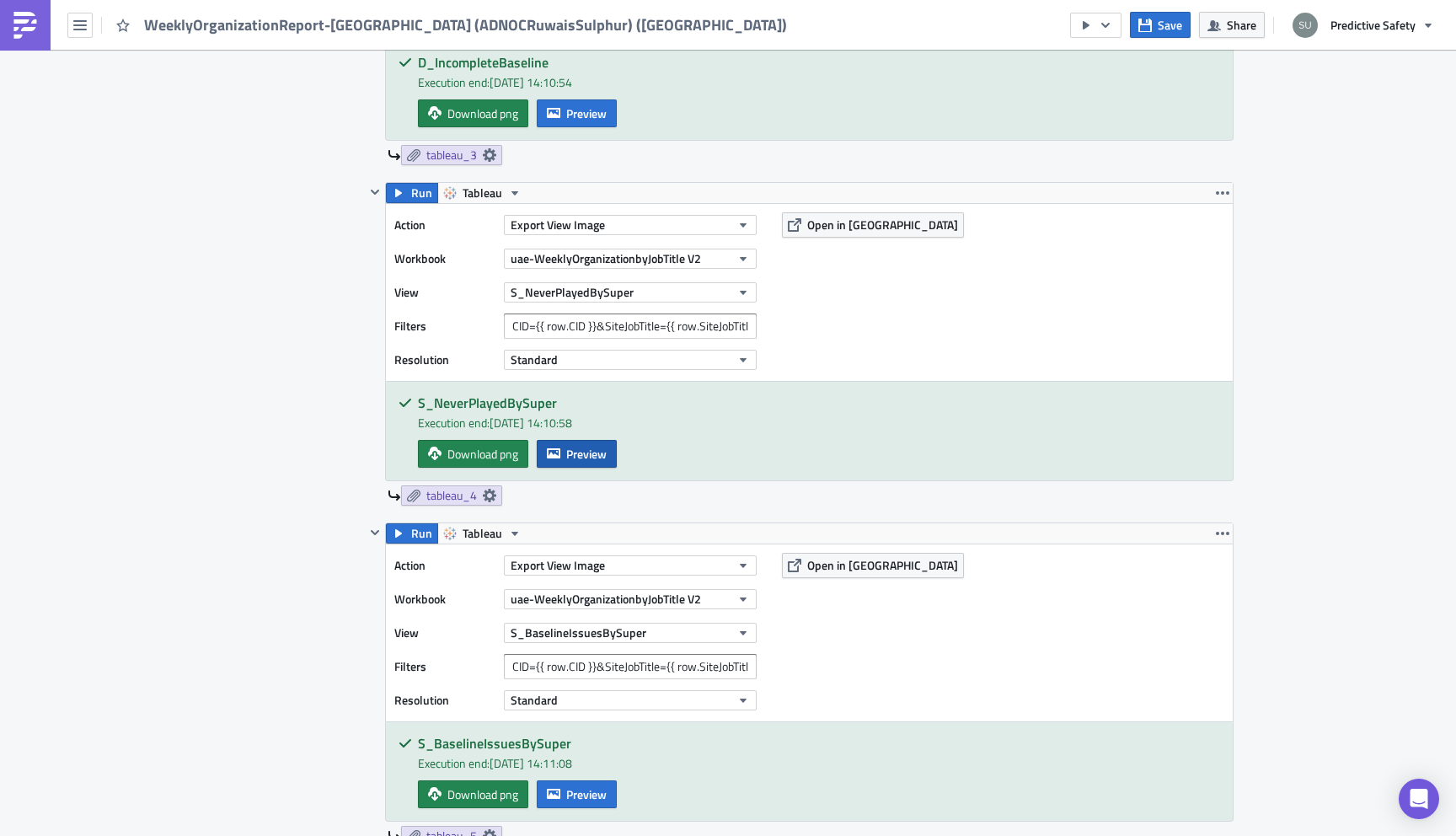
click at [589, 451] on span "Preview" at bounding box center [586, 453] width 40 height 17
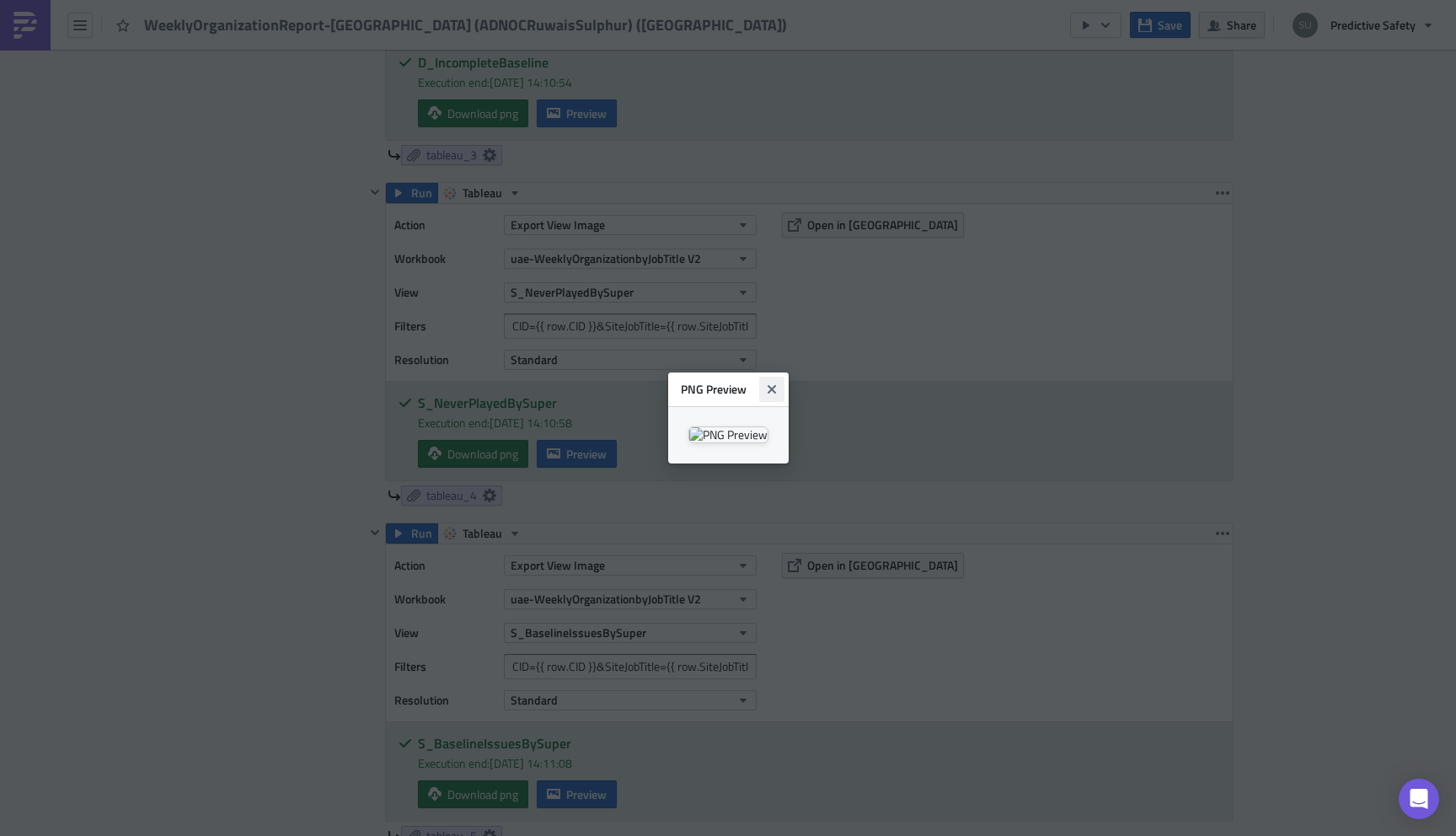
click at [775, 385] on icon "Close" at bounding box center [771, 389] width 8 height 8
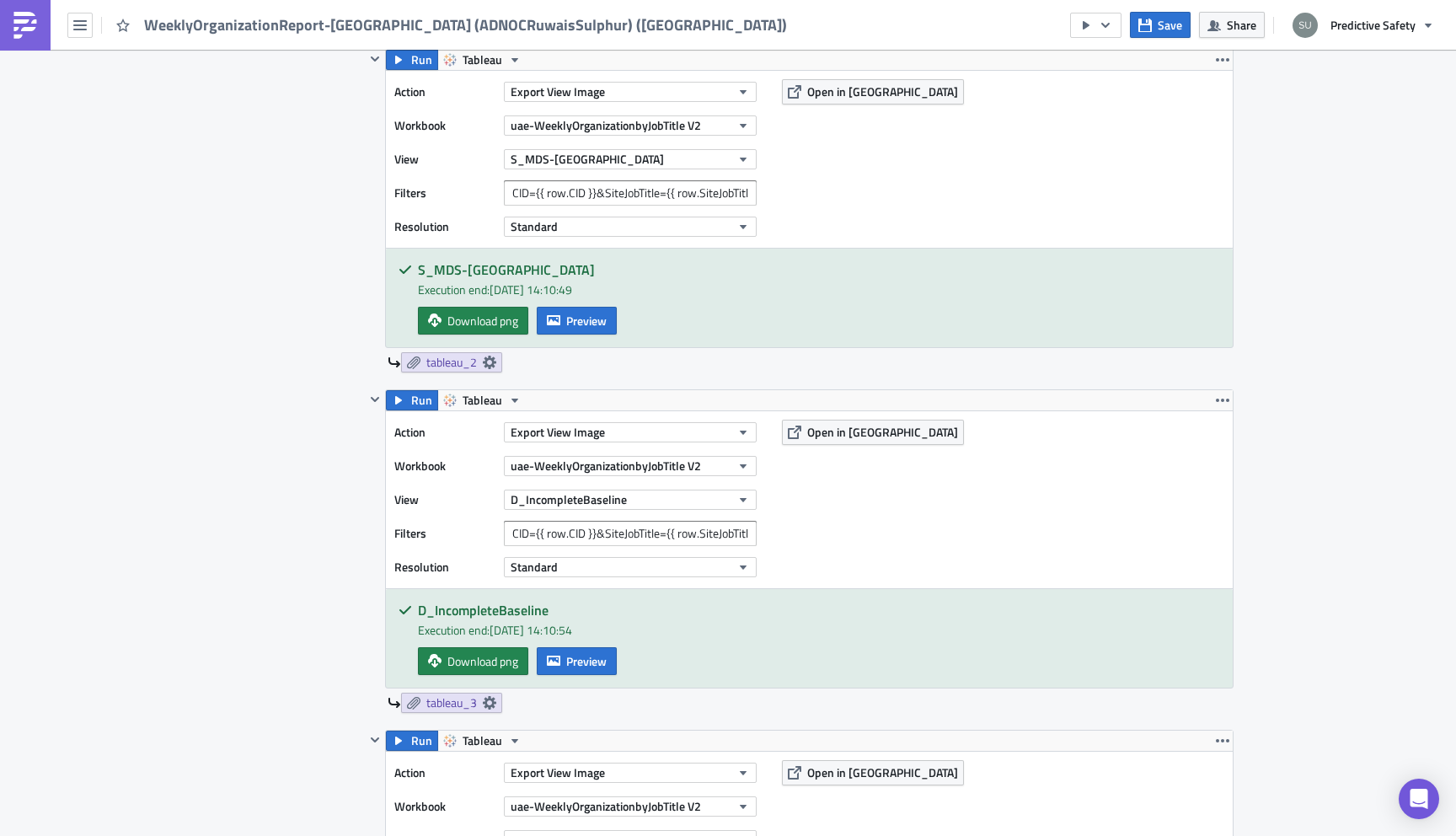
scroll to position [1245, 0]
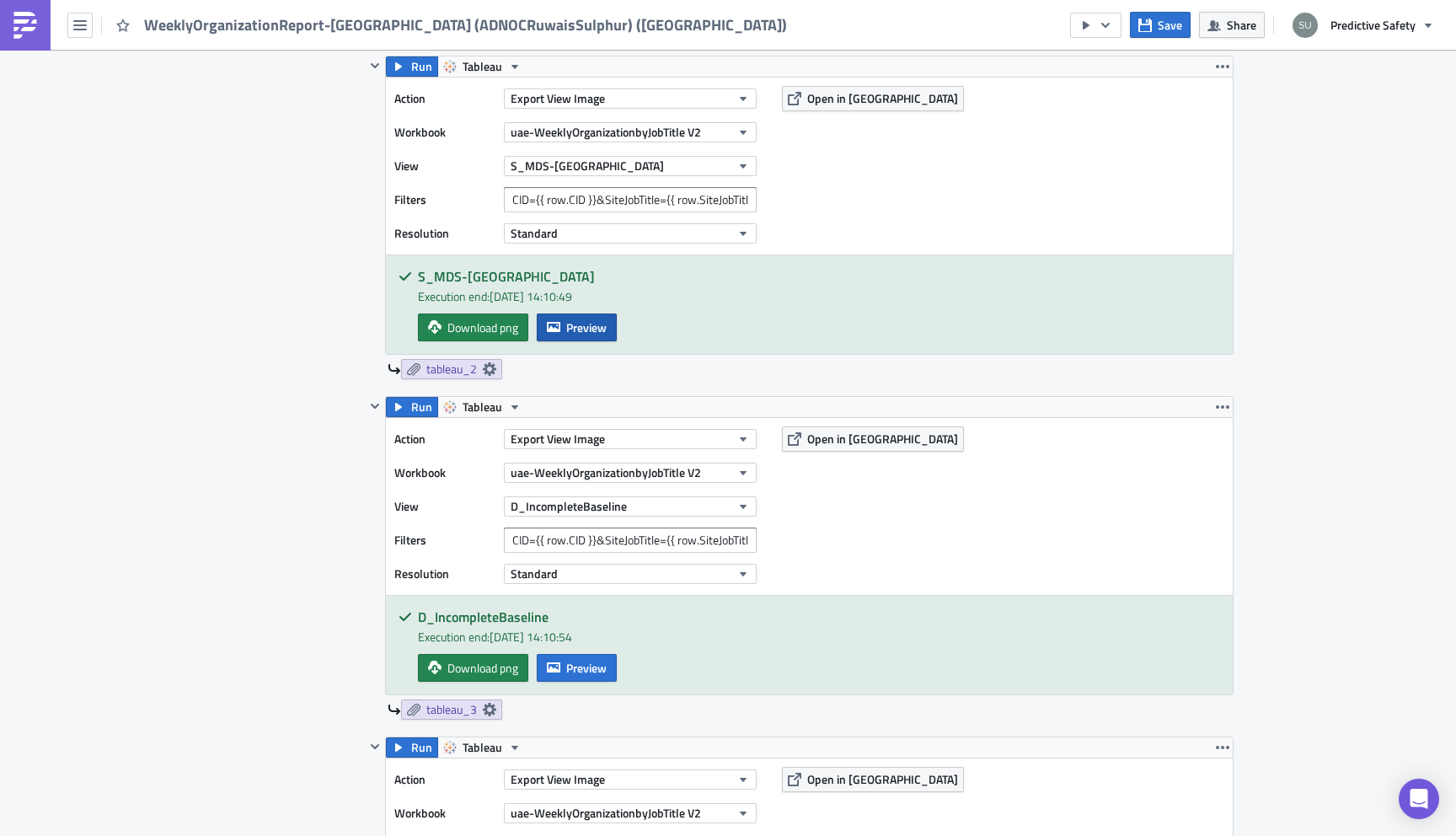
click at [590, 325] on span "Preview" at bounding box center [586, 327] width 40 height 17
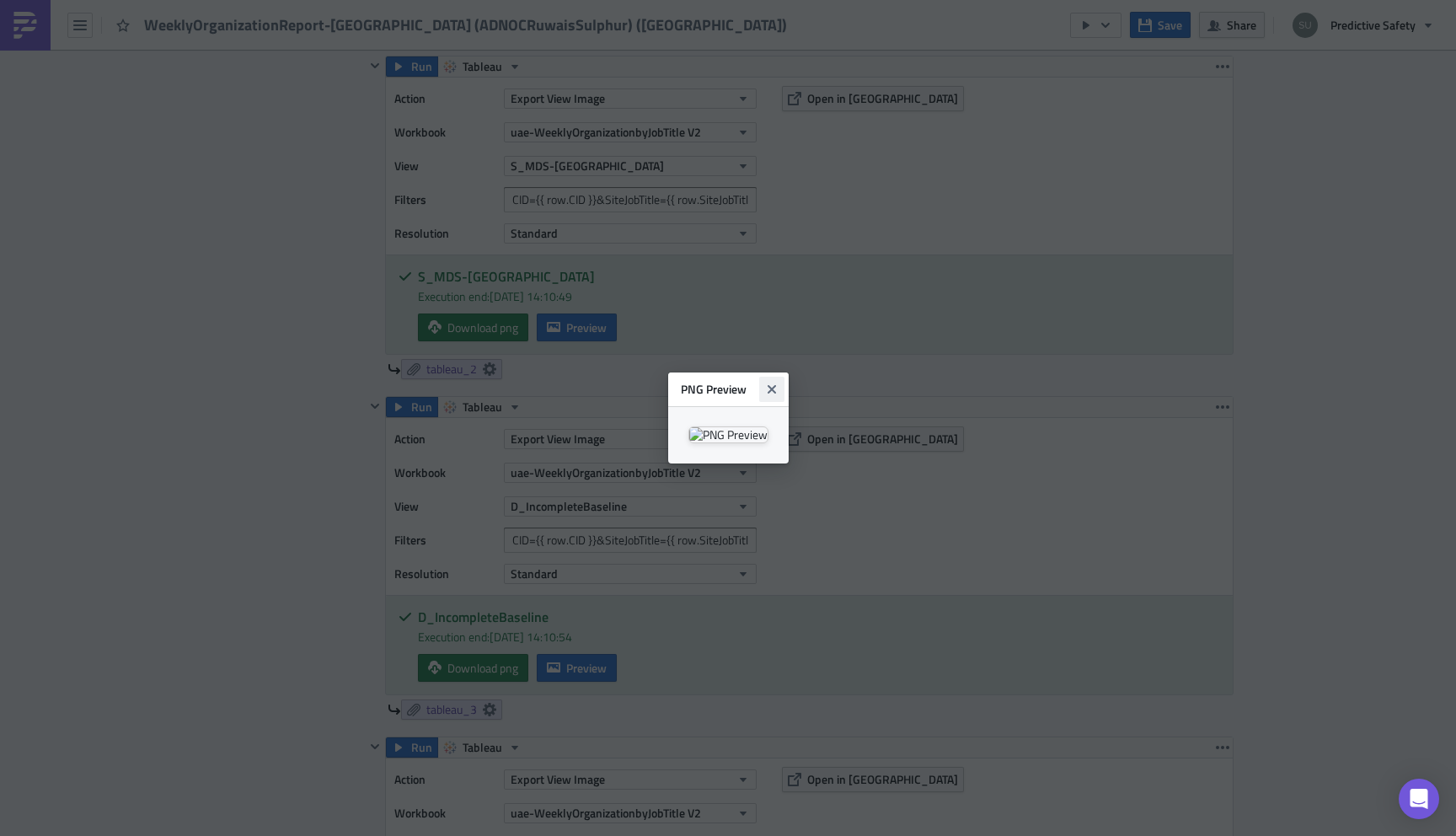
click at [775, 385] on icon "Close" at bounding box center [771, 389] width 8 height 8
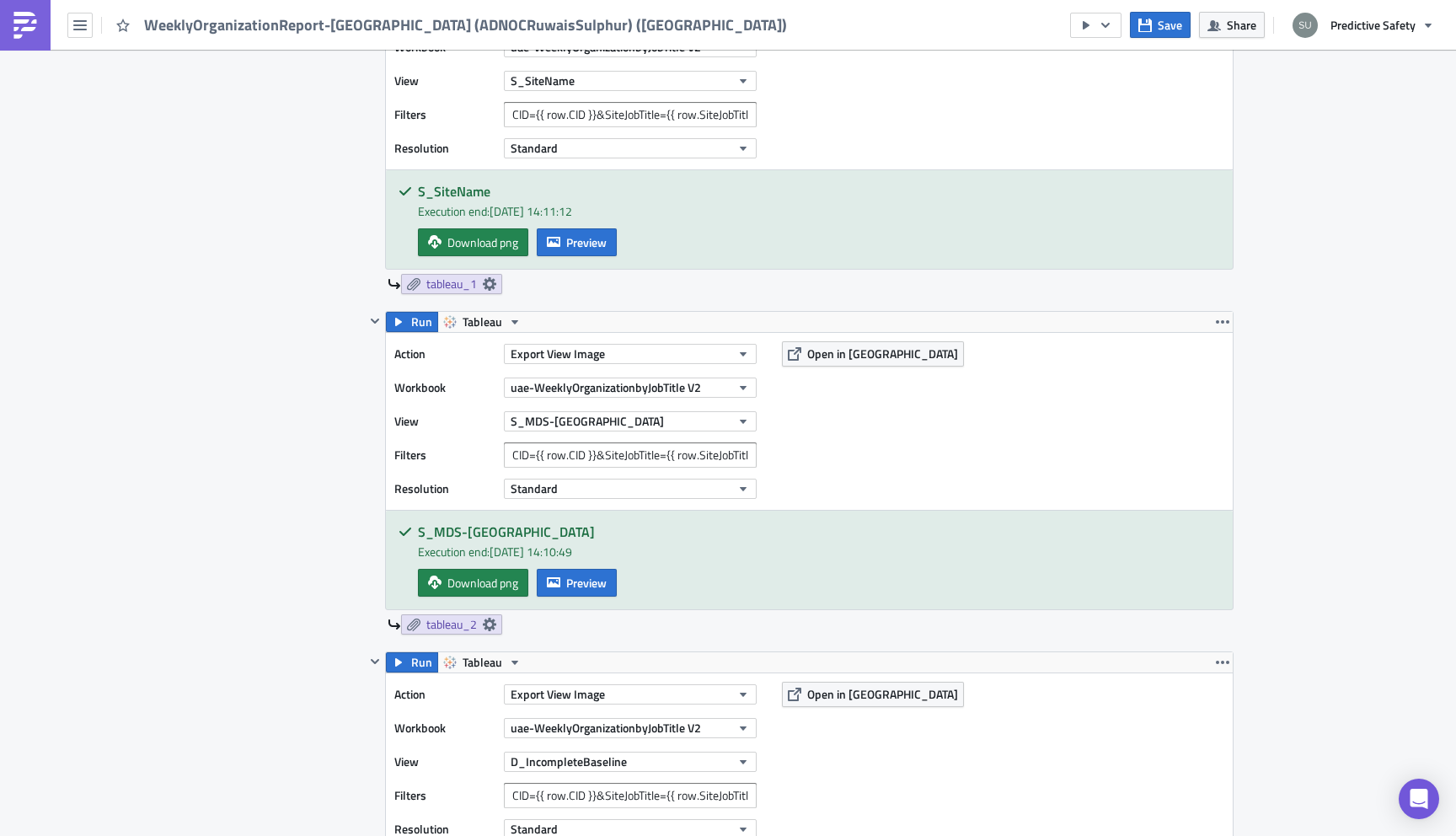
scroll to position [703, 0]
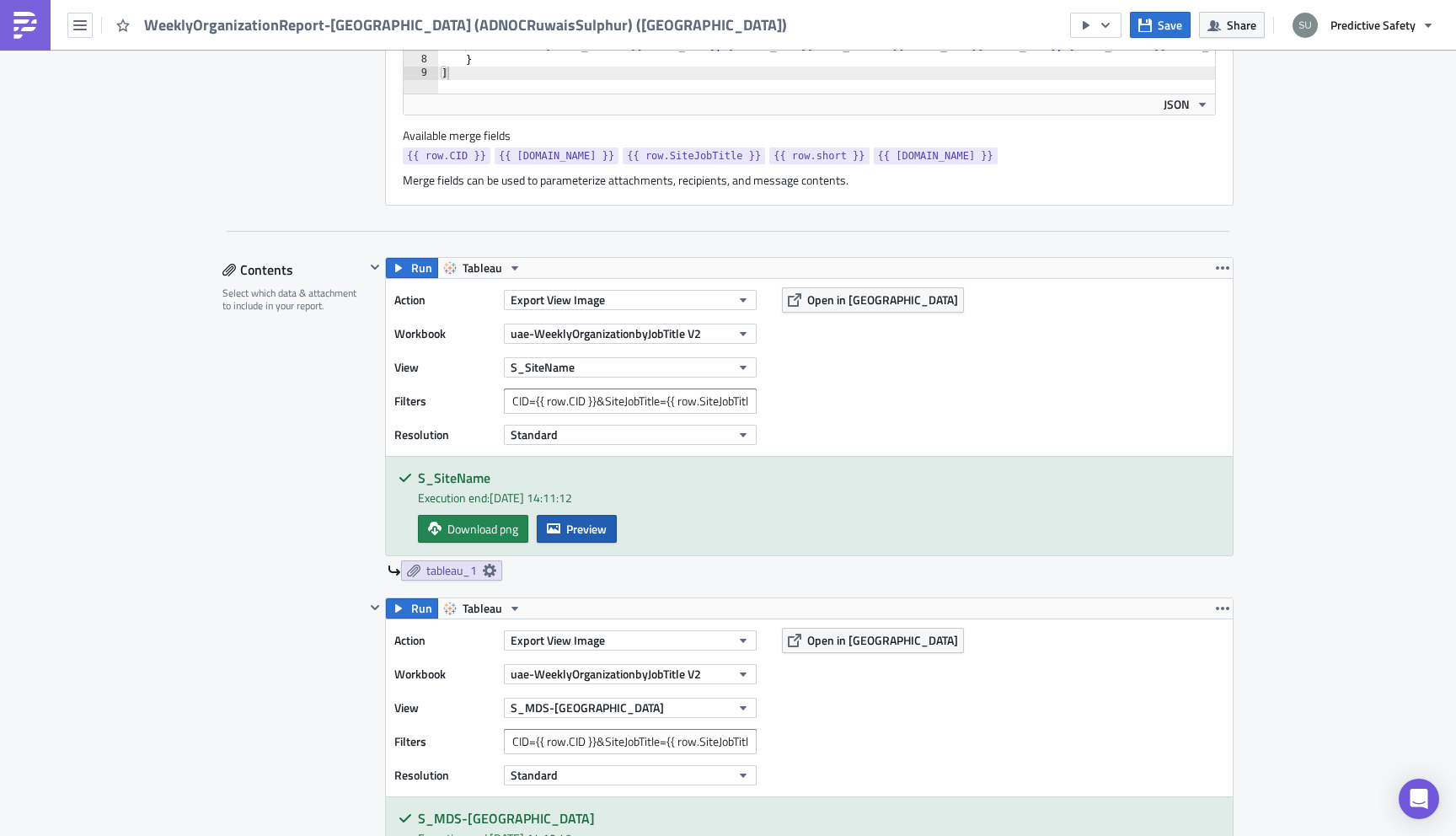
click at [571, 530] on span "Preview" at bounding box center [586, 528] width 40 height 17
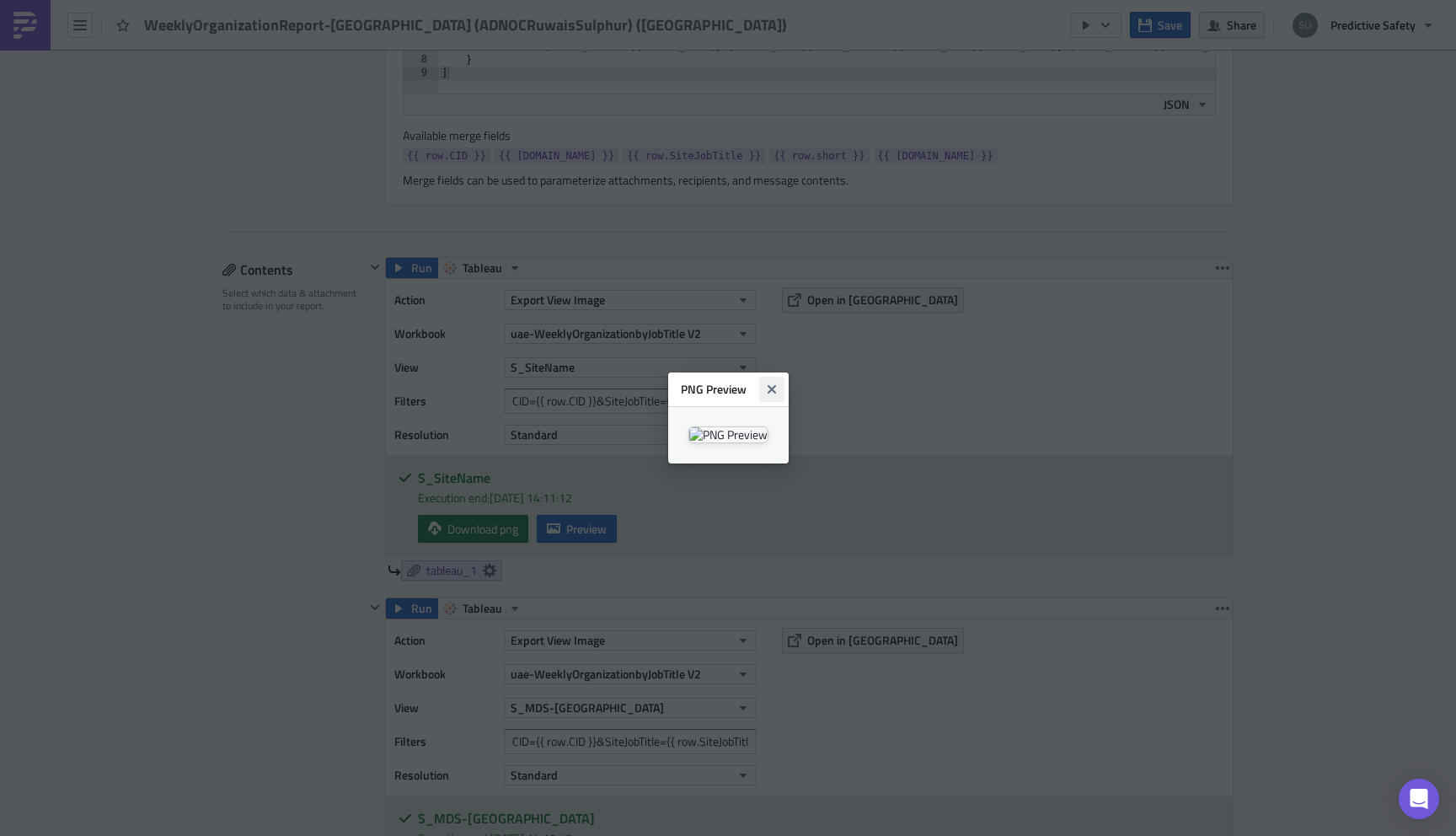
click at [779, 382] on icon "Close" at bounding box center [772, 389] width 14 height 14
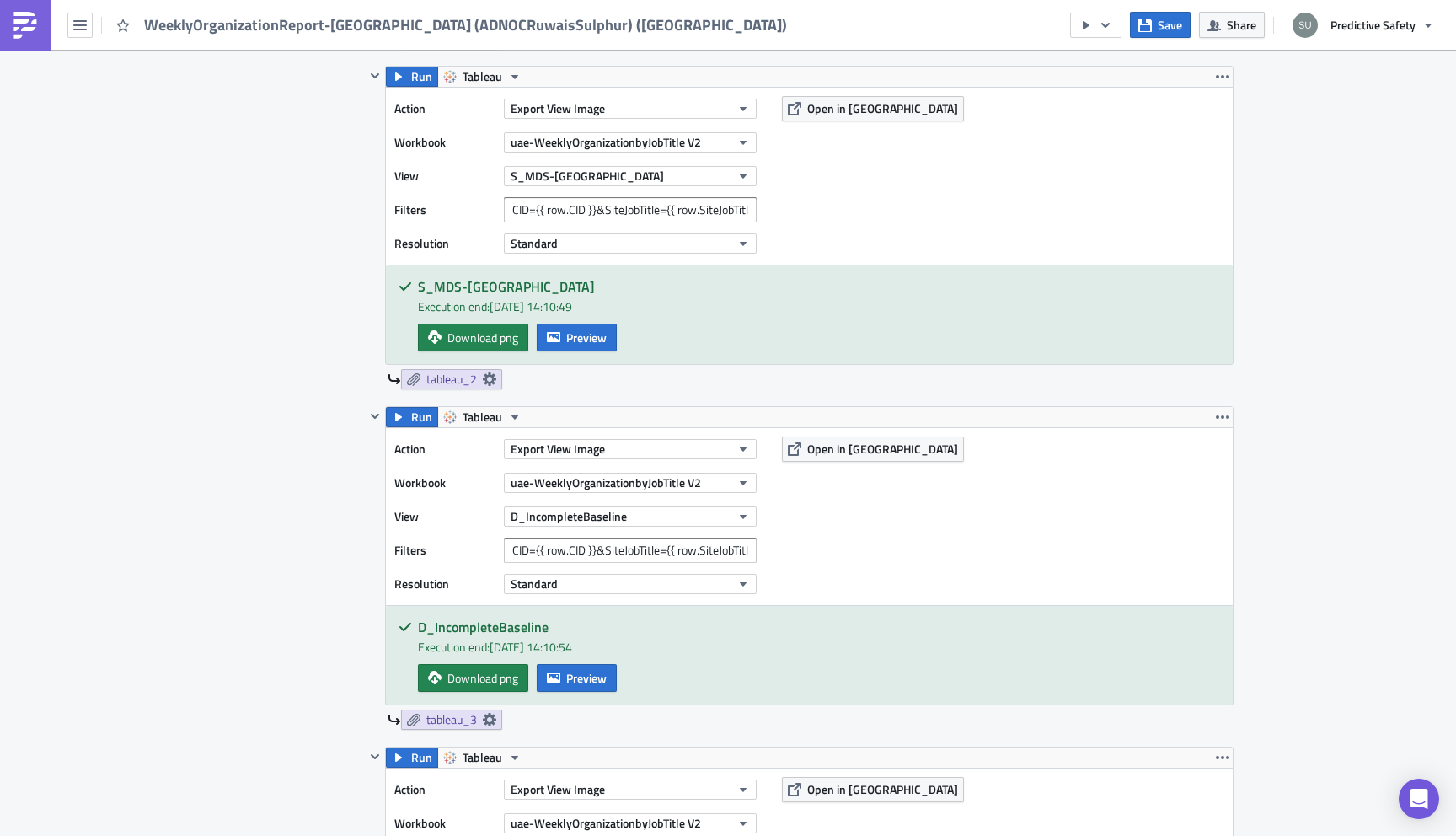
scroll to position [1311, 0]
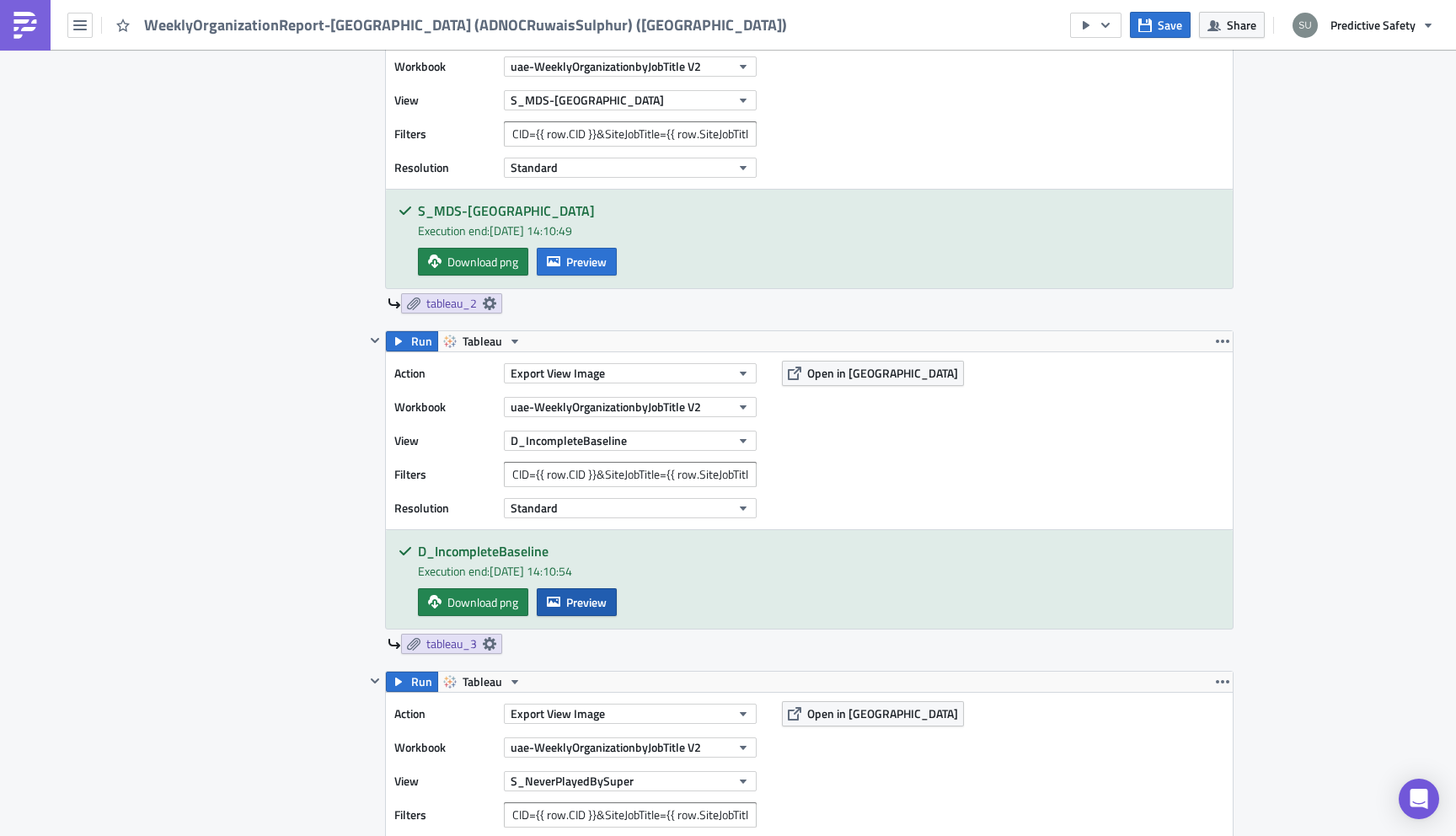
click at [593, 605] on span "Preview" at bounding box center [586, 601] width 40 height 17
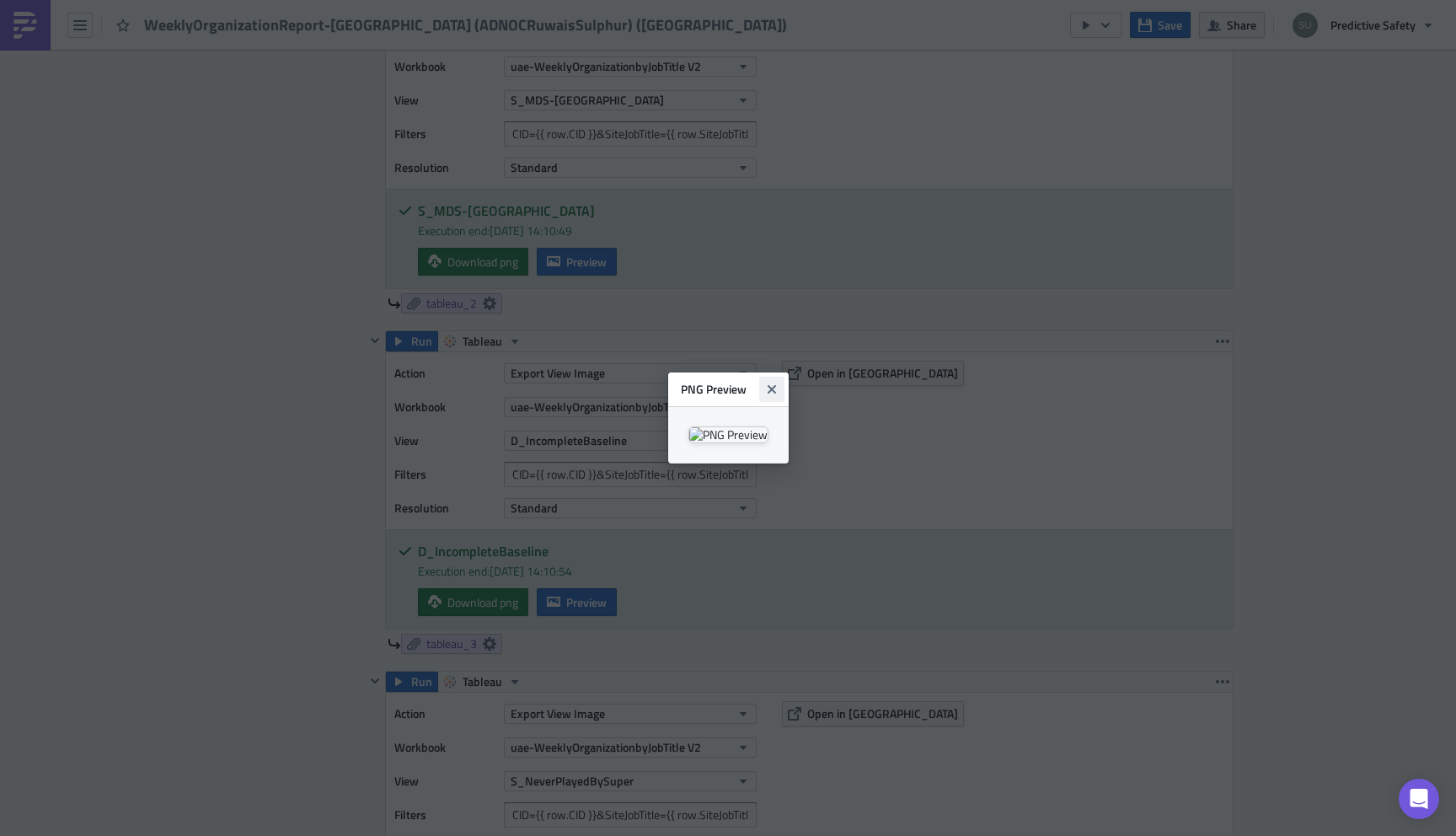
click at [779, 382] on icon "Close" at bounding box center [772, 389] width 14 height 14
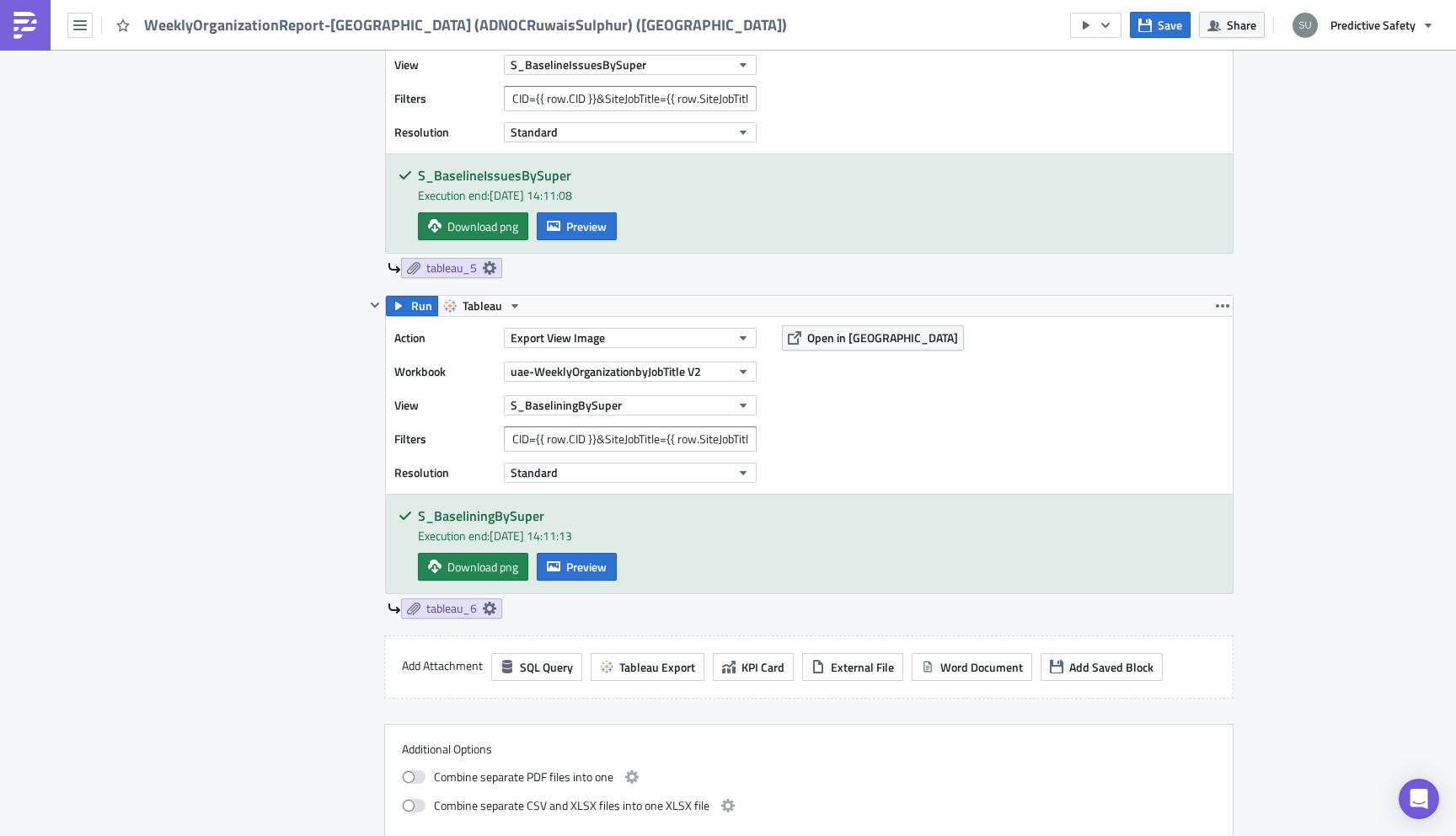
scroll to position [2399, 0]
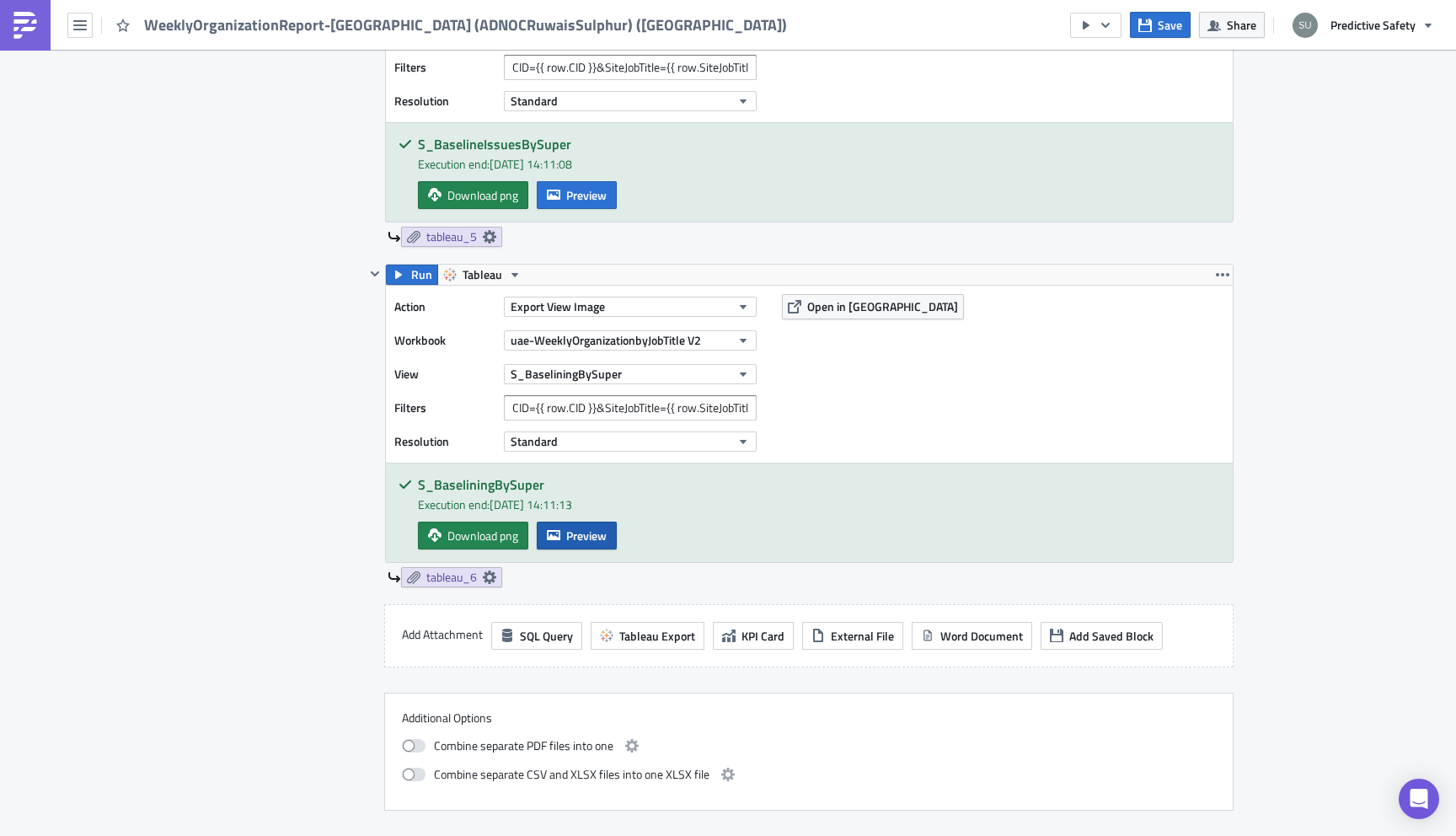
click at [576, 541] on span "Preview" at bounding box center [586, 535] width 40 height 17
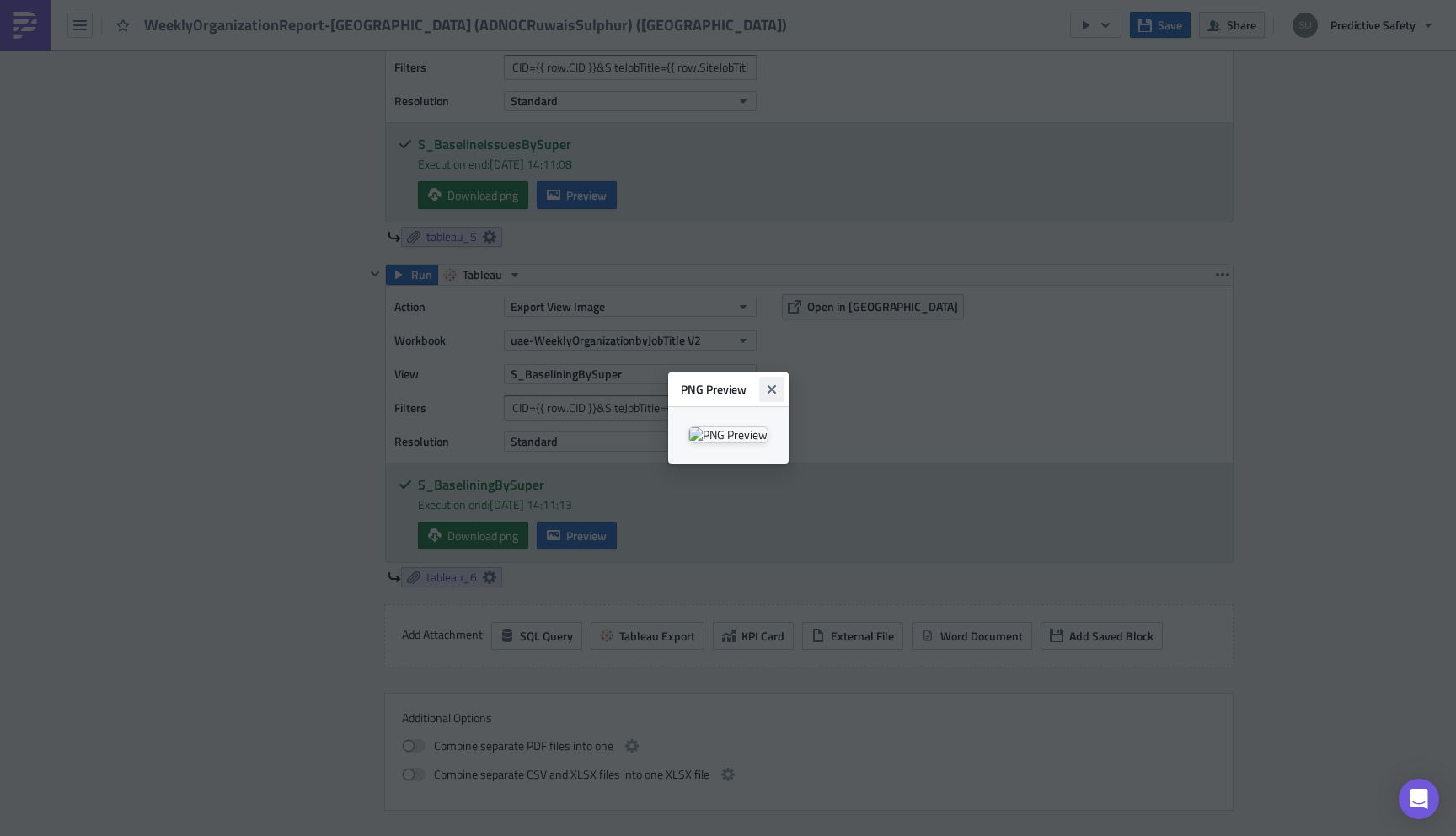
click at [779, 382] on icon "Close" at bounding box center [772, 389] width 14 height 14
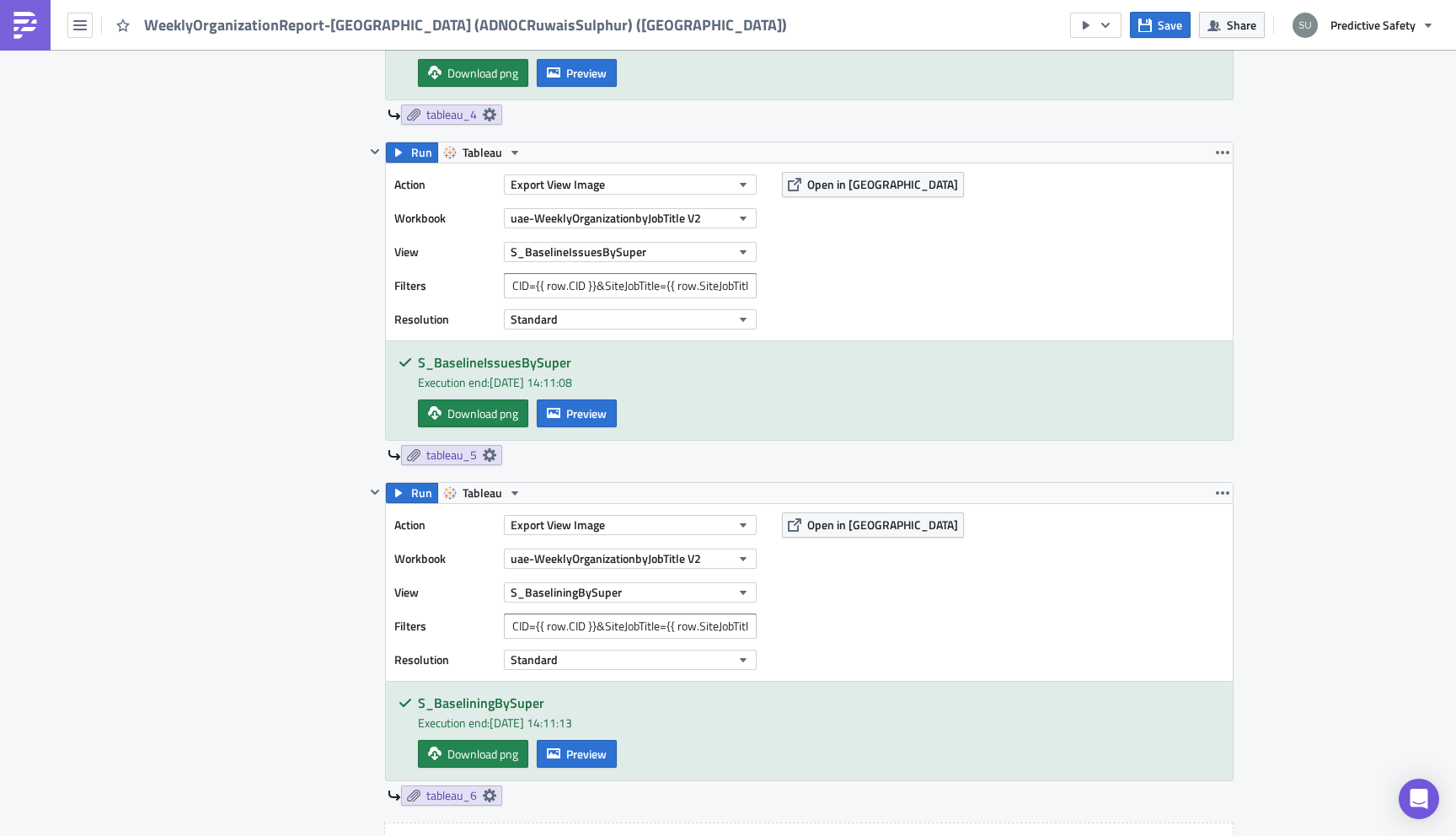
scroll to position [2150, 0]
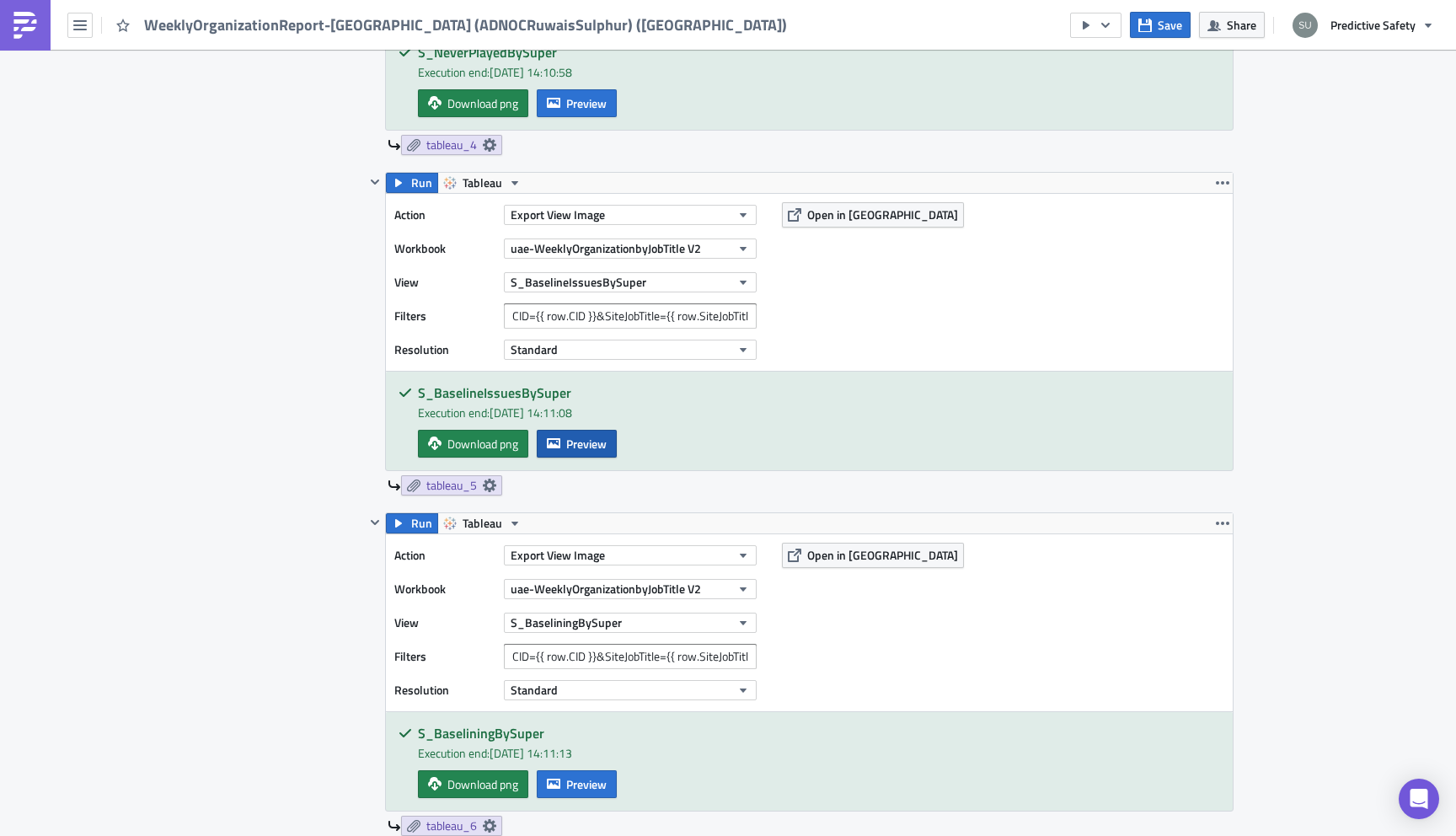
click at [579, 446] on span "Preview" at bounding box center [586, 443] width 40 height 17
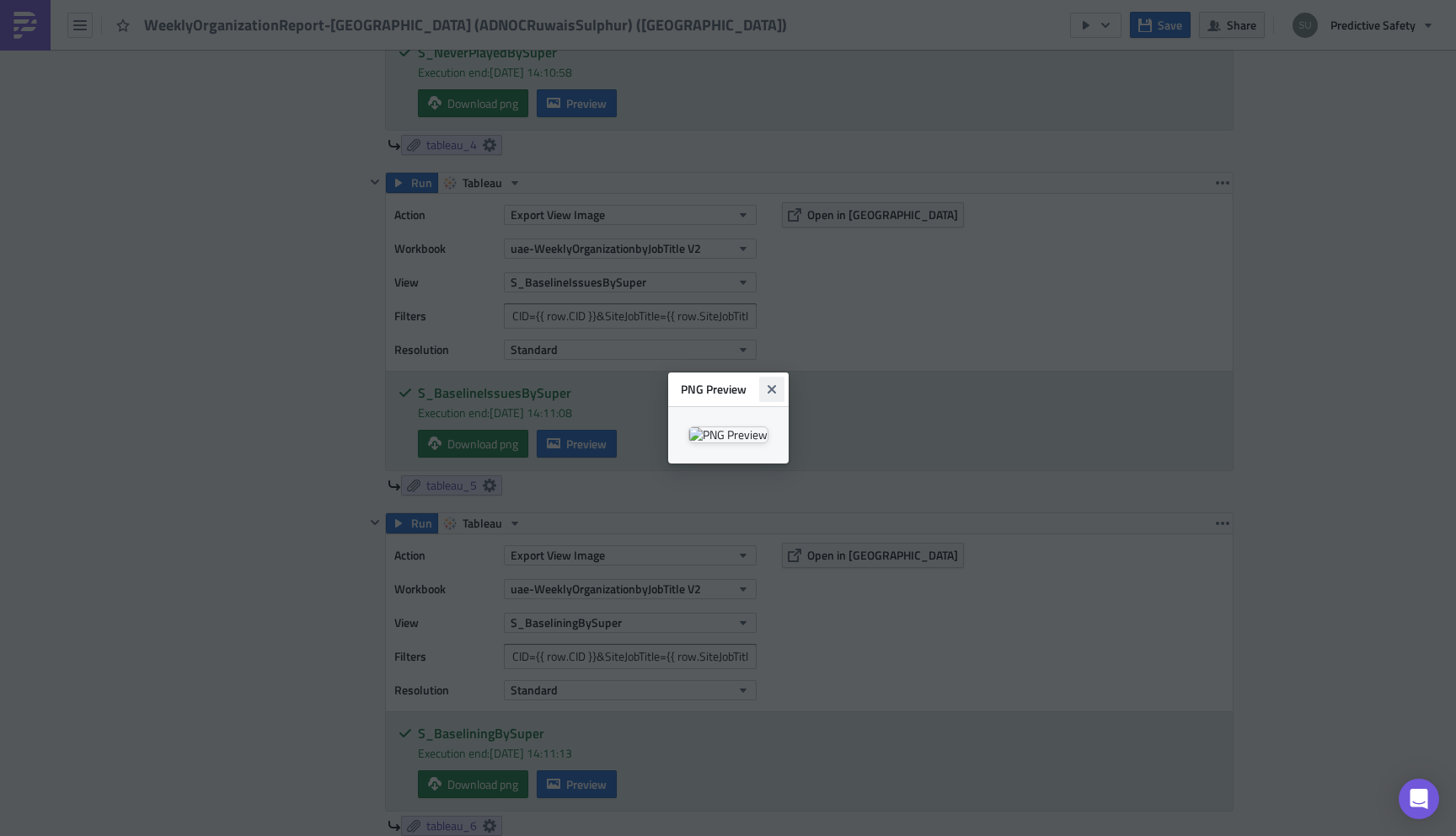
click at [779, 382] on icon "Close" at bounding box center [772, 389] width 14 height 14
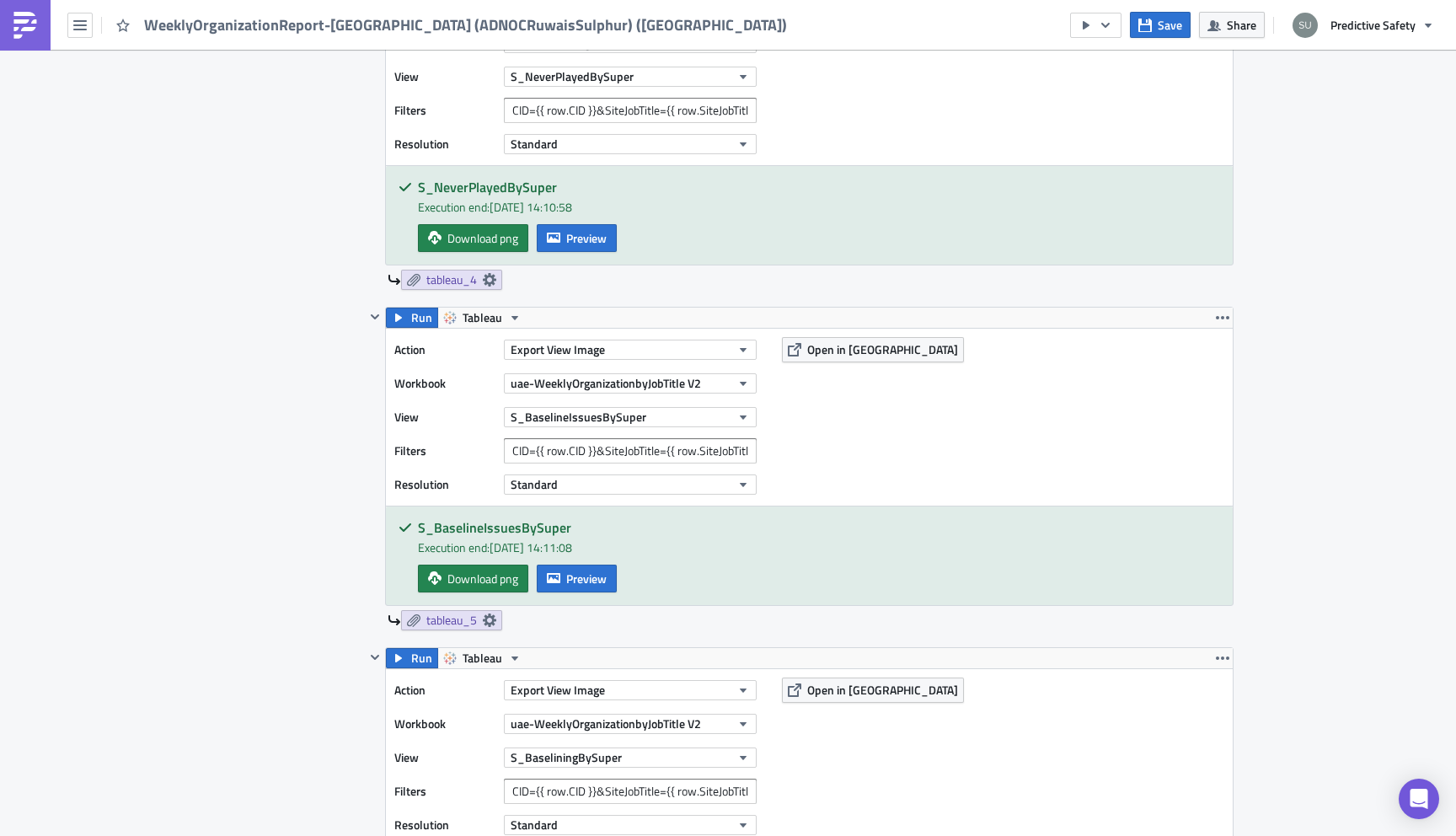
scroll to position [1920, 0]
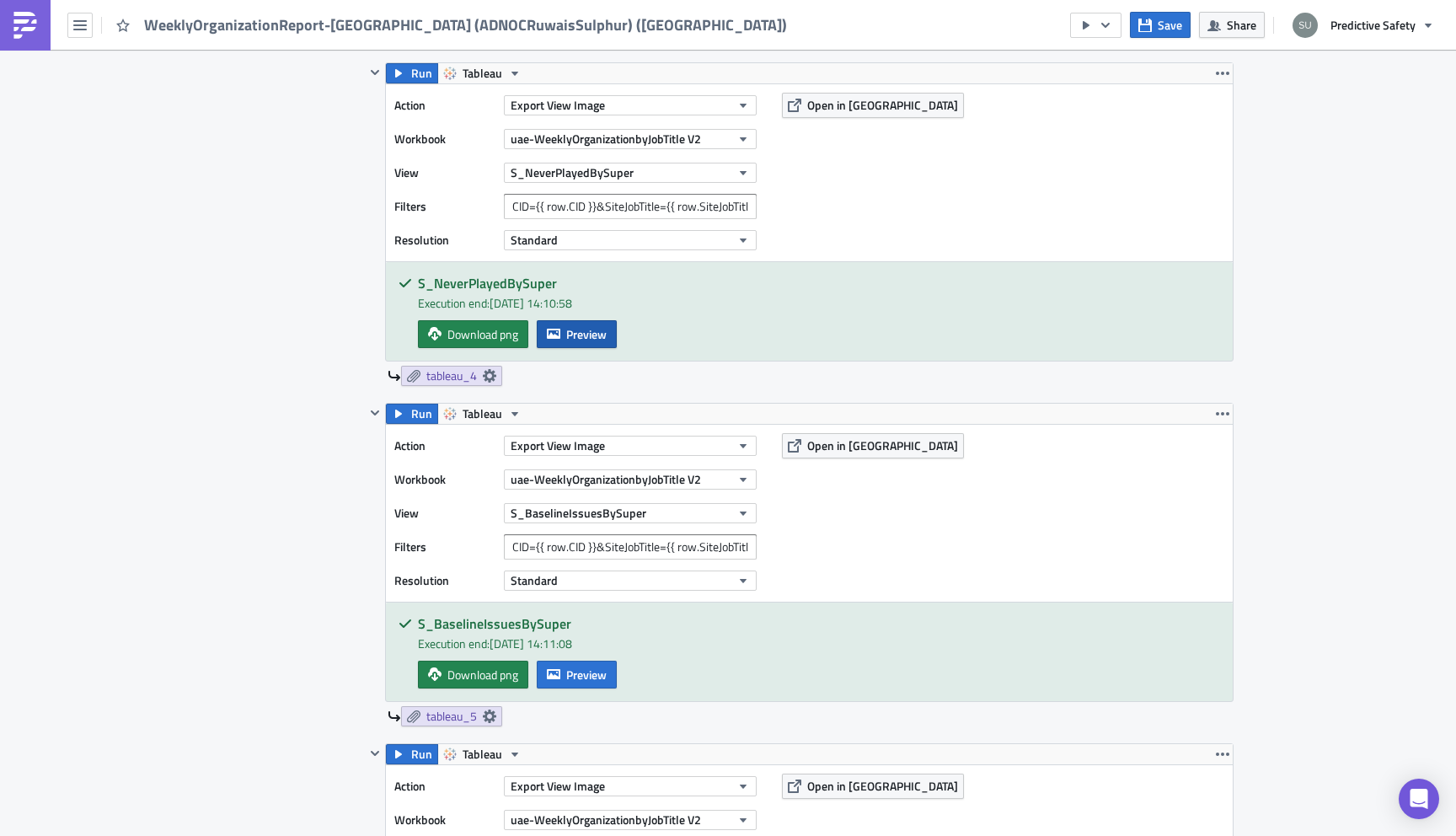
click at [586, 343] on span "Preview" at bounding box center [586, 334] width 40 height 17
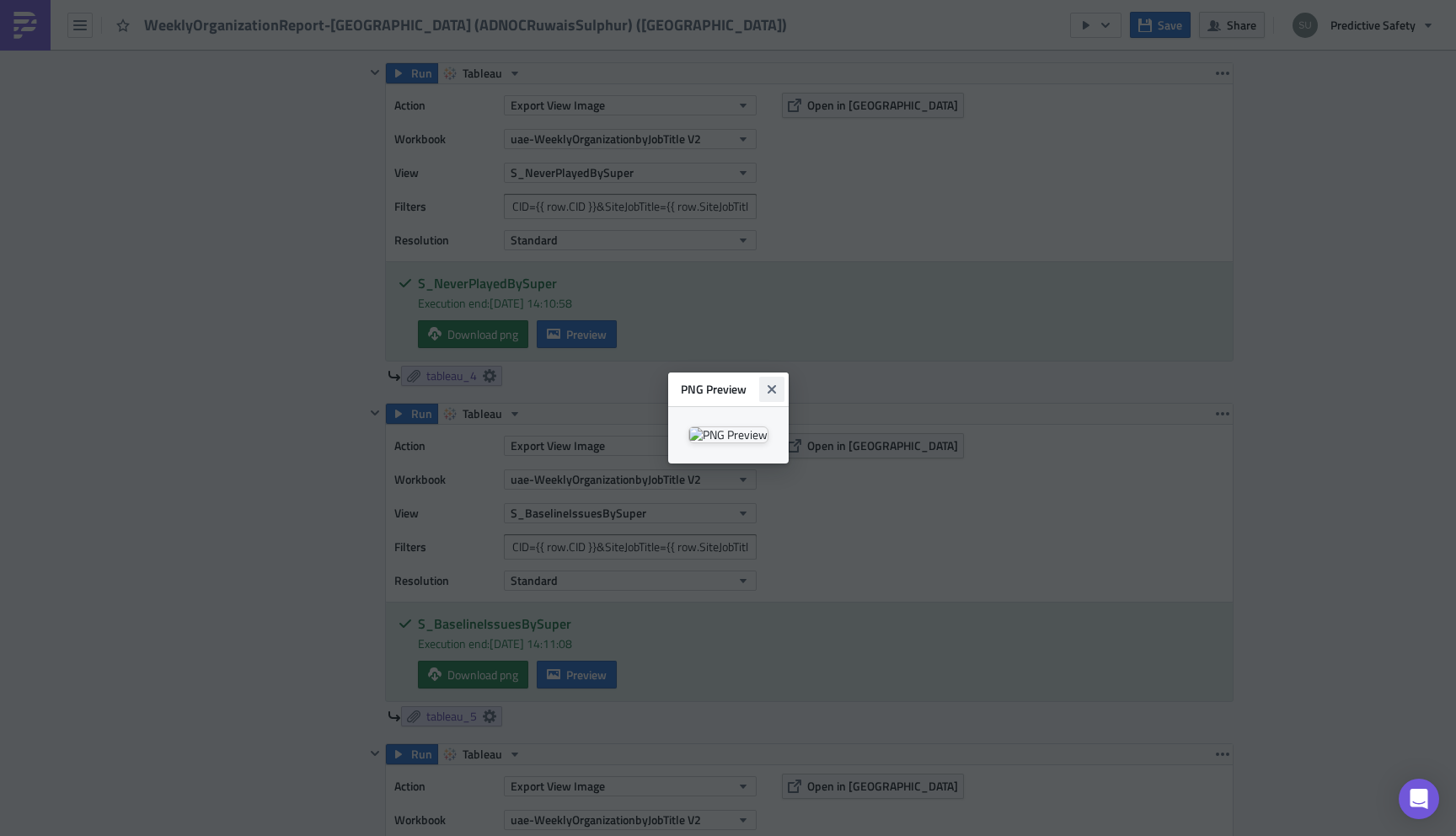
click at [779, 382] on icon "Close" at bounding box center [772, 389] width 14 height 14
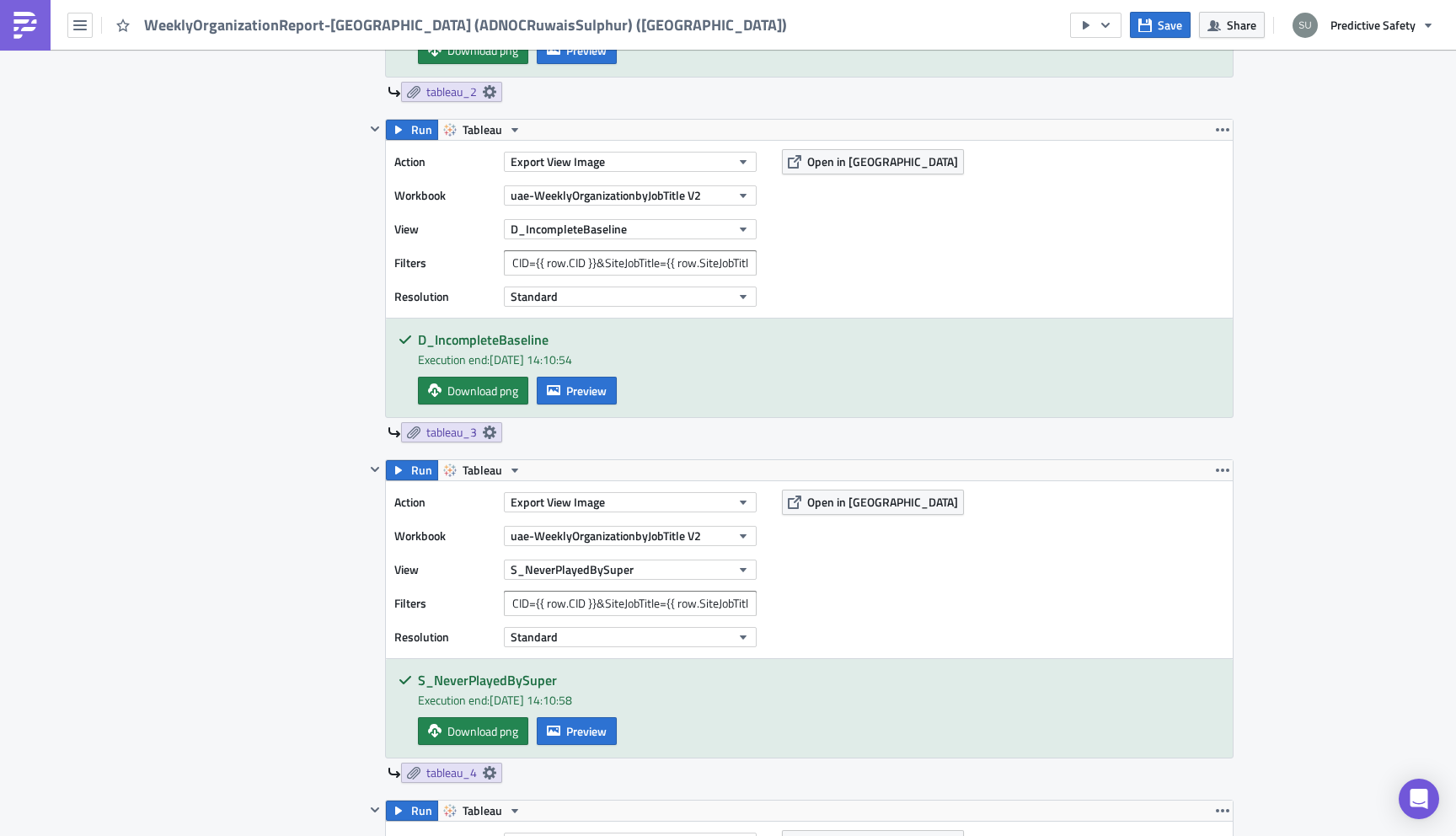
scroll to position [1512, 0]
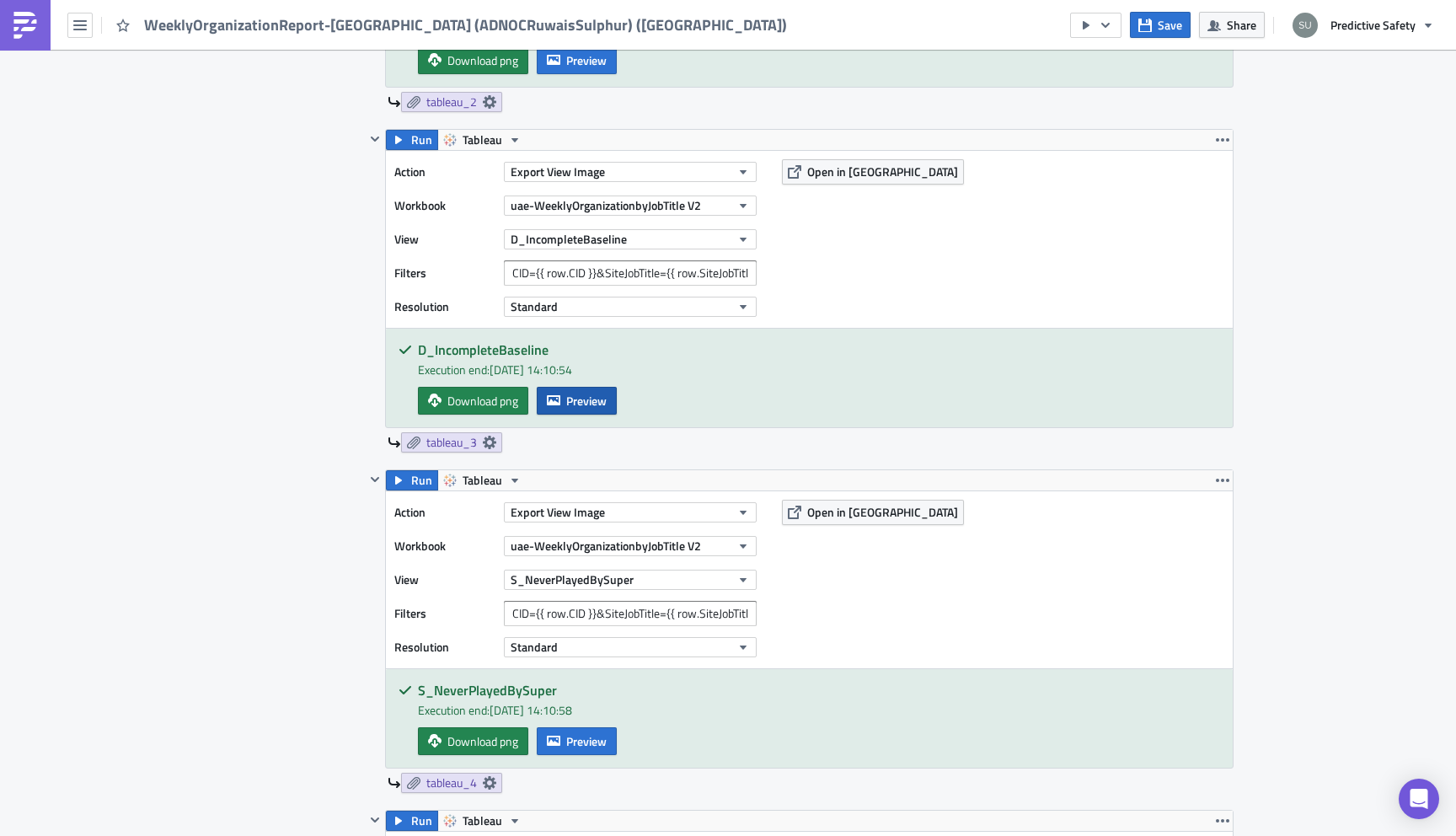
click at [597, 403] on span "Preview" at bounding box center [586, 401] width 40 height 17
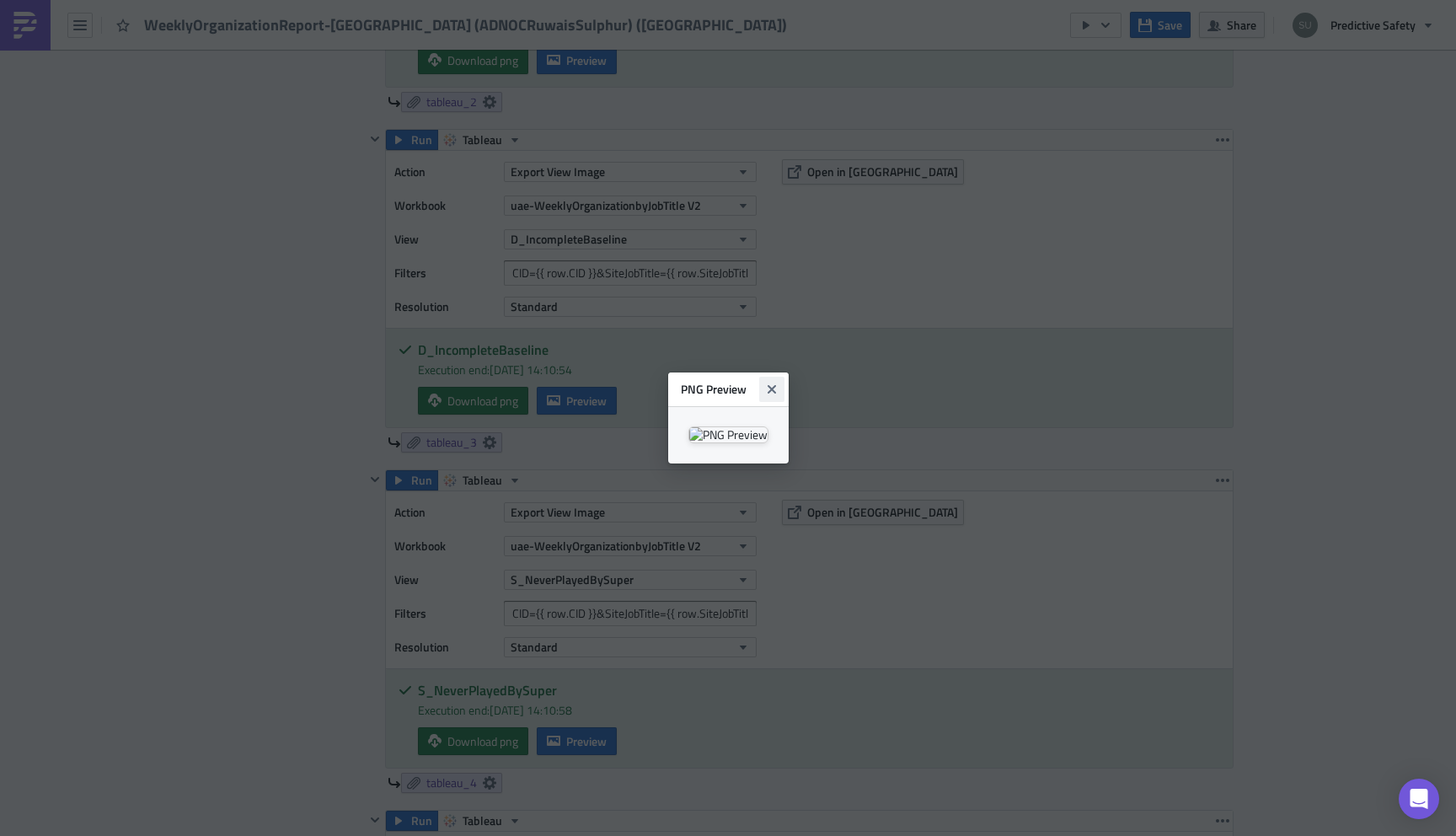
click at [784, 377] on button "Close" at bounding box center [772, 390] width 26 height 26
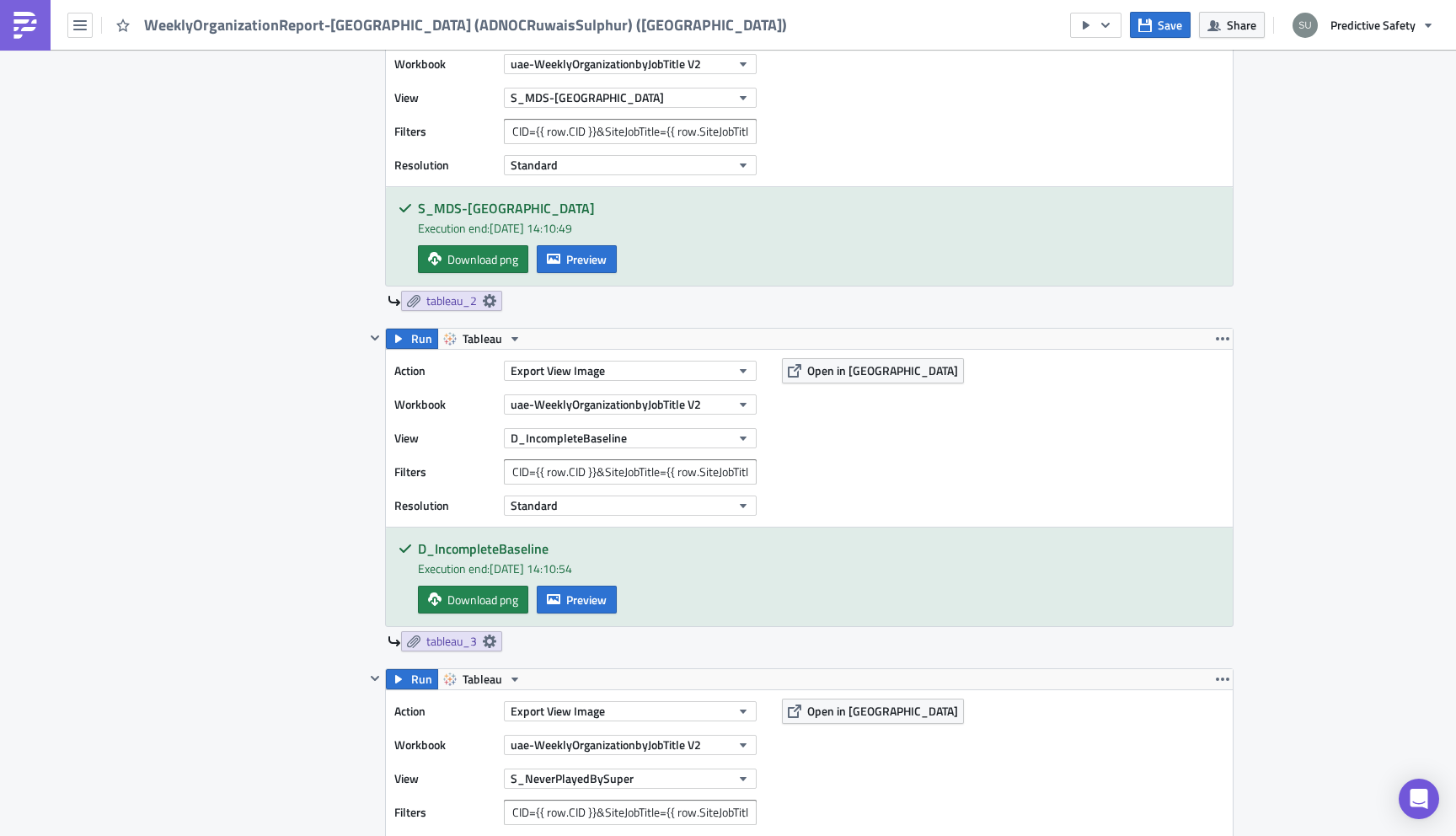
scroll to position [1077, 0]
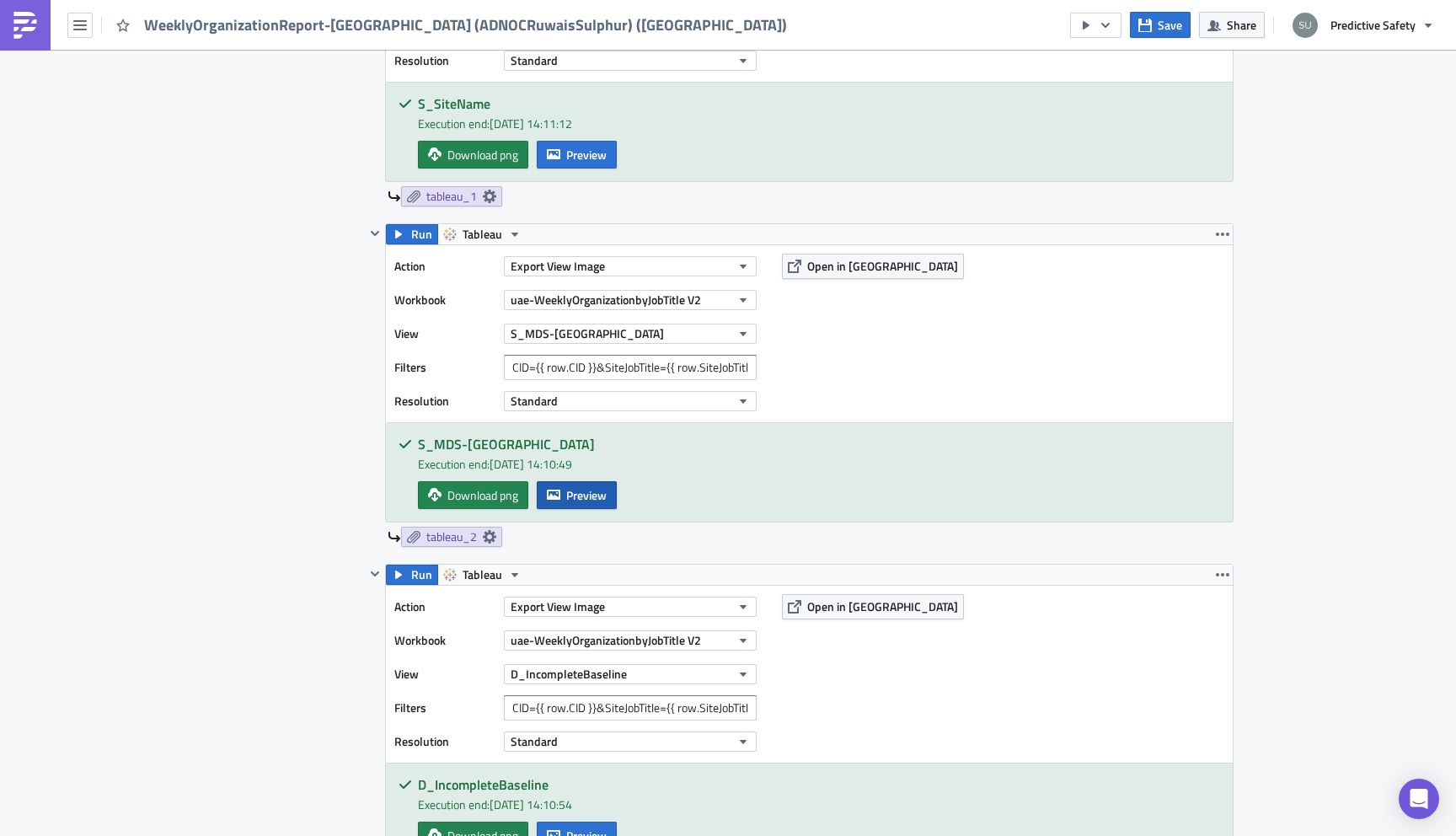
click at [585, 503] on span "Preview" at bounding box center [586, 495] width 40 height 17
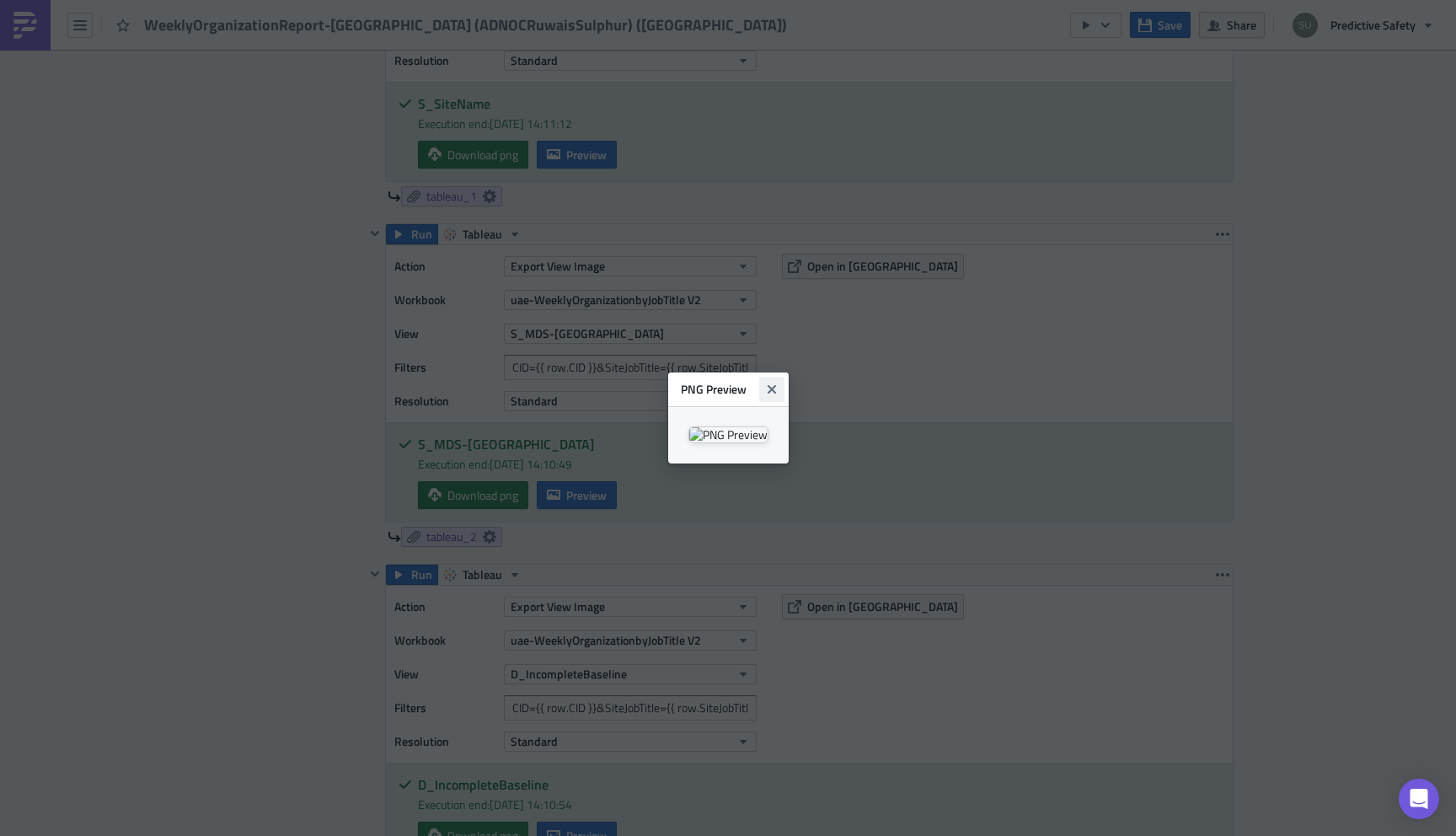
click at [779, 382] on icon "Close" at bounding box center [772, 389] width 14 height 14
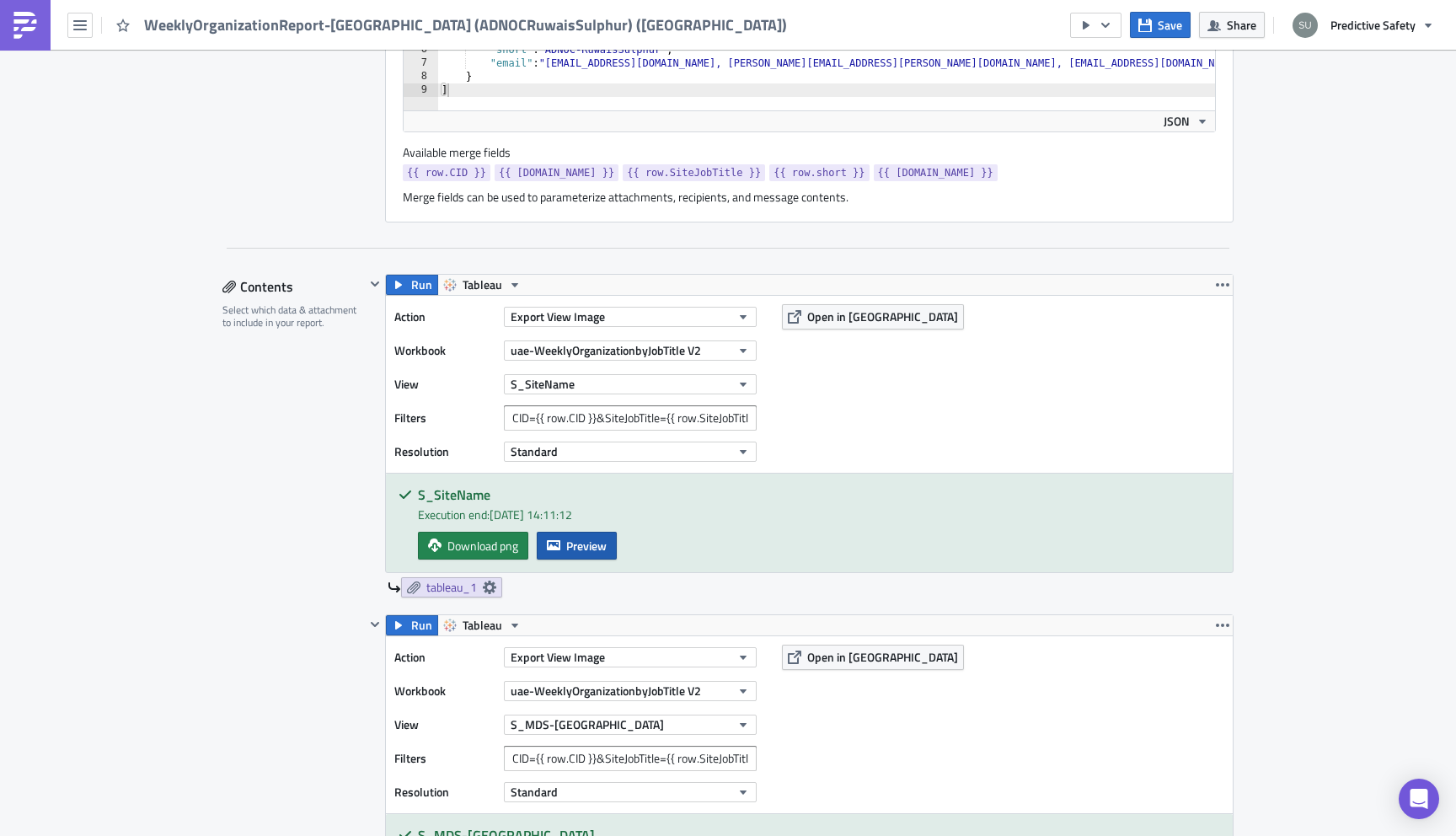
scroll to position [688, 0]
click at [578, 542] on span "Preview" at bounding box center [586, 544] width 40 height 17
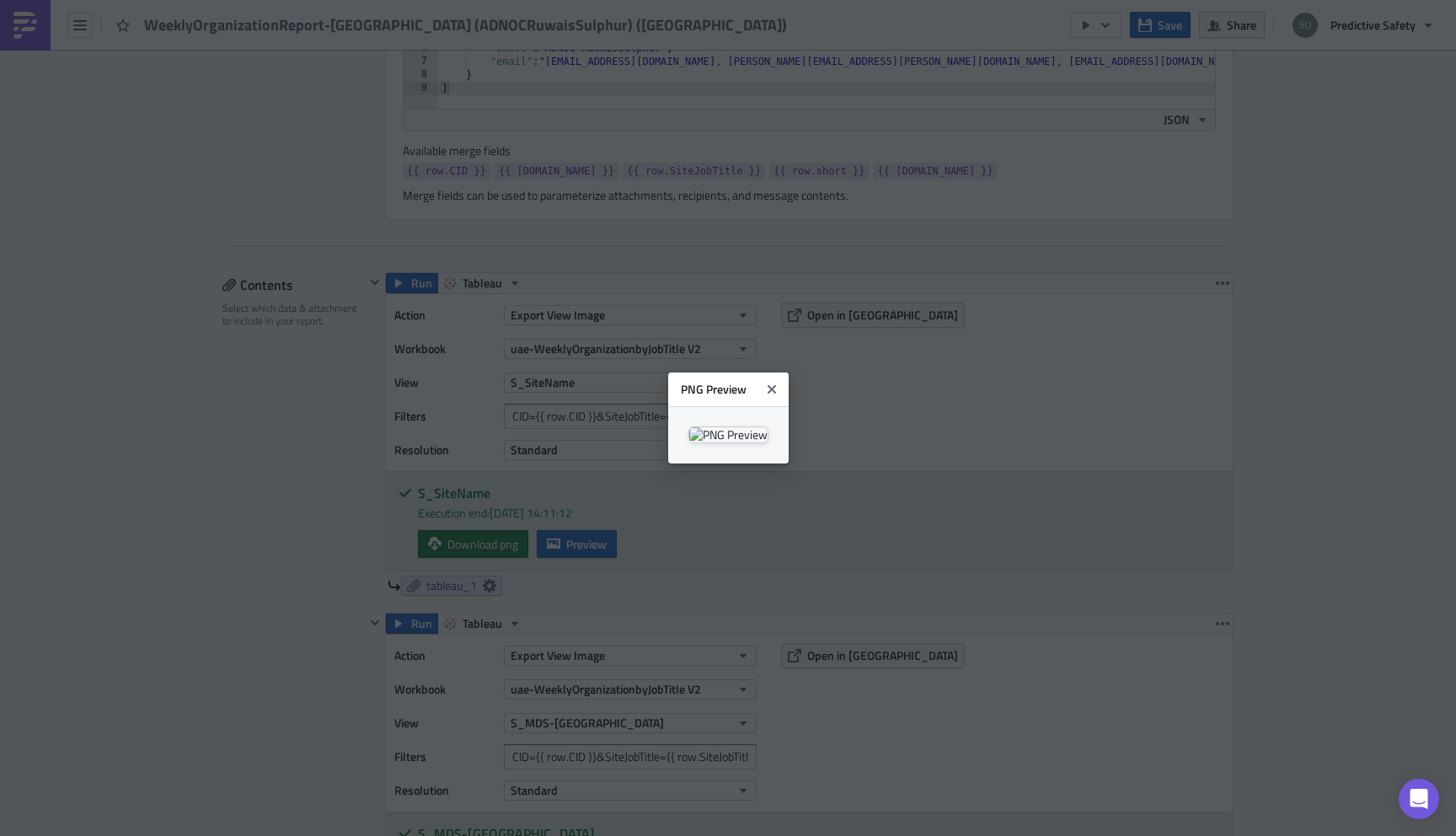
click at [235, 488] on body "WeeklyOrganizationReport-BaseliningONLY (ADNOCRuwaisSulphur) (uae) Save Share P…" at bounding box center [728, 419] width 1456 height 839
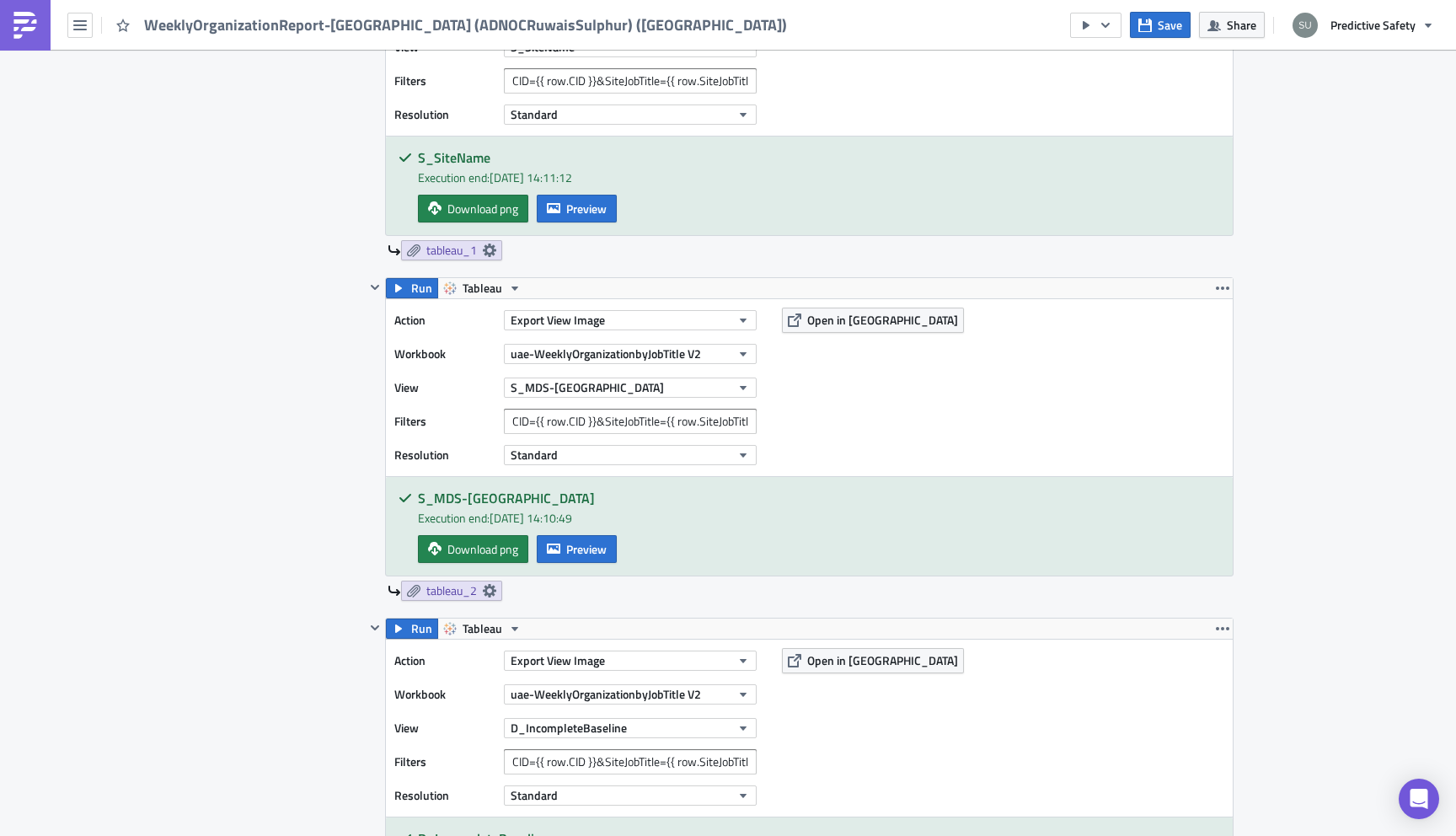
scroll to position [1030, 0]
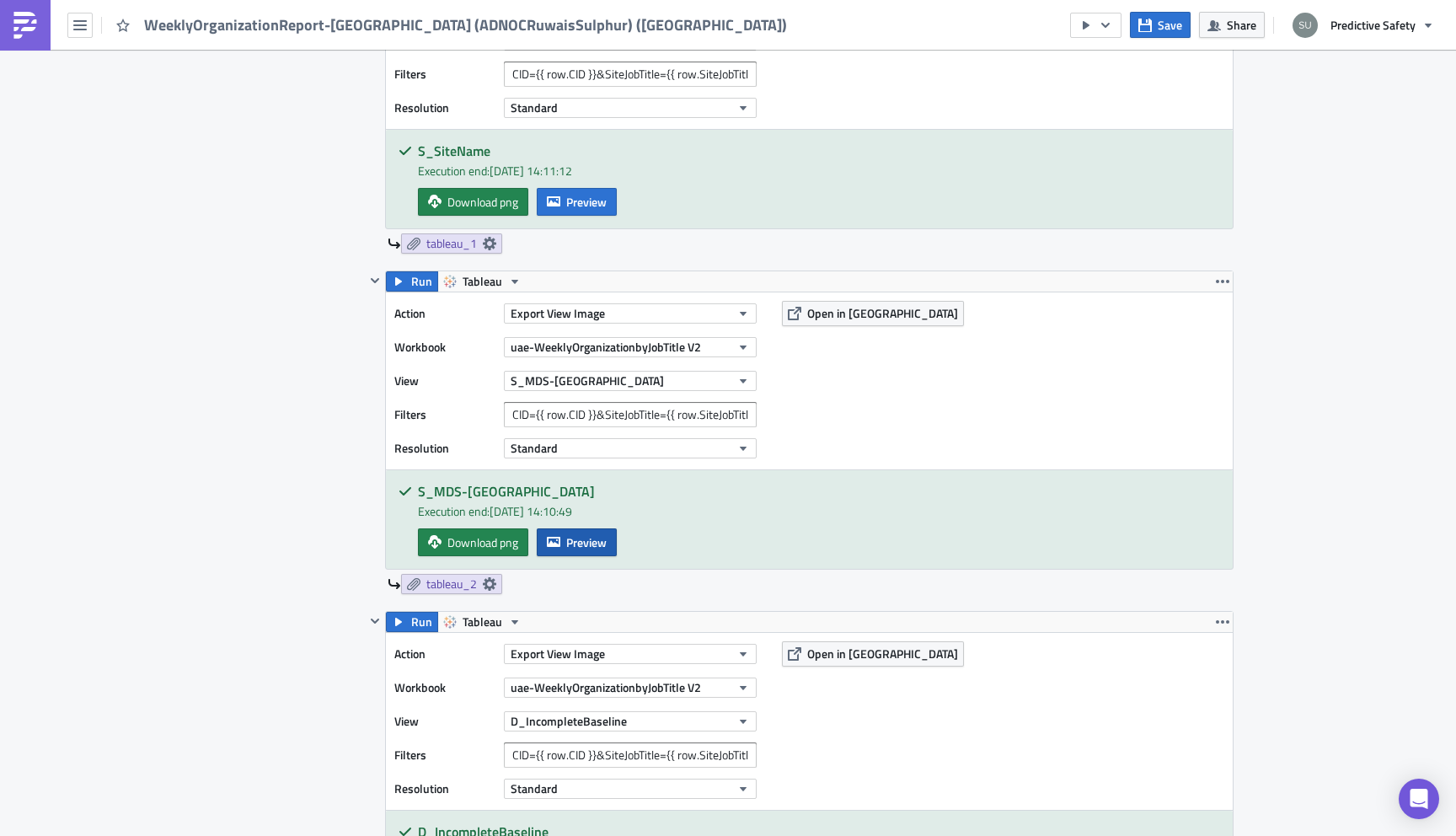
click at [570, 540] on span "Preview" at bounding box center [586, 542] width 40 height 17
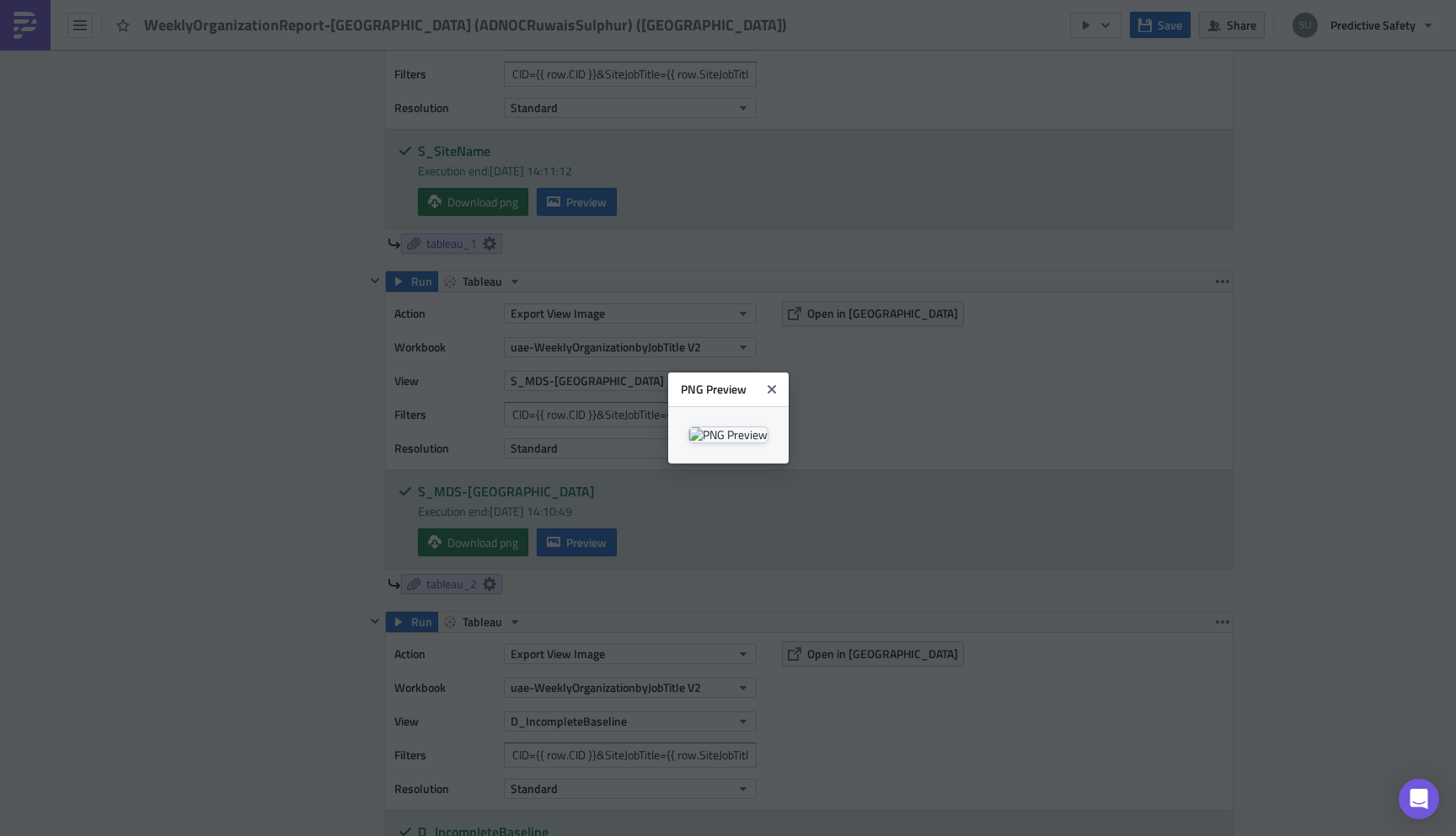
click at [322, 549] on body "WeeklyOrganizationReport-BaseliningONLY (ADNOCRuwaisSulphur) (uae) Save Share P…" at bounding box center [728, 419] width 1456 height 839
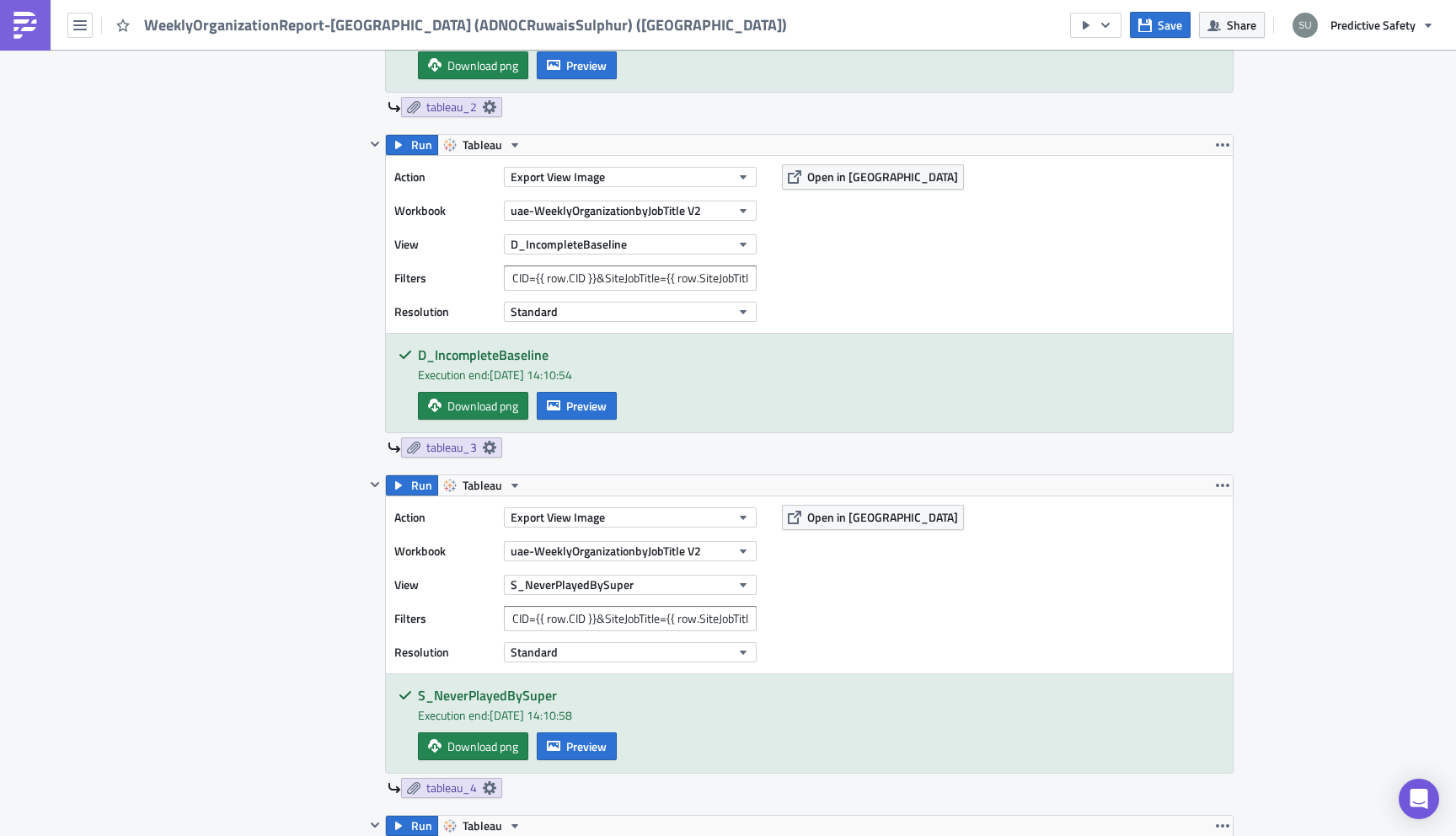
scroll to position [1531, 0]
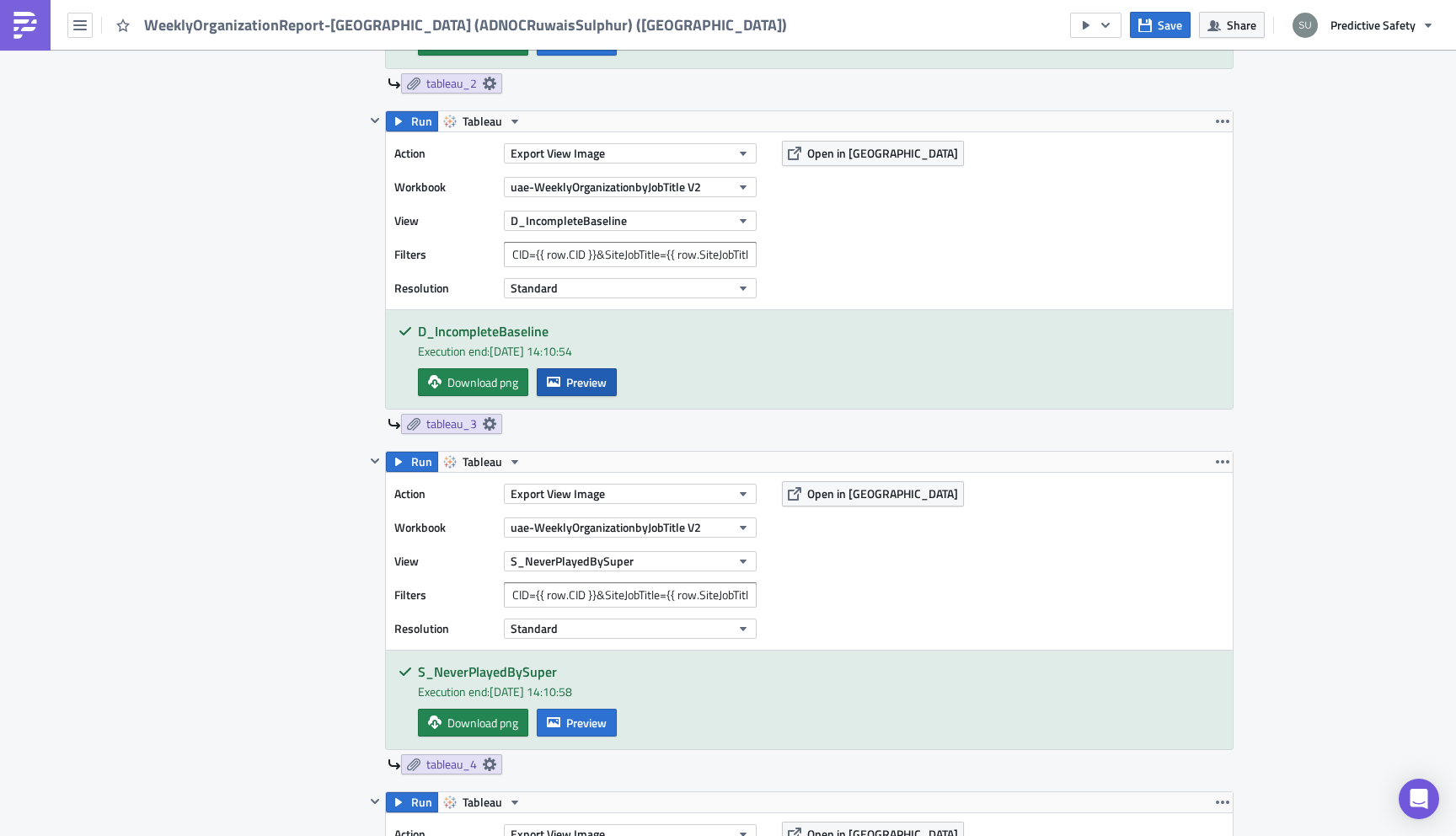
click at [591, 374] on span "Preview" at bounding box center [586, 381] width 40 height 17
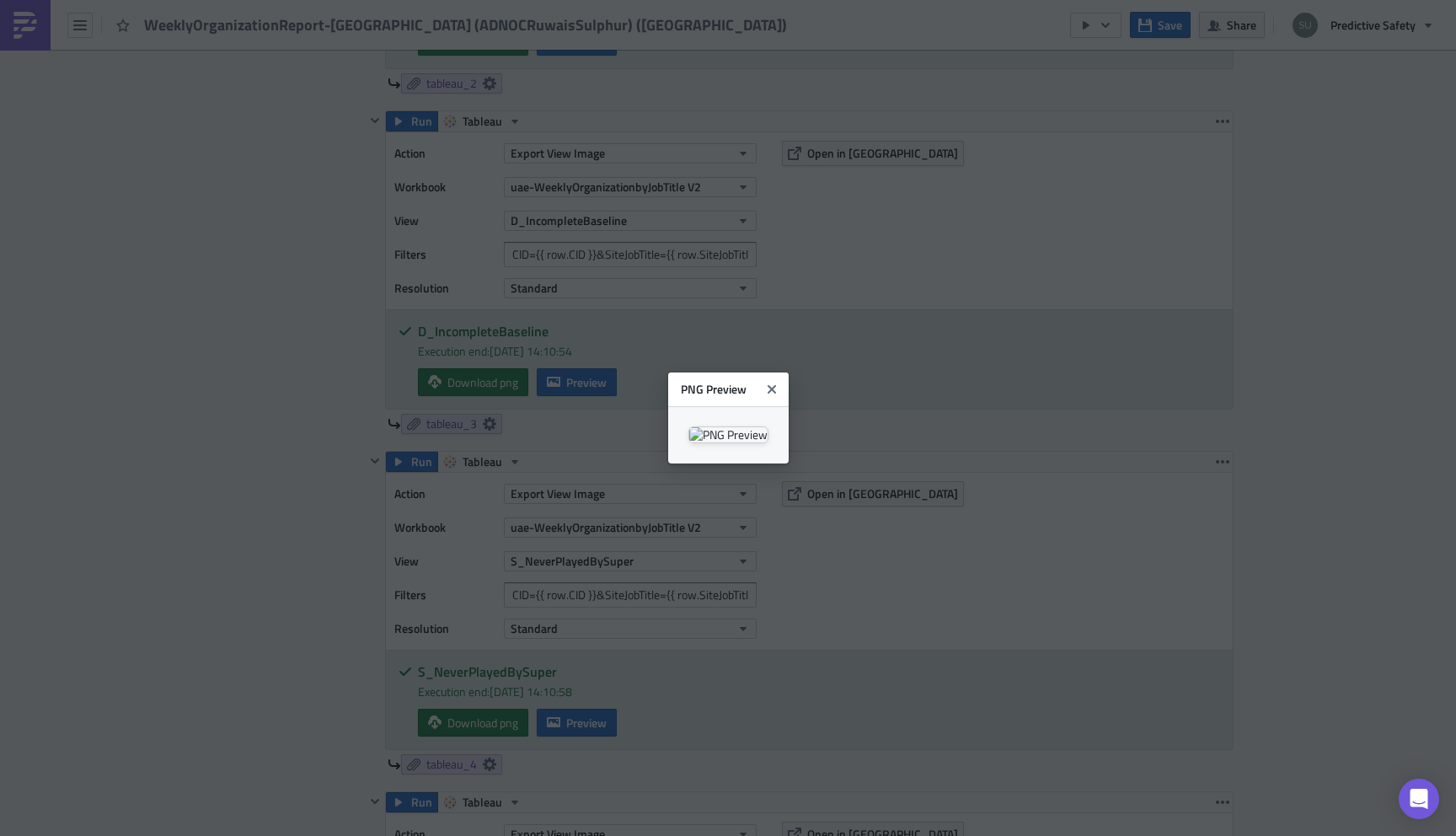
click at [104, 551] on body "WeeklyOrganizationReport-BaseliningONLY (ADNOCRuwaisSulphur) (uae) Save Share P…" at bounding box center [728, 419] width 1456 height 839
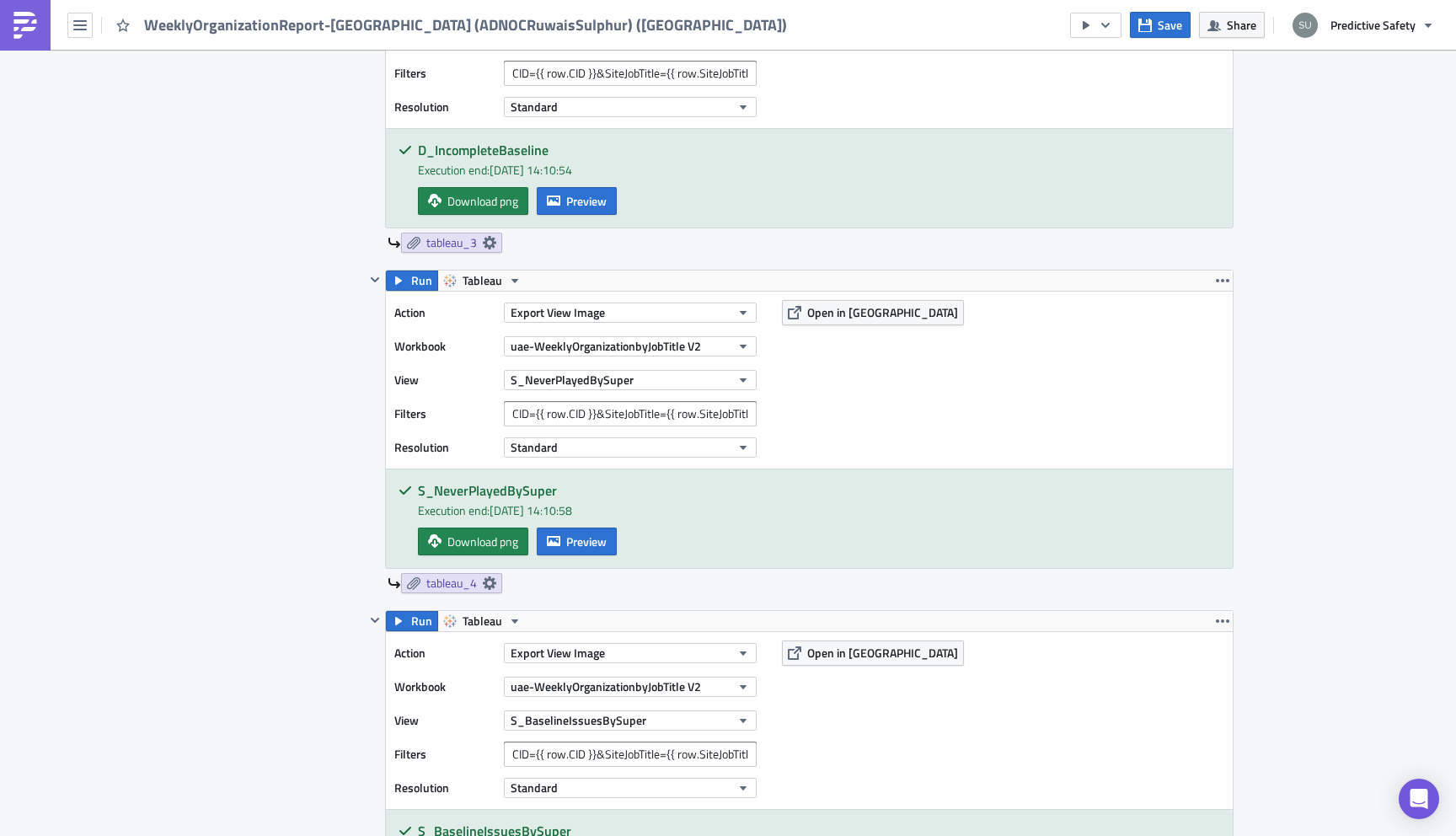
scroll to position [1809, 0]
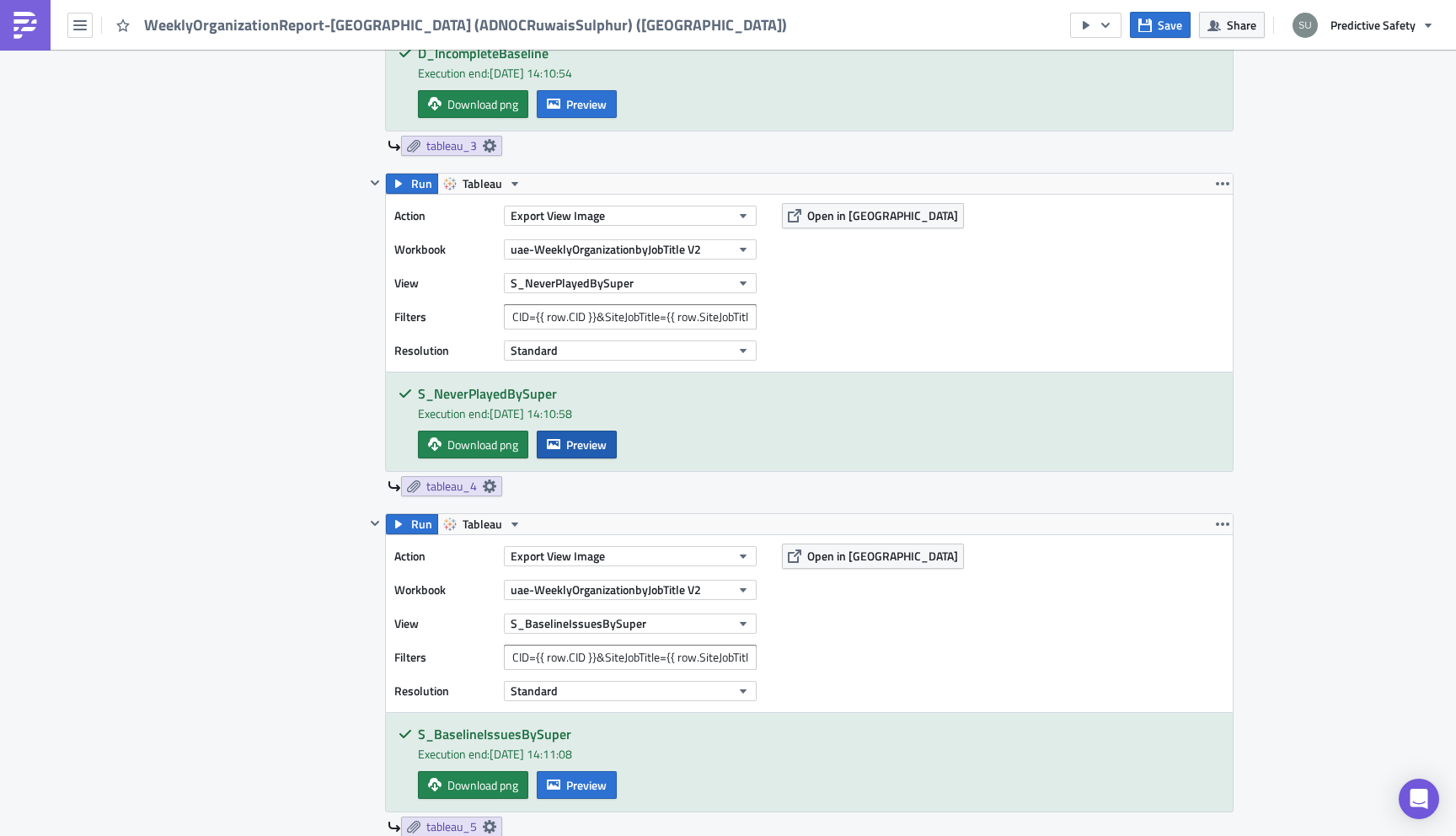
click at [581, 442] on span "Preview" at bounding box center [586, 444] width 40 height 17
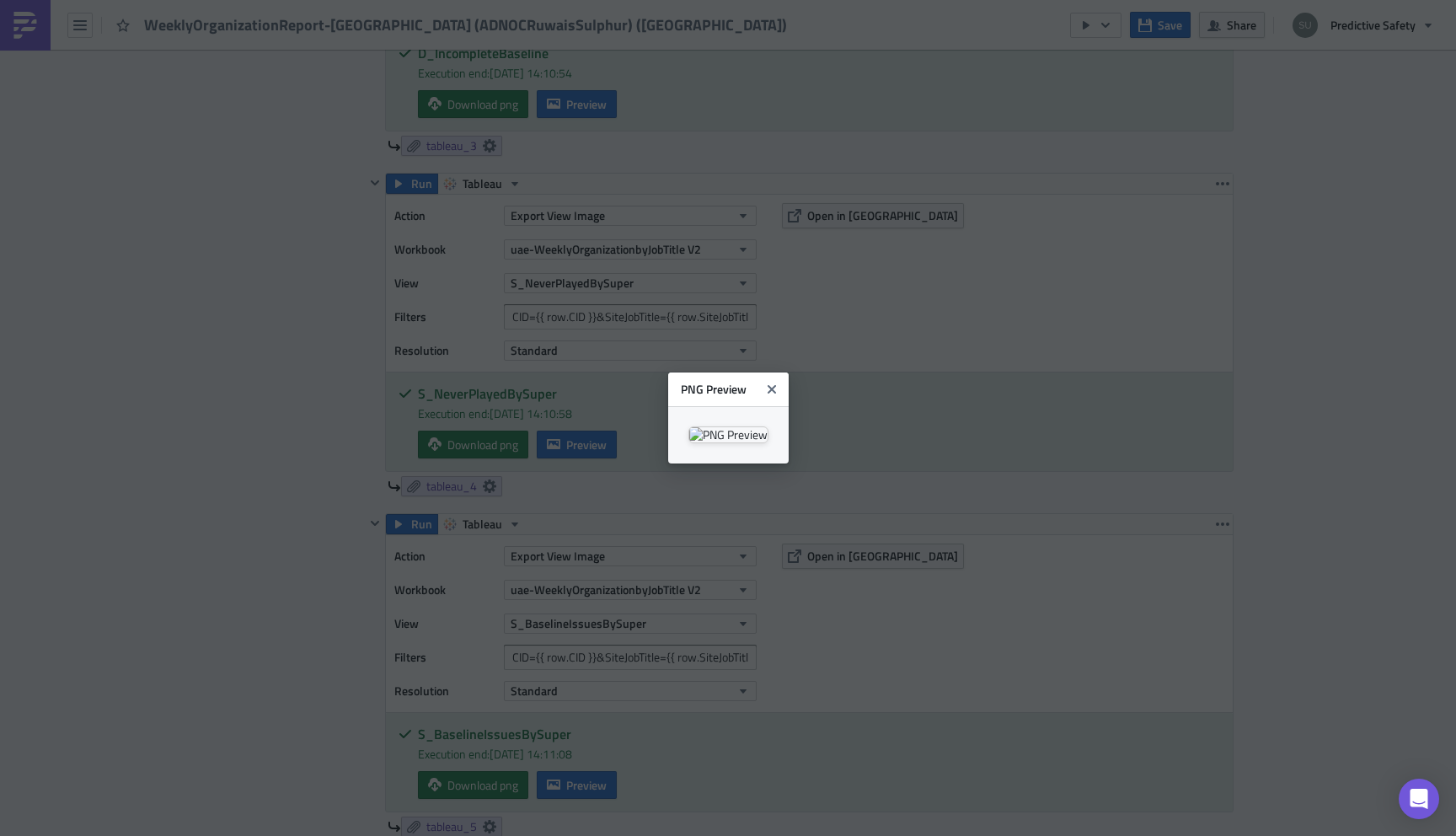
click at [262, 578] on body "WeeklyOrganizationReport-BaseliningONLY (ADNOCRuwaisSulphur) (uae) Save Share P…" at bounding box center [728, 419] width 1456 height 839
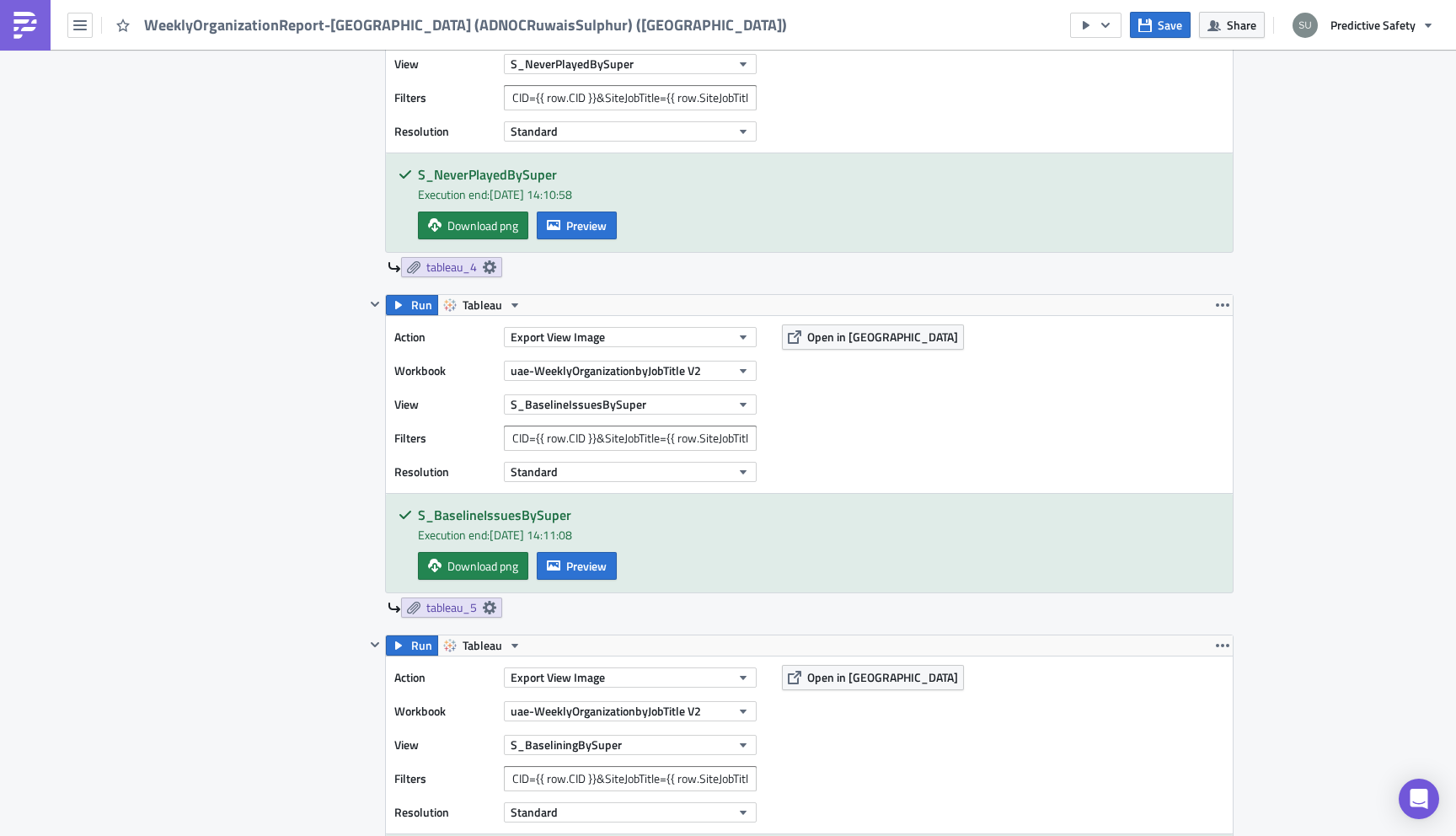
scroll to position [2062, 0]
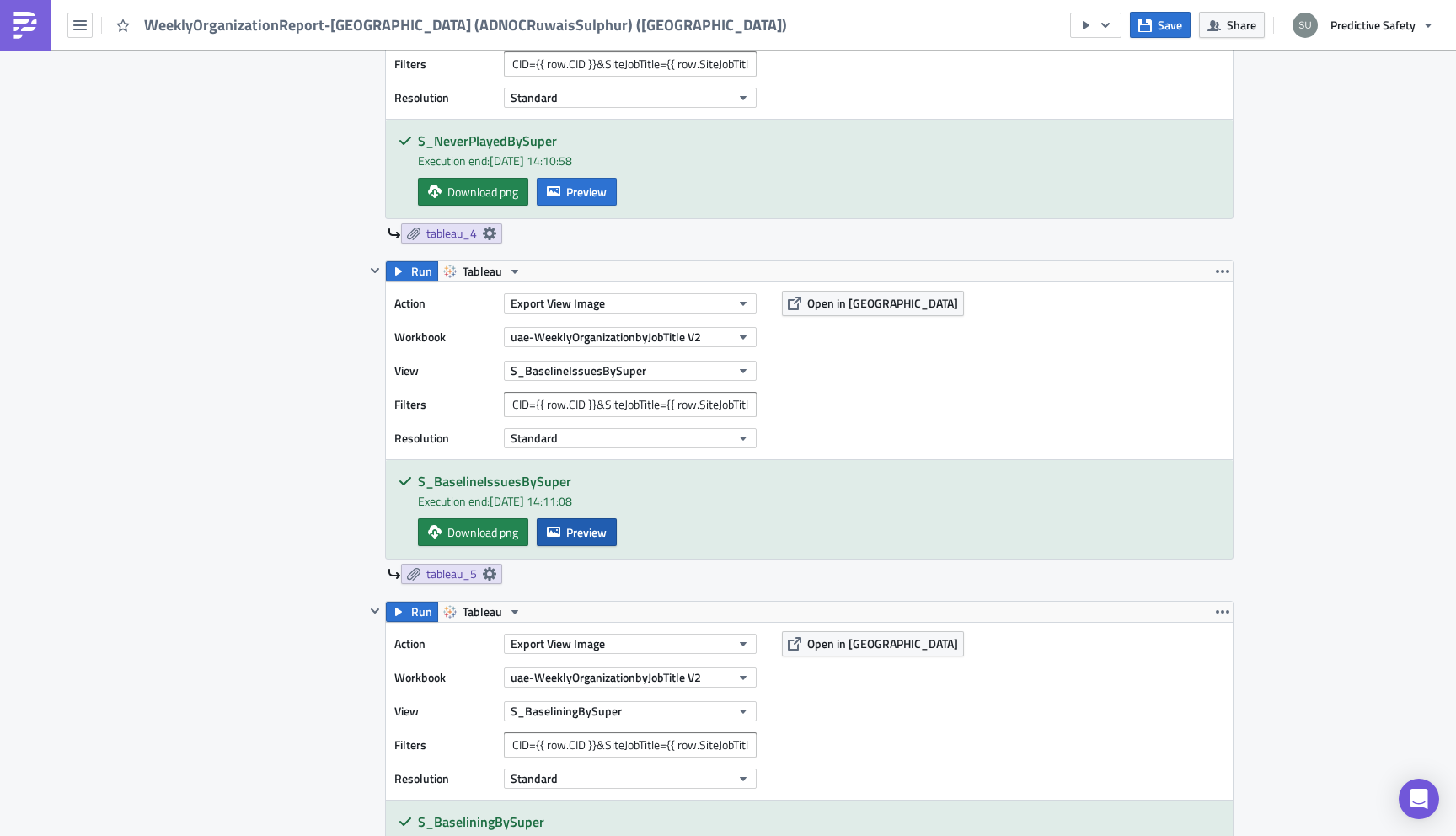
click at [601, 534] on span "Preview" at bounding box center [586, 532] width 40 height 17
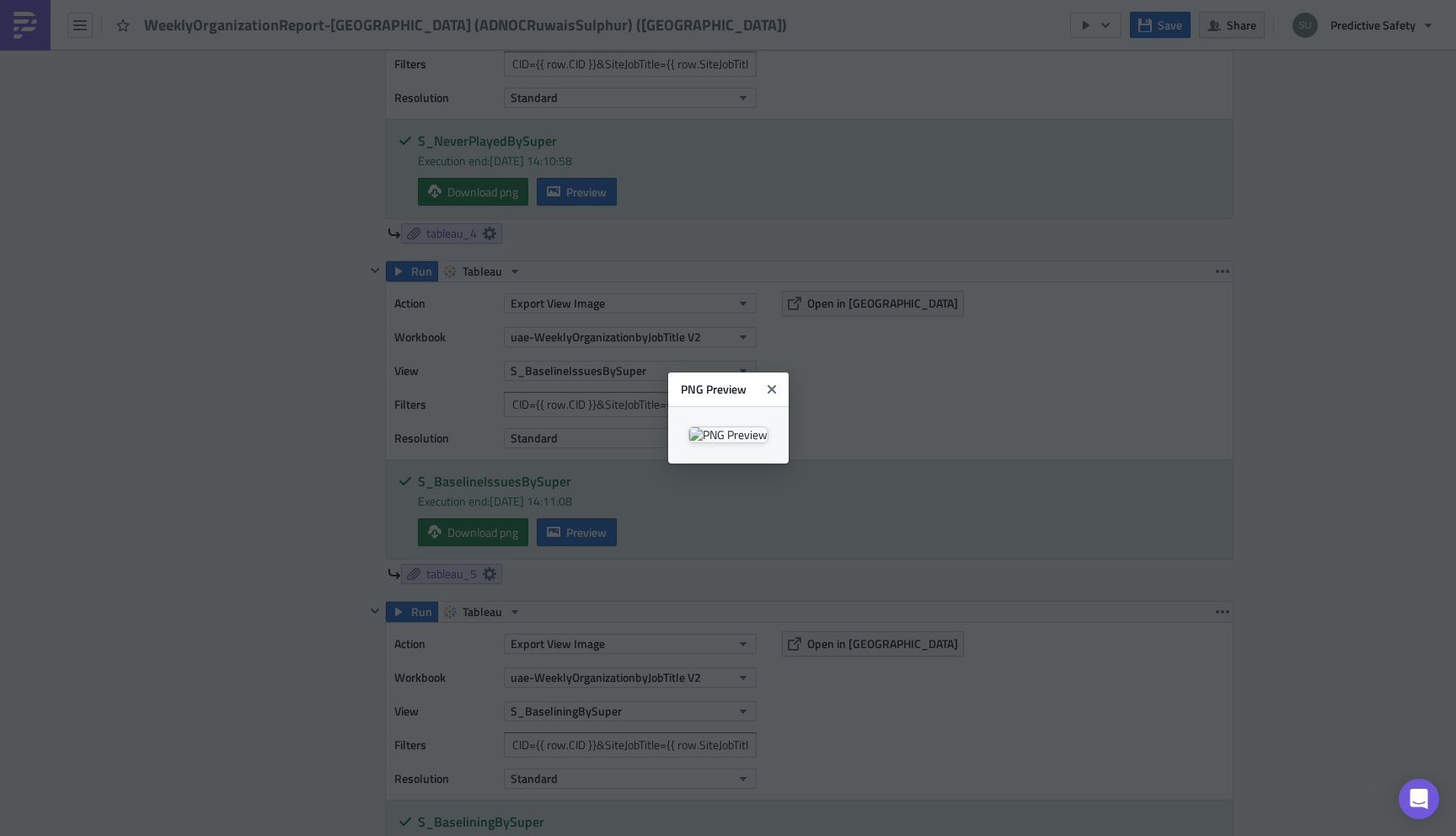
click at [356, 655] on body "WeeklyOrganizationReport-BaseliningONLY (ADNOCRuwaisSulphur) (uae) Save Share P…" at bounding box center [728, 419] width 1456 height 839
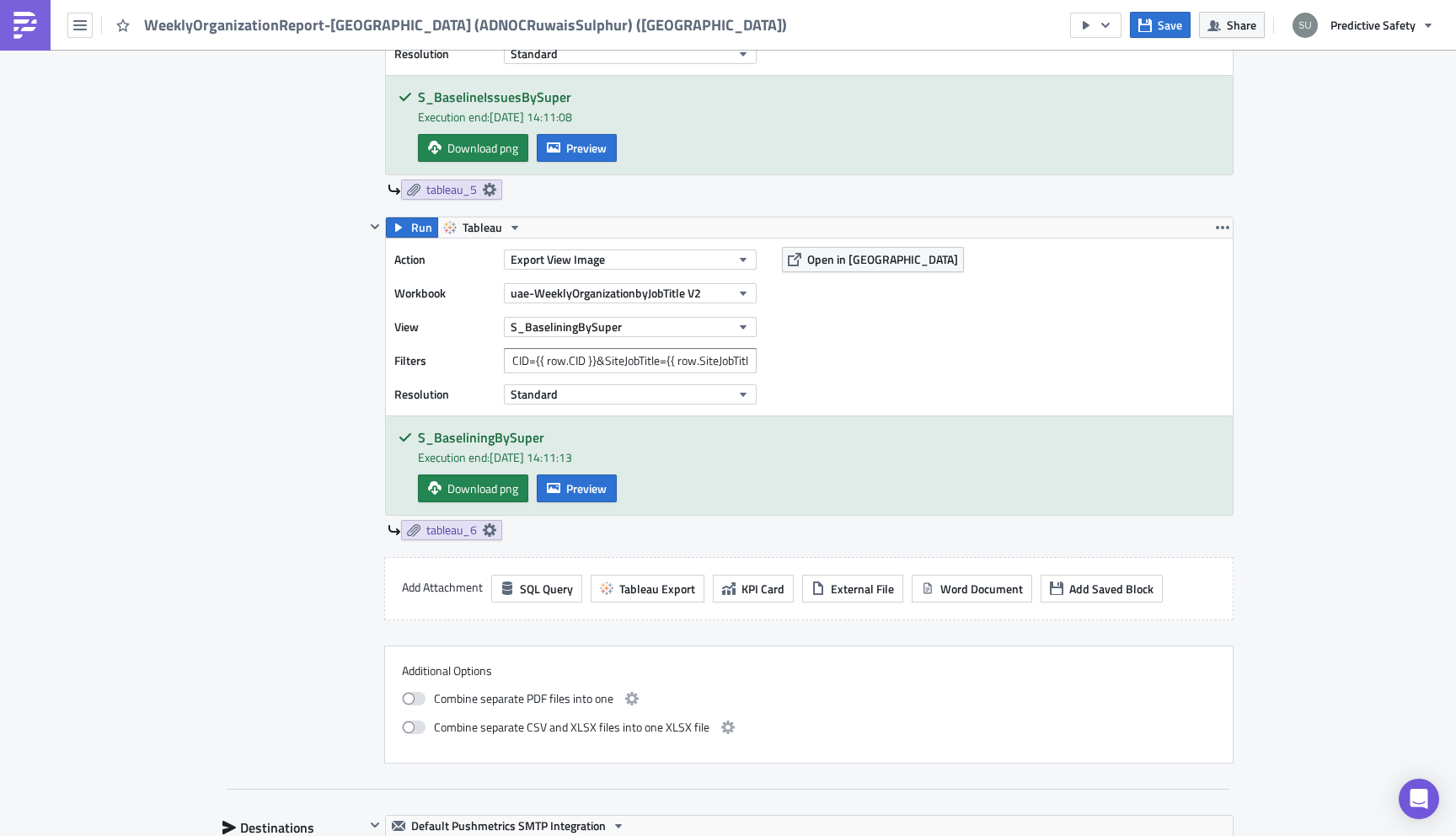
scroll to position [2511, 0]
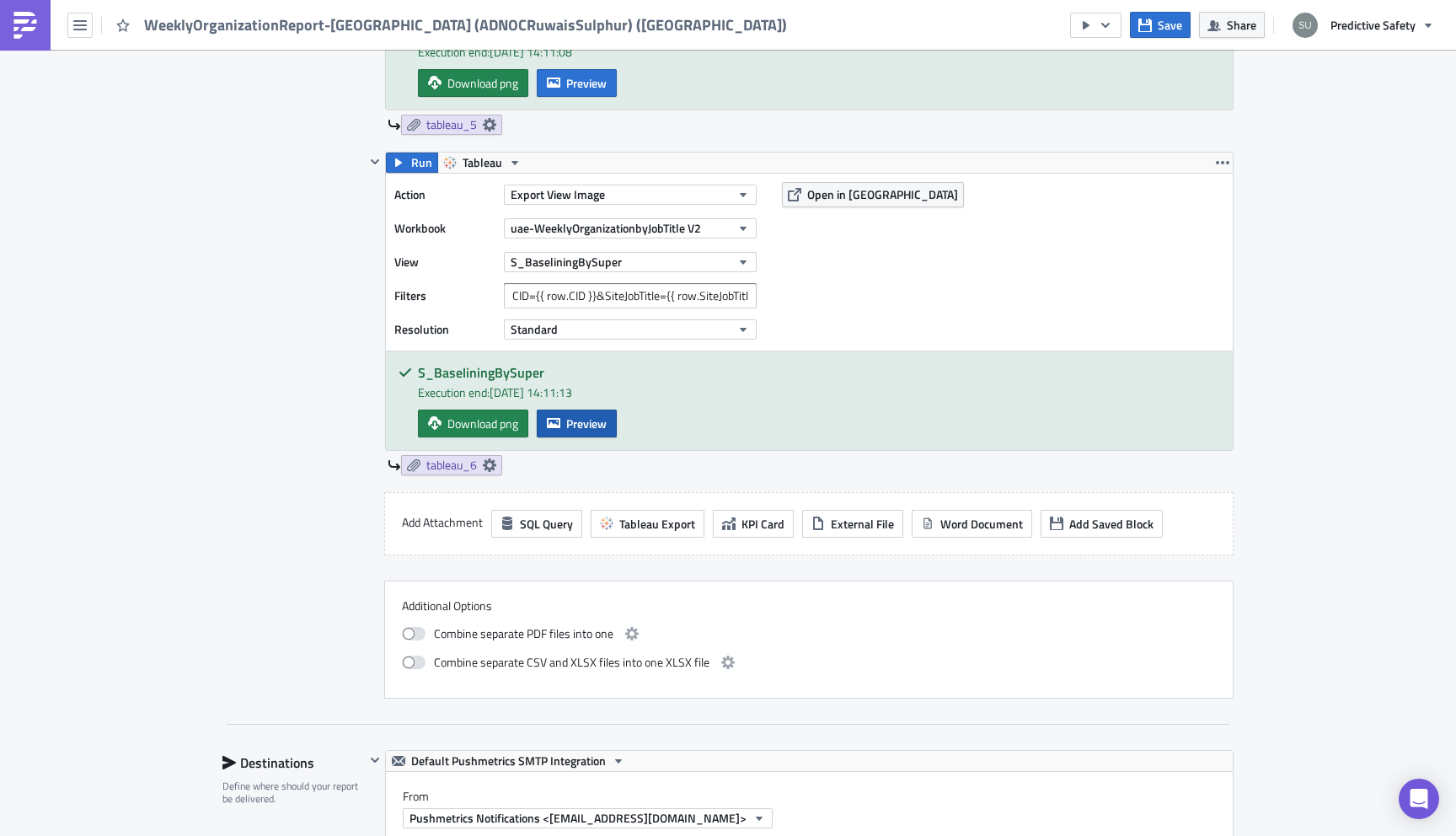
click at [586, 424] on span "Preview" at bounding box center [586, 423] width 40 height 17
click at [184, 494] on body "WeeklyOrganizationReport-BaseliningONLY (ADNOCRuwaisSulphur) (uae) Save Share P…" at bounding box center [728, 419] width 1456 height 839
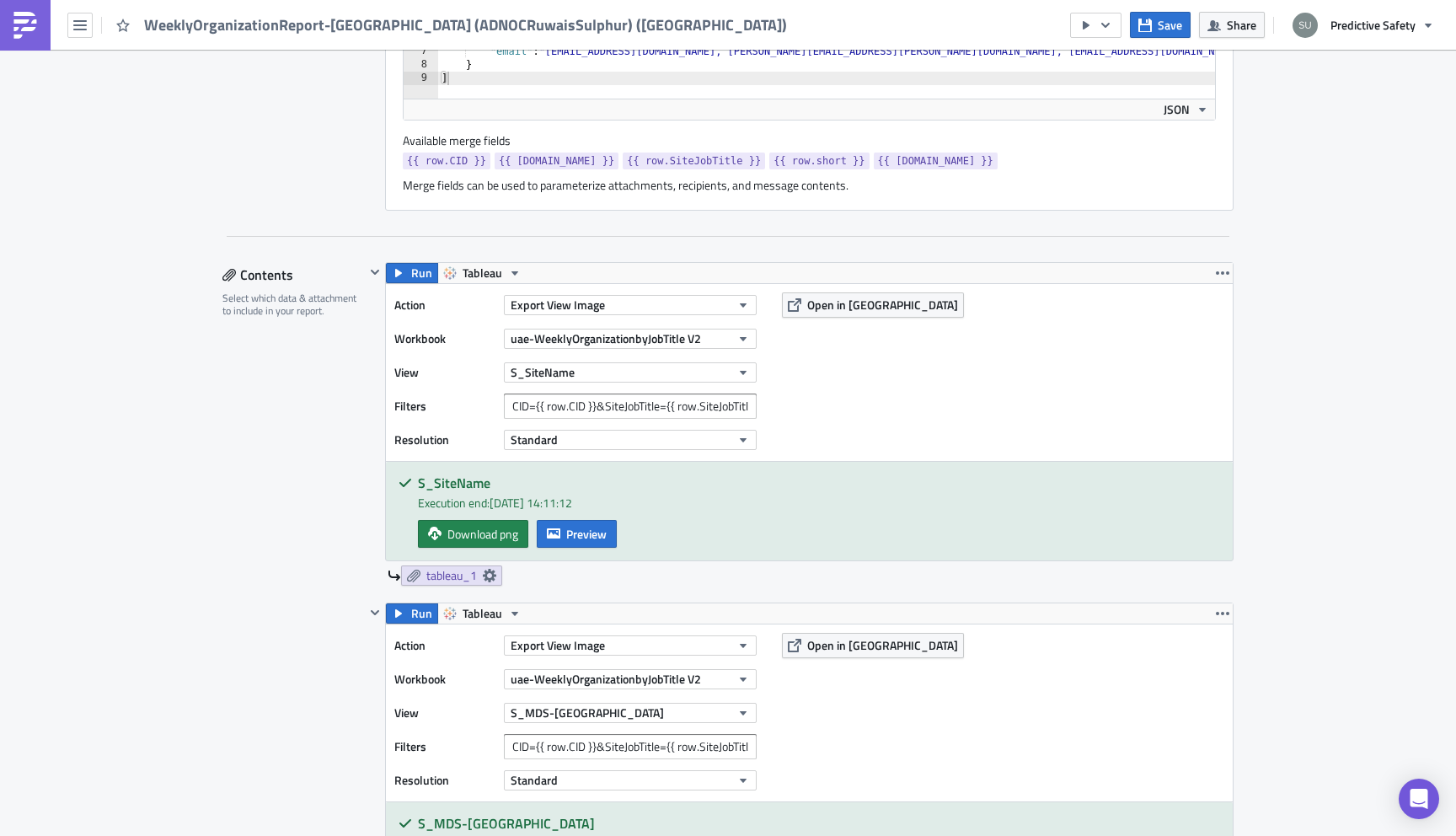
scroll to position [728, 0]
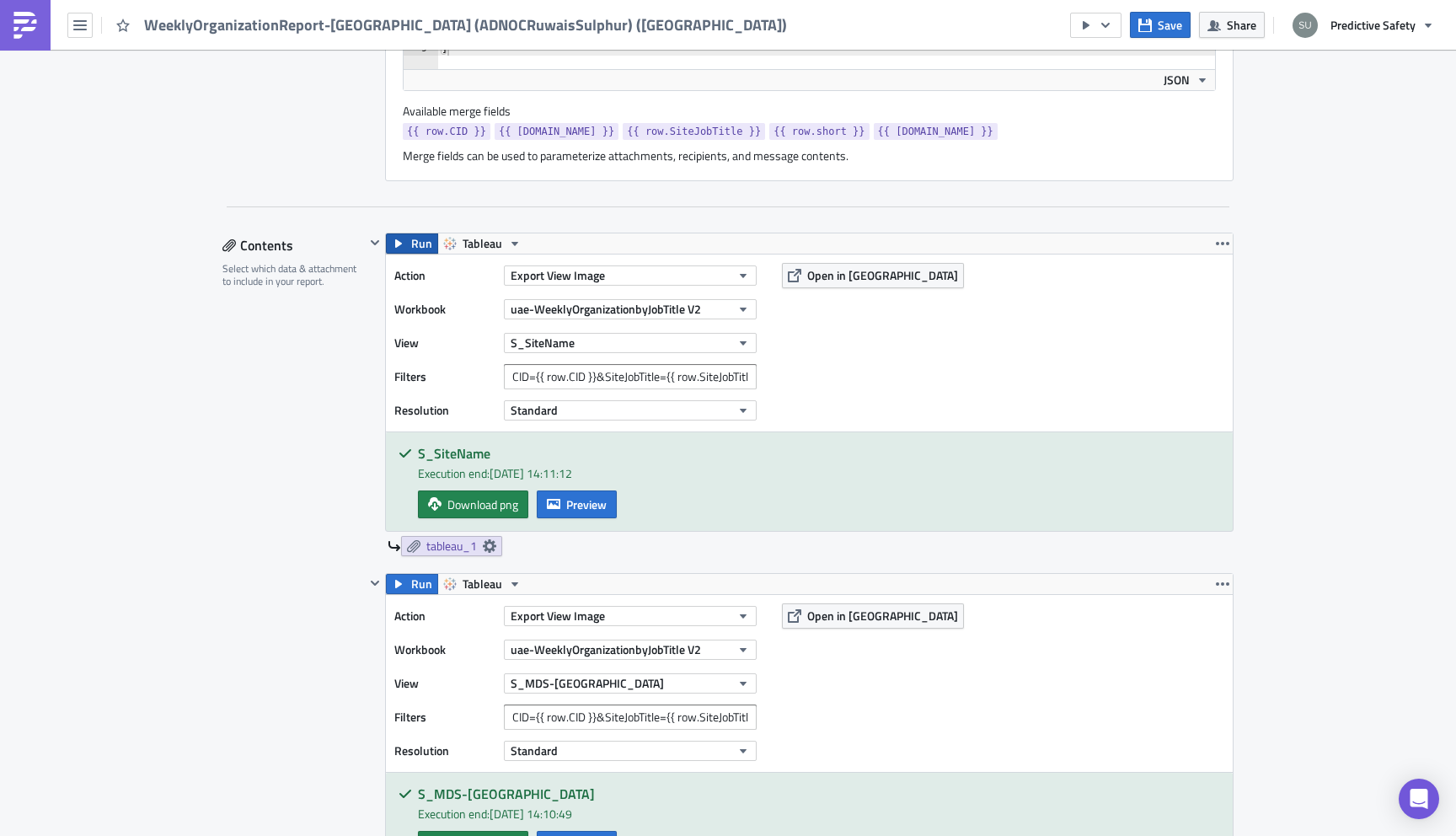
click at [417, 242] on span "Run" at bounding box center [421, 244] width 21 height 20
click at [583, 501] on span "Preview" at bounding box center [586, 504] width 40 height 17
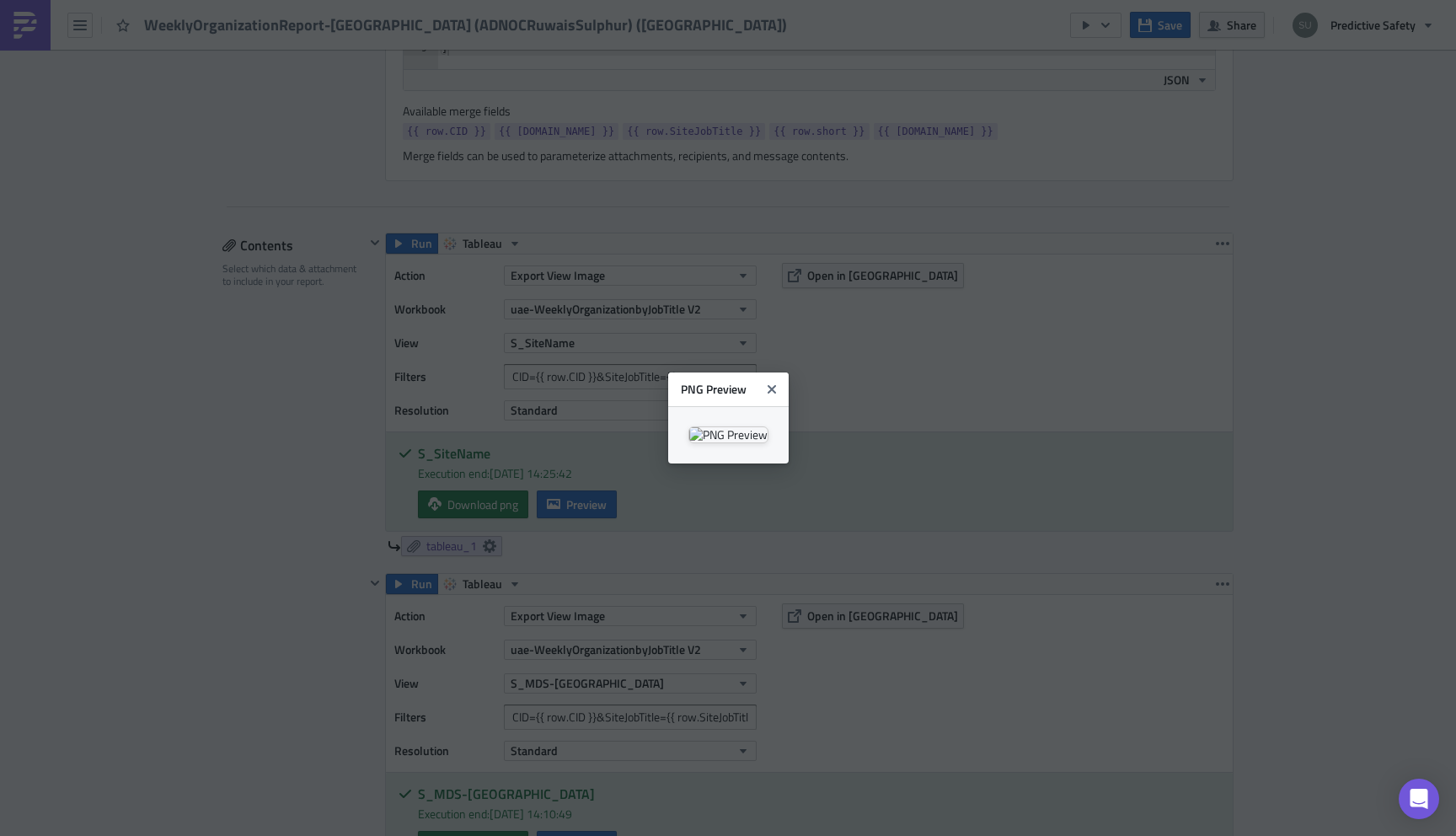
click at [271, 510] on body "WeeklyOrganizationReport-BaseliningONLY (ADNOCRuwaisSulphur) (uae) Save Share P…" at bounding box center [728, 419] width 1456 height 839
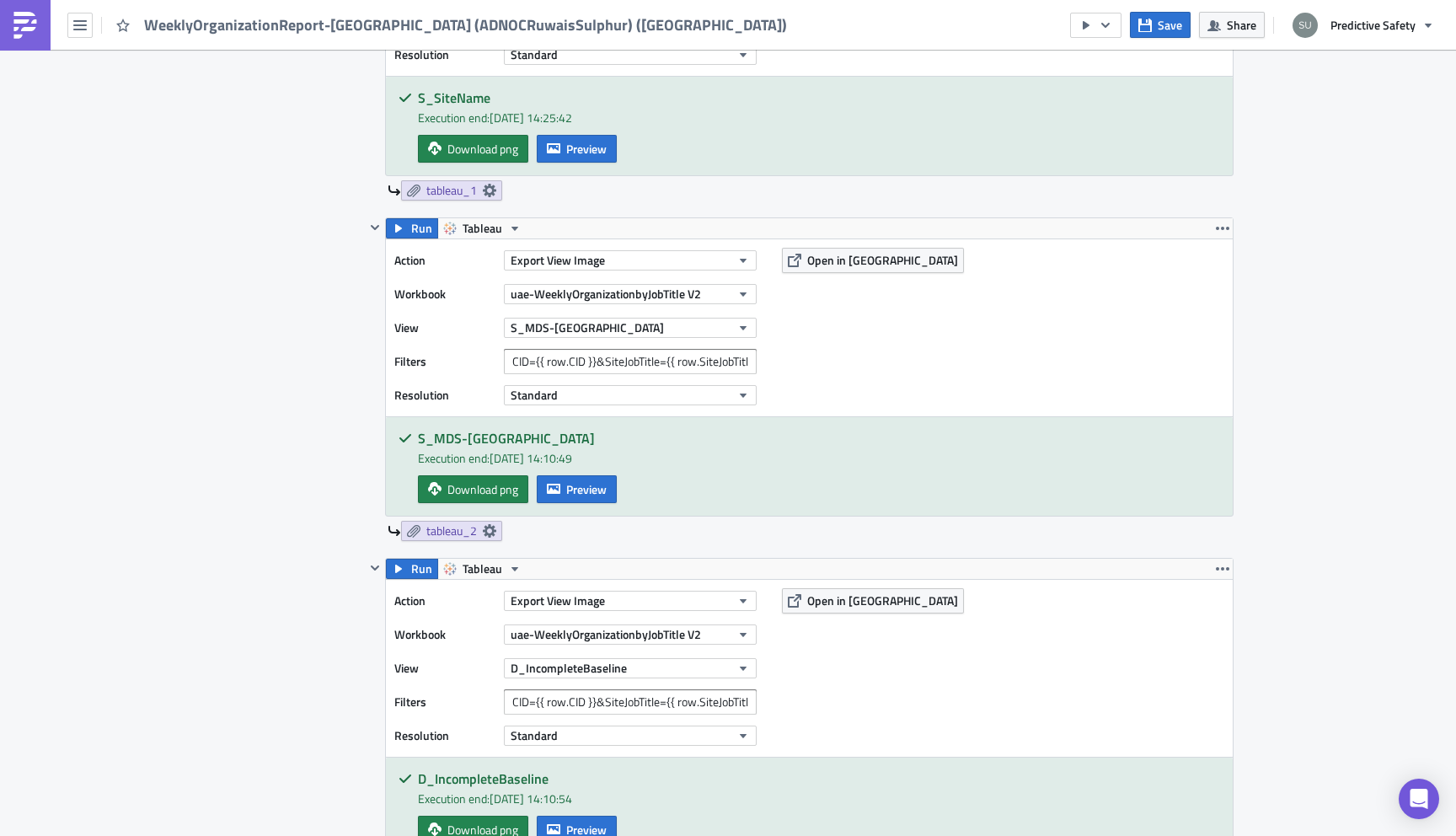
scroll to position [1128, 0]
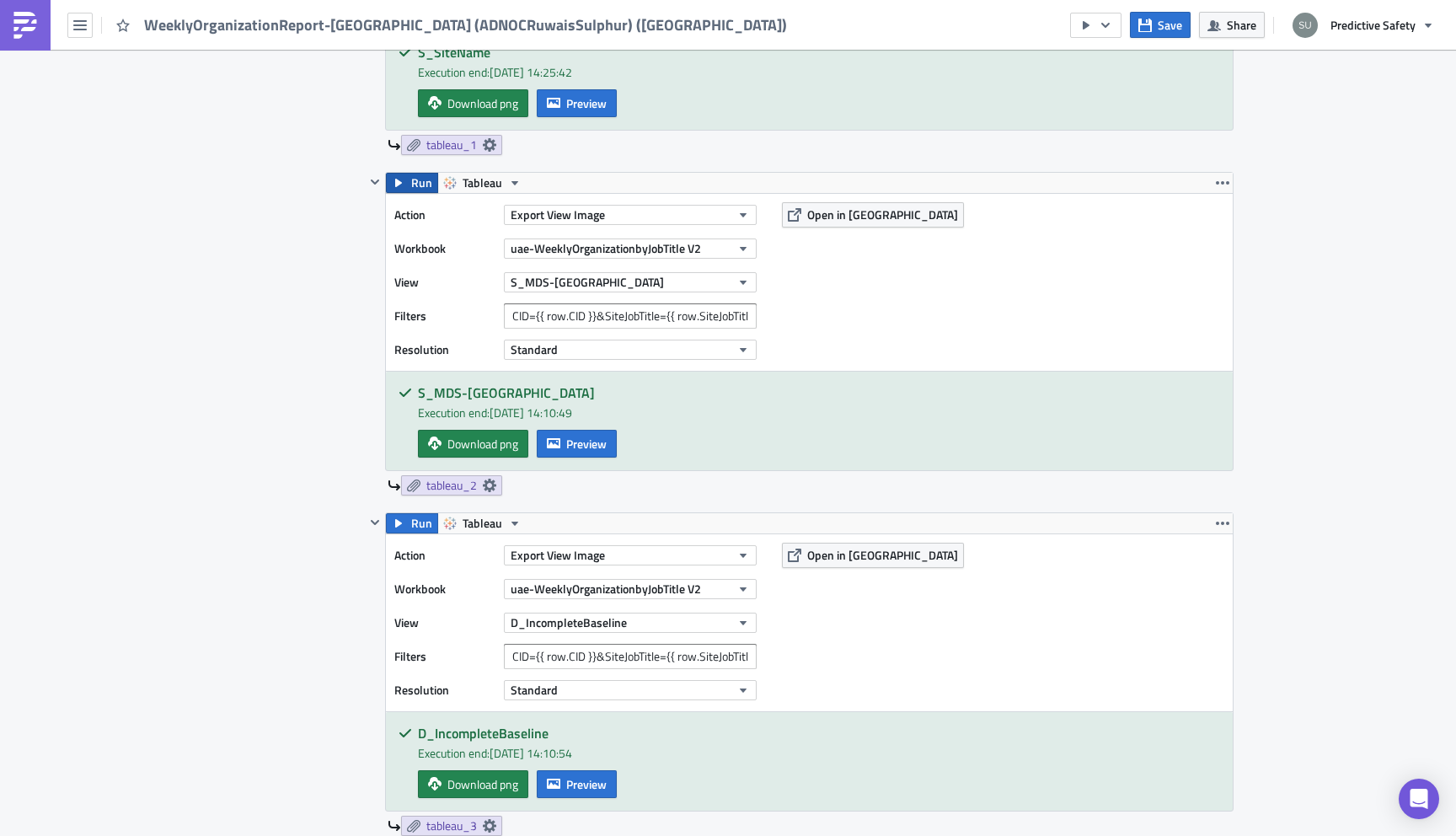
click at [412, 186] on span "Run" at bounding box center [421, 182] width 21 height 20
click at [576, 438] on span "Preview" at bounding box center [586, 443] width 40 height 17
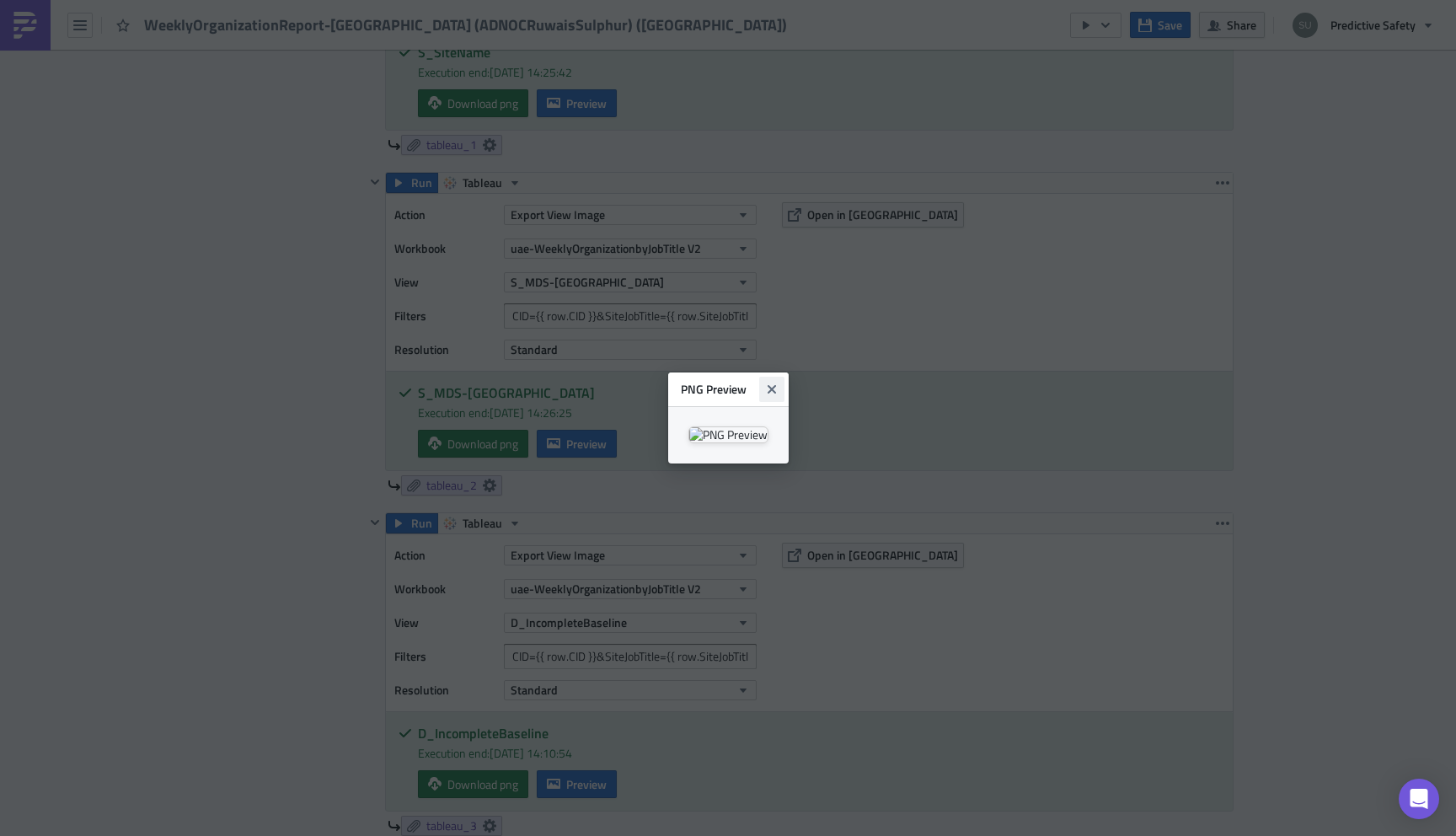
click at [775, 385] on icon "Close" at bounding box center [771, 389] width 8 height 8
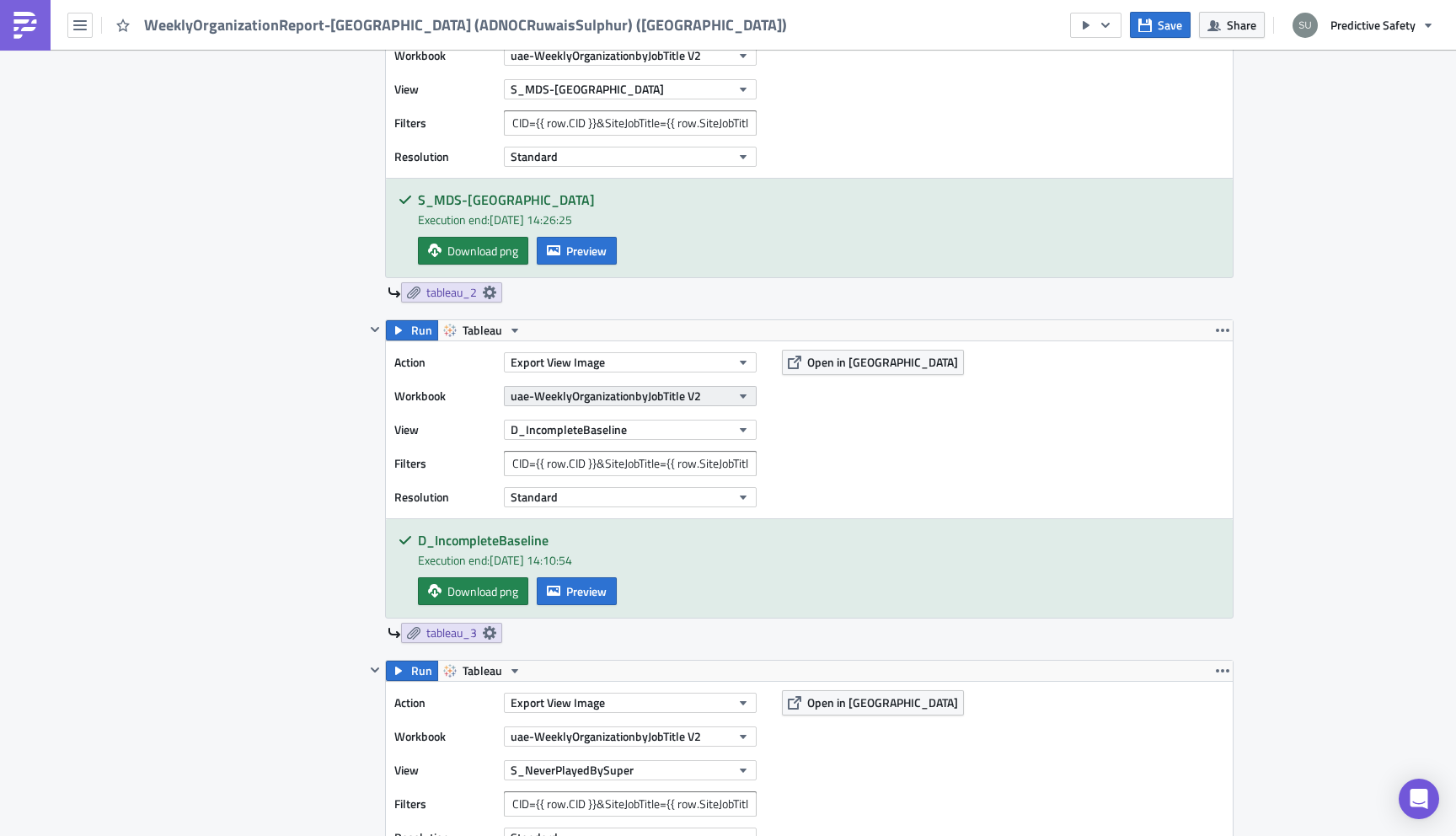
scroll to position [1362, 0]
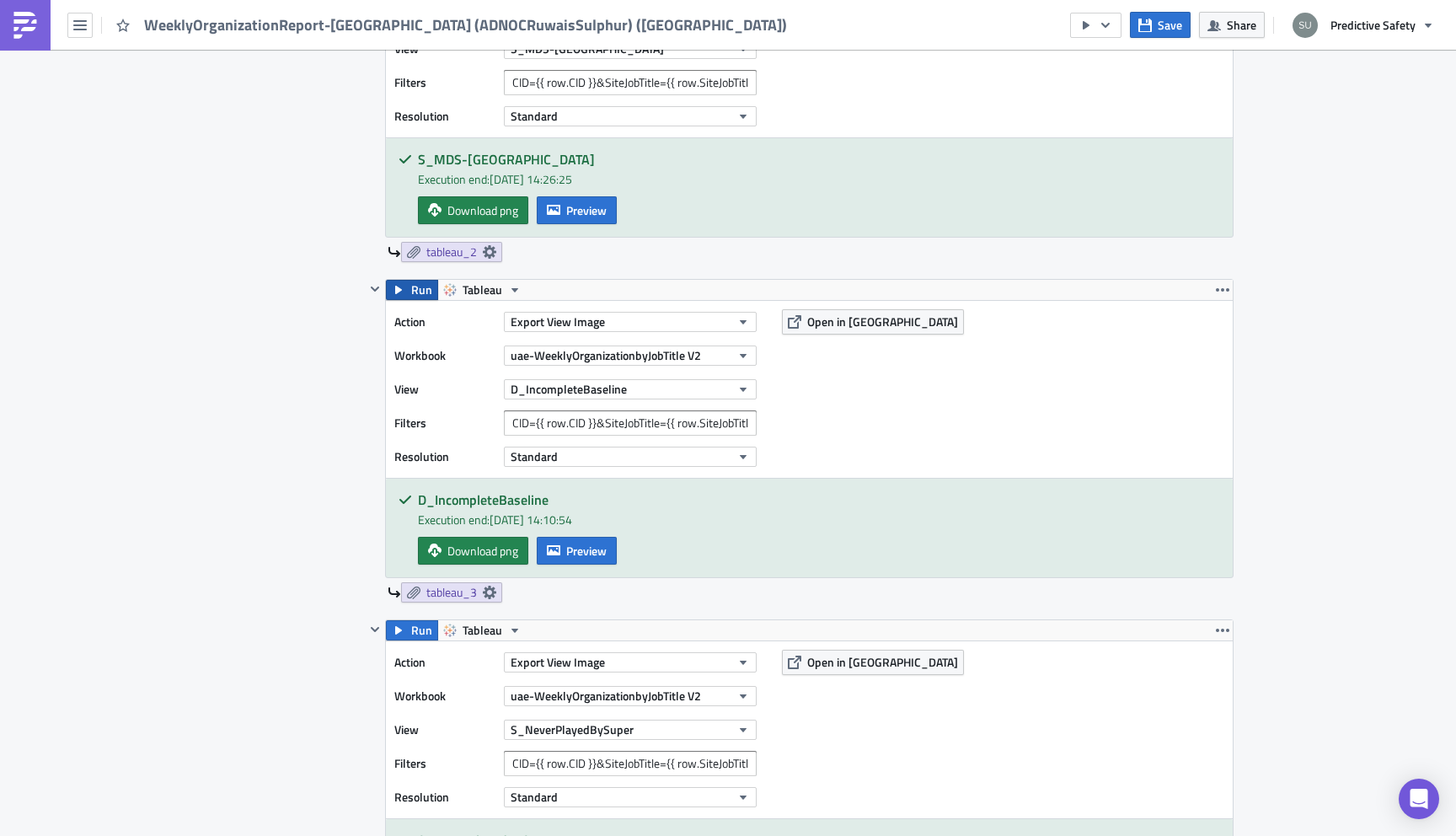
click at [419, 293] on span "Run" at bounding box center [421, 290] width 21 height 20
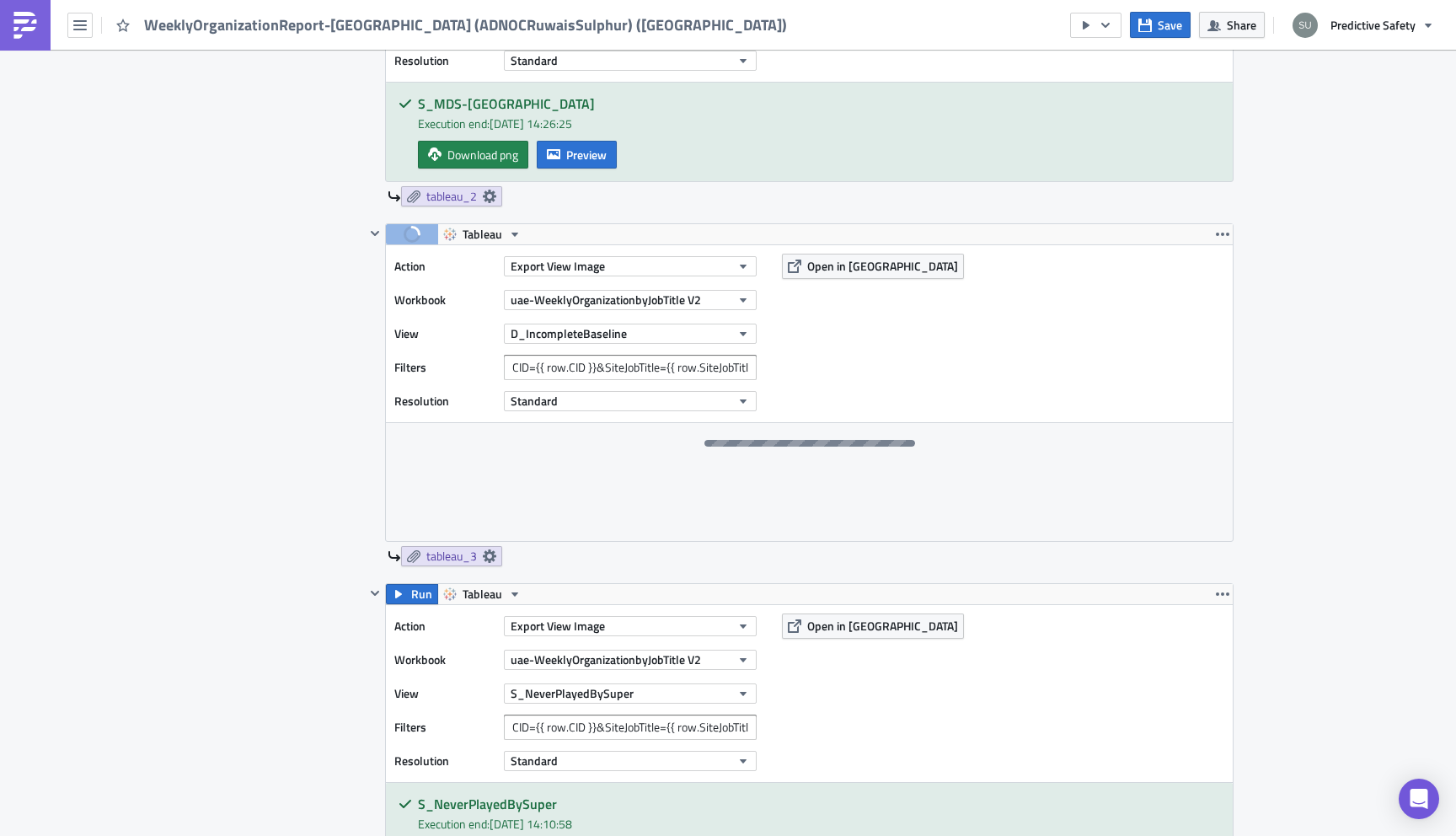
scroll to position [1483, 0]
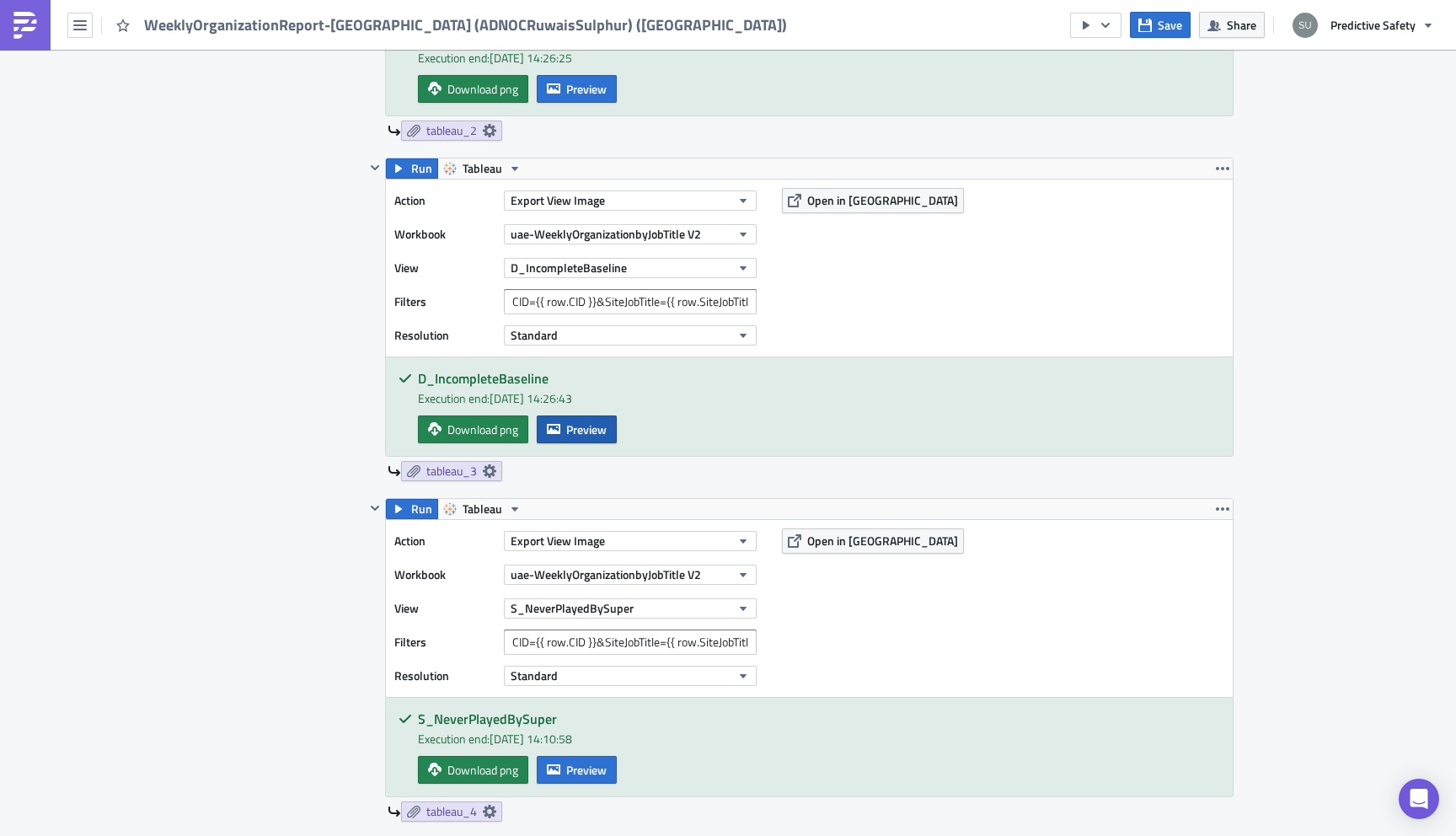
click at [595, 424] on span "Preview" at bounding box center [586, 429] width 40 height 17
click at [271, 215] on body "WeeklyOrganizationReport-BaseliningONLY (ADNOCRuwaisSulphur) (uae) Save Share P…" at bounding box center [728, 419] width 1456 height 839
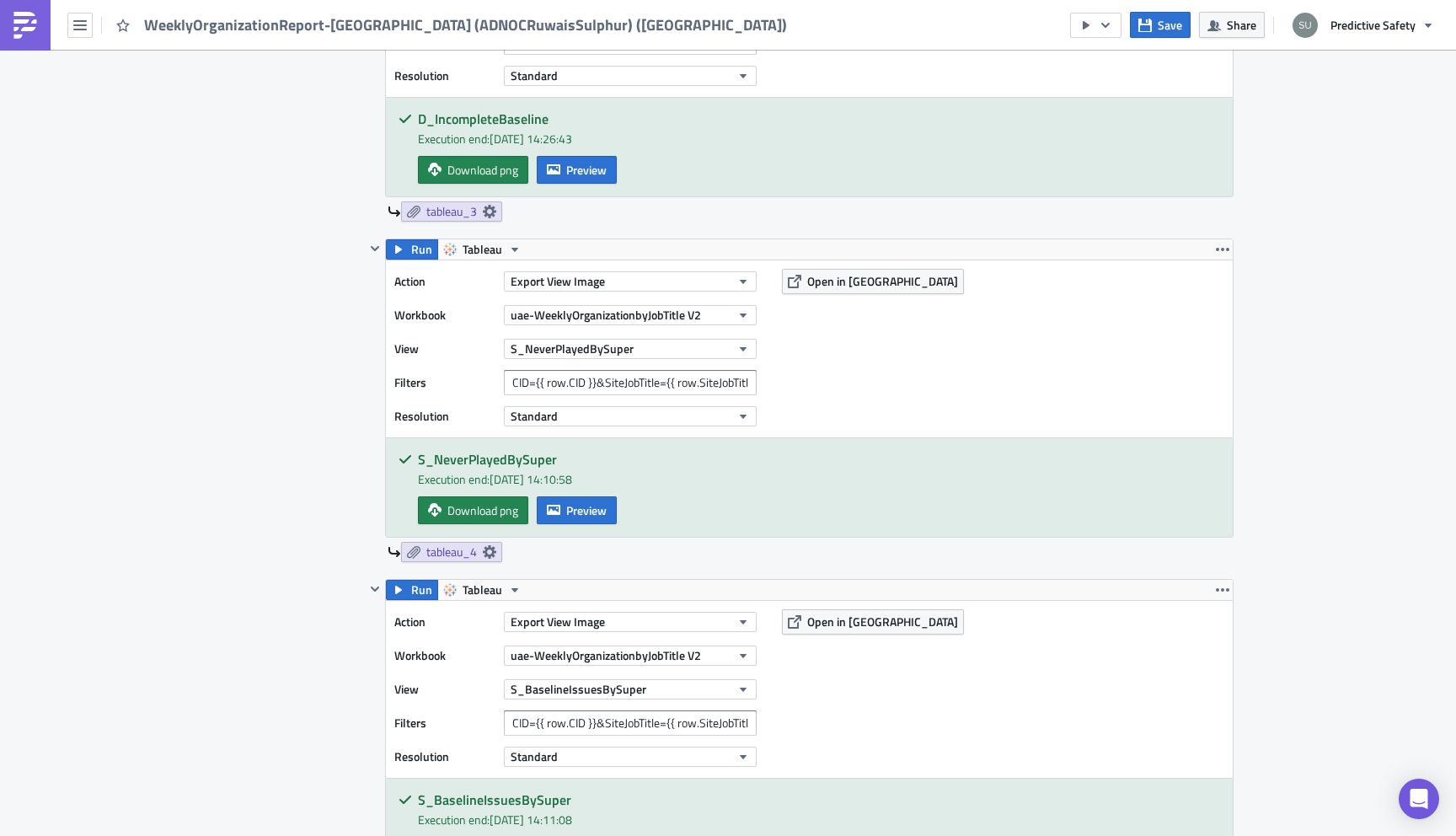
scroll to position [1760, 0]
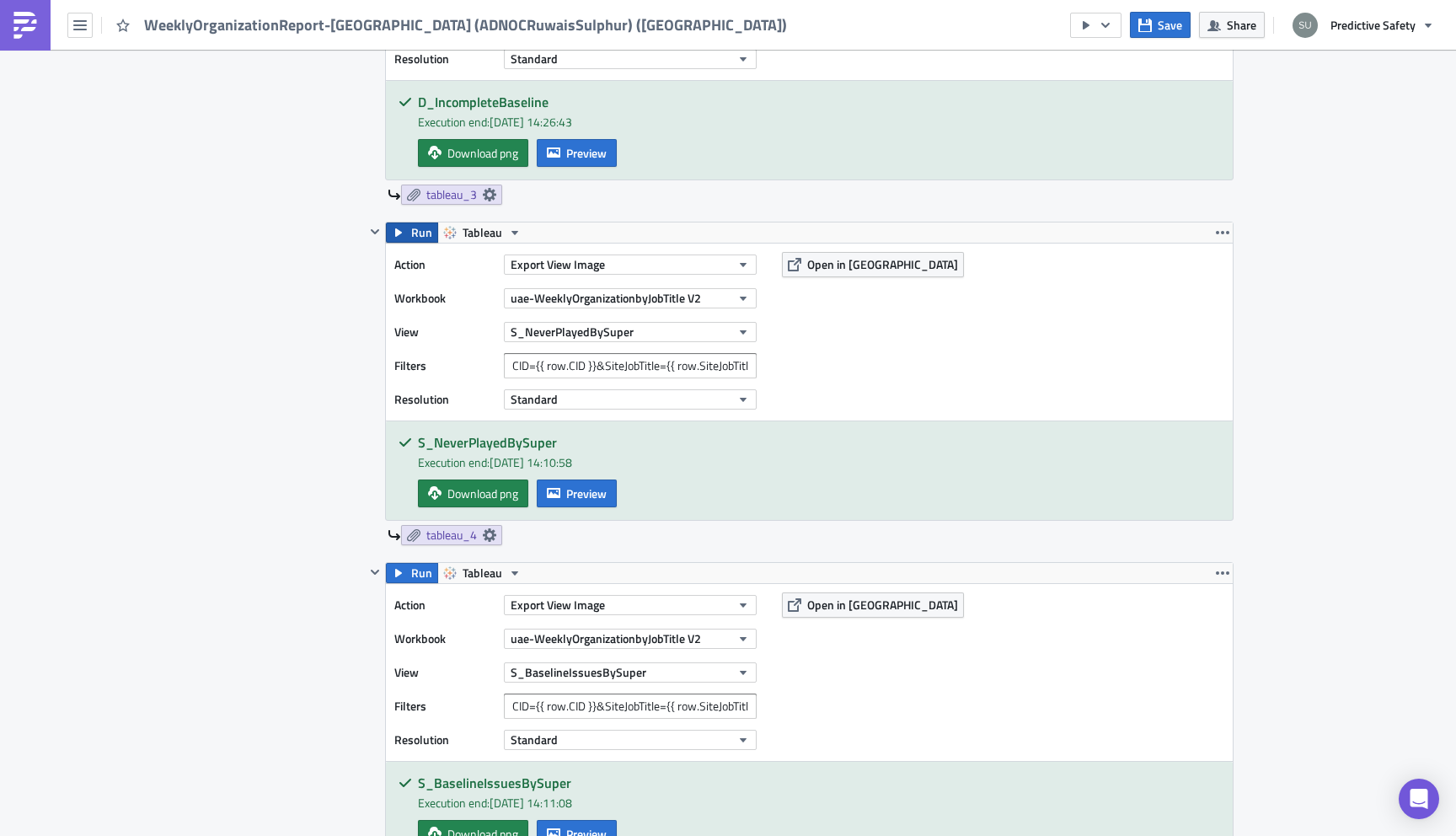
click at [418, 233] on span "Run" at bounding box center [421, 233] width 21 height 20
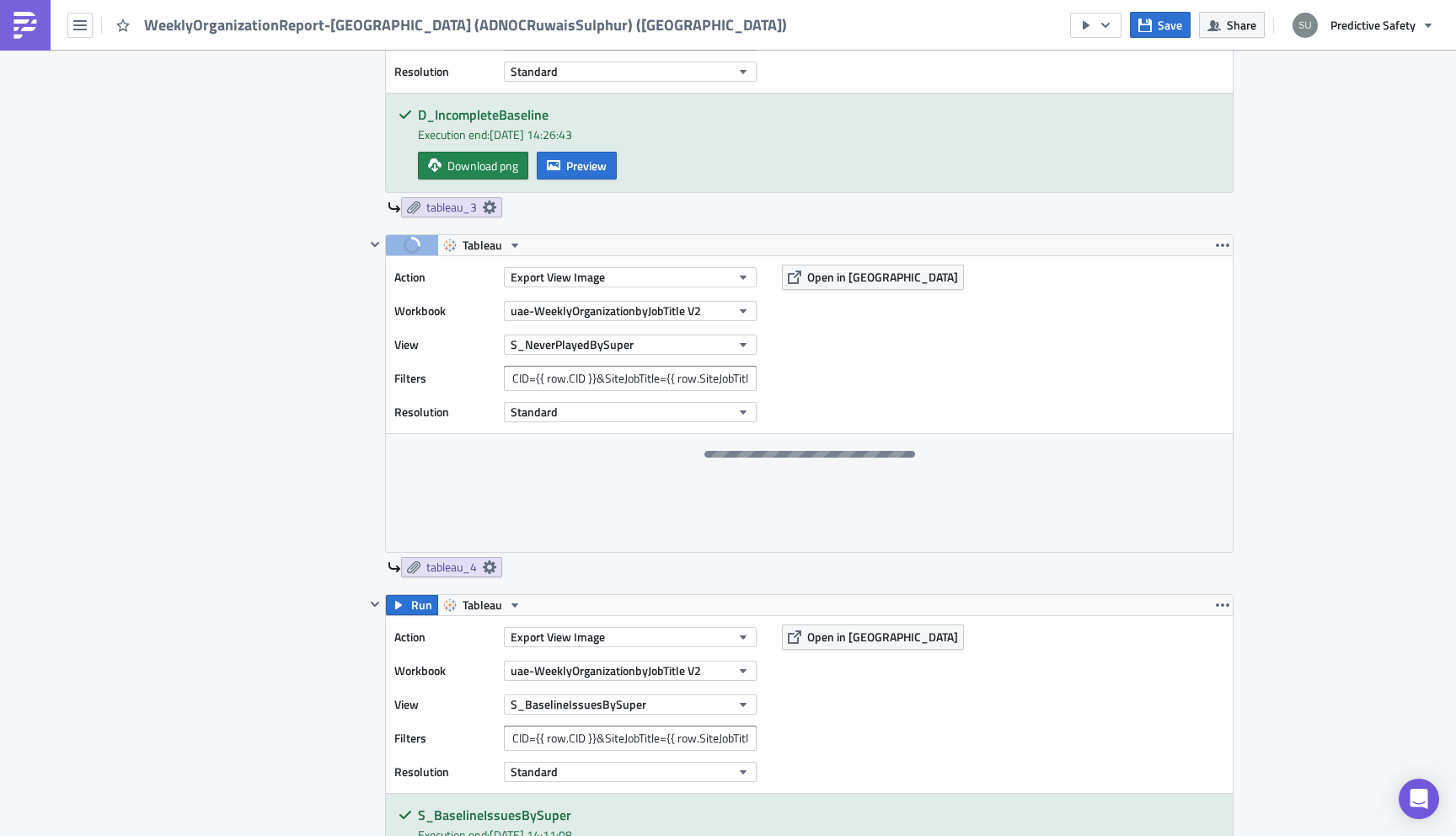
scroll to position [1775, 0]
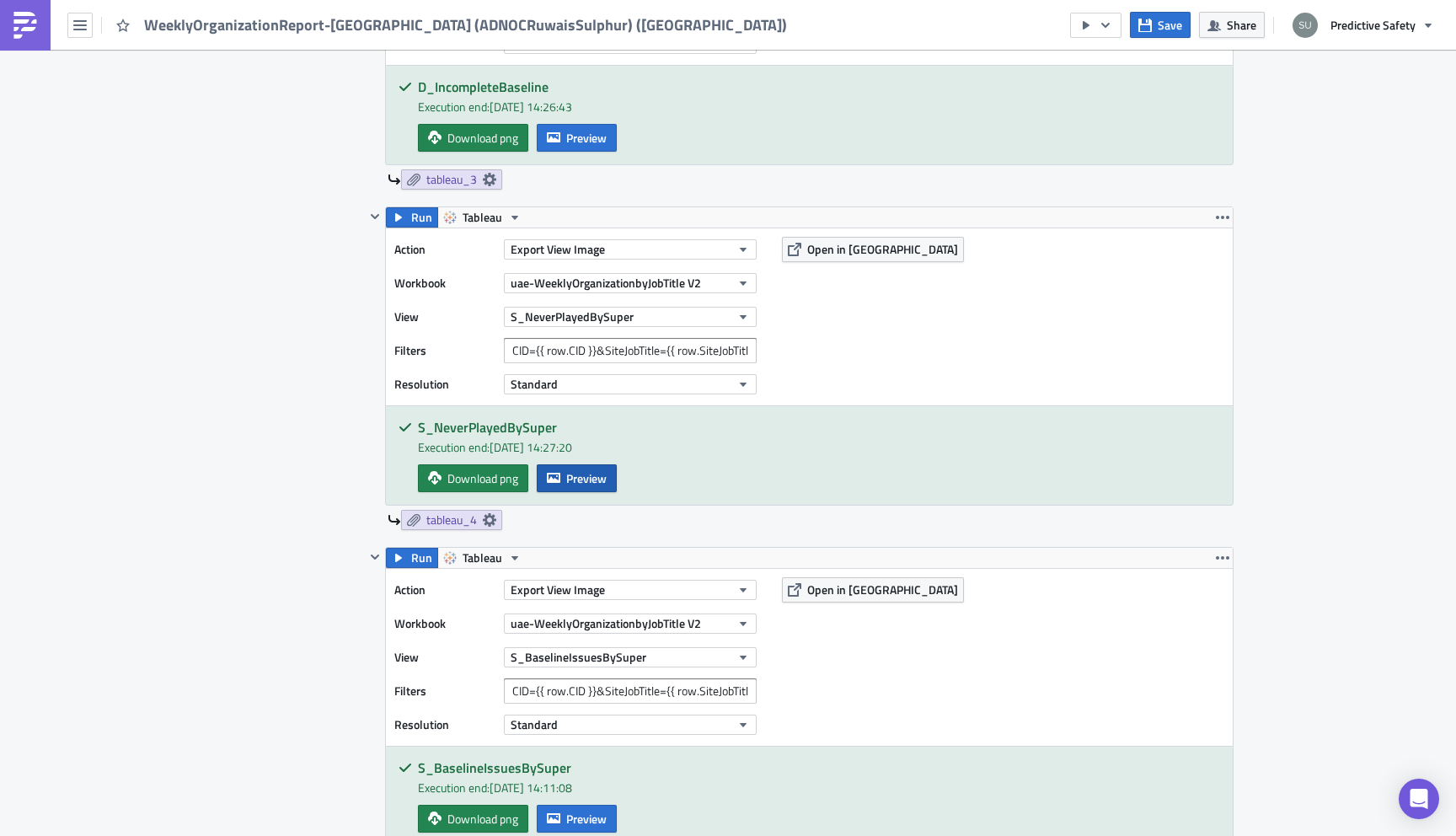
click at [562, 490] on button "Preview" at bounding box center [576, 478] width 80 height 28
click at [234, 365] on body "WeeklyOrganizationReport-BaseliningONLY (ADNOCRuwaisSulphur) (uae) Save Share P…" at bounding box center [728, 419] width 1456 height 839
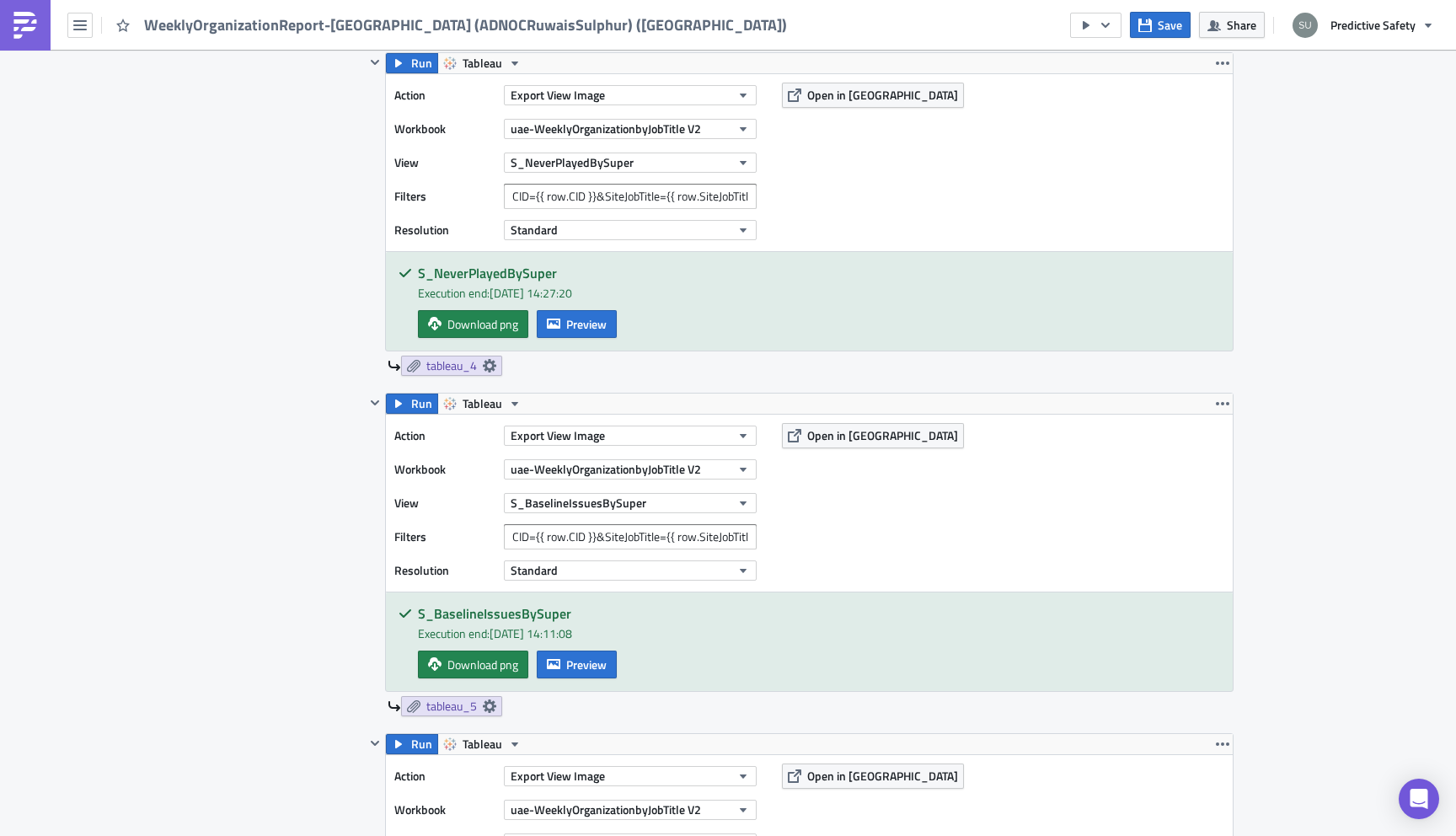
scroll to position [2204, 0]
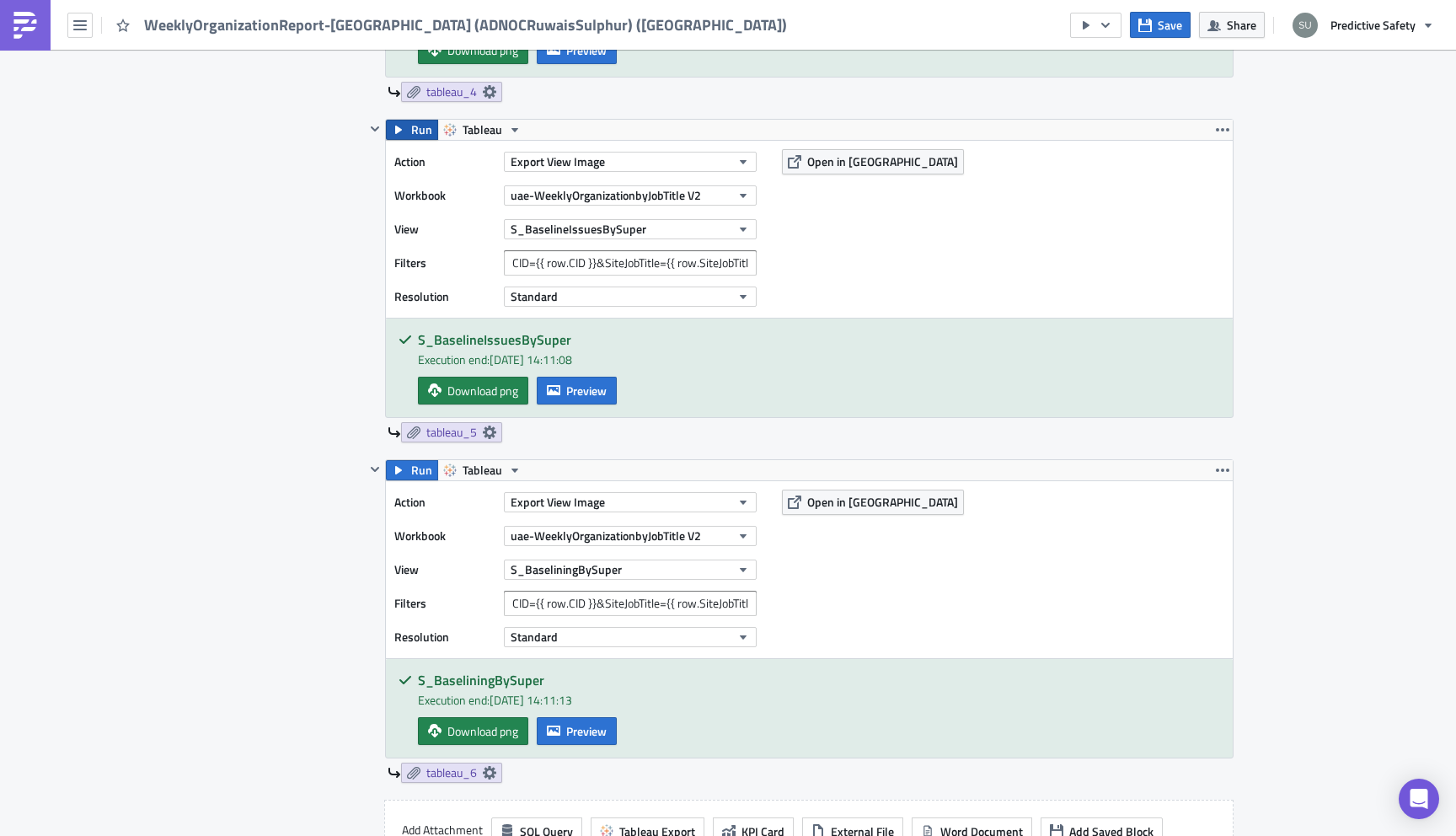
click at [417, 136] on span "Run" at bounding box center [421, 130] width 21 height 20
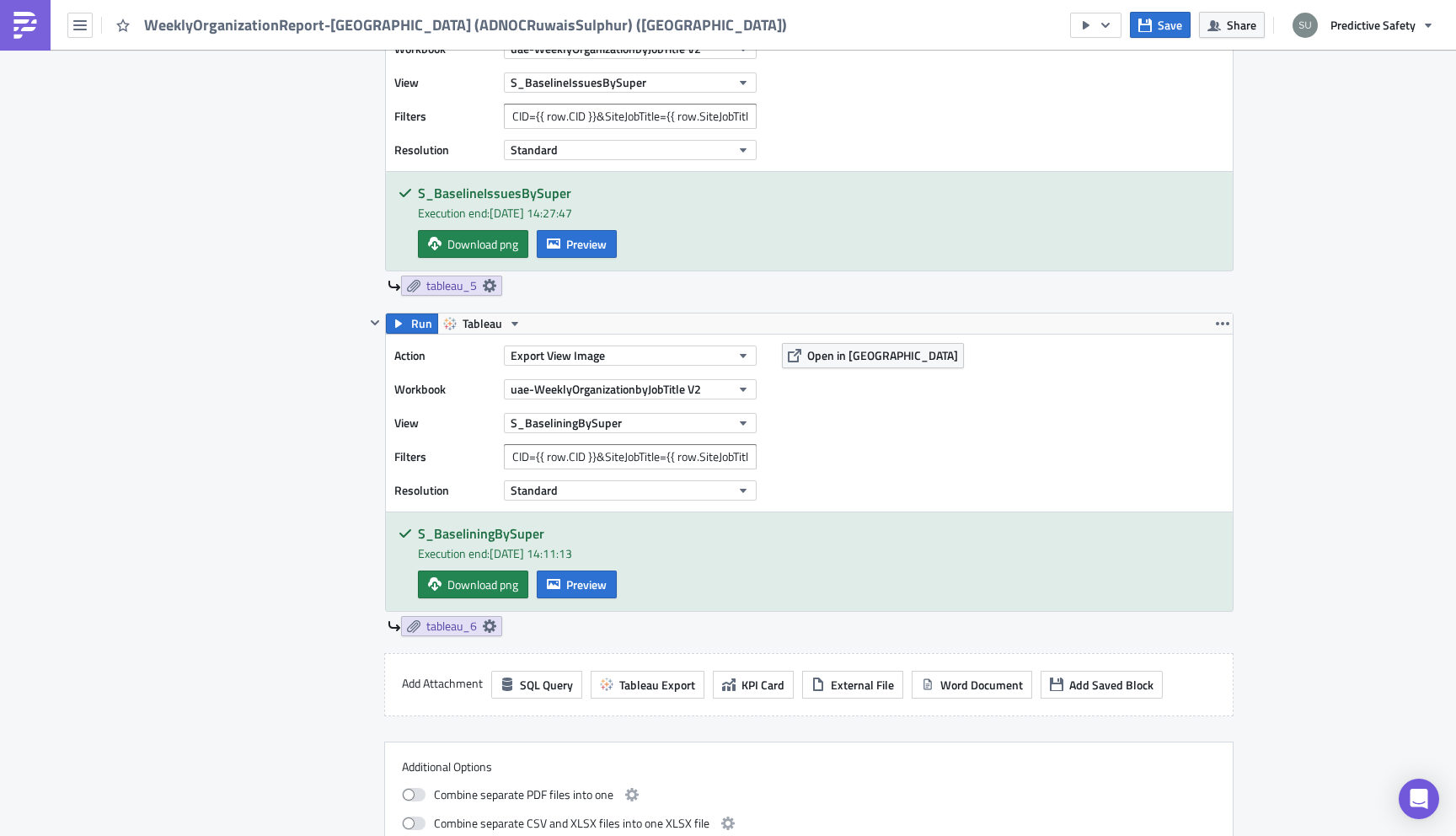
scroll to position [2427, 0]
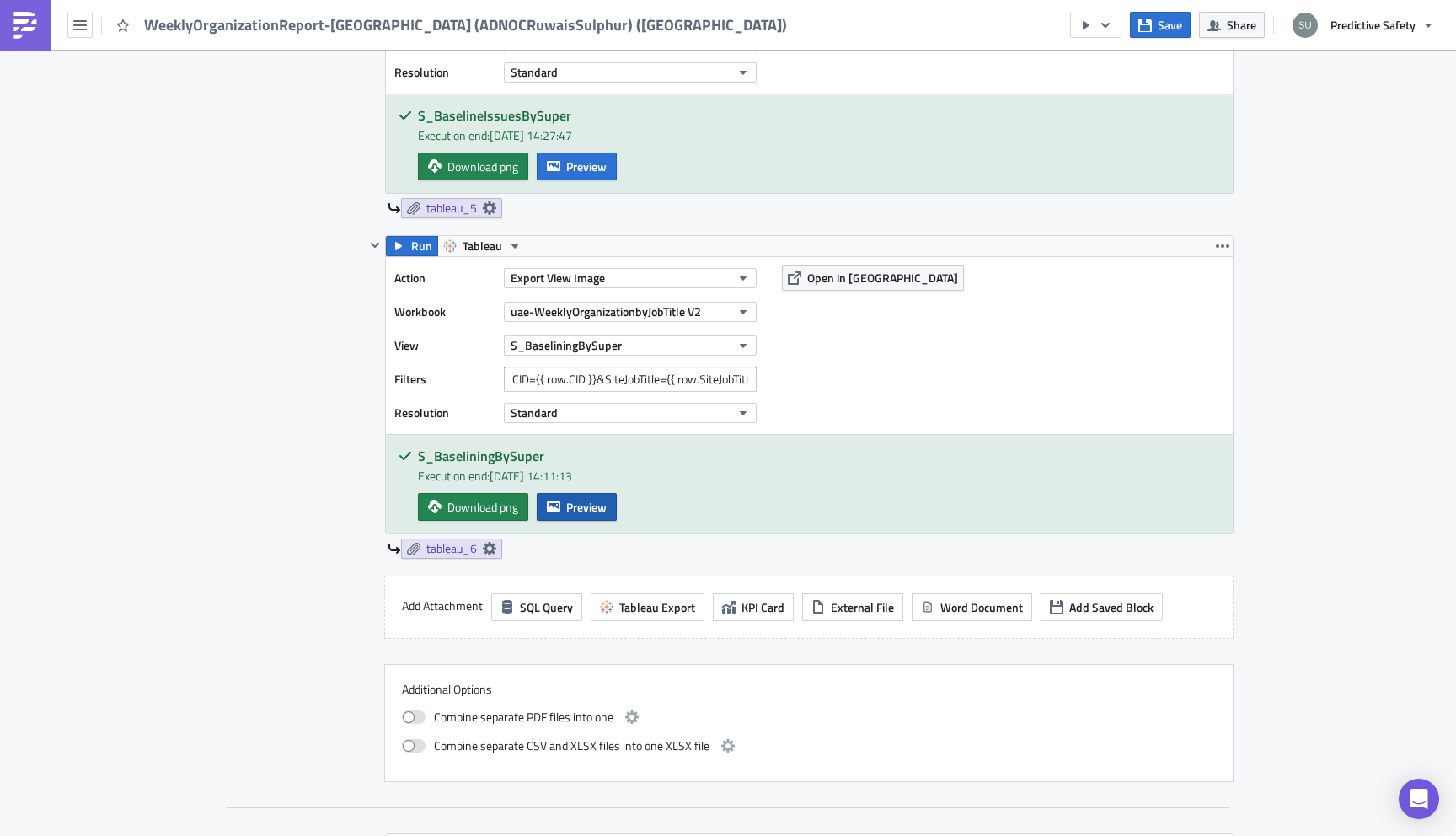
click at [598, 511] on span "Preview" at bounding box center [586, 506] width 40 height 17
click at [238, 415] on body "WeeklyOrganizationReport-BaseliningONLY (ADNOCRuwaisSulphur) (uae) Save Share P…" at bounding box center [728, 419] width 1456 height 839
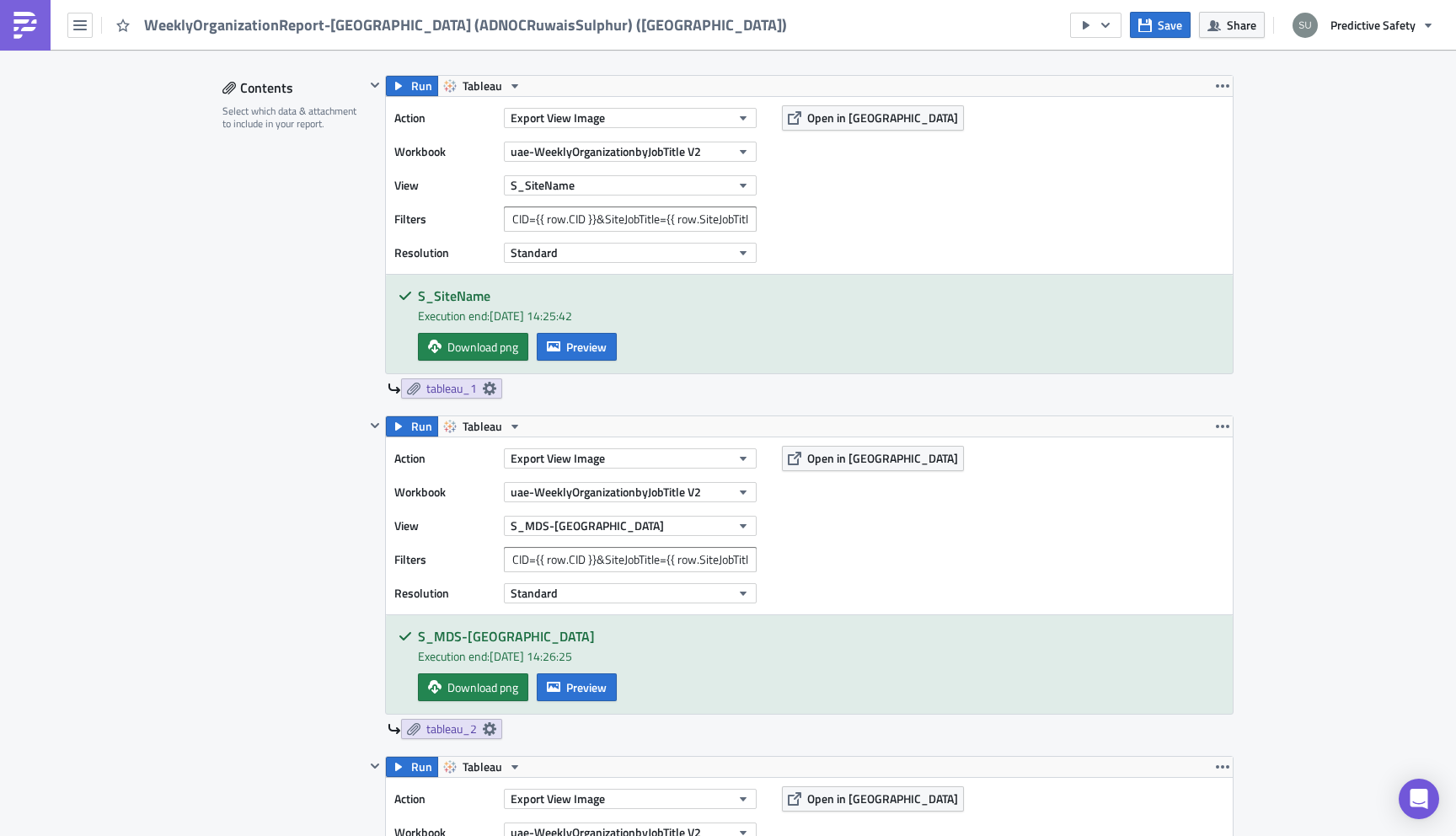
scroll to position [811, 0]
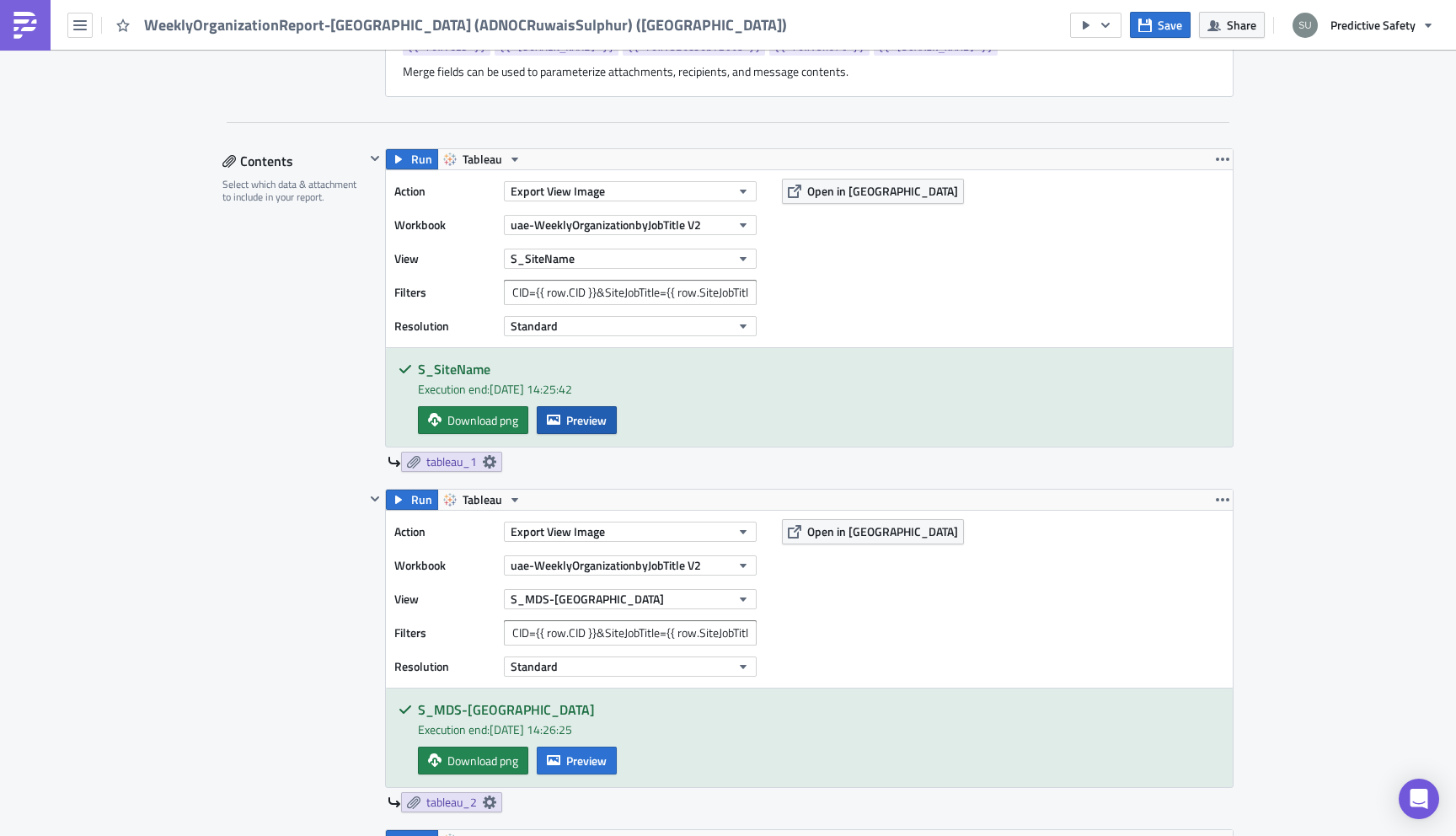
click at [576, 434] on button "Preview" at bounding box center [576, 420] width 80 height 28
click at [288, 488] on body "WeeklyOrganizationReport-BaseliningONLY (ADNOCRuwaisSulphur) (uae) Save Share P…" at bounding box center [728, 419] width 1456 height 839
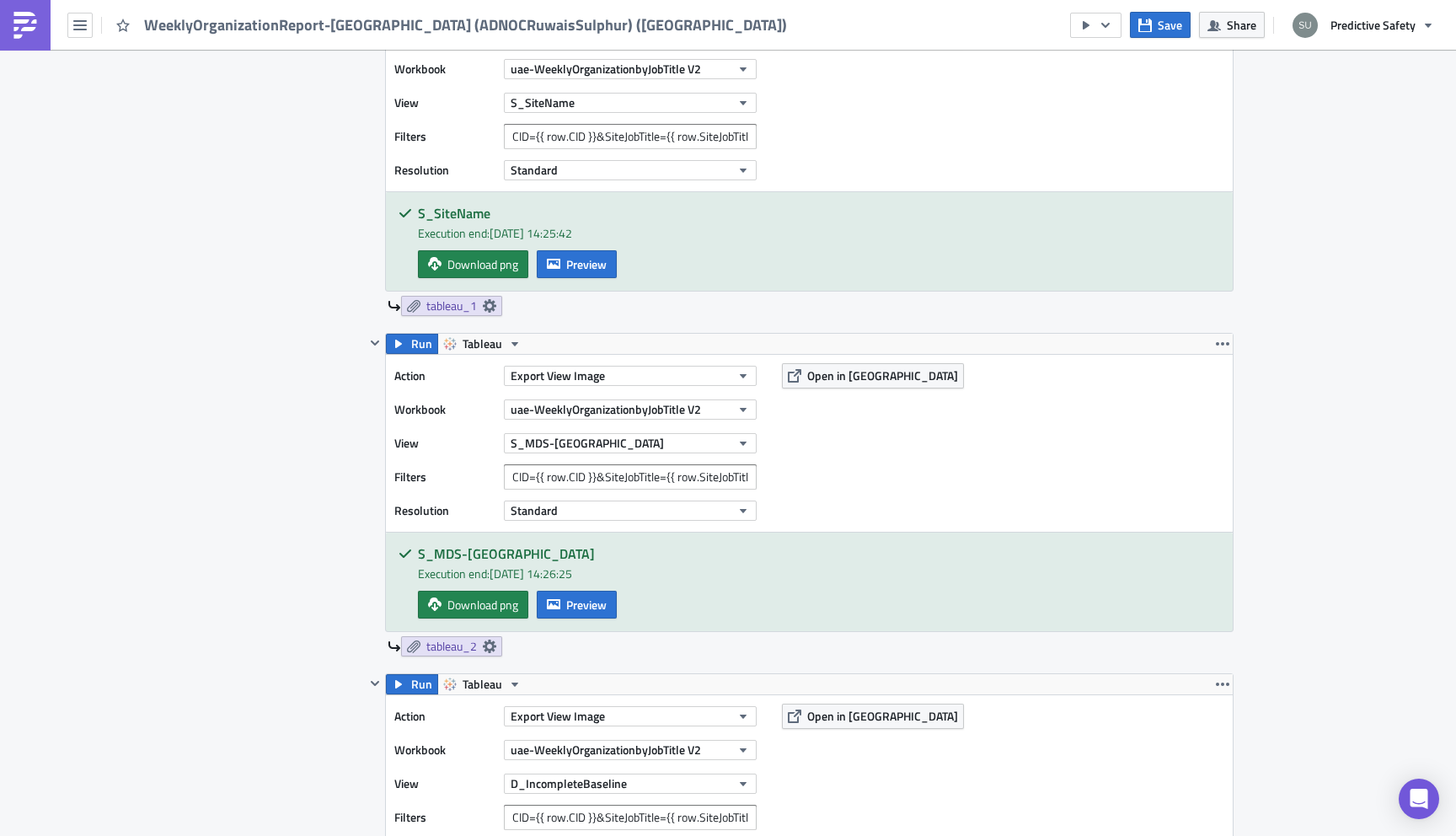
scroll to position [1122, 0]
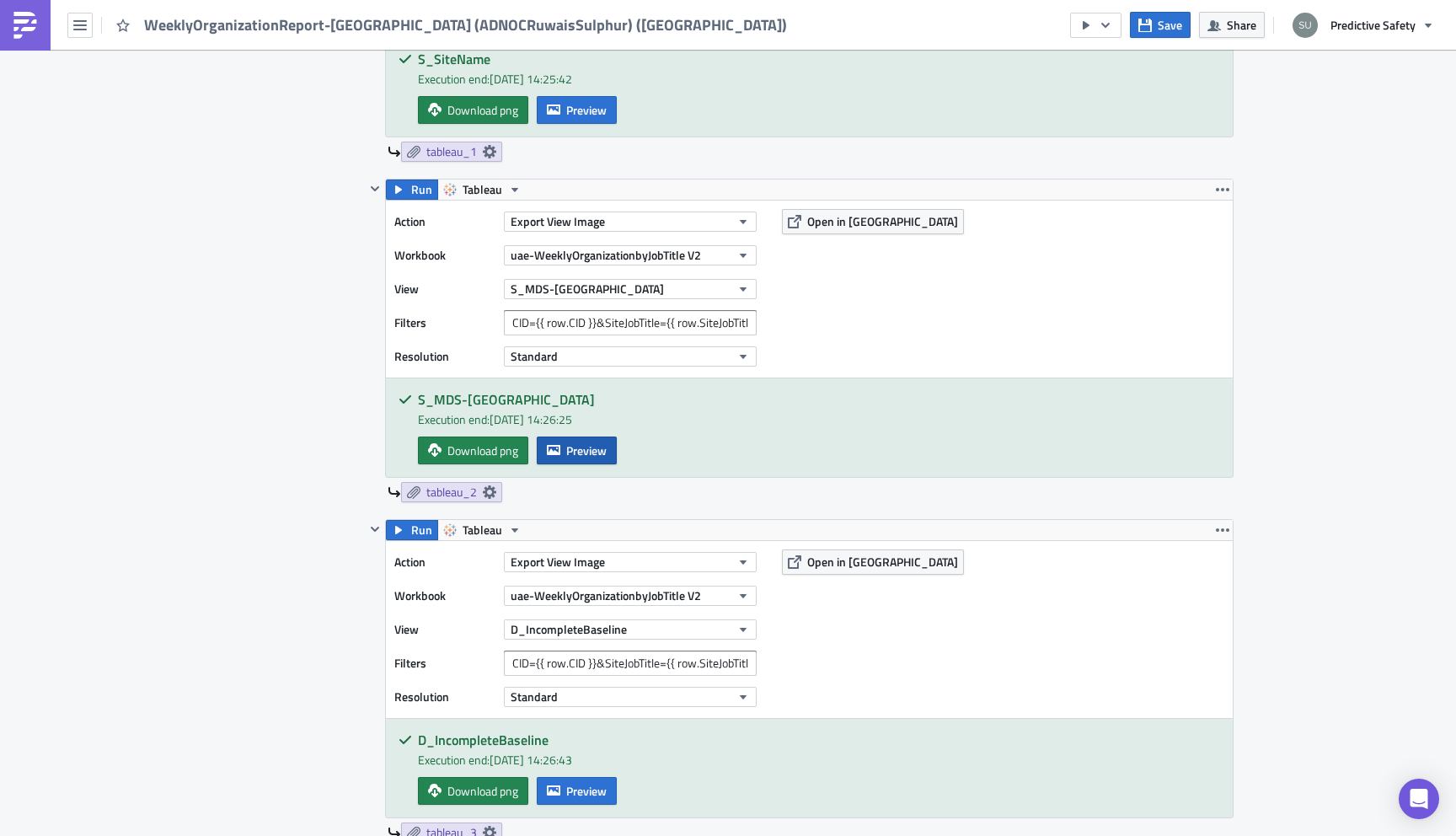
click at [594, 463] on button "Preview" at bounding box center [576, 450] width 80 height 28
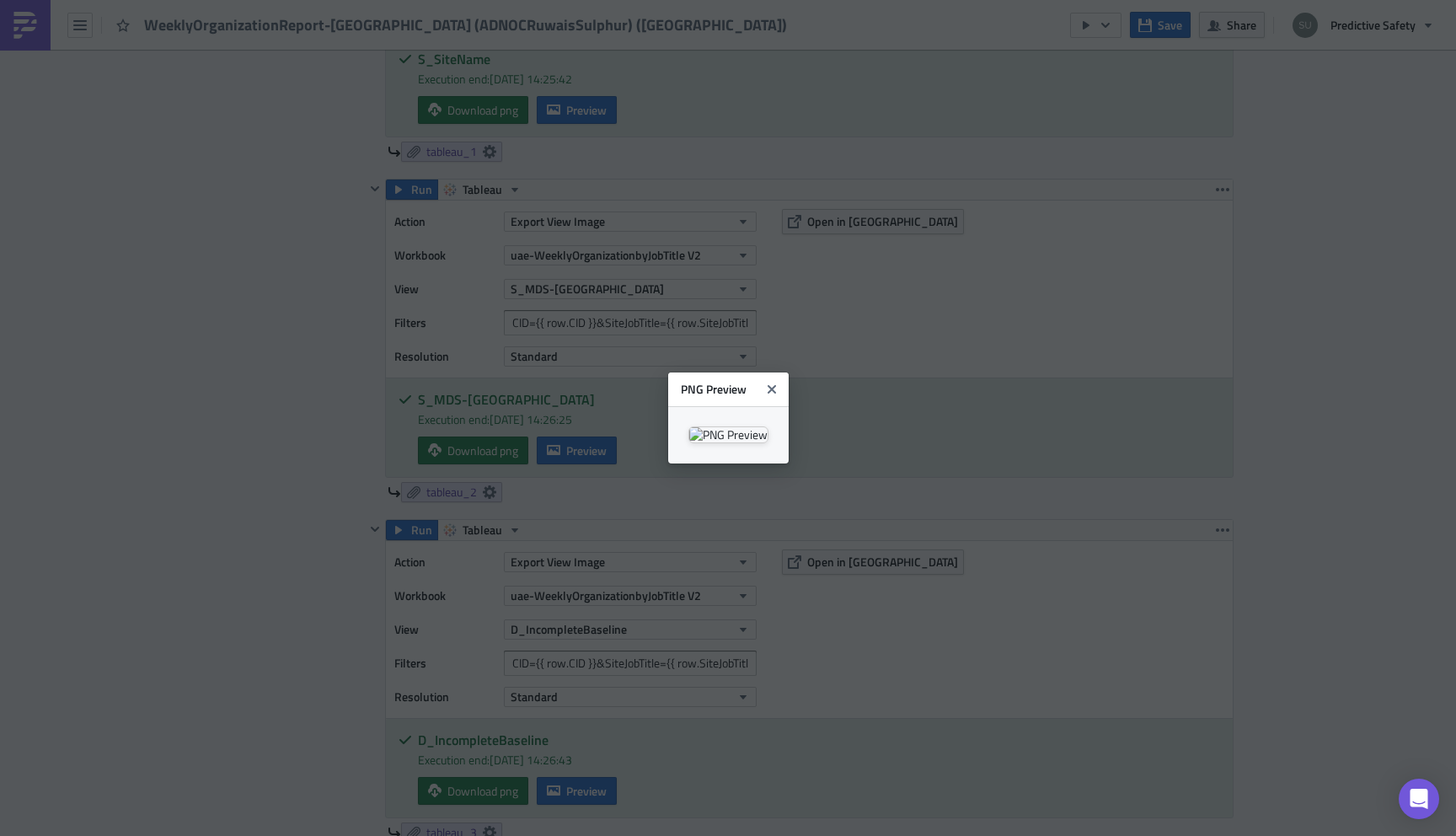
click at [230, 379] on body "WeeklyOrganizationReport-BaseliningONLY (ADNOCRuwaisSulphur) (uae) Save Share P…" at bounding box center [728, 419] width 1456 height 839
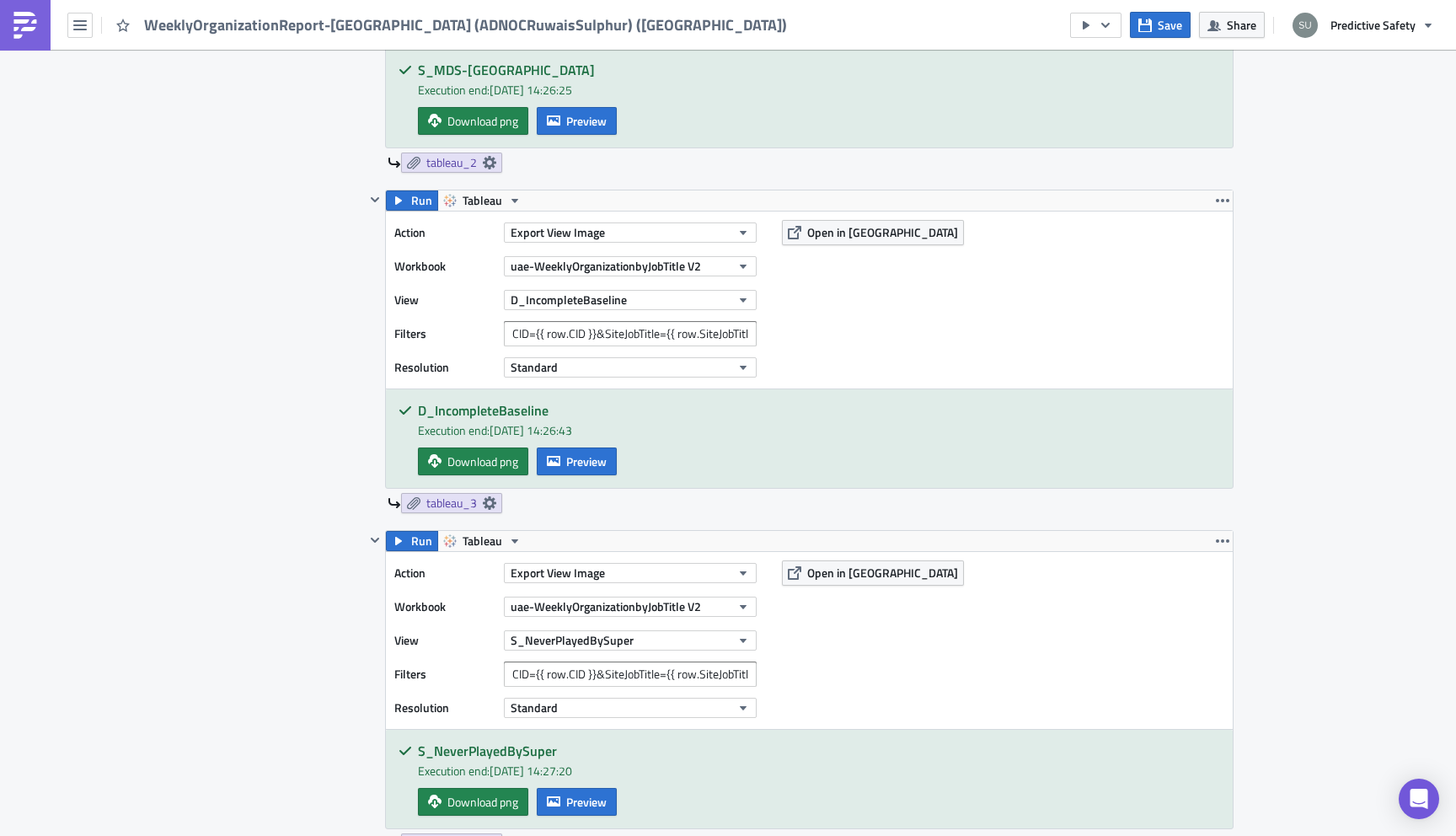
scroll to position [1465, 0]
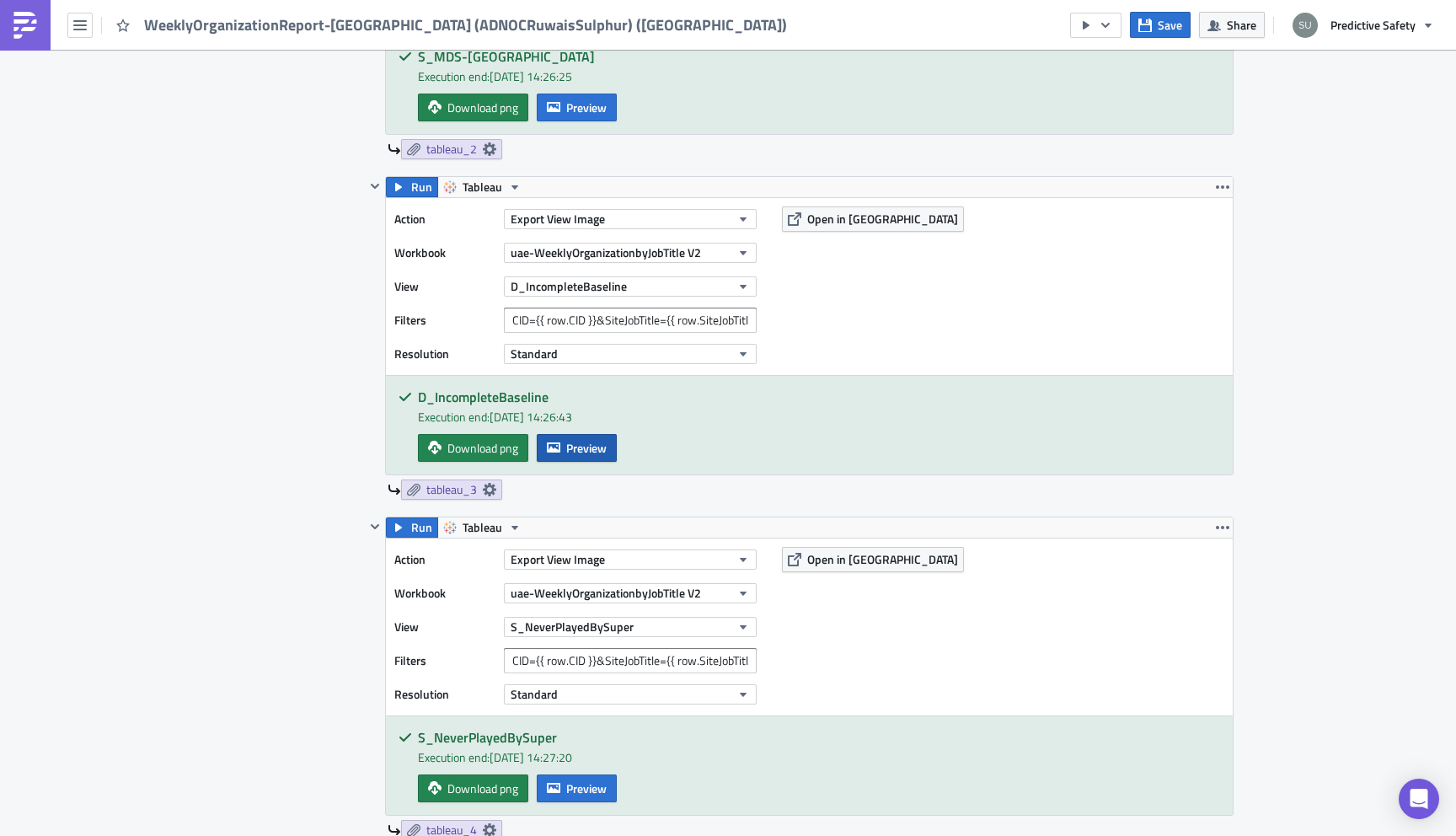
click at [566, 453] on span "Preview" at bounding box center [586, 447] width 40 height 17
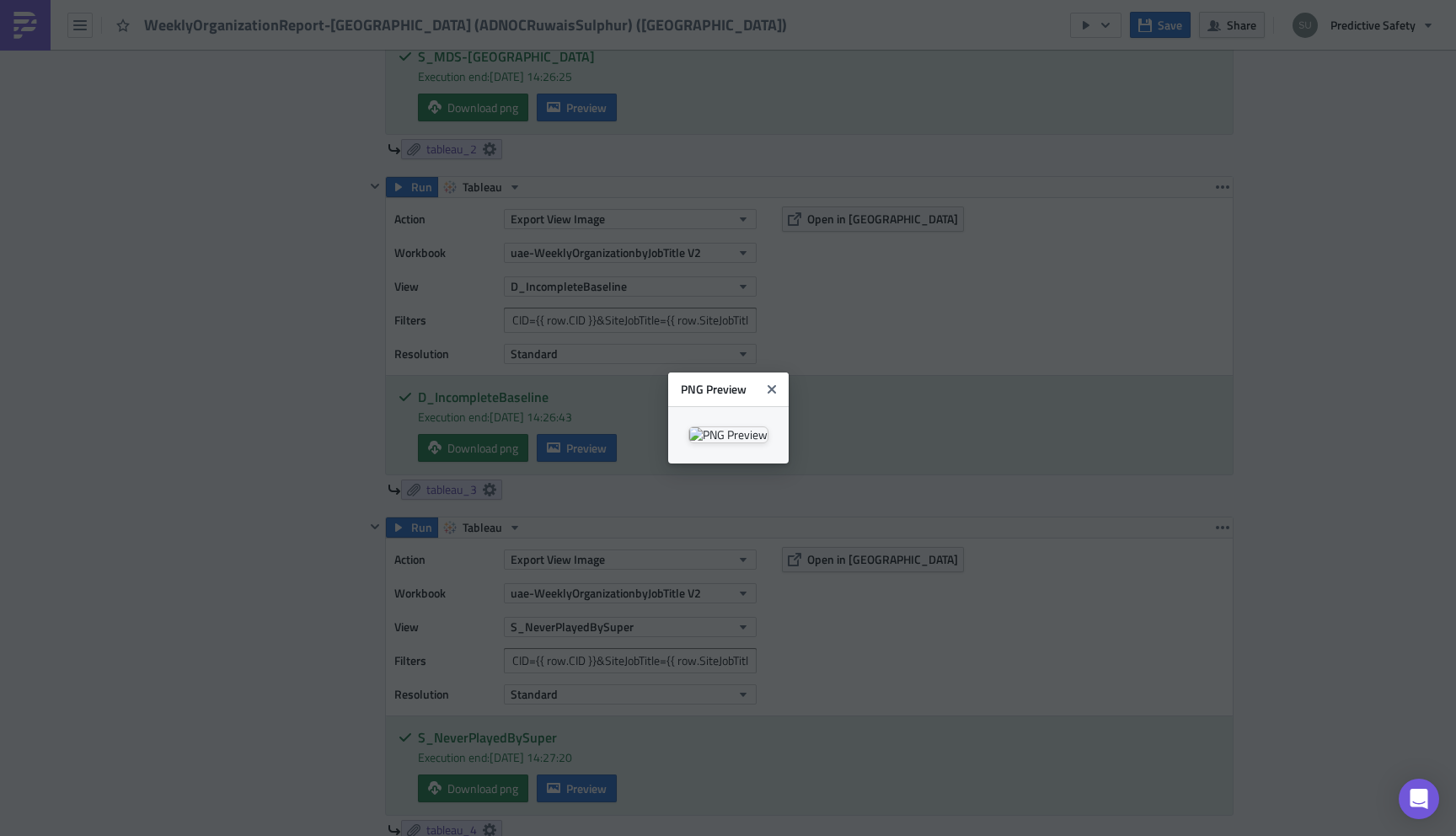
click at [105, 333] on body "WeeklyOrganizationReport-BaseliningONLY (ADNOCRuwaisSulphur) (uae) Save Share P…" at bounding box center [728, 419] width 1456 height 839
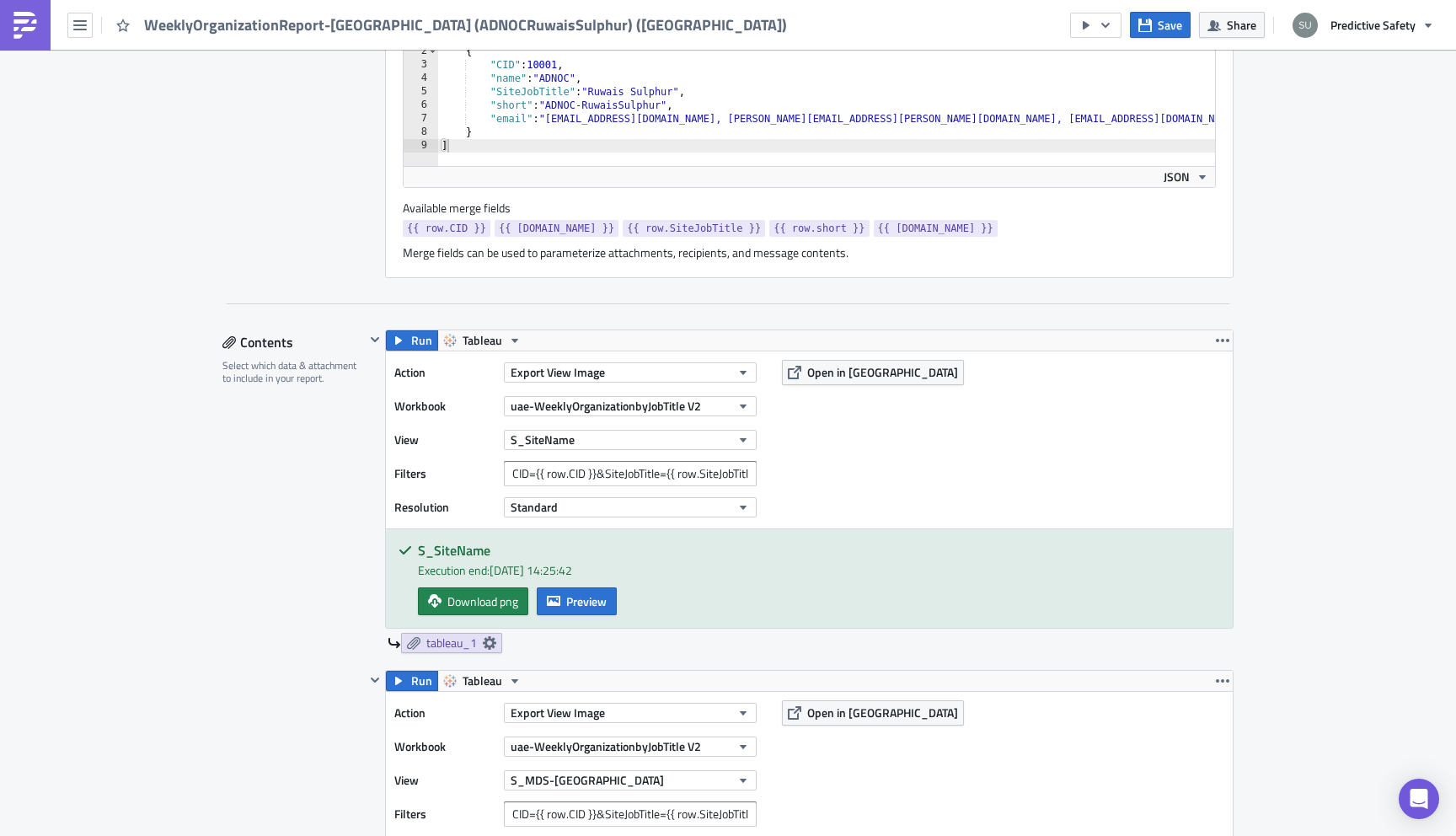
scroll to position [687, 0]
